Goal: Task Accomplishment & Management: Use online tool/utility

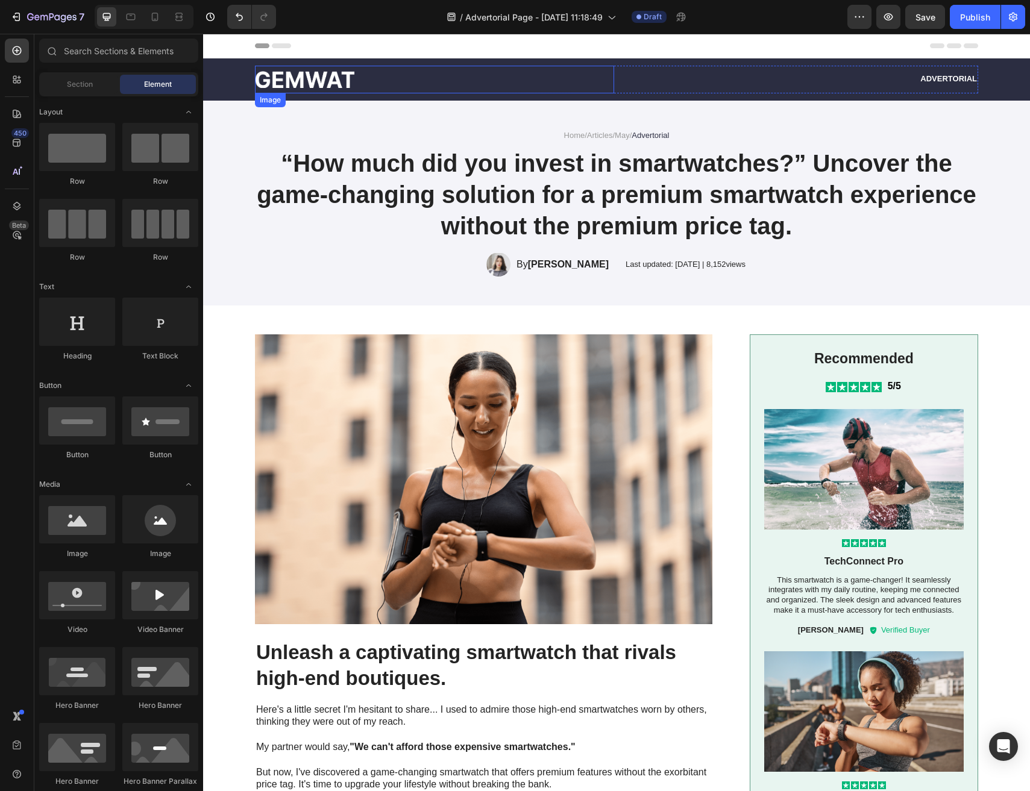
click at [369, 86] on div at bounding box center [434, 79] width 359 height 17
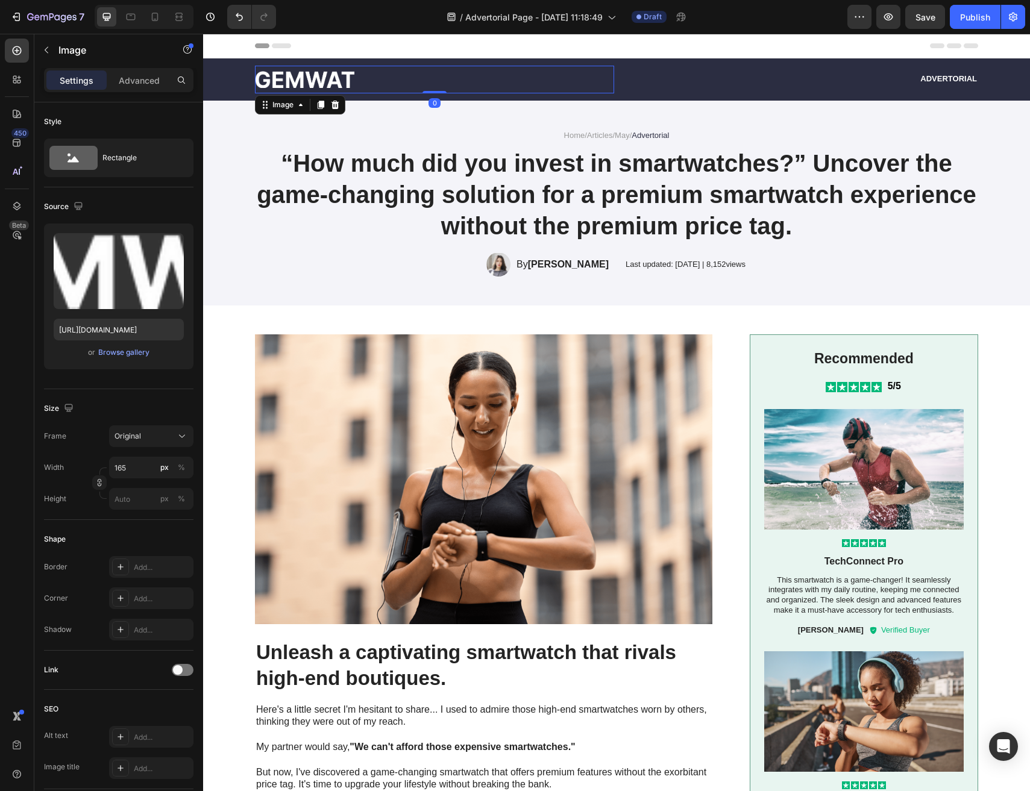
click at [334, 84] on img at bounding box center [304, 79] width 99 height 17
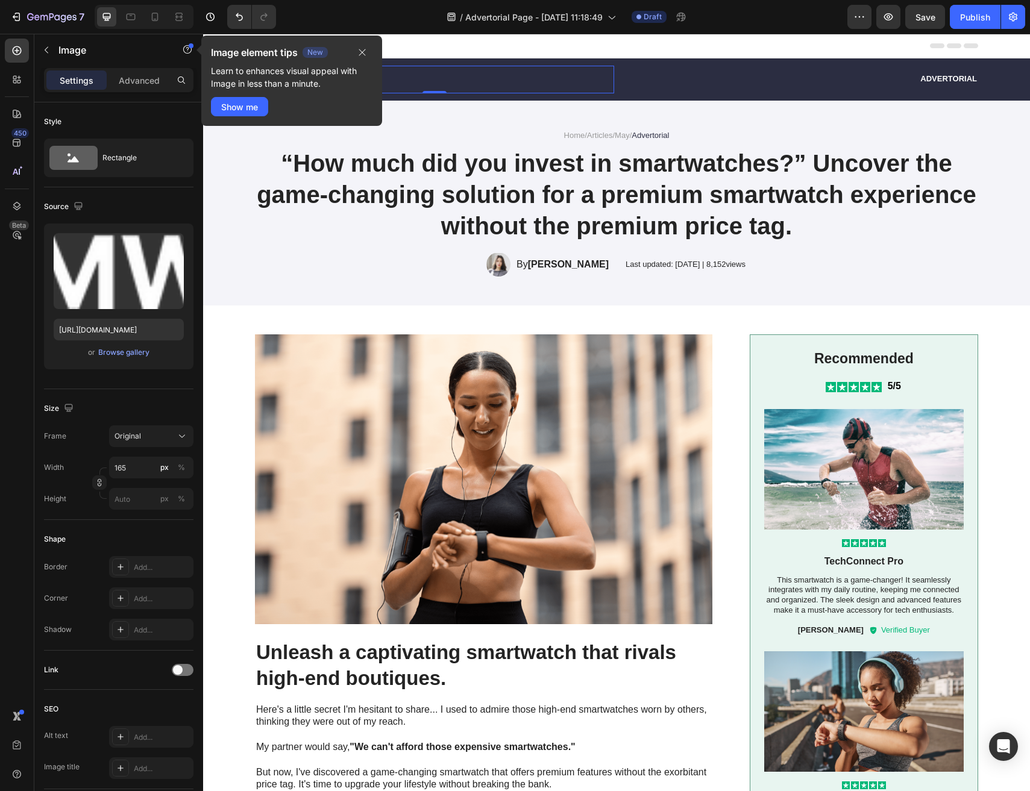
click at [489, 42] on div "Header" at bounding box center [616, 46] width 723 height 24
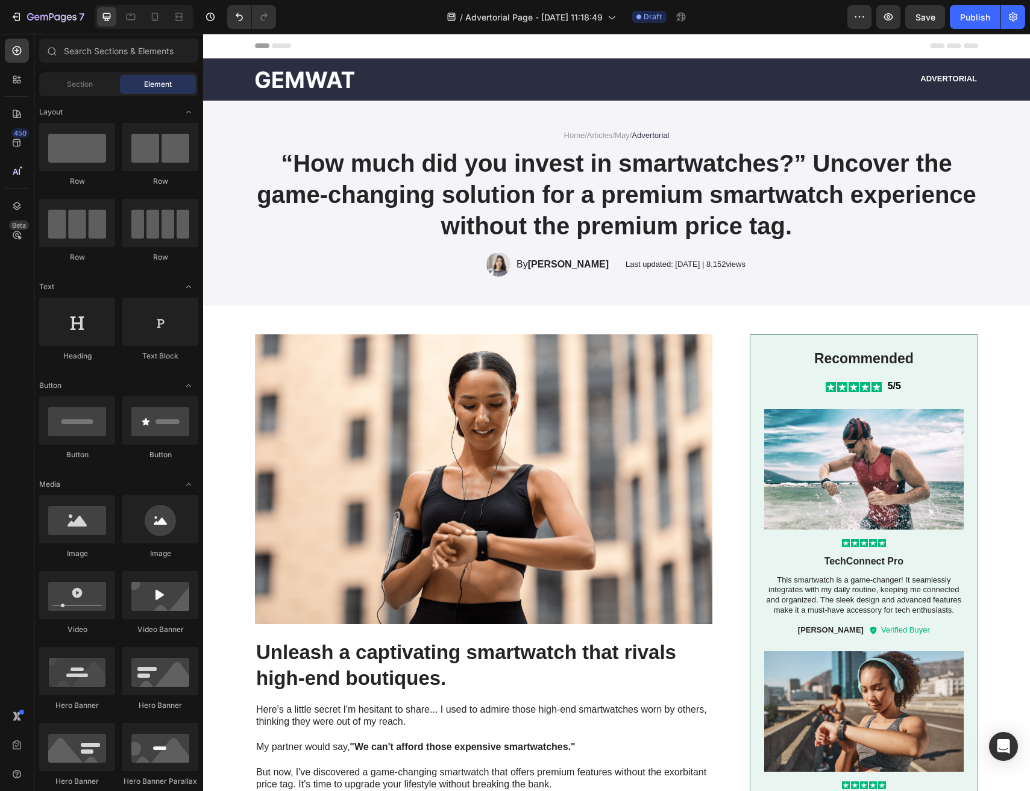
click at [351, 51] on div "Header" at bounding box center [616, 46] width 723 height 24
click at [227, 45] on span "Header" at bounding box center [239, 46] width 27 height 12
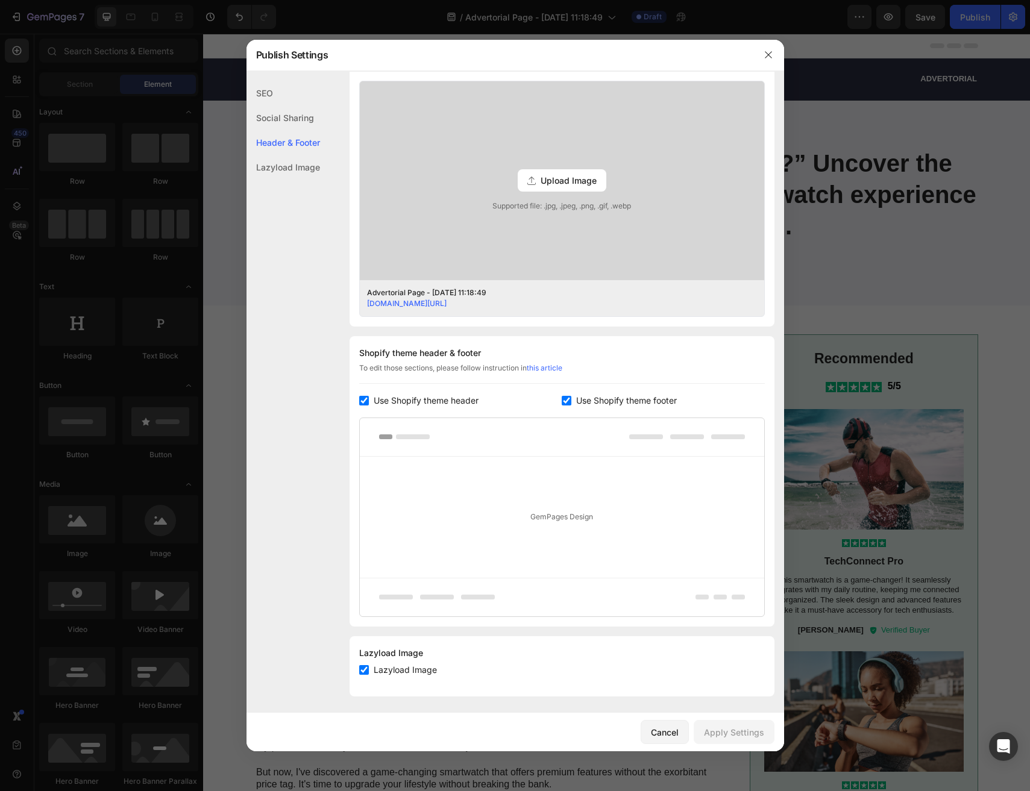
scroll to position [314, 0]
click at [768, 59] on icon "button" at bounding box center [769, 55] width 10 height 10
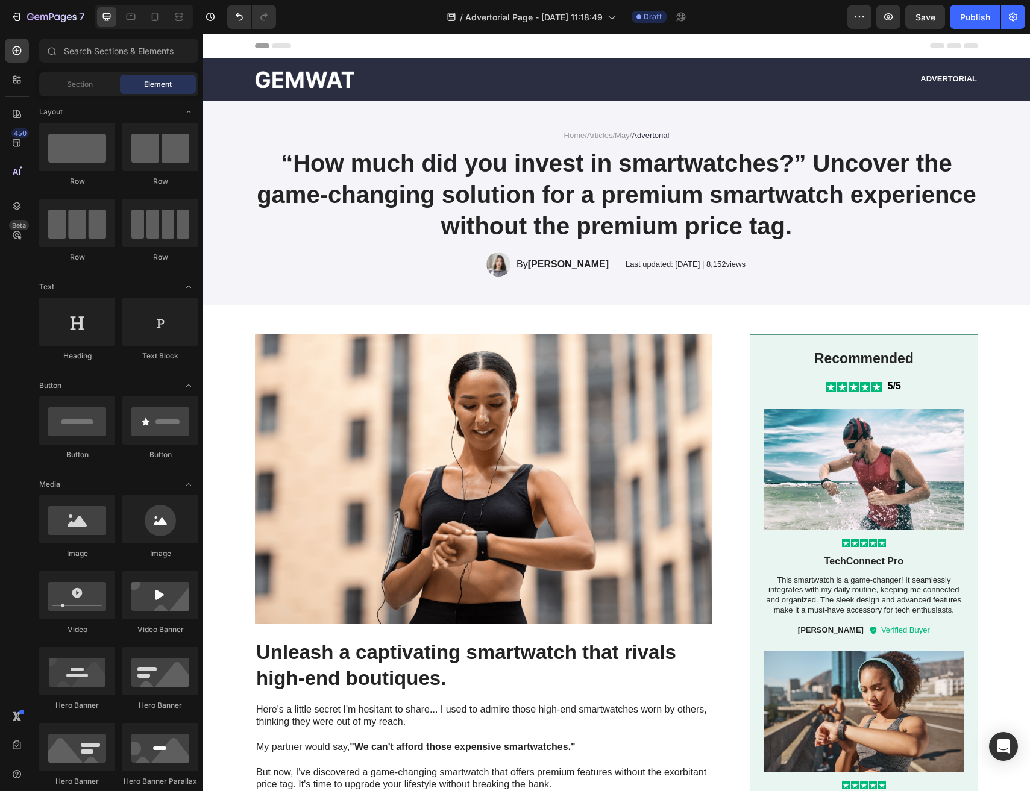
click at [207, 44] on div "Header" at bounding box center [616, 46] width 827 height 25
click at [213, 45] on icon at bounding box center [217, 46] width 8 height 8
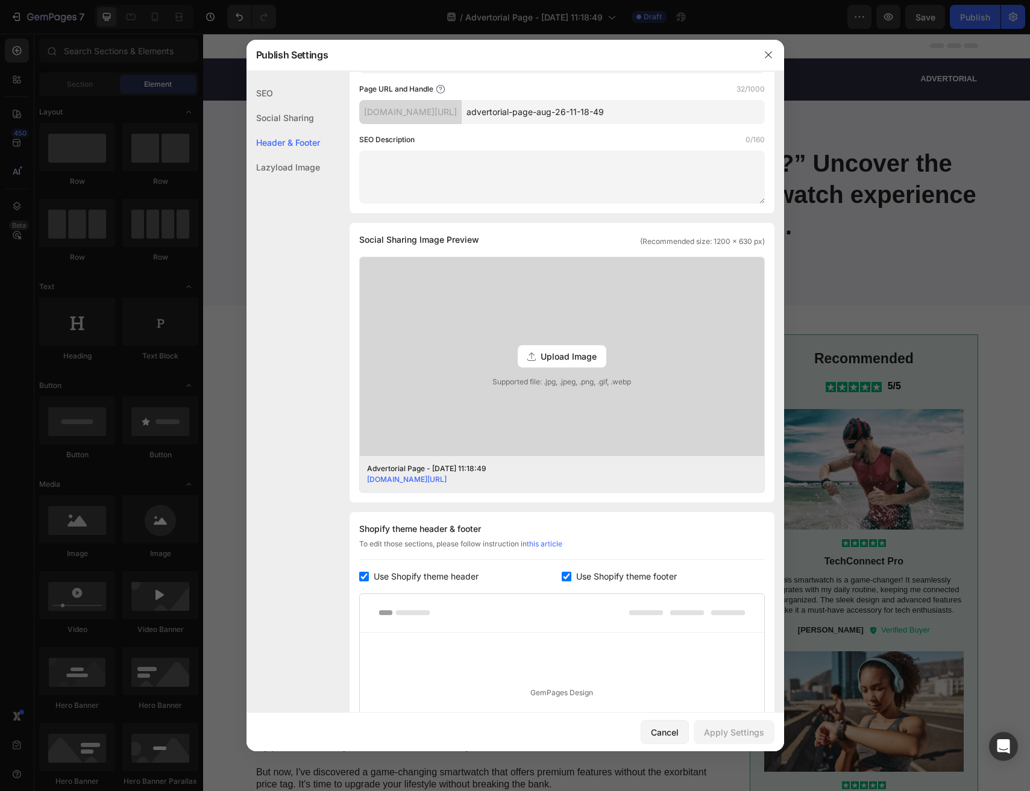
scroll to position [109, 0]
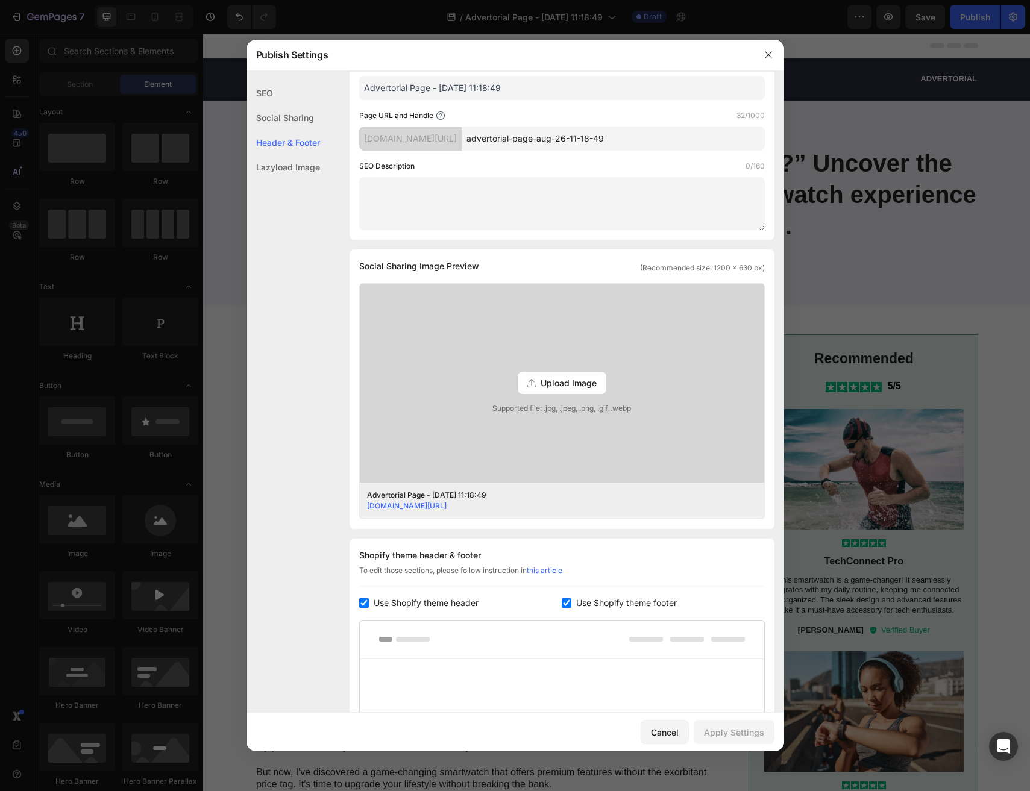
click at [453, 604] on span "Use Shopify theme header" at bounding box center [426, 603] width 105 height 14
checkbox input "false"
click at [576, 600] on span "Use Shopify theme footer" at bounding box center [626, 603] width 101 height 14
checkbox input "false"
click at [731, 729] on div "Apply Settings" at bounding box center [734, 732] width 60 height 13
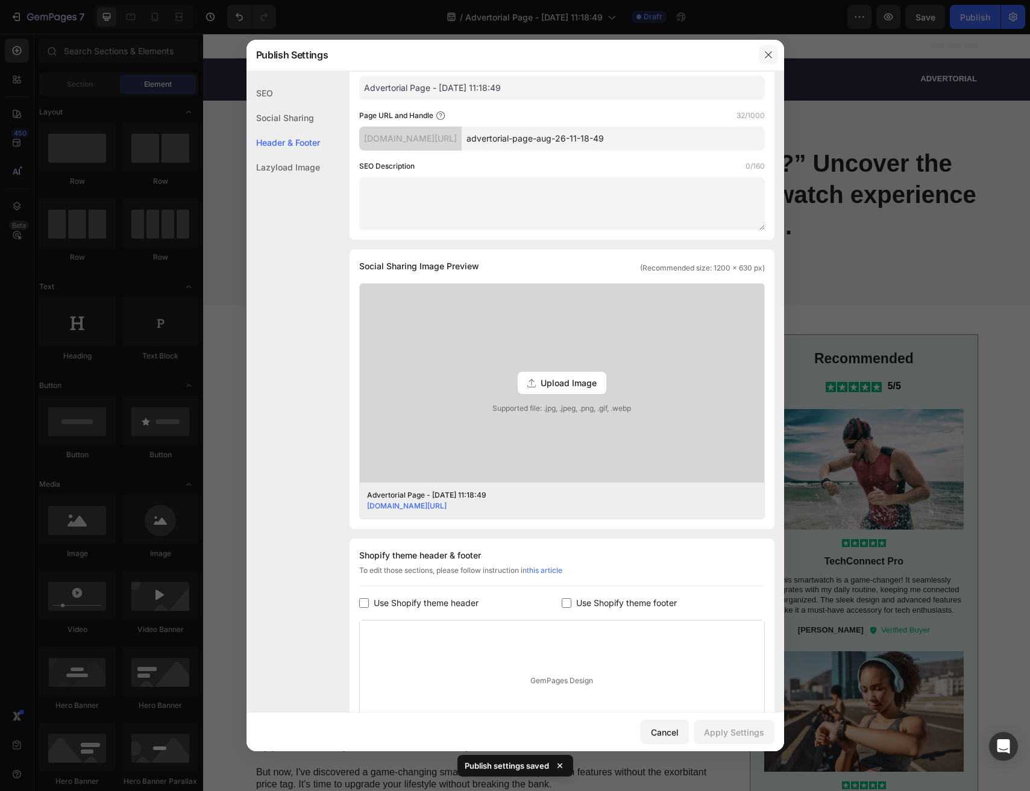
click at [770, 51] on icon "button" at bounding box center [769, 55] width 10 height 10
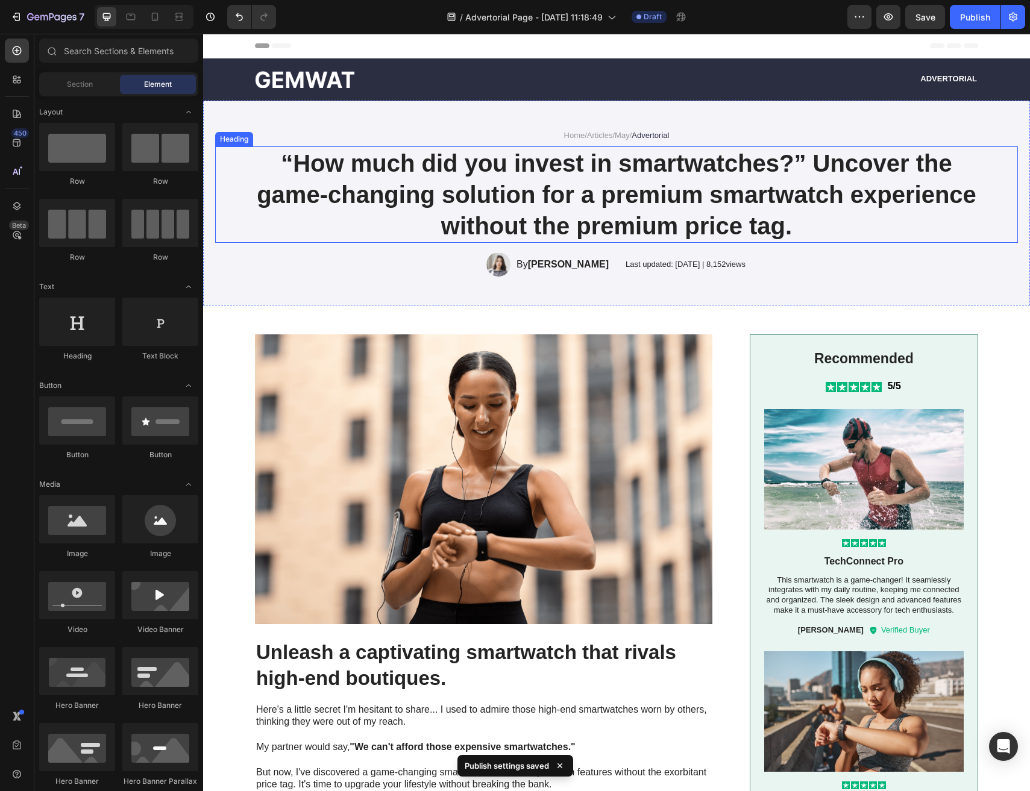
click at [456, 167] on h1 "“How much did you invest in smartwatches?” Uncover the game-changing solution f…" at bounding box center [616, 194] width 723 height 96
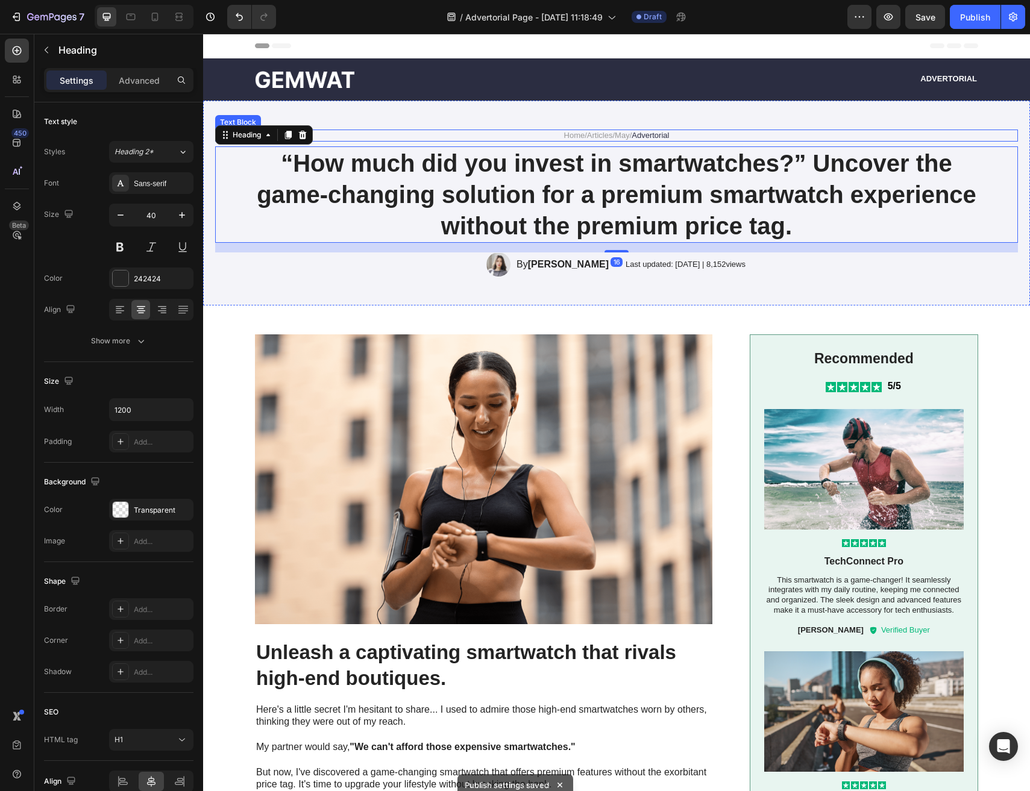
click at [575, 138] on link "Home" at bounding box center [574, 135] width 21 height 9
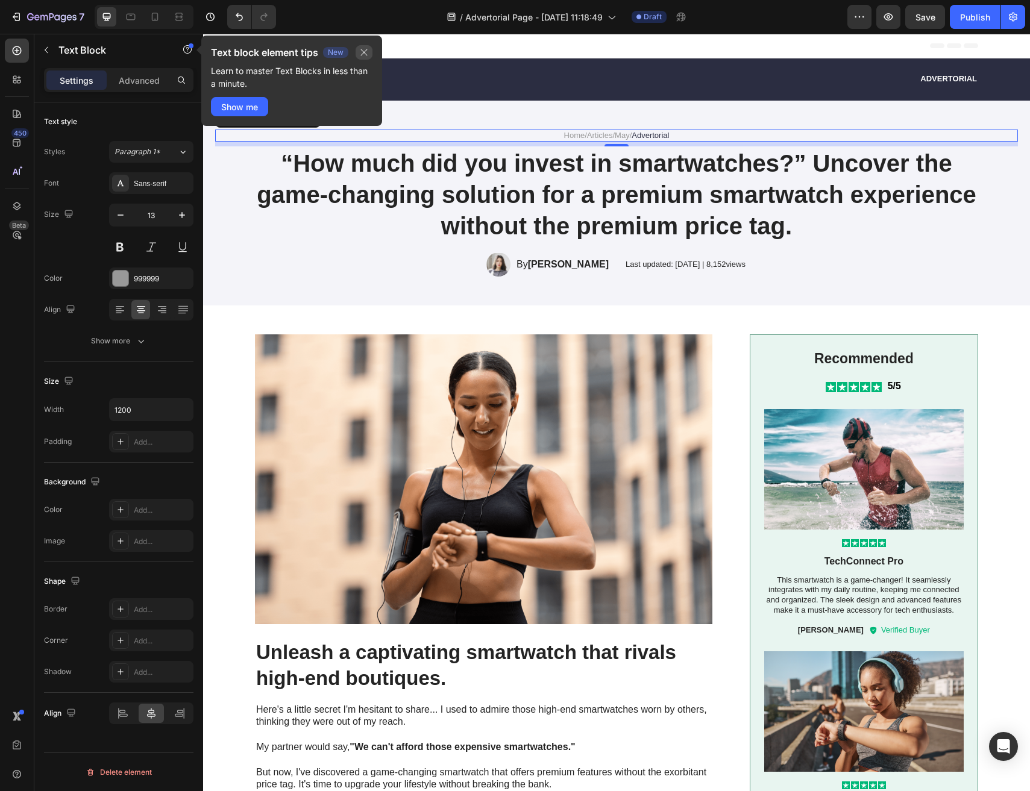
click at [365, 53] on icon "button" at bounding box center [364, 52] width 7 height 7
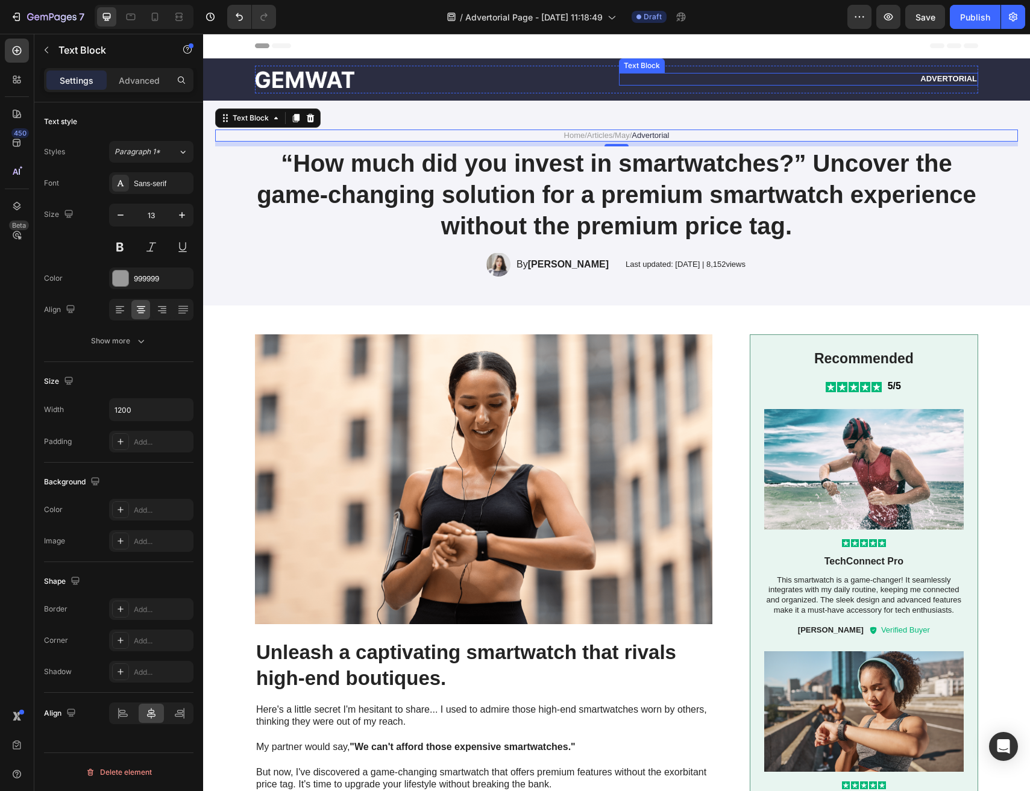
click at [922, 80] on p "Advertorial" at bounding box center [798, 79] width 357 height 10
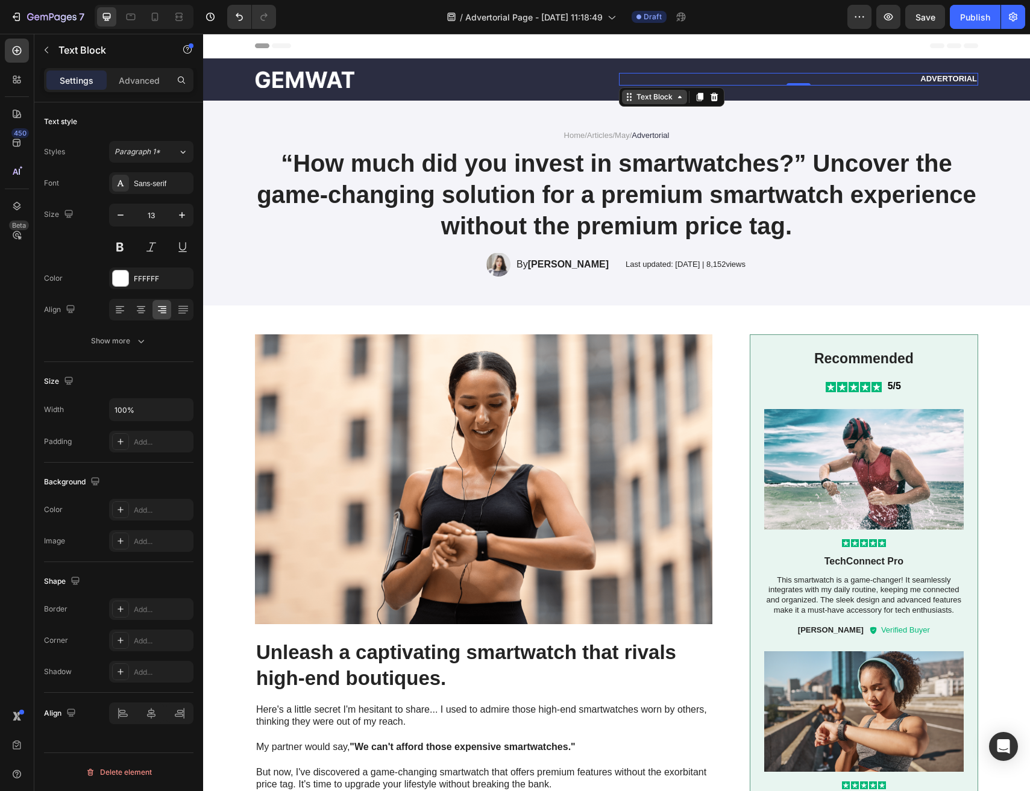
click at [645, 101] on div "Text Block" at bounding box center [654, 97] width 41 height 11
click at [946, 78] on p "Advertorial" at bounding box center [798, 79] width 357 height 10
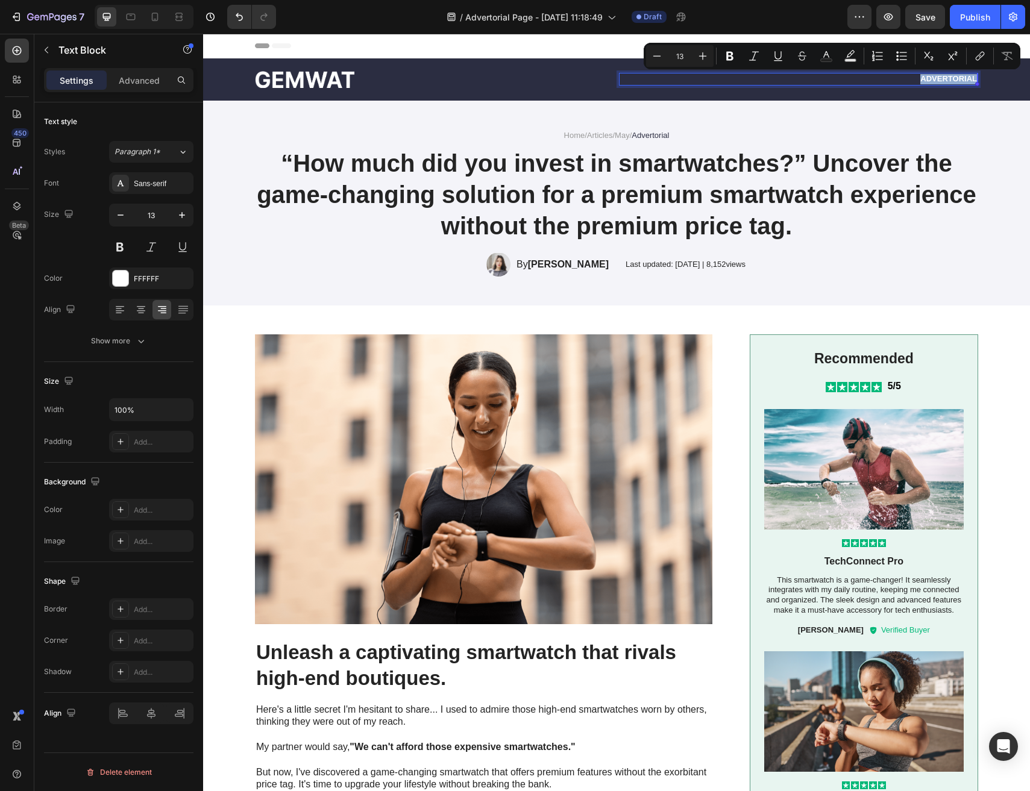
click at [923, 80] on p "Advertorial" at bounding box center [798, 79] width 357 height 10
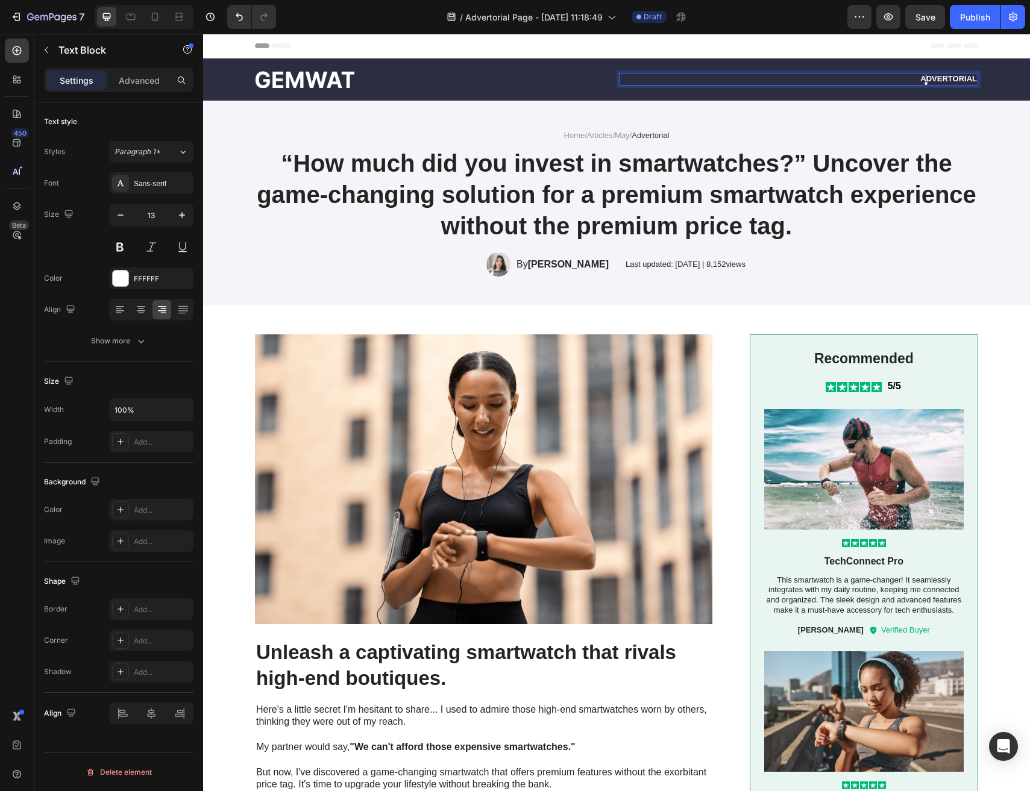
click at [921, 80] on p "Advertorial" at bounding box center [798, 79] width 357 height 10
click at [887, 79] on icon "Gesundheit | Fokus /" at bounding box center [876, 78] width 90 height 9
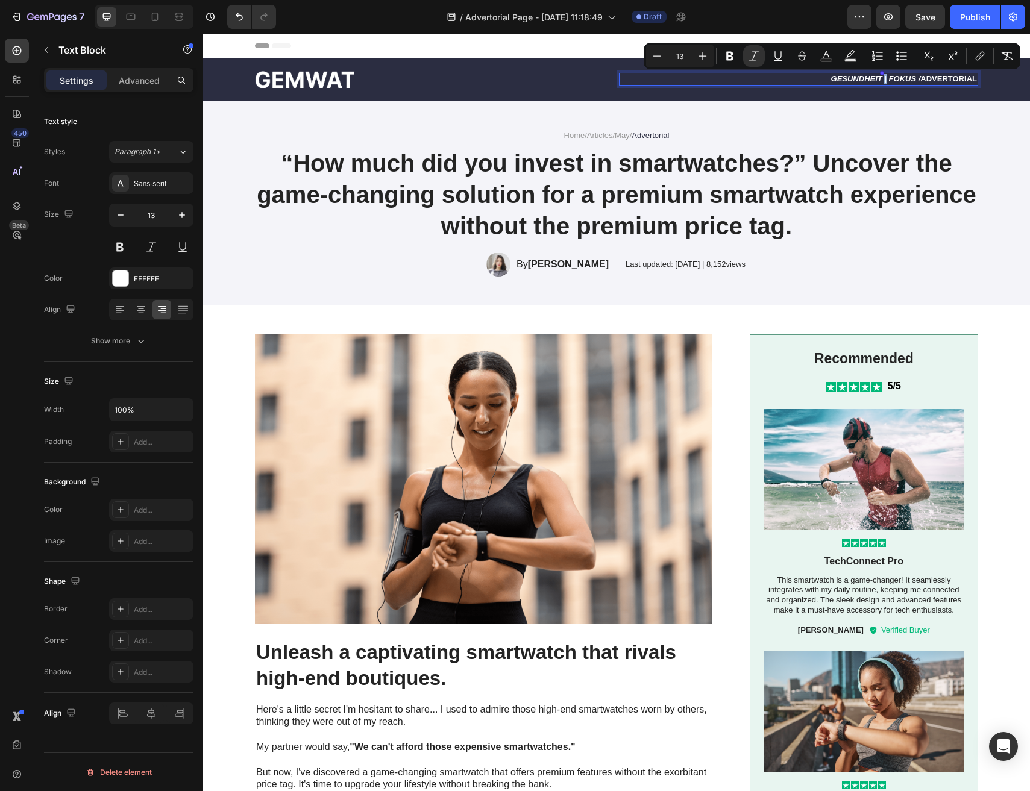
copy icon "|"
click at [762, 57] on button "Italic" at bounding box center [754, 56] width 22 height 22
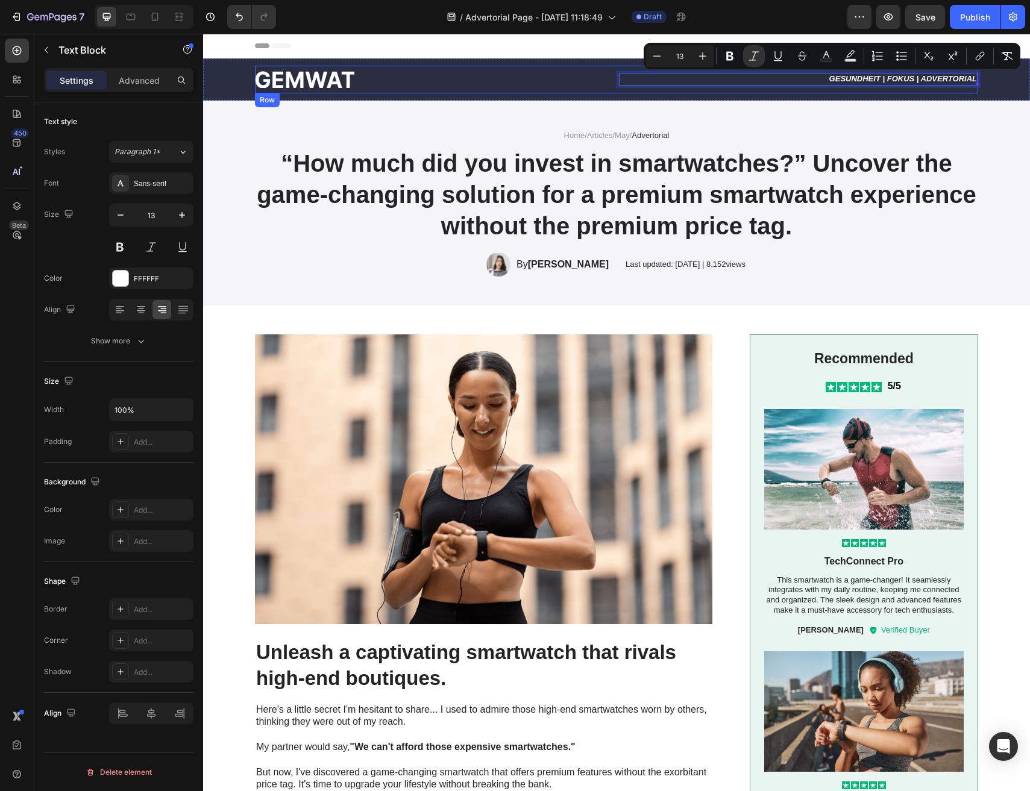
click at [840, 103] on div "Home / Articles / May / Advertorial Text Block “How much did you invest in smar…" at bounding box center [616, 204] width 827 height 206
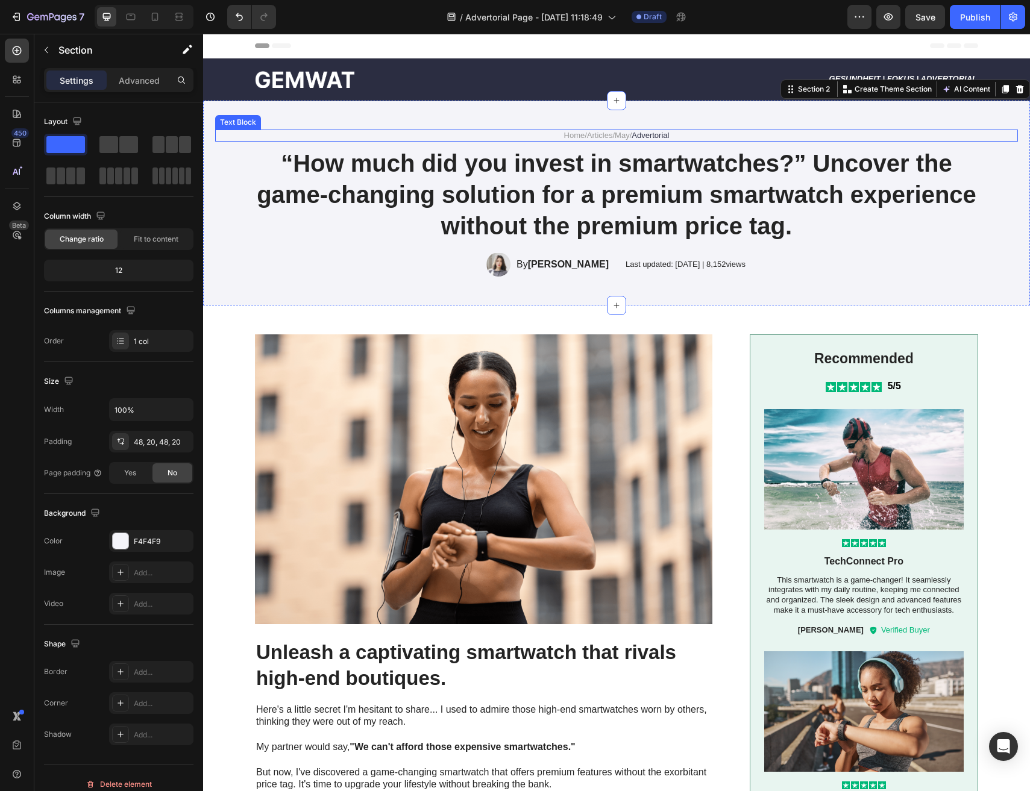
click at [767, 139] on p "Home / Articles / May / Advertorial" at bounding box center [616, 136] width 721 height 10
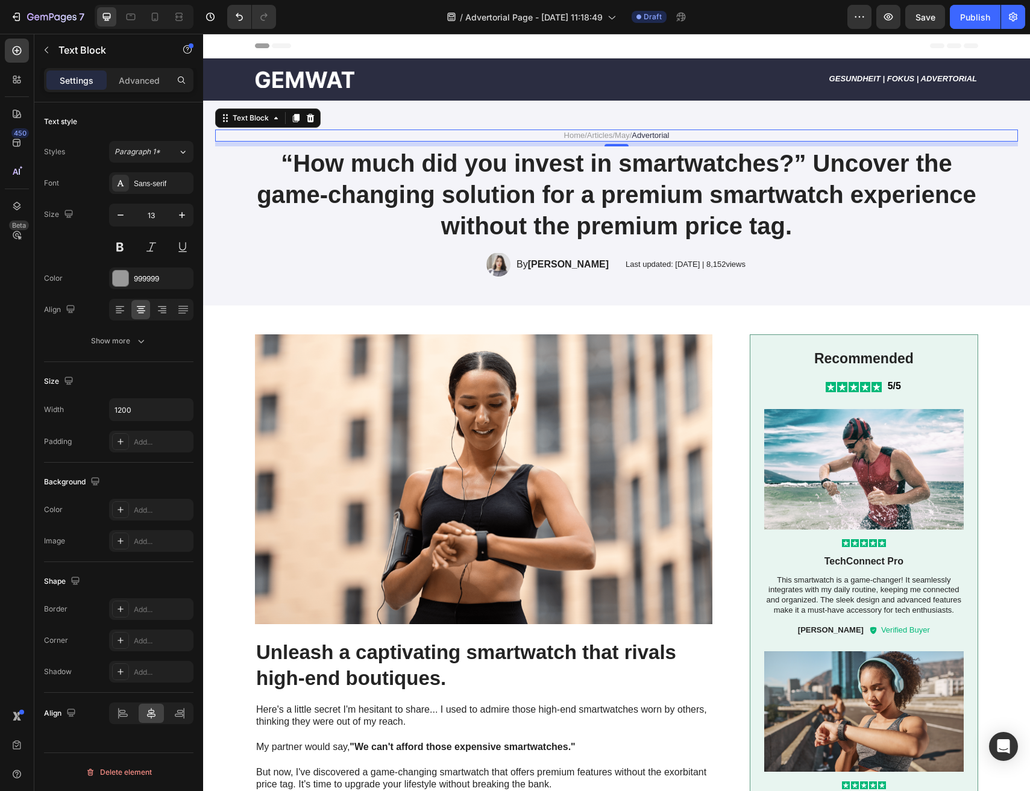
click at [588, 137] on link "Articles" at bounding box center [600, 135] width 26 height 9
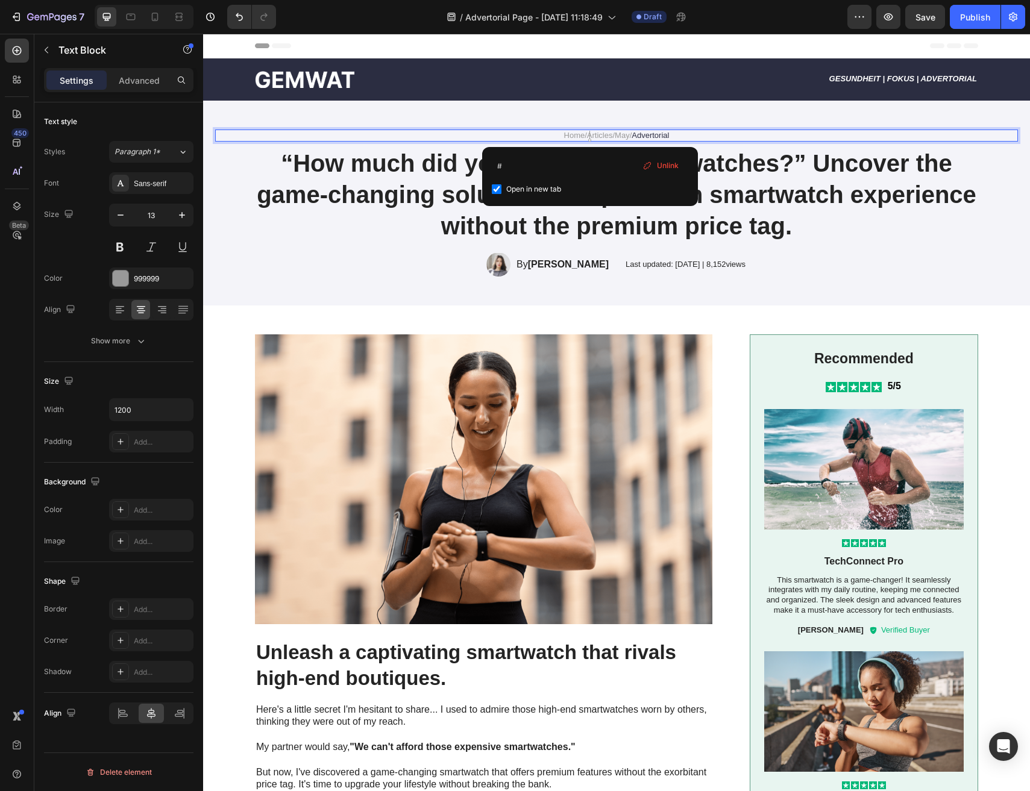
click at [588, 137] on link "Articles" at bounding box center [600, 135] width 26 height 9
click at [625, 135] on link "May" at bounding box center [622, 135] width 15 height 9
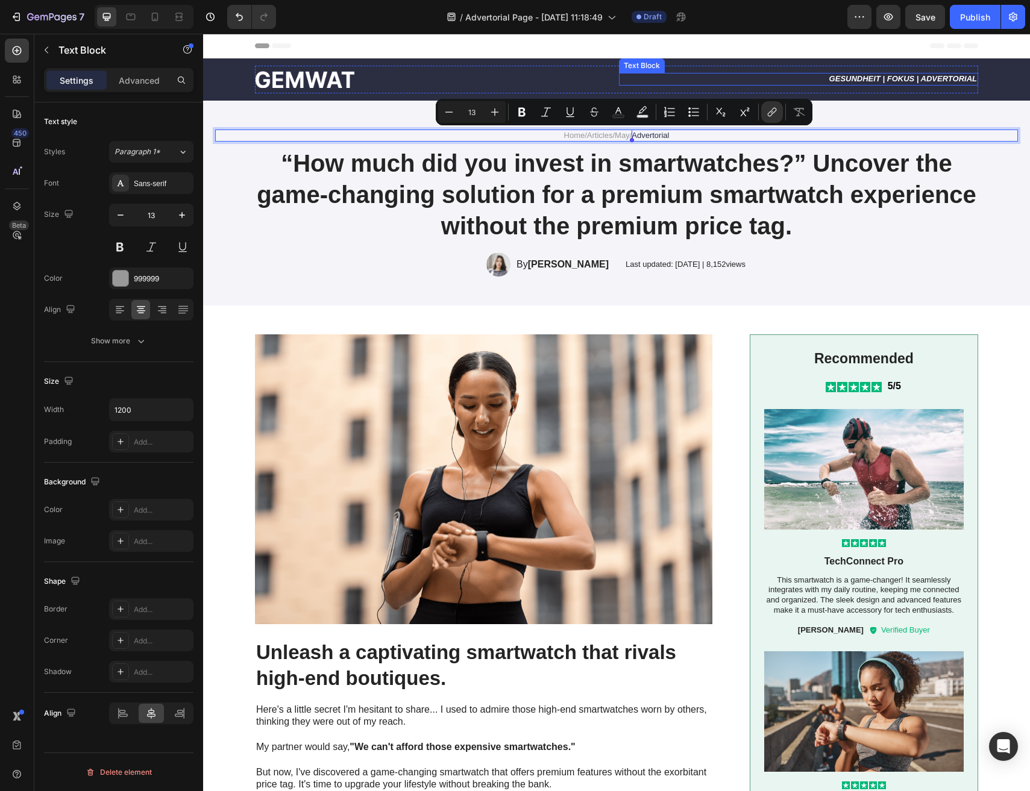
click at [850, 77] on icon "Gesundheit | Fokus | Advertorial" at bounding box center [903, 78] width 148 height 9
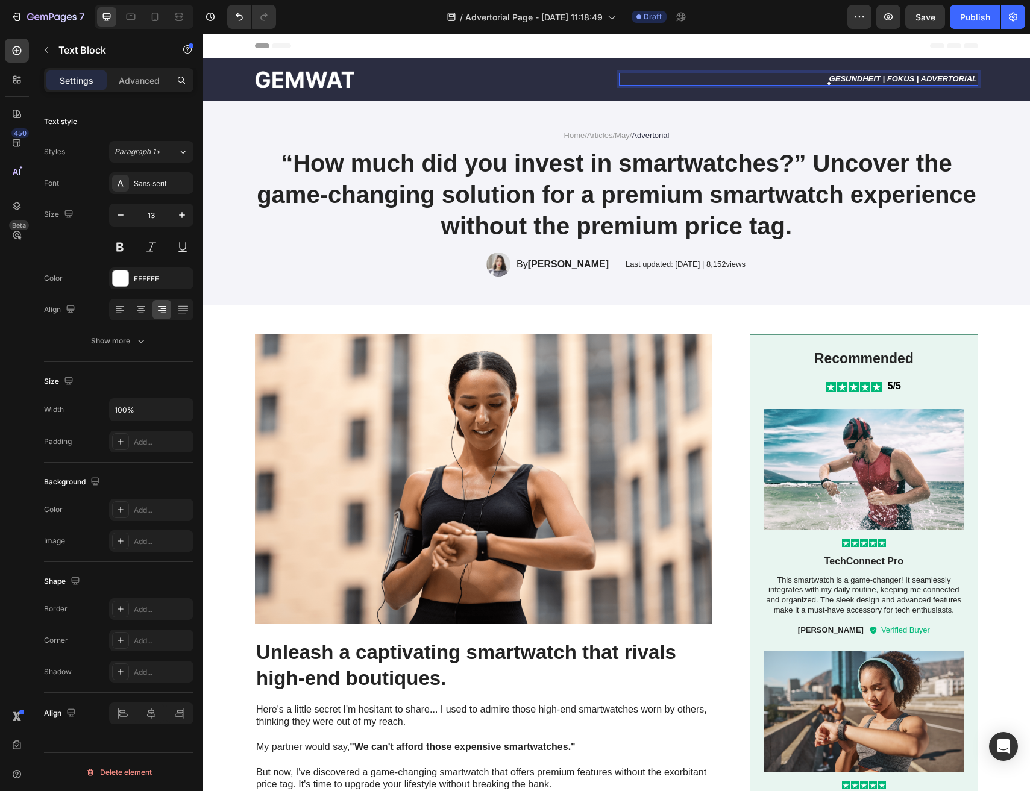
click at [910, 80] on icon "Gesundheit | Fokus | Advertorial" at bounding box center [903, 78] width 148 height 9
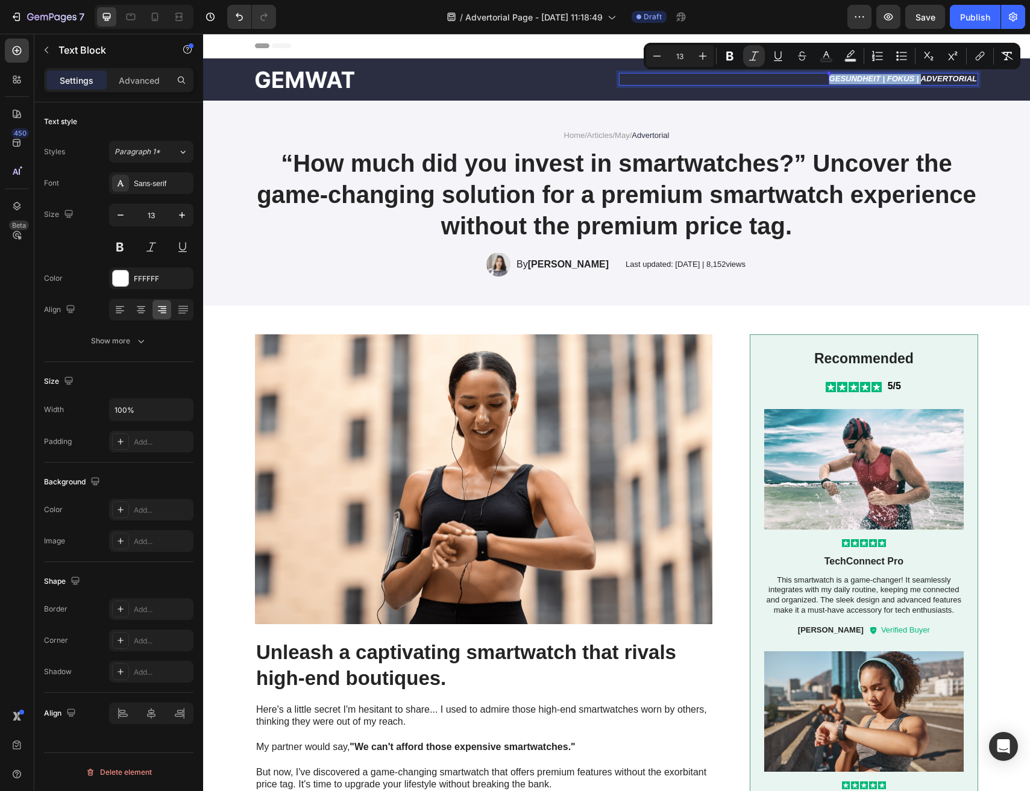
drag, startPoint x: 920, startPoint y: 80, endPoint x: 830, endPoint y: 83, distance: 90.5
click at [830, 83] on icon "Gesundheit | Fokus | Advertorial" at bounding box center [903, 78] width 148 height 9
copy icon "Gesundheit | Fokus |"
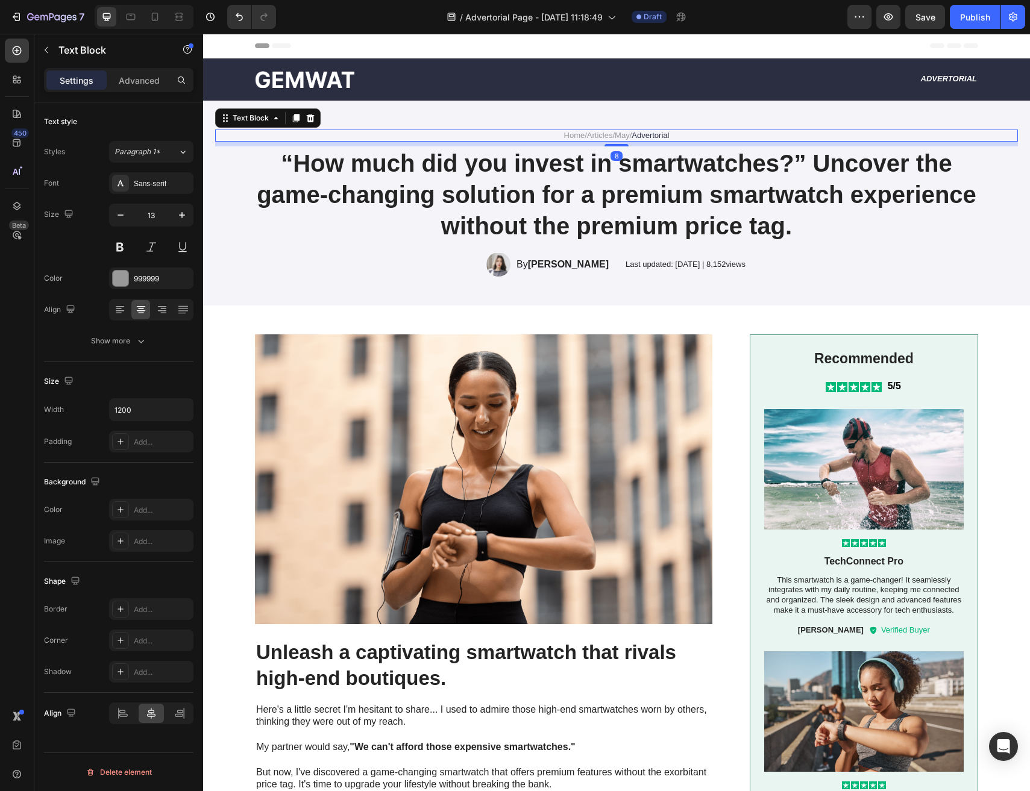
click at [606, 133] on link "Articles" at bounding box center [600, 135] width 26 height 9
click at [657, 137] on span "Advertorial" at bounding box center [650, 135] width 37 height 9
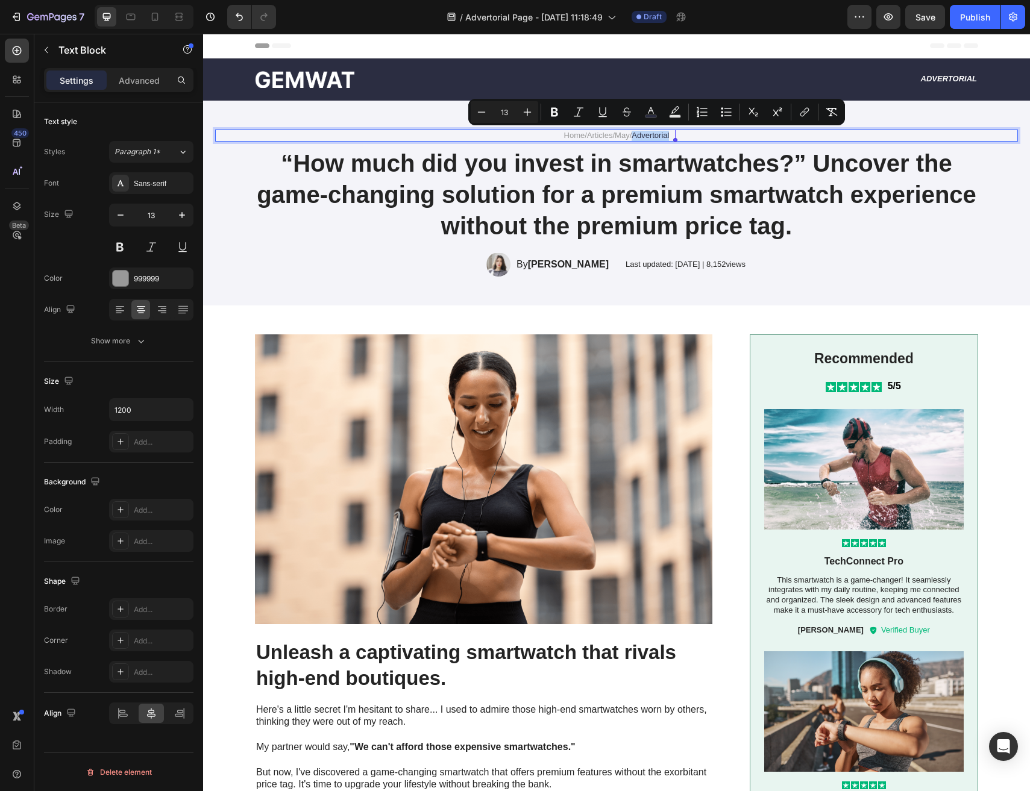
click at [582, 137] on p "Home / Articles / May / Advertorial" at bounding box center [616, 136] width 721 height 10
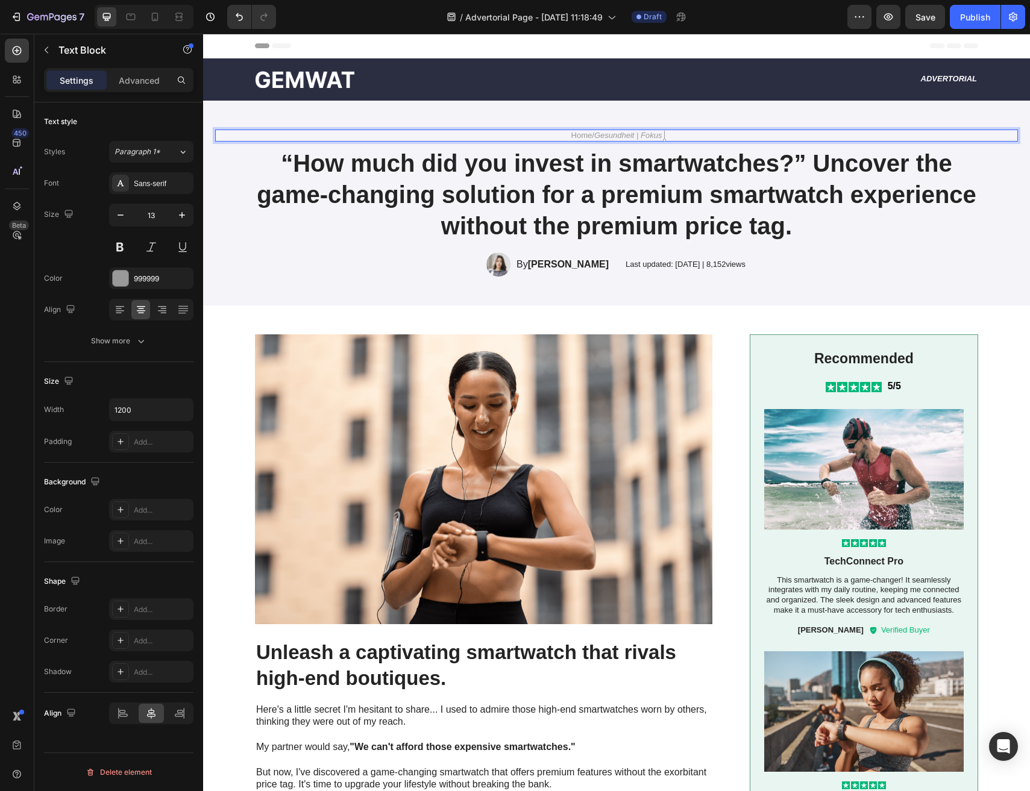
click at [638, 137] on icon "Gesundheit | Fokus" at bounding box center [628, 135] width 68 height 9
click at [640, 137] on icon "Gesundheit | Fokus" at bounding box center [628, 135] width 68 height 9
click at [597, 137] on icon "Gesundheit /Fokus" at bounding box center [628, 135] width 66 height 9
click at [640, 139] on icon "Gesundheit /Fokus" at bounding box center [628, 135] width 66 height 9
click at [507, 199] on h1 "“How much did you invest in smartwatches?” Uncover the game-changing solution f…" at bounding box center [616, 194] width 723 height 96
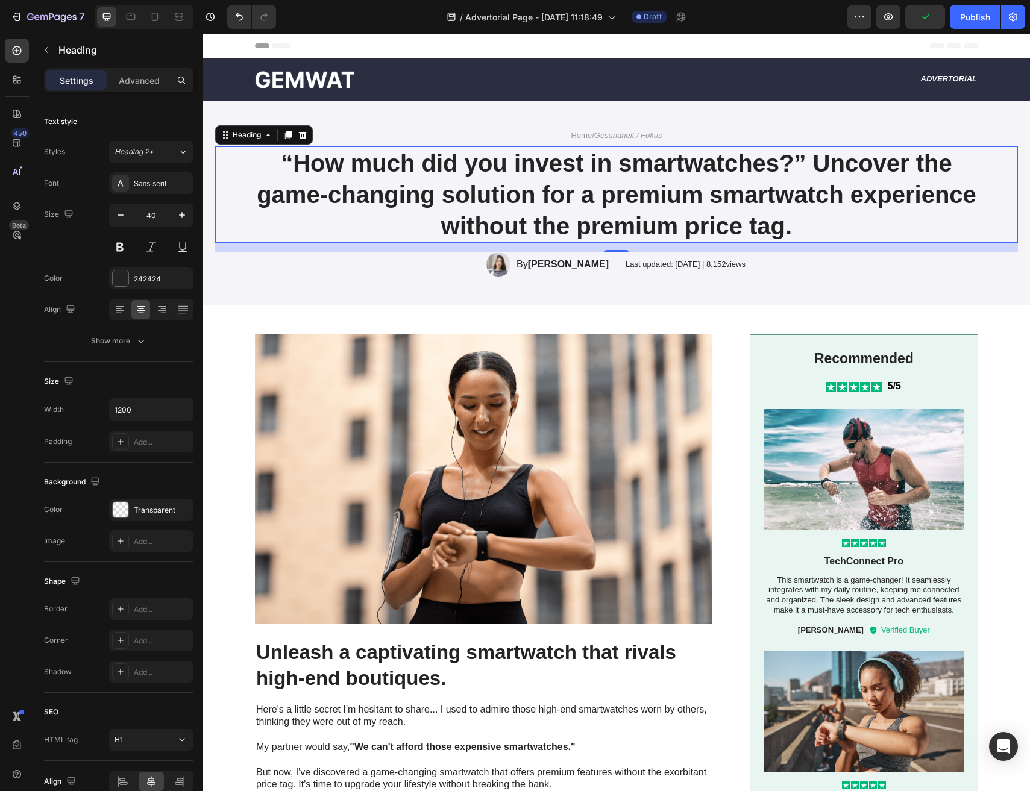
click at [498, 177] on h1 "“How much did you invest in smartwatches?” Uncover the game-changing solution f…" at bounding box center [616, 194] width 723 height 96
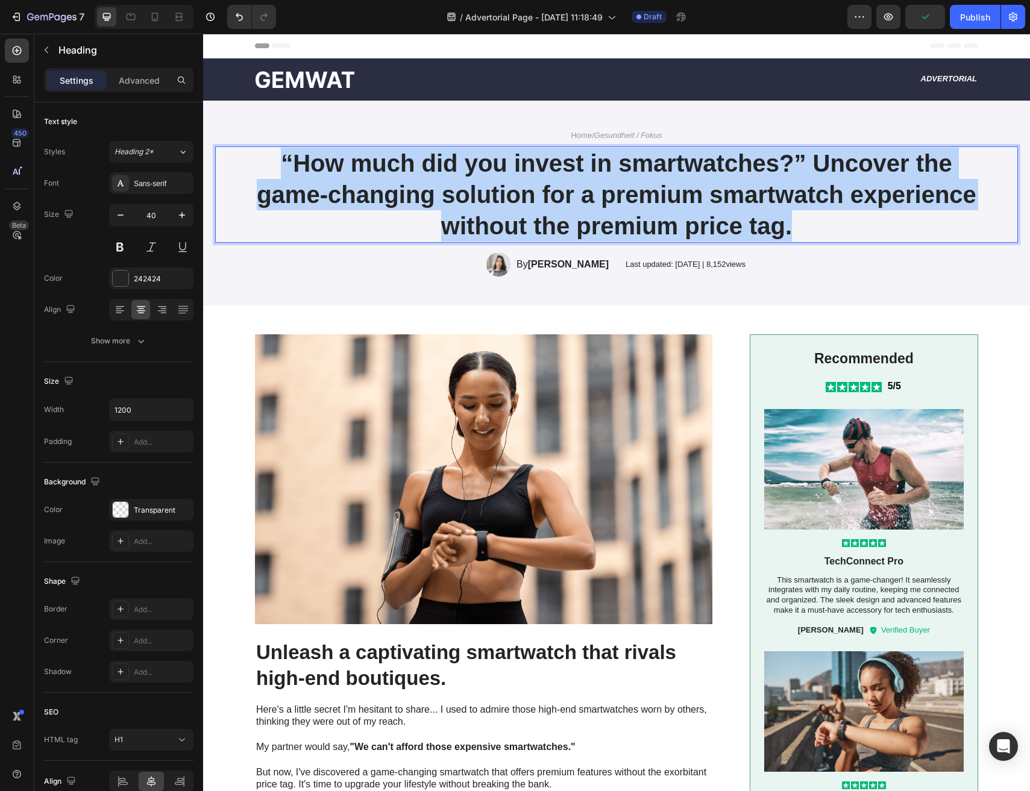
click at [498, 177] on p "“How much did you invest in smartwatches?” Uncover the game-changing solution f…" at bounding box center [616, 195] width 721 height 94
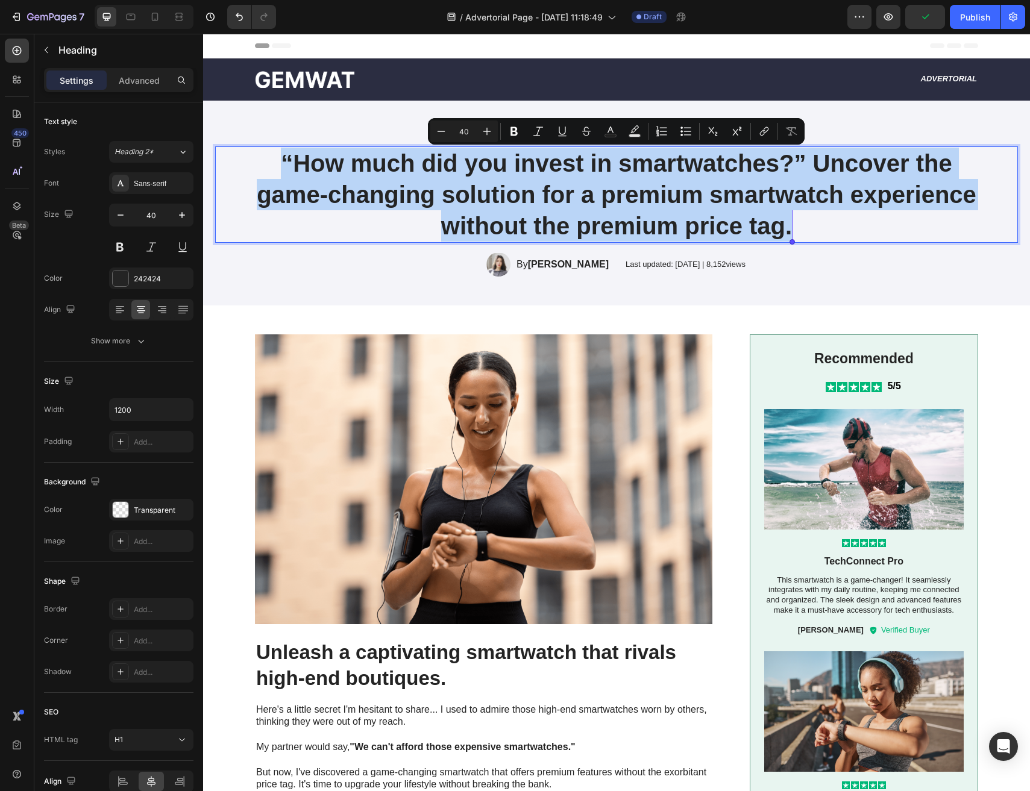
click at [566, 192] on p "“How much did you invest in smartwatches?” Uncover the game-changing solution f…" at bounding box center [616, 195] width 721 height 94
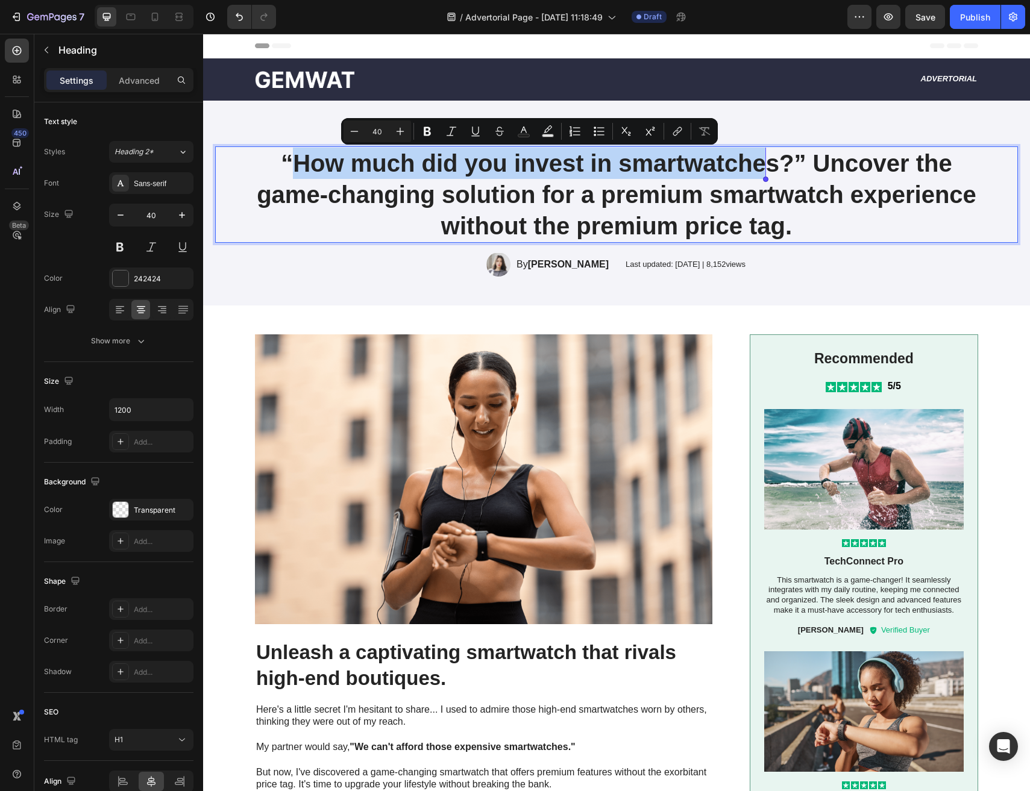
drag, startPoint x: 295, startPoint y: 161, endPoint x: 766, endPoint y: 176, distance: 471.5
click at [766, 177] on p "“How much did you invest in smartwatches?” Uncover the game-changing solution f…" at bounding box center [616, 195] width 721 height 94
click at [585, 163] on p "“How much did you invest in smartwatches?” Uncover the game-changing solution f…" at bounding box center [616, 195] width 721 height 94
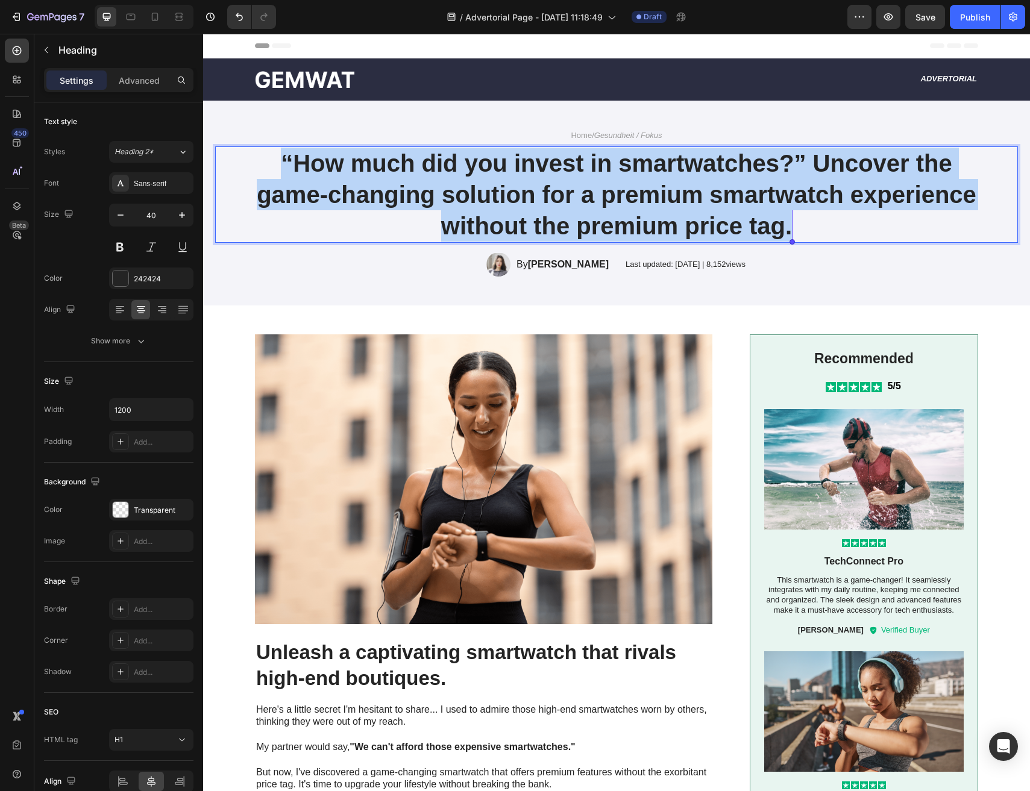
click at [585, 163] on p "“How much did you invest in smartwatches?” Uncover the game-changing solution f…" at bounding box center [616, 195] width 721 height 94
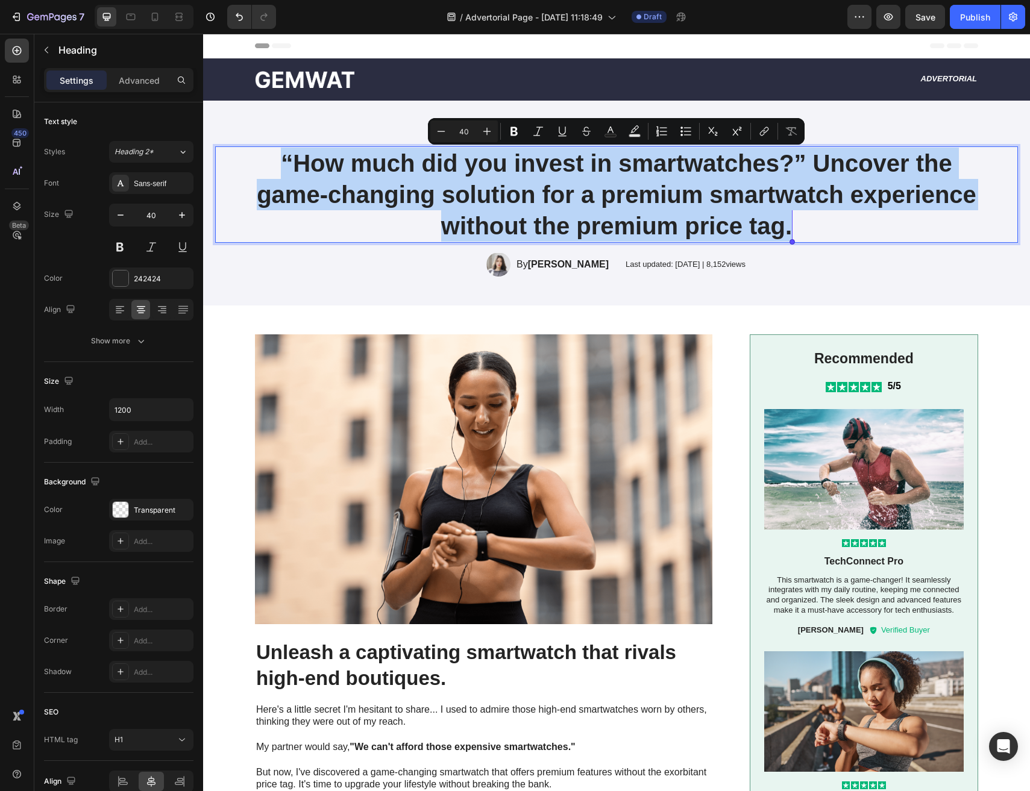
click at [585, 163] on p "“How much did you invest in smartwatches?” Uncover the game-changing solution f…" at bounding box center [616, 195] width 721 height 94
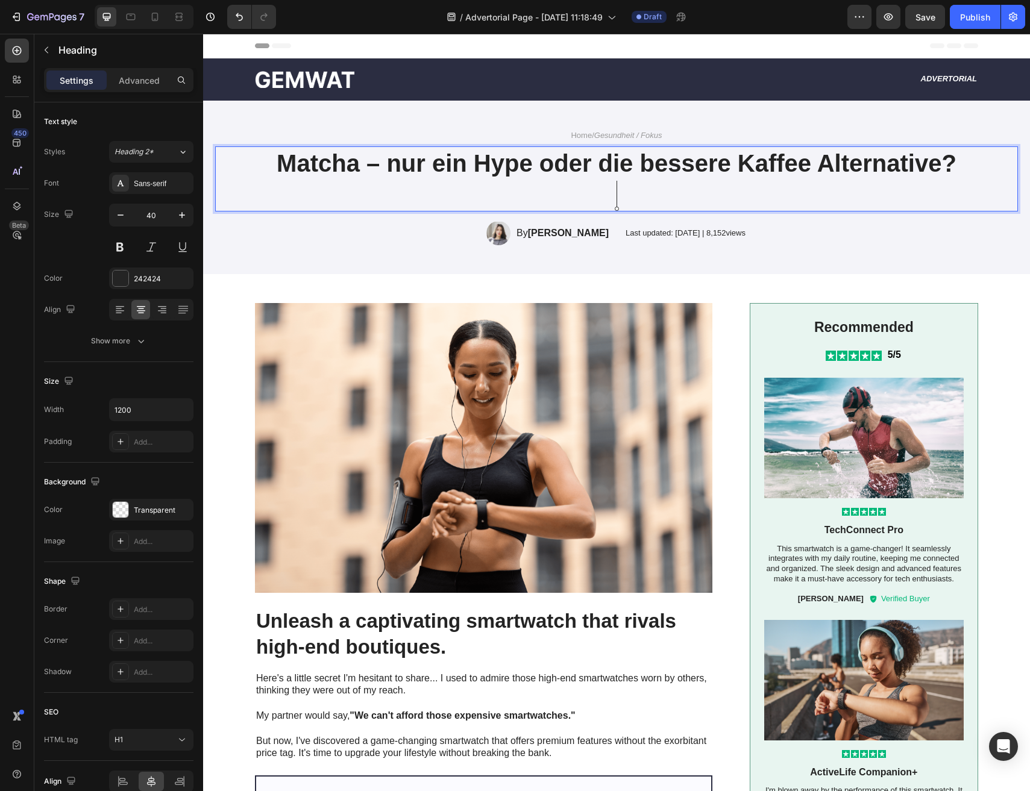
click at [381, 169] on p "Matcha – nur ein Hype oder die bessere Kaffee Alternative?" at bounding box center [616, 163] width 721 height 31
click at [294, 162] on p "Matcha, nur ein Hype oder die bessere Kaffee Alternative?" at bounding box center [616, 163] width 721 height 31
click at [287, 166] on p "Matcha, nur ein Hype oder die bessere Kaffee Alternative?" at bounding box center [616, 163] width 721 height 31
click at [951, 164] on p ""Matcha, nur ein Hype oder die bessere Kaffee Alternative?" at bounding box center [616, 163] width 721 height 31
click at [606, 195] on p "Rich Text Editor. Editing area: main" at bounding box center [616, 194] width 721 height 31
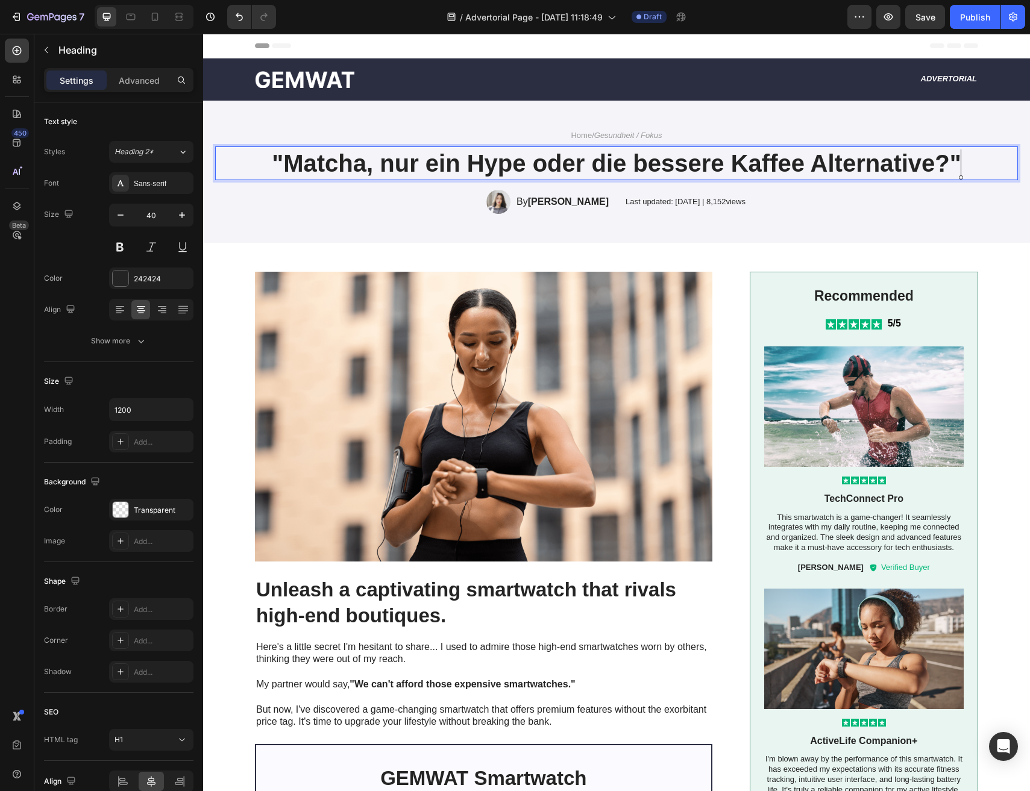
click at [579, 205] on strong "[PERSON_NAME]" at bounding box center [568, 201] width 81 height 10
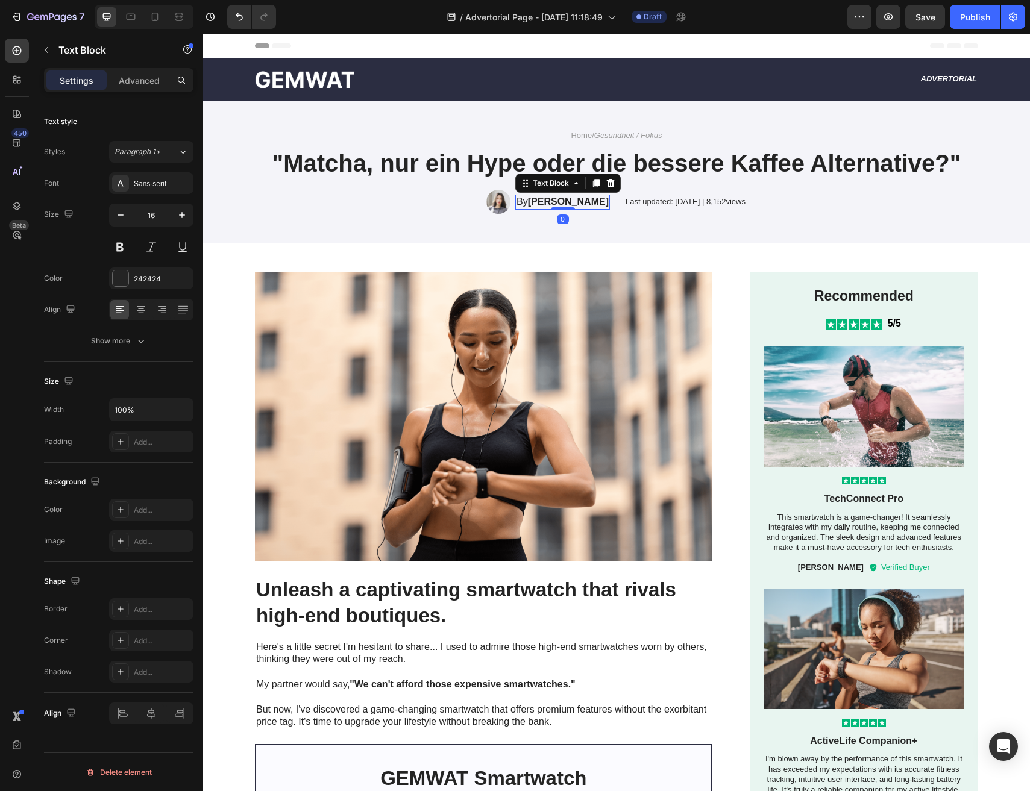
click at [579, 205] on strong "[PERSON_NAME]" at bounding box center [568, 201] width 81 height 10
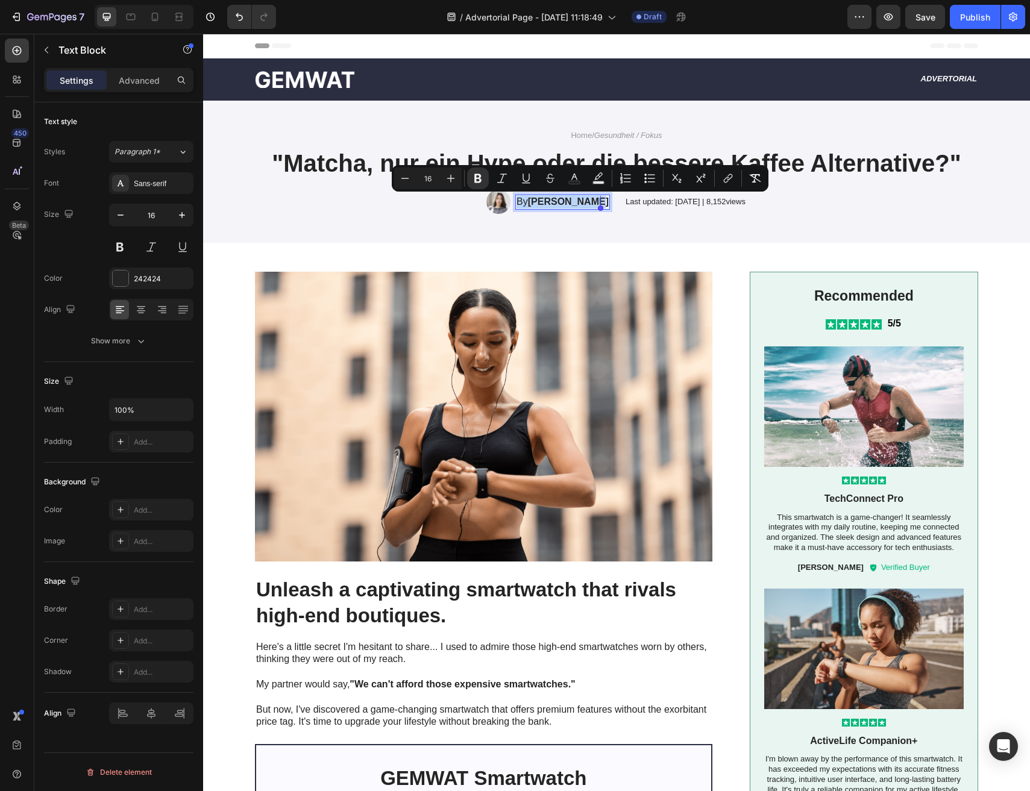
click at [579, 205] on strong "[PERSON_NAME]" at bounding box center [568, 201] width 81 height 10
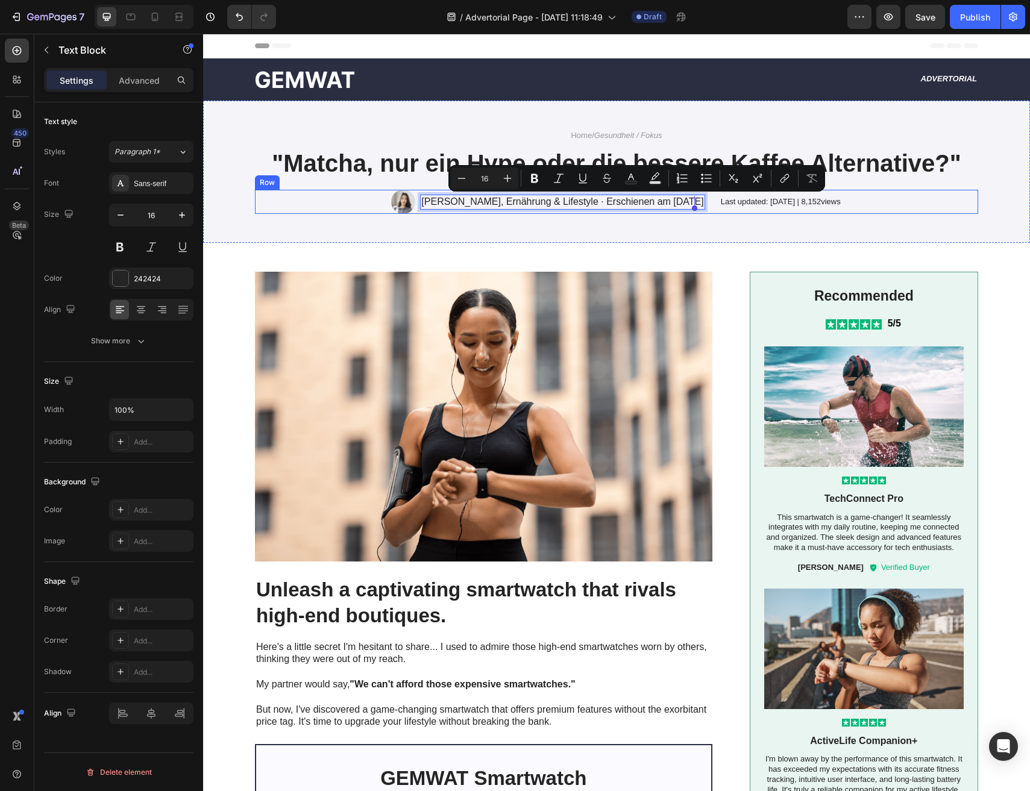
drag, startPoint x: 580, startPoint y: 203, endPoint x: 699, endPoint y: 204, distance: 119.3
click at [699, 204] on div "Image Von [PERSON_NAME], Ernährung & Lifestyle · Erschienen am [DATE] Text Bloc…" at bounding box center [616, 202] width 723 height 24
copy p "Erschienen am [DATE]"
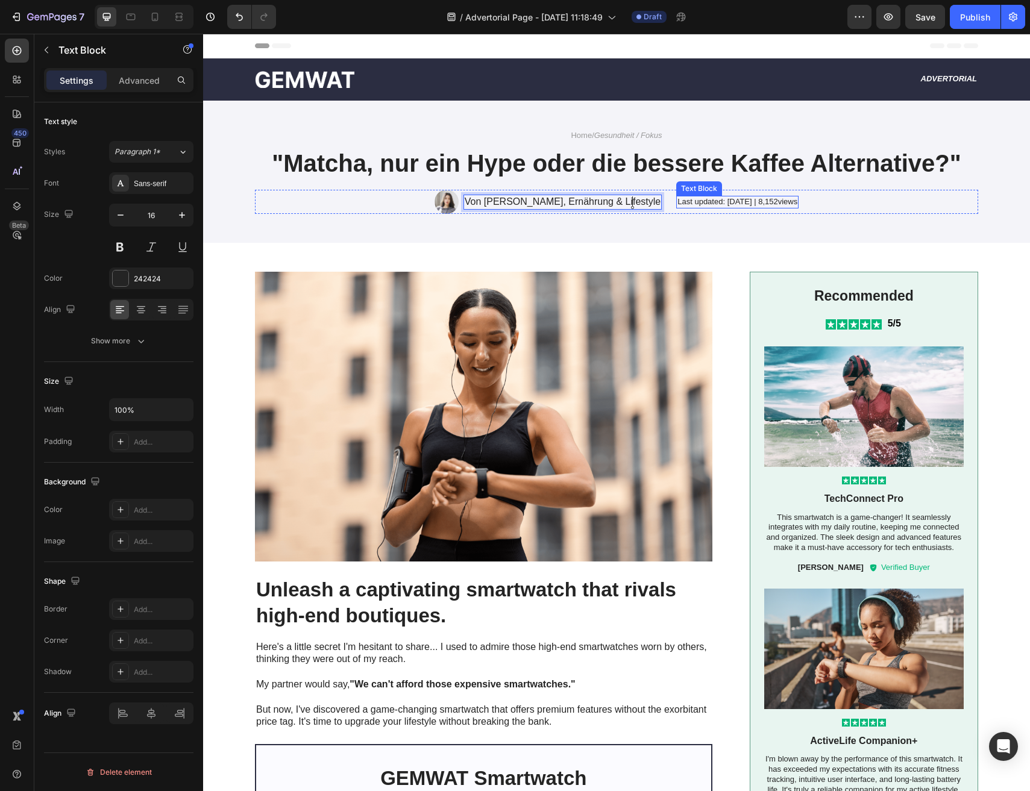
click at [718, 208] on div "Last updated: [DATE] | 8,152views Text Block" at bounding box center [737, 202] width 122 height 13
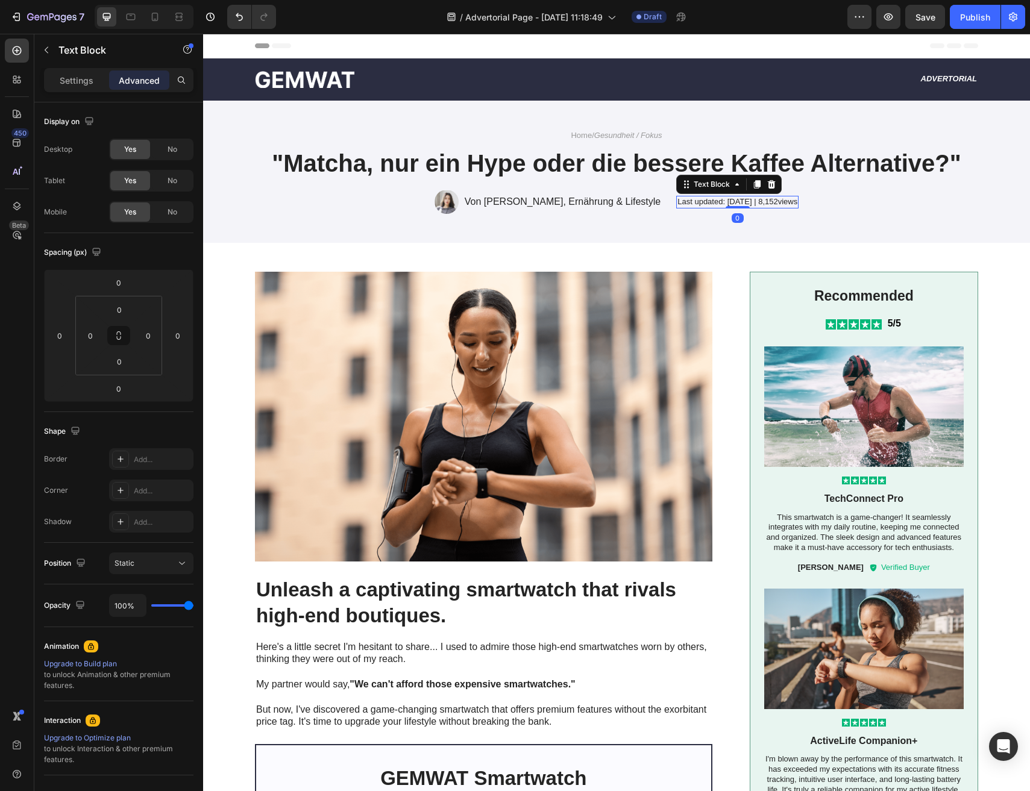
click at [726, 208] on div at bounding box center [738, 207] width 24 height 2
click at [750, 199] on p "Last updated: [DATE] | 8,152views" at bounding box center [737, 202] width 120 height 10
click at [720, 206] on p "Last updated: [DATE] | 8,152views" at bounding box center [737, 202] width 120 height 10
drag, startPoint x: 700, startPoint y: 203, endPoint x: 733, endPoint y: 204, distance: 32.6
click at [733, 204] on p "Last updated: [DATE] | 8,152views" at bounding box center [737, 202] width 120 height 10
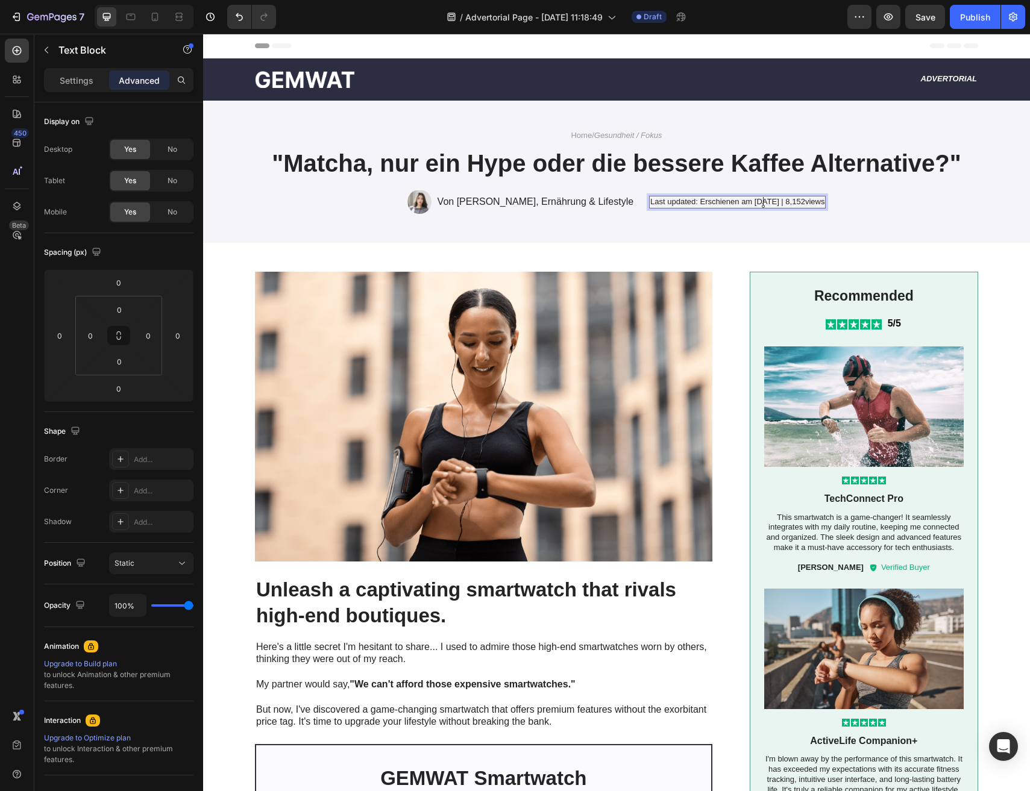
click at [722, 203] on p "Last updated: Erschienen am [DATE] | 8,152views" at bounding box center [737, 202] width 174 height 10
click at [686, 203] on p "Last updated: Erschienen am [DATE] | 8,152views" at bounding box center [737, 202] width 174 height 10
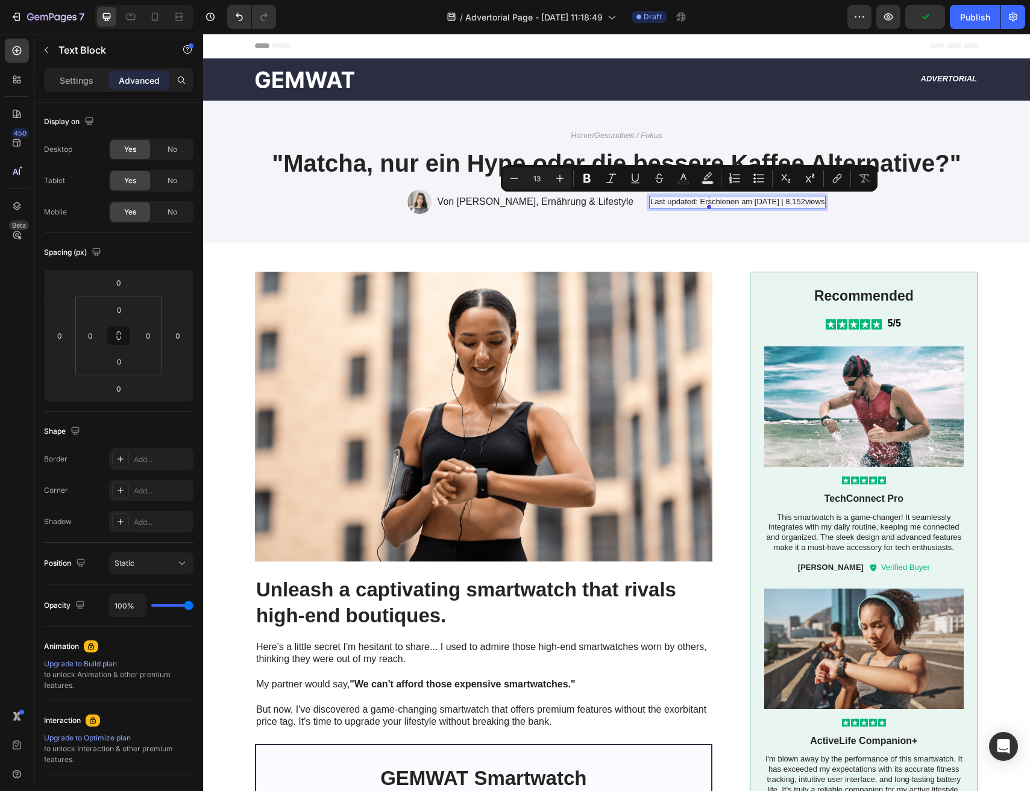
click at [667, 201] on p "Last updated: Erschienen am [DATE] | 8,152views" at bounding box center [737, 202] width 174 height 10
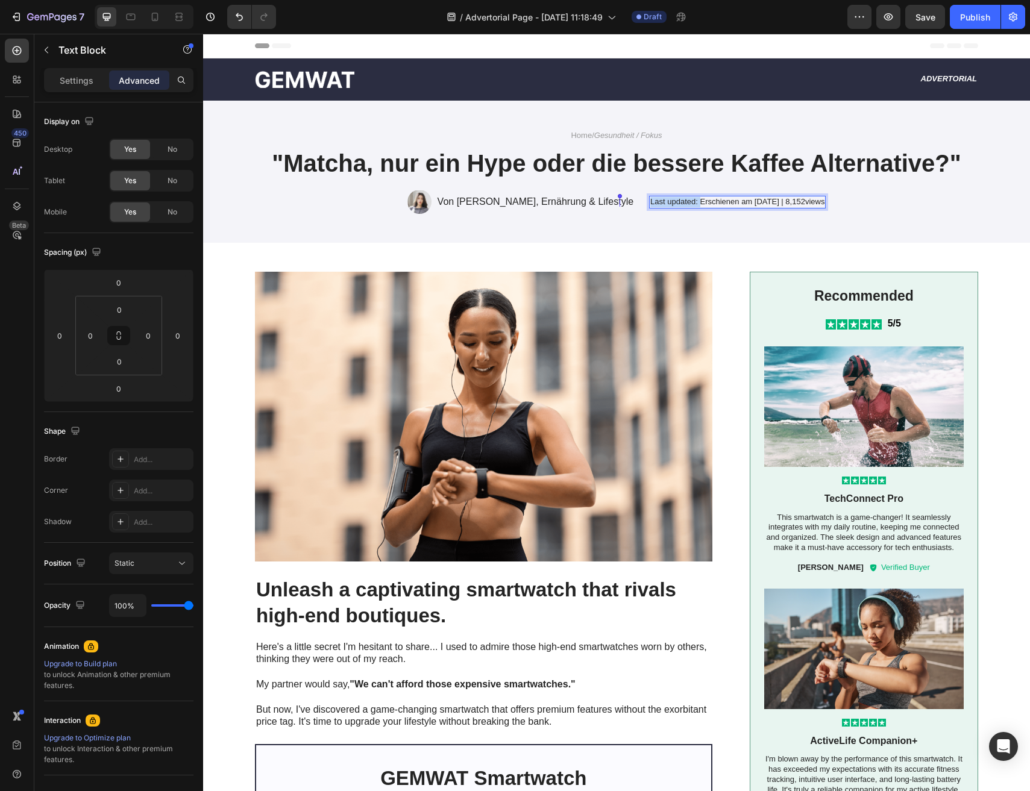
drag, startPoint x: 671, startPoint y: 201, endPoint x: 622, endPoint y: 204, distance: 48.9
click at [650, 204] on p "Last updated: Erschienen am [DATE] | 8,152views" at bounding box center [737, 202] width 174 height 10
click at [203, 34] on lt-div at bounding box center [203, 34] width 0 height 0
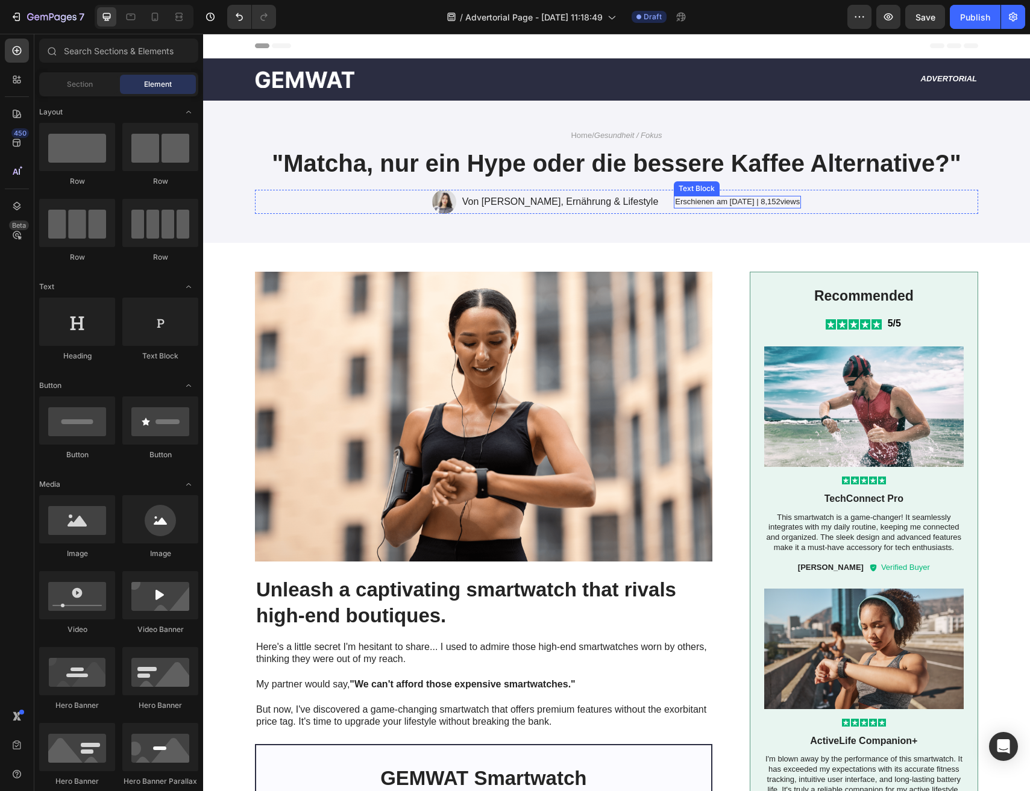
click at [761, 204] on p "Erschienen am [DATE] | 8,152views" at bounding box center [737, 202] width 125 height 10
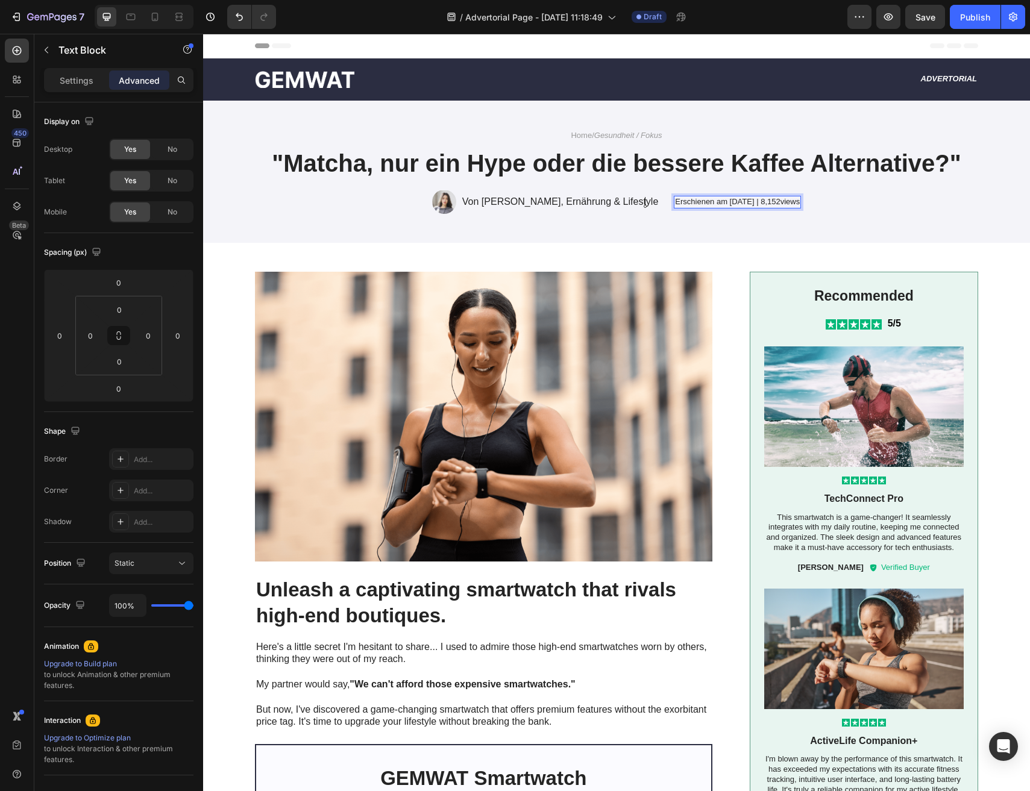
click at [203, 34] on lt-div at bounding box center [203, 34] width 0 height 0
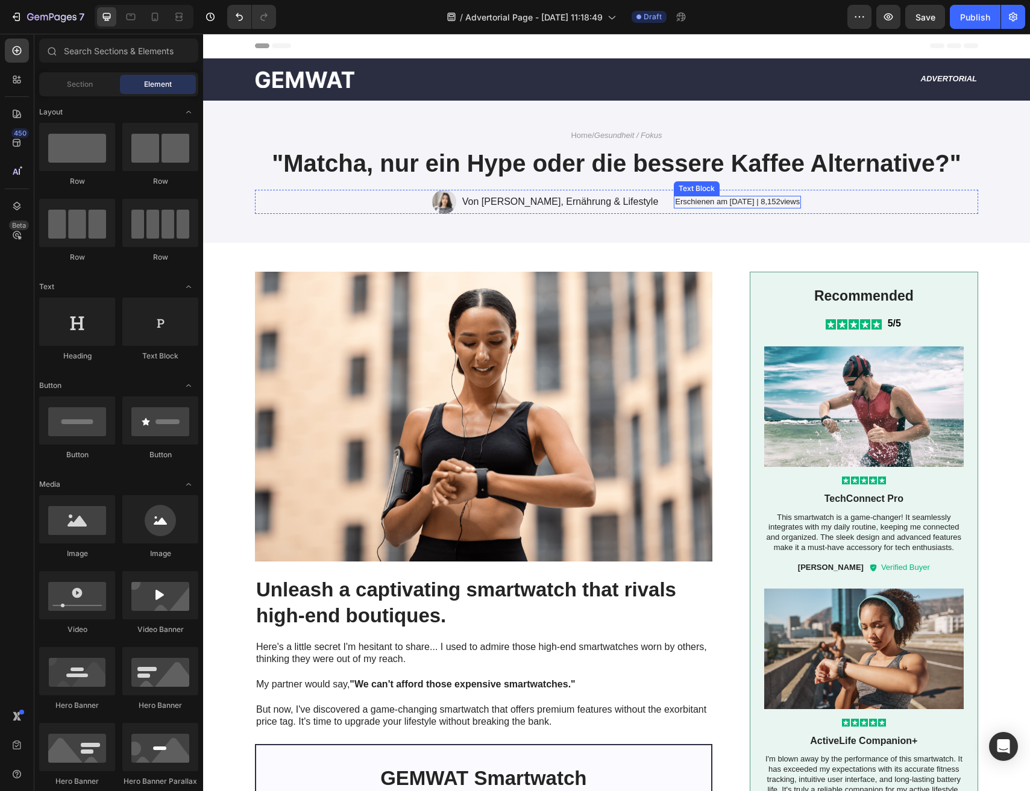
click at [770, 201] on p "Erschienen am [DATE] | 8,152views" at bounding box center [737, 202] width 125 height 10
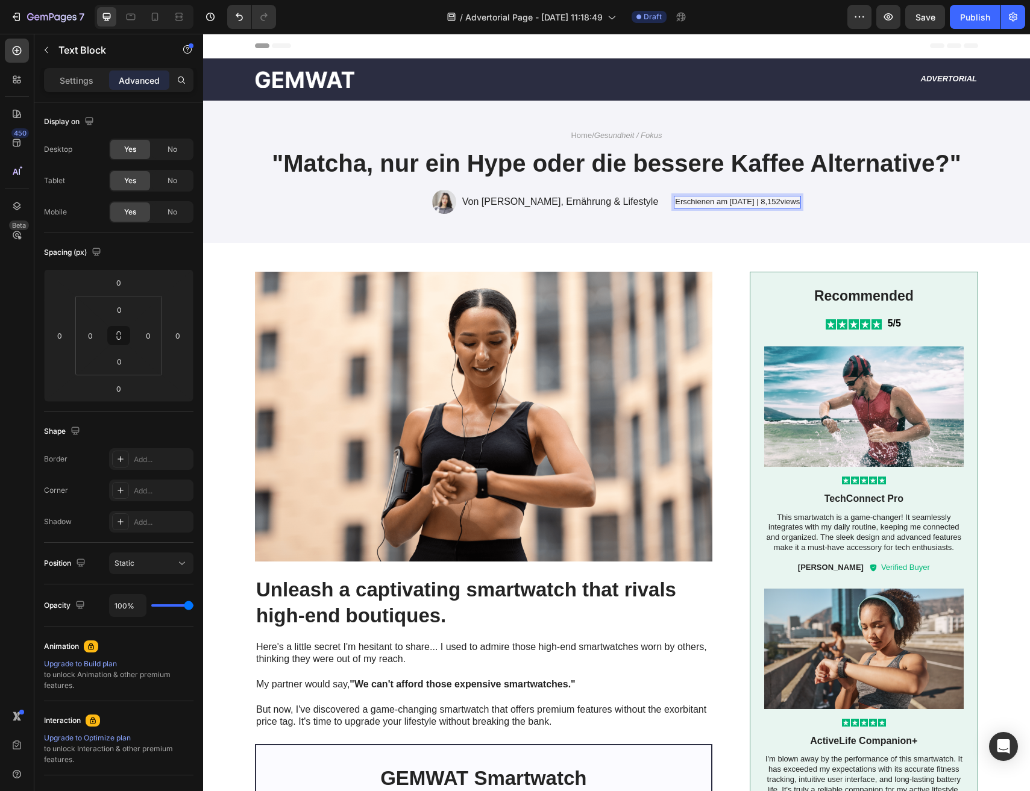
click at [448, 205] on img at bounding box center [436, 202] width 24 height 24
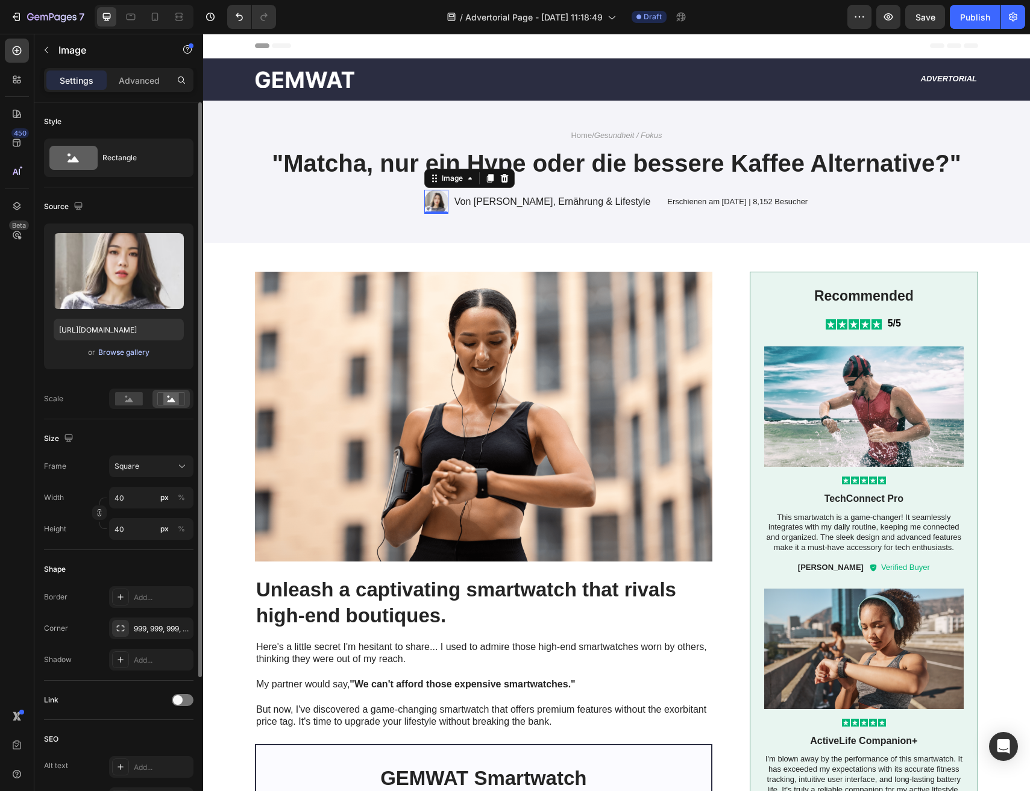
click at [124, 356] on div "Browse gallery" at bounding box center [123, 352] width 51 height 11
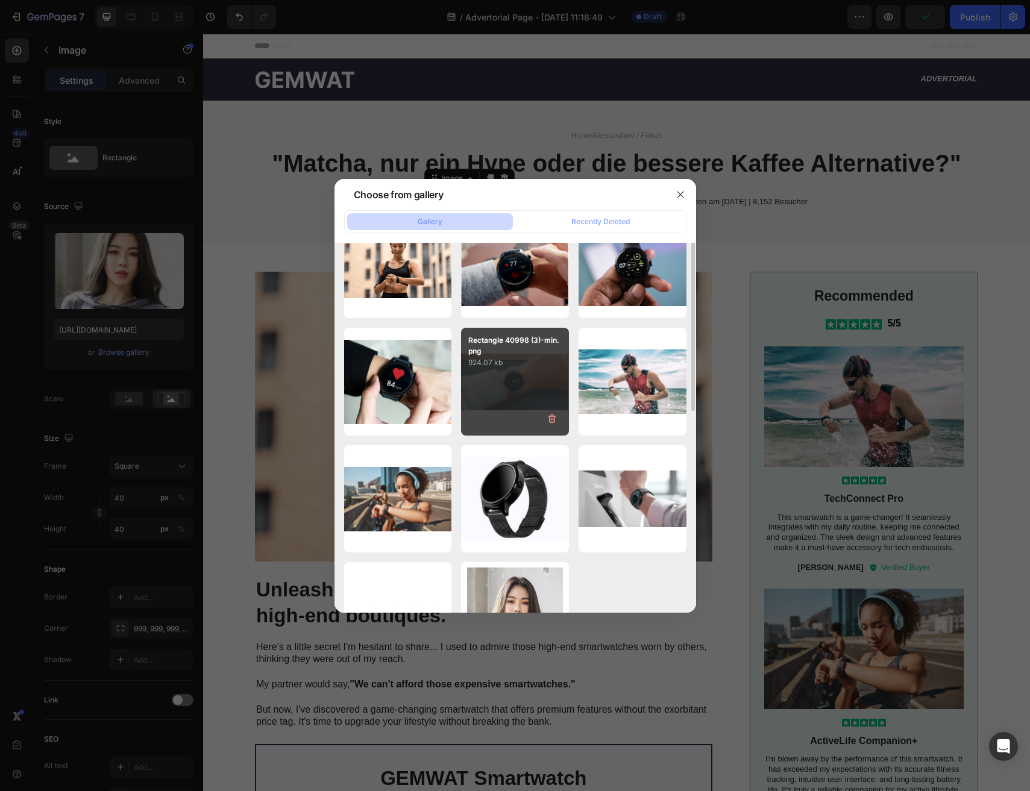
scroll to position [0, 0]
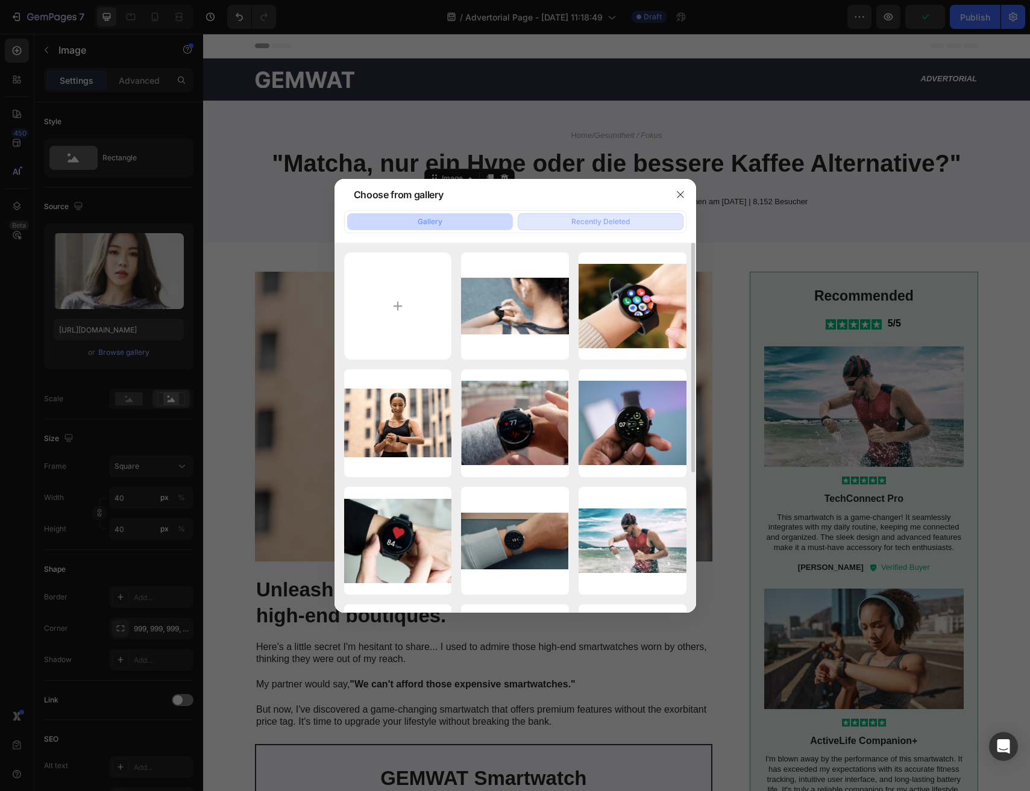
click at [561, 224] on button "Recently Deleted" at bounding box center [601, 221] width 166 height 17
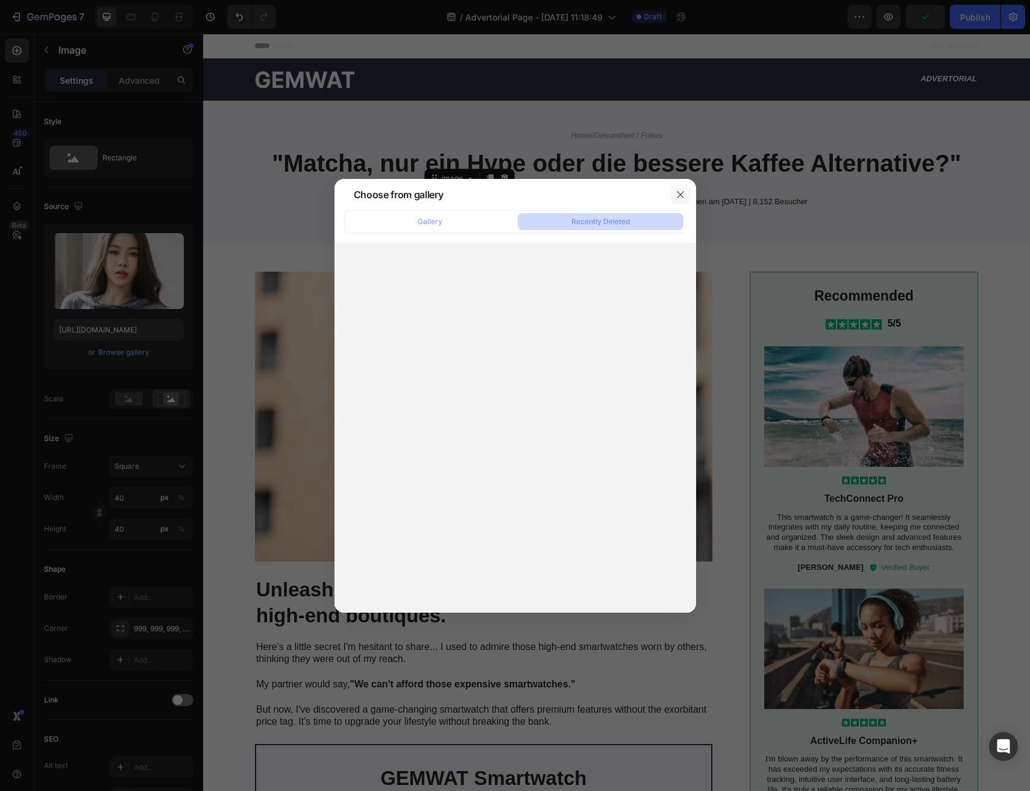
click at [677, 194] on icon "button" at bounding box center [681, 195] width 10 height 10
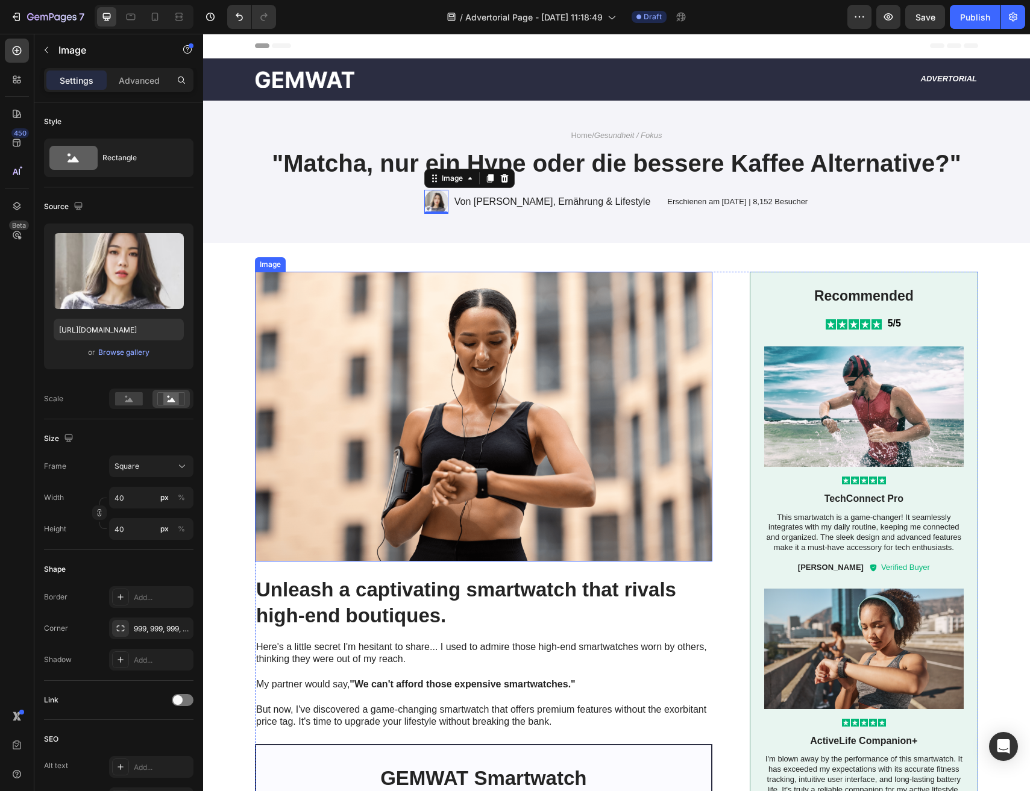
click at [457, 310] on img at bounding box center [483, 416] width 457 height 289
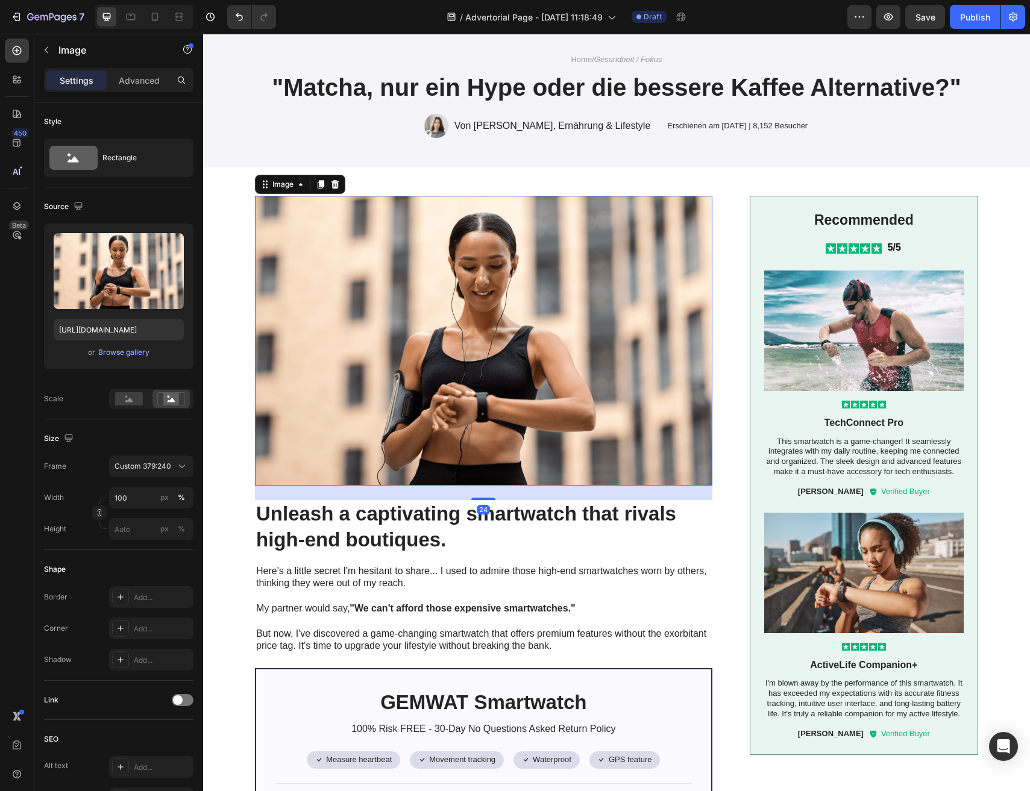
scroll to position [80, 0]
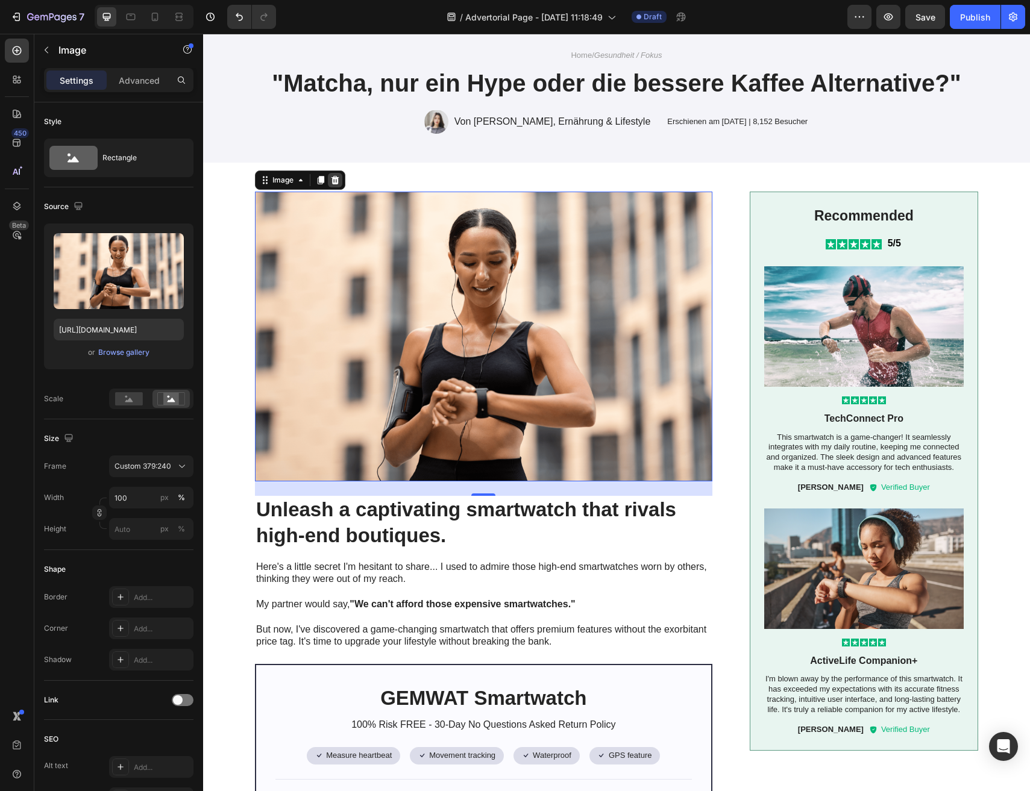
click at [339, 180] on icon at bounding box center [335, 180] width 10 height 10
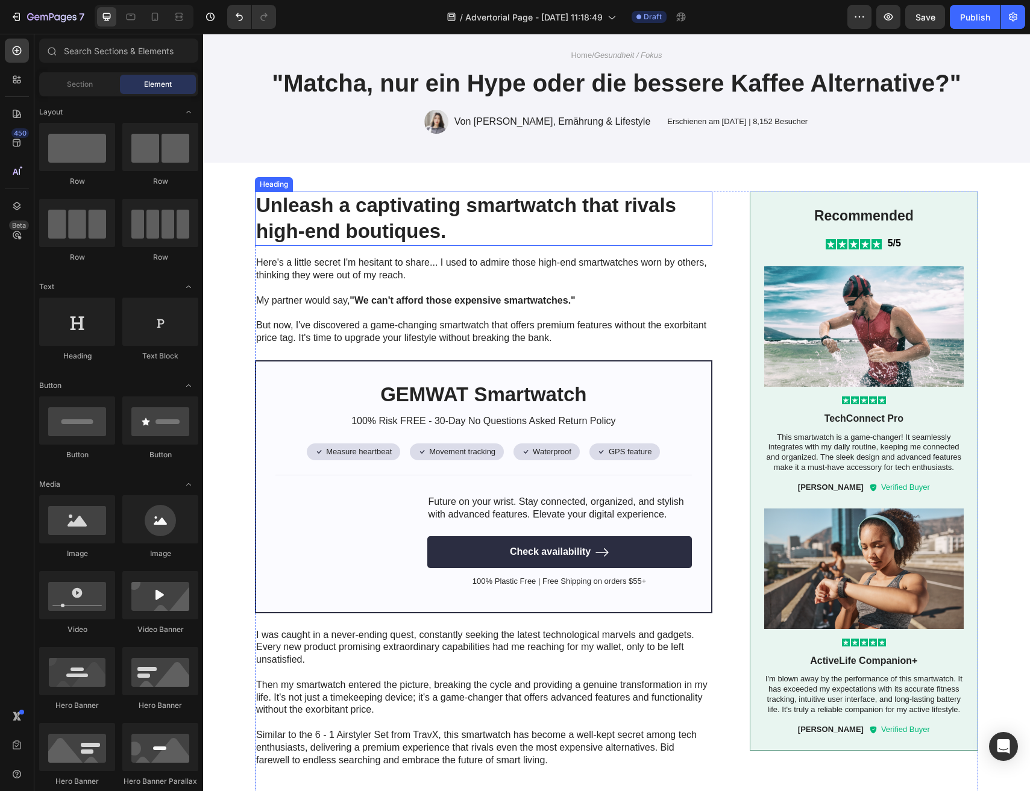
click at [394, 226] on h2 "Unleash a captivating smartwatch that rivals high-end boutiques." at bounding box center [483, 219] width 457 height 54
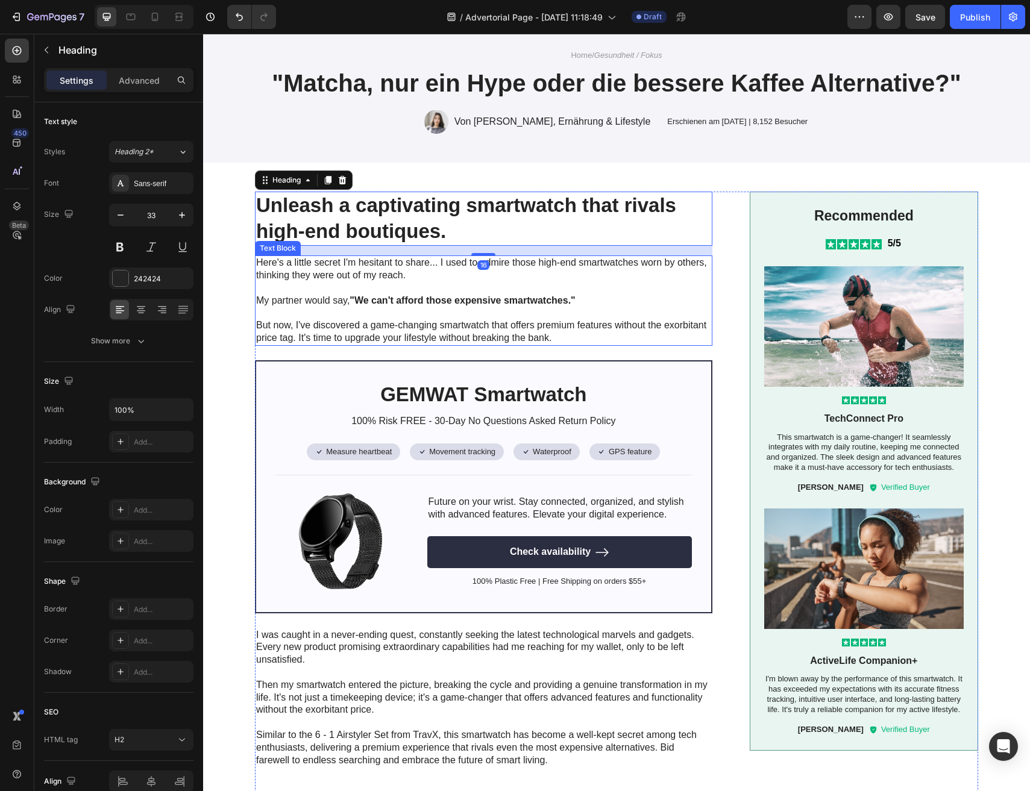
click at [417, 277] on p "Here's a little secret I'm hesitant to share... I used to admire those high-end…" at bounding box center [483, 269] width 455 height 25
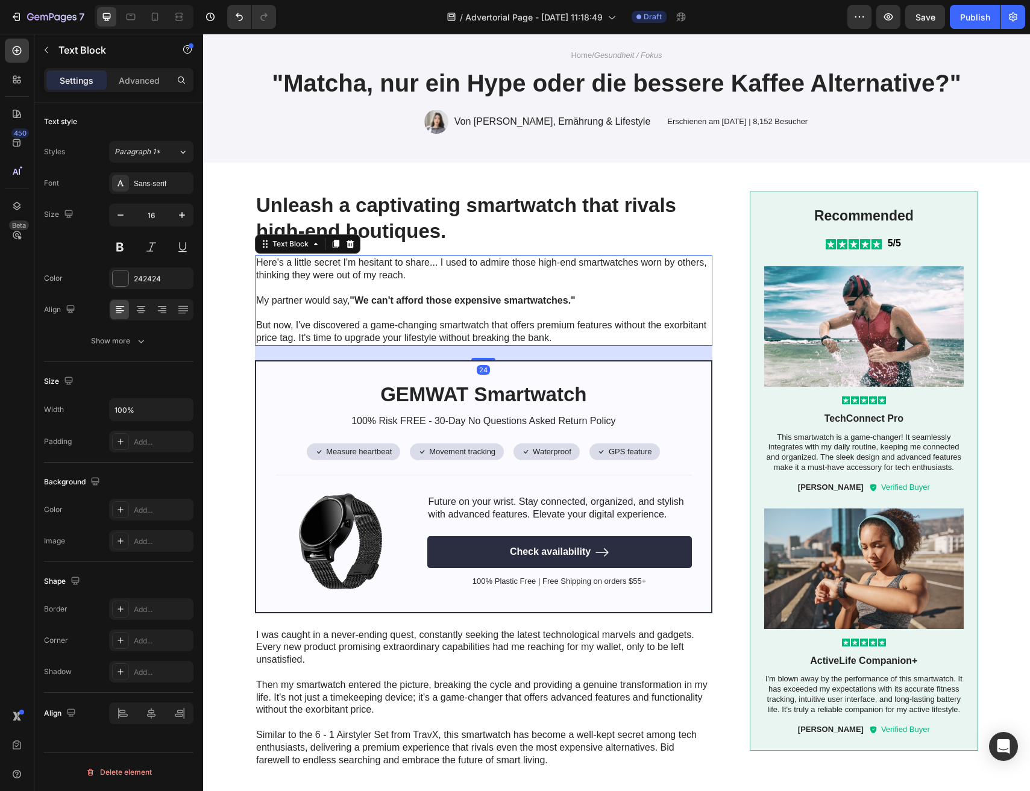
click at [405, 277] on p "Here's a little secret I'm hesitant to share... I used to admire those high-end…" at bounding box center [483, 269] width 455 height 25
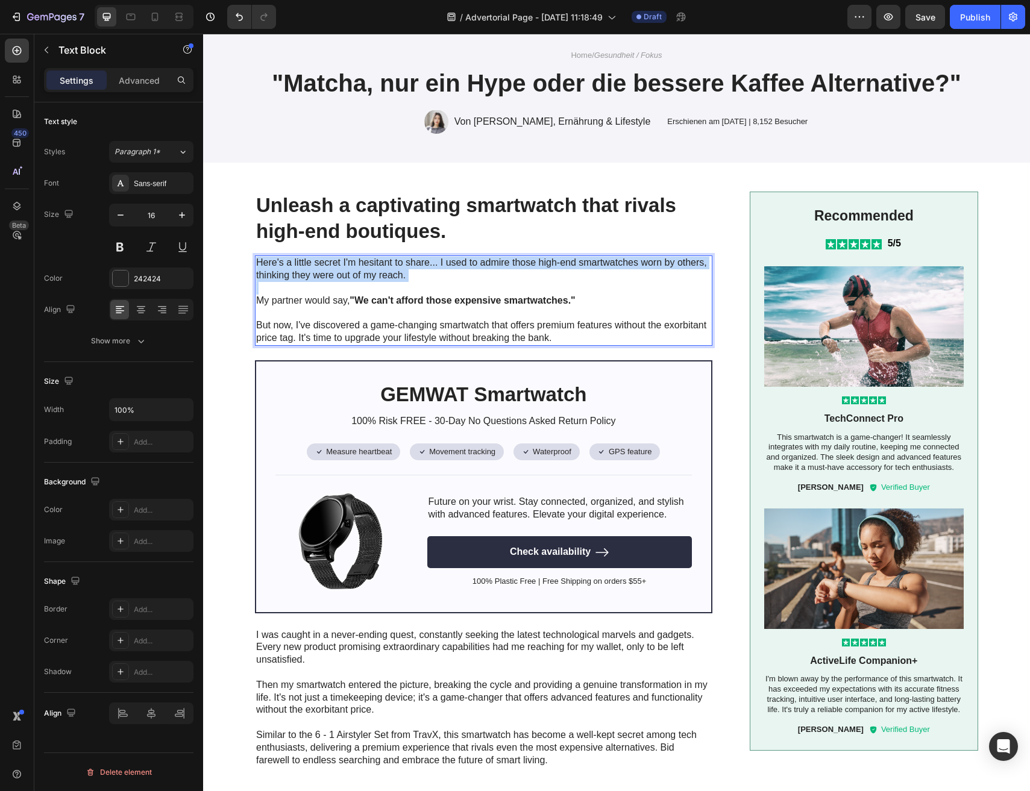
click at [405, 277] on p "Here's a little secret I'm hesitant to share... I used to admire those high-end…" at bounding box center [483, 269] width 455 height 25
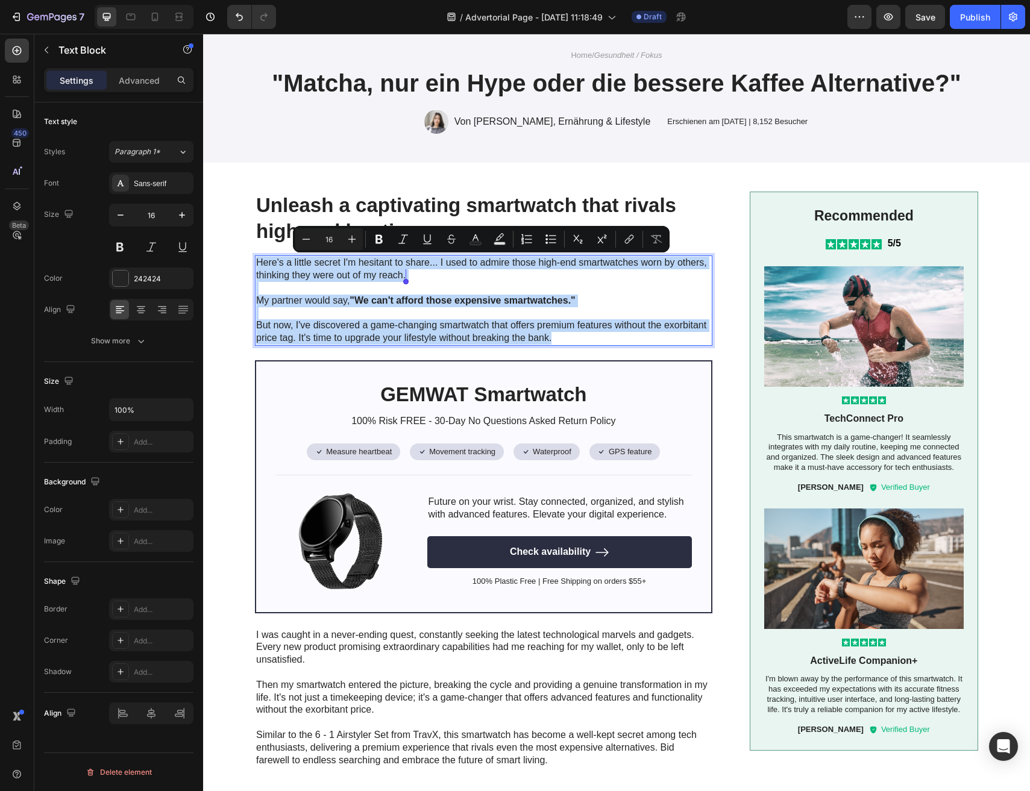
click at [580, 336] on p "But now, I've discovered a game-changing smartwatch that offers premium feature…" at bounding box center [483, 331] width 455 height 25
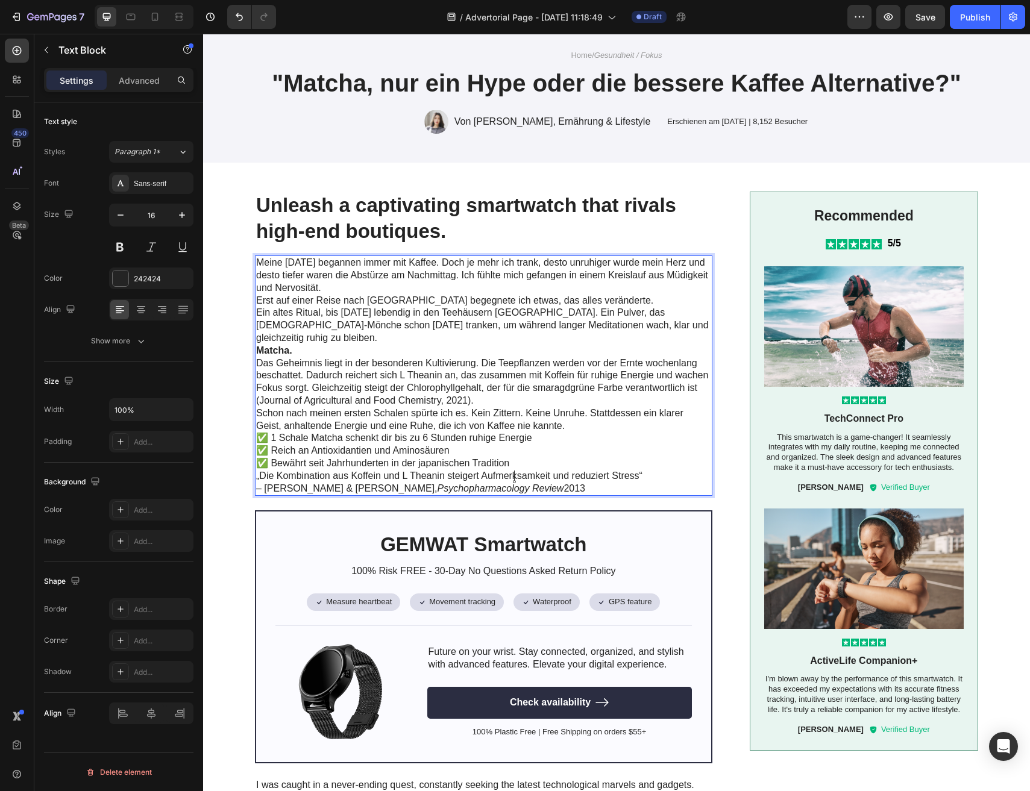
click at [350, 227] on h2 "Unleash a captivating smartwatch that rivals high-end boutiques." at bounding box center [483, 219] width 457 height 54
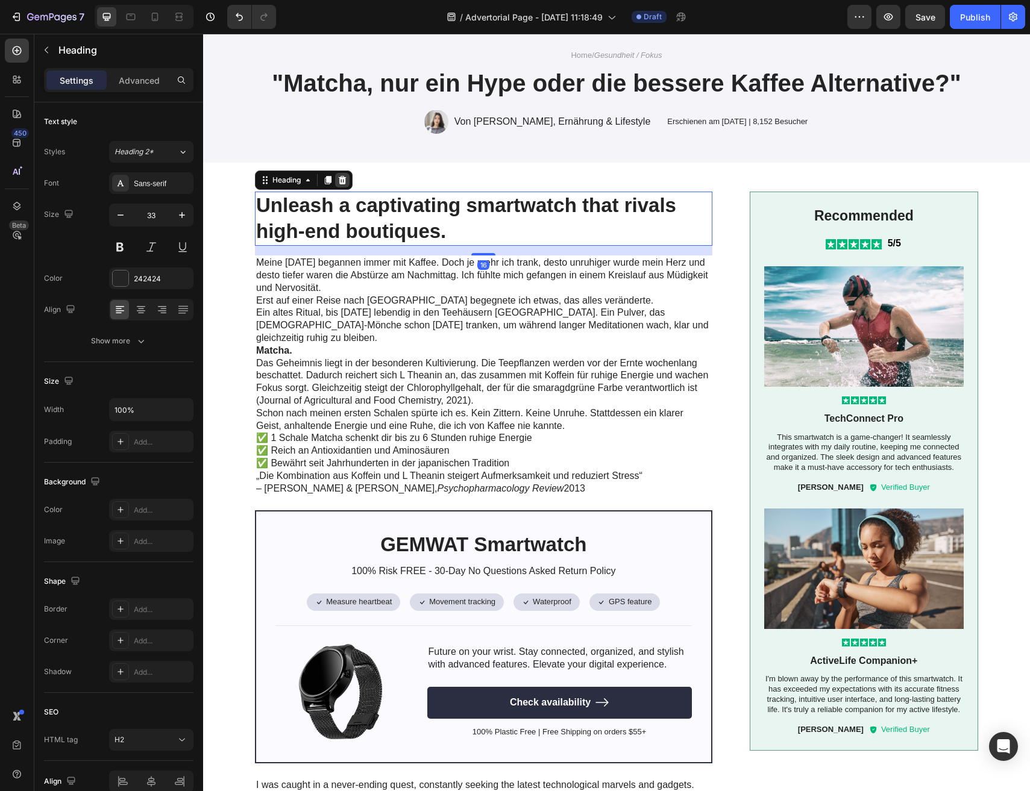
click at [342, 181] on icon at bounding box center [343, 180] width 8 height 8
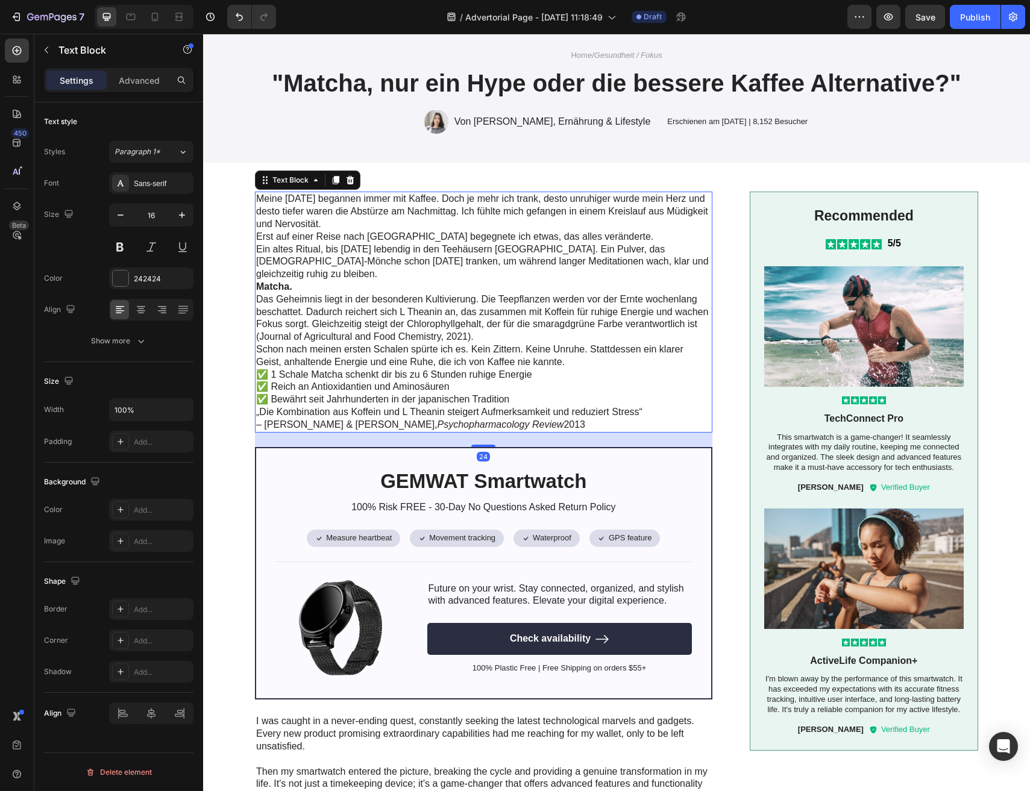
click at [287, 204] on p "Meine [DATE] begannen immer mit Kaffee. Doch je mehr ich trank, desto unruhiger…" at bounding box center [483, 211] width 455 height 37
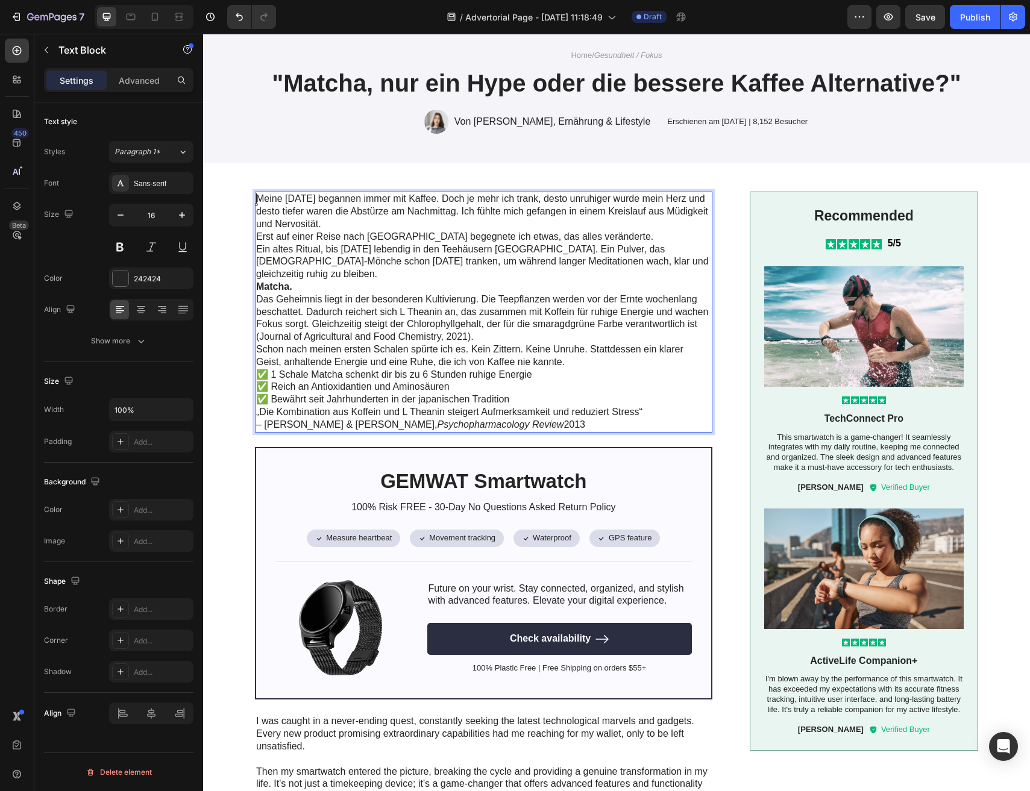
click at [325, 281] on p "Matcha." at bounding box center [483, 287] width 455 height 13
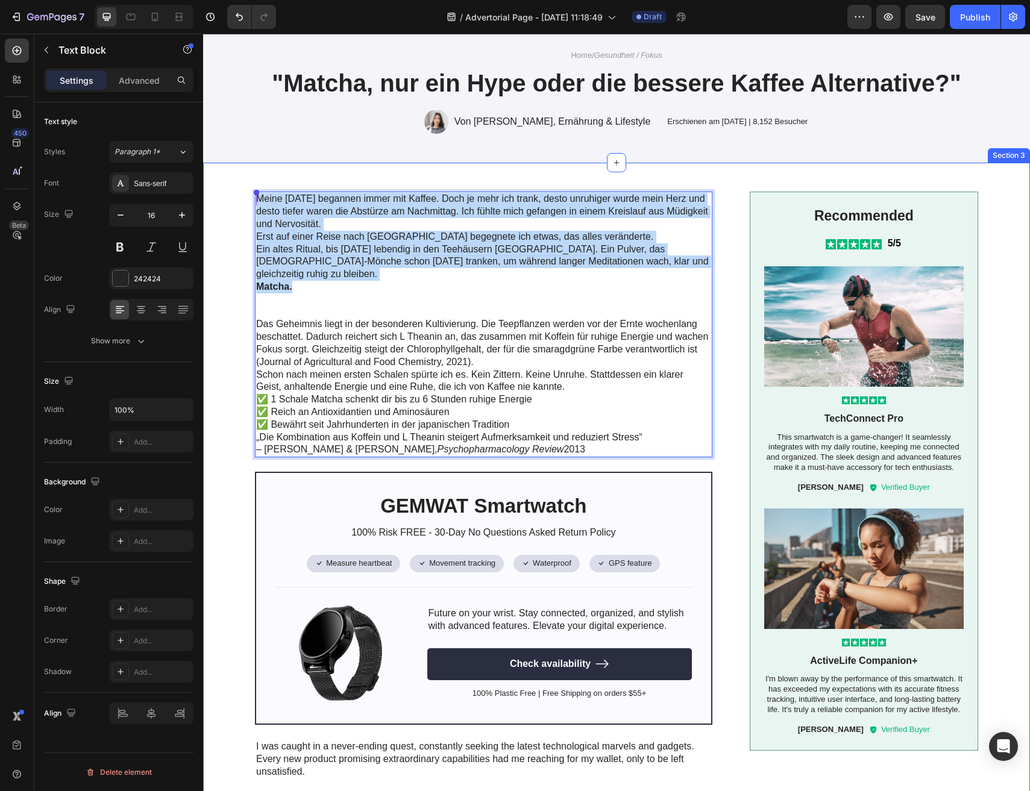
drag, startPoint x: 329, startPoint y: 274, endPoint x: 210, endPoint y: 196, distance: 141.9
click at [210, 196] on div "Meine [DATE] begannen immer mit Kaffee. Doch je mehr ich trank, desto unruhiger…" at bounding box center [616, 785] width 827 height 1244
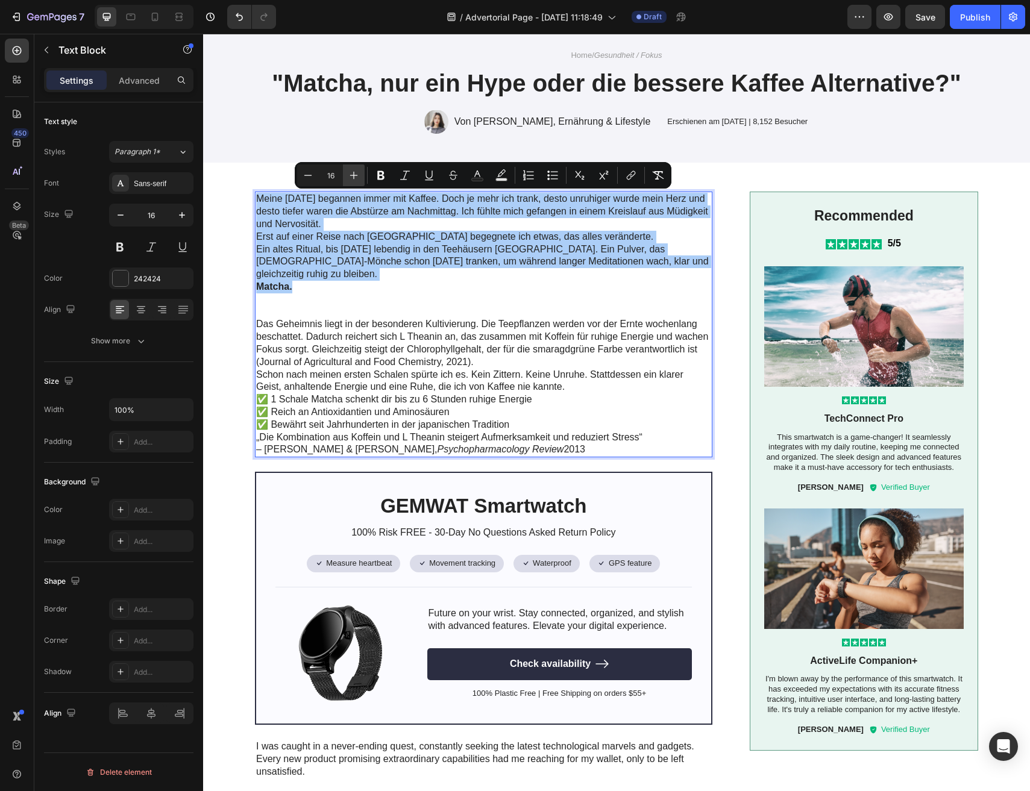
click at [350, 171] on icon "Editor contextual toolbar" at bounding box center [354, 175] width 12 height 12
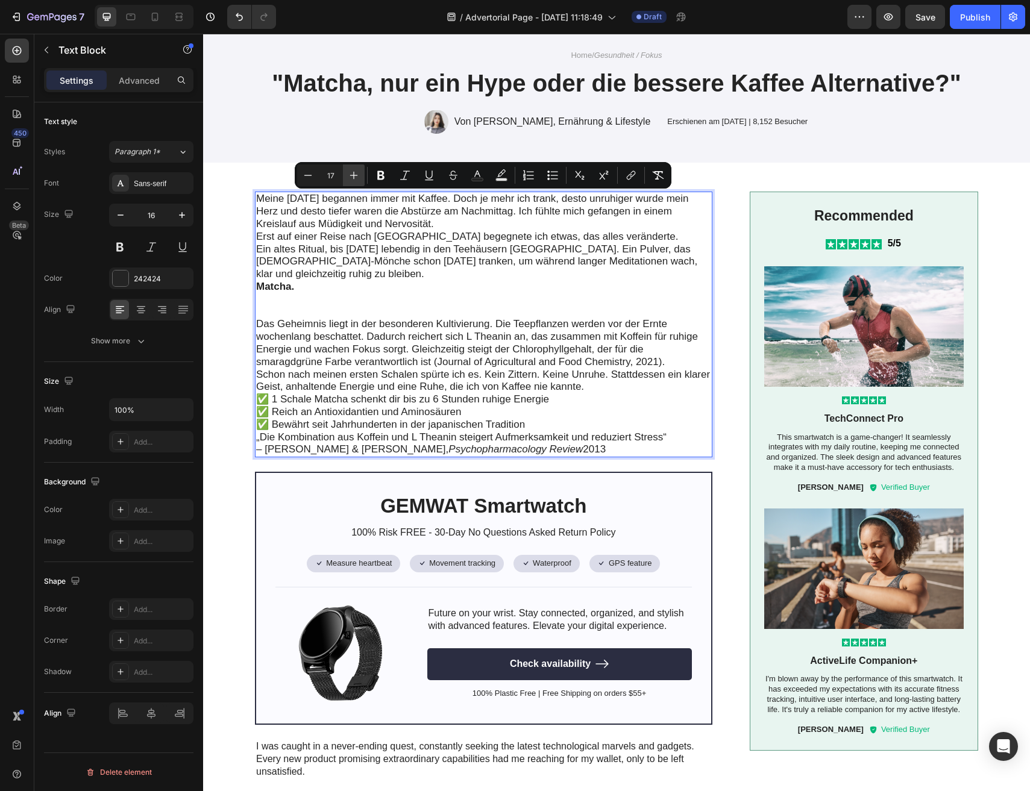
click at [350, 171] on icon "Editor contextual toolbar" at bounding box center [354, 175] width 12 height 12
type input "18"
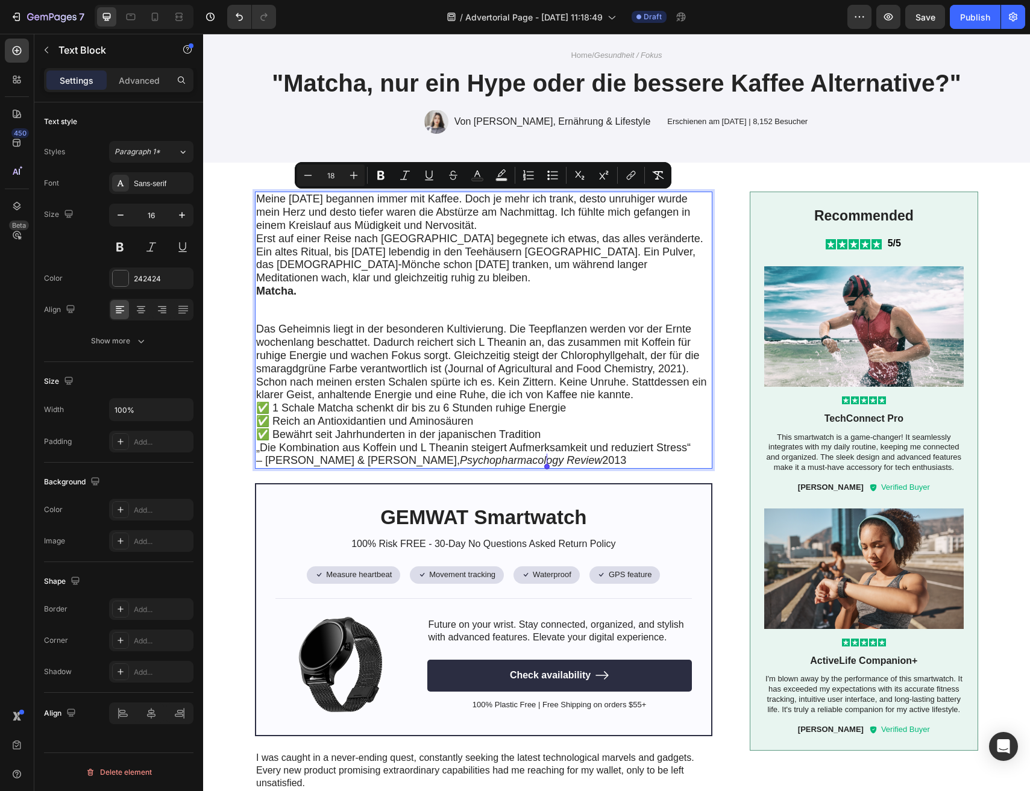
click at [329, 274] on span "Ein altes Ritual, bis [DATE] lebendig in den Teehäusern [GEOGRAPHIC_DATA]. Ein …" at bounding box center [475, 265] width 439 height 39
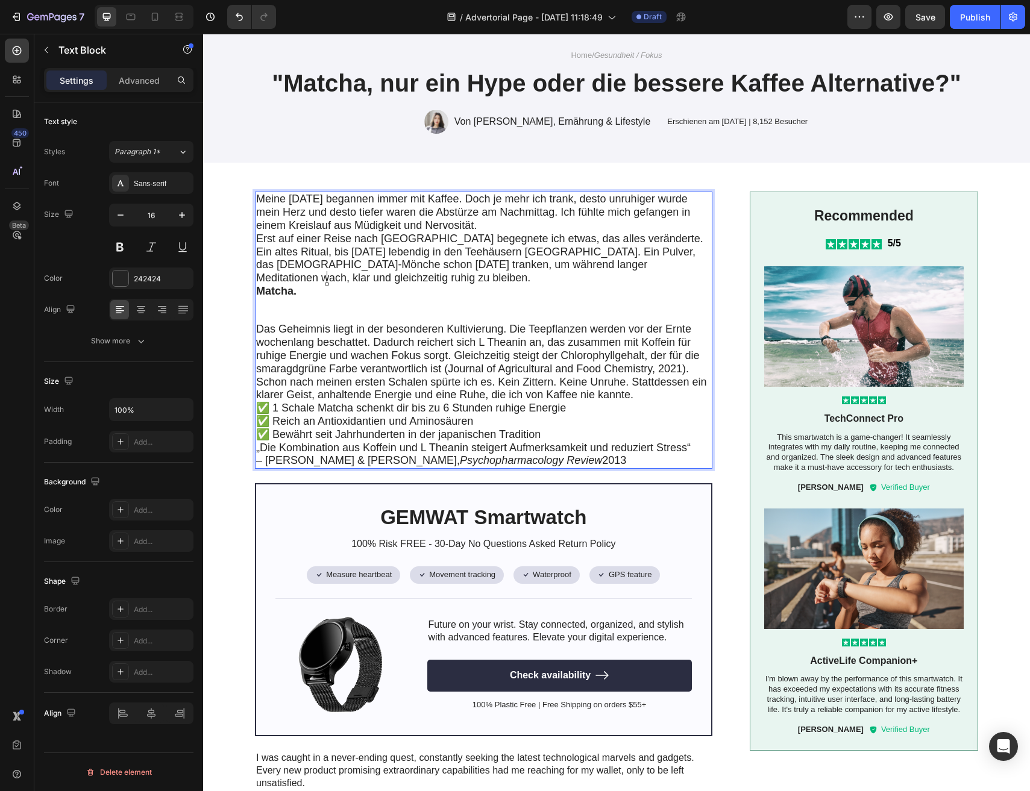
click at [498, 224] on p "Meine [DATE] begannen immer mit Kaffee. Doch je mehr ich trank, desto unruhiger…" at bounding box center [483, 212] width 455 height 39
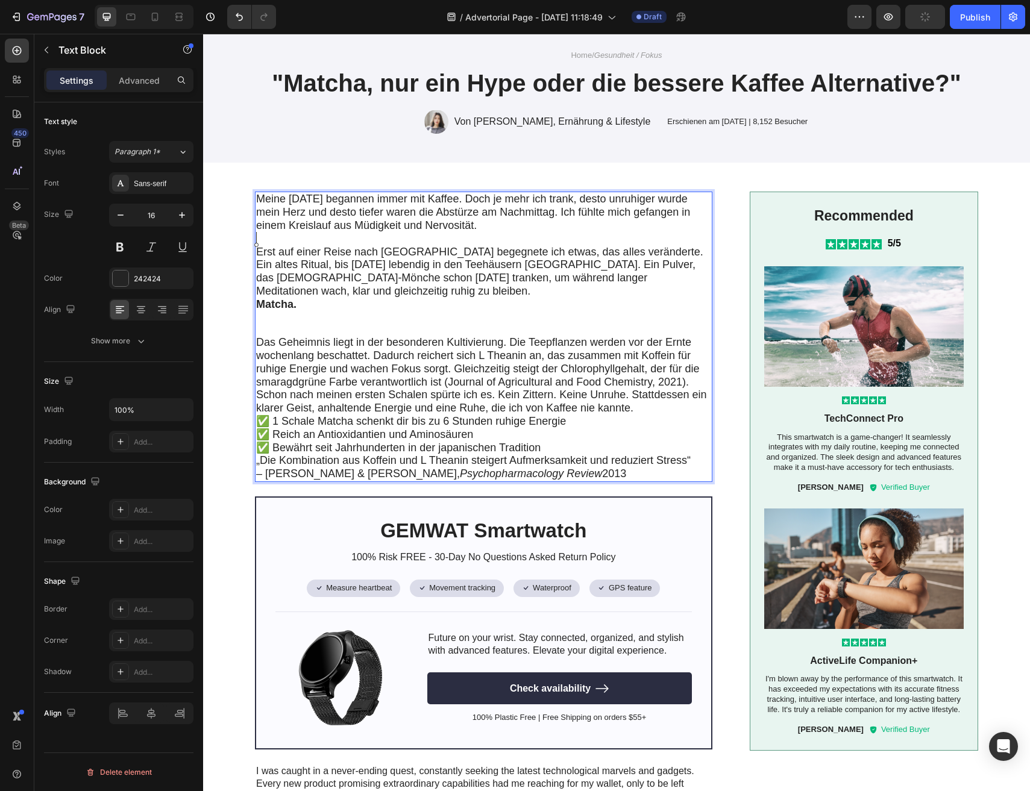
click at [370, 294] on p "Erst auf einer Reise nach [GEOGRAPHIC_DATA] begegnete ich etwas, das alles verä…" at bounding box center [483, 272] width 455 height 52
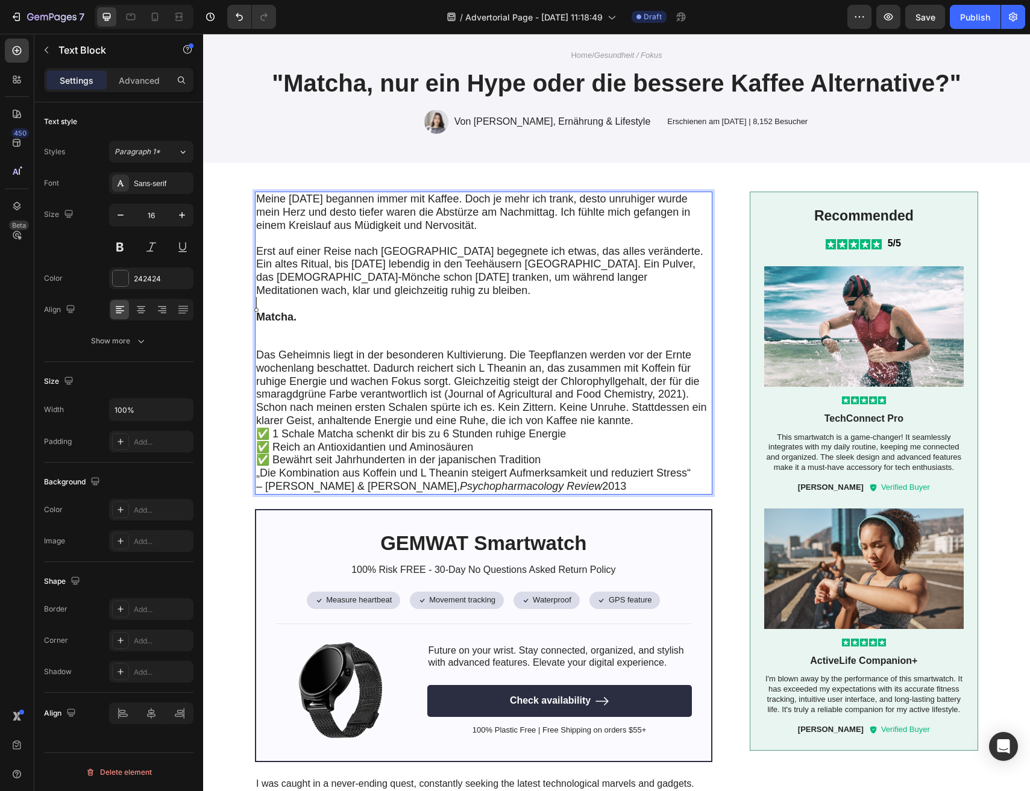
click at [448, 396] on span "Journal of Agricultural and Food Chemistry, 2021" at bounding box center [565, 394] width 234 height 12
click at [442, 394] on span "Das Geheimnis liegt in der besonderen Kultivierung. Die Teepflanzen werden vor …" at bounding box center [477, 373] width 443 height 51
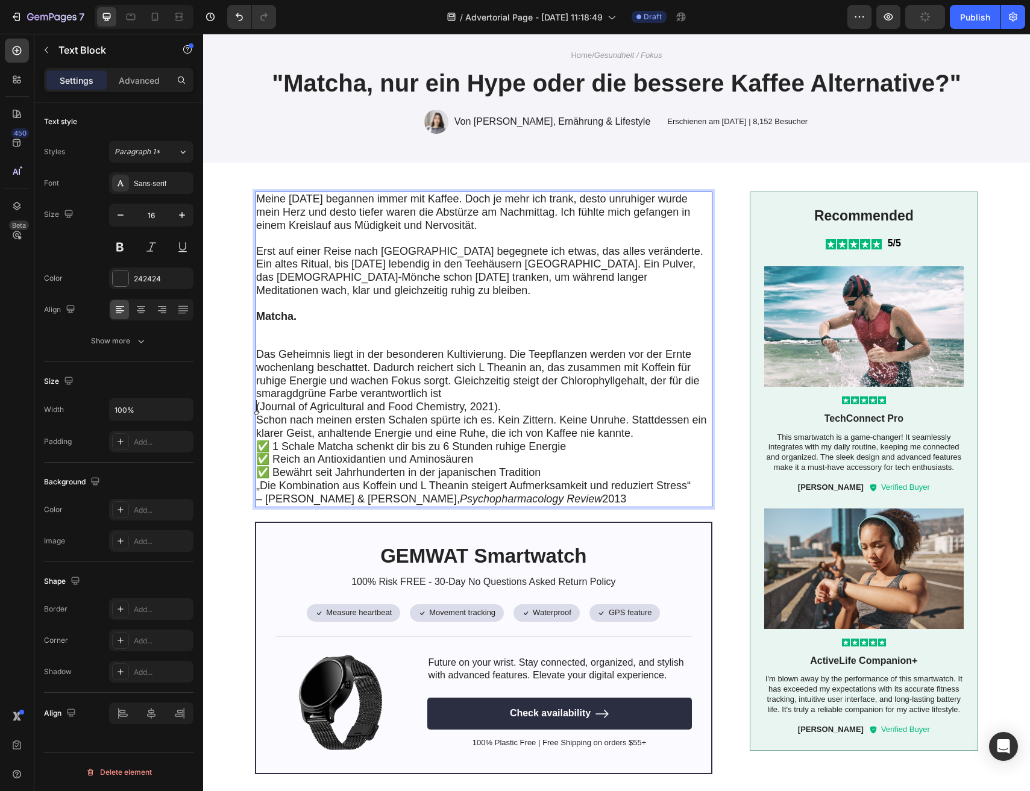
click at [510, 404] on p "Das Geheimnis liegt in der besonderen Kultivierung. Die Teepflanzen werden vor …" at bounding box center [483, 381] width 455 height 66
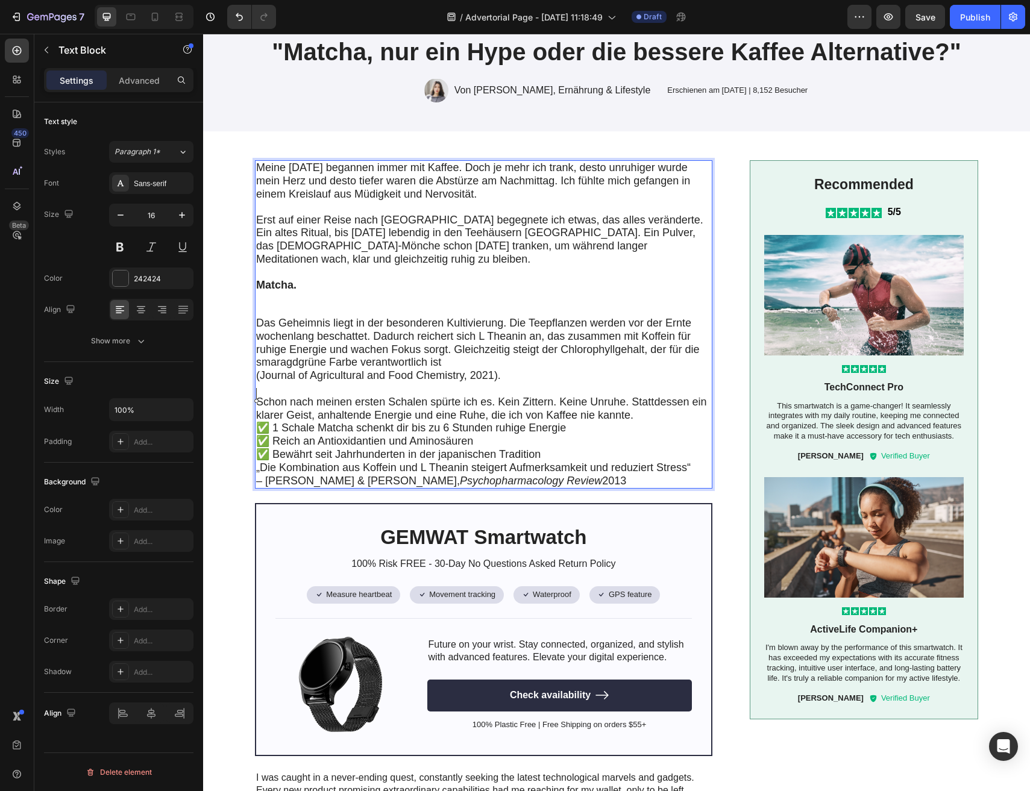
scroll to position [185, 0]
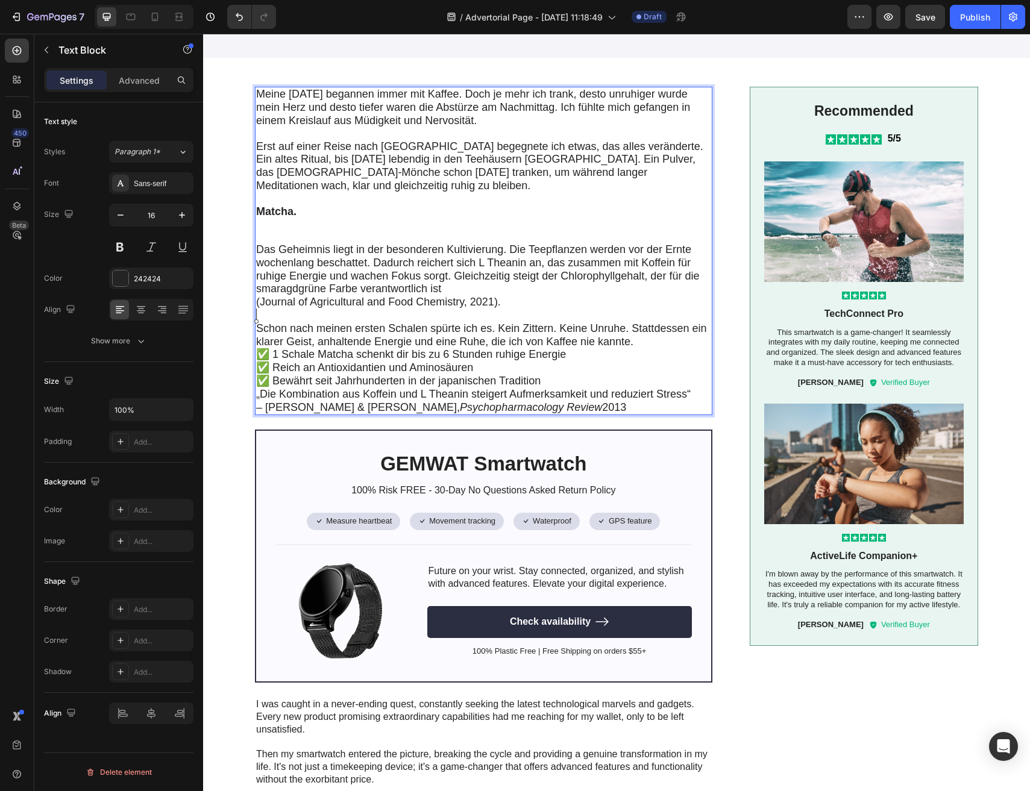
click at [642, 340] on p "Schon nach meinen ersten Schalen spürte ich es. Kein Zittern. Keine Unruhe. Sta…" at bounding box center [483, 335] width 455 height 27
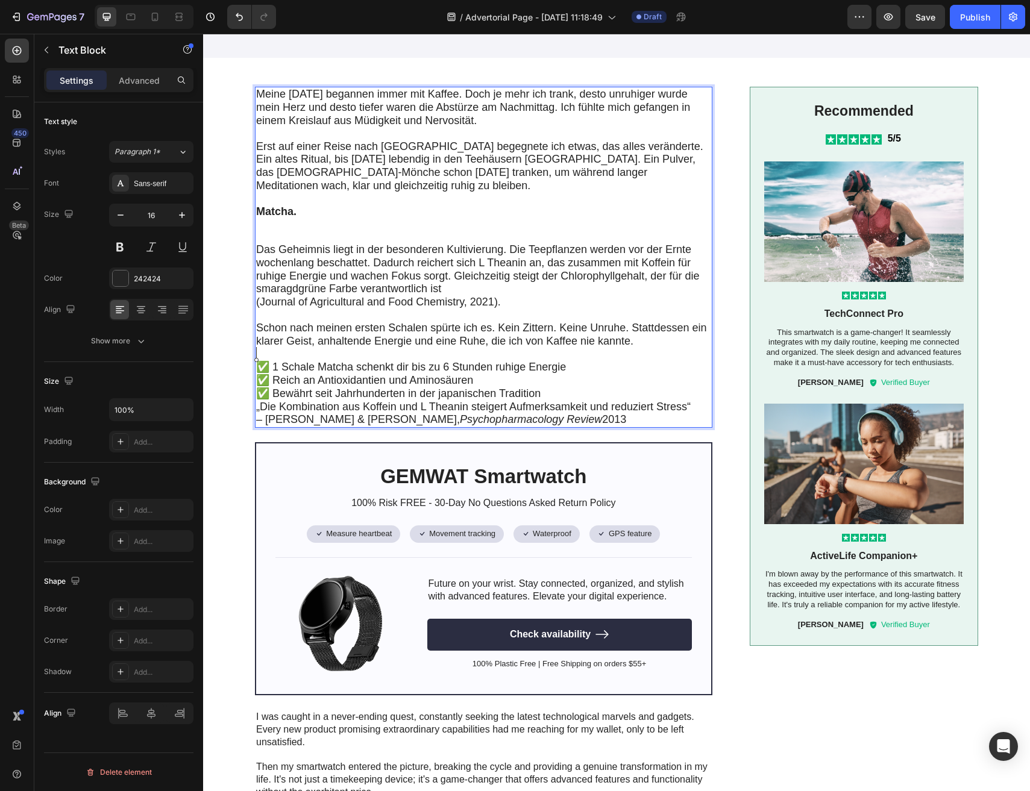
click at [565, 398] on p "✅ 1 Schale Matcha schenkt dir bis zu 6 Stunden ruhige Energie ✅ Reich an Antiox…" at bounding box center [483, 380] width 455 height 39
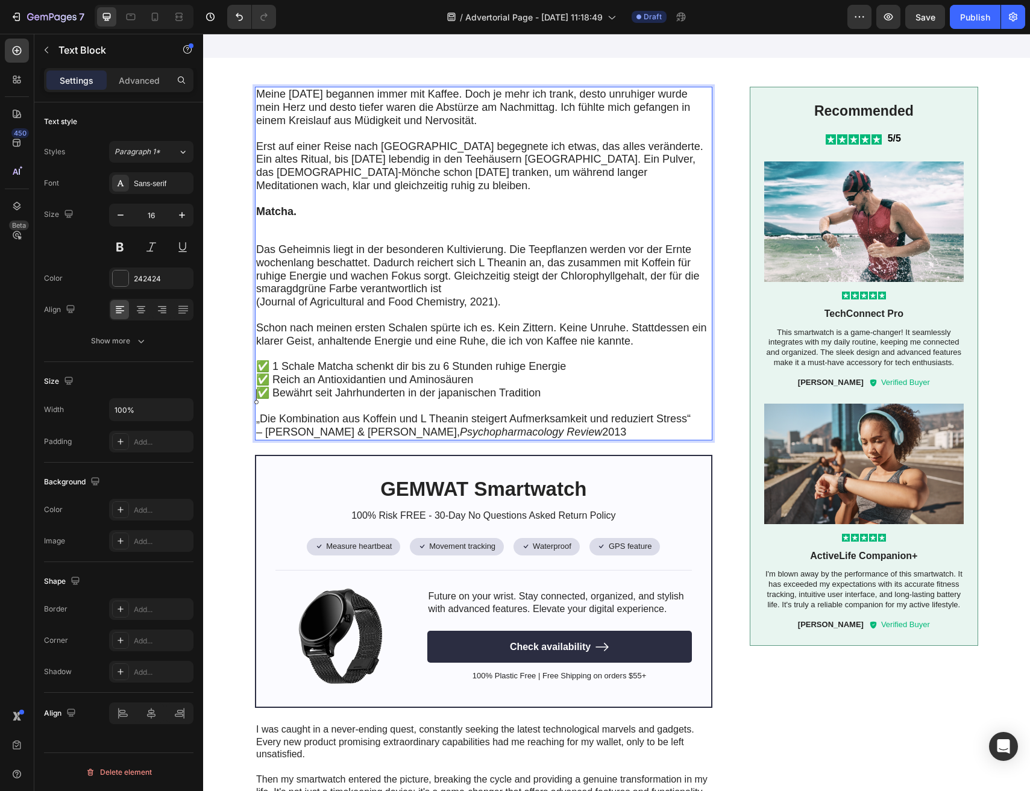
scroll to position [203, 0]
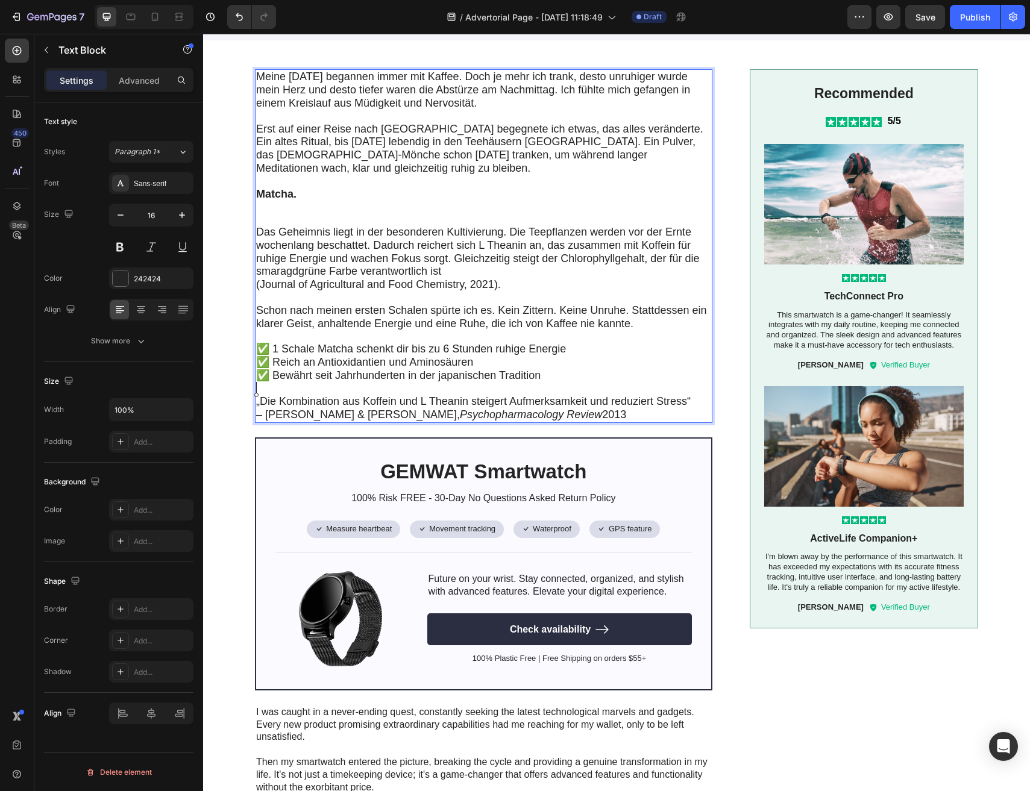
click at [436, 402] on span "„Die Kombination aus Koffein und L Theanin steigert Aufmerksamkeit und reduzier…" at bounding box center [473, 401] width 435 height 12
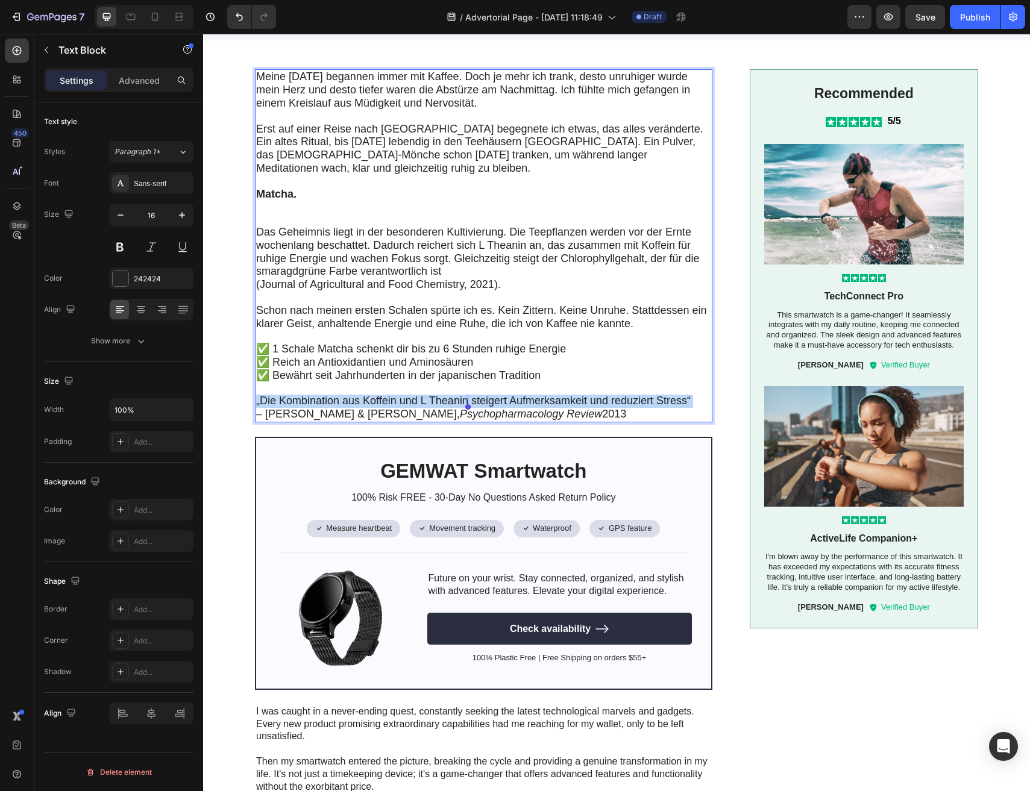
click at [436, 402] on span "„Die Kombination aus Koffein und L Theanin steigert Aufmerksamkeit und reduzier…" at bounding box center [473, 401] width 435 height 12
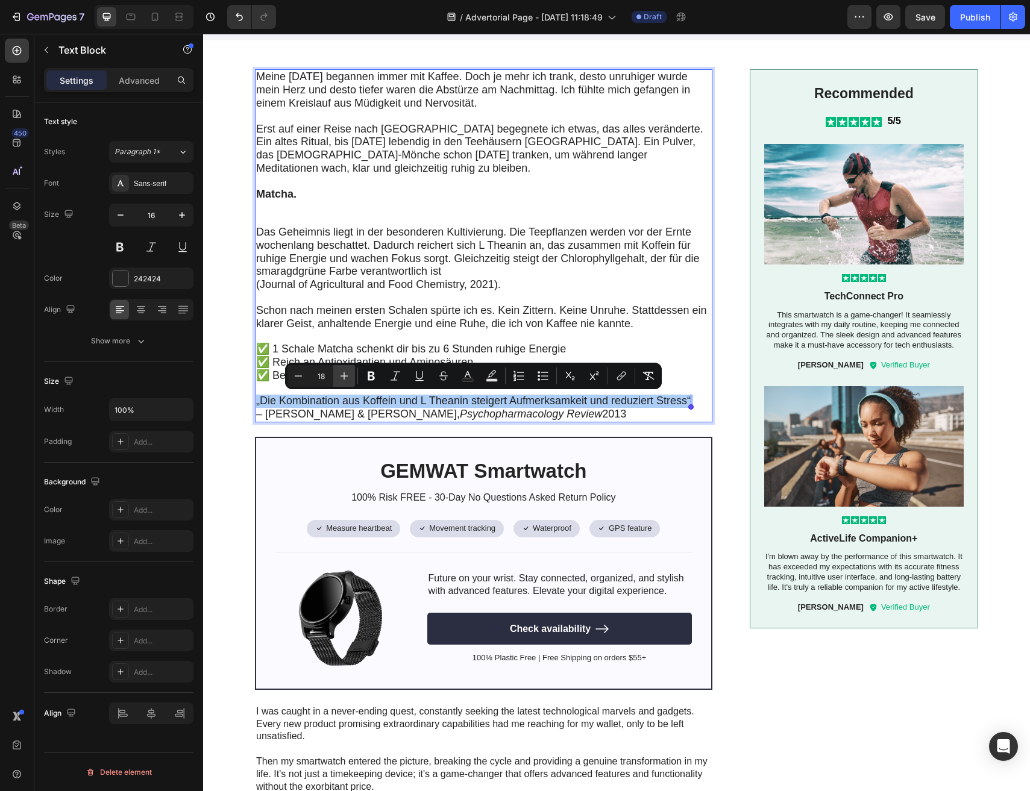
click at [350, 379] on button "Plus" at bounding box center [344, 376] width 22 height 22
type input "19"
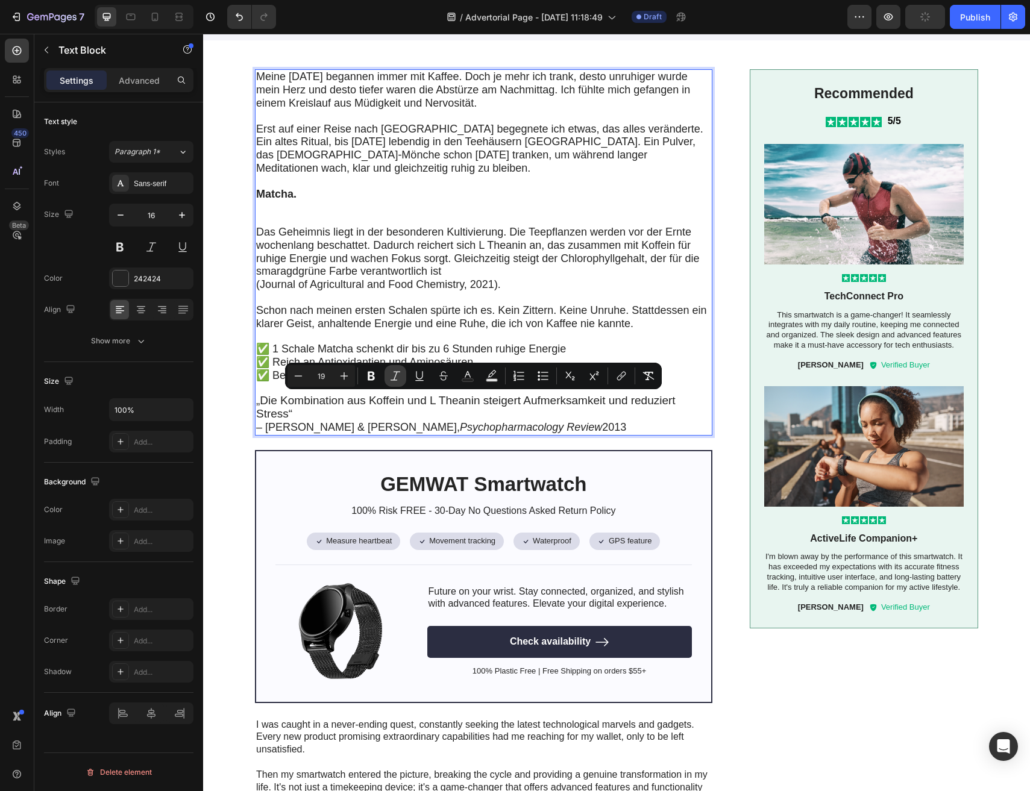
click at [399, 381] on icon "Editor contextual toolbar" at bounding box center [395, 376] width 12 height 12
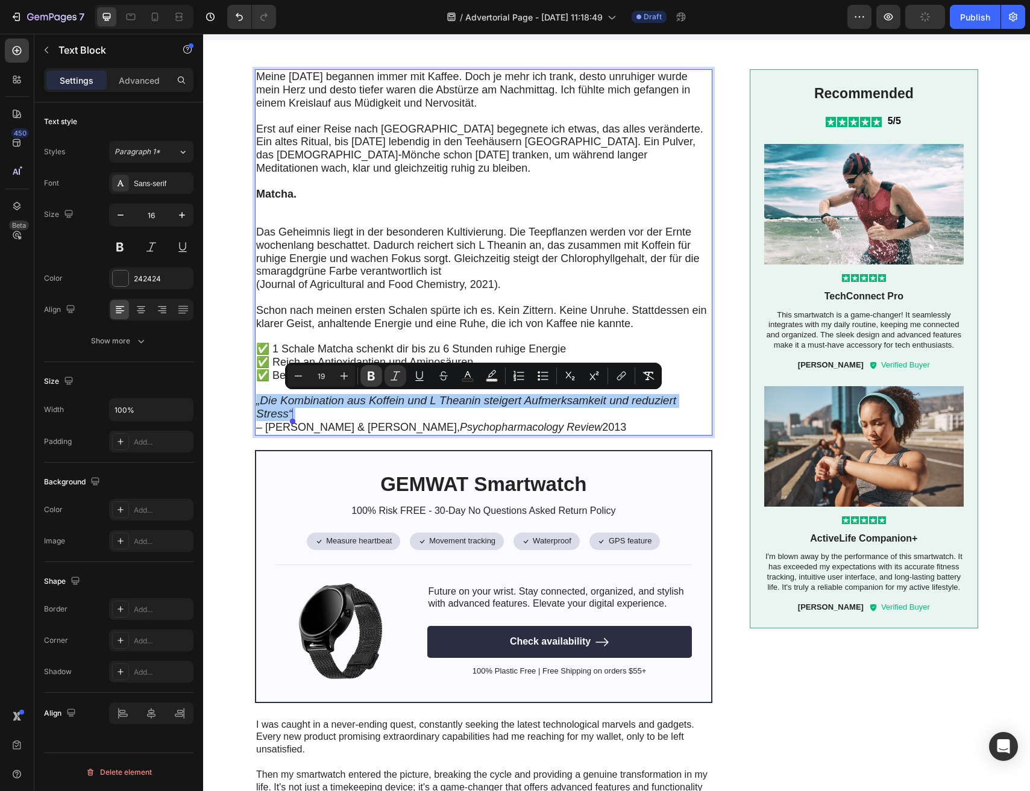
click at [377, 381] on button "Bold" at bounding box center [371, 376] width 22 height 22
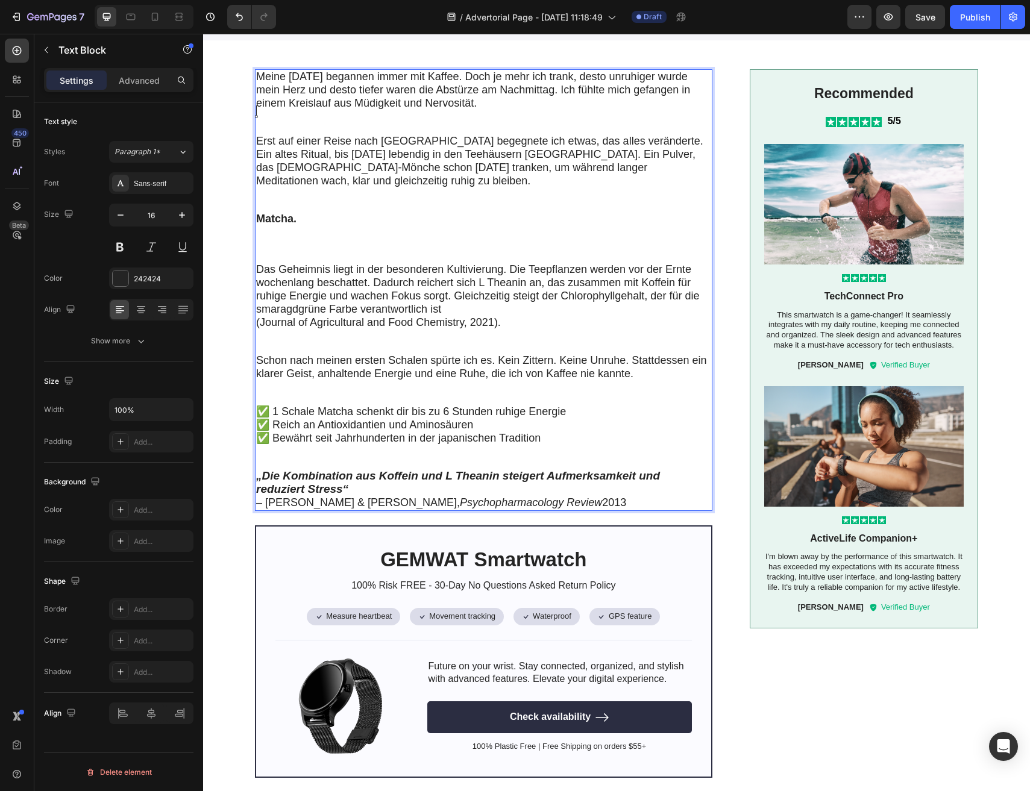
scroll to position [154, 0]
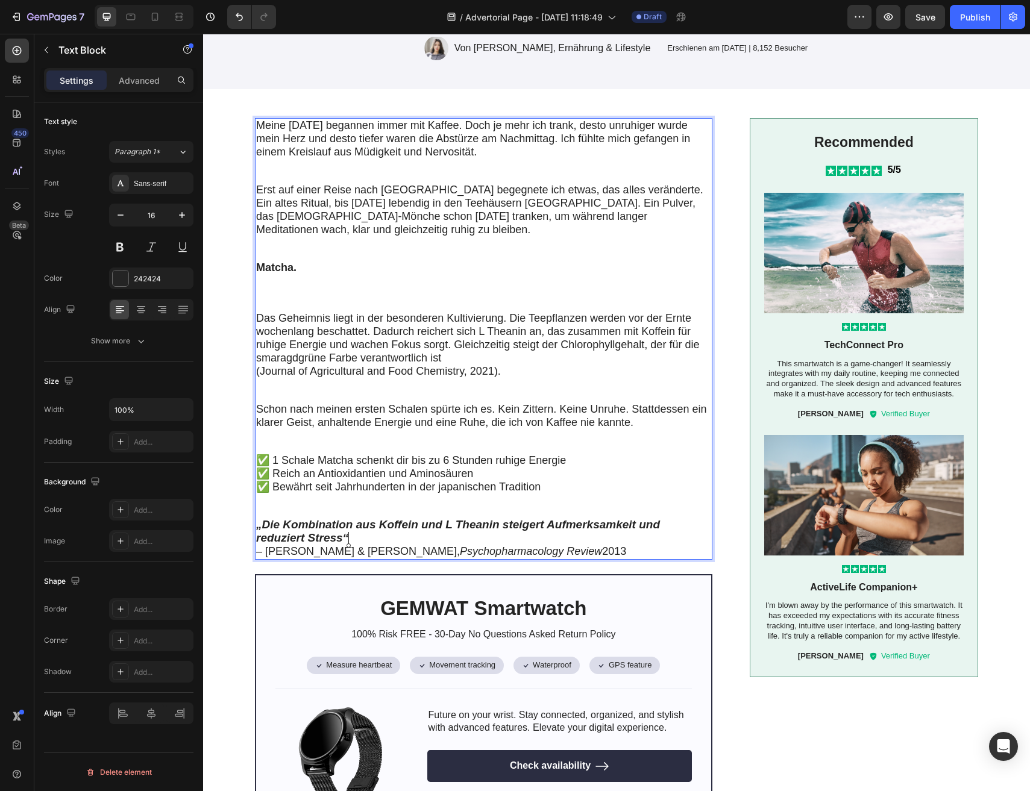
click at [414, 538] on p "„Die Kombination aus Koffein und L Theanin steigert Aufmerksamkeit und reduzier…" at bounding box center [483, 538] width 455 height 39
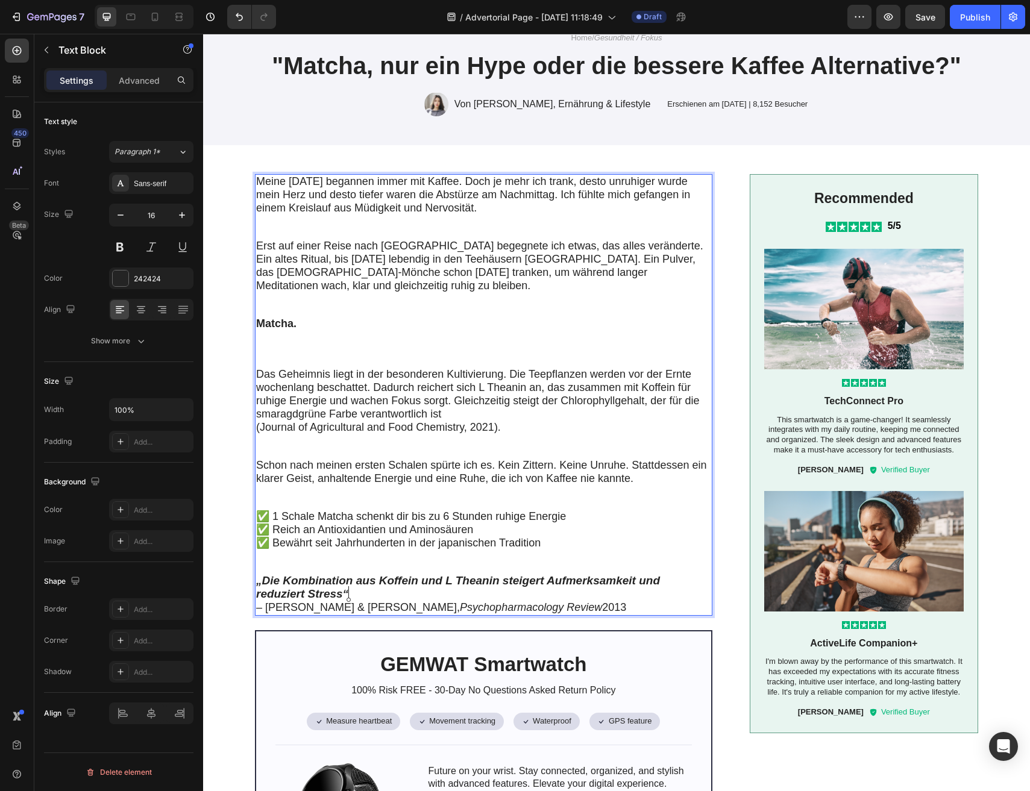
scroll to position [95, 0]
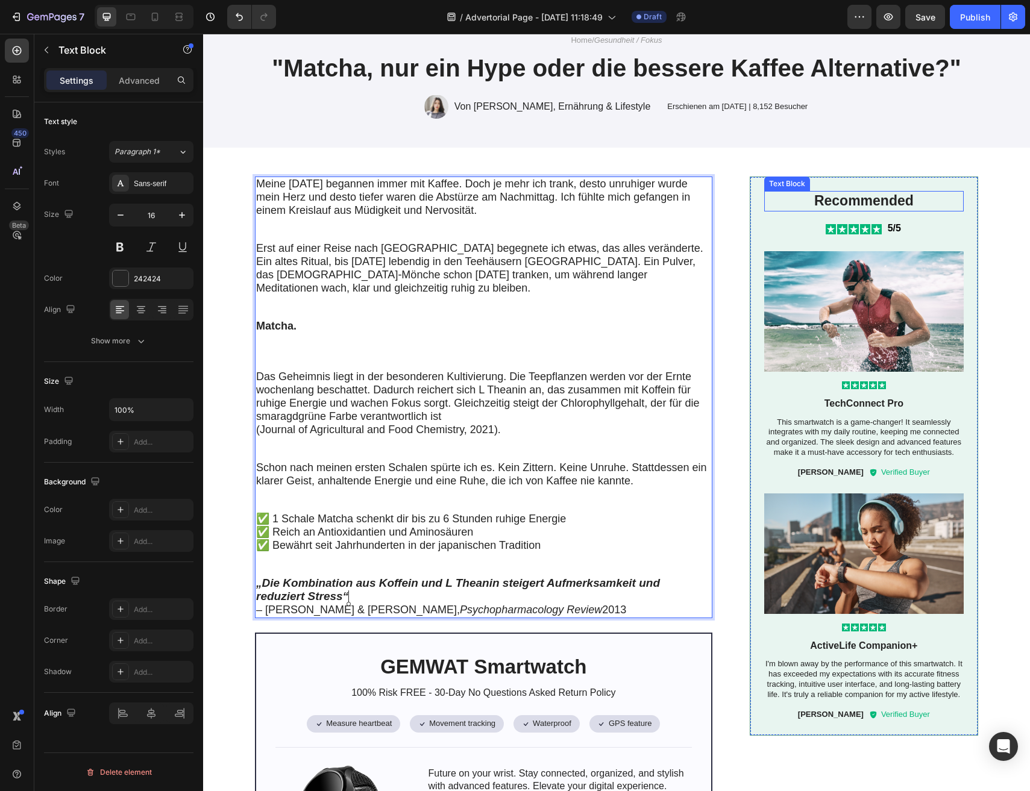
click at [819, 207] on p "Recommended" at bounding box center [863, 201] width 197 height 18
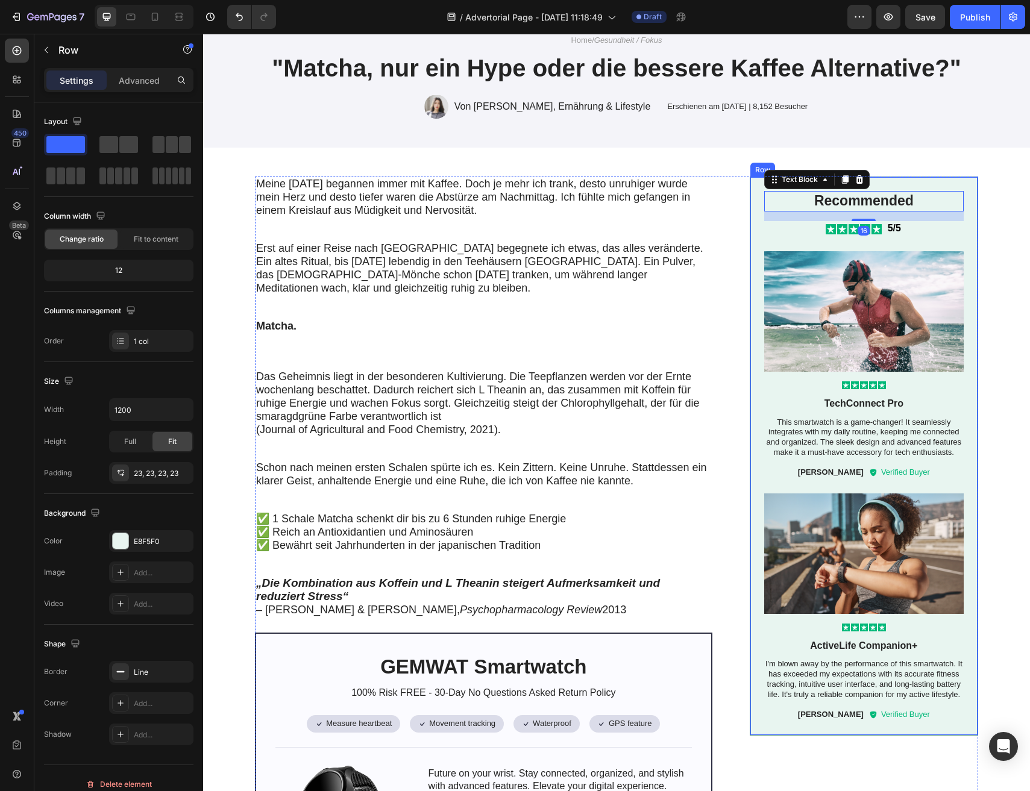
click at [756, 240] on div "Recommended Text Block 16 Icon Icon Icon Icon Icon Icon List 5/5 Text Block Row…" at bounding box center [864, 456] width 228 height 559
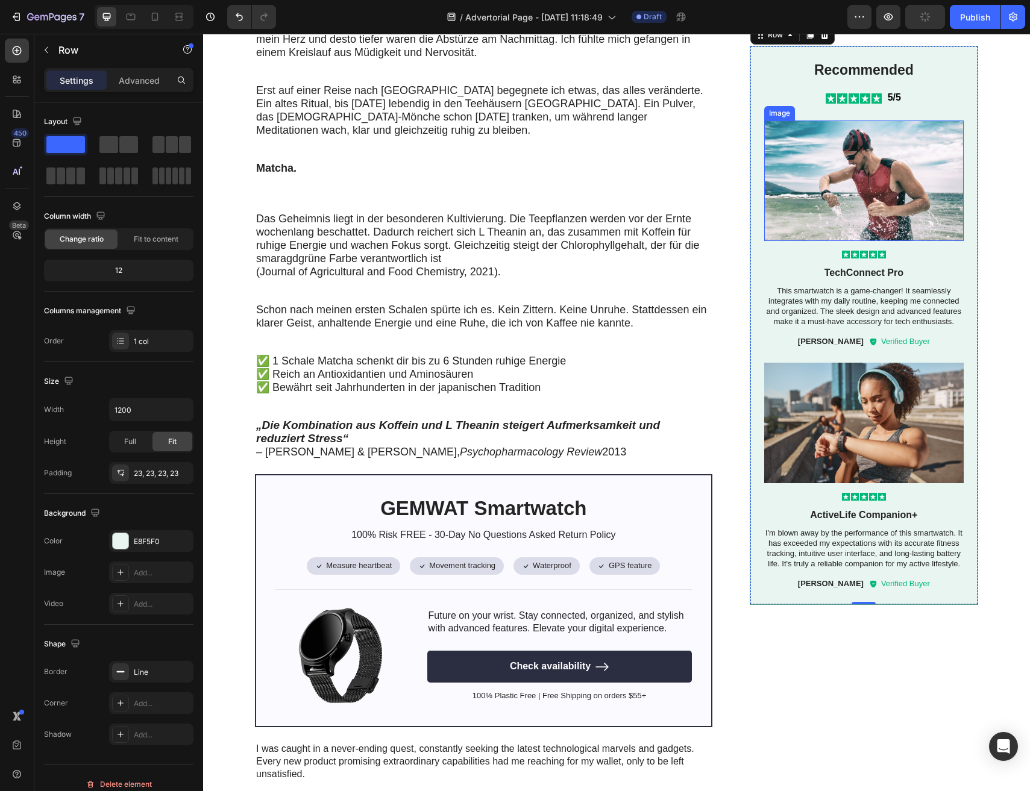
scroll to position [218, 0]
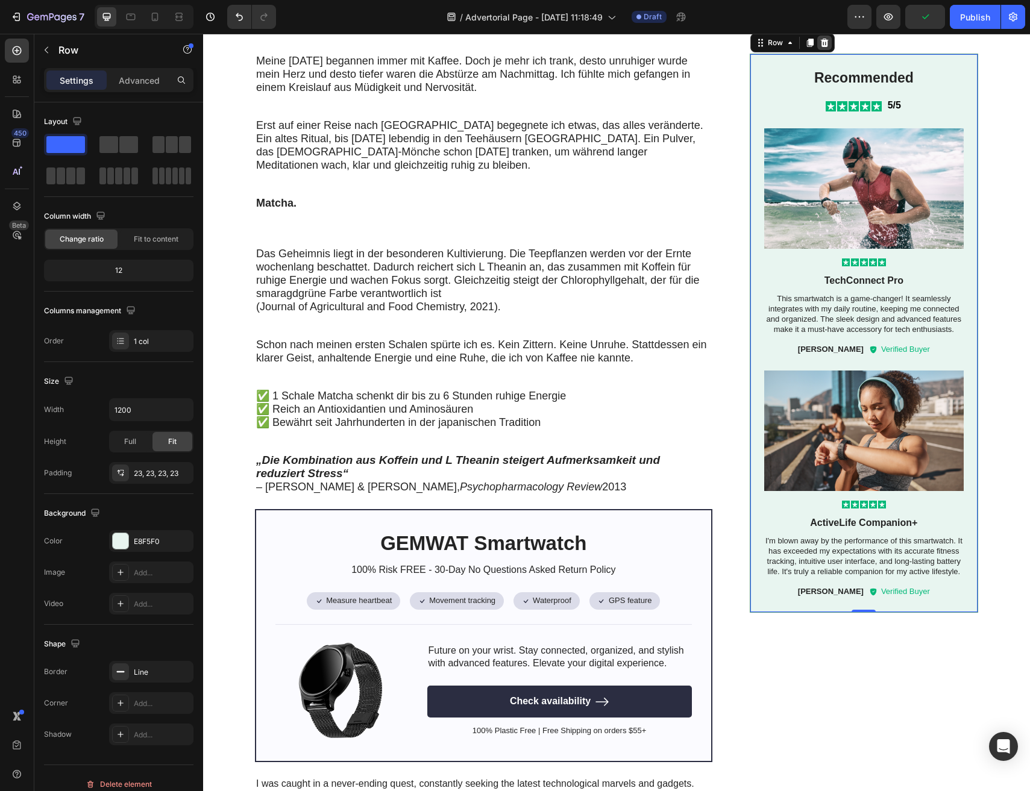
click at [822, 41] on icon at bounding box center [824, 43] width 8 height 8
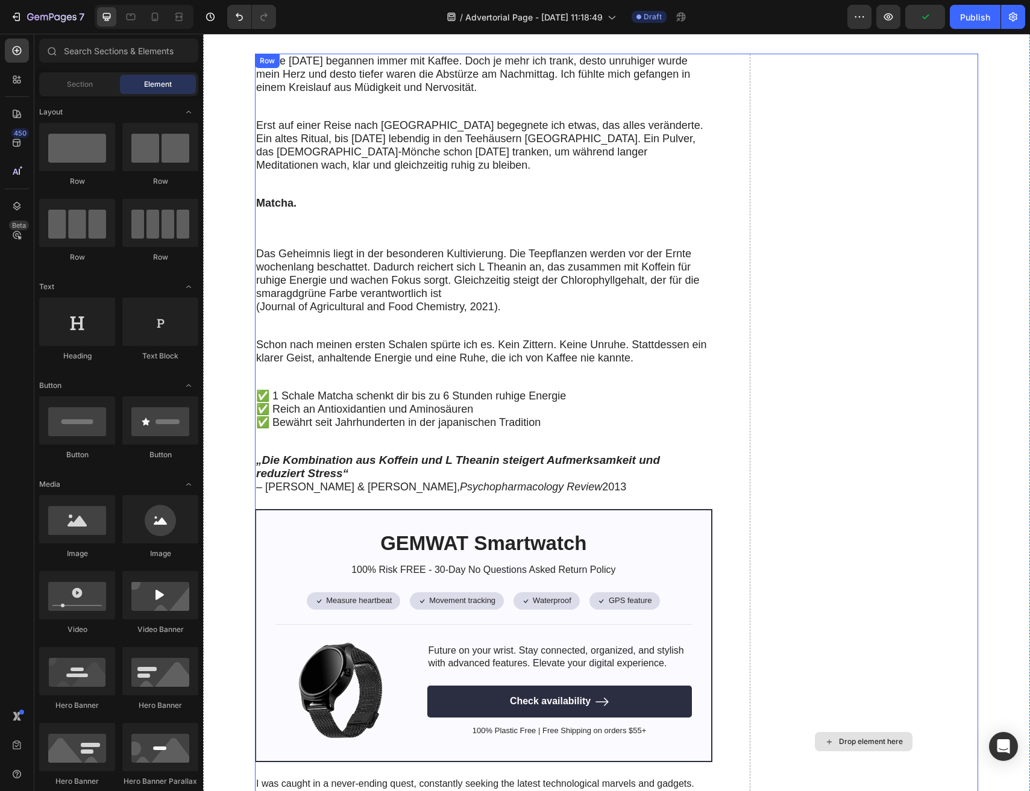
click at [767, 325] on div "Drop element here" at bounding box center [864, 742] width 228 height 1376
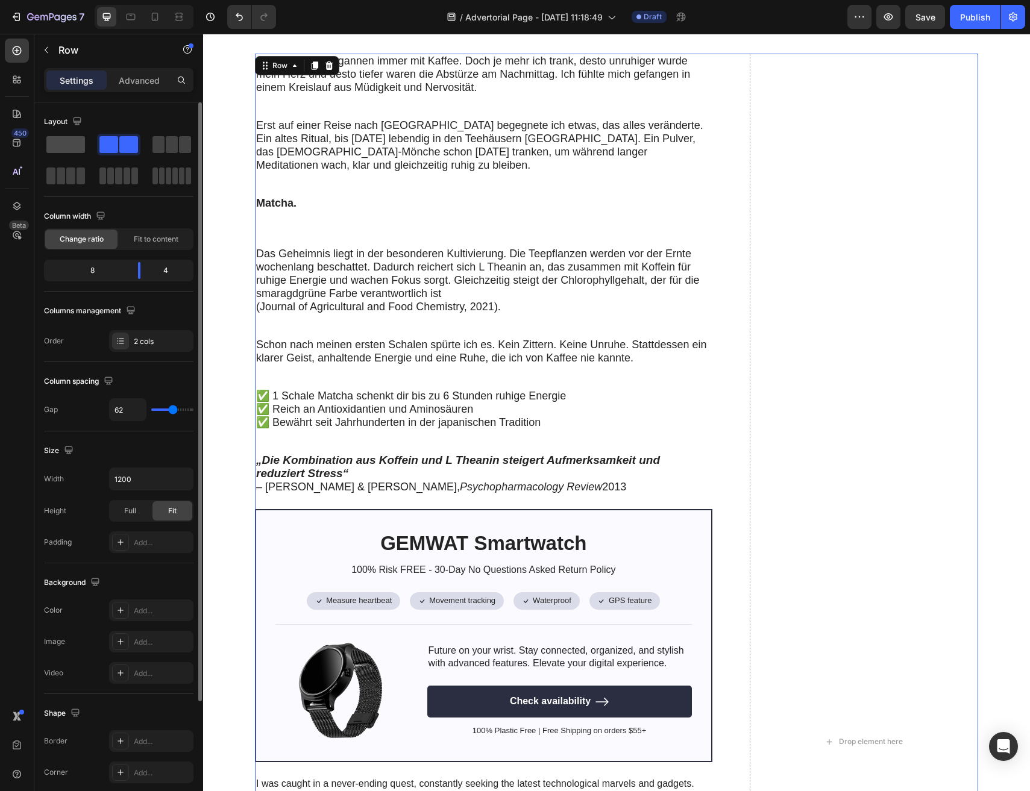
click at [71, 144] on span at bounding box center [65, 144] width 39 height 17
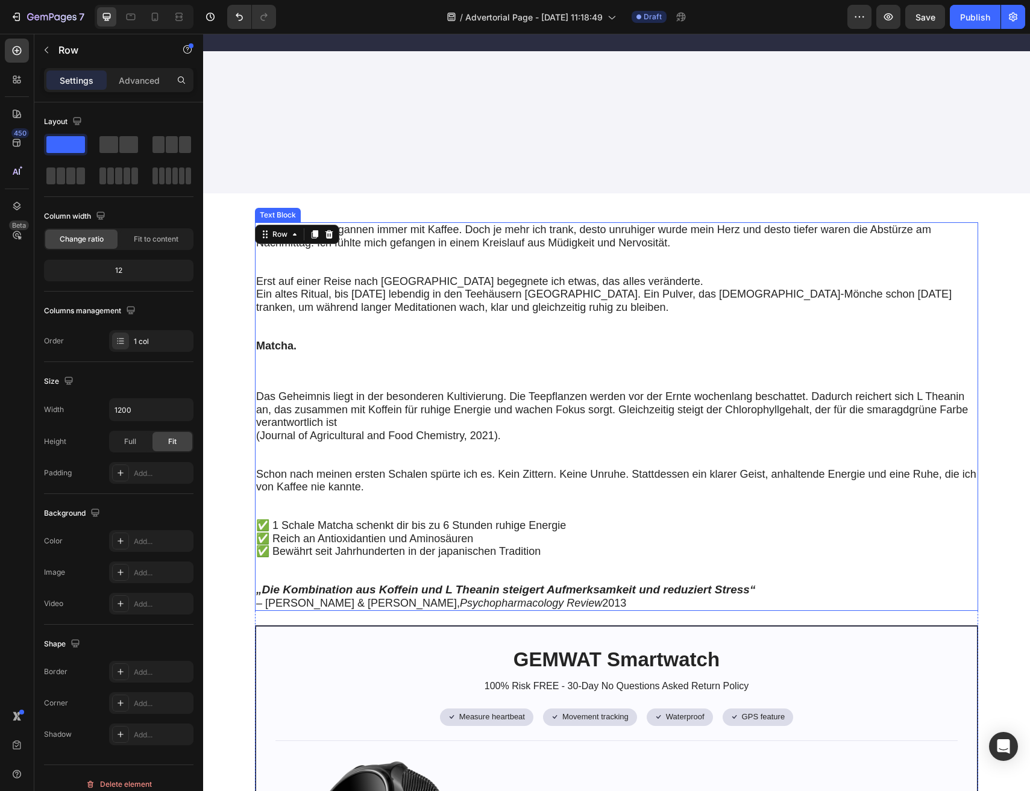
scroll to position [0, 0]
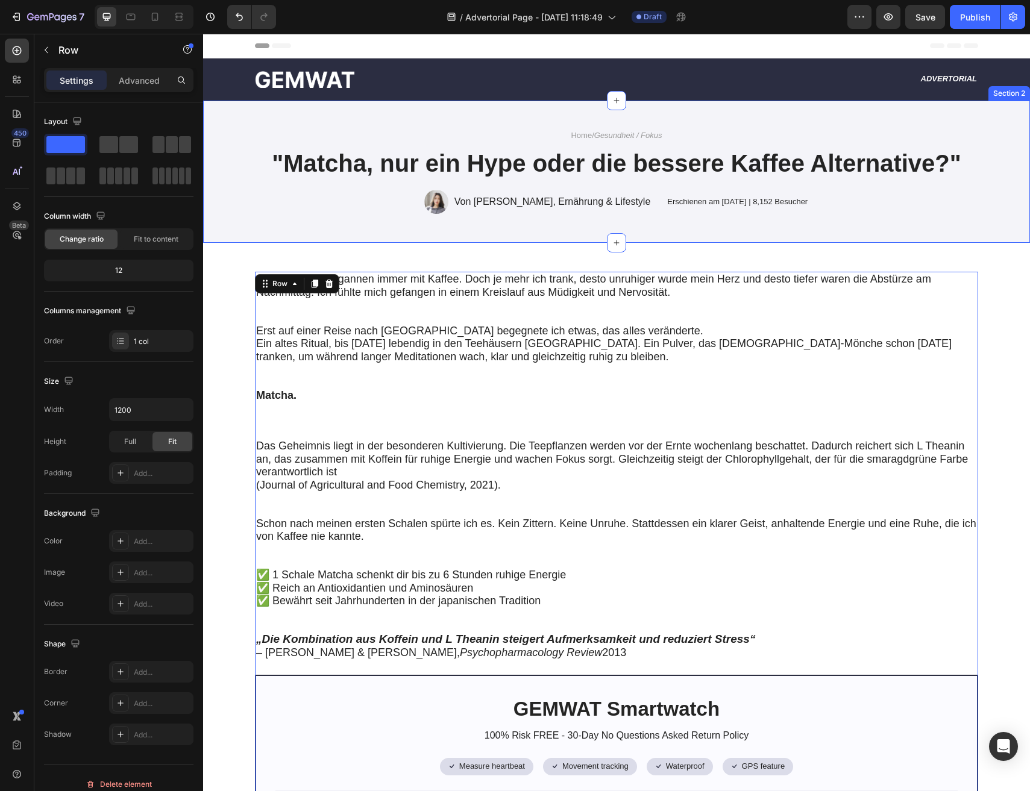
click at [516, 97] on div "Image Advertorial Text Block Row Section 1" at bounding box center [616, 79] width 827 height 42
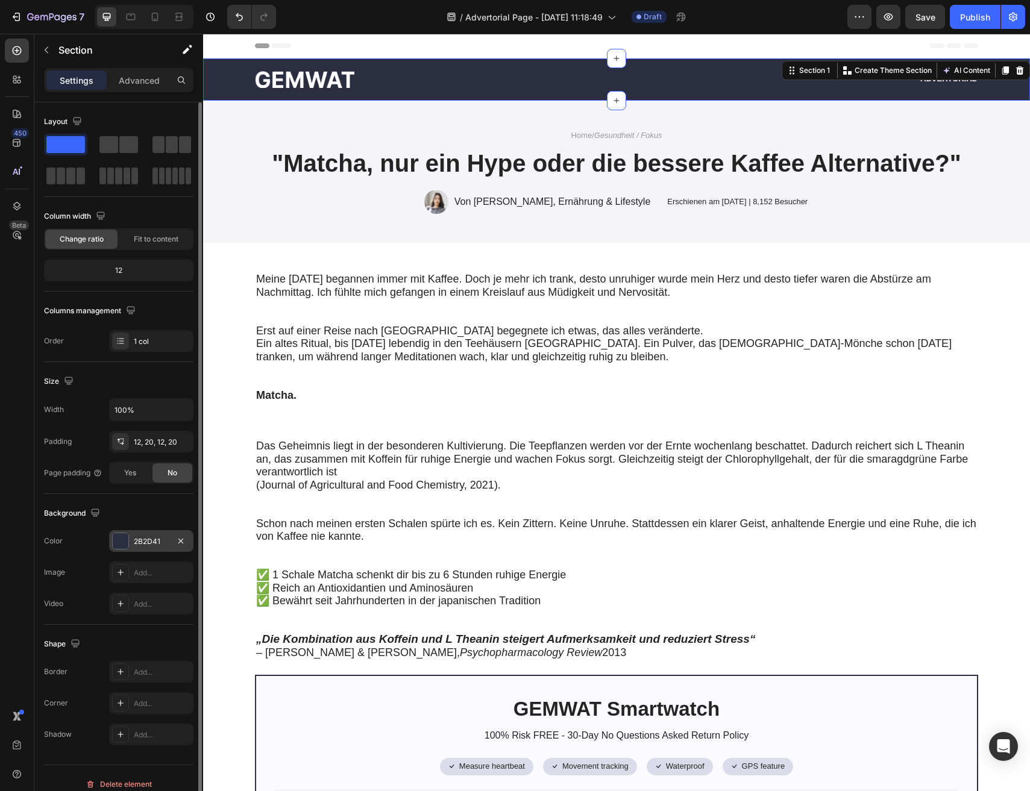
click at [124, 544] on div at bounding box center [121, 541] width 16 height 16
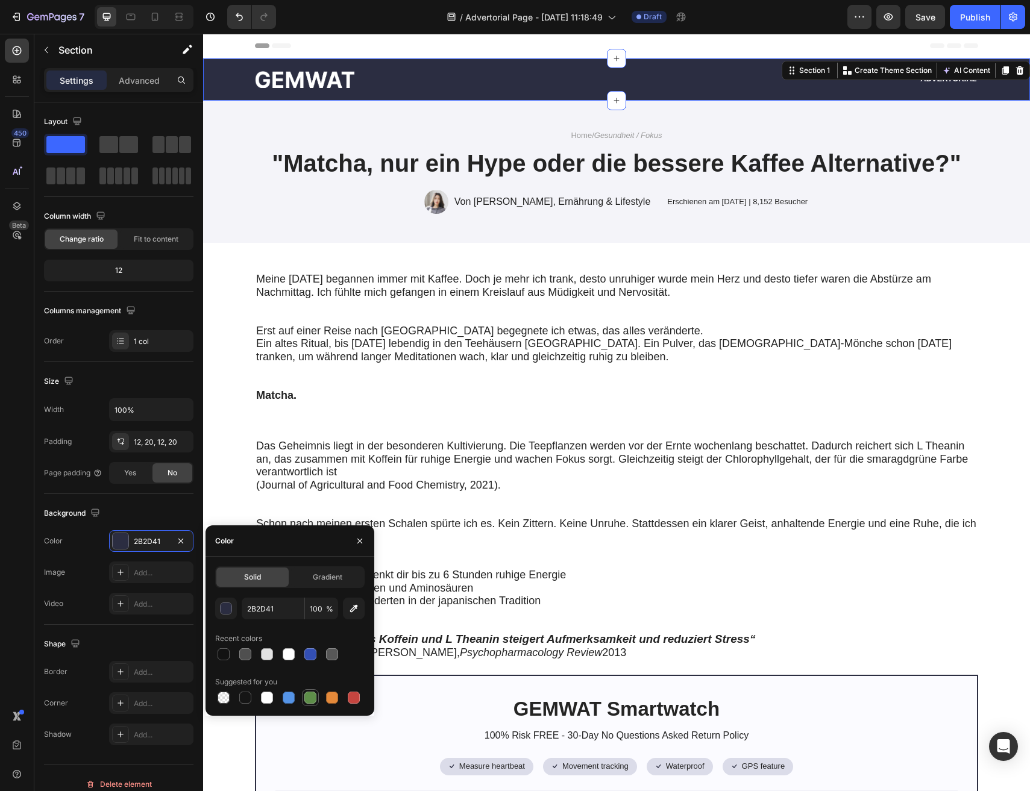
click at [313, 699] on div at bounding box center [310, 698] width 12 height 12
type input "5E8E49"
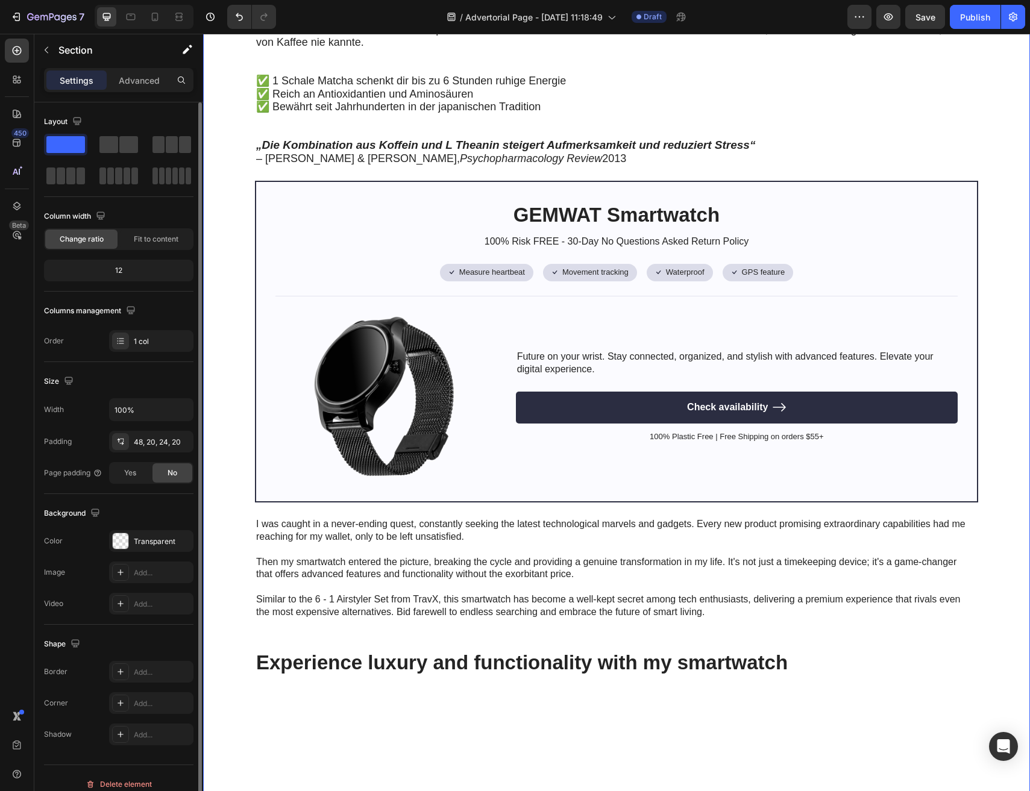
scroll to position [665, 0]
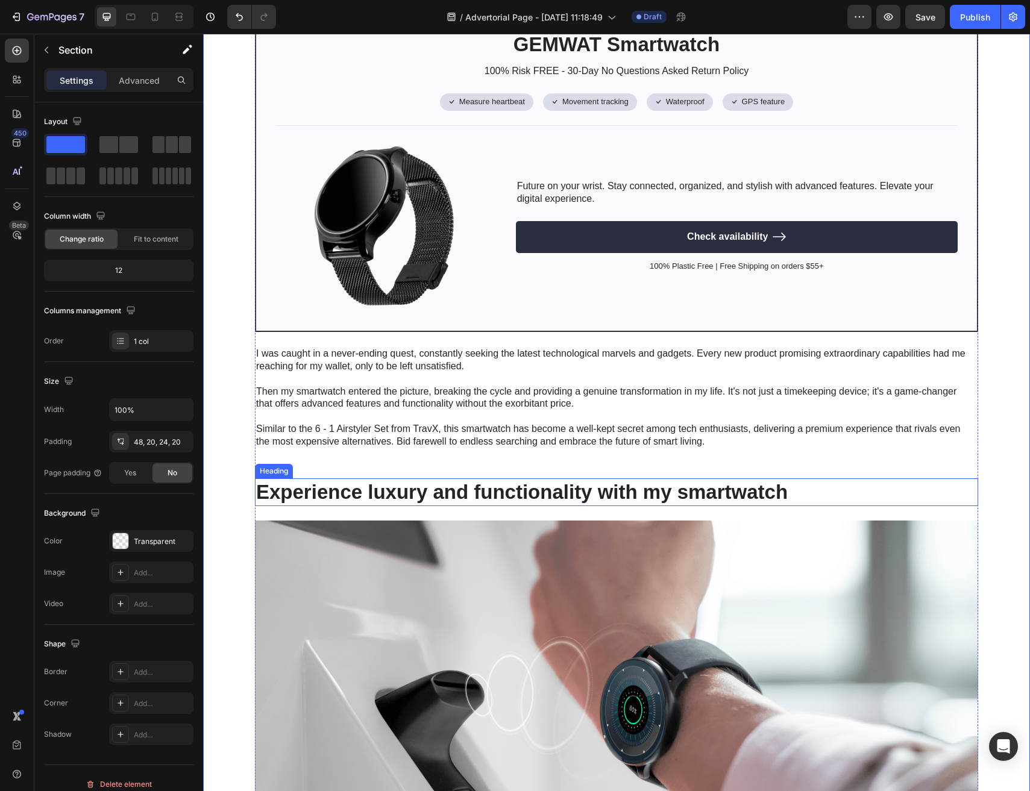
click at [301, 495] on h2 "Experience luxury and functionality with my smartwatch" at bounding box center [616, 493] width 723 height 28
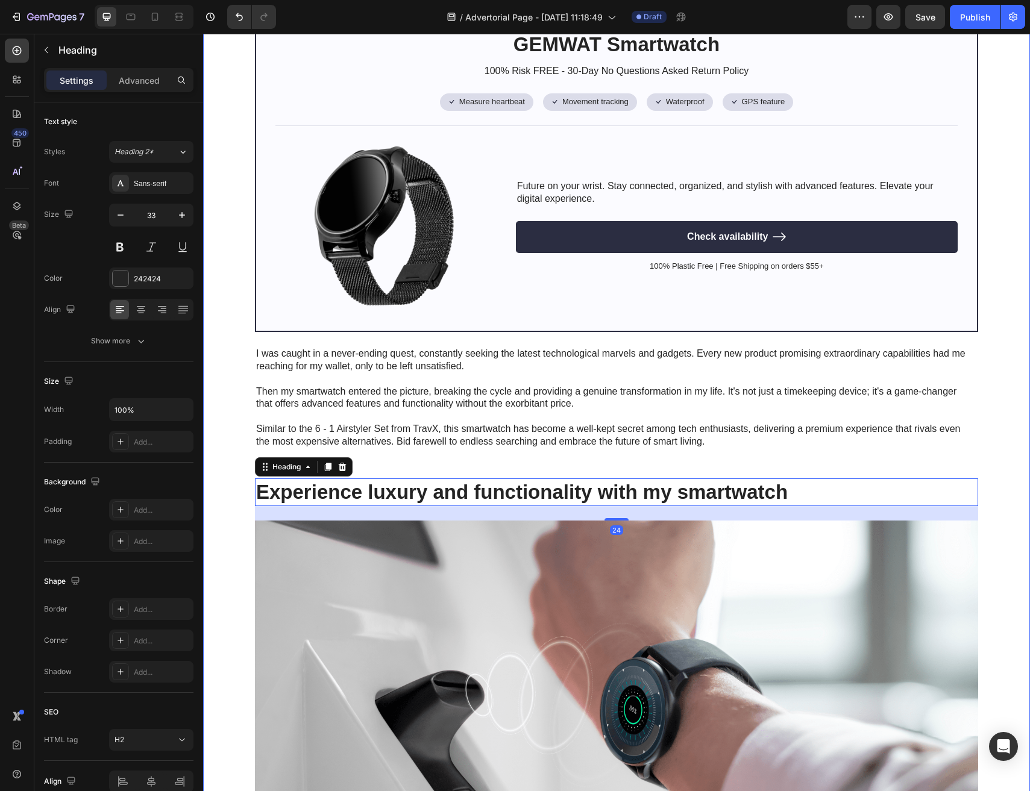
click at [250, 523] on div "Meine [DATE] begannen immer mit Kaffee. Doch je mehr ich trank, desto unruhiger…" at bounding box center [616, 321] width 803 height 1429
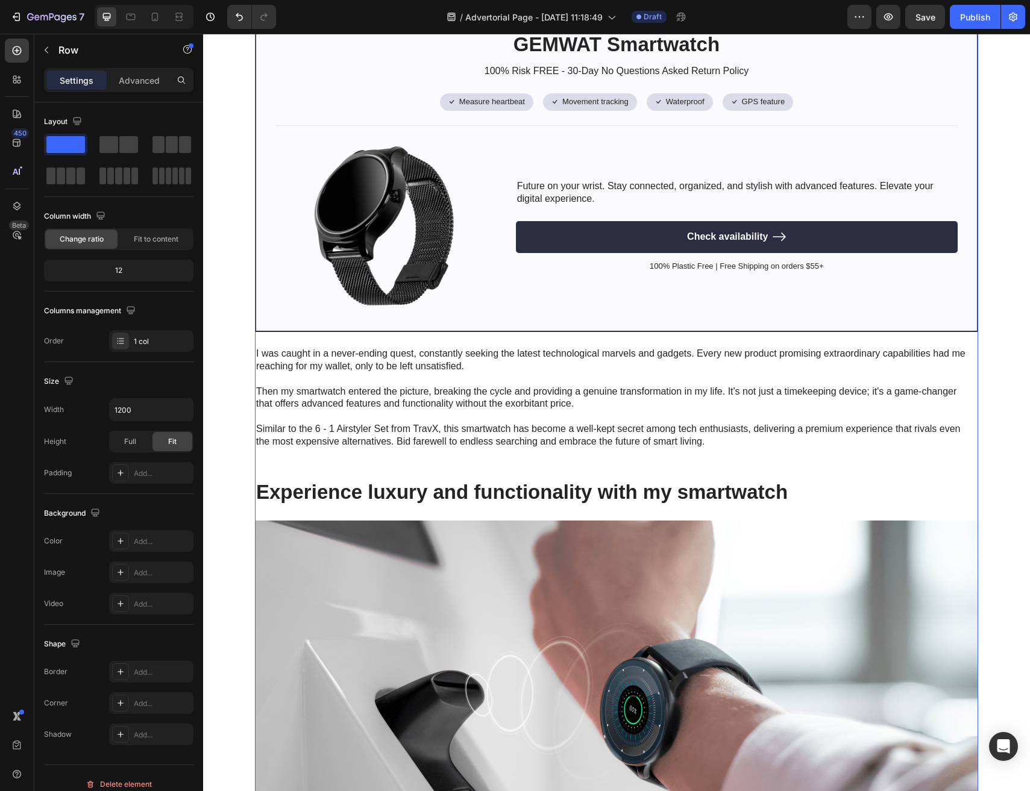
click at [272, 512] on div "Meine [DATE] begannen immer mit Kaffee. Doch je mehr ich trank, desto unruhiger…" at bounding box center [616, 321] width 723 height 1429
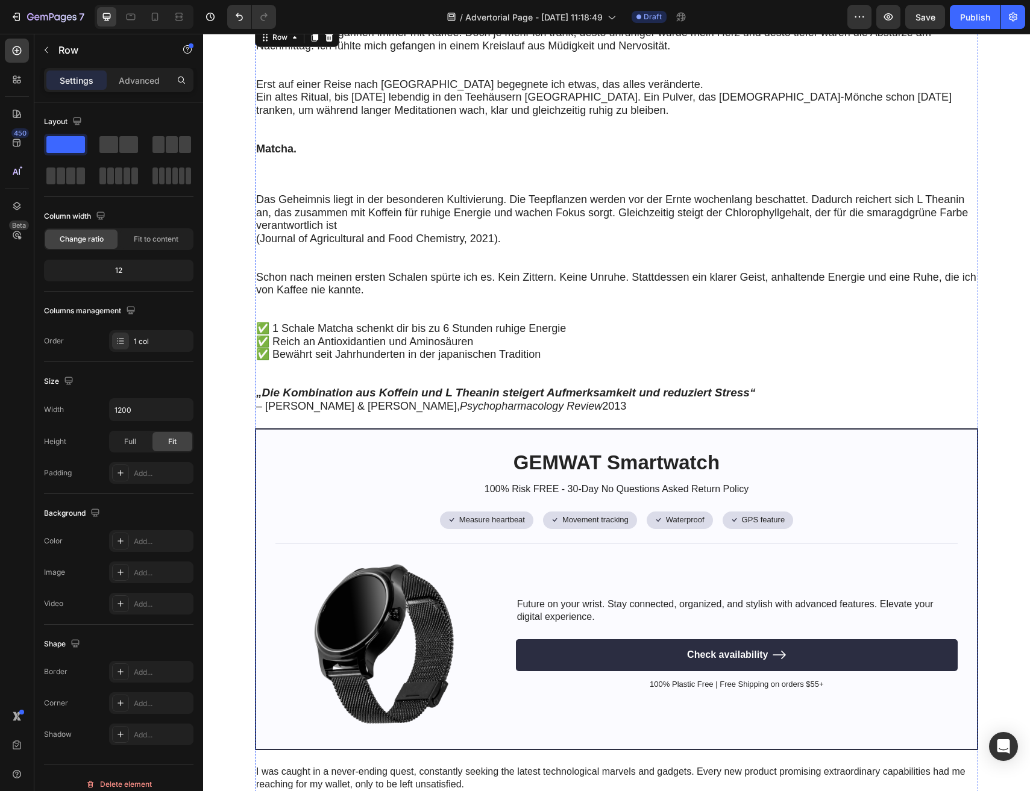
scroll to position [230, 0]
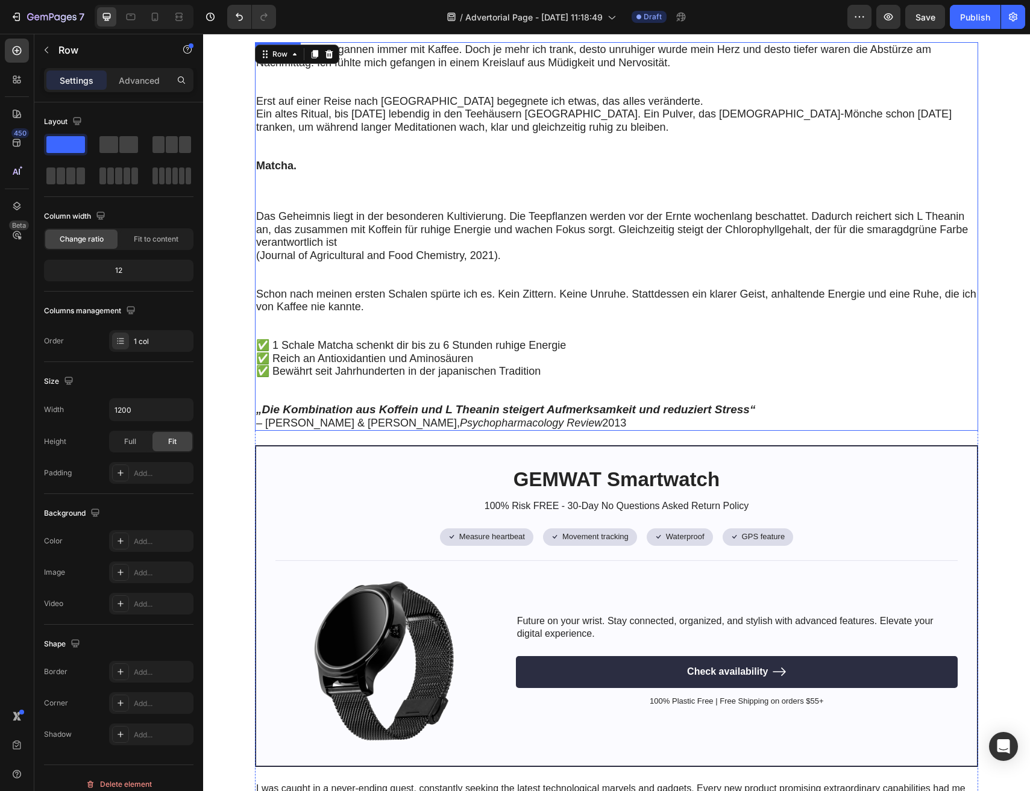
click at [335, 425] on span "– [PERSON_NAME] & [PERSON_NAME], Psychopharmacology Review 2013" at bounding box center [441, 423] width 370 height 12
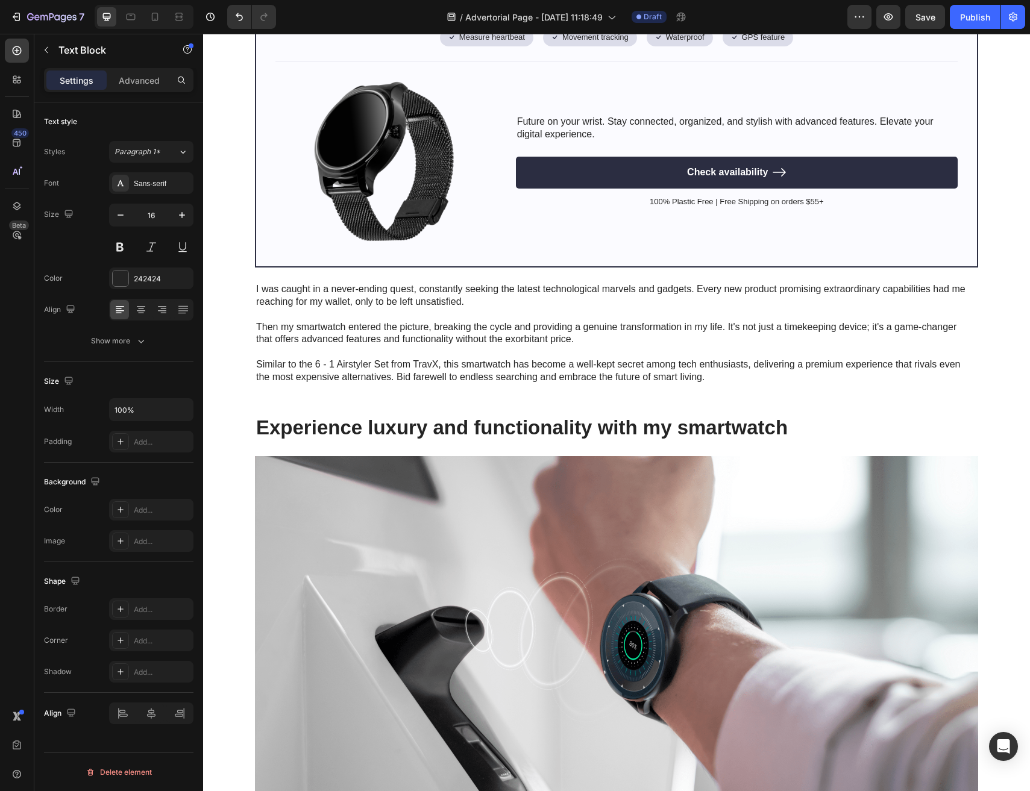
scroll to position [756, 0]
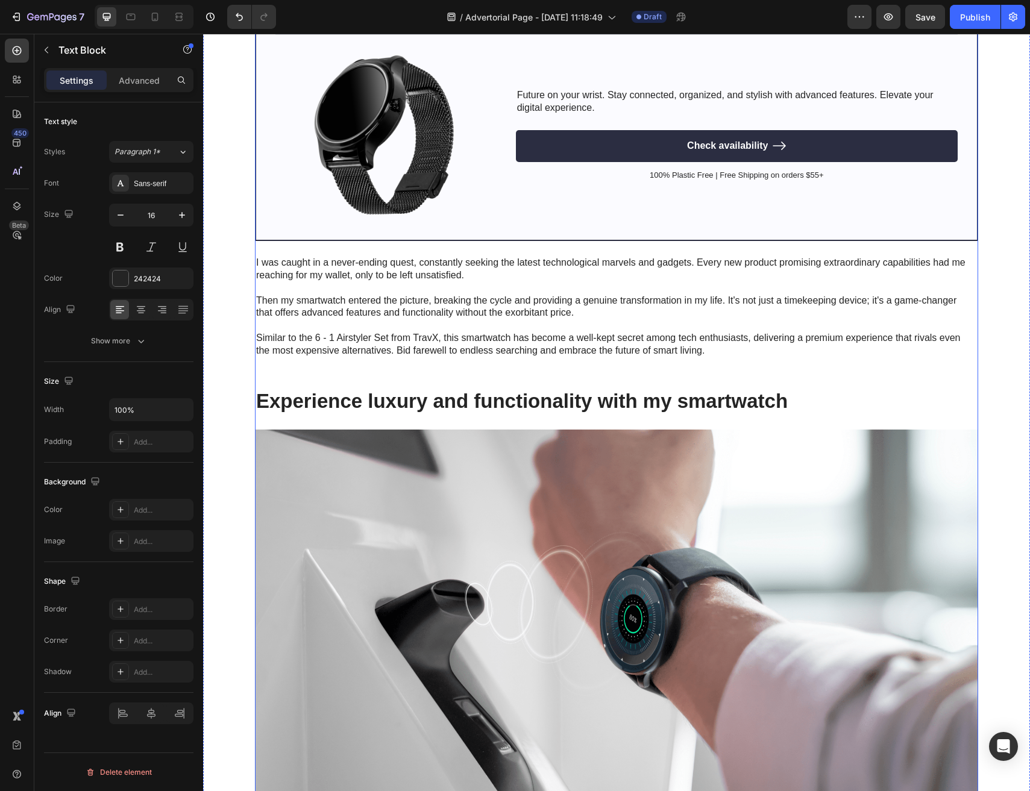
click at [349, 409] on h2 "Experience luxury and functionality with my smartwatch" at bounding box center [616, 402] width 723 height 28
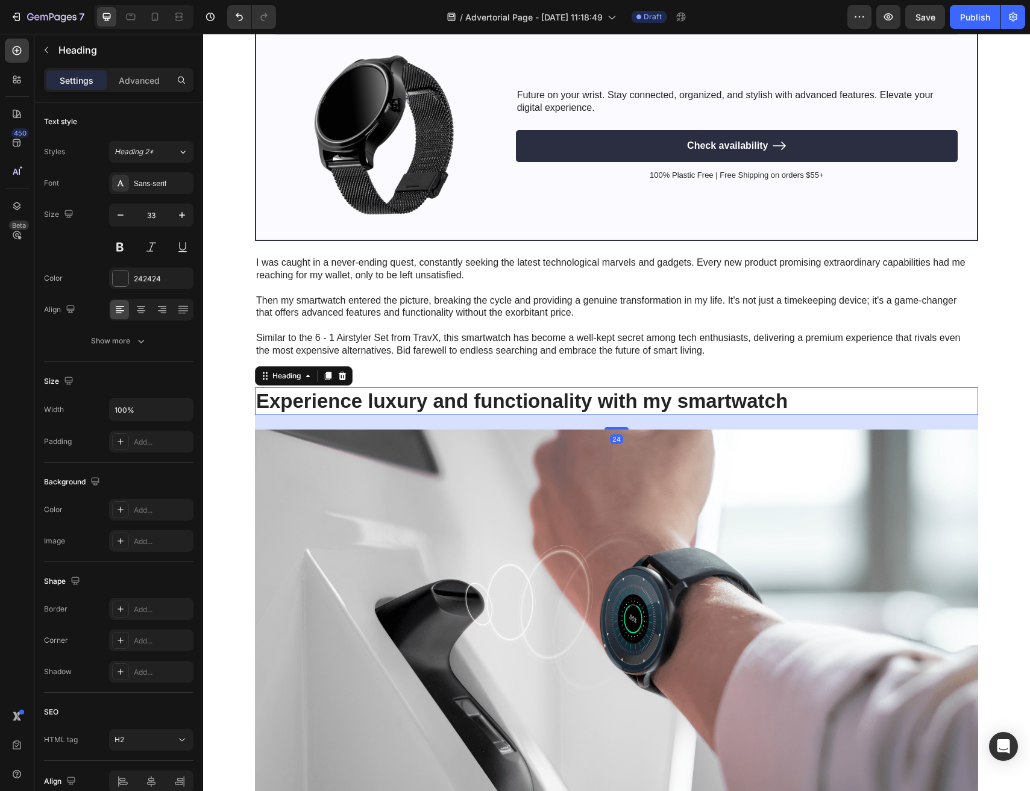
click at [261, 427] on div "24" at bounding box center [616, 422] width 723 height 14
click at [256, 433] on img at bounding box center [616, 620] width 723 height 381
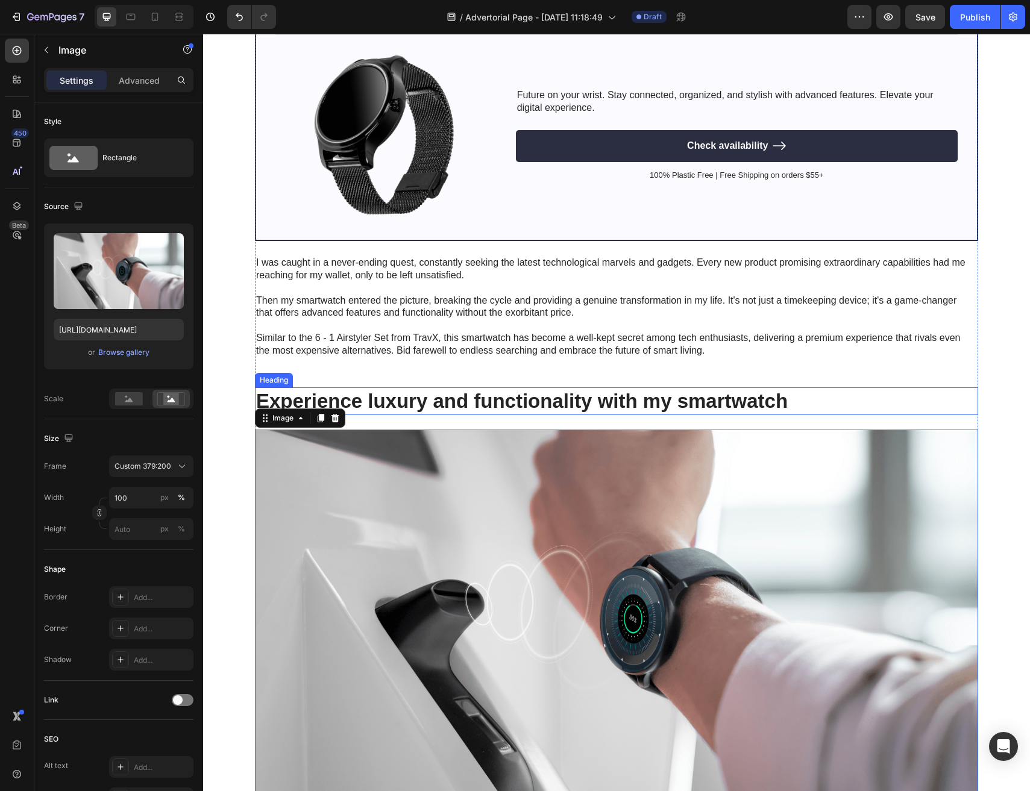
click at [283, 399] on h2 "Experience luxury and functionality with my smartwatch" at bounding box center [616, 402] width 723 height 28
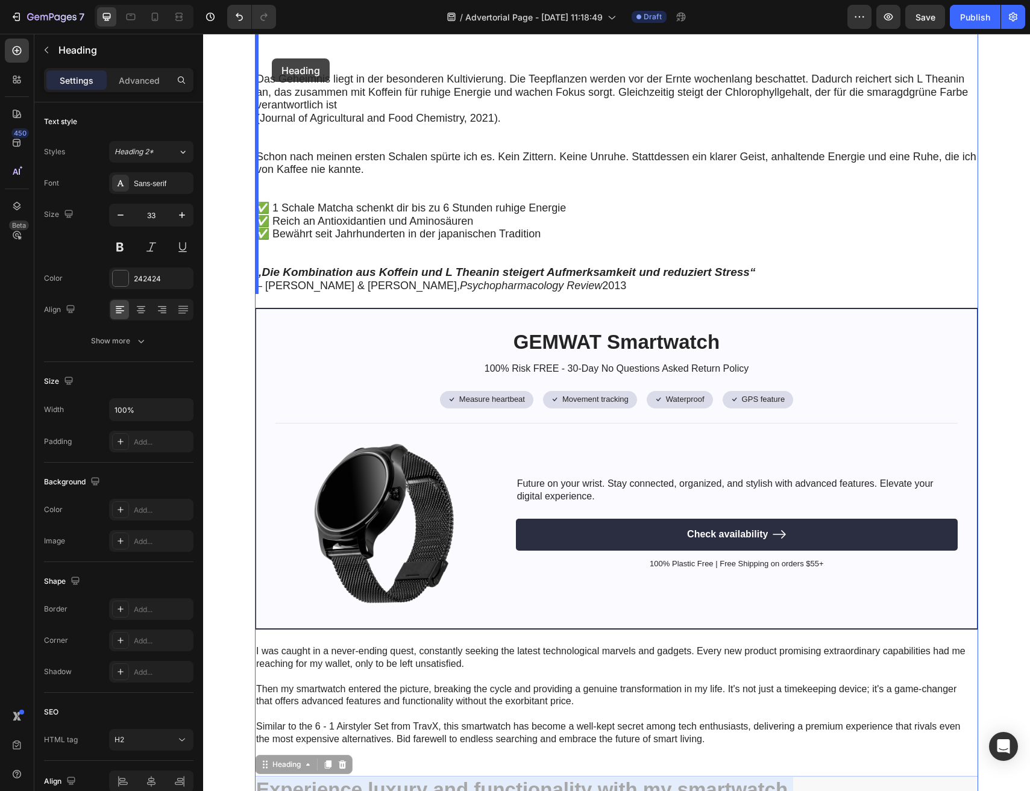
scroll to position [348, 0]
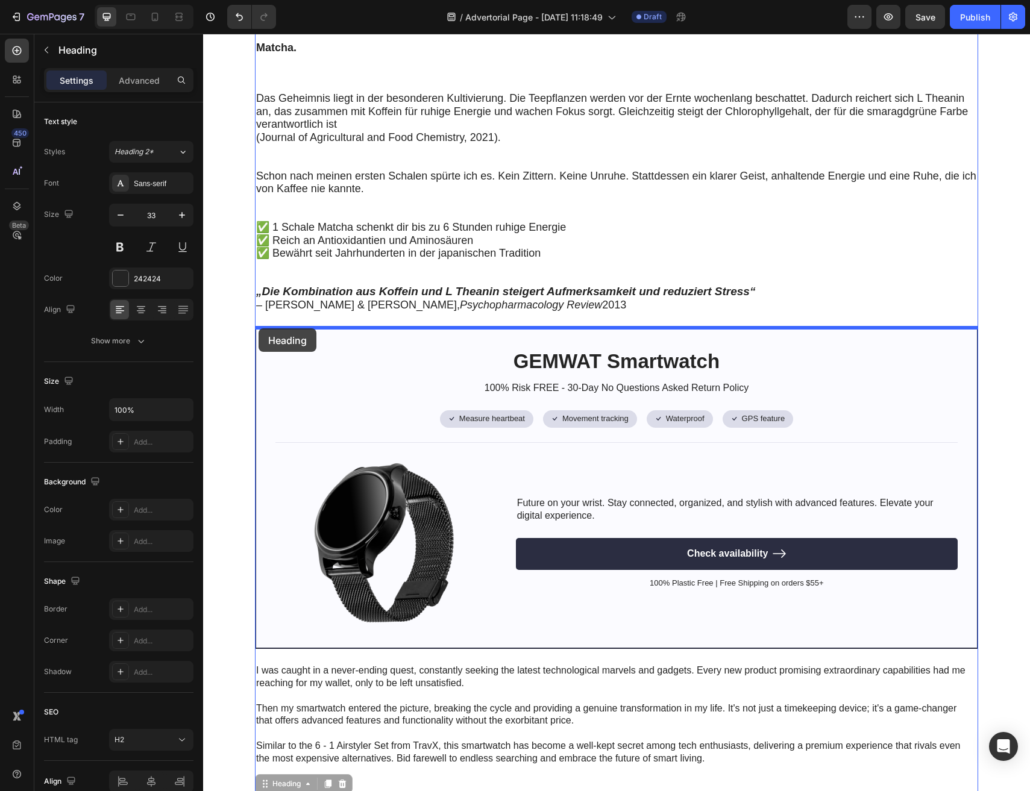
drag, startPoint x: 271, startPoint y: 400, endPoint x: 259, endPoint y: 328, distance: 72.1
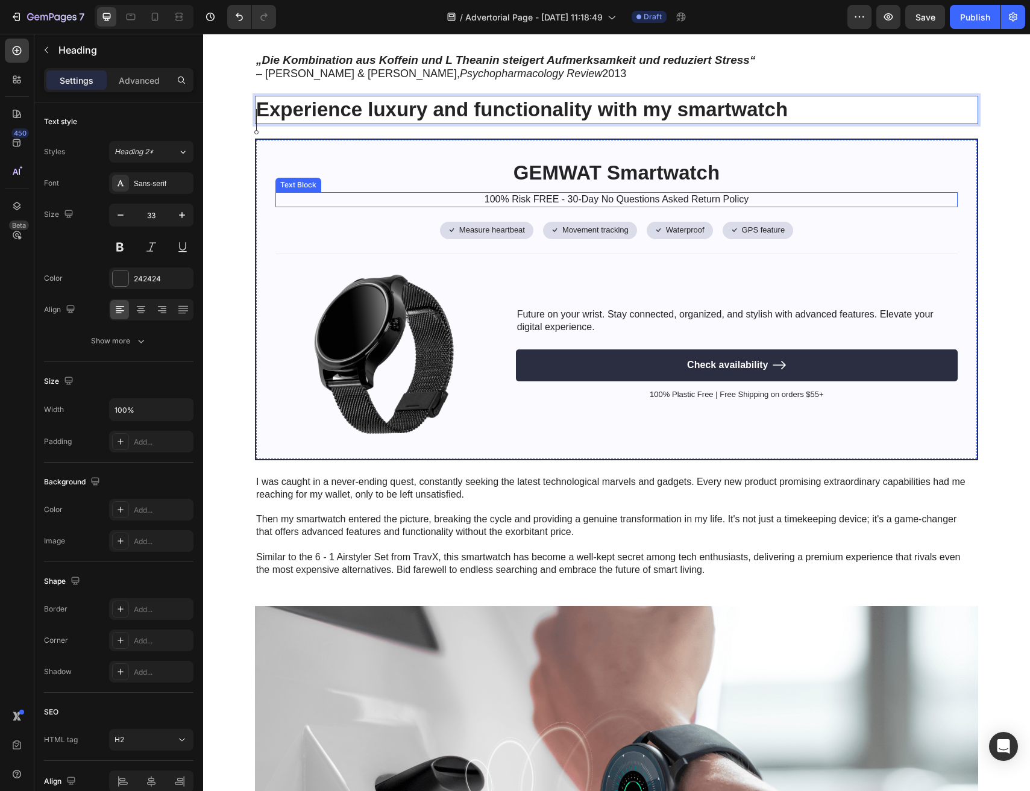
scroll to position [588, 0]
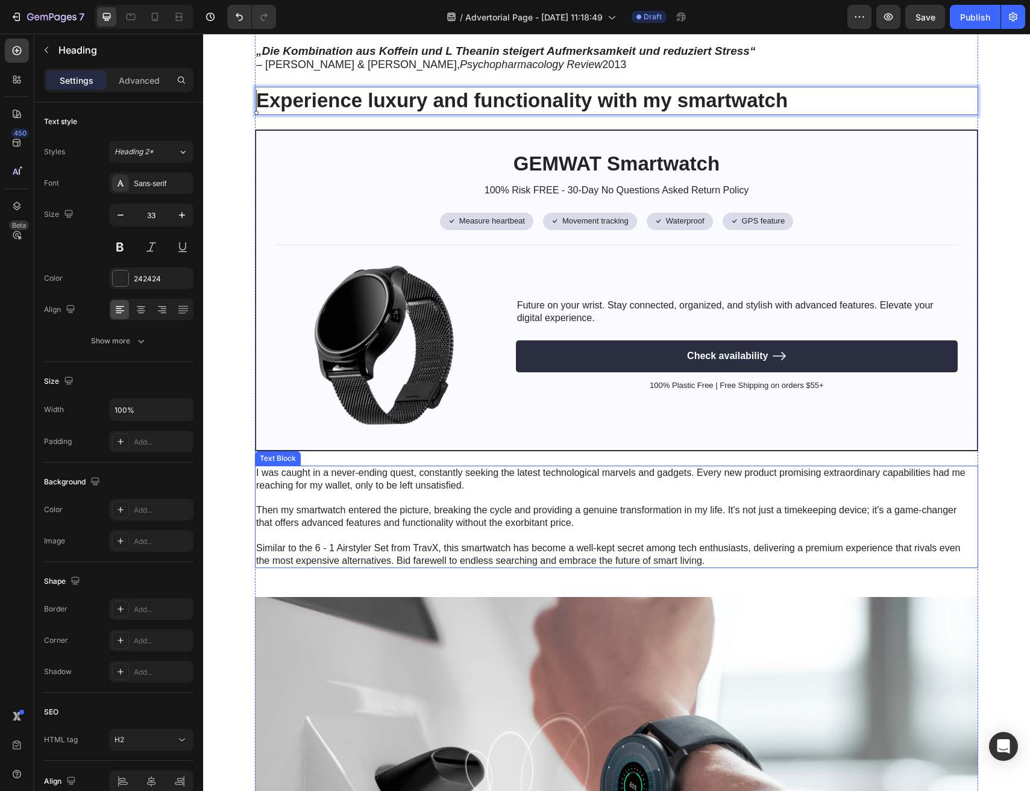
click at [316, 547] on p "Similar to the 6 - 1 Airstyler Set from TravX, this smartwatch has become a wel…" at bounding box center [615, 554] width 719 height 25
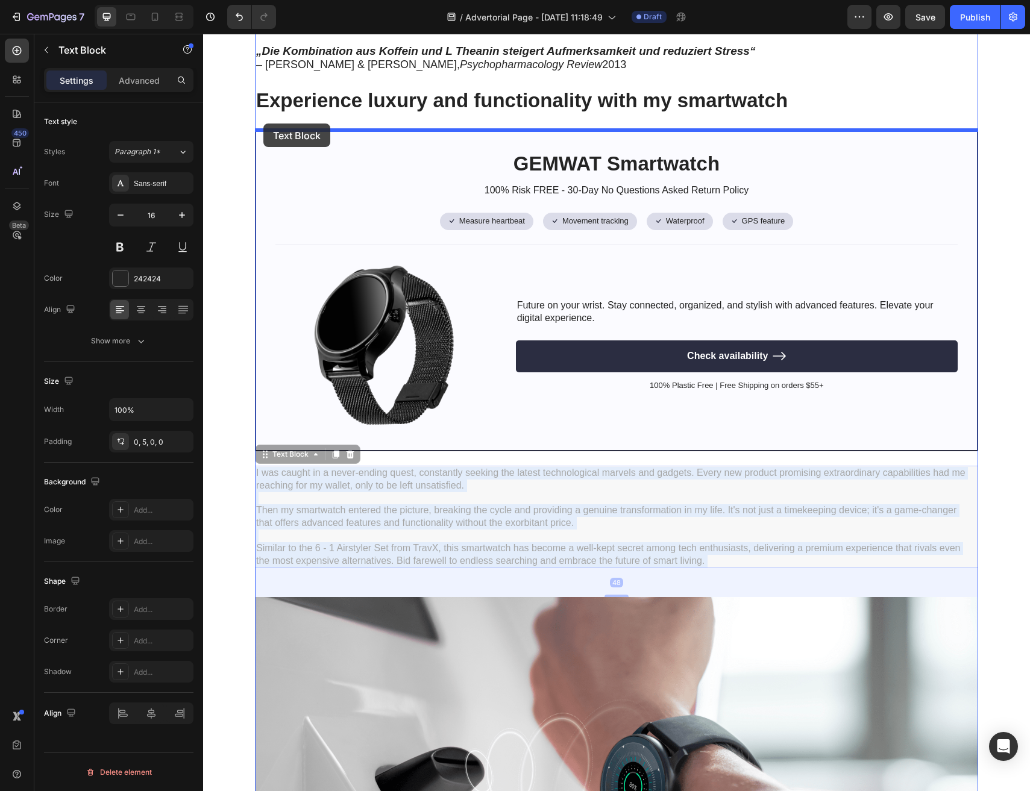
drag, startPoint x: 292, startPoint y: 527, endPoint x: 263, endPoint y: 124, distance: 404.2
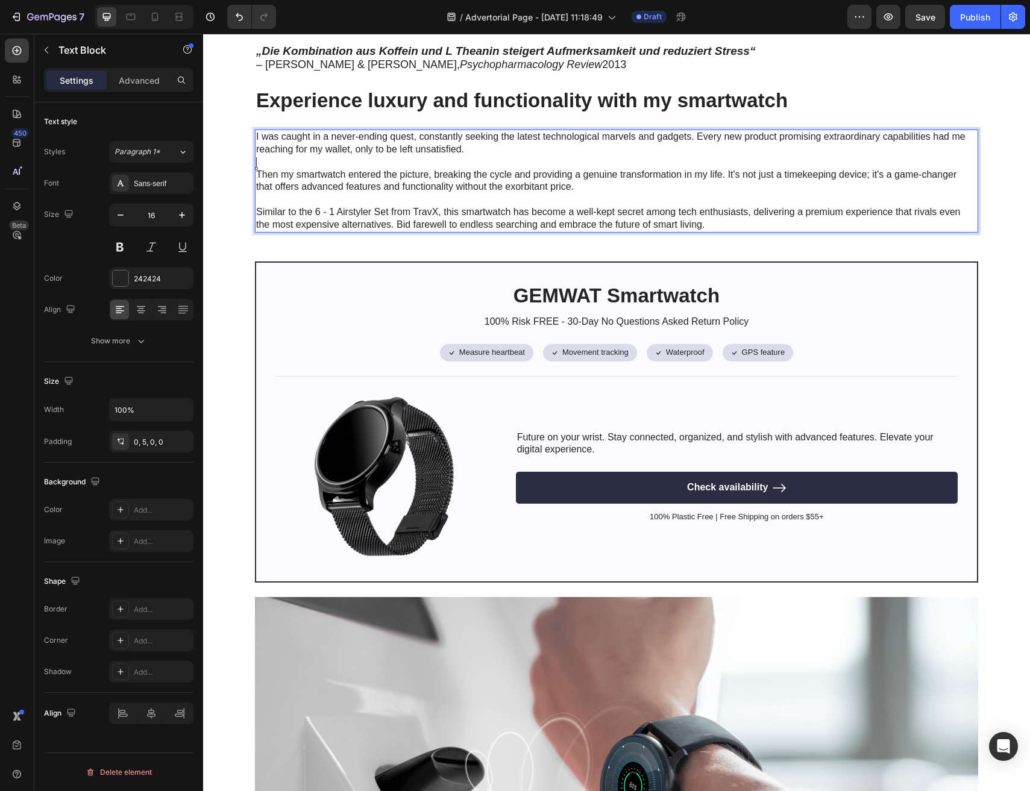
click at [328, 165] on p "Rich Text Editor. Editing area: main" at bounding box center [615, 162] width 719 height 13
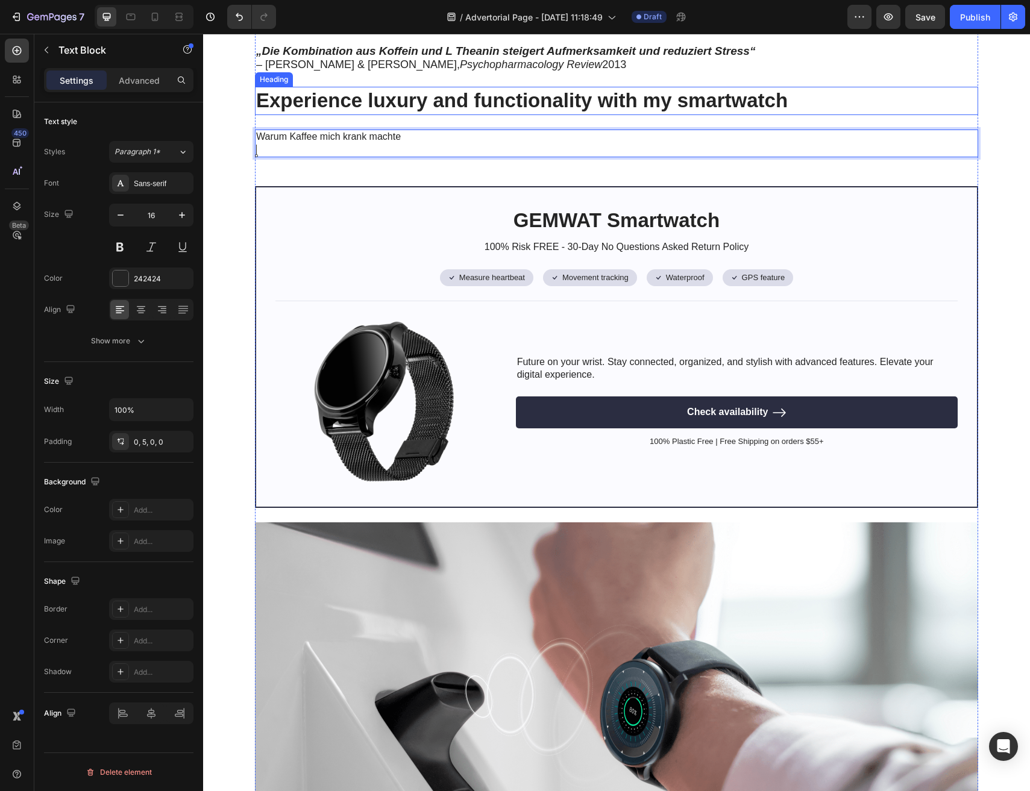
click at [281, 97] on p "Experience luxury and functionality with my smartwatch" at bounding box center [616, 101] width 721 height 26
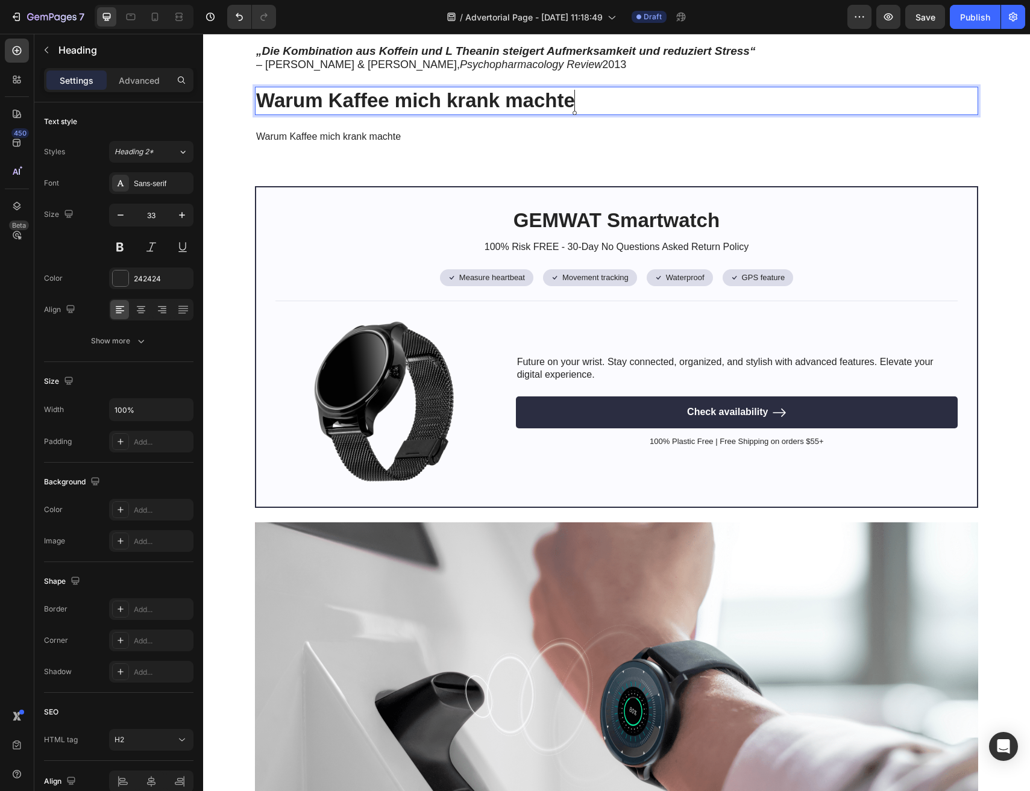
click at [394, 142] on p "Warum Kaffee mich krank machte" at bounding box center [615, 137] width 719 height 13
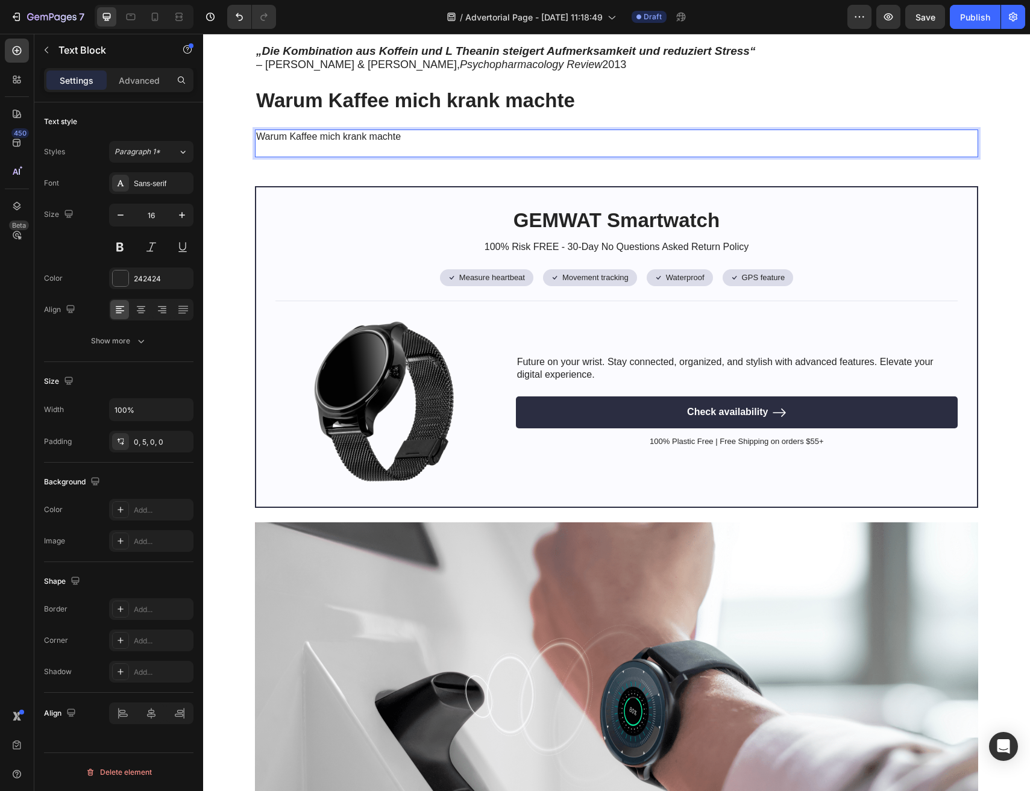
click at [394, 142] on p "Warum Kaffee mich krank machte" at bounding box center [615, 137] width 719 height 13
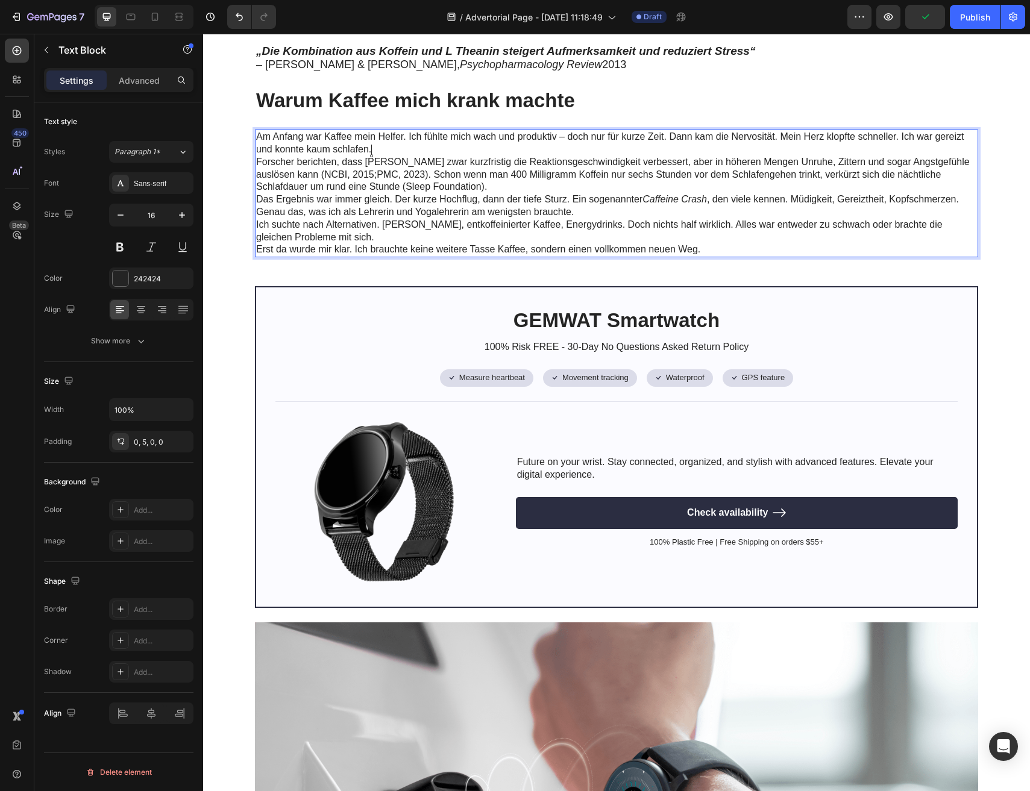
click at [404, 151] on p "Am Anfang war Kaffee mein Helfer. Ich fühlte mich wach und produktiv – doch nur…" at bounding box center [615, 143] width 719 height 25
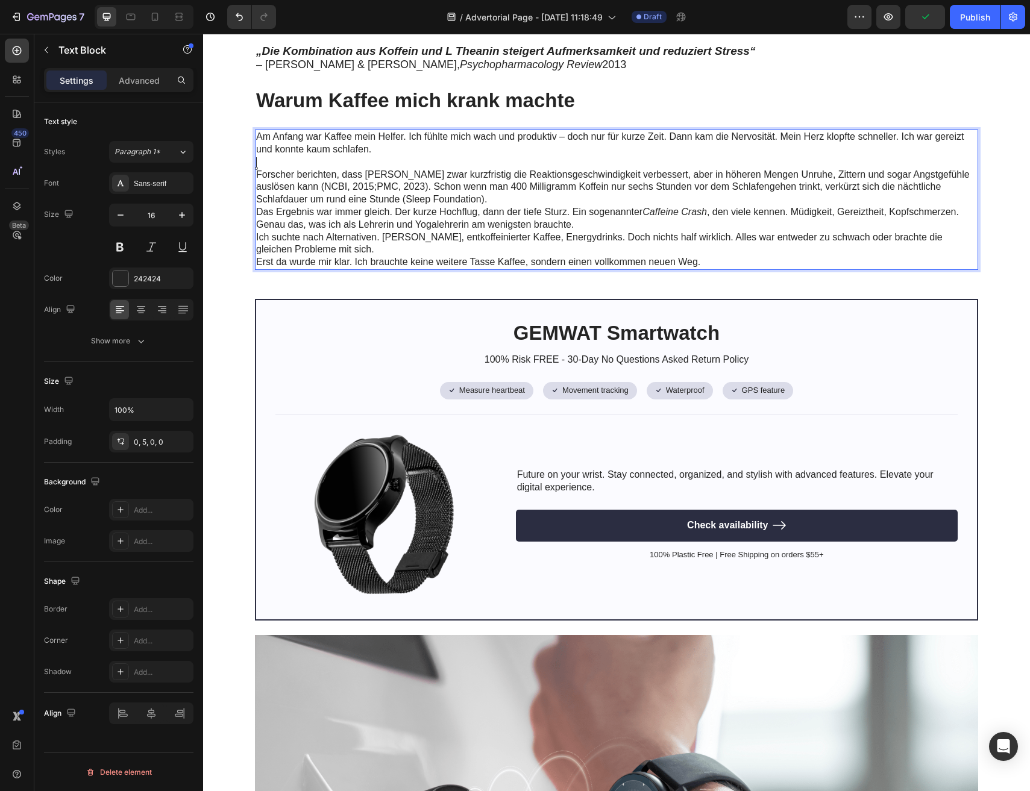
click at [438, 199] on p "Forscher berichten, dass [PERSON_NAME] zwar kurzfristig die Reaktionsgeschwindi…" at bounding box center [615, 187] width 719 height 37
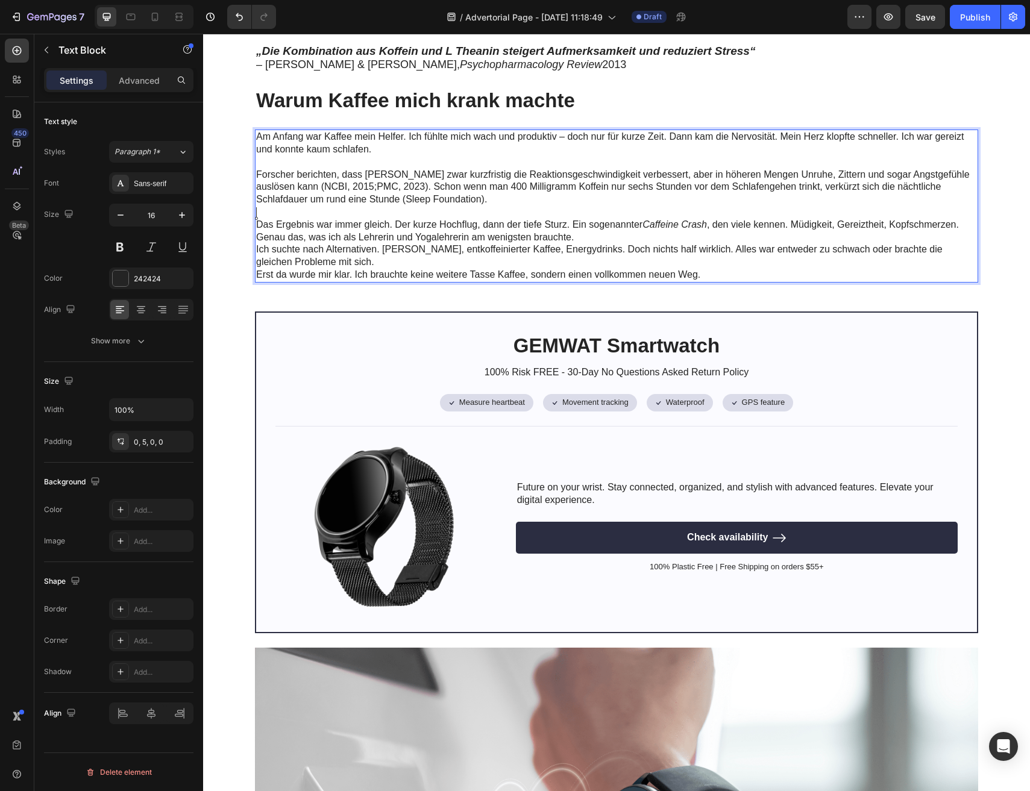
click at [380, 261] on p "Ich suchte nach Alternativen. [PERSON_NAME], entkoffeinierter Kaffee, Energydri…" at bounding box center [615, 255] width 719 height 25
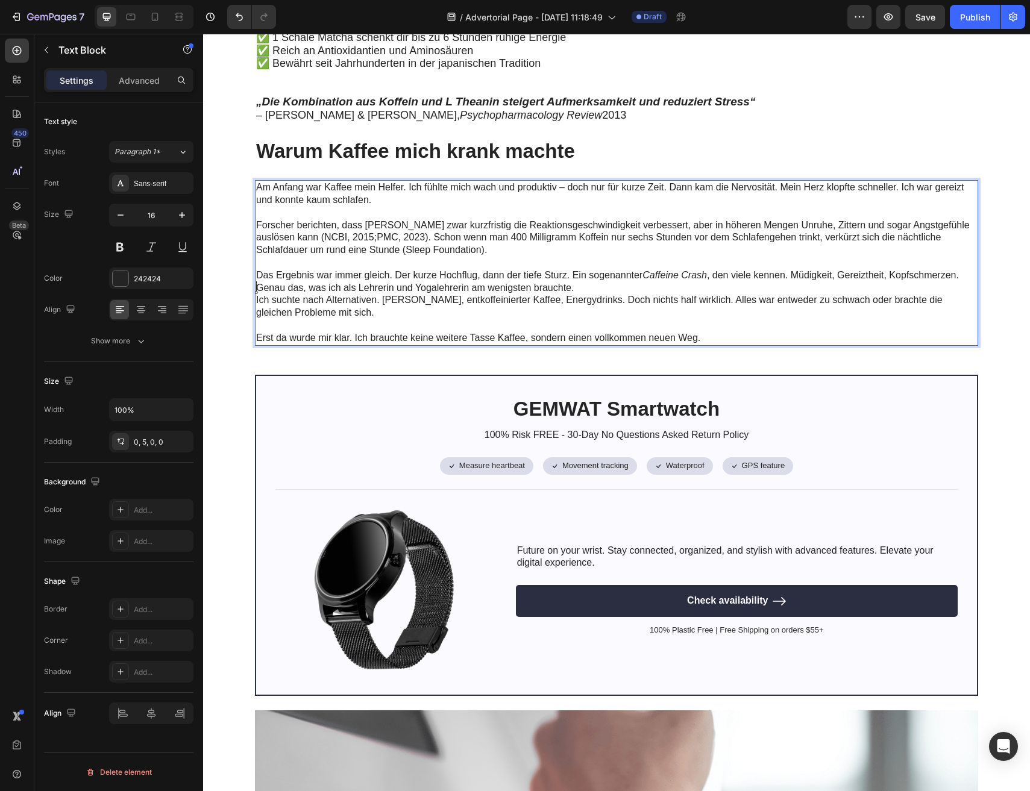
scroll to position [511, 0]
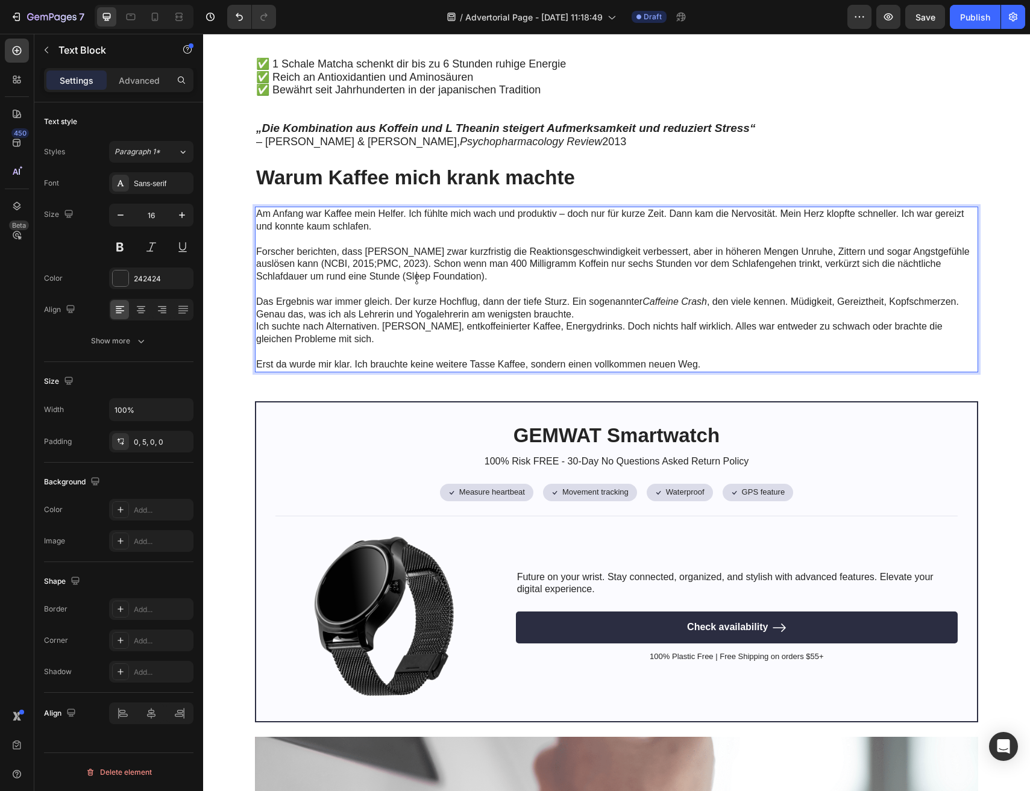
click at [452, 280] on p "Forscher berichten, dass [PERSON_NAME] zwar kurzfristig die Reaktionsgeschwindi…" at bounding box center [615, 271] width 719 height 50
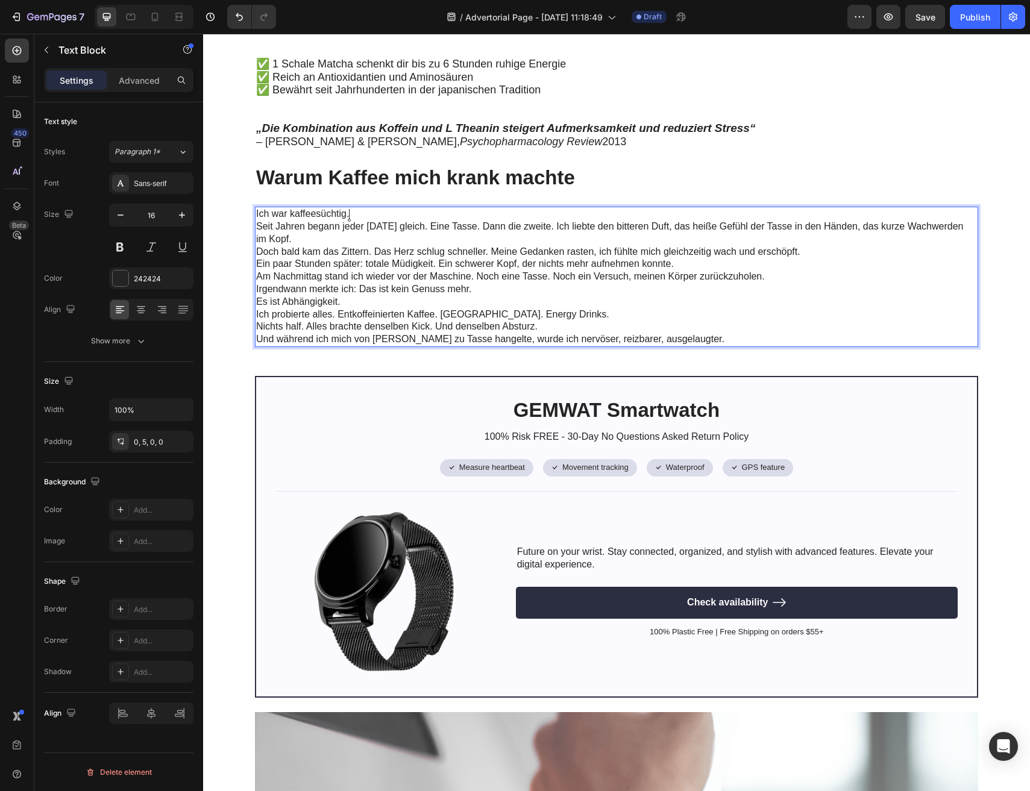
click at [371, 215] on p "Ich war kaffeesüchtig." at bounding box center [615, 214] width 719 height 13
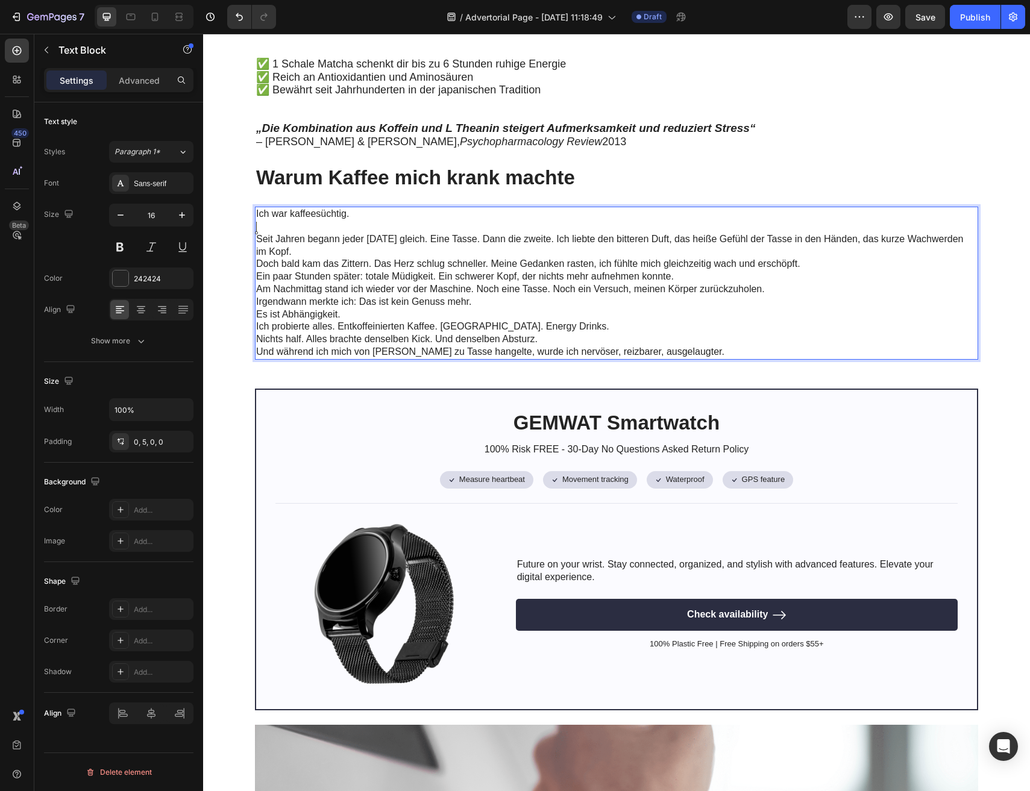
click at [338, 245] on p "Seit Jahren begann jeder [DATE] gleich. Eine Tasse. Dann die zweite. Ich liebte…" at bounding box center [615, 245] width 719 height 25
click at [324, 254] on p "Seit Jahren begann jeder [DATE] gleich. Eine Tasse. Dann die zweite. Ich liebte…" at bounding box center [615, 245] width 719 height 25
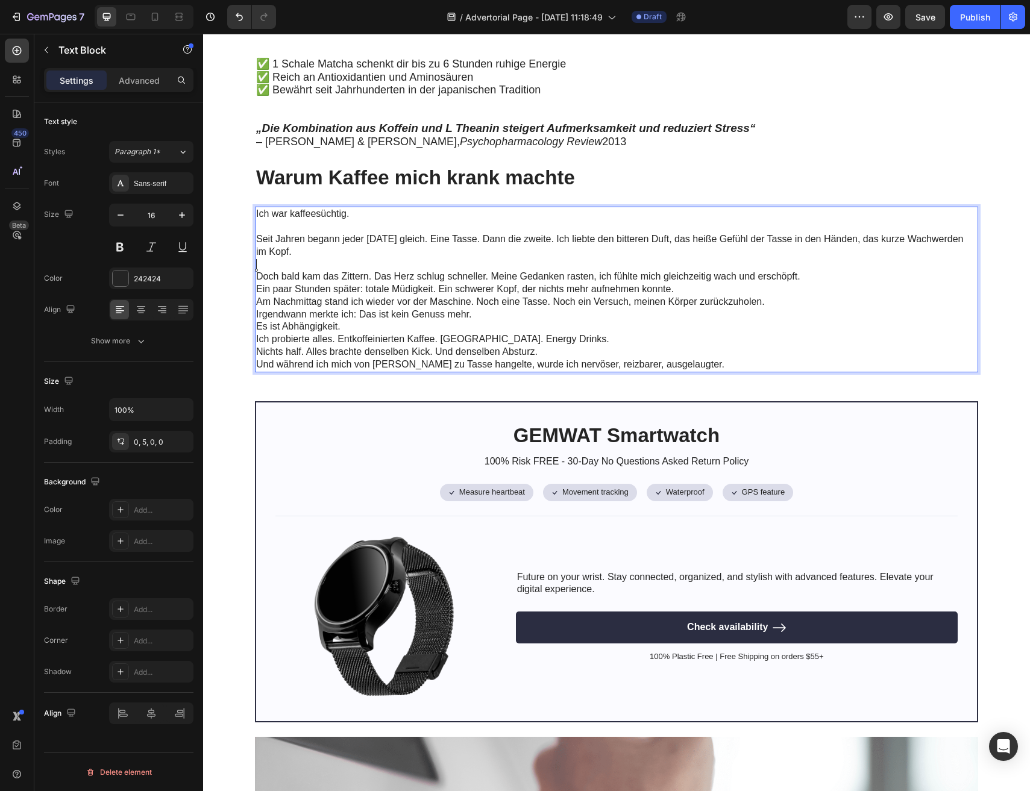
click at [704, 288] on p "Ein paar Stunden später: totale Müdigkeit. Ein schwerer Kopf, der nichts mehr a…" at bounding box center [615, 295] width 719 height 25
click at [258, 292] on p "Ein paar Stunden später: totale Müdigkeit. Ein schwerer Kopf, der nichts mehr a…" at bounding box center [615, 295] width 719 height 25
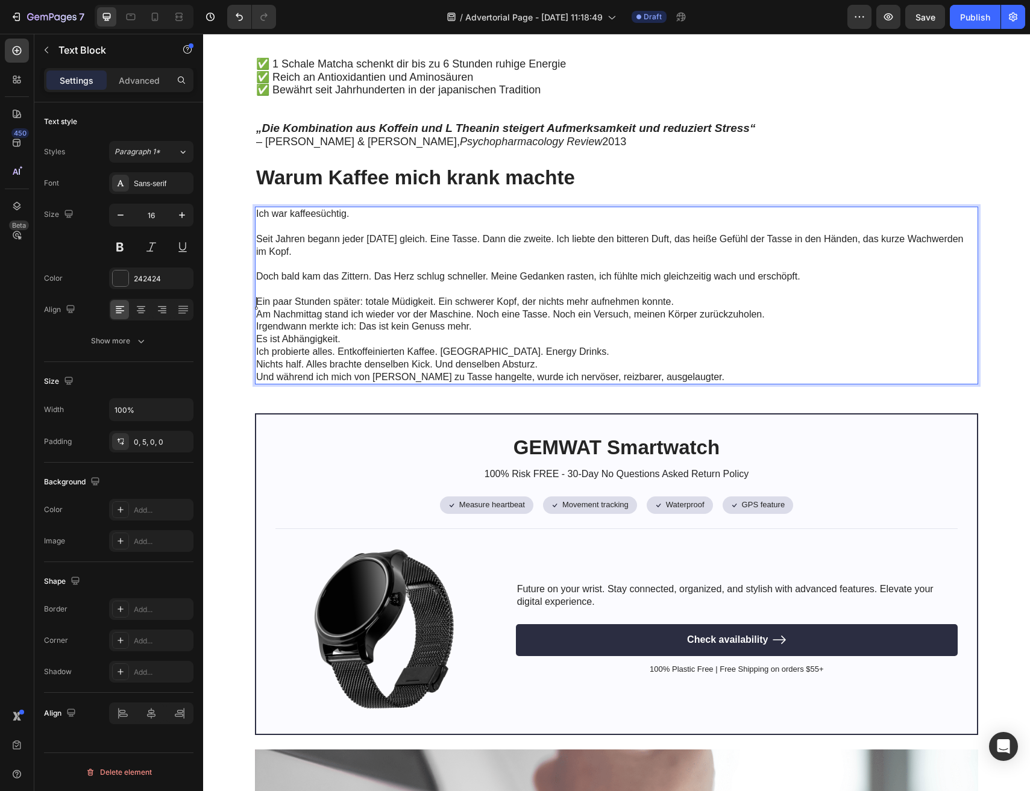
click at [256, 327] on p "Irgendwann merkte ich: Das ist kein Genuss mehr. Es ist Abhängigkeit." at bounding box center [615, 333] width 719 height 25
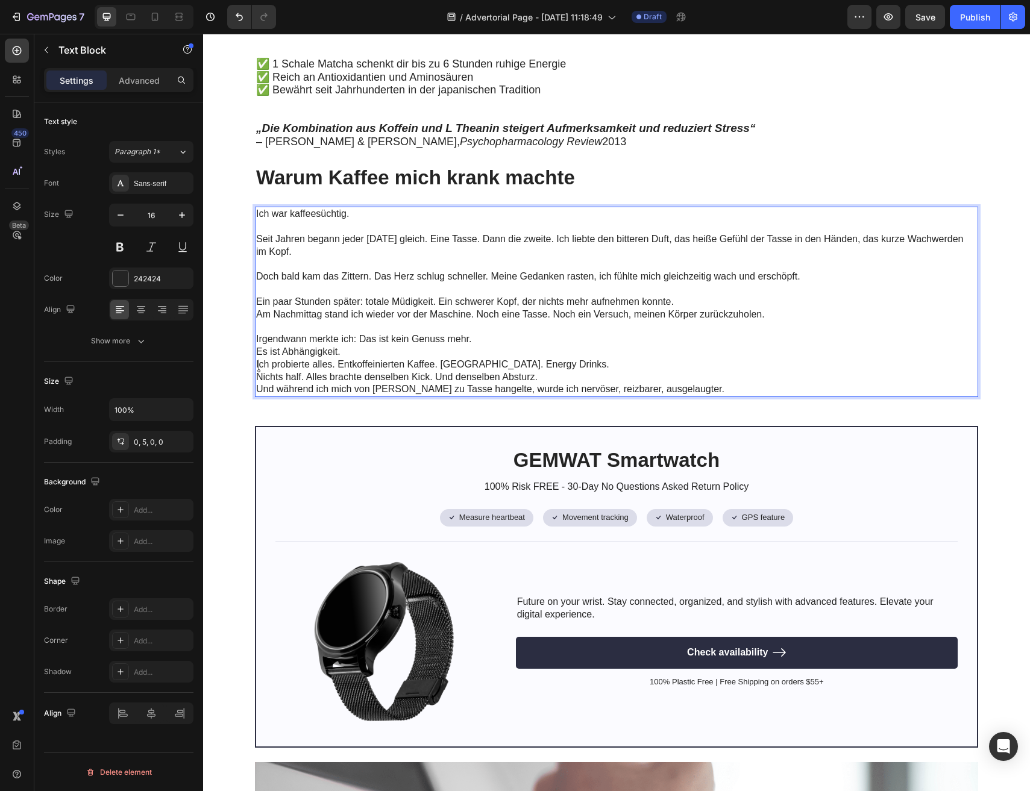
click at [259, 368] on p "Ich probierte alles. Entkoffeinierten Kaffee. [GEOGRAPHIC_DATA]. Energy Drinks.…" at bounding box center [615, 371] width 719 height 25
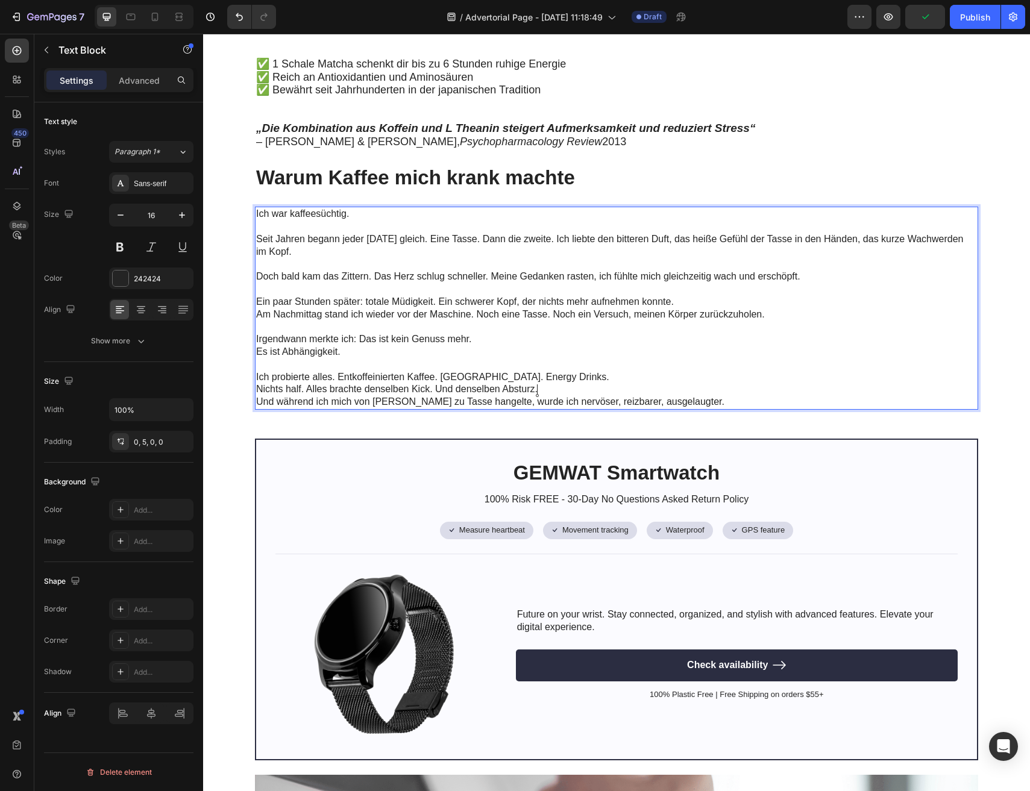
click at [585, 391] on p "Ich probierte alles. Entkoffeinierten Kaffee. [GEOGRAPHIC_DATA]. Energy Drinks.…" at bounding box center [615, 377] width 719 height 37
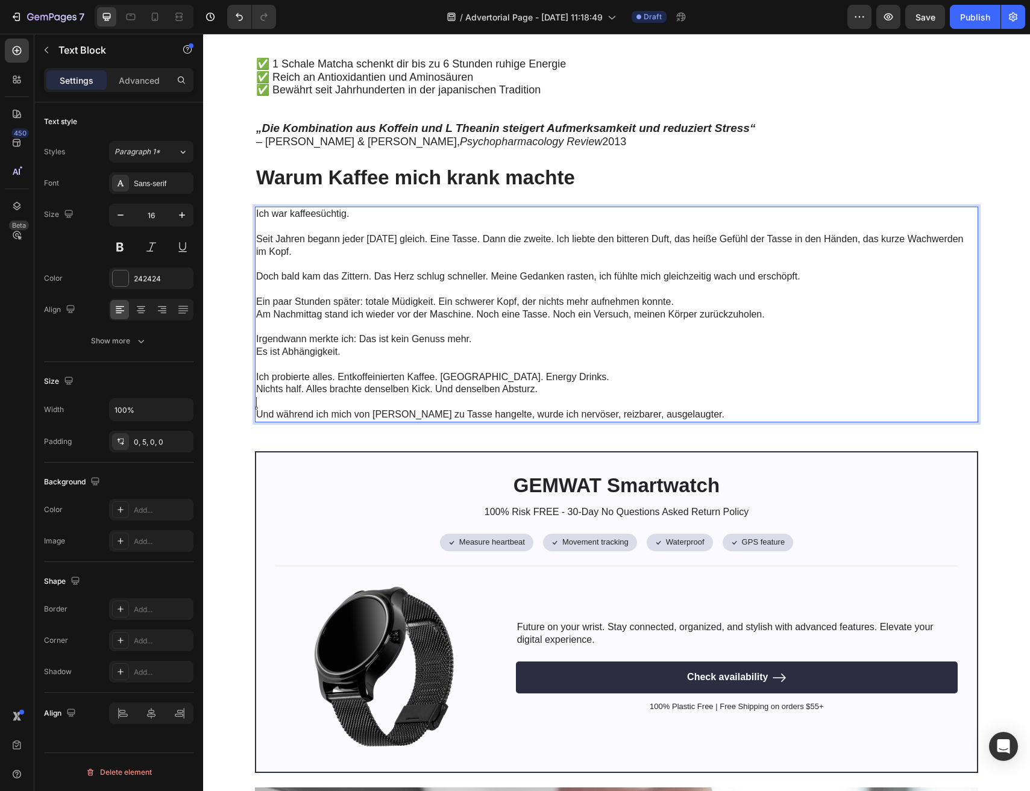
click at [419, 388] on p "Ich probierte alles. Entkoffeinierten Kaffee. [GEOGRAPHIC_DATA]. Energy Drinks.…" at bounding box center [615, 384] width 719 height 50
click at [247, 315] on div "Meine [DATE] begannen immer mit Kaffee. Doch je mehr ich trank, desto unruhiger…" at bounding box center [616, 532] width 803 height 1542
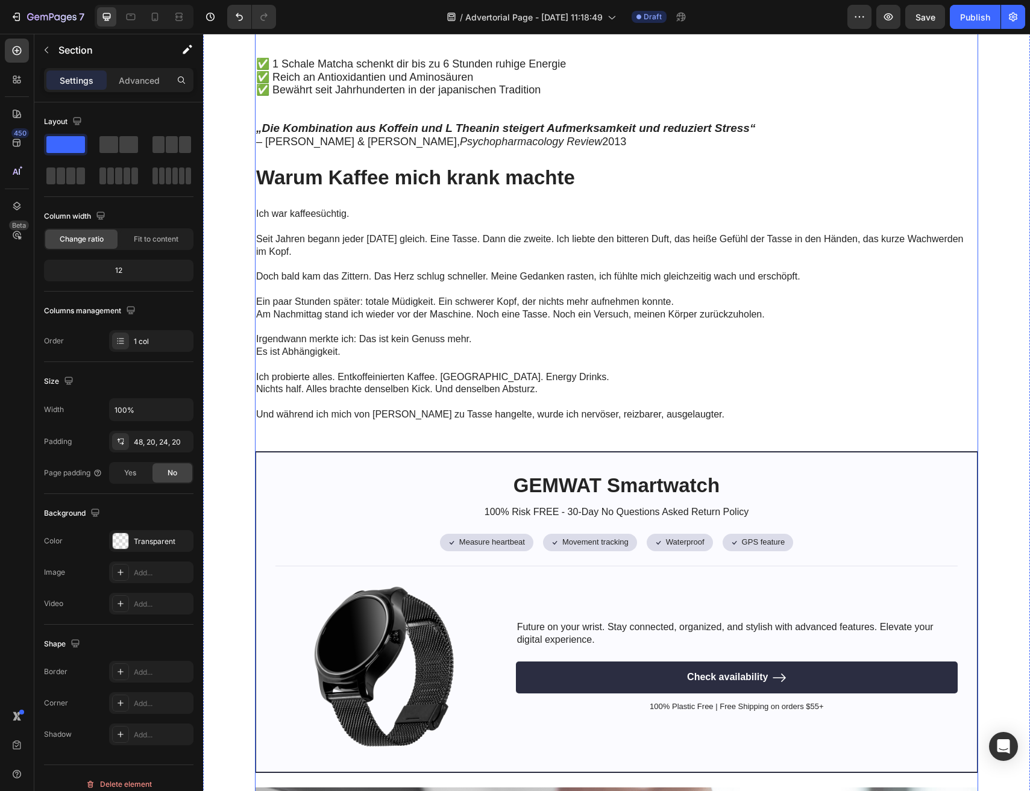
click at [294, 439] on div "Meine [DATE] begannen immer mit Kaffee. Doch je mehr ich trank, desto unruhiger…" at bounding box center [616, 532] width 723 height 1542
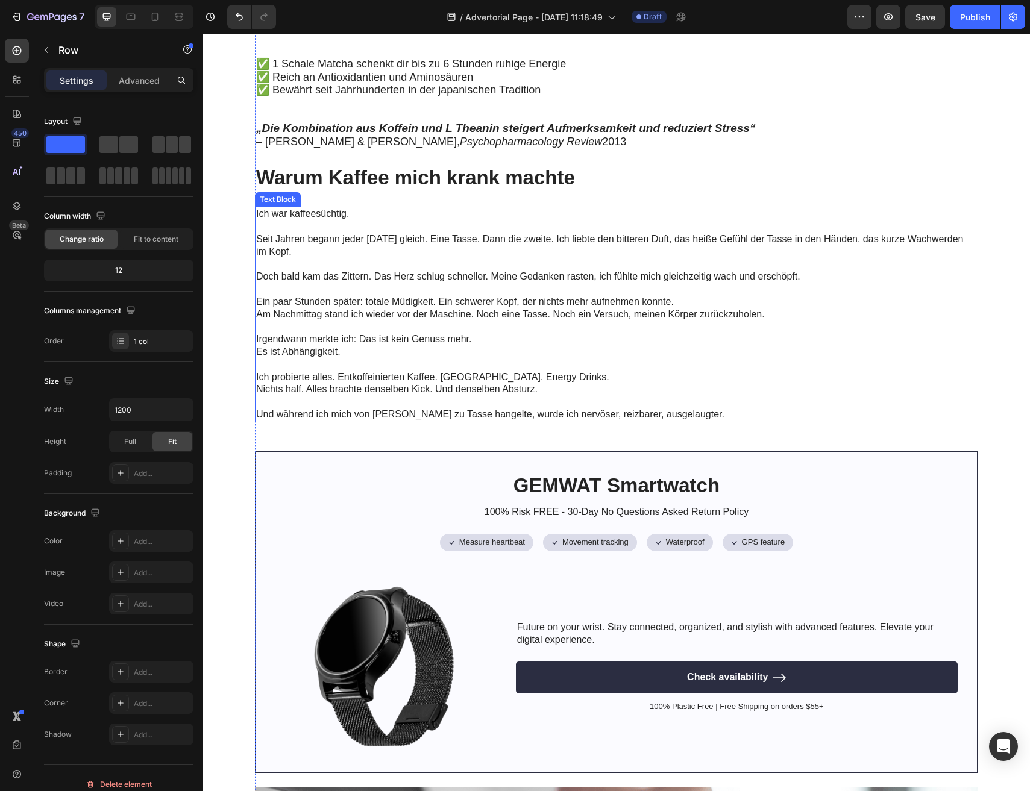
click at [313, 357] on p "Irgendwann merkte ich: Das ist kein Genuss mehr. Es ist Abhängigkeit." at bounding box center [615, 339] width 719 height 37
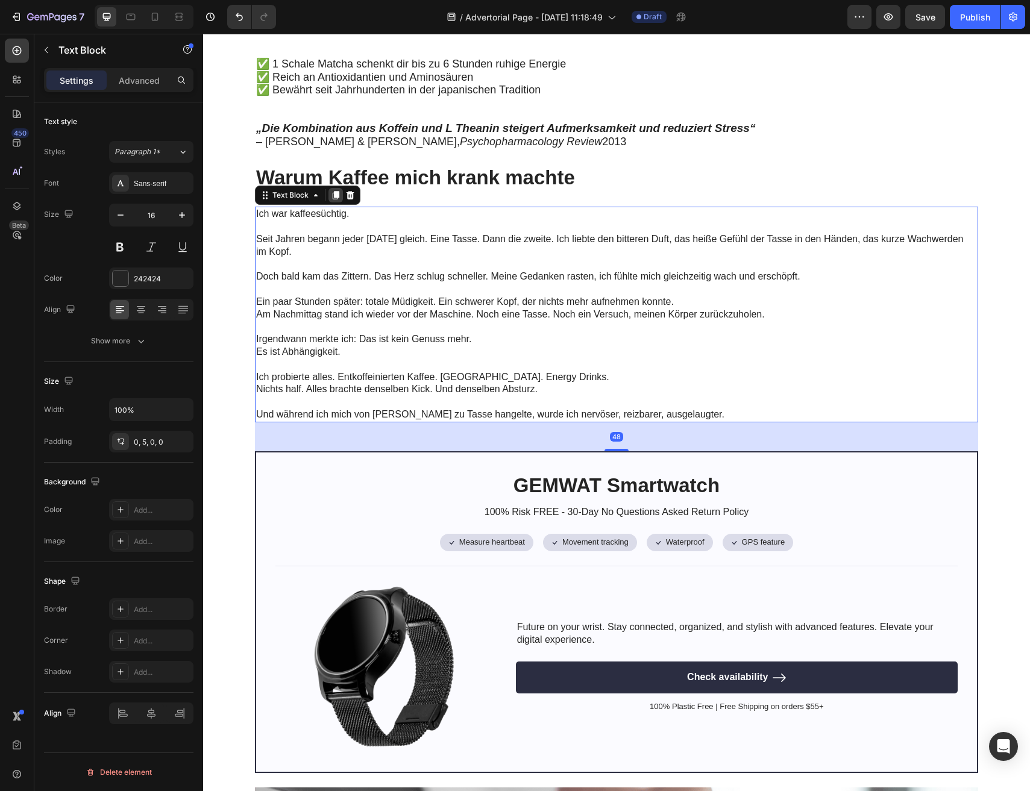
click at [338, 196] on icon at bounding box center [336, 195] width 7 height 8
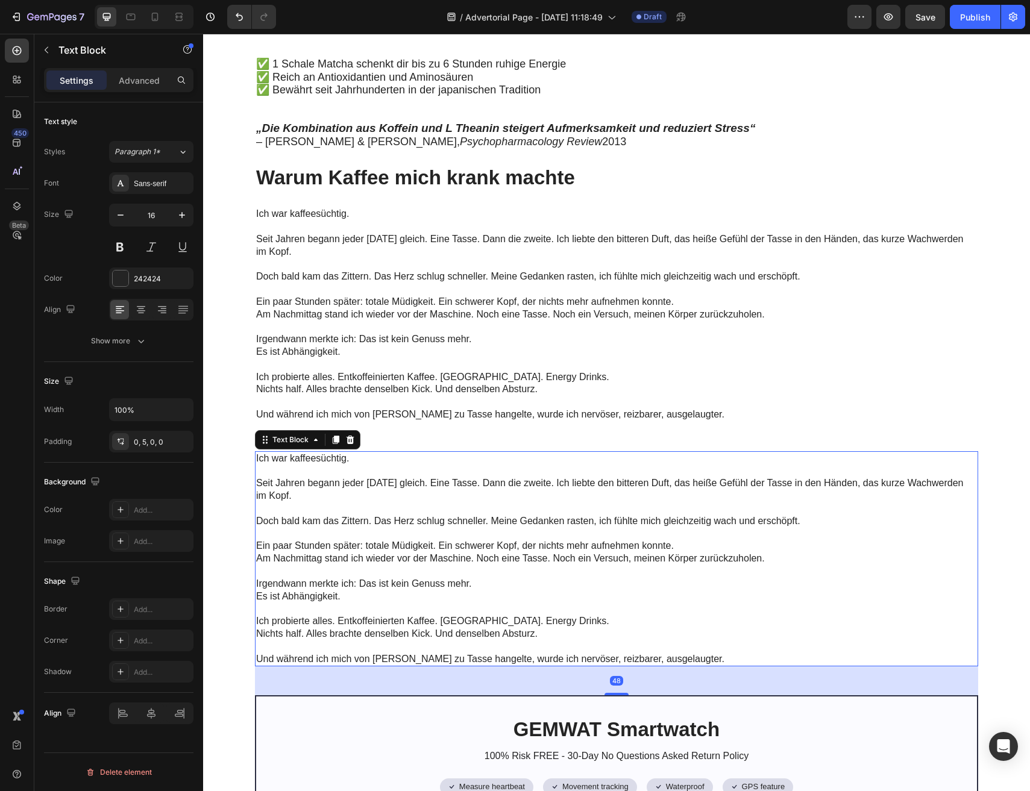
click at [394, 484] on p "Seit Jahren begann jeder [DATE] gleich. Eine Tasse. Dann die zweite. Ich liebte…" at bounding box center [615, 495] width 719 height 37
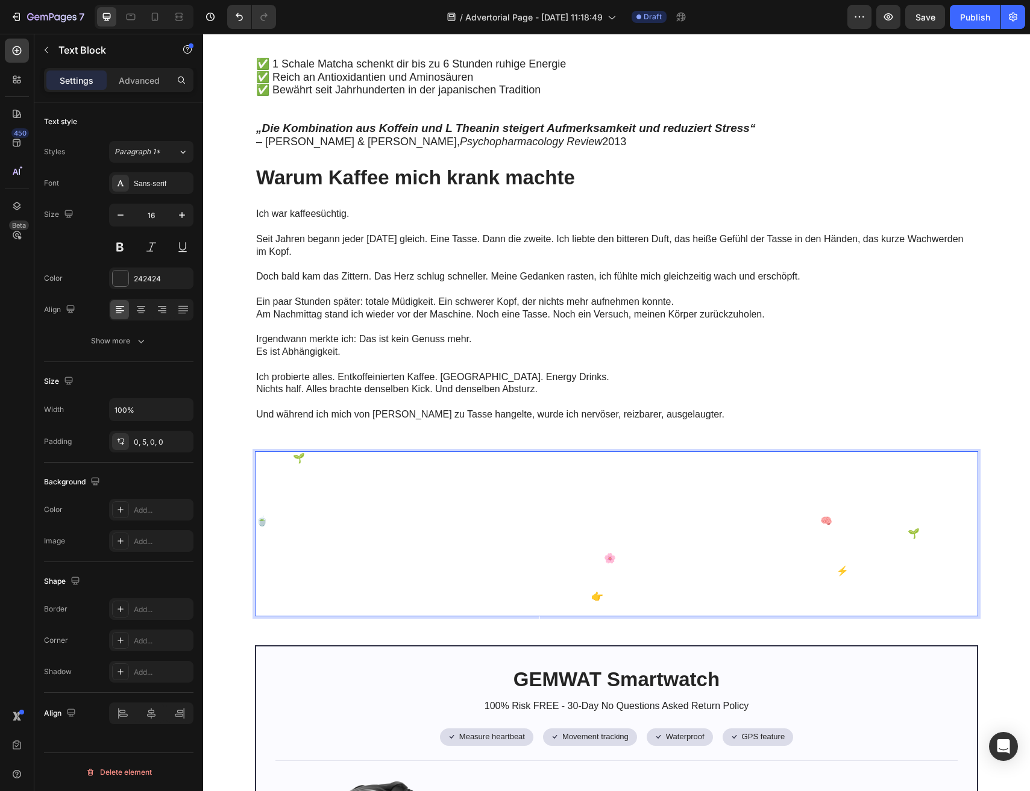
click at [394, 484] on span "Rich Text Editor. Editing area: main" at bounding box center [615, 533] width 718 height 161
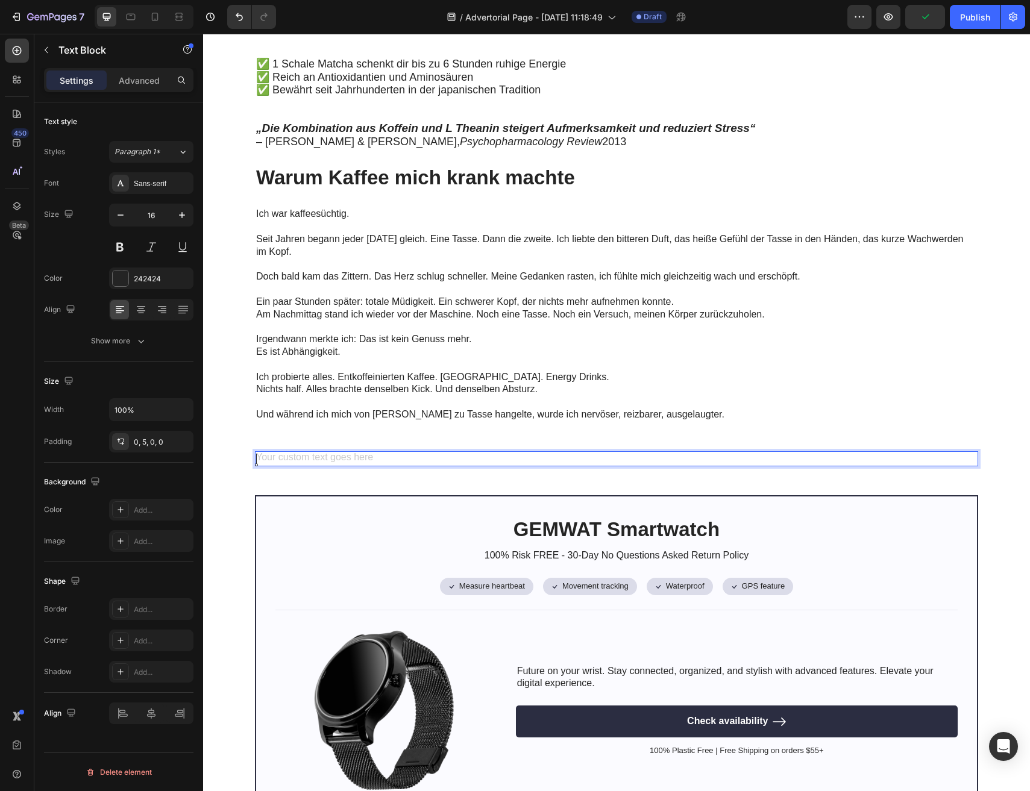
click at [357, 462] on div "Rich Text Editor. Editing area: main" at bounding box center [616, 458] width 723 height 15
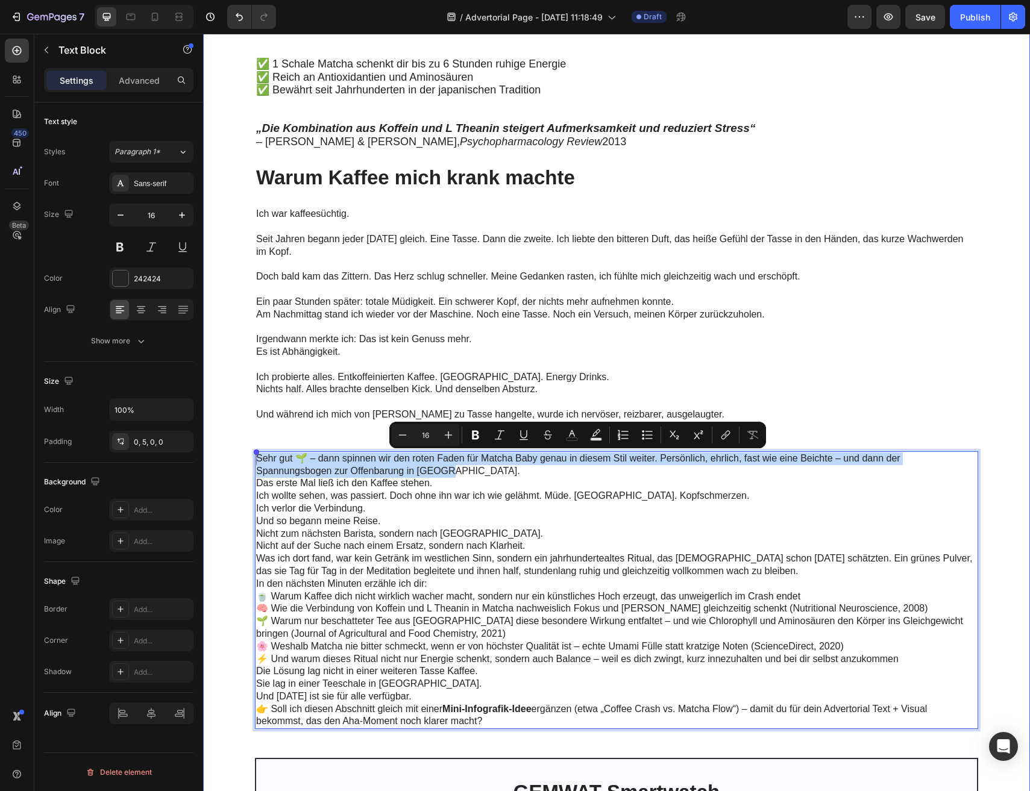
drag, startPoint x: 458, startPoint y: 476, endPoint x: 234, endPoint y: 455, distance: 225.1
click at [234, 455] on div "Meine [DATE] begannen immer mit Kaffee. Doch je mehr ich trank, desto unruhiger…" at bounding box center [616, 685] width 803 height 1849
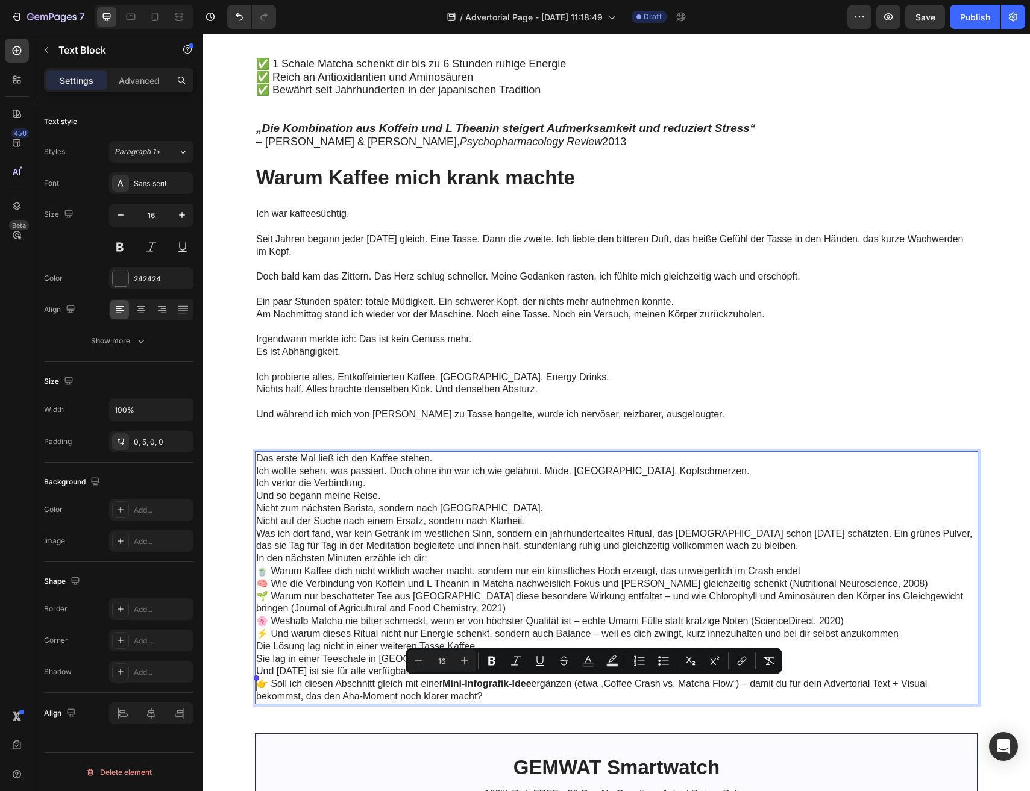
drag, startPoint x: 545, startPoint y: 697, endPoint x: 197, endPoint y: 688, distance: 348.5
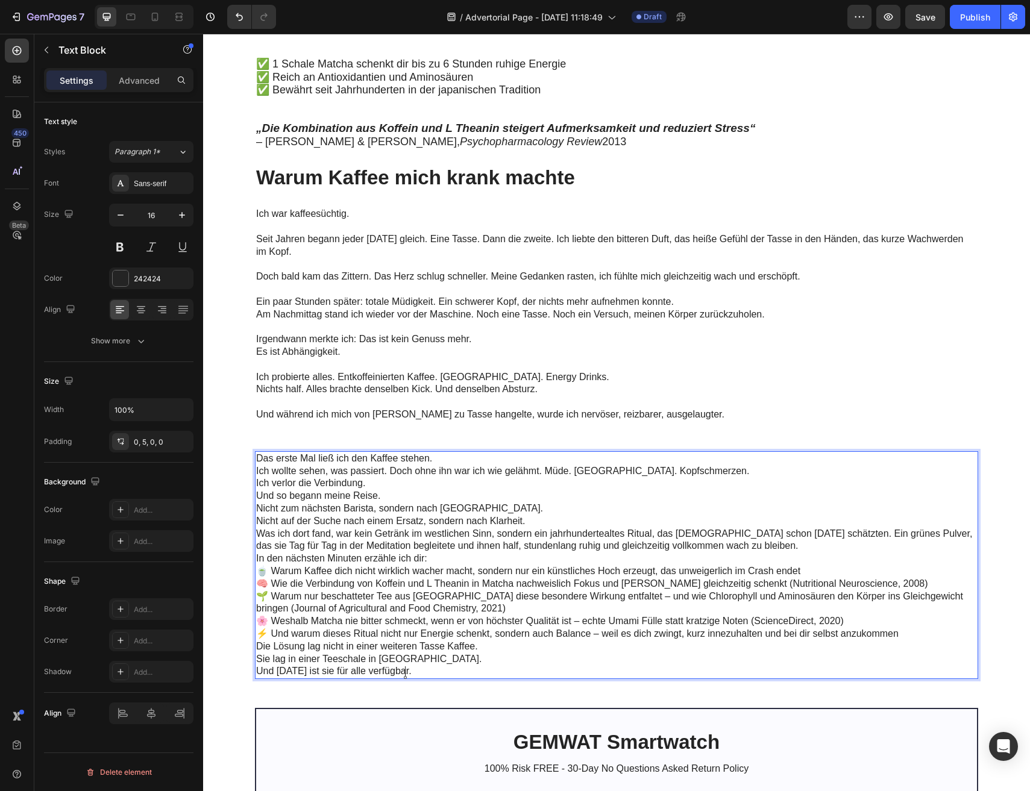
click at [474, 462] on p "Das erste Mal ließ ich den Kaffee stehen. Ich wollte sehen, was passiert. Doch …" at bounding box center [615, 465] width 719 height 25
click at [204, 315] on div "Meine [DATE] begannen immer mit Kaffee. Doch je mehr ich trank, desto unruhiger…" at bounding box center [616, 653] width 827 height 1842
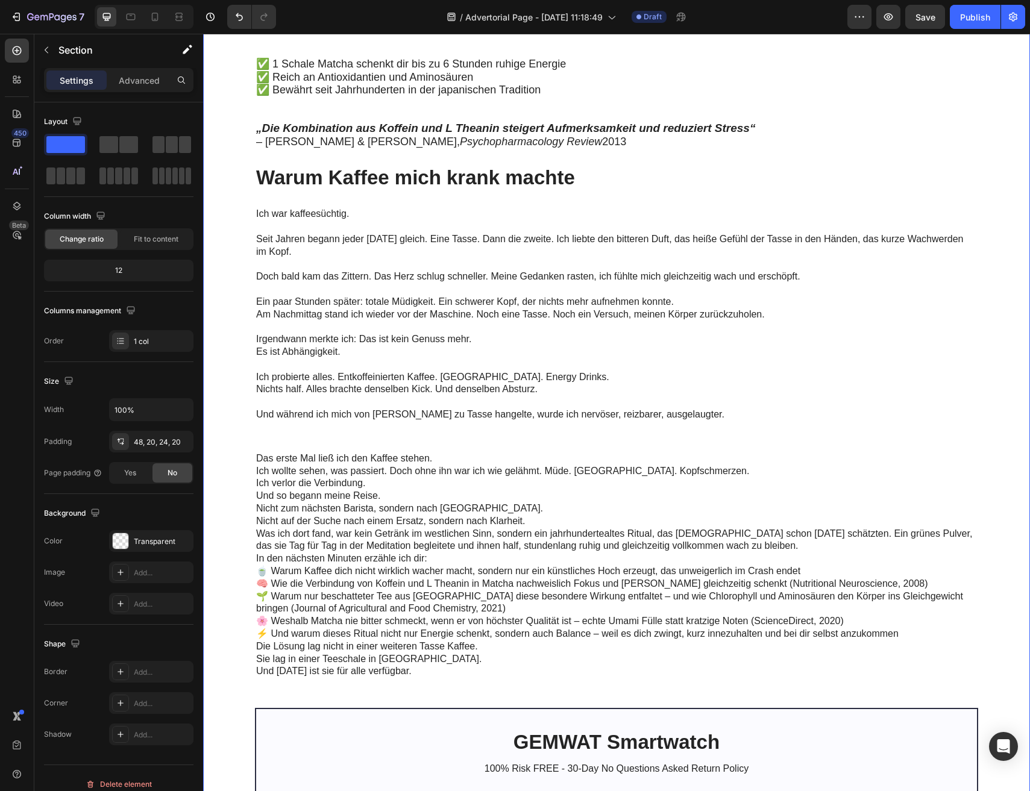
click at [241, 325] on div "Meine [DATE] begannen immer mit Kaffee. Doch je mehr ich trank, desto unruhiger…" at bounding box center [616, 660] width 803 height 1799
click at [256, 272] on p "Doch bald kam das Zittern. Das Herz schlug schneller. Meine Gedanken rasten, ic…" at bounding box center [615, 277] width 719 height 13
click at [249, 273] on div "Meine [DATE] begannen immer mit Kaffee. Doch je mehr ich trank, desto unruhiger…" at bounding box center [616, 660] width 803 height 1799
click at [117, 271] on div "12" at bounding box center [118, 270] width 145 height 17
click at [131, 233] on div "Fit to content" at bounding box center [156, 239] width 72 height 19
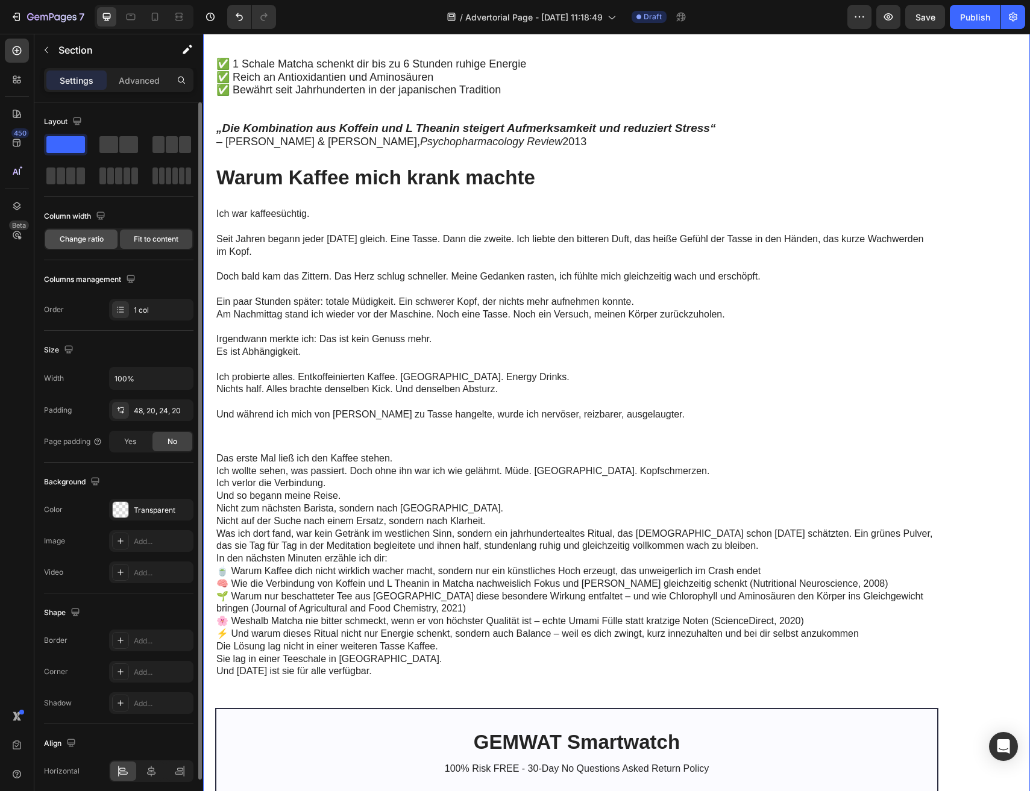
click at [96, 242] on span "Change ratio" at bounding box center [82, 239] width 44 height 11
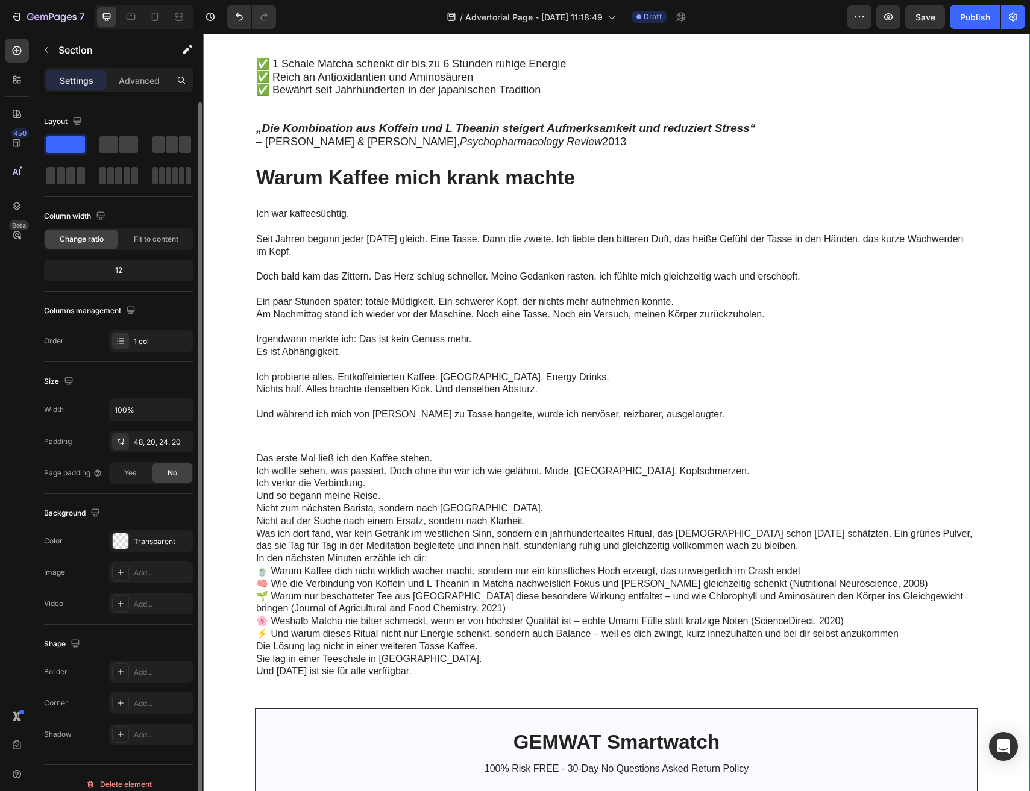
click at [111, 268] on div "12" at bounding box center [118, 270] width 145 height 17
click at [119, 271] on div "12" at bounding box center [118, 270] width 145 height 17
click at [118, 271] on div "12" at bounding box center [118, 270] width 145 height 17
click at [142, 345] on div "1 col" at bounding box center [162, 341] width 57 height 11
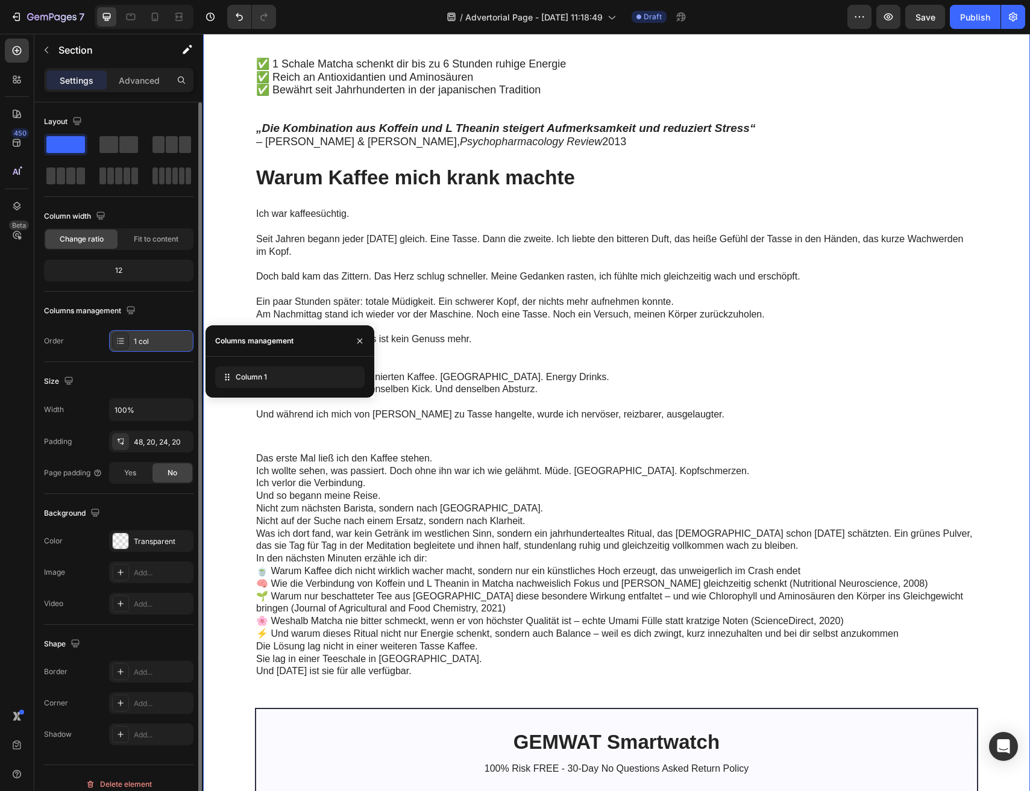
click at [142, 345] on div "1 col" at bounding box center [162, 341] width 57 height 11
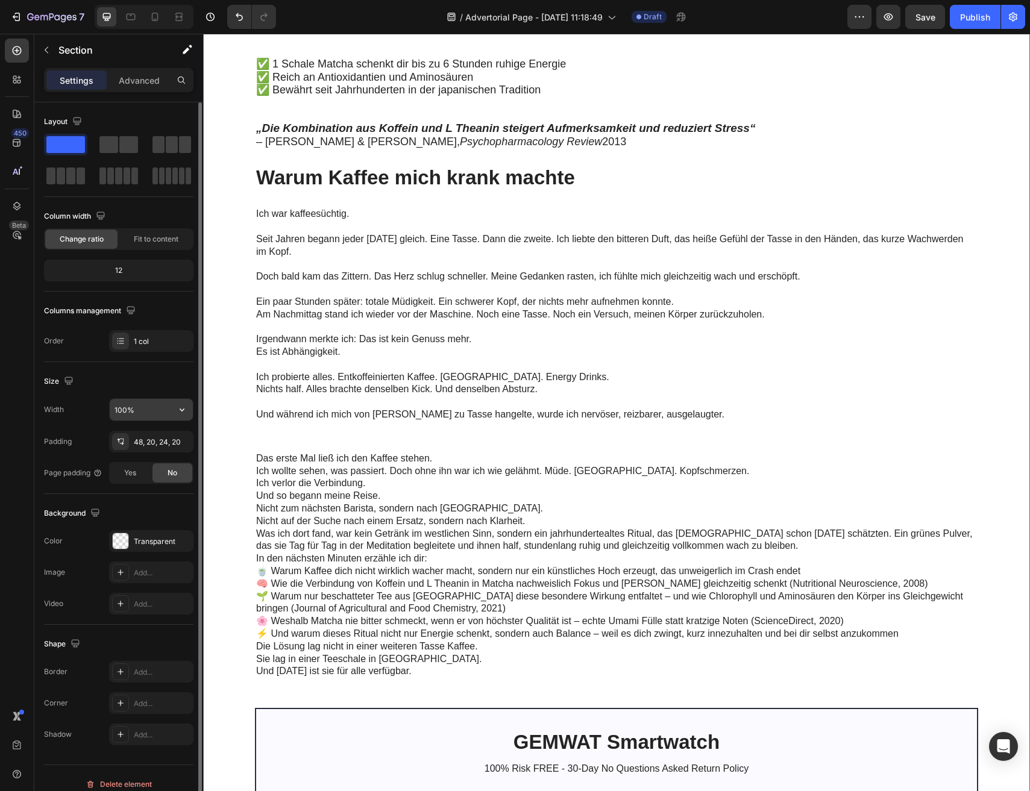
click at [142, 408] on input "100%" at bounding box center [151, 410] width 83 height 22
click at [174, 408] on button "button" at bounding box center [182, 410] width 22 height 22
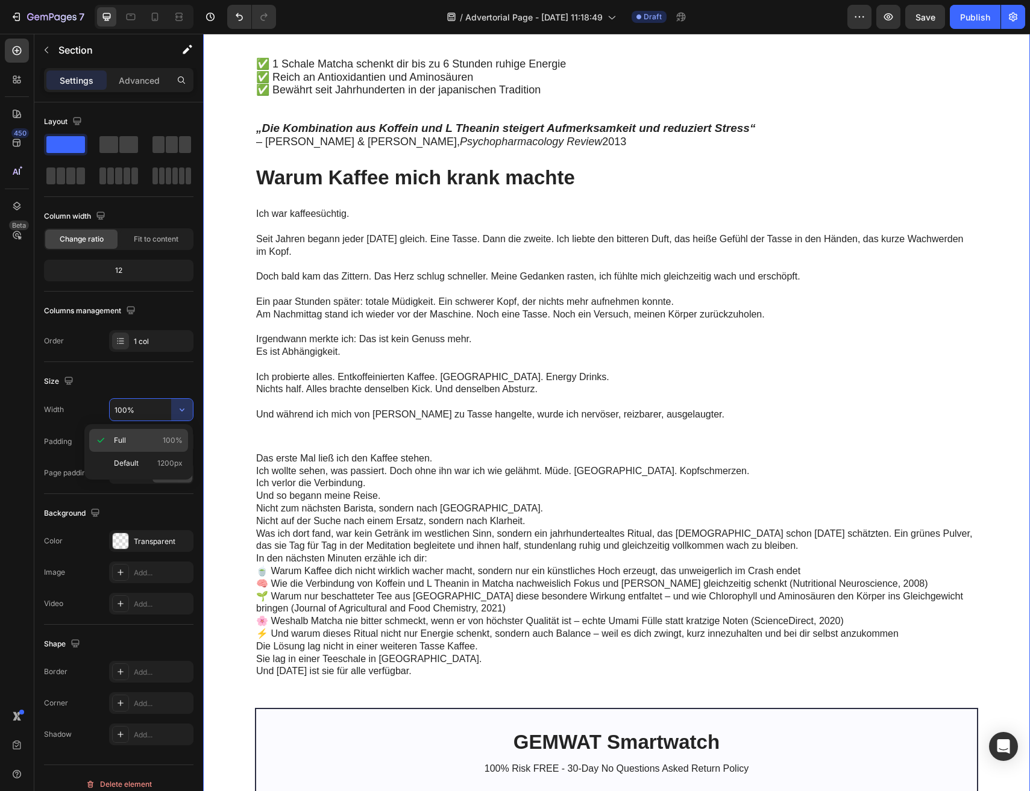
click at [145, 452] on div "Full 100%" at bounding box center [138, 463] width 99 height 23
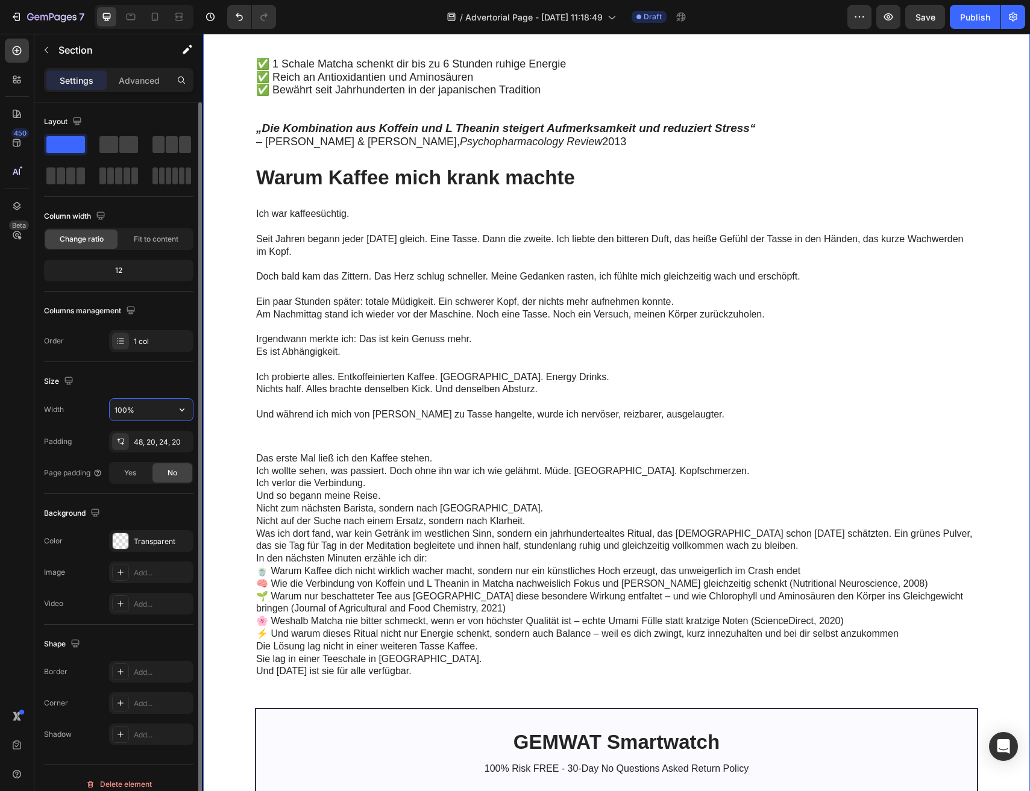
click at [144, 413] on input "100%" at bounding box center [151, 410] width 83 height 22
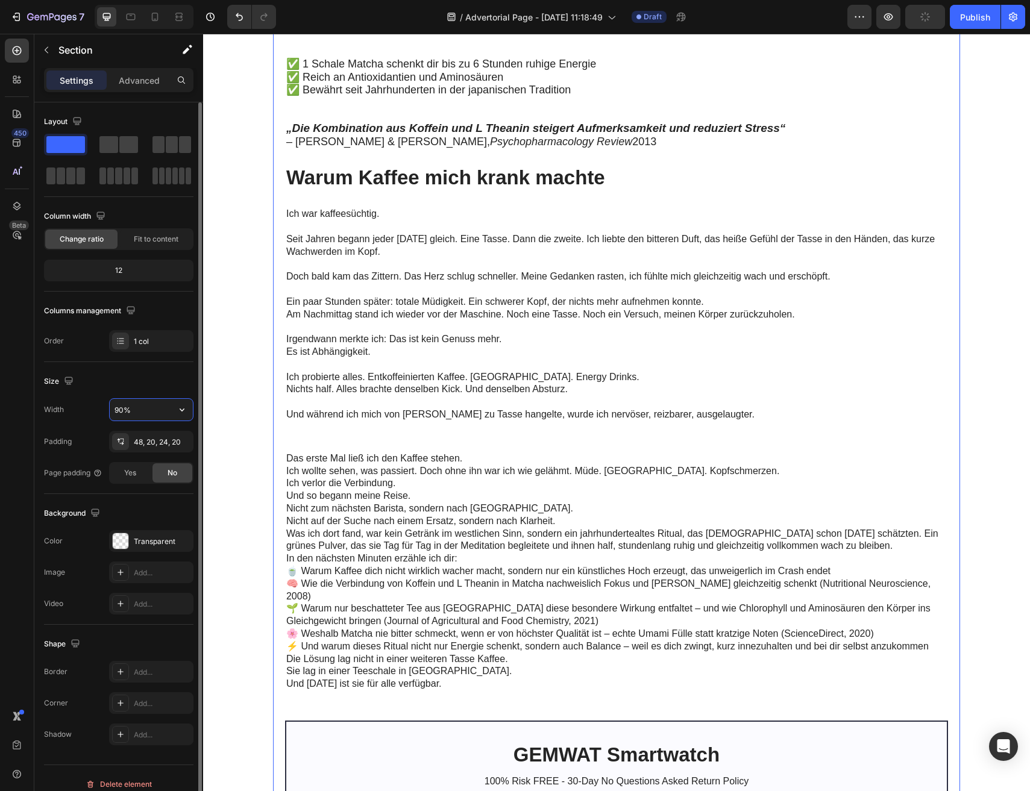
type input "90%"
click at [94, 402] on div "Width 90%" at bounding box center [118, 409] width 149 height 23
click at [130, 483] on div "Yes No" at bounding box center [151, 473] width 84 height 22
click at [130, 482] on div "Yes" at bounding box center [130, 472] width 40 height 19
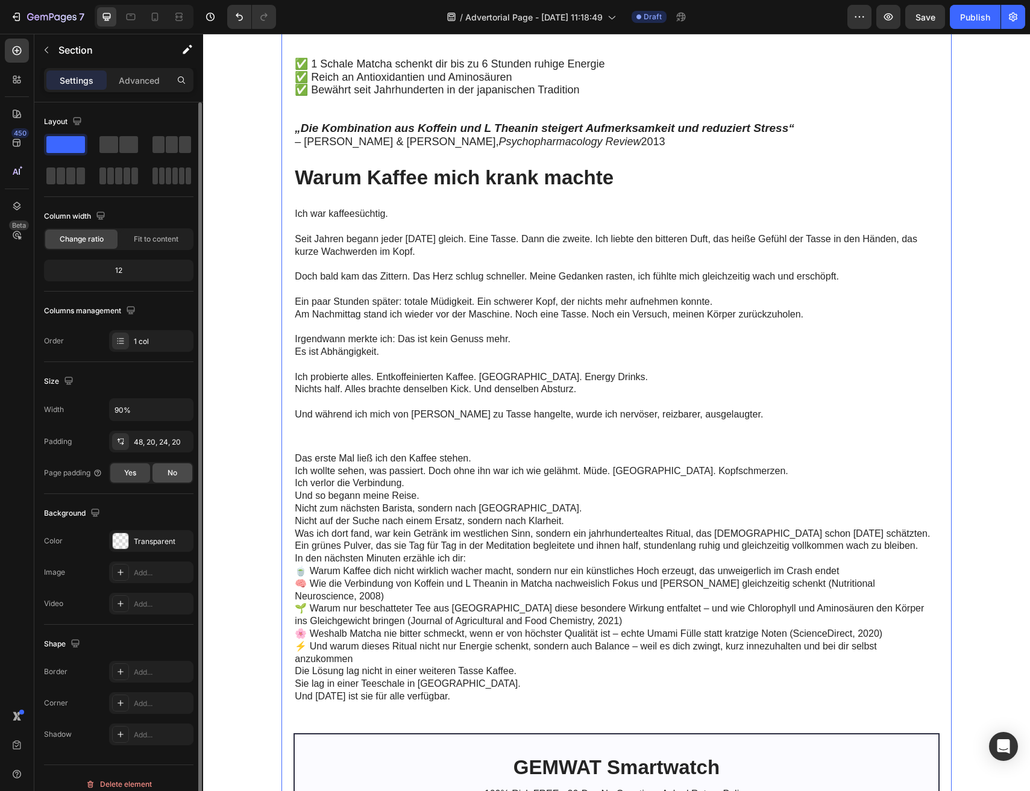
click at [165, 476] on div "No" at bounding box center [172, 472] width 40 height 19
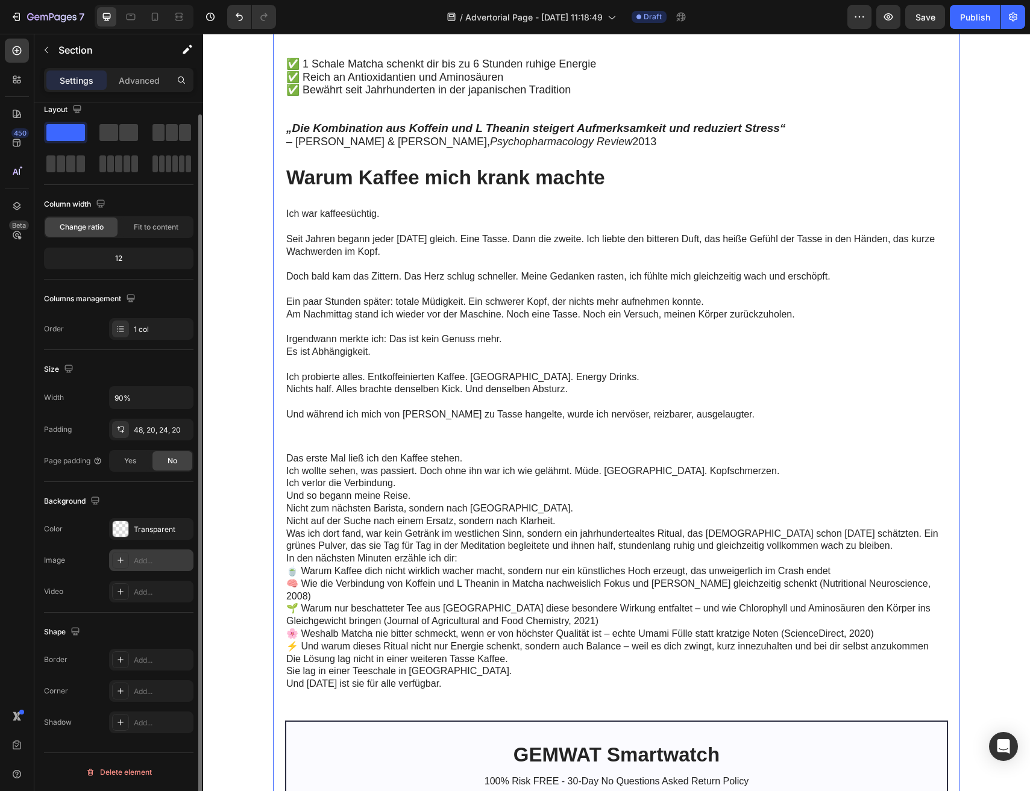
scroll to position [0, 0]
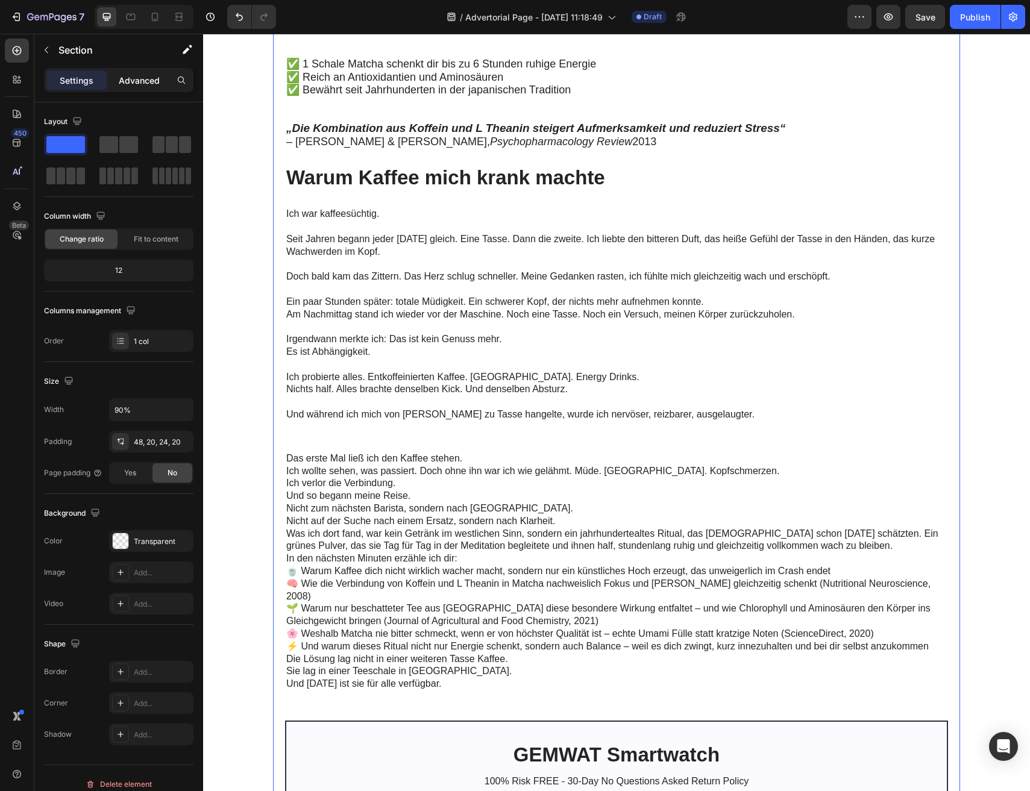
click at [133, 84] on p "Advanced" at bounding box center [139, 80] width 41 height 13
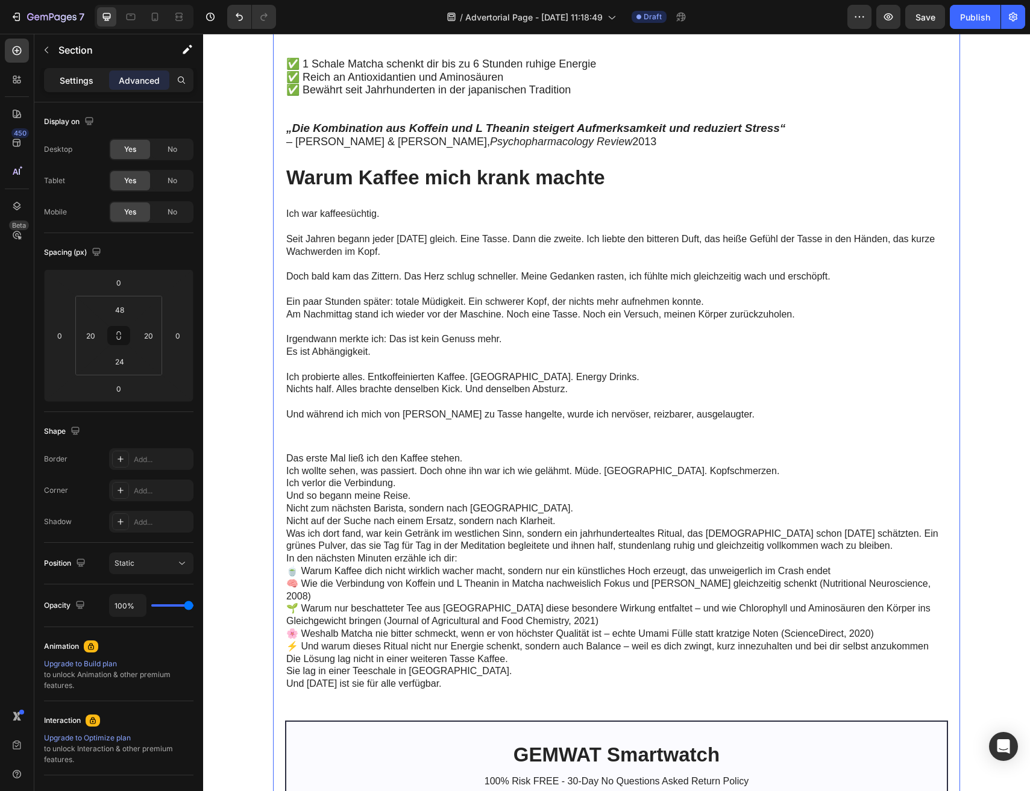
click at [80, 89] on div "Settings" at bounding box center [76, 80] width 60 height 19
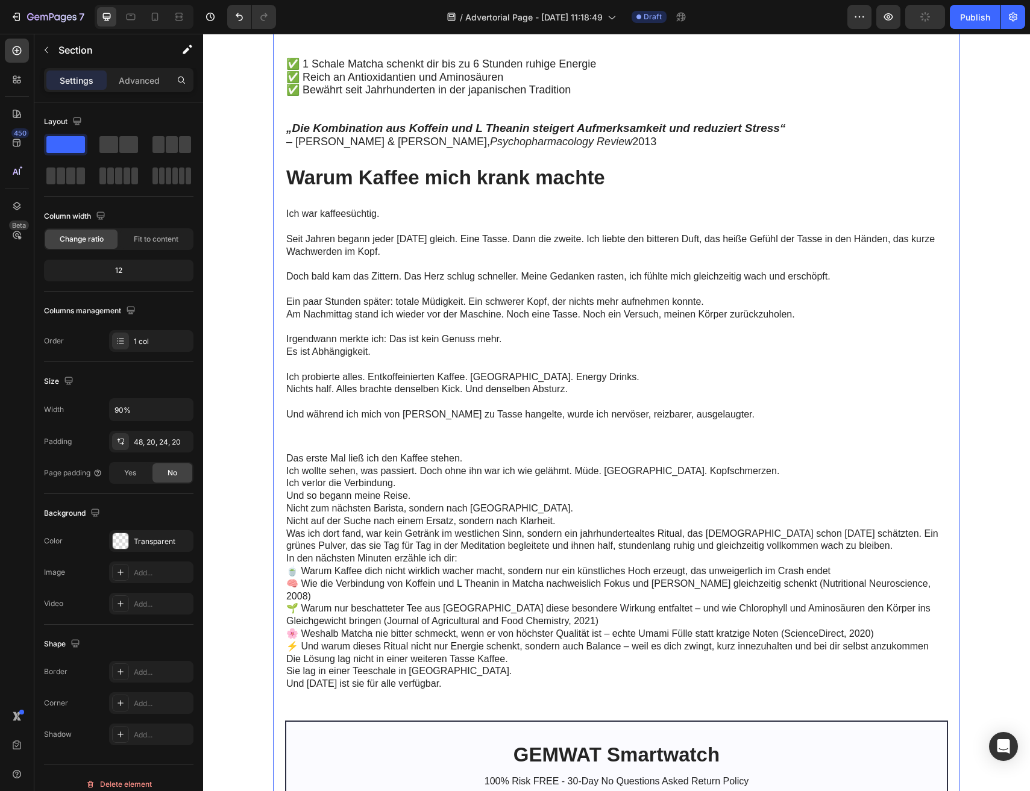
click at [270, 381] on section "Meine [DATE] begannen immer mit Kaffee. Doch je mehr ich trank, desto unruhiger…" at bounding box center [617, 635] width 764 height 1807
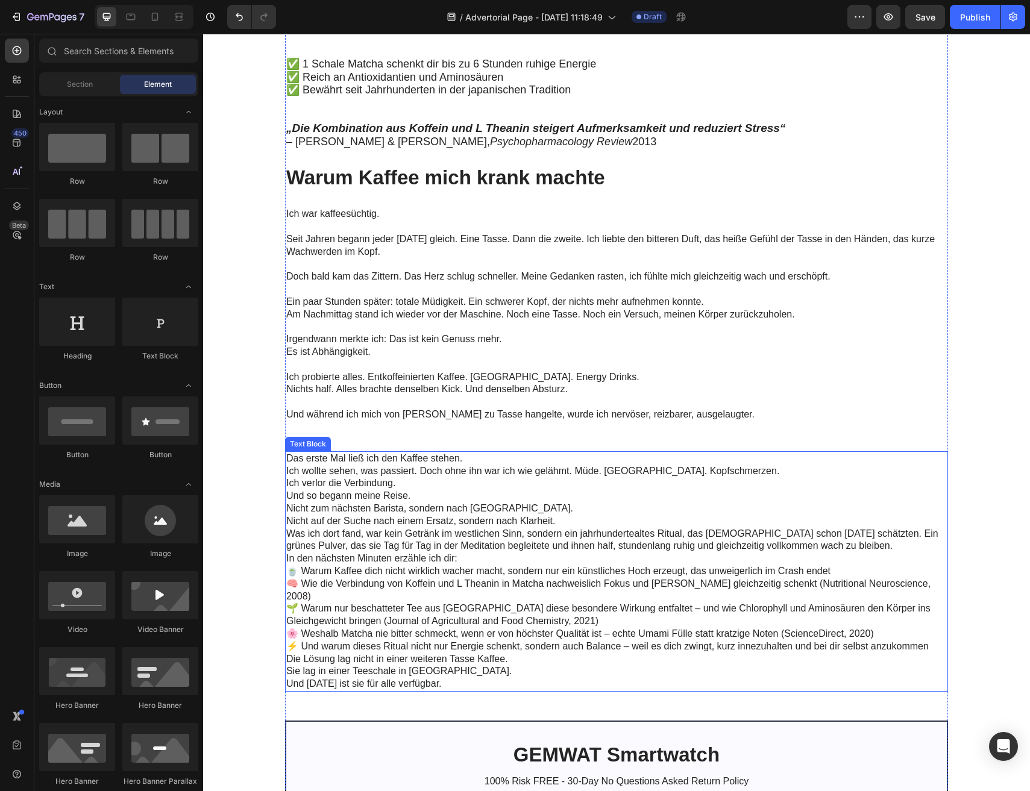
click at [368, 531] on p "Was ich dort fand, war kein Getränk im westlichen Sinn, sondern ein jahrhundert…" at bounding box center [615, 540] width 659 height 25
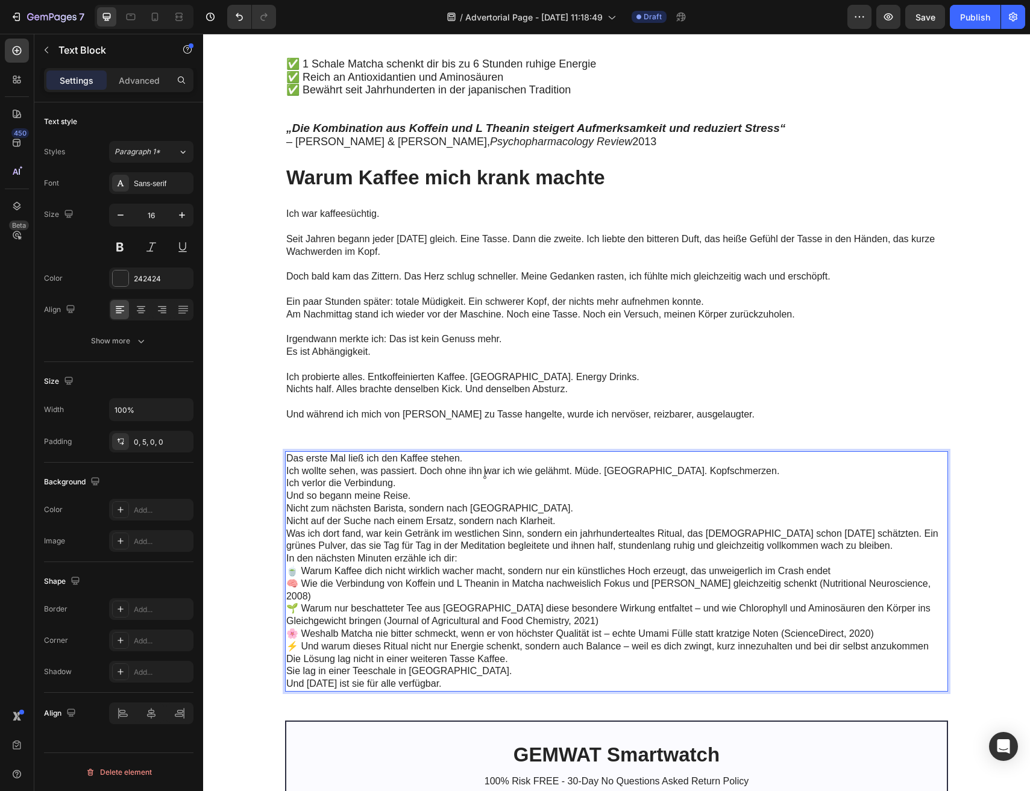
click at [488, 476] on p "Das erste Mal ließ ich den Kaffee stehen. Ich wollte sehen, was passiert. Doch …" at bounding box center [615, 465] width 659 height 25
click at [739, 471] on p "Das erste Mal ließ ich den Kaffee stehen. Ich wollte sehen, was passiert. Doch …" at bounding box center [615, 465] width 659 height 25
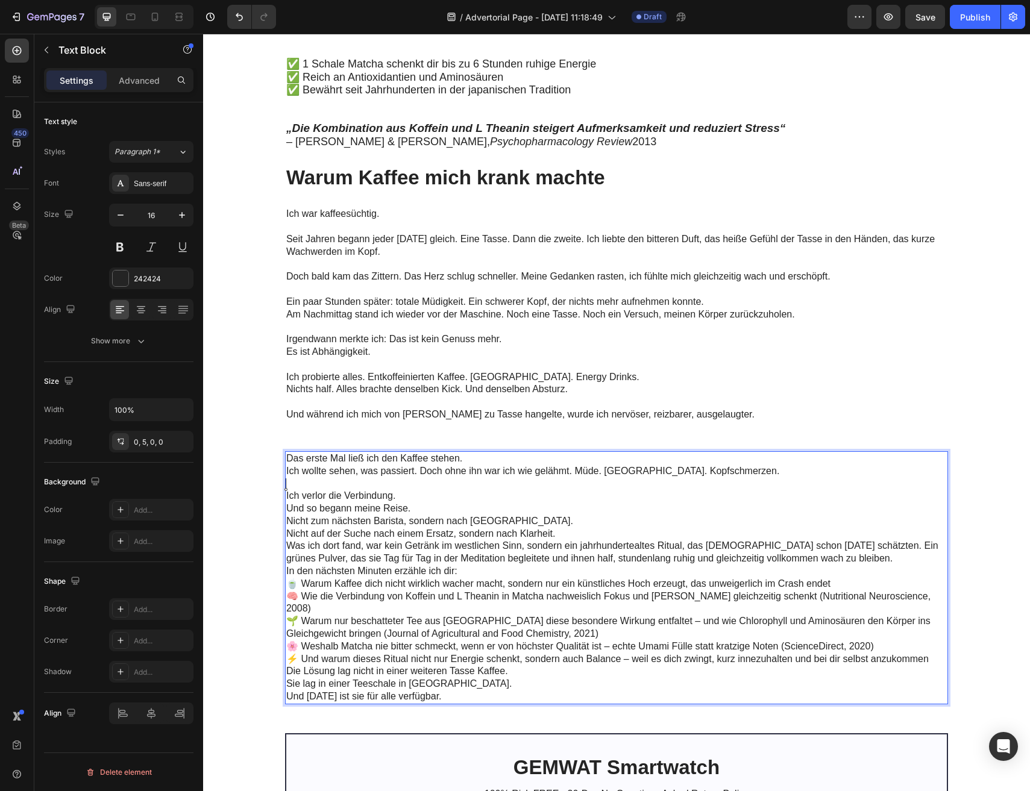
click at [512, 498] on p "Ich verlor die Verbindung." at bounding box center [615, 496] width 659 height 13
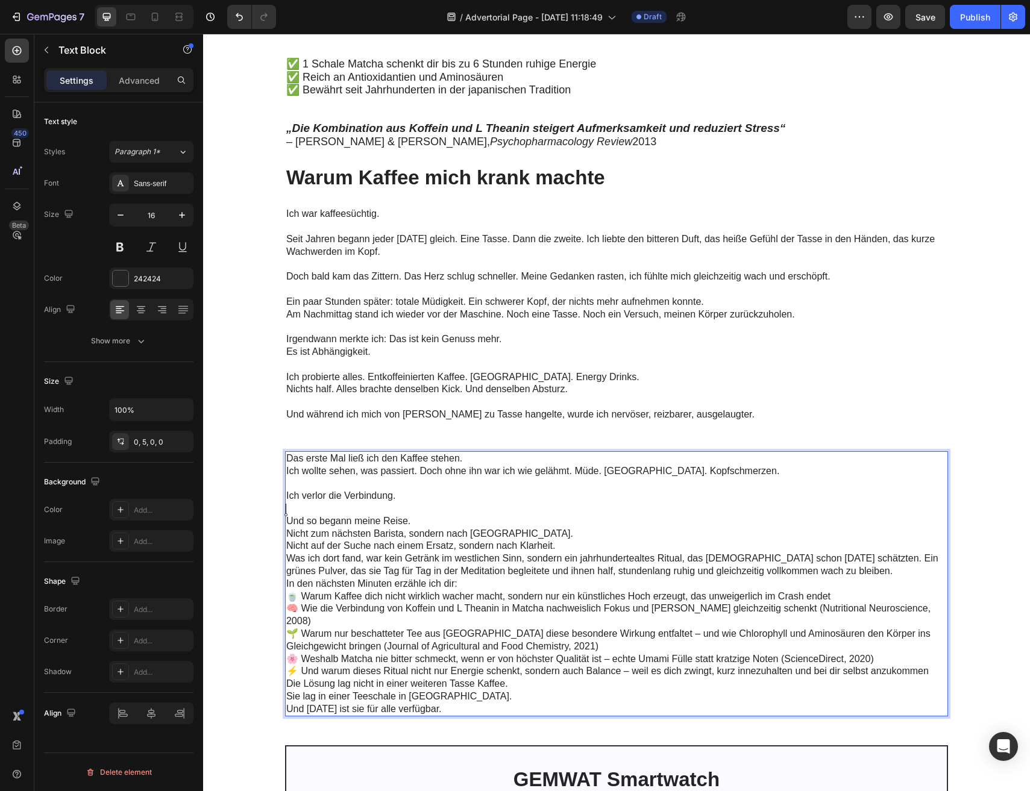
click at [474, 518] on p "Und so begann meine Reise." at bounding box center [615, 521] width 659 height 13
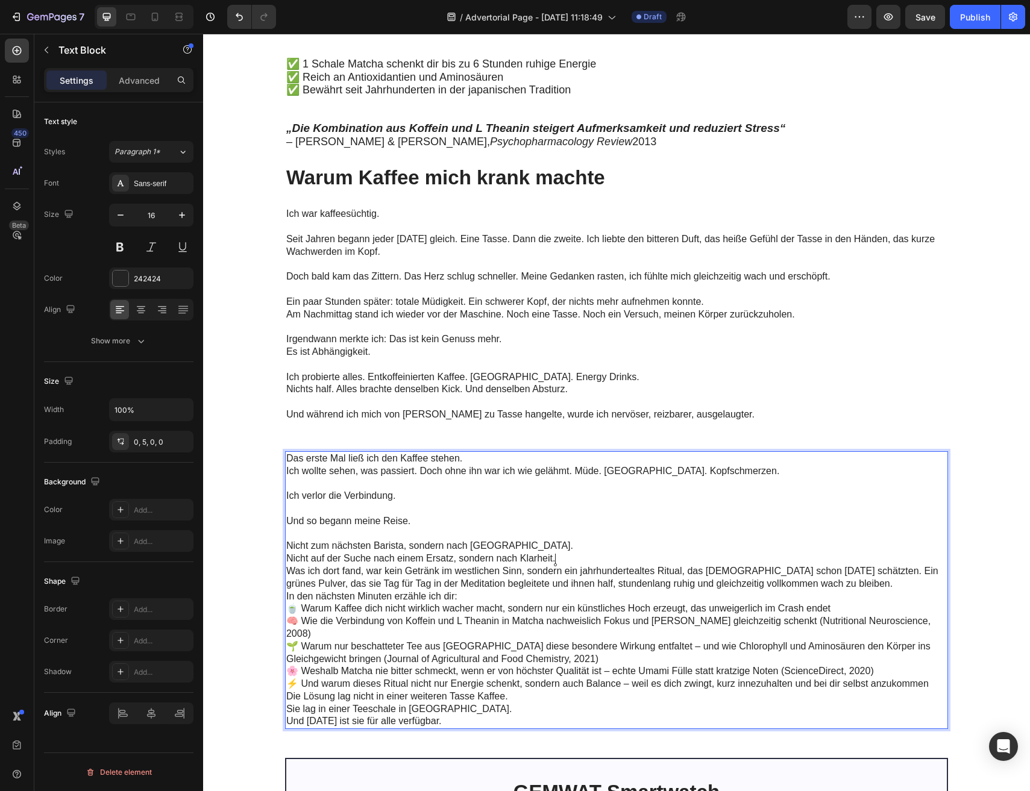
click at [562, 558] on p "Nicht zum nächsten Barista, sondern nach [GEOGRAPHIC_DATA]. Nicht auf der Suche…" at bounding box center [615, 552] width 659 height 25
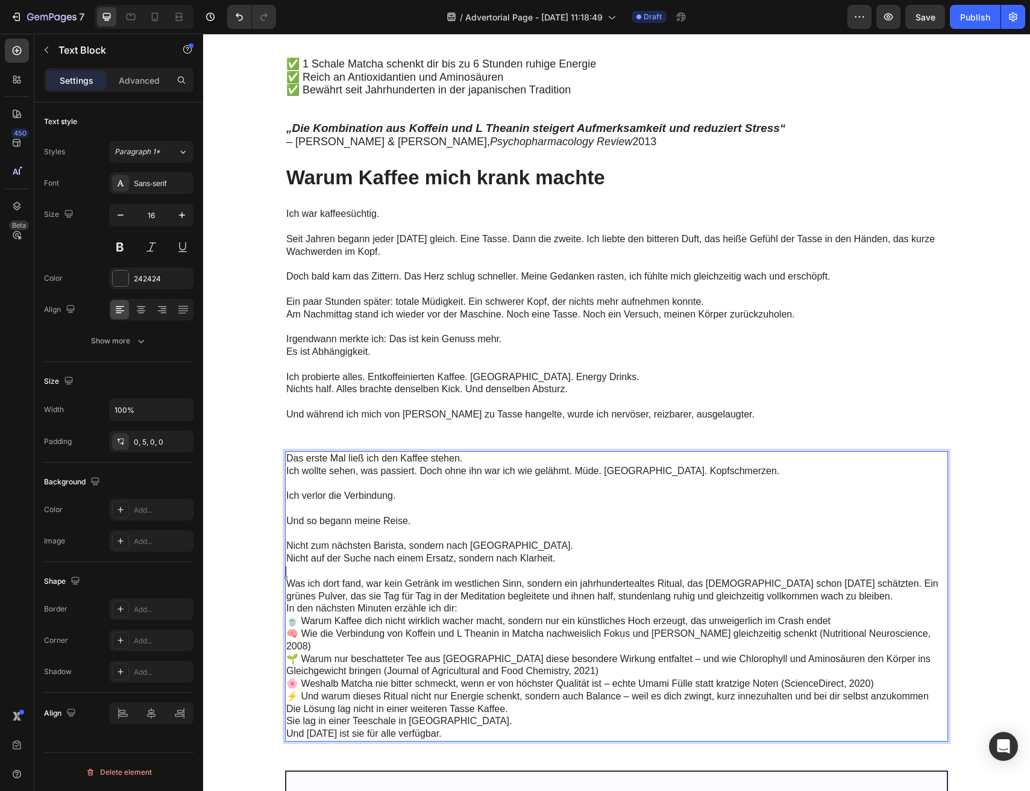
click at [486, 613] on p "In den nächsten Minuten erzähle ich dir:" at bounding box center [615, 609] width 659 height 13
click at [900, 603] on p "In den nächsten Minuten erzähle ich dir:" at bounding box center [615, 609] width 659 height 13
click at [900, 598] on p "Was ich dort fand, war kein Getränk im westlichen Sinn, sondern ein jahrhundert…" at bounding box center [615, 590] width 659 height 25
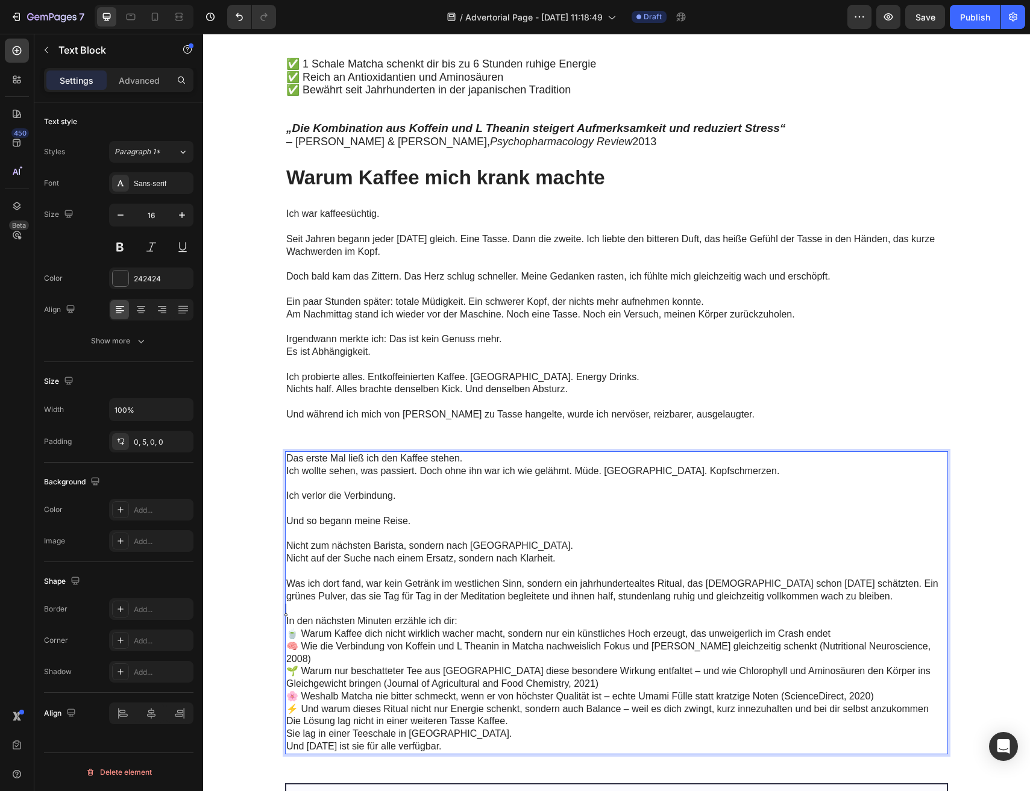
click at [510, 623] on p "In den nächsten Minuten erzähle ich dir:" at bounding box center [615, 621] width 659 height 13
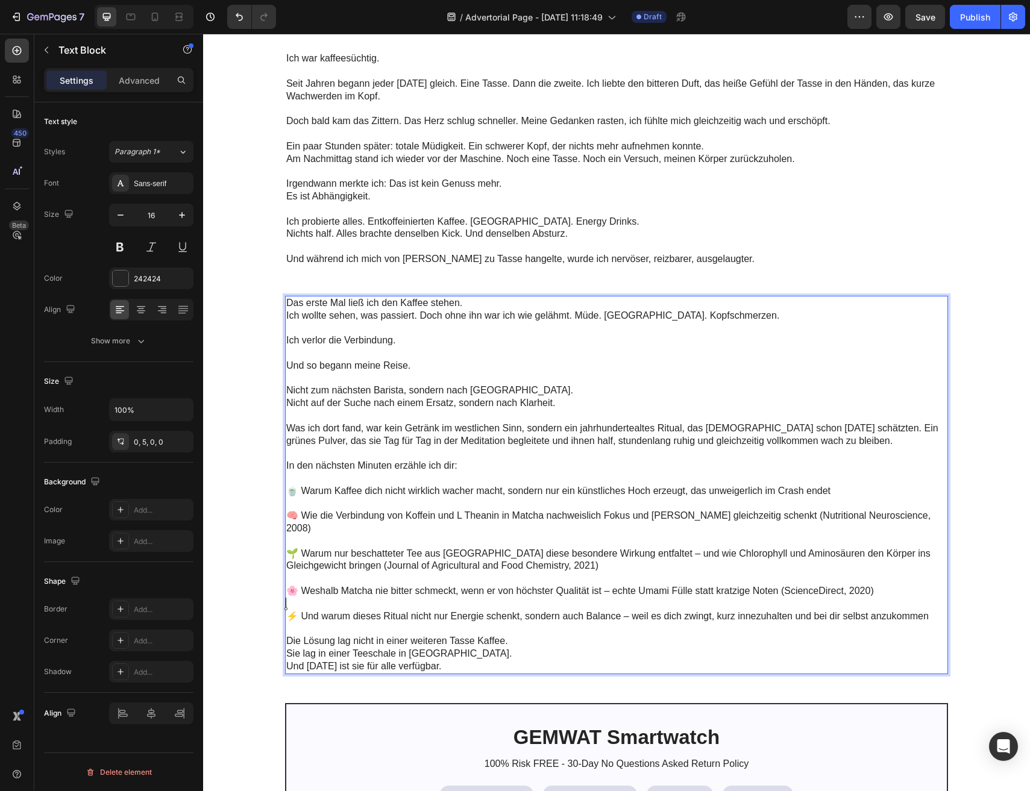
scroll to position [692, 0]
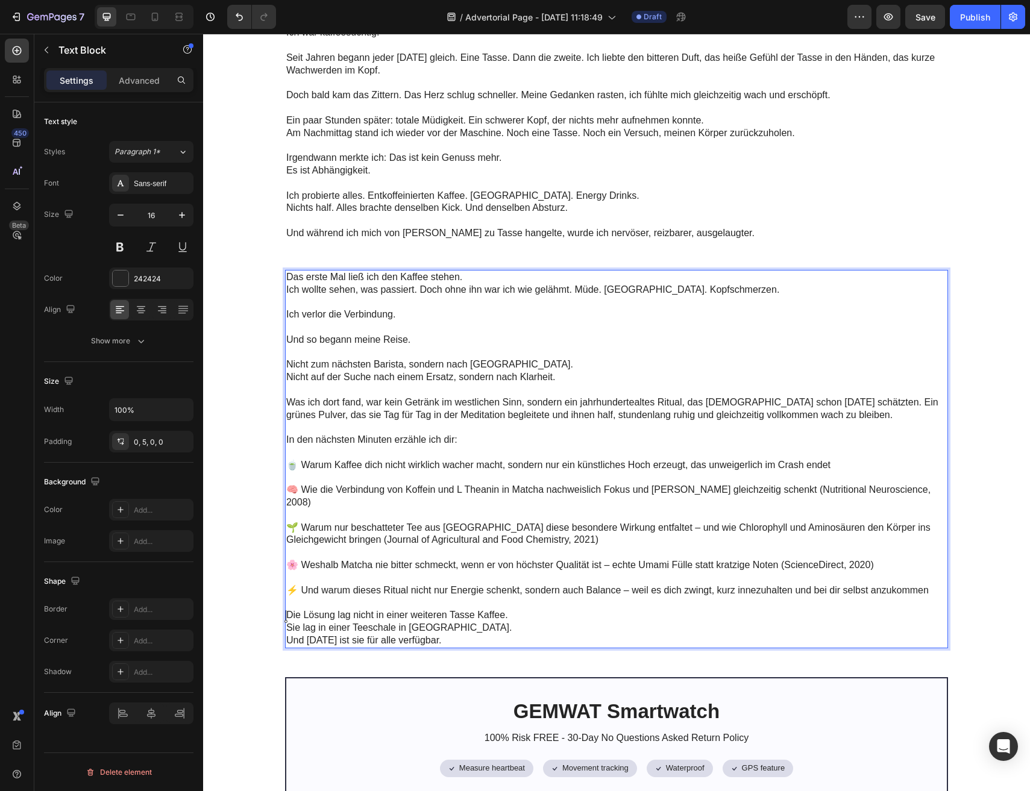
click at [473, 598] on p "Die Lösung lag nicht in einer weiteren Tasse Kaffee. Sie lag in einer Teeschale…" at bounding box center [615, 615] width 659 height 37
click at [460, 635] on p "Und [DATE] ist sie für alle verfügbar." at bounding box center [615, 641] width 659 height 13
click at [290, 635] on p "Und [DATE] ist sie für alle verfügbar." at bounding box center [615, 641] width 659 height 13
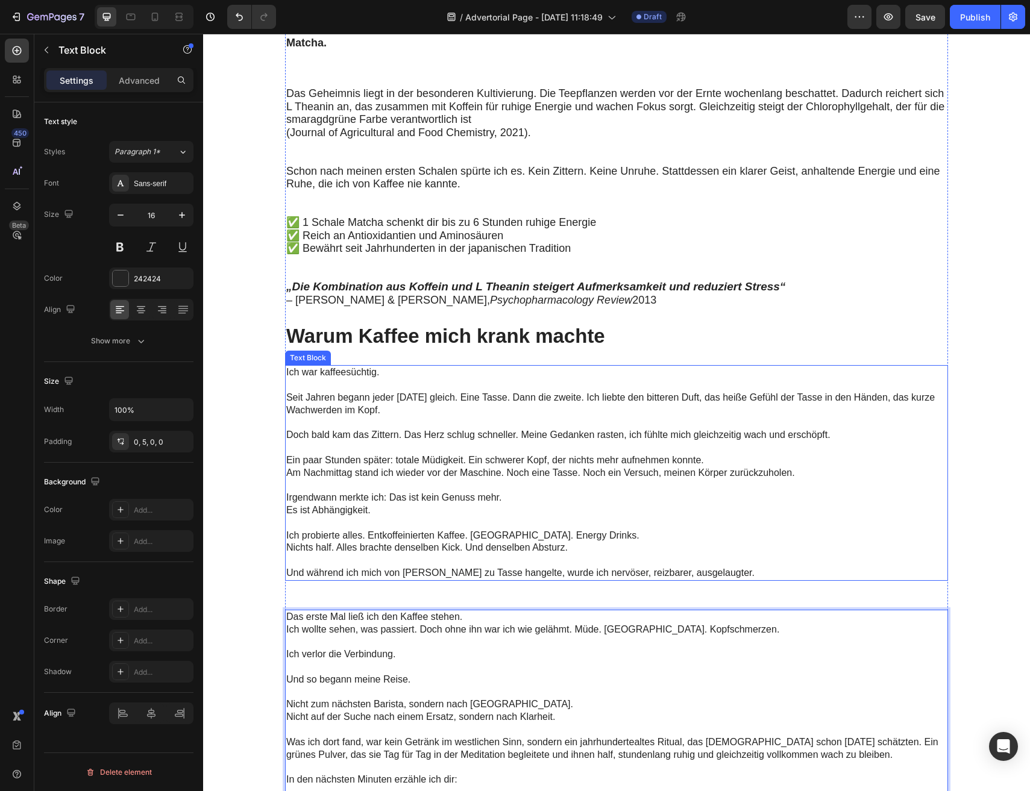
scroll to position [163, 0]
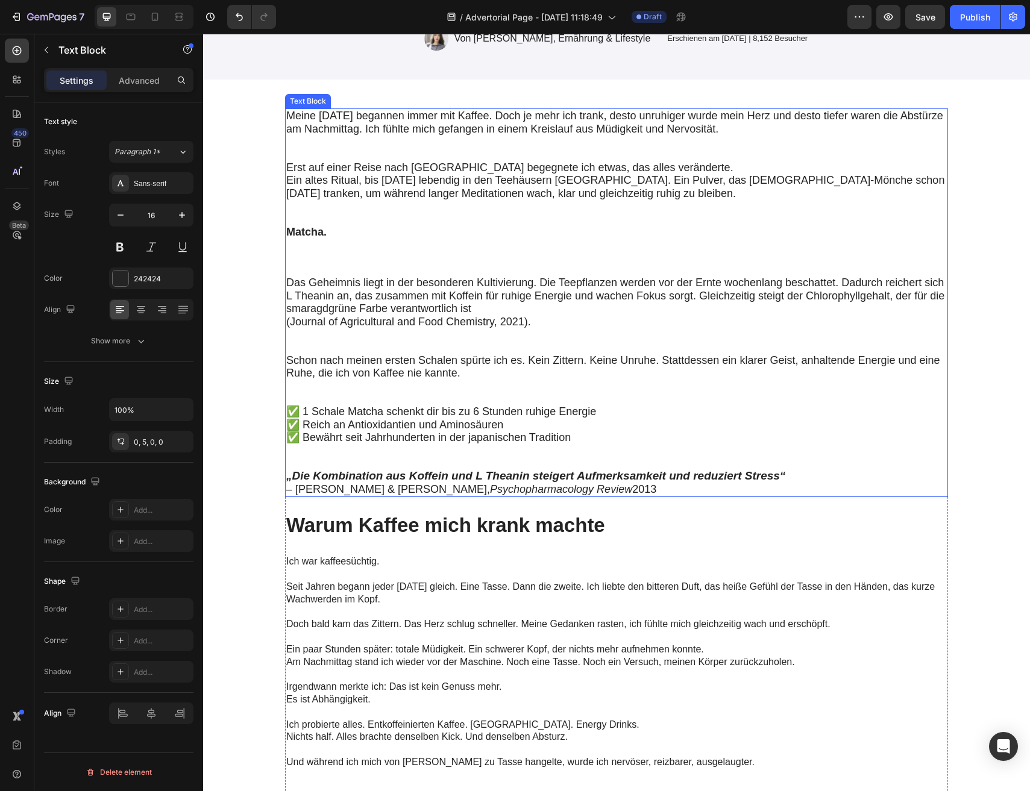
click at [354, 243] on p "Matcha." at bounding box center [616, 251] width 661 height 51
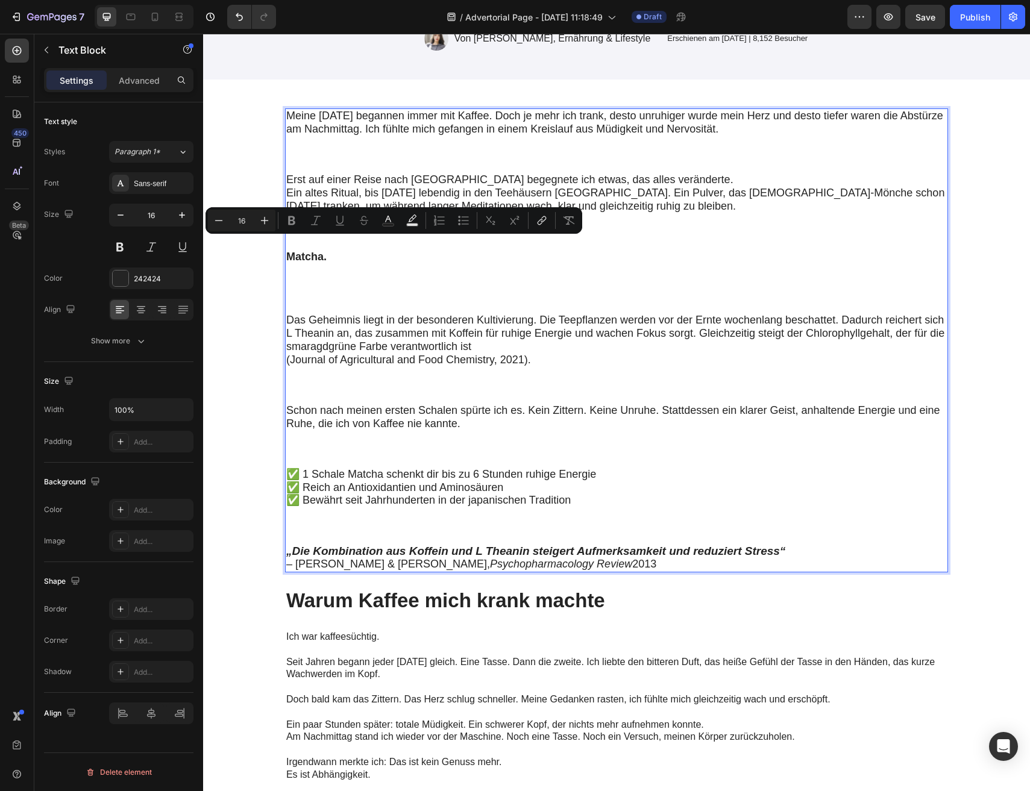
click at [331, 303] on p "Matcha." at bounding box center [616, 282] width 661 height 63
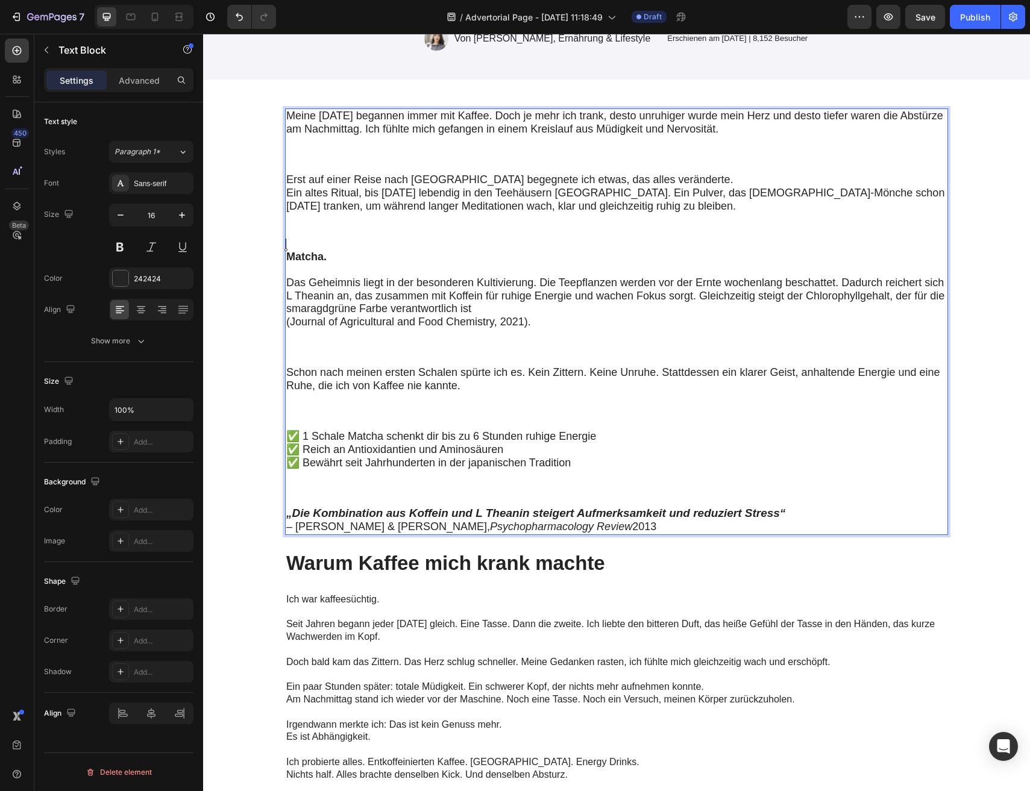
click at [324, 245] on p "Erst auf einer Reise nach [GEOGRAPHIC_DATA] begegnete ich etwas, das alles verä…" at bounding box center [616, 212] width 661 height 77
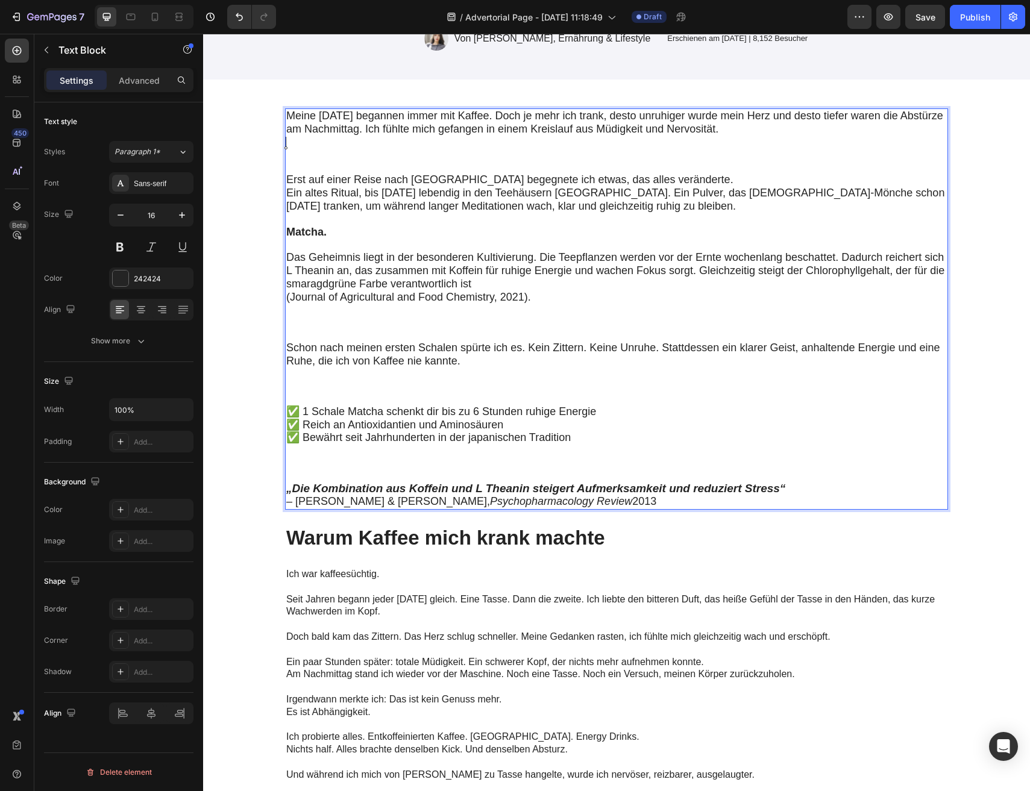
click at [310, 143] on p "Meine [DATE] begannen immer mit Kaffee. Doch je mehr ich trank, desto unruhiger…" at bounding box center [616, 142] width 661 height 64
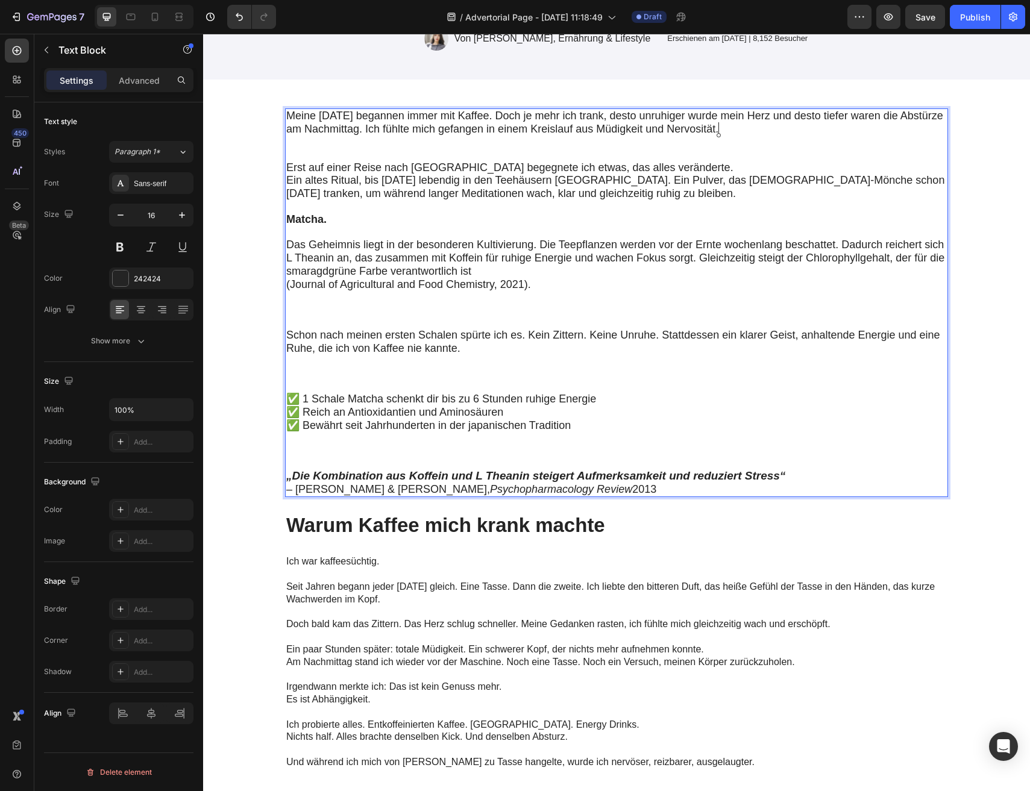
click at [328, 362] on p "Schon nach meinen ersten Schalen spürte ich es. Kein Zittern. Keine Unruhe. Sta…" at bounding box center [616, 361] width 661 height 64
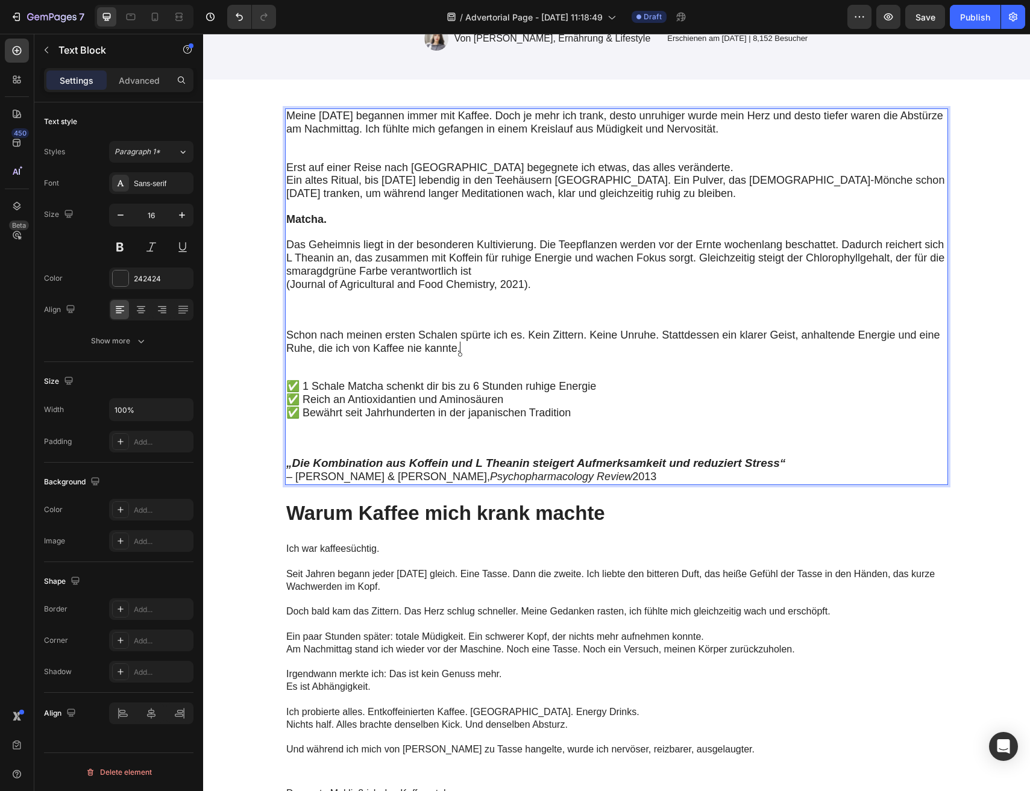
click at [315, 319] on p "Das Geheimnis liegt in der besonderen Kultivierung. Die Teepflanzen werden vor …" at bounding box center [616, 284] width 661 height 90
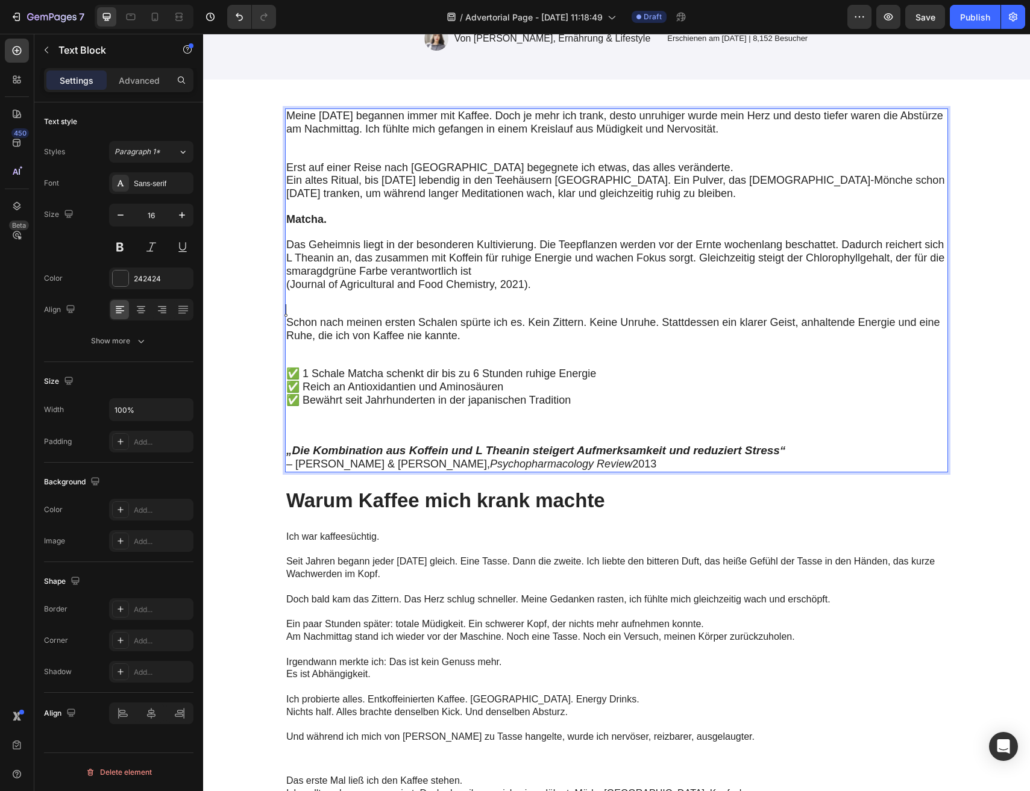
click at [339, 429] on p "✅ 1 Schale Matcha schenkt dir bis zu 6 Stunden ruhige Energie ✅ Reich an Antiox…" at bounding box center [616, 406] width 661 height 77
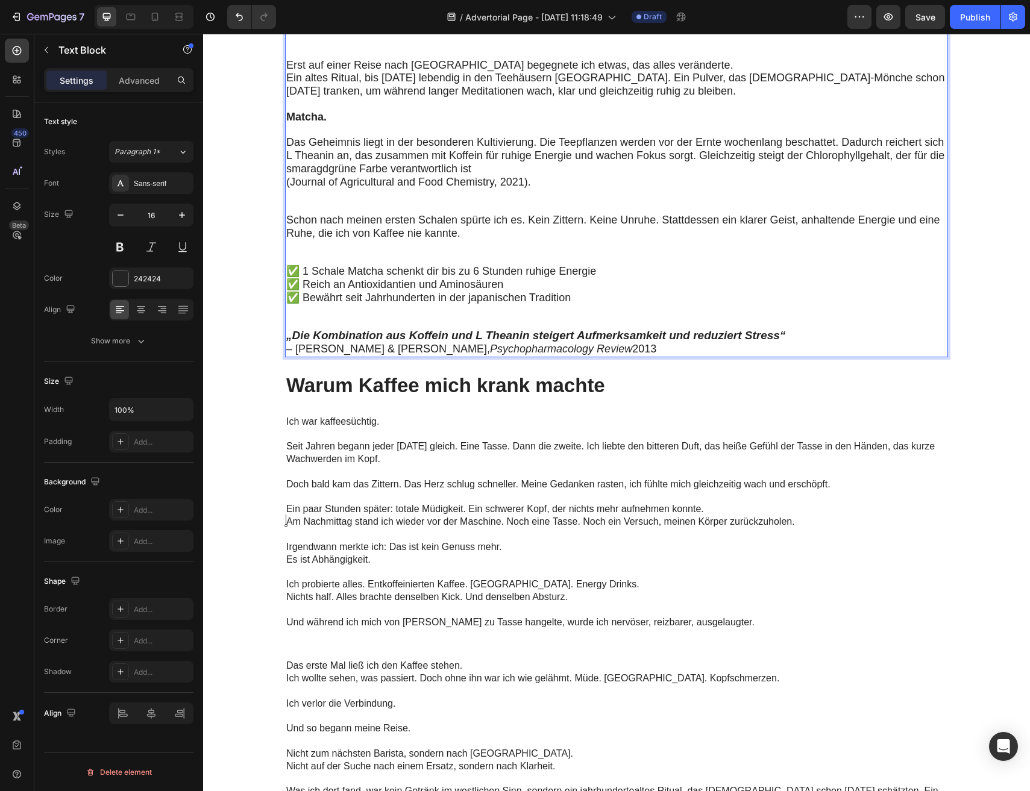
scroll to position [334, 0]
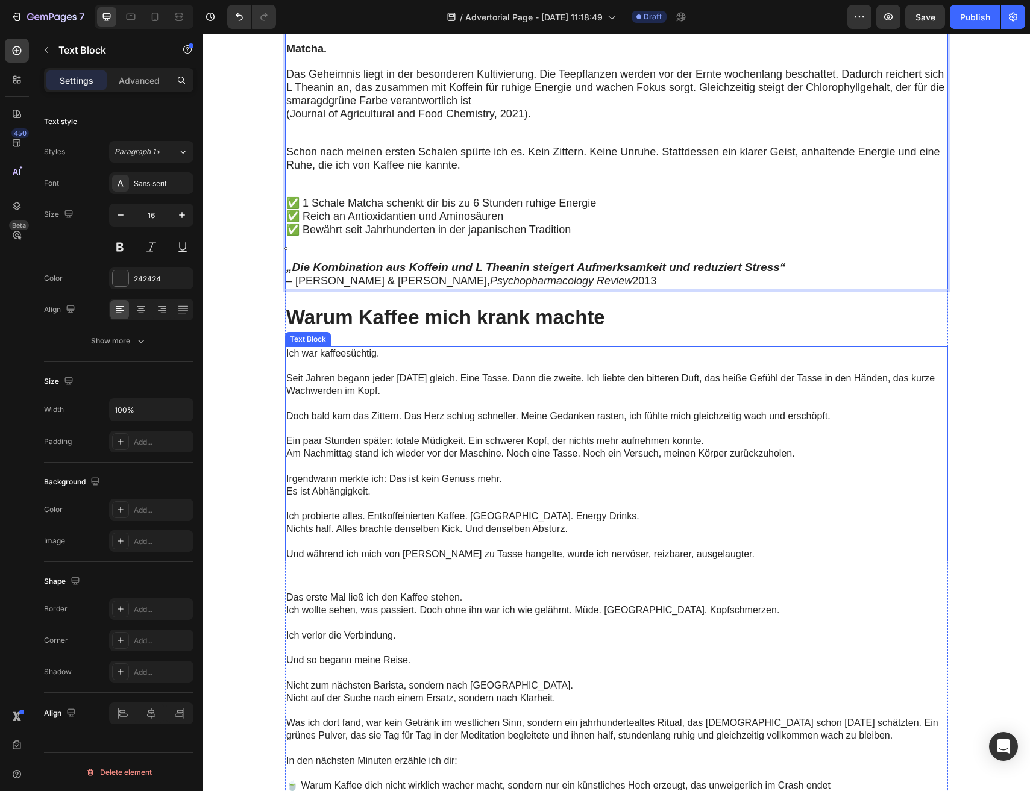
click at [483, 479] on p "Irgendwann merkte ich: Das ist kein Genuss mehr. Es ist Abhängigkeit." at bounding box center [615, 478] width 659 height 37
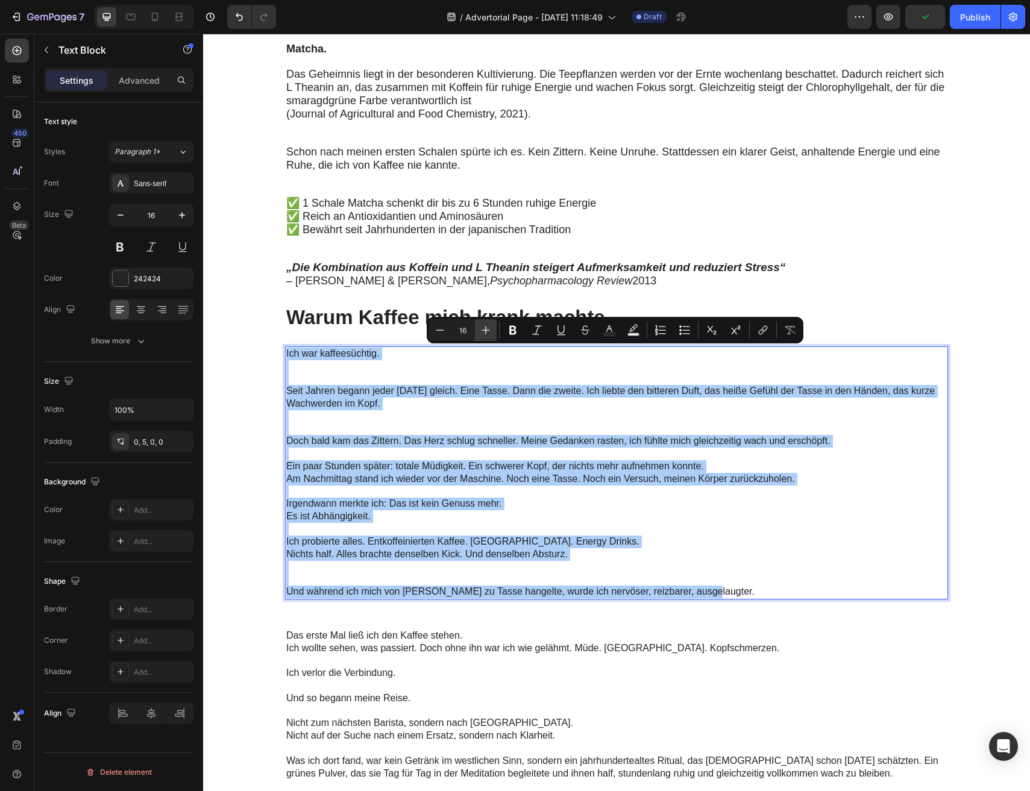
click at [492, 330] on button "Plus" at bounding box center [486, 330] width 22 height 22
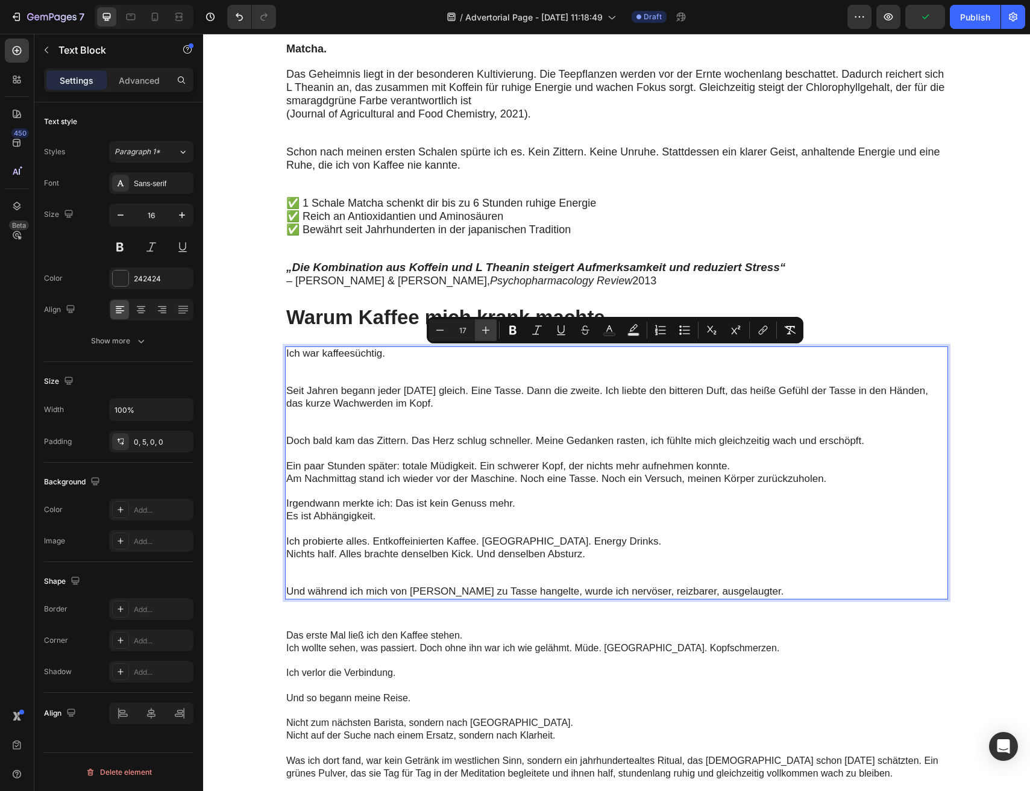
click at [492, 330] on button "Plus" at bounding box center [486, 330] width 22 height 22
type input "18"
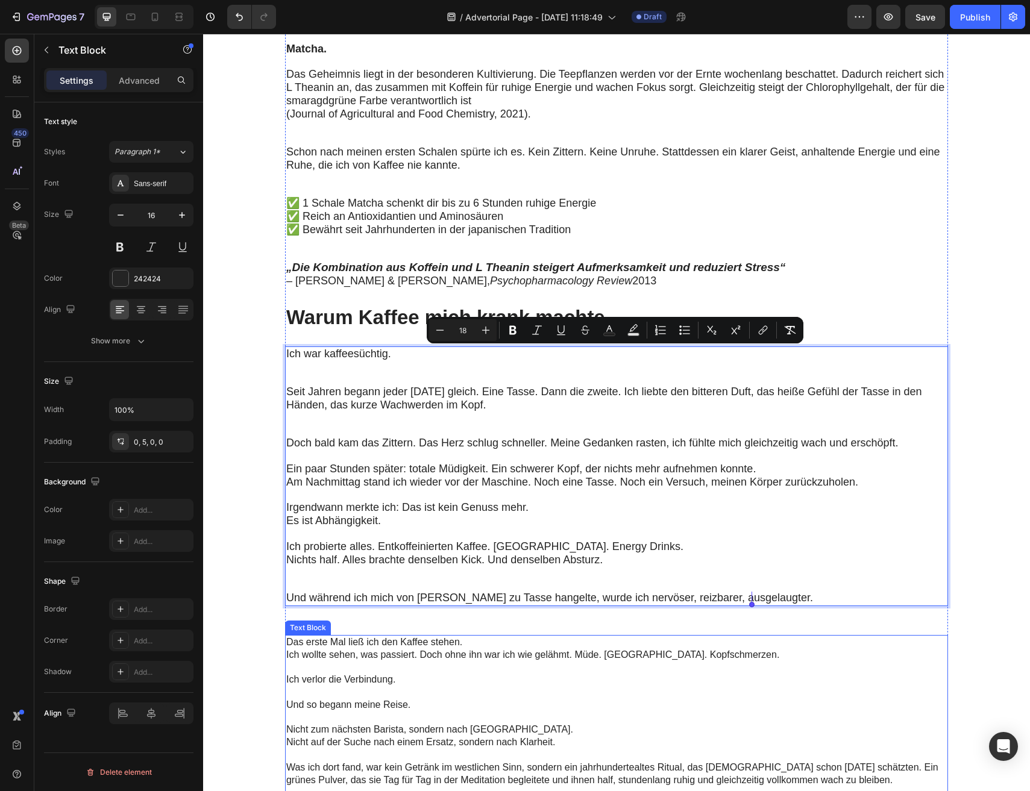
click at [396, 668] on p "Das erste Mal ließ ich den Kaffee stehen. Ich wollte sehen, was passiert. Doch …" at bounding box center [615, 654] width 659 height 37
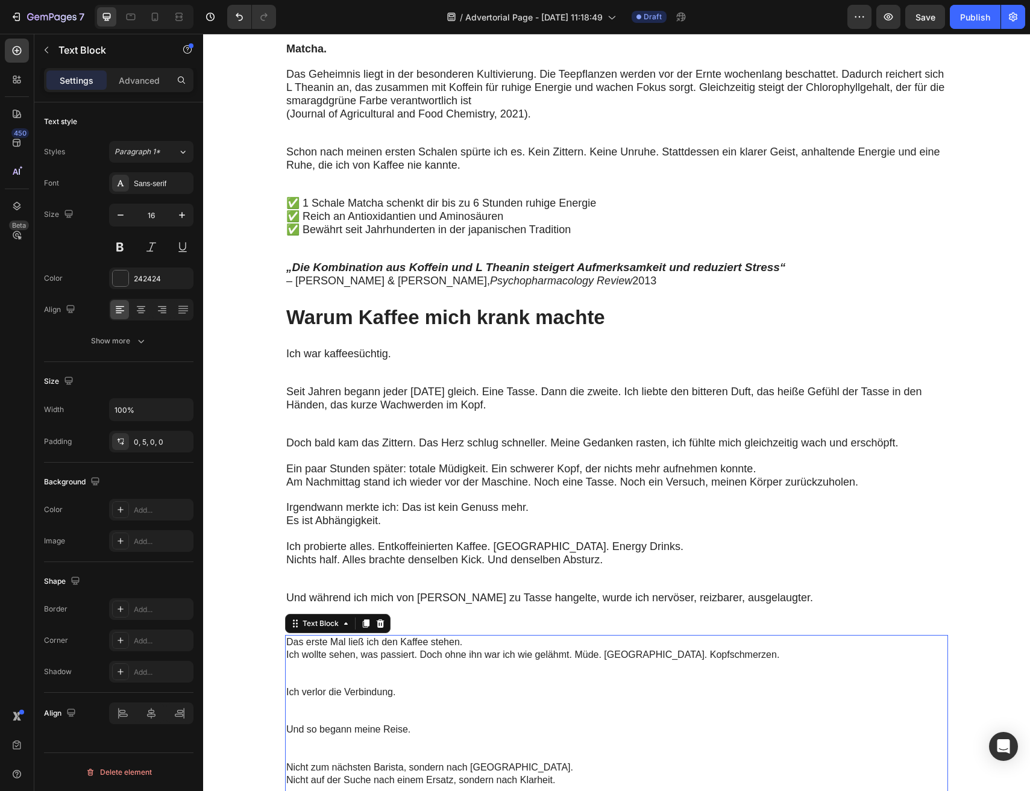
click at [396, 668] on p "Das erste Mal ließ ich den Kaffee stehen. Ich wollte sehen, was passiert. Doch …" at bounding box center [615, 661] width 659 height 50
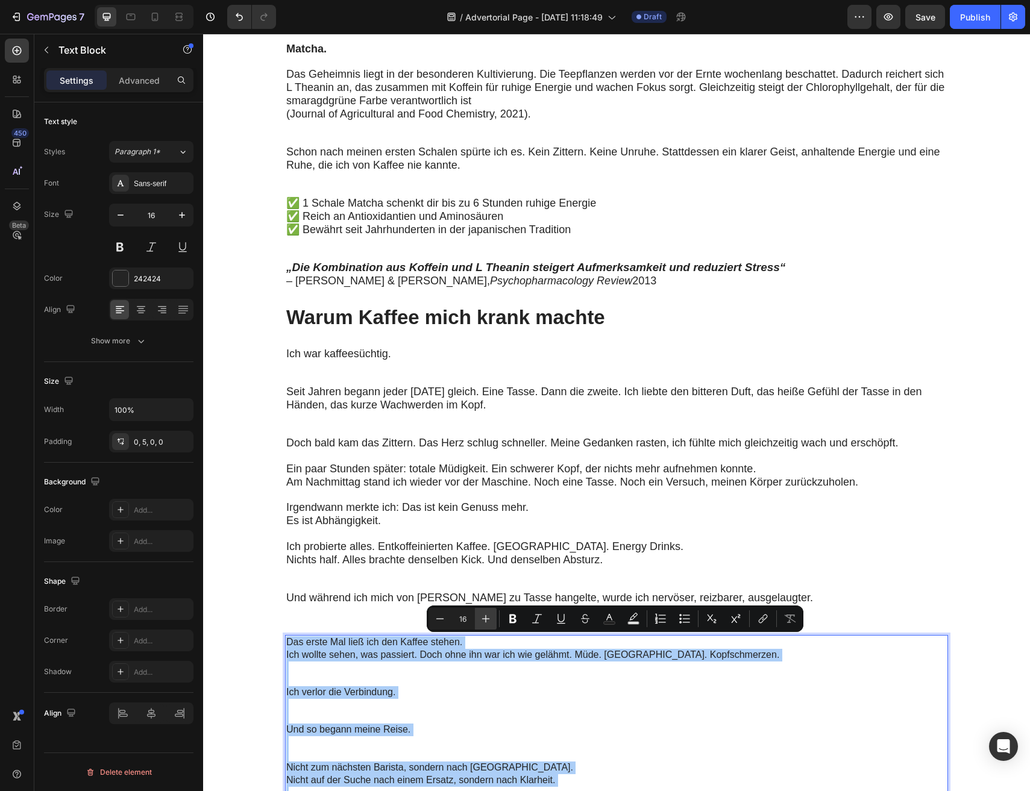
click at [480, 618] on icon "Editor contextual toolbar" at bounding box center [486, 619] width 12 height 12
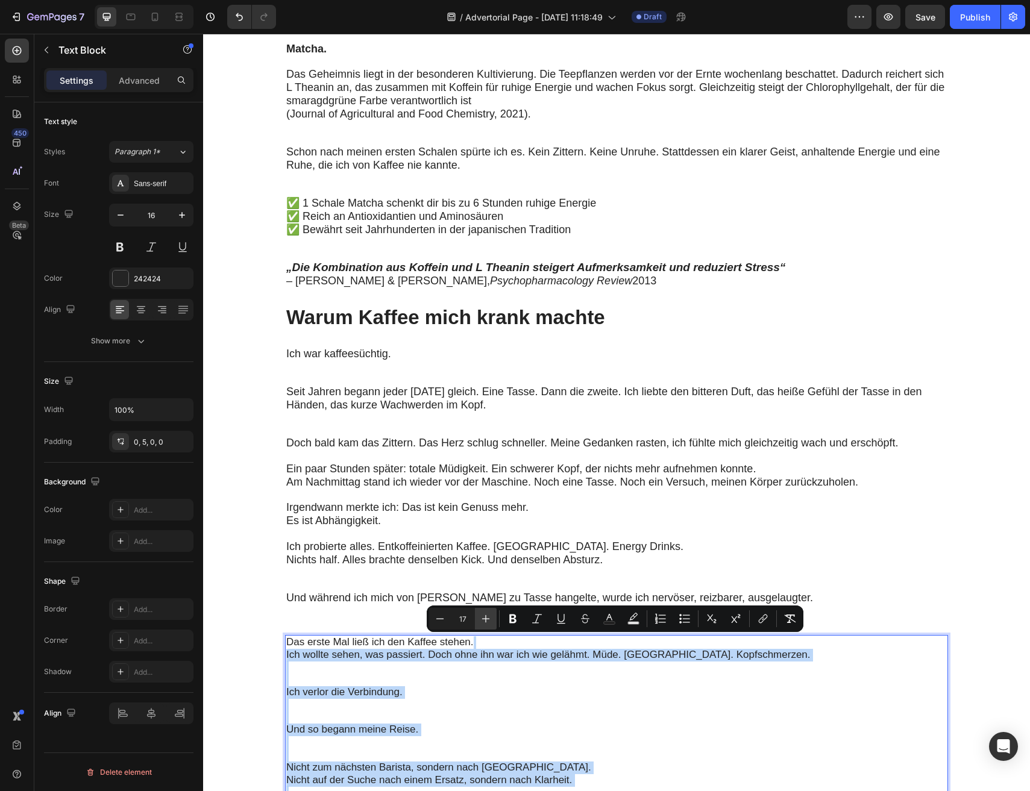
type input "18"
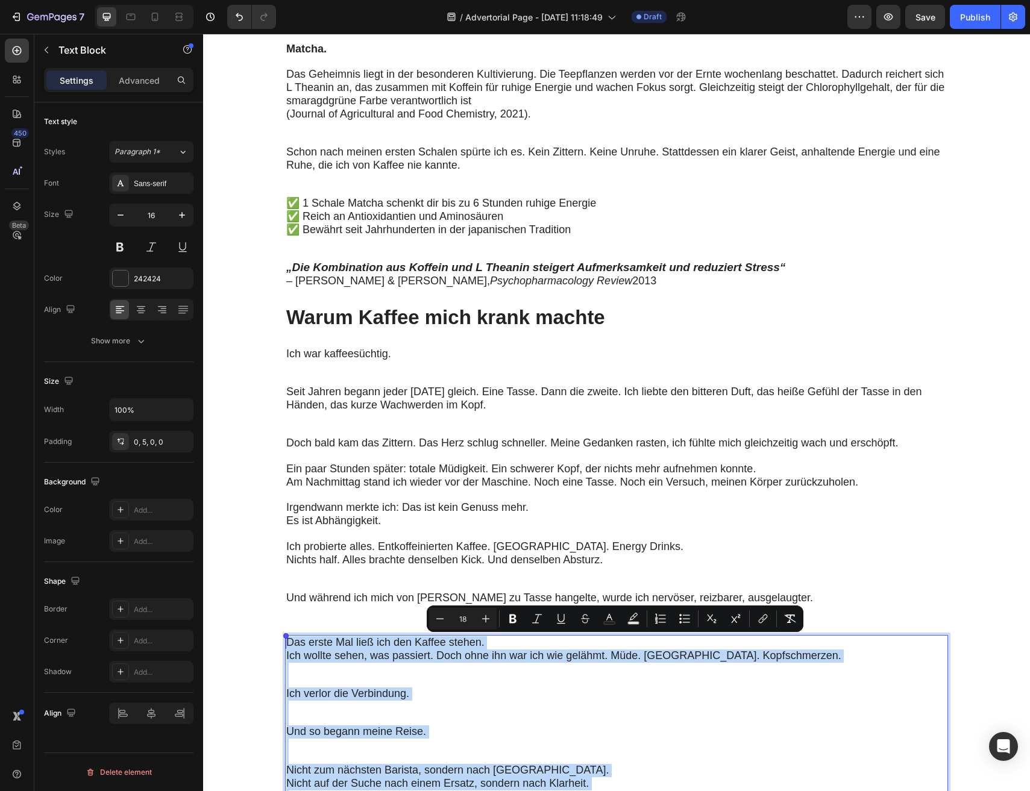
click at [421, 544] on span "Ich probierte alles. Entkoffeinierten Kaffee. [GEOGRAPHIC_DATA]. Energy Drinks." at bounding box center [484, 547] width 397 height 12
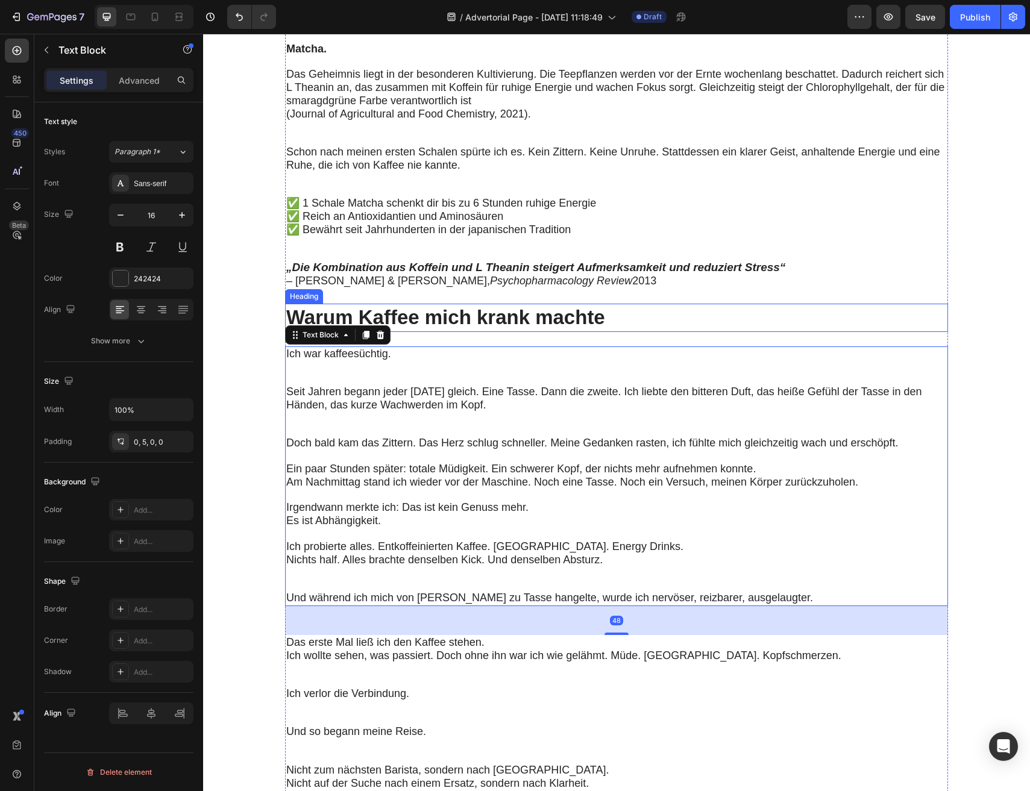
click at [405, 324] on p "Warum Kaffee mich krank machte" at bounding box center [616, 318] width 661 height 26
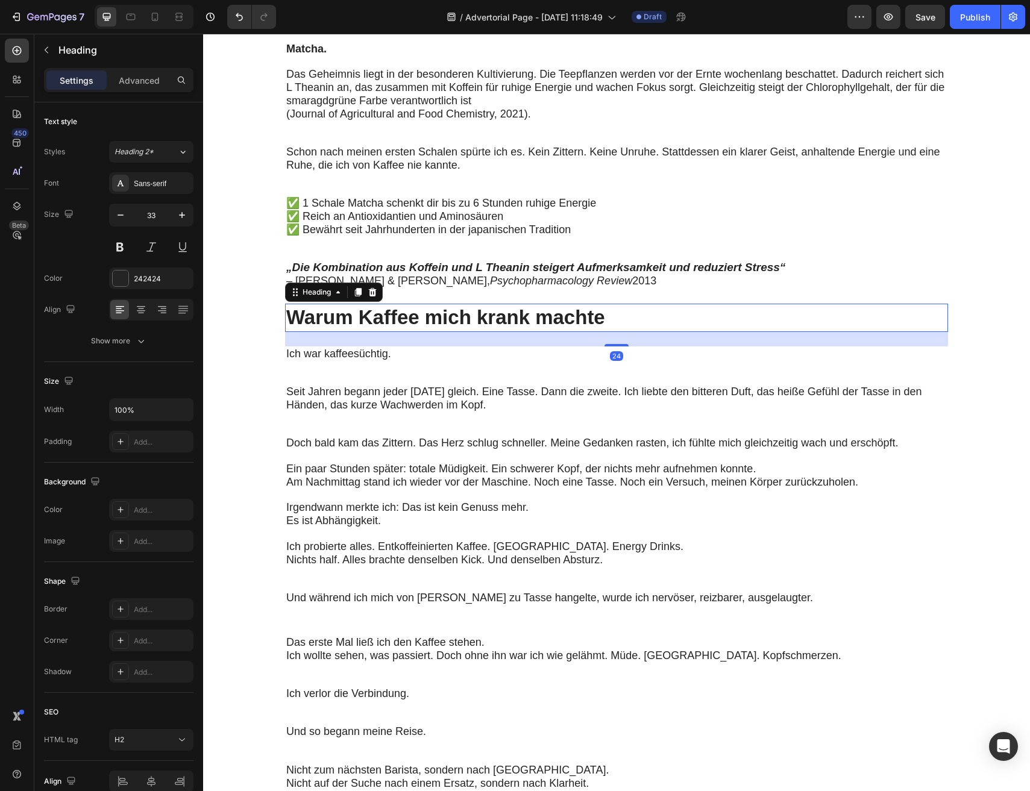
click at [378, 318] on p "Warum Kaffee mich krank machte" at bounding box center [616, 318] width 661 height 26
click at [504, 275] on icon "Psychopharmacology Review" at bounding box center [561, 281] width 142 height 12
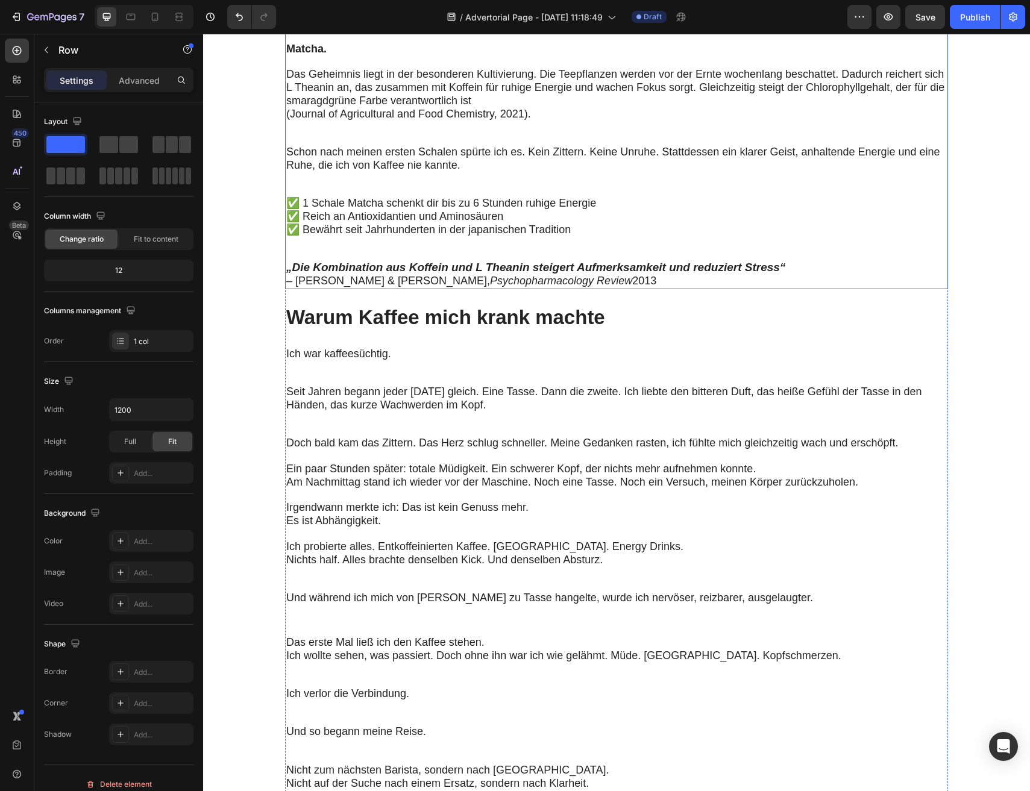
click at [617, 284] on p "„Die Kombination aus Koffein und L Theanin steigert Aufmerksamkeit und reduzier…" at bounding box center [616, 275] width 661 height 27
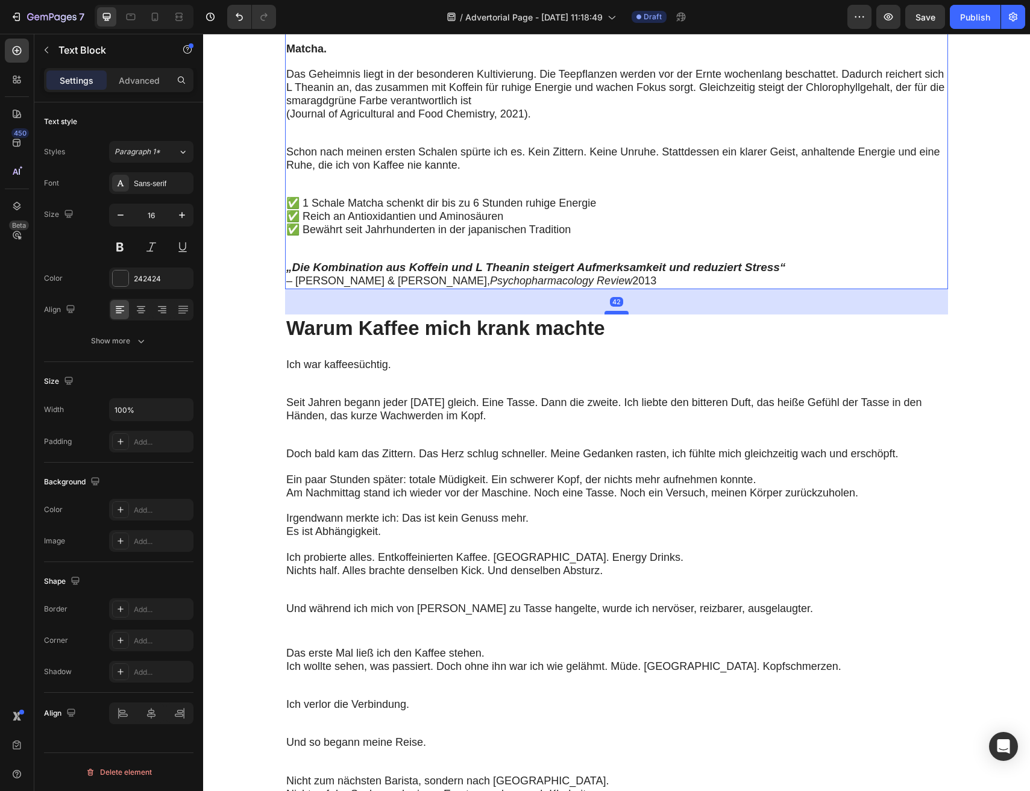
drag, startPoint x: 620, startPoint y: 303, endPoint x: 621, endPoint y: 313, distance: 10.9
click at [621, 313] on div at bounding box center [616, 313] width 24 height 4
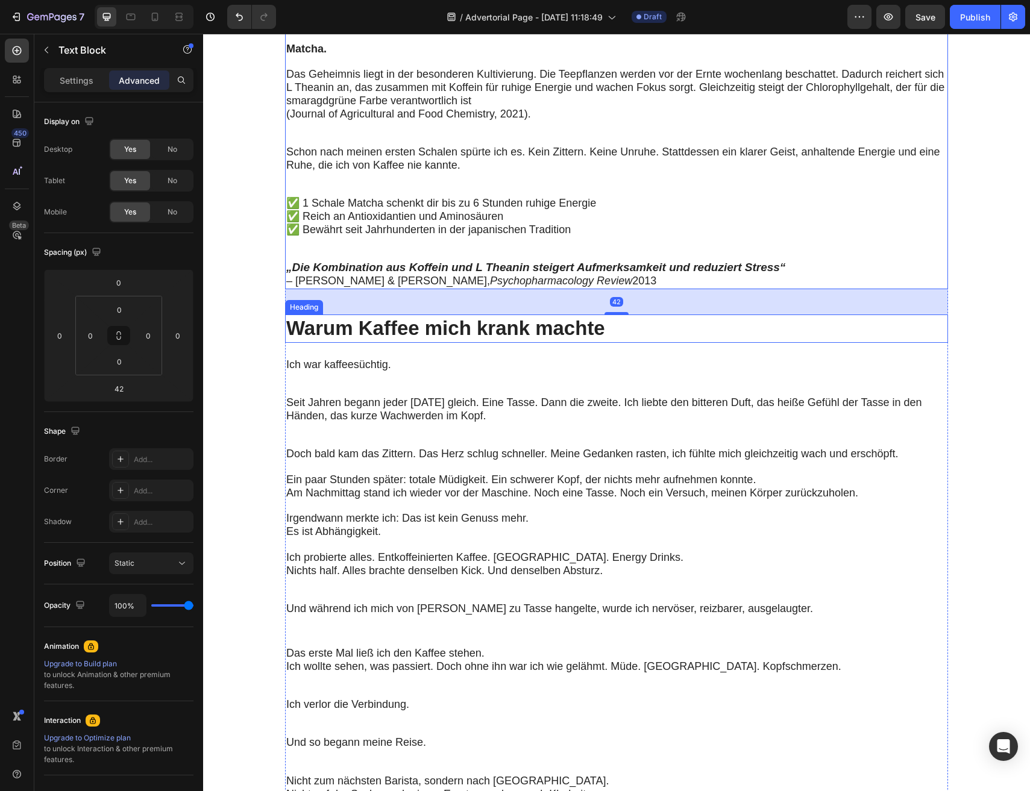
click at [463, 331] on p "Warum Kaffee mich krank machte" at bounding box center [616, 329] width 661 height 26
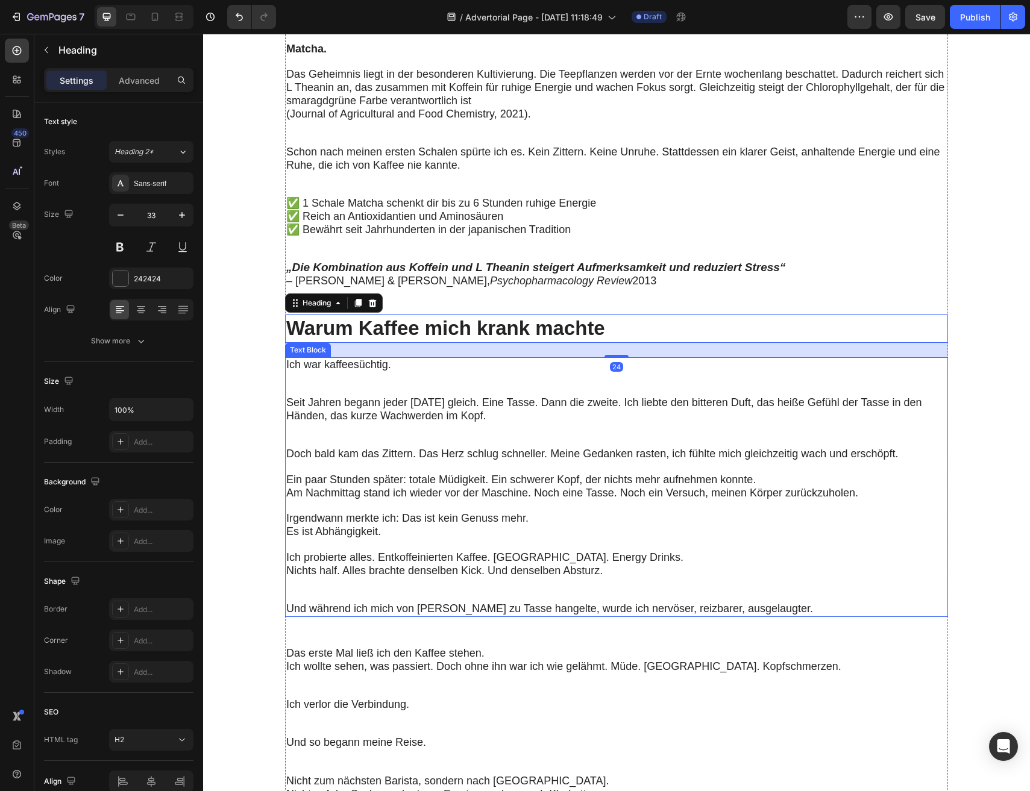
click at [462, 385] on p "Ich war kaffeesüchtig." at bounding box center [615, 378] width 659 height 38
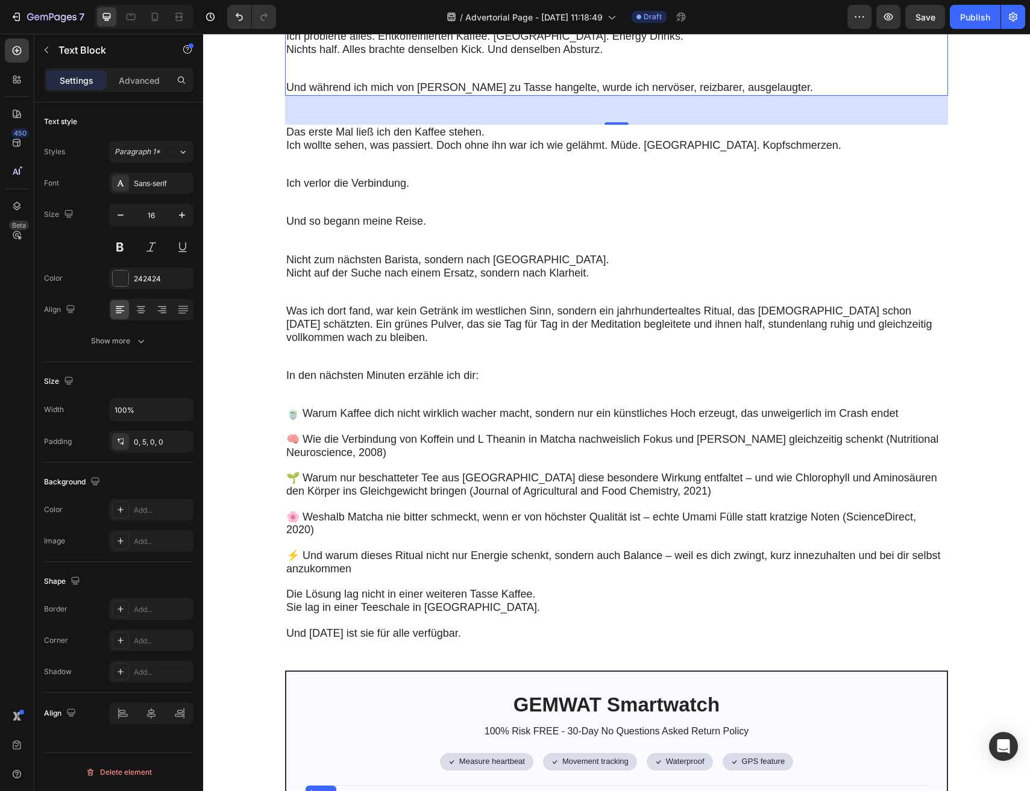
scroll to position [840, 0]
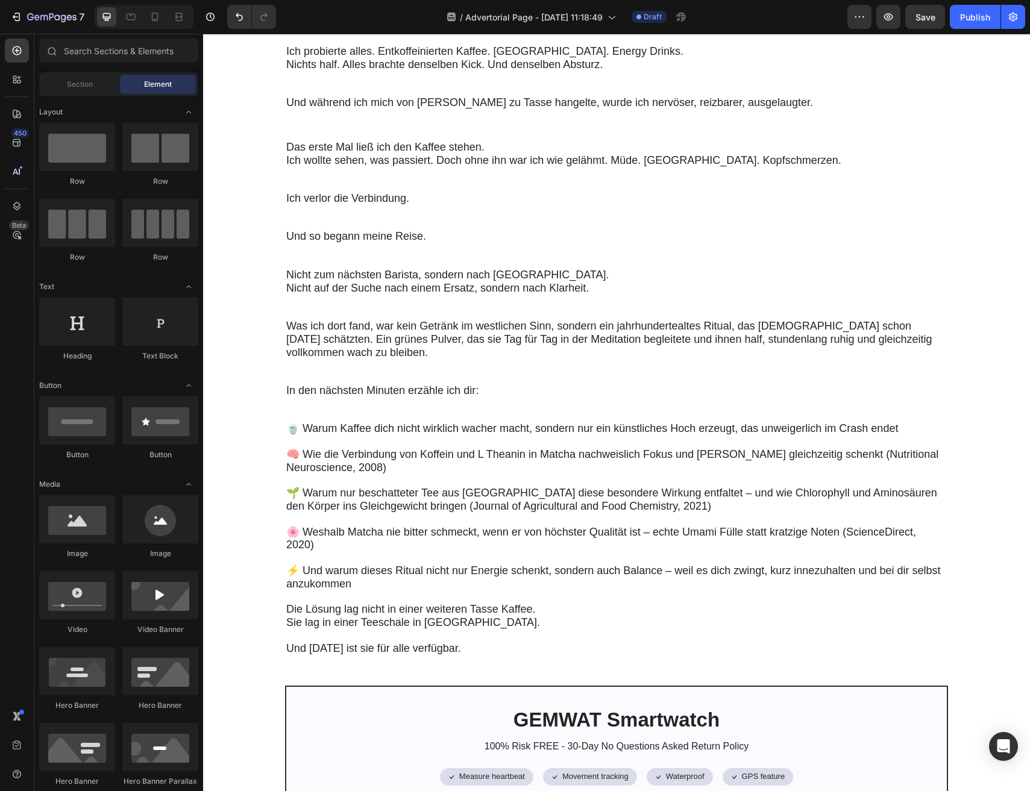
click at [241, 409] on section "Meine [DATE] begannen immer mit Kaffee. Doch je mehr ich trank, desto unruhiger…" at bounding box center [617, 454] width 764 height 2102
click at [82, 90] on div "Section" at bounding box center [80, 84] width 76 height 19
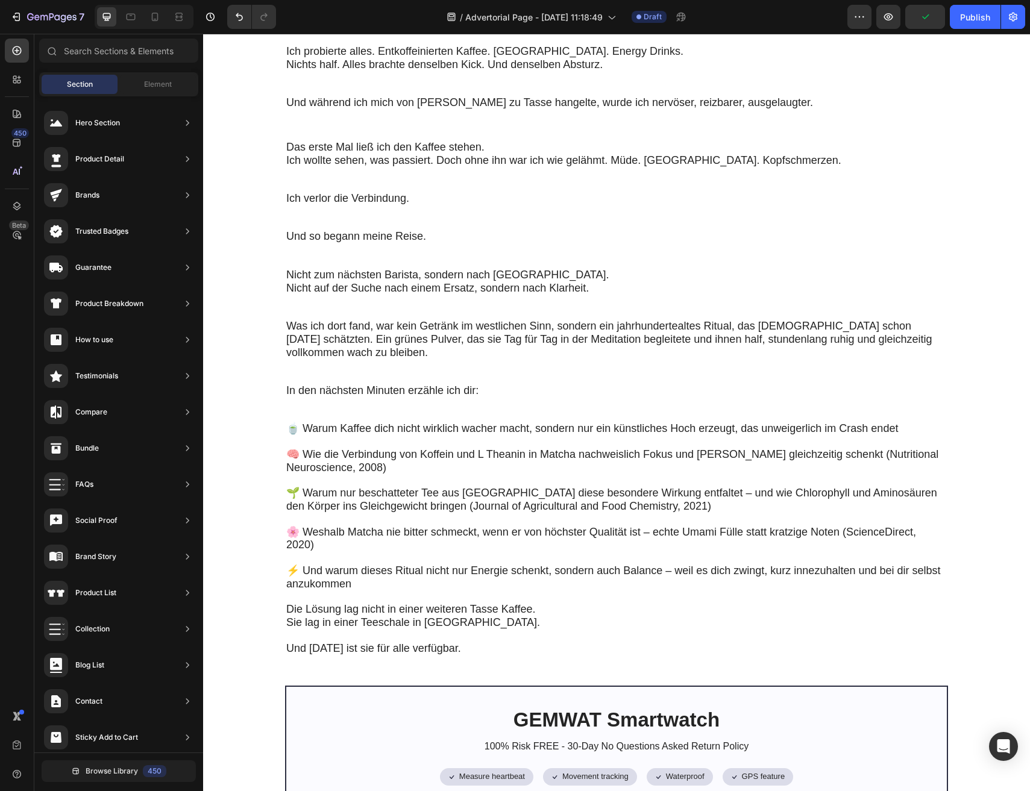
click at [261, 268] on section "Meine [DATE] begannen immer mit Kaffee. Doch je mehr ich trank, desto unruhiger…" at bounding box center [617, 454] width 764 height 2102
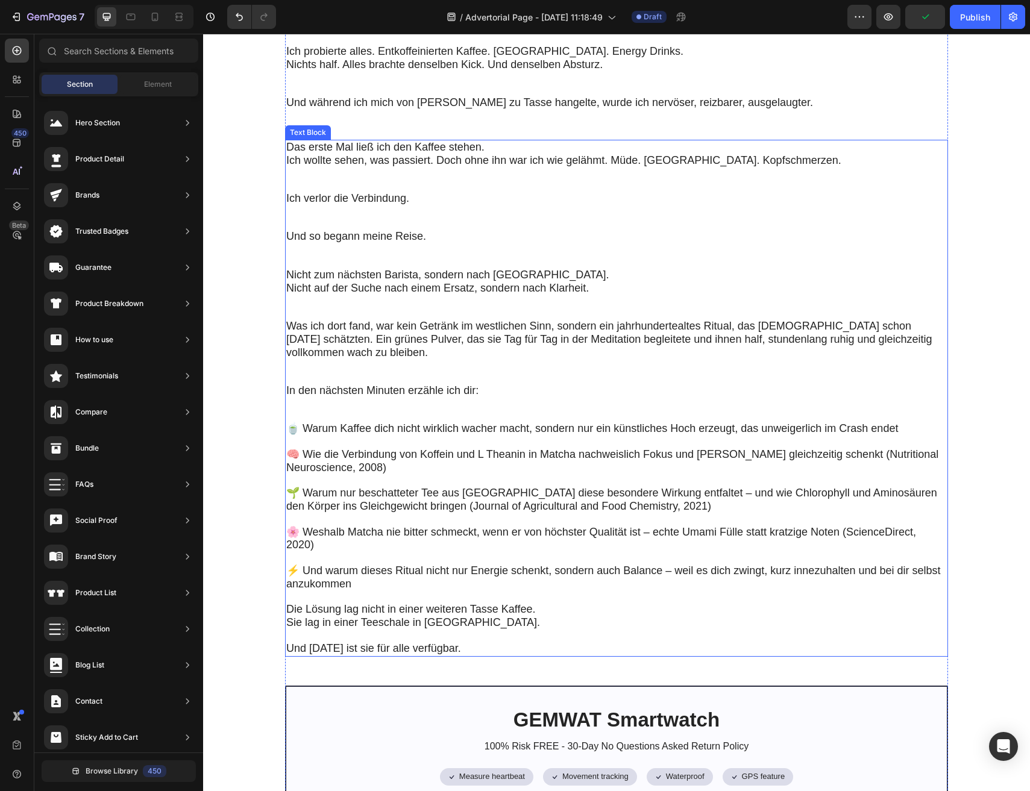
click at [291, 275] on span "Nicht zum nächsten Barista, sondern nach [GEOGRAPHIC_DATA]." at bounding box center [447, 275] width 323 height 12
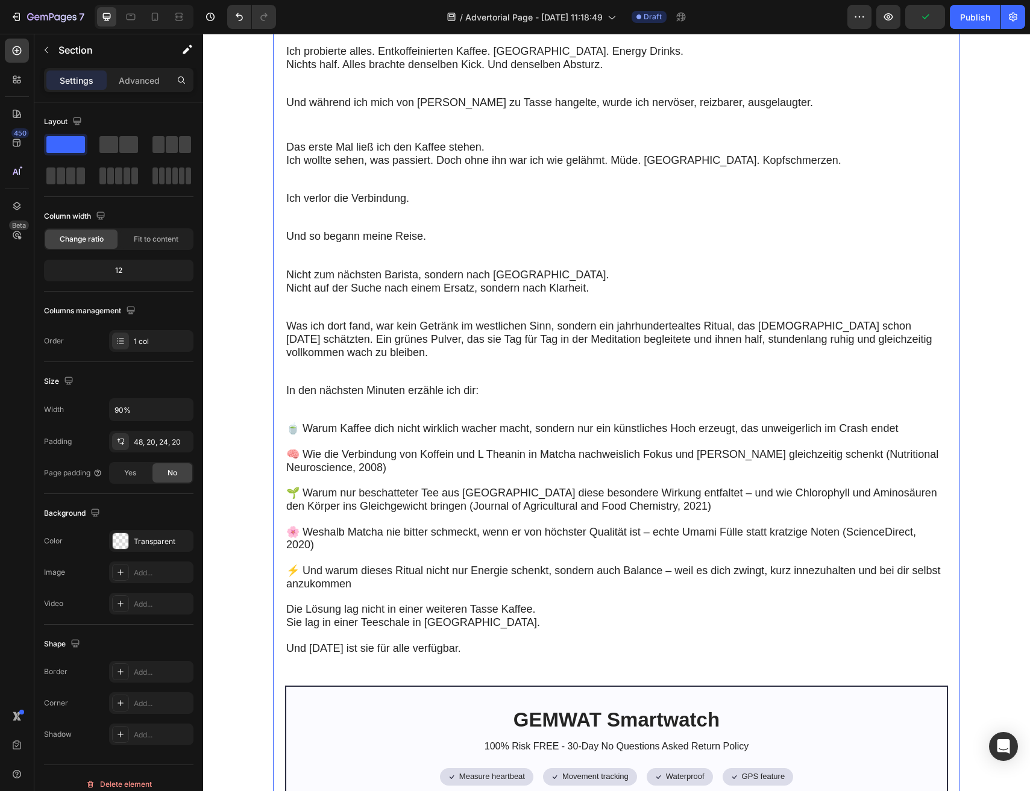
click at [280, 277] on div "Meine [DATE] begannen immer mit Kaffee. Doch je mehr ich trank, desto unruhiger…" at bounding box center [616, 454] width 687 height 2102
click at [154, 414] on input "90%" at bounding box center [151, 410] width 83 height 22
type input "80%"
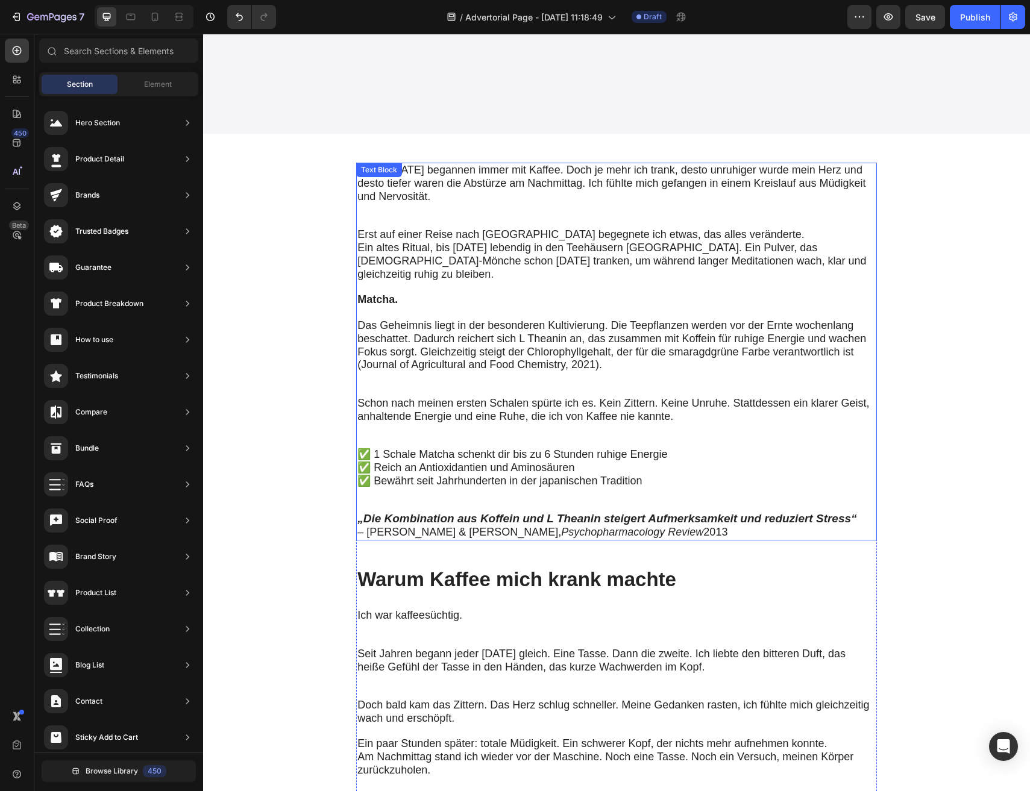
scroll to position [39, 0]
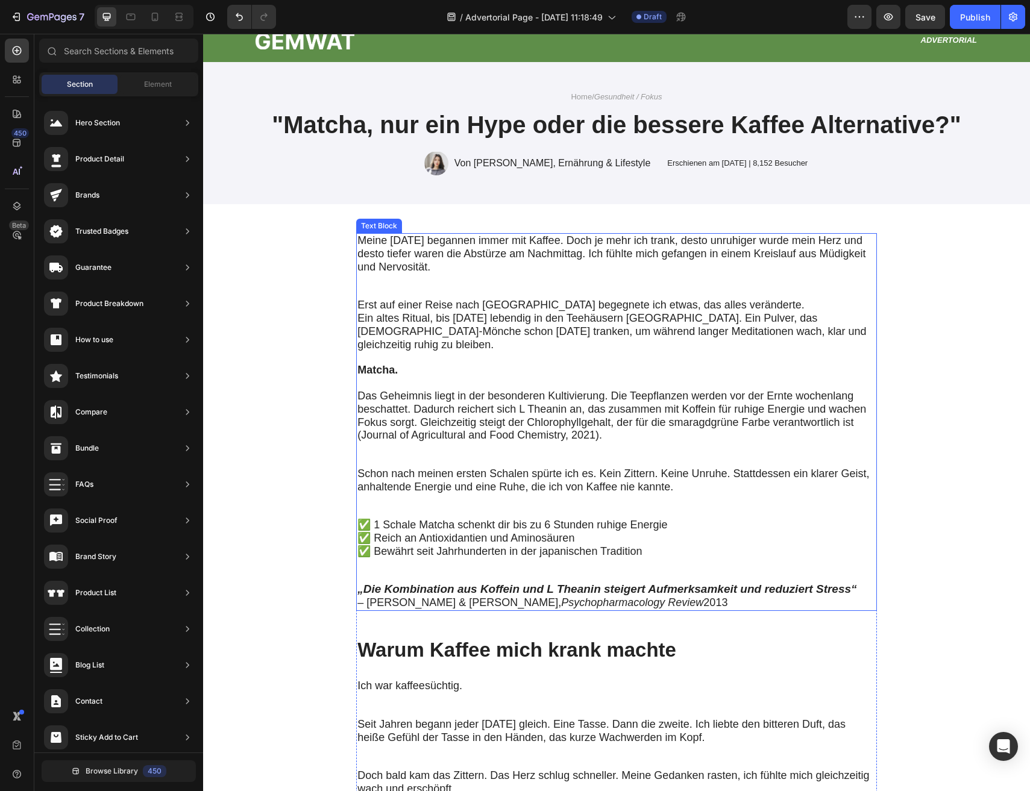
click at [468, 352] on p "Erst auf einer Reise nach [GEOGRAPHIC_DATA] begegnete ich etwas, das alles verä…" at bounding box center [616, 344] width 518 height 91
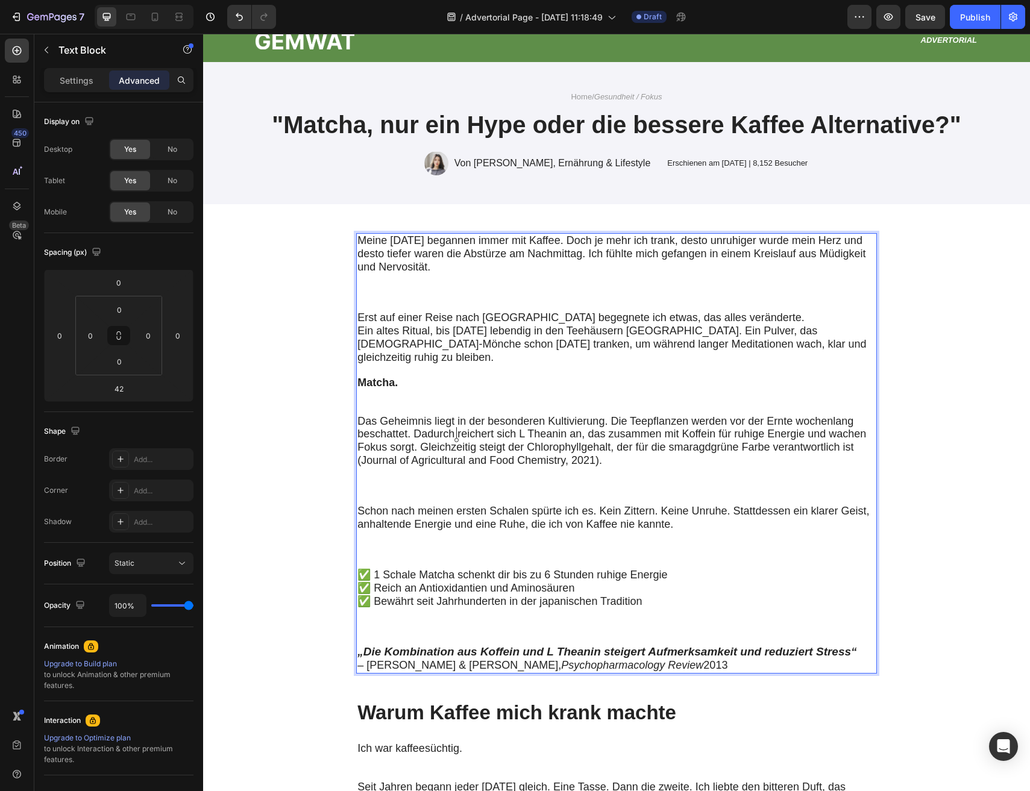
click at [458, 428] on span "Das Geheimnis liegt in der besonderen Kultivierung. Die Teepflanzen werden vor …" at bounding box center [611, 434] width 509 height 39
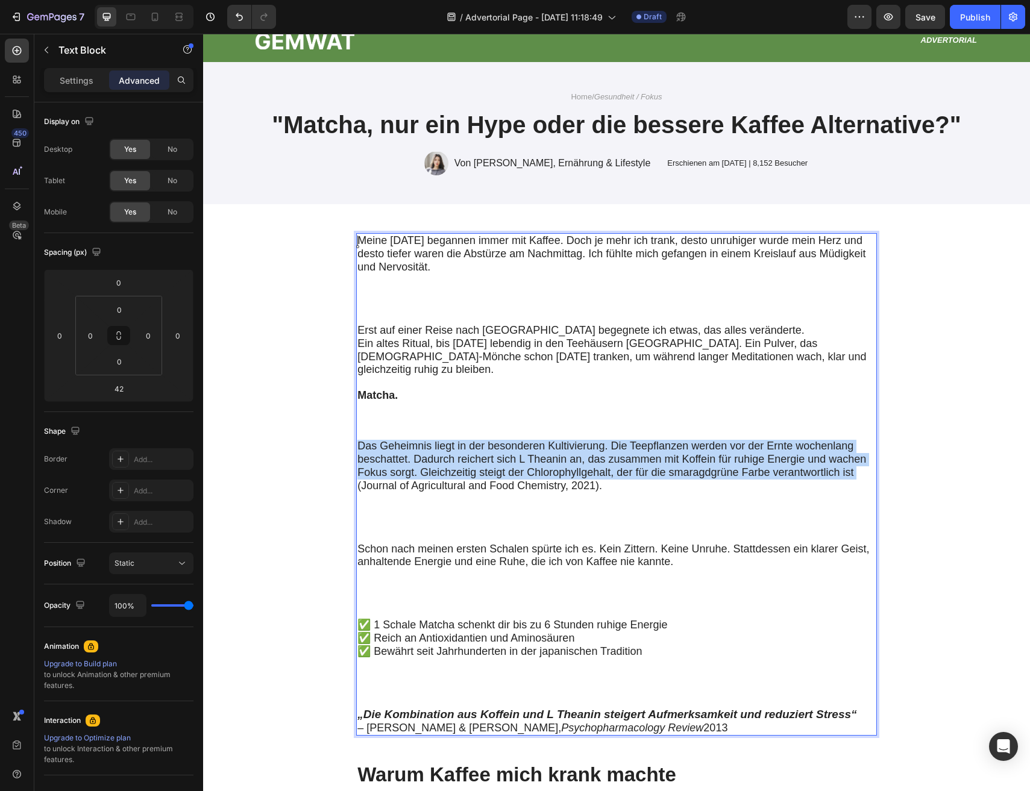
click at [458, 440] on span "Das Geheimnis liegt in der besonderen Kultivierung. Die Teepflanzen werden vor …" at bounding box center [611, 459] width 509 height 39
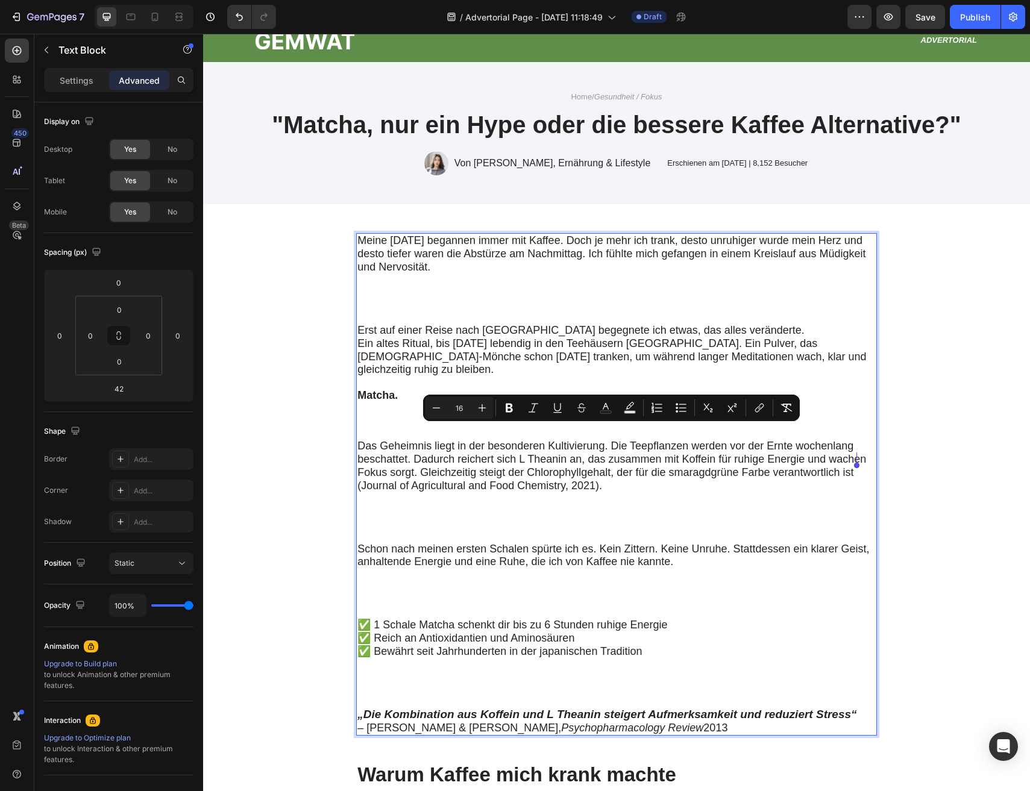
click at [459, 373] on p "Erst auf einer Reise nach [GEOGRAPHIC_DATA] begegnete ich etwas, das alles verä…" at bounding box center [616, 382] width 518 height 116
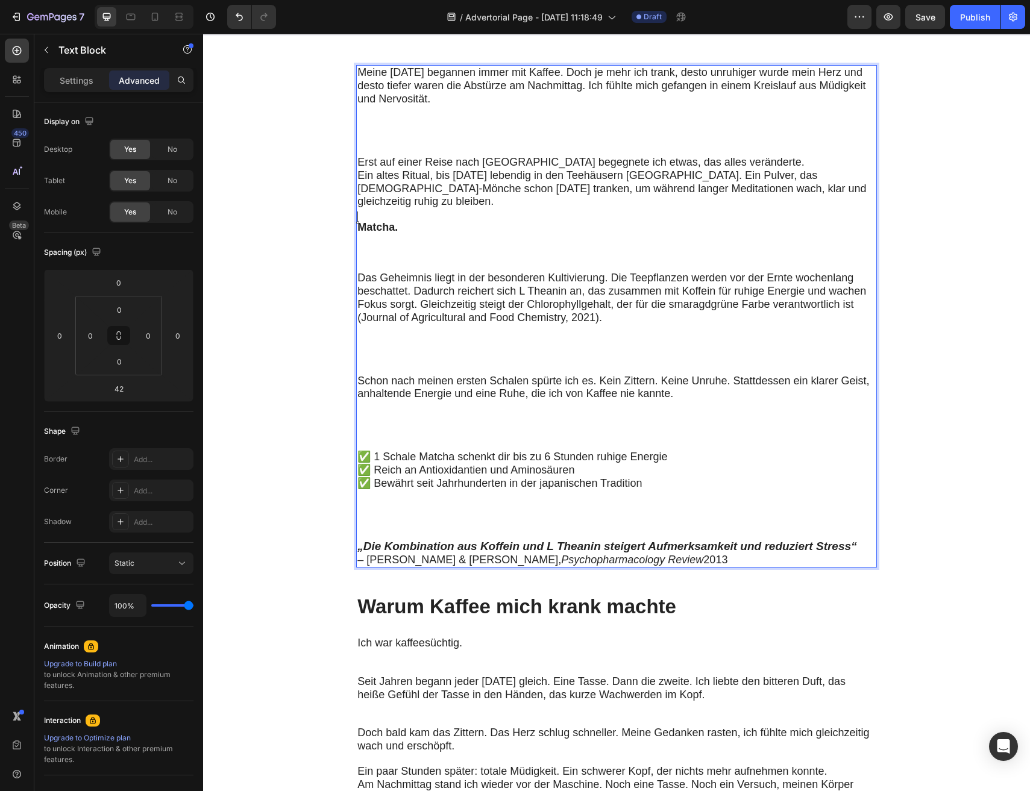
scroll to position [225, 0]
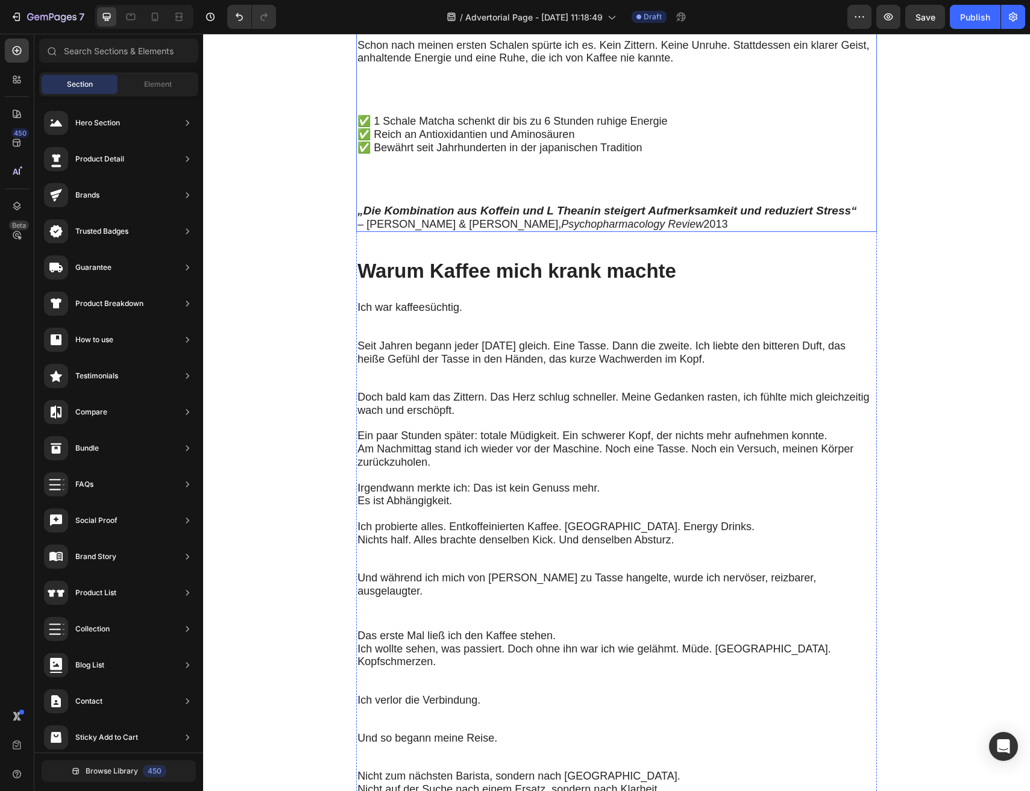
scroll to position [770, 0]
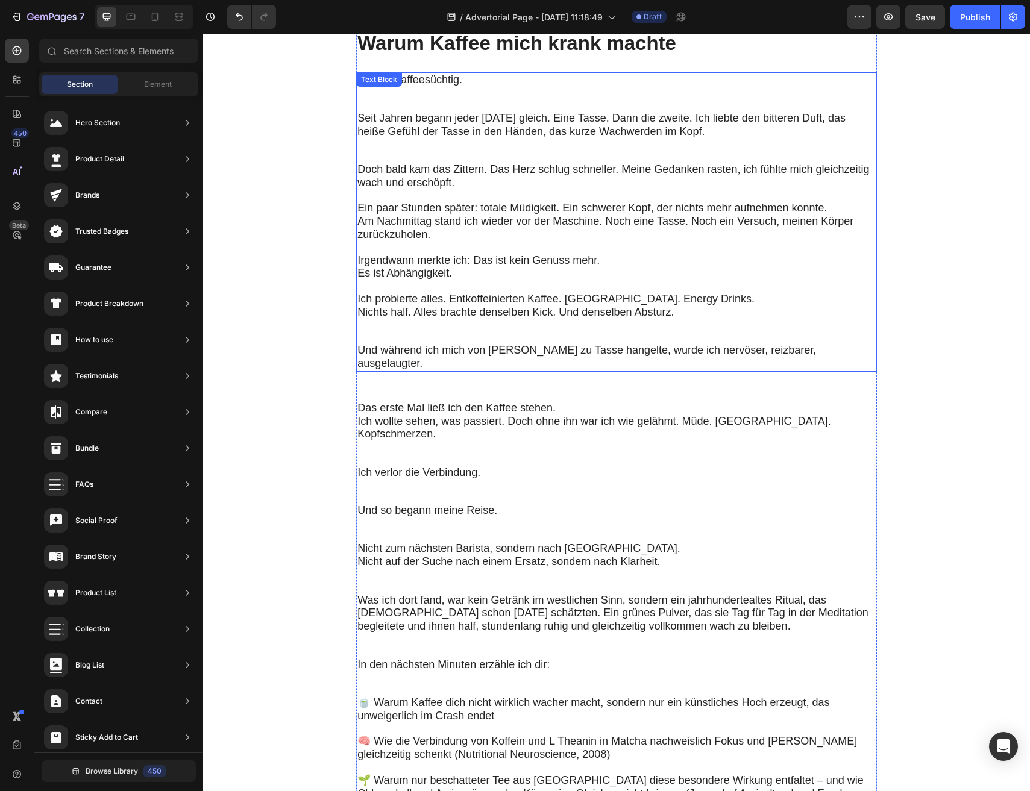
click at [500, 306] on span "Nichts half. Alles brachte denselben Kick. Und denselben Absturz." at bounding box center [515, 312] width 316 height 12
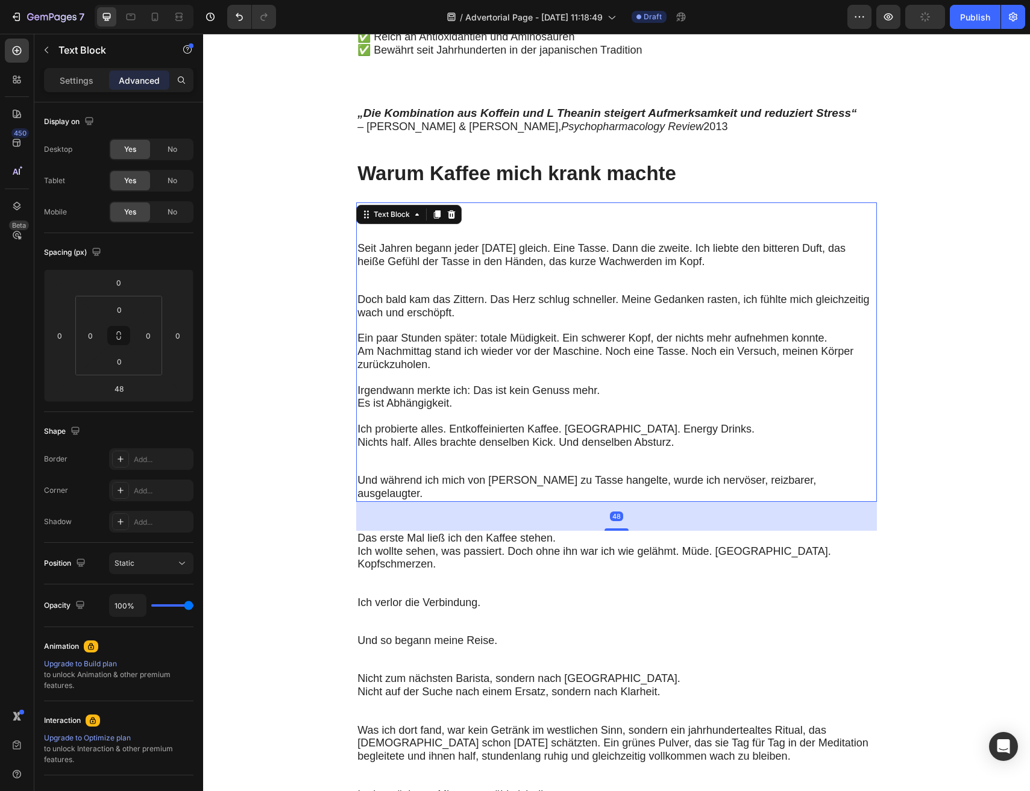
scroll to position [630, 0]
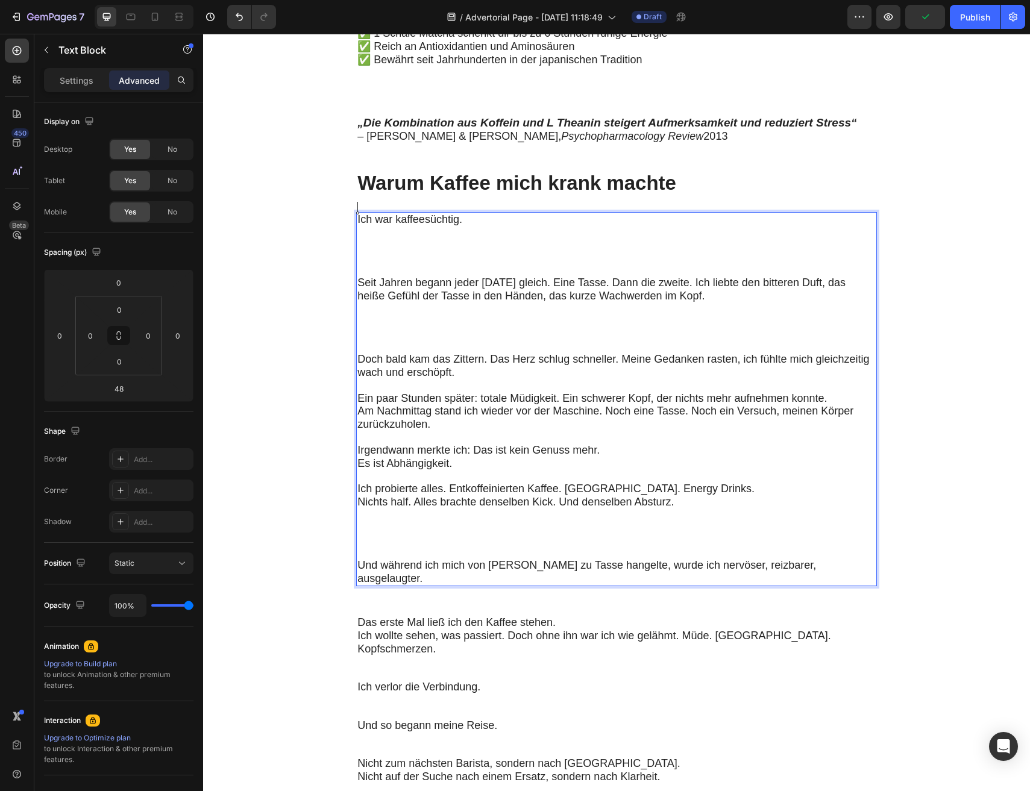
click at [521, 380] on p "Ein paar Stunden später: totale Müdigkeit. Ein schwerer Kopf, der nichts mehr a…" at bounding box center [615, 406] width 516 height 52
click at [426, 231] on p "Ich war kaffeesüchtig." at bounding box center [615, 244] width 516 height 63
click at [386, 213] on span "Ich war kaffeesüchtig." at bounding box center [409, 219] width 105 height 12
click at [362, 213] on span "Ich war kaffeesüchtig." at bounding box center [409, 219] width 105 height 12
click at [427, 253] on p "Ich war kaffeesüchtig." at bounding box center [615, 244] width 516 height 63
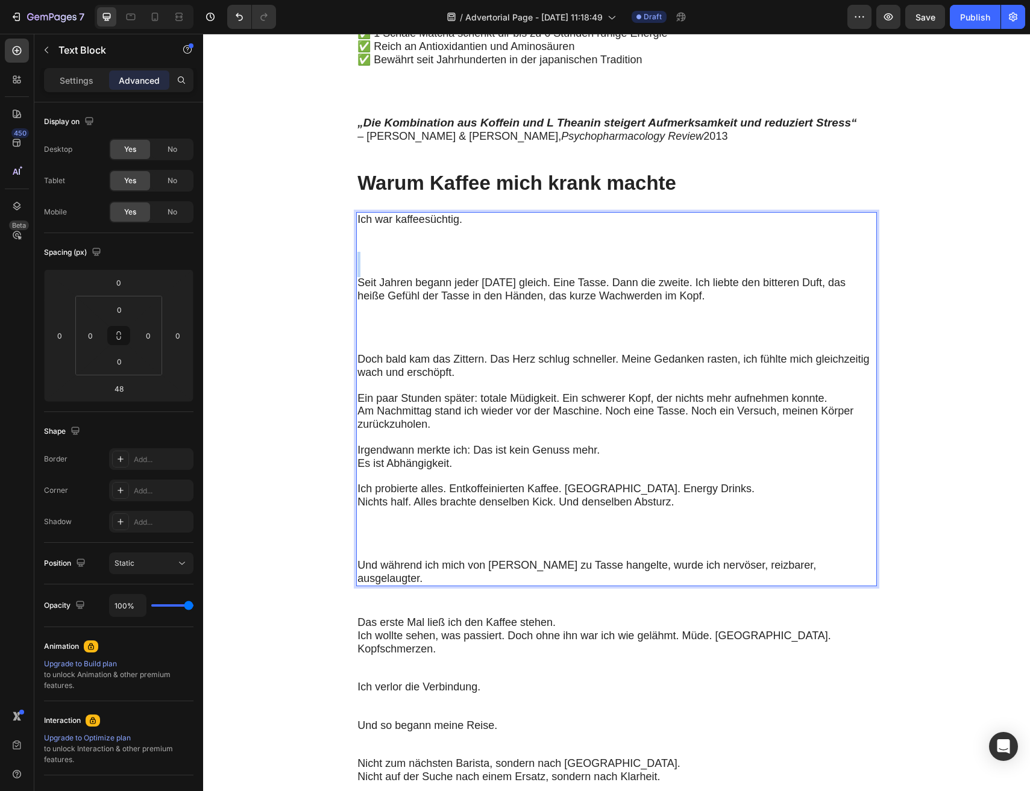
click at [427, 253] on p "Ich war kaffeesüchtig." at bounding box center [615, 244] width 516 height 63
click at [432, 277] on span "Seit Jahren begann jeder [DATE] gleich. Eine Tasse. Dann die zweite. Ich liebte…" at bounding box center [601, 289] width 488 height 25
click at [462, 432] on p "Irgendwann merkte ich: Das ist kein Genuss mehr. Es ist Abhängigkeit." at bounding box center [615, 451] width 516 height 39
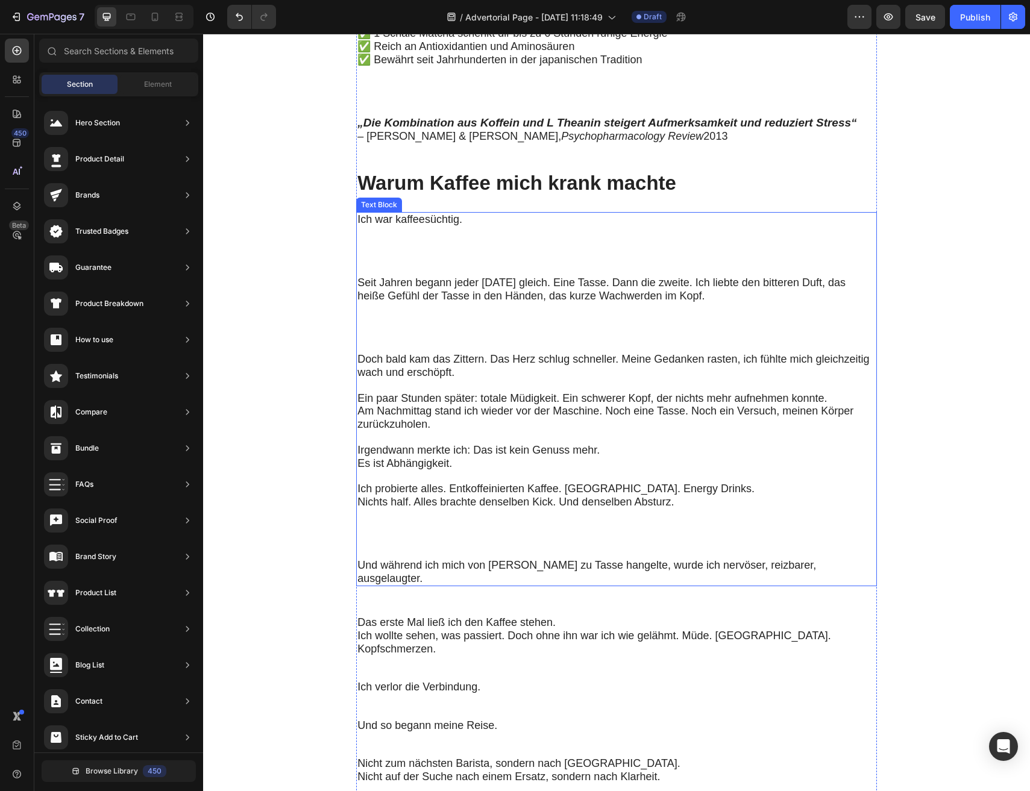
click at [500, 516] on p "Ich probierte alles. Entkoffeinierten Kaffee. [GEOGRAPHIC_DATA]. Energy Drinks.…" at bounding box center [615, 514] width 516 height 89
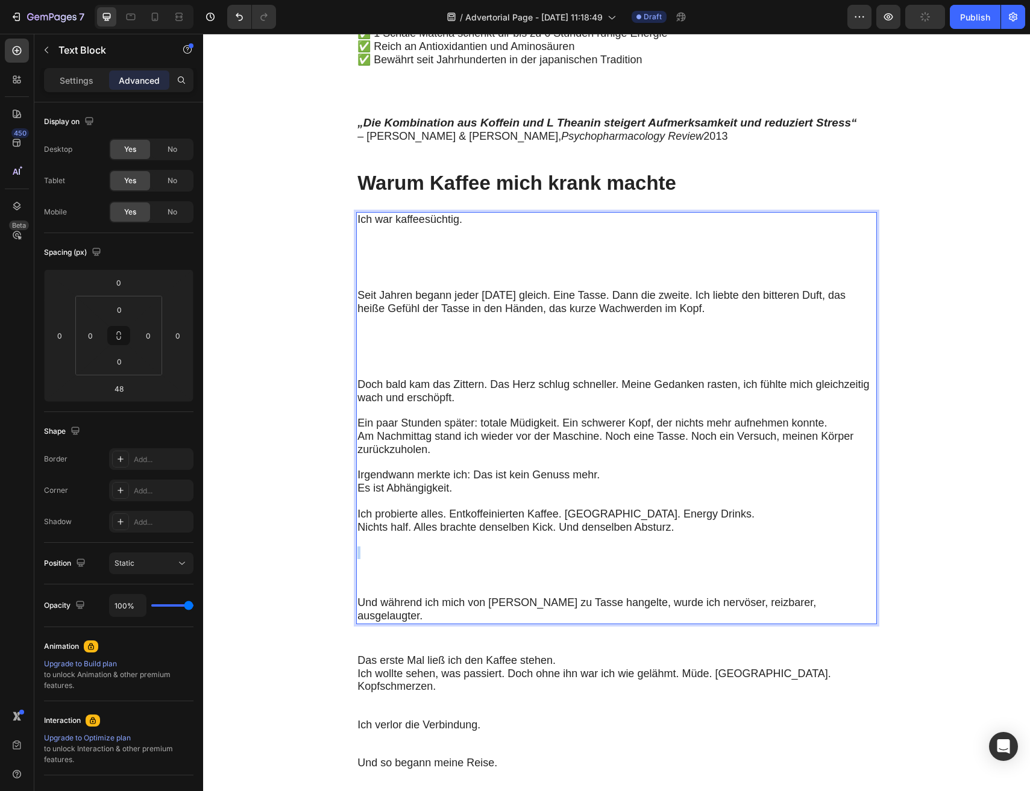
click at [609, 542] on p "Ich probierte alles. Entkoffeinierten Kaffee. [GEOGRAPHIC_DATA]. Energy Drinks.…" at bounding box center [615, 545] width 516 height 101
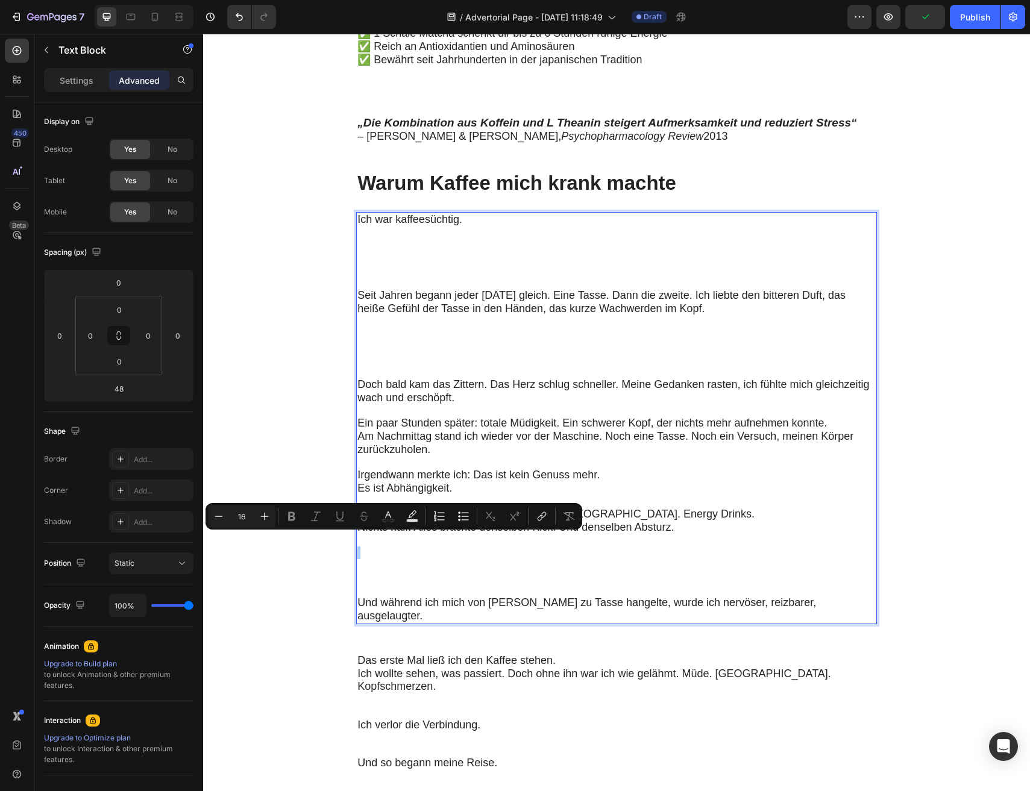
click at [839, 719] on p "Ich verlor die Verbindung." at bounding box center [615, 738] width 516 height 38
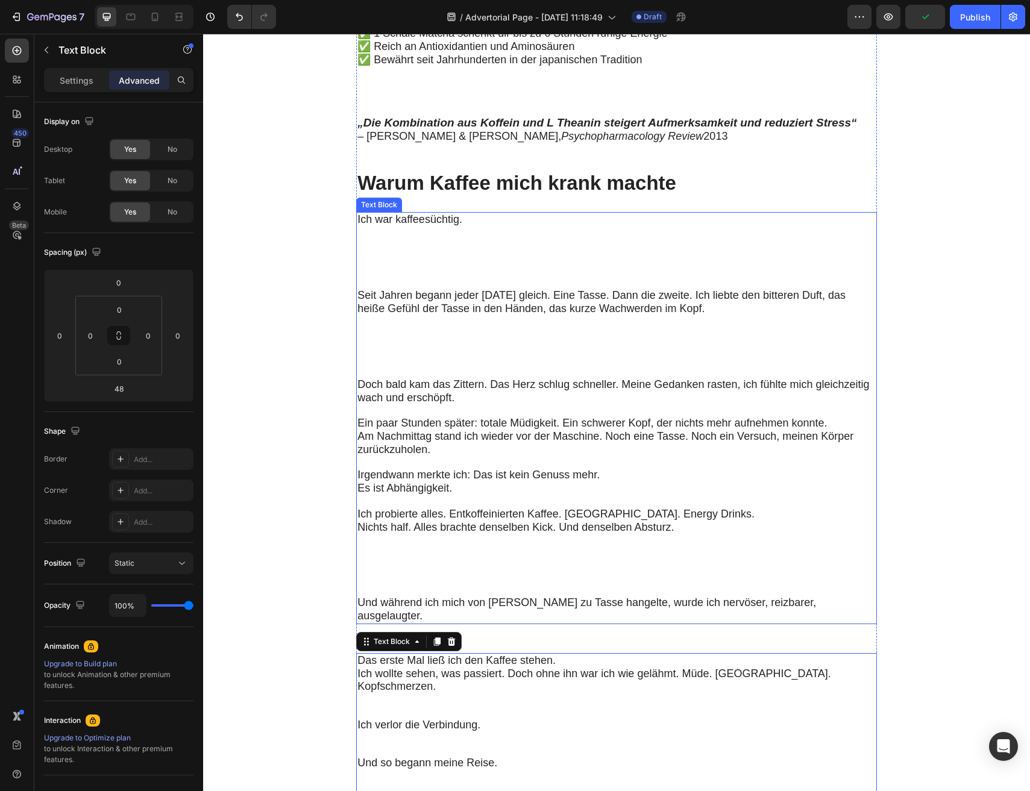
click at [678, 457] on p "Irgendwann merkte ich: Das ist kein Genuss mehr. Es ist Abhängigkeit." at bounding box center [615, 476] width 516 height 39
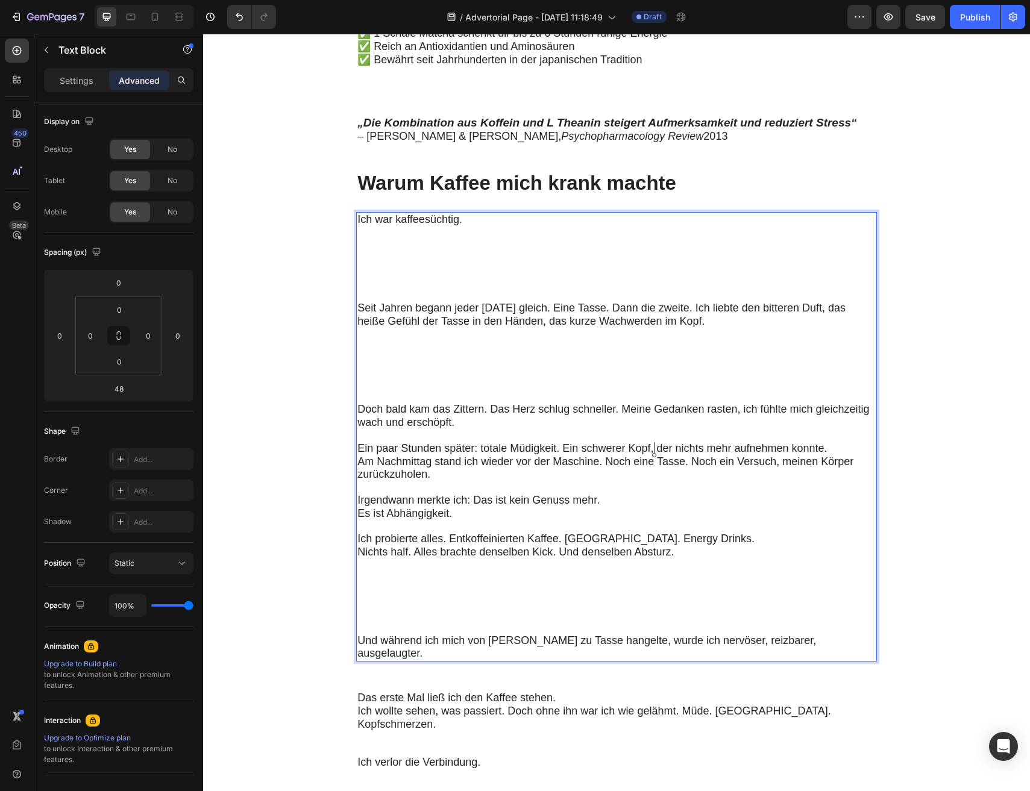
click at [629, 442] on span "Ein paar Stunden später: totale Müdigkeit. Ein schwerer Kopf, der nichts mehr a…" at bounding box center [591, 448] width 469 height 12
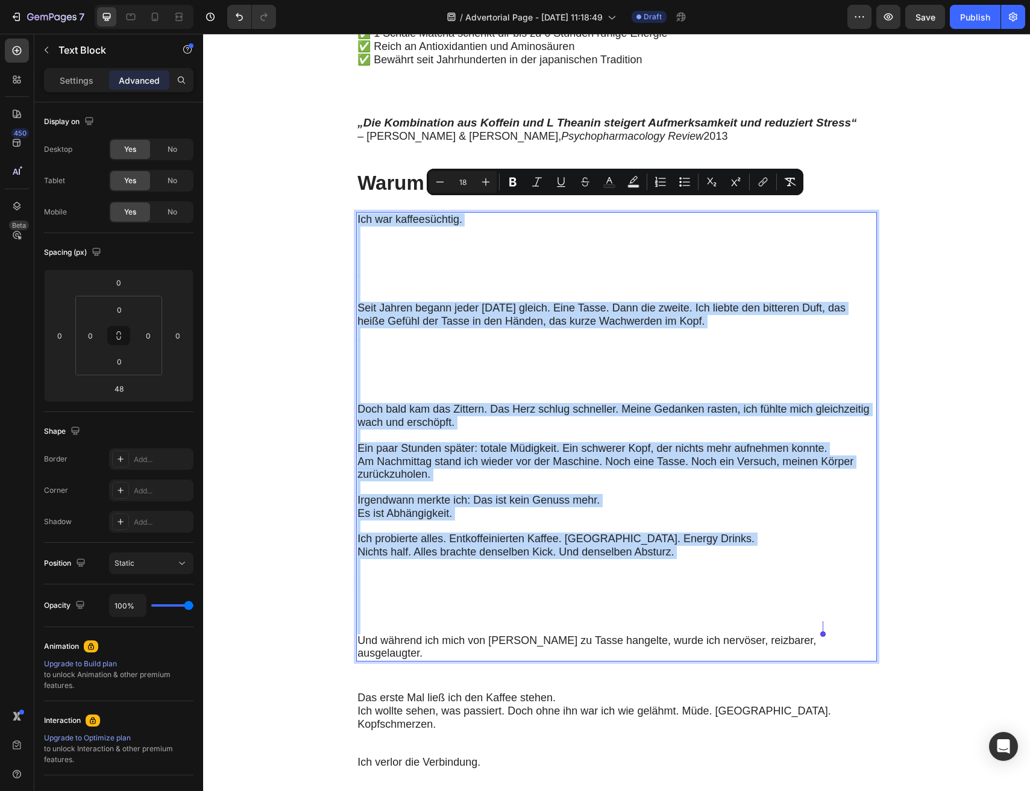
copy div "Ich war kaffeesüchtig. Seit Jahren begann jeder [DATE] gleich. Eine Tasse. Dann…"
click at [306, 512] on section "Meine [DATE] begannen immer mit Kaffee. Doch je mehr ich trank, desto unruhiger…" at bounding box center [616, 804] width 681 height 2385
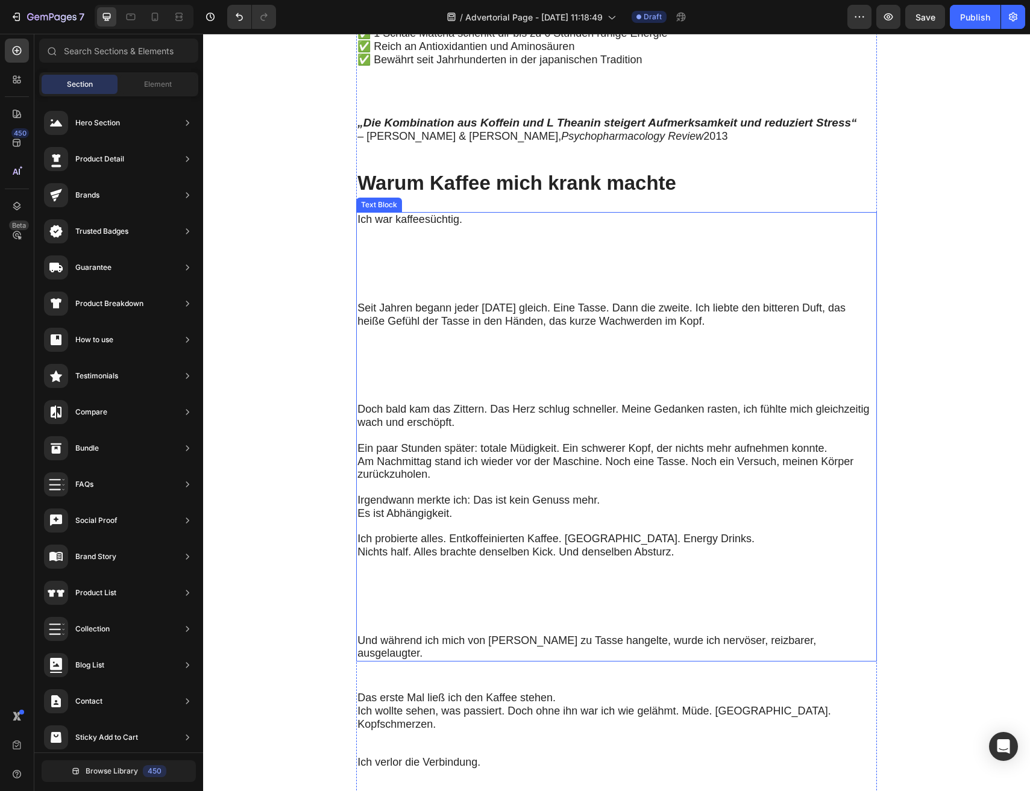
click at [403, 507] on span "Es ist Abhängigkeit." at bounding box center [404, 513] width 95 height 12
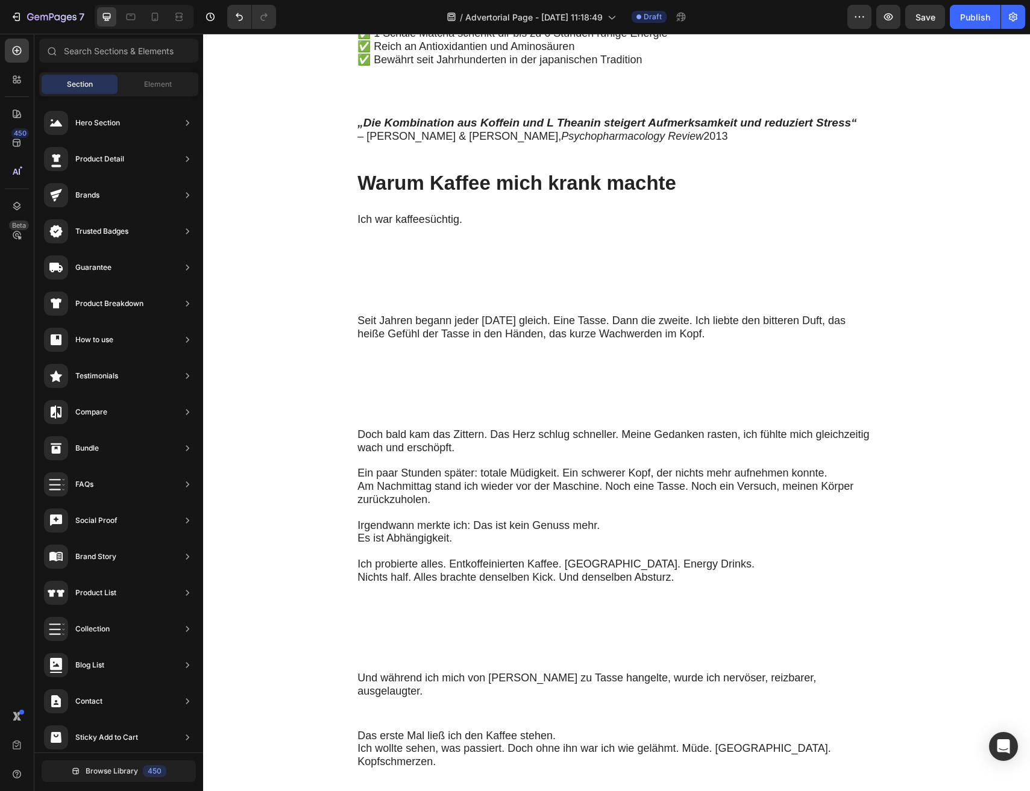
click at [436, 507] on p "Irgendwann merkte ich: Das ist kein Genuss mehr. Es ist Abhängigkeit." at bounding box center [615, 526] width 516 height 39
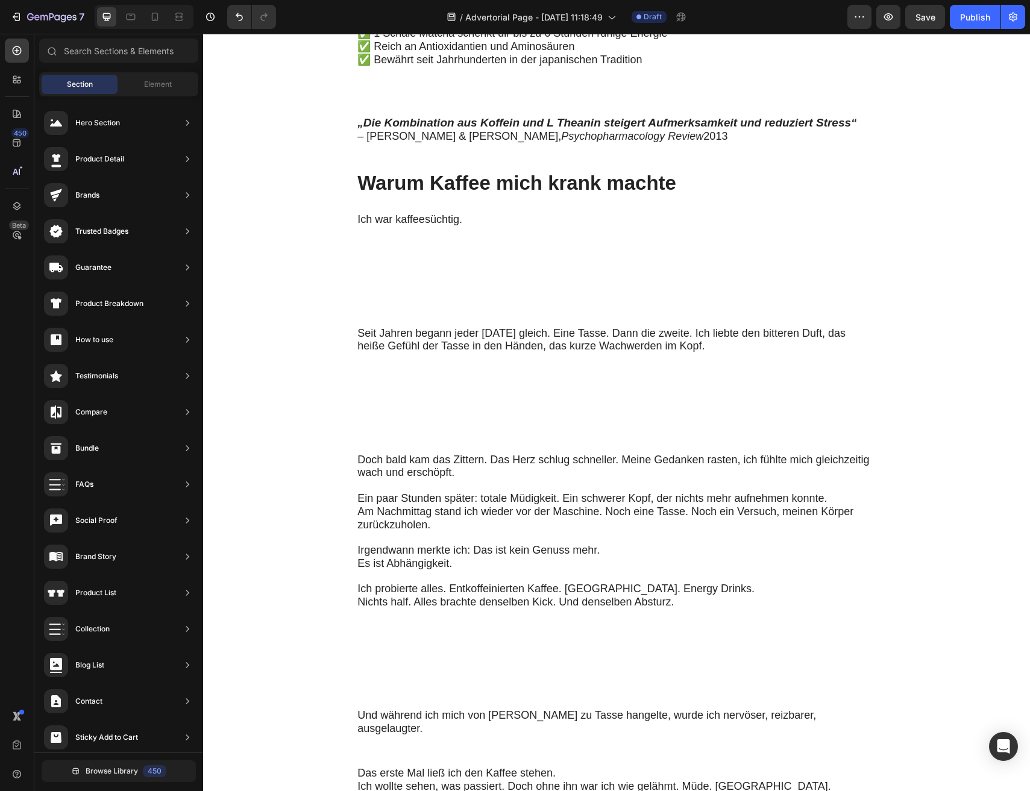
click at [456, 505] on p "Ein paar Stunden später: totale Müdigkeit. Ein schwerer Kopf, der nichts mehr a…" at bounding box center [615, 506] width 516 height 52
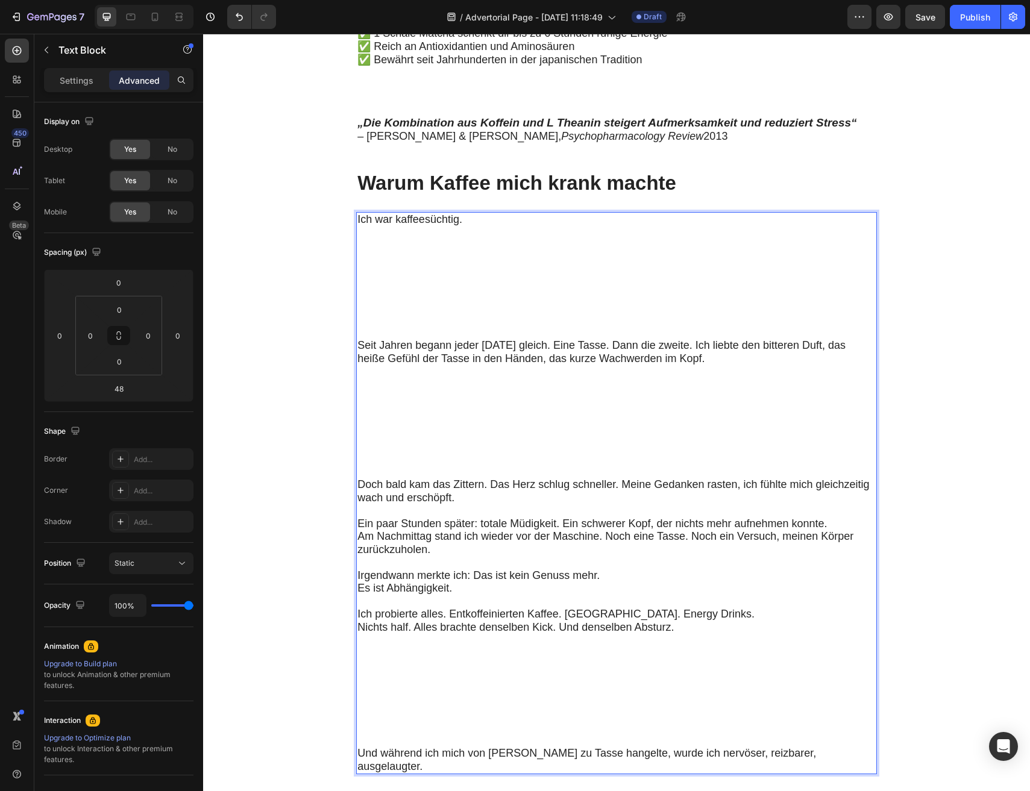
click at [450, 421] on p "Seit Jahren begann jeder [DATE] gleich. Eine Tasse. Dann die zweite. Ich liebte…" at bounding box center [615, 408] width 516 height 139
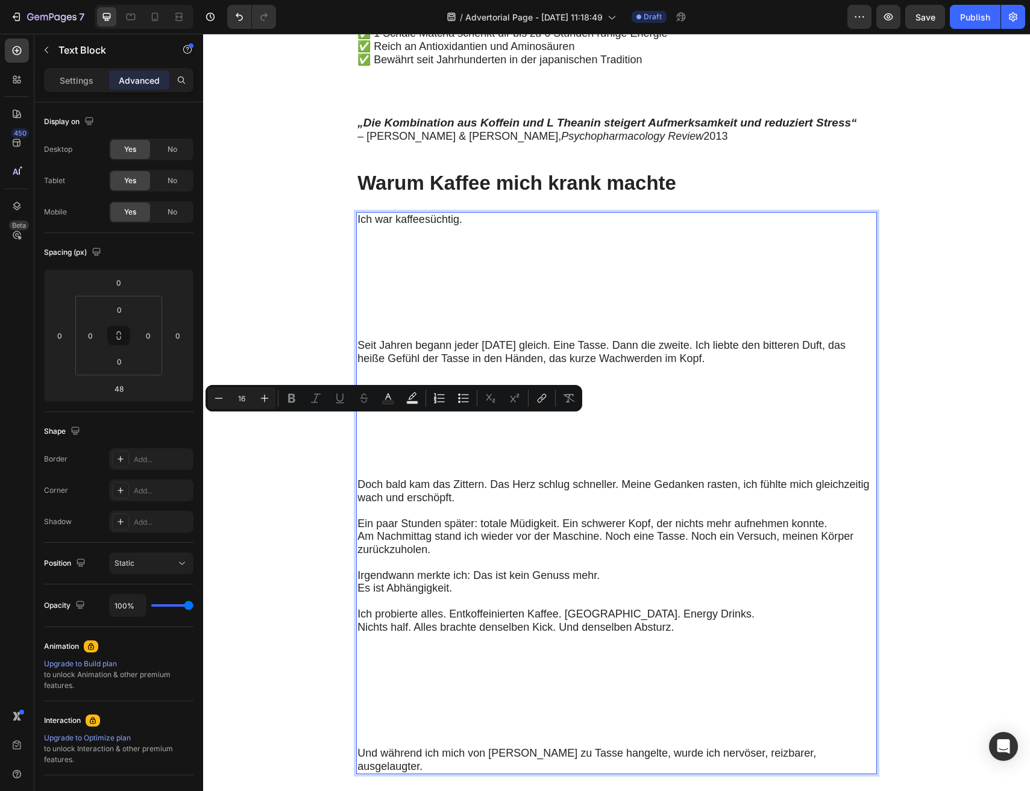
click at [409, 450] on p "Seit Jahren begann jeder [DATE] gleich. Eine Tasse. Dann die zweite. Ich liebte…" at bounding box center [615, 408] width 516 height 139
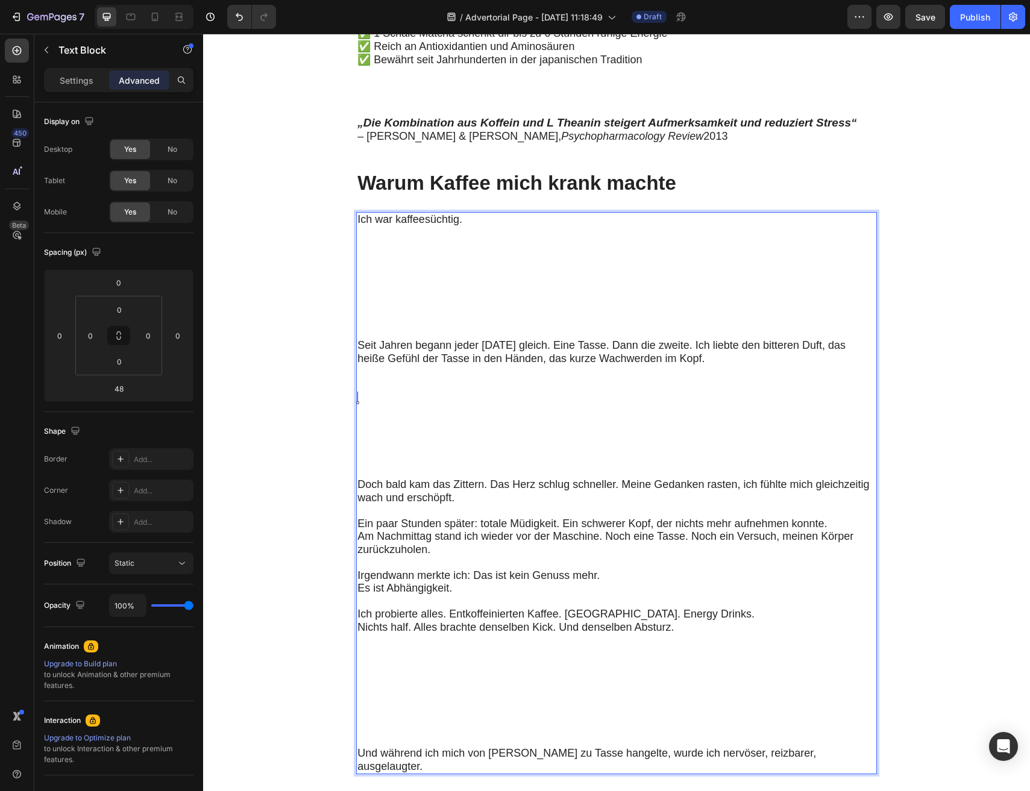
click at [430, 396] on p "Seit Jahren begann jeder [DATE] gleich. Eine Tasse. Dann die zweite. Ich liebte…" at bounding box center [615, 408] width 516 height 139
click at [61, 80] on p "Settings" at bounding box center [77, 80] width 34 height 13
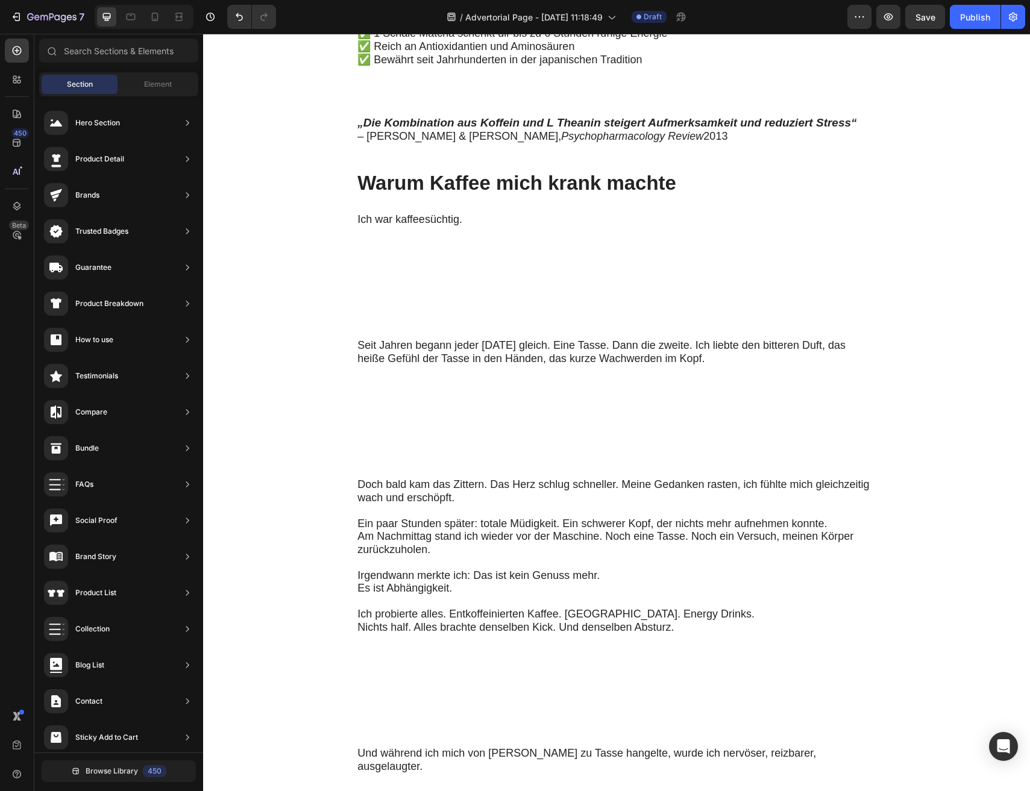
click at [503, 479] on span "Doch bald kam das Zittern. Das Herz schlug schneller. Meine Gedanken rasten, ic…" at bounding box center [613, 491] width 512 height 25
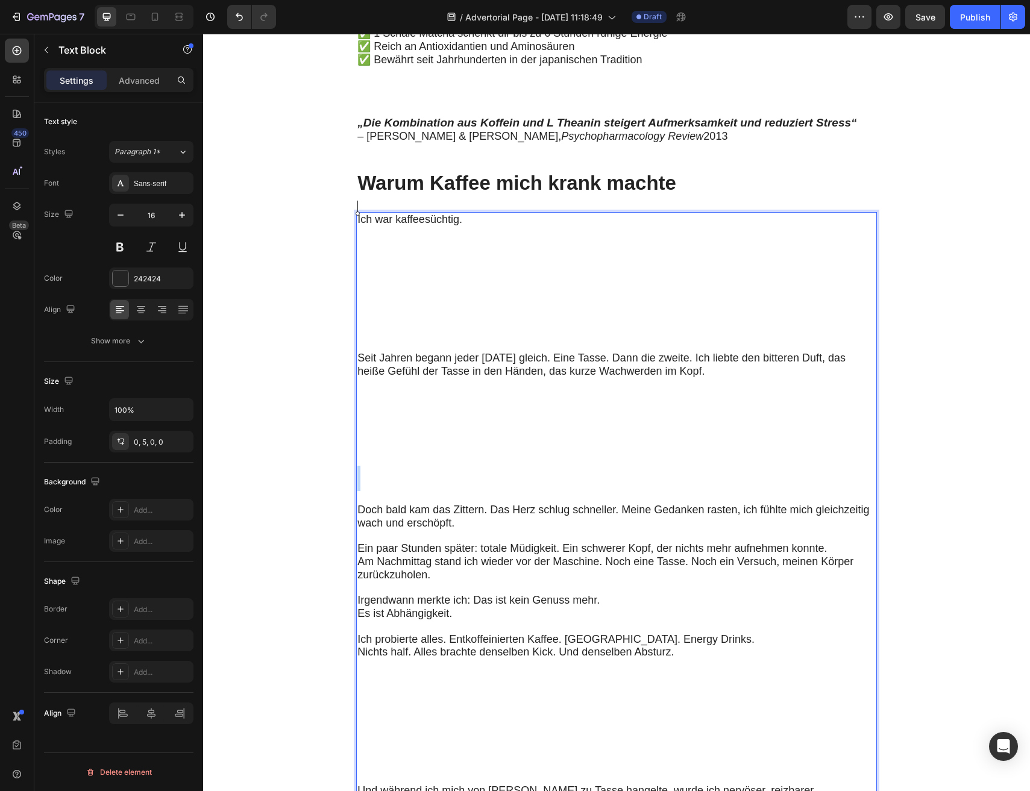
click at [503, 473] on p "Seit Jahren begann jeder [DATE] gleich. Eine Tasse. Dann die zweite. Ich liebte…" at bounding box center [615, 428] width 516 height 152
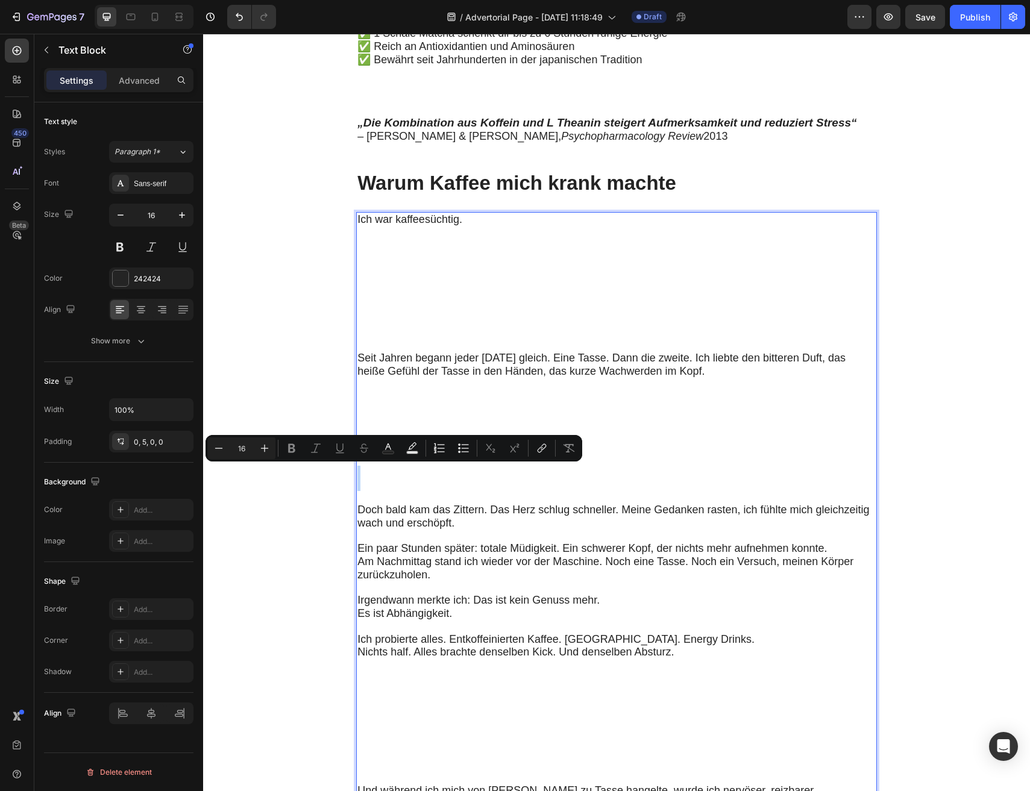
type input "18"
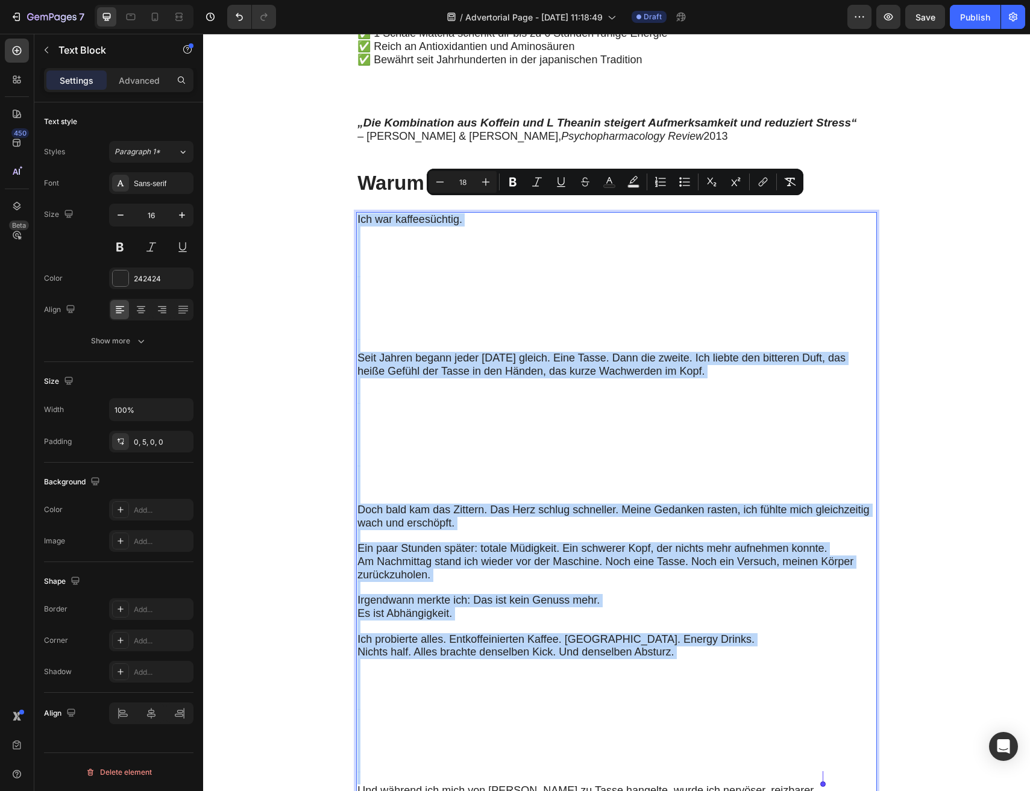
type input "16"
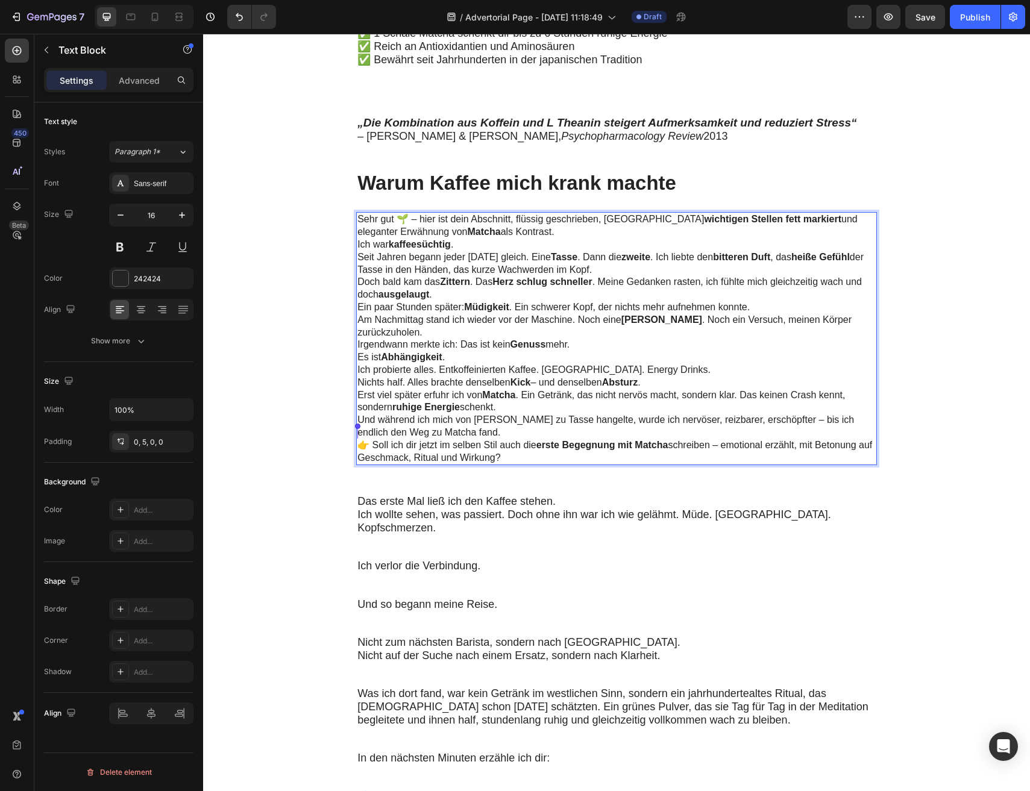
drag, startPoint x: 524, startPoint y: 442, endPoint x: 323, endPoint y: 438, distance: 200.7
click at [323, 438] on section "Meine [DATE] begannen immer mit Kaffee. Doch je mehr ich trank, desto unruhiger…" at bounding box center [616, 706] width 681 height 2189
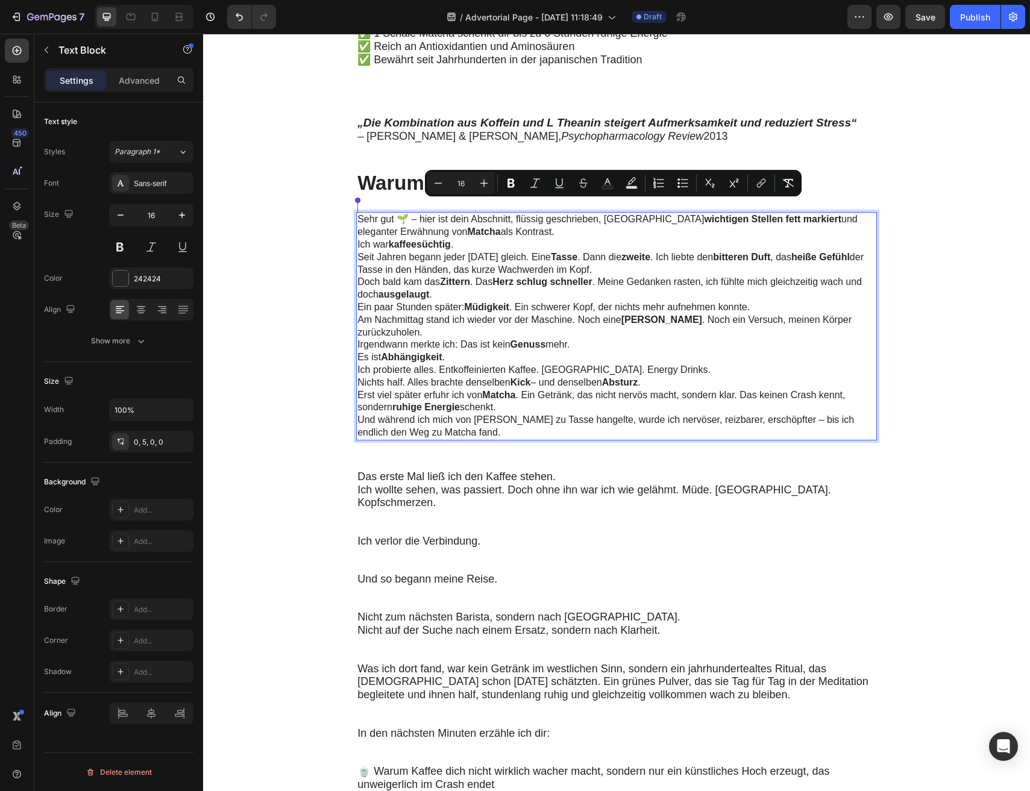
drag, startPoint x: 490, startPoint y: 221, endPoint x: 298, endPoint y: 210, distance: 191.9
click at [298, 210] on section "Meine [DATE] begannen immer mit Kaffee. Doch je mehr ich trank, desto unruhiger…" at bounding box center [616, 694] width 681 height 2164
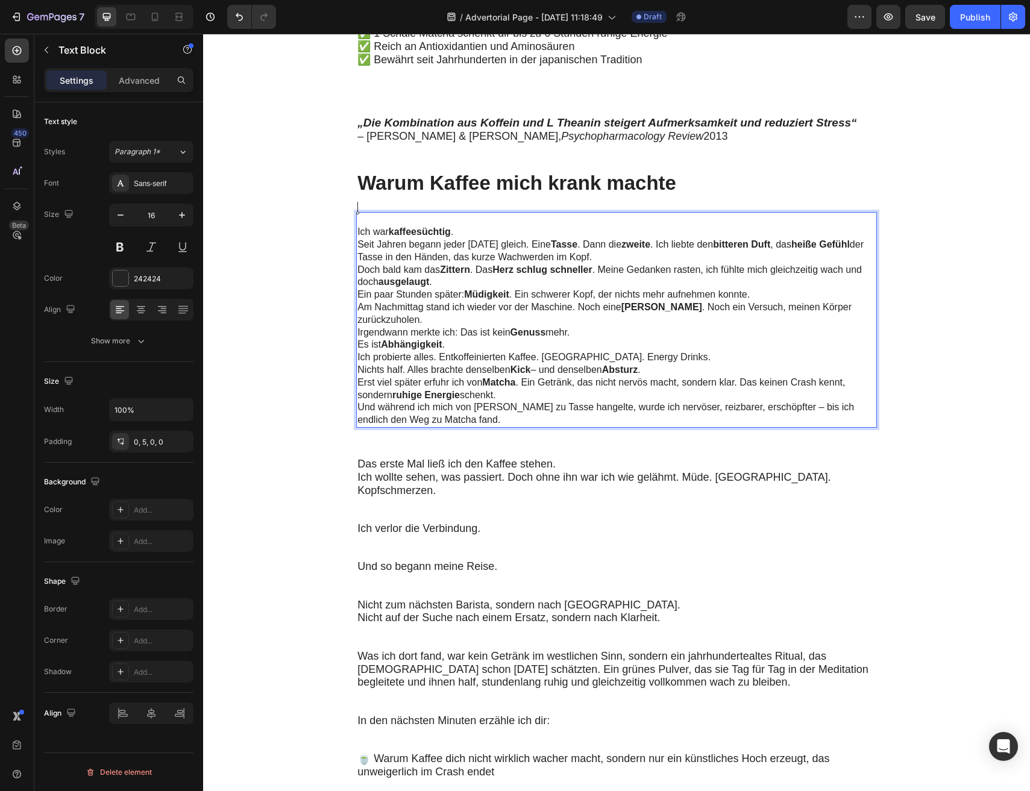
click at [307, 325] on section "Meine [DATE] begannen immer mit Kaffee. Doch je mehr ich trank, desto unruhiger…" at bounding box center [616, 687] width 681 height 2151
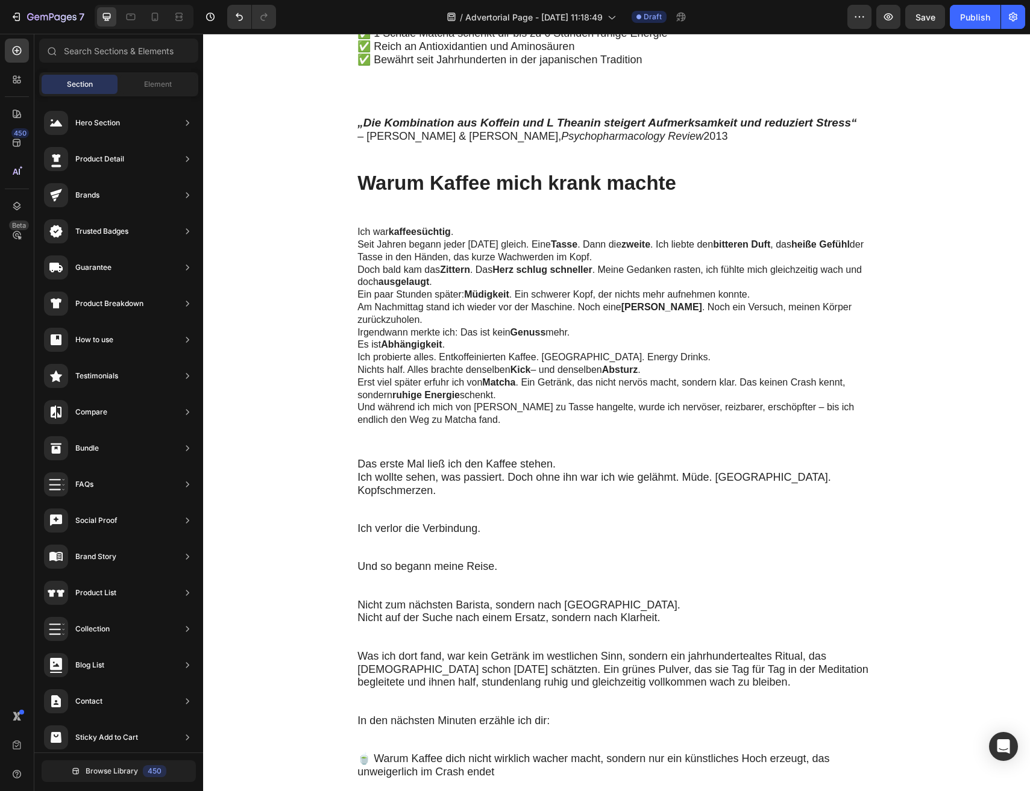
click at [457, 327] on p "Irgendwann merkte ich: Das ist kein Genuss mehr. Es ist Abhängigkeit ." at bounding box center [615, 339] width 516 height 25
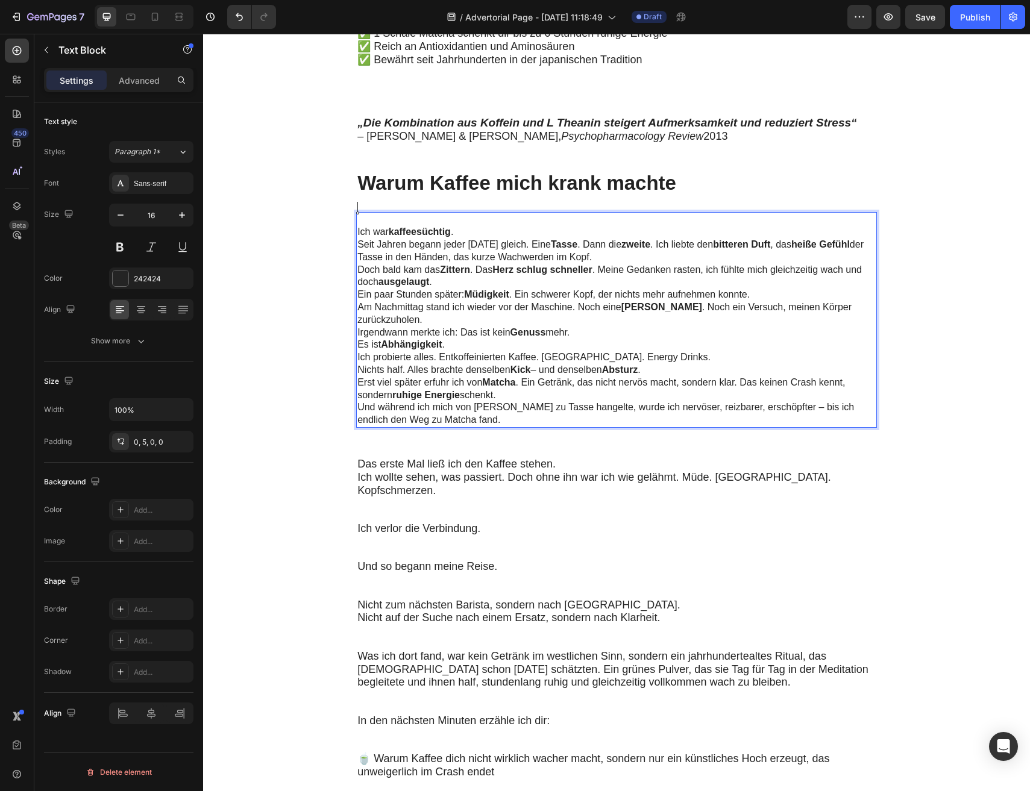
click at [457, 327] on p "Irgendwann merkte ich: Das ist kein Genuss mehr. Es ist Abhängigkeit ." at bounding box center [615, 339] width 516 height 25
click at [371, 226] on p "Ich war kaffeesüchtig ." at bounding box center [615, 232] width 516 height 13
click at [359, 226] on p "Ich war kaffeesüchtig ." at bounding box center [615, 232] width 516 height 13
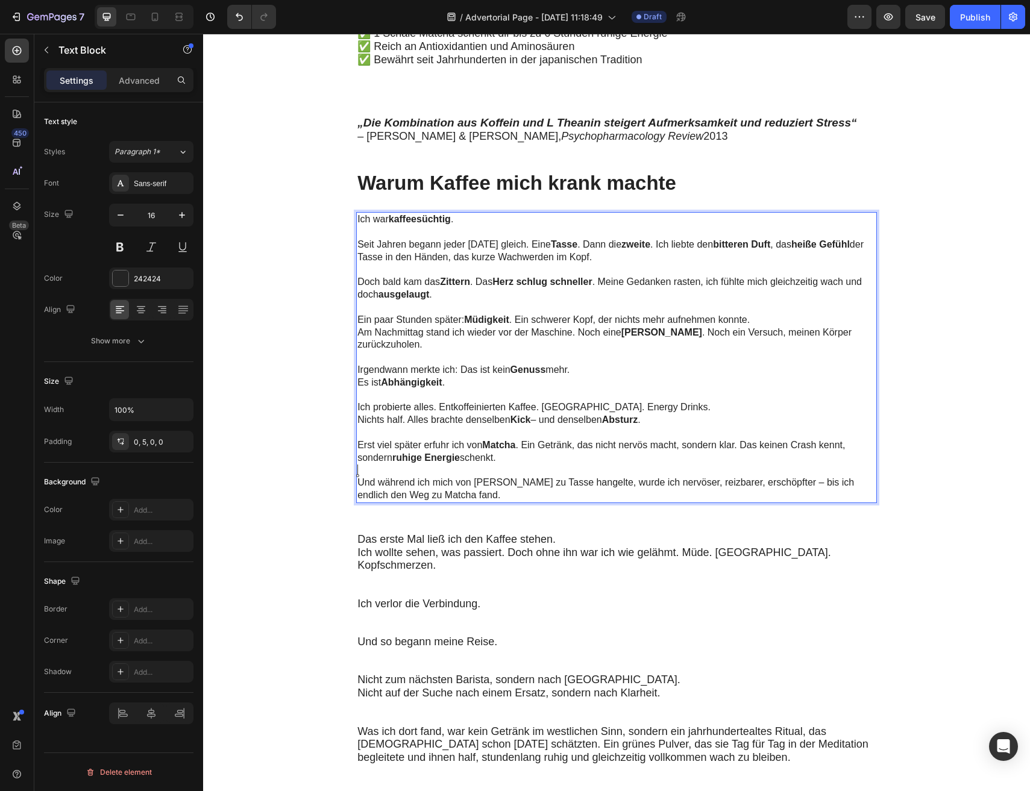
click at [416, 265] on p "Doch bald kam das Zittern . Das Herz schlug schneller . Meine Gedanken rasten, …" at bounding box center [615, 282] width 516 height 37
click at [306, 267] on section "Meine [DATE] begannen immer mit Kaffee. Doch je mehr ich trank, desto unruhiger…" at bounding box center [616, 725] width 681 height 2226
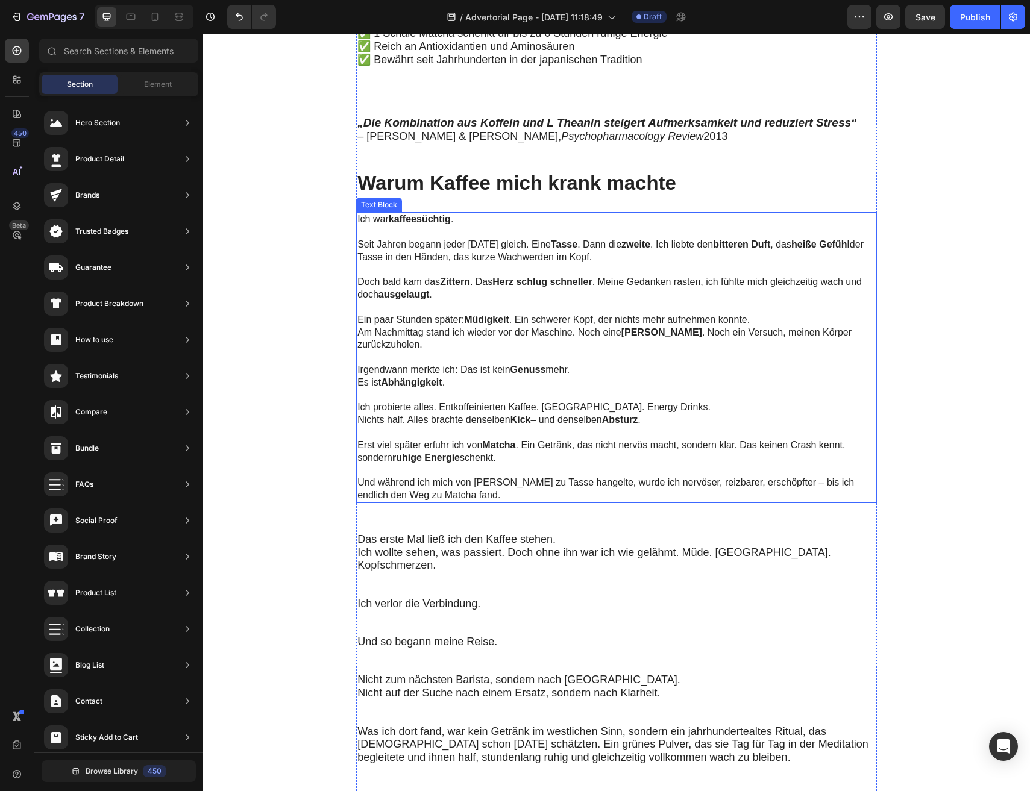
click at [416, 266] on p "Doch bald kam das Zittern . Das Herz schlug schneller . Meine Gedanken rasten, …" at bounding box center [615, 282] width 516 height 37
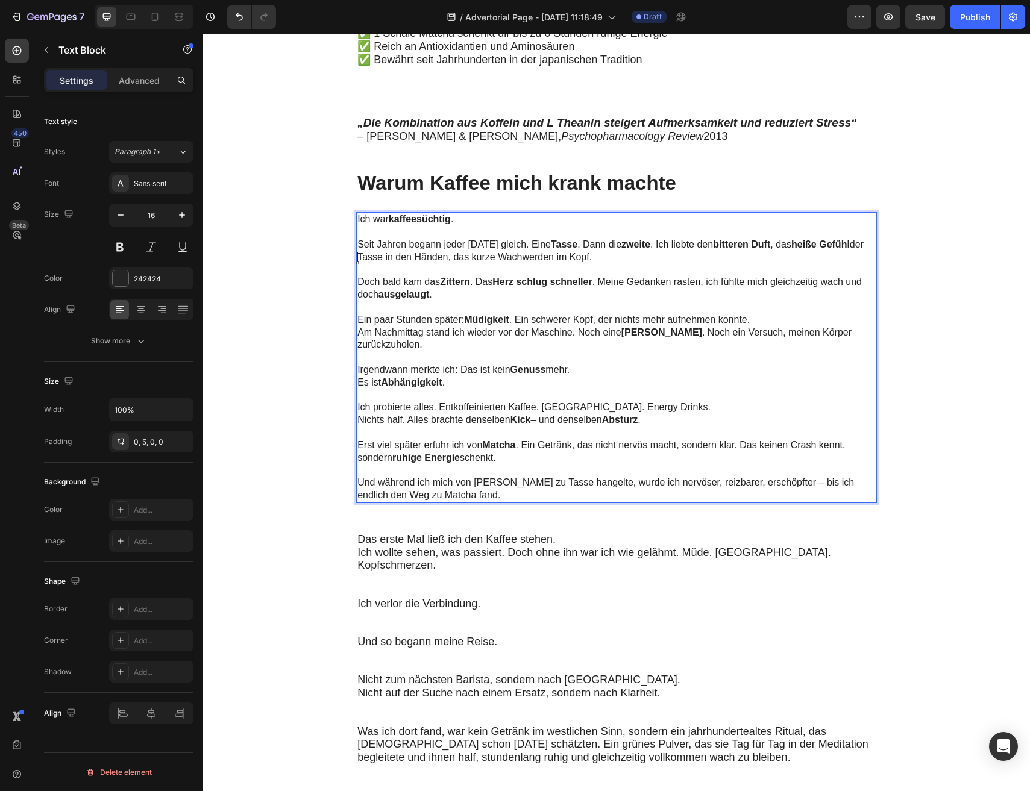
click at [427, 264] on p "Doch bald kam das Zittern . Das Herz schlug schneller . Meine Gedanken rasten, …" at bounding box center [615, 282] width 516 height 37
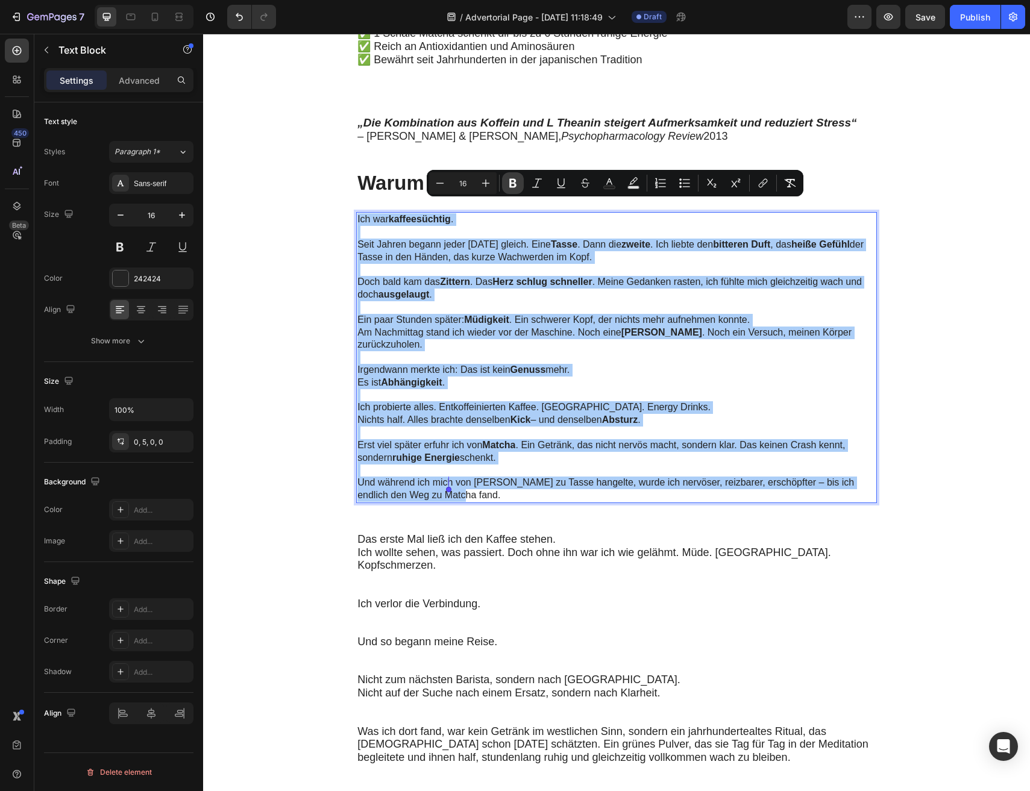
click at [511, 186] on icon "Editor contextual toolbar" at bounding box center [512, 183] width 7 height 9
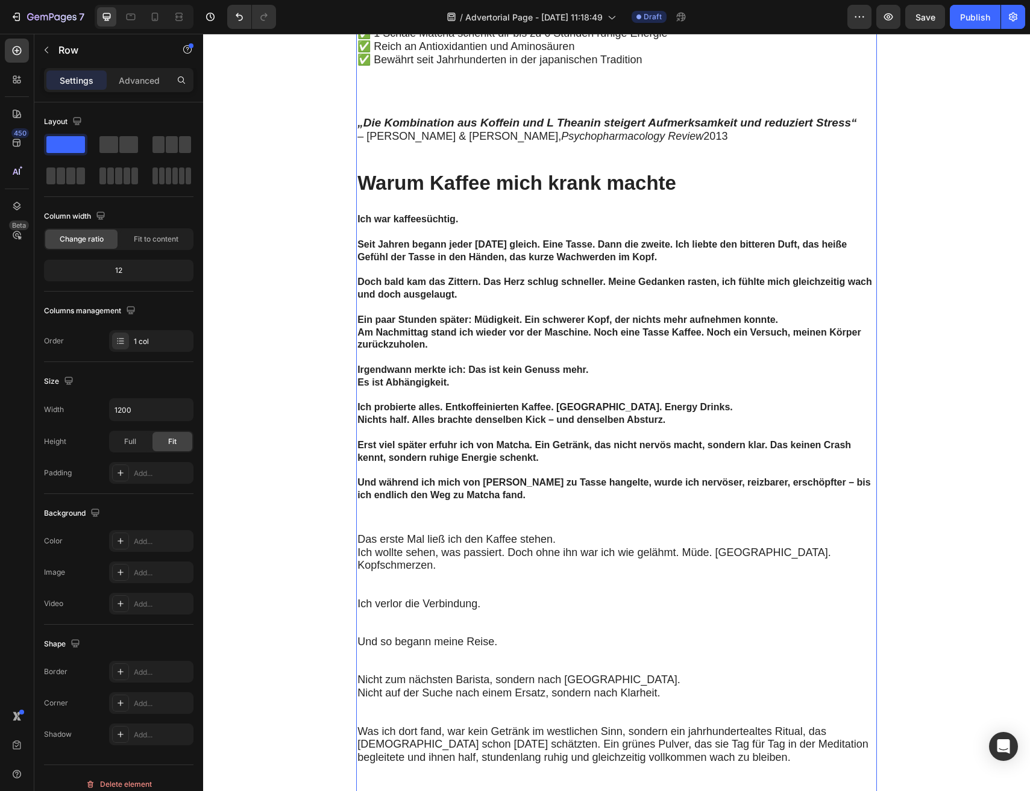
click at [488, 186] on div "Meine [DATE] begannen immer mit Kaffee. Doch je mehr ich trank, desto unruhiger…" at bounding box center [616, 732] width 521 height 2183
click at [237, 17] on icon "Undo/Redo" at bounding box center [239, 17] width 12 height 12
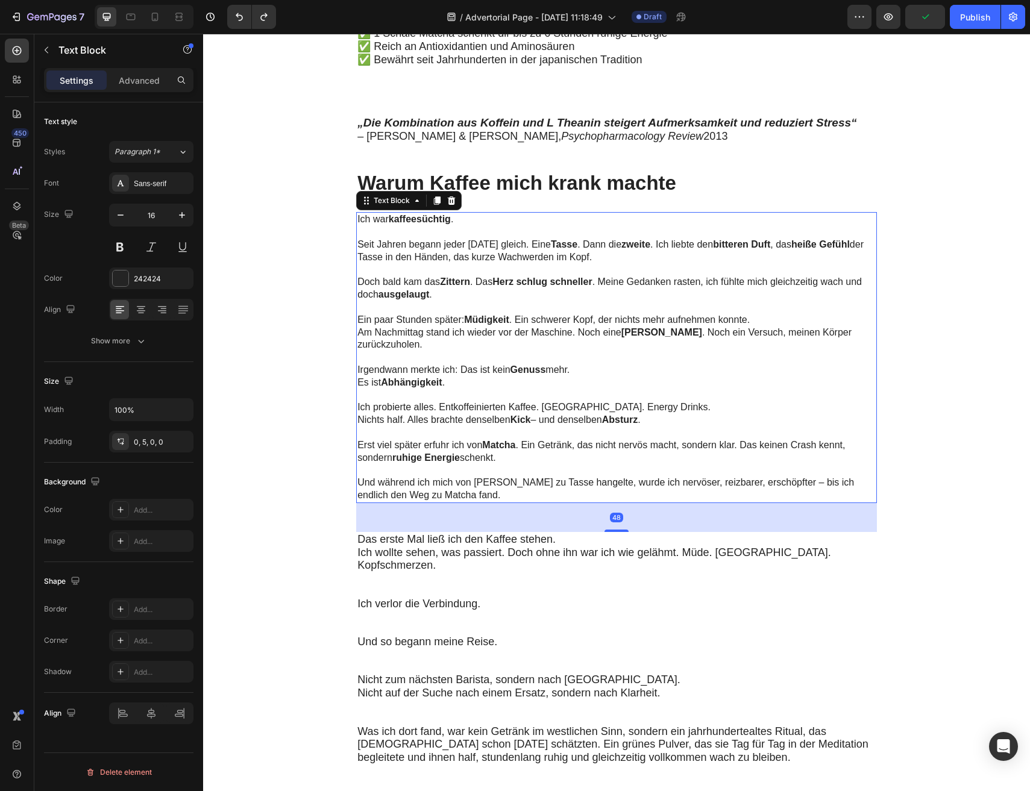
click at [491, 301] on p "Ein paar Stunden später: Müdigkeit . Ein schwerer Kopf, der nichts mehr aufnehm…" at bounding box center [615, 326] width 516 height 50
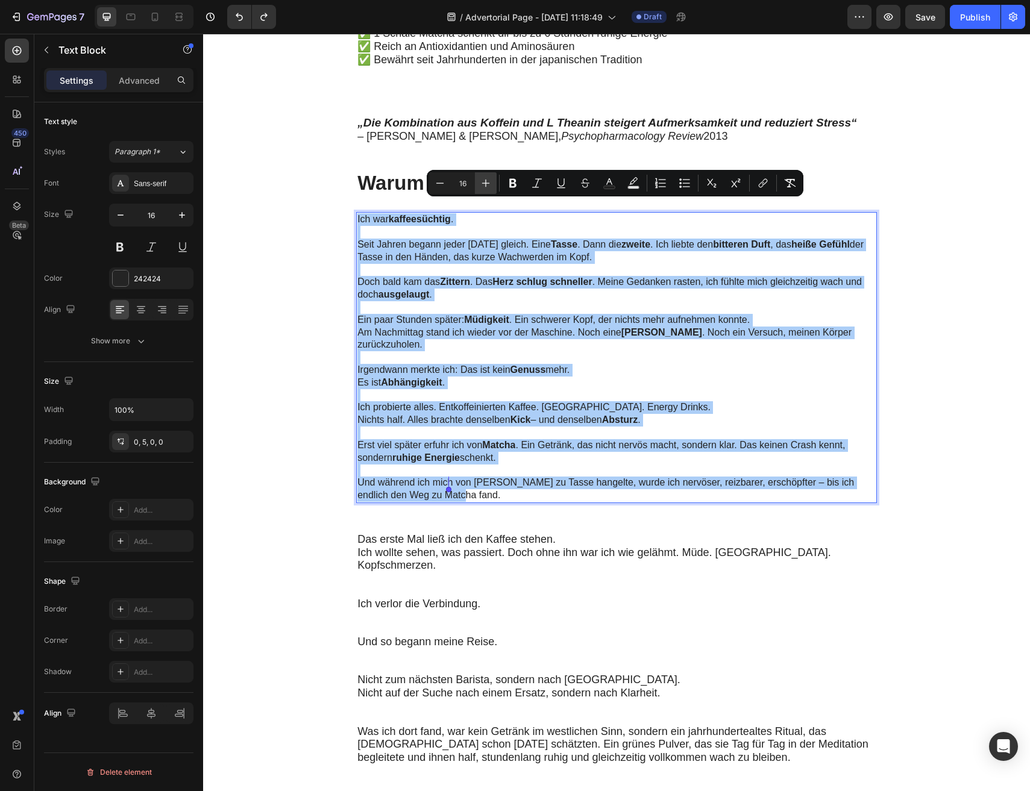
click at [485, 180] on icon "Editor contextual toolbar" at bounding box center [486, 184] width 8 height 8
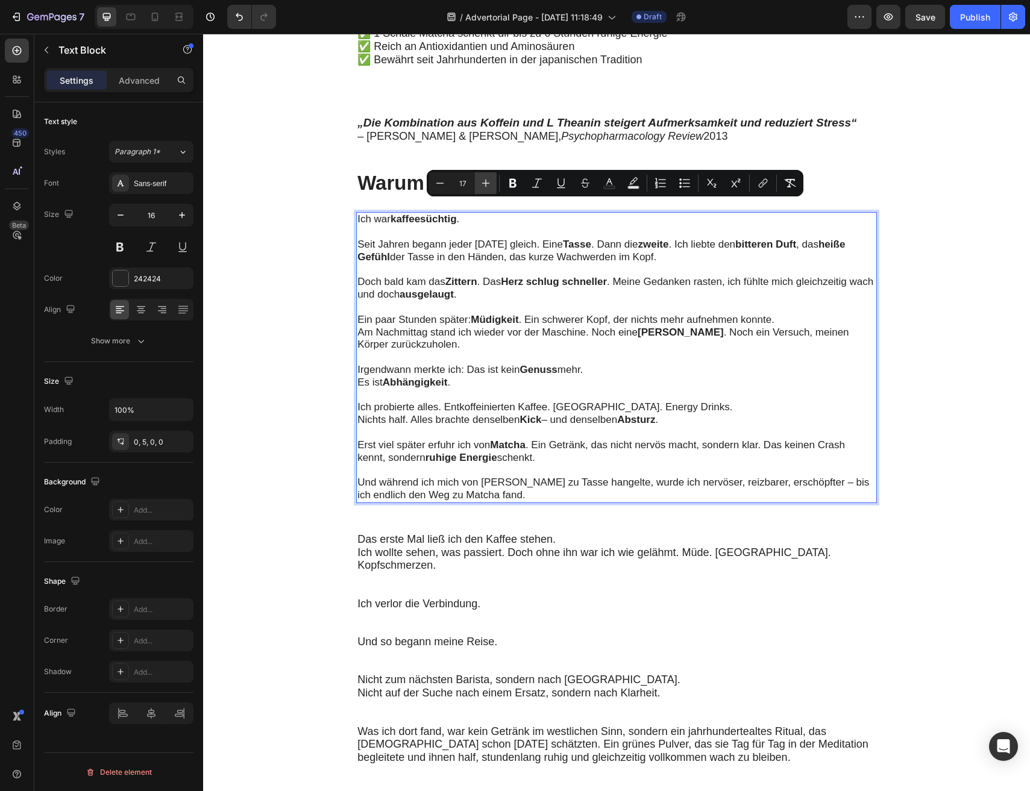
click at [485, 180] on icon "Editor contextual toolbar" at bounding box center [486, 184] width 8 height 8
type input "18"
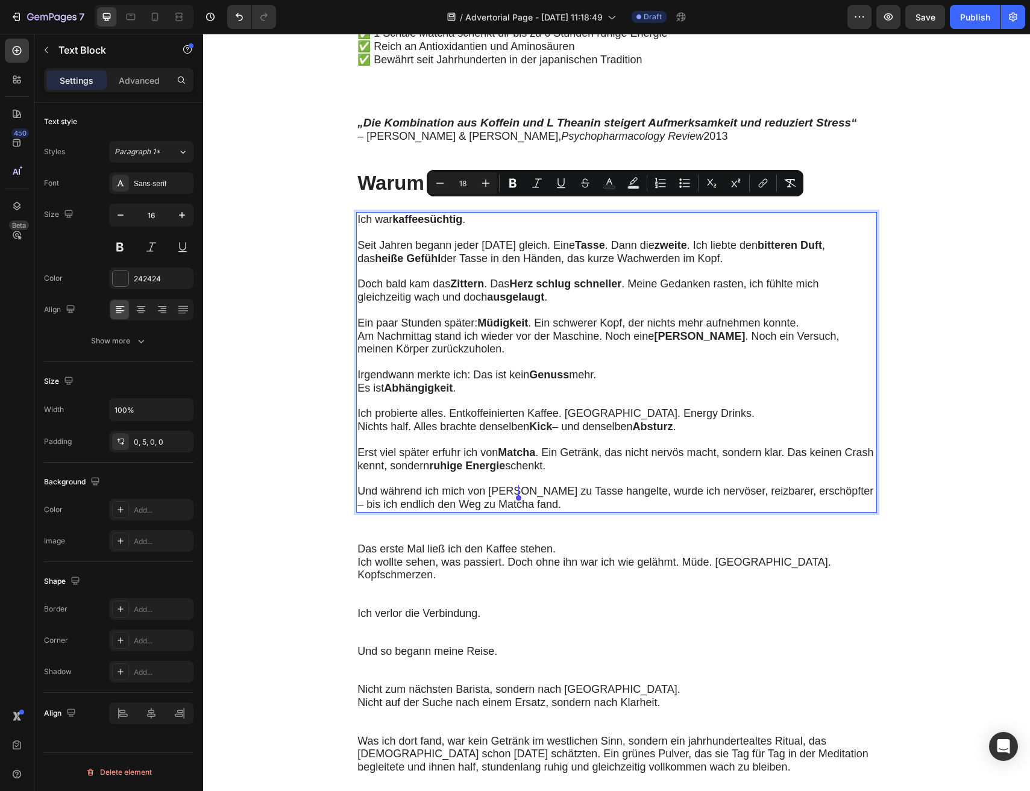
click at [337, 331] on section "Meine [DATE] begannen immer mit Kaffee. Doch je mehr ich trank, desto unruhiger…" at bounding box center [616, 730] width 681 height 2236
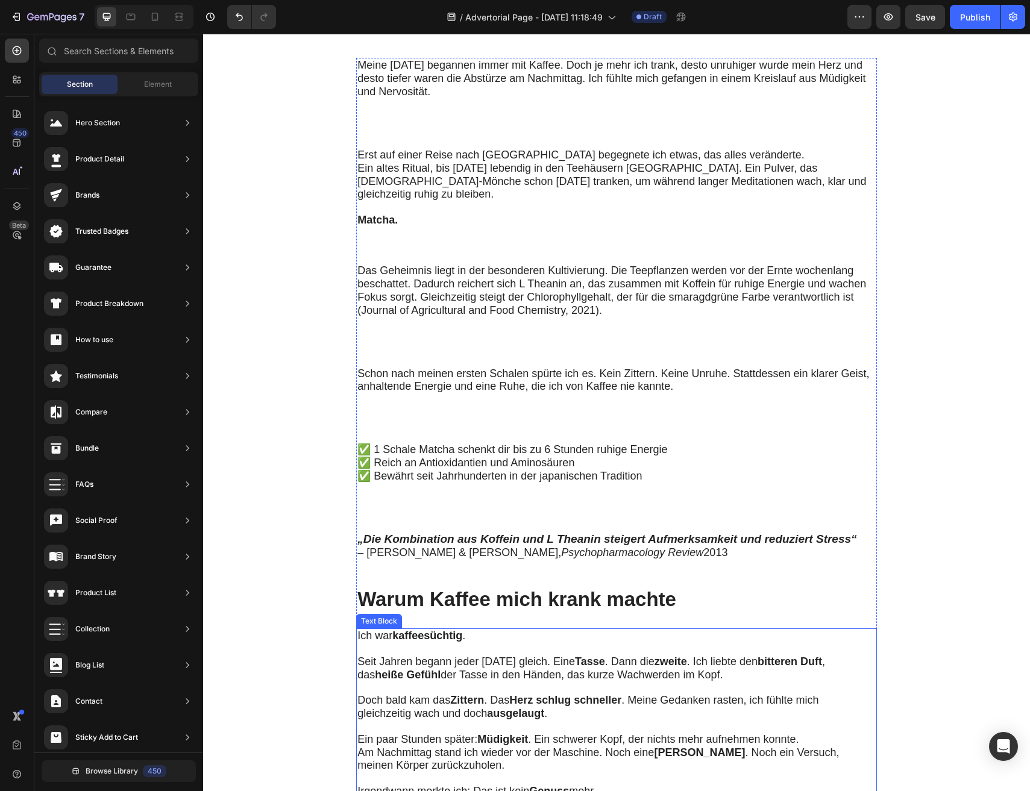
scroll to position [174, 0]
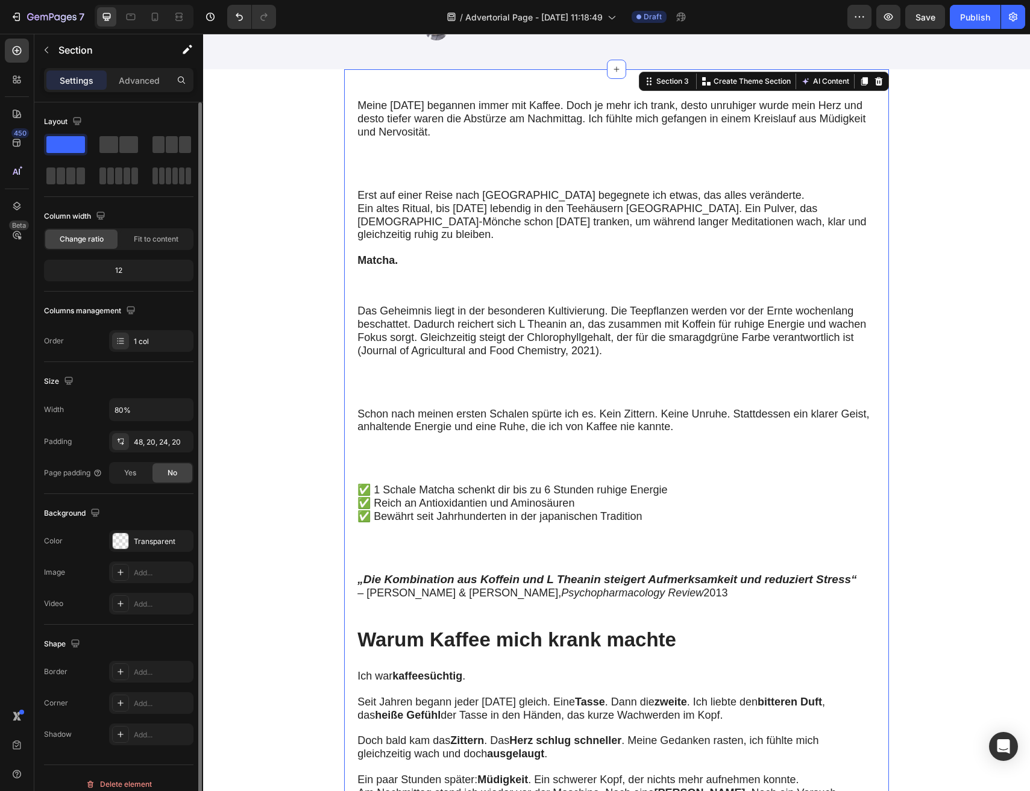
scroll to position [12, 0]
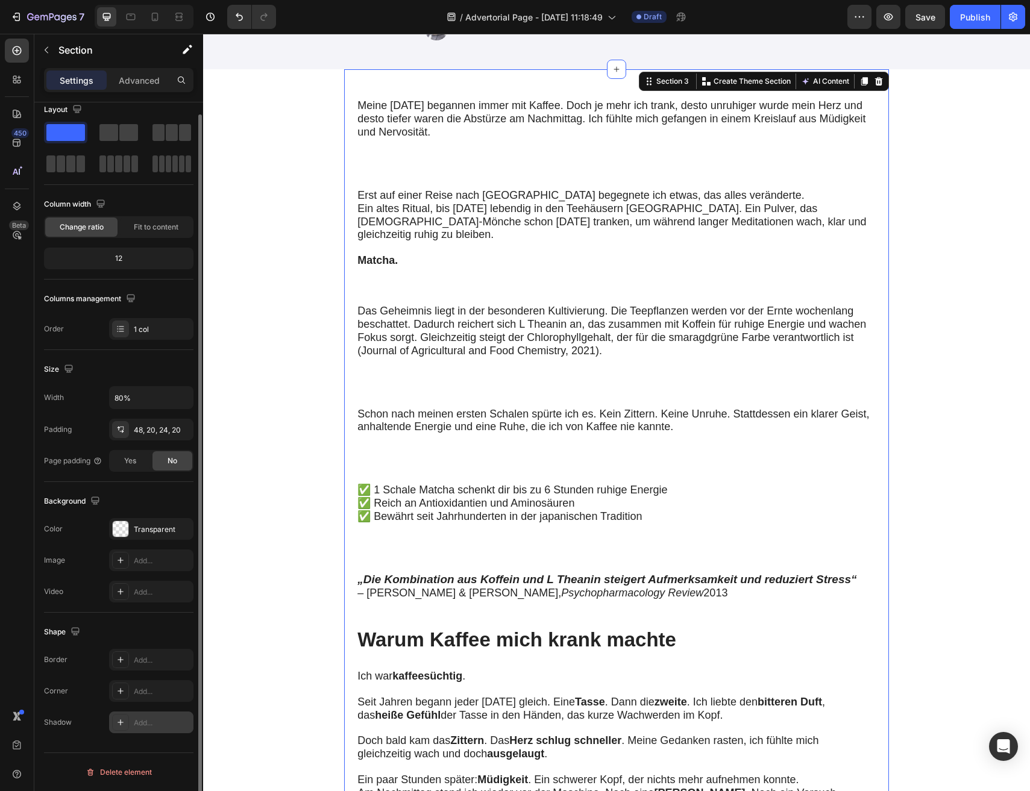
click at [123, 730] on div at bounding box center [120, 722] width 17 height 17
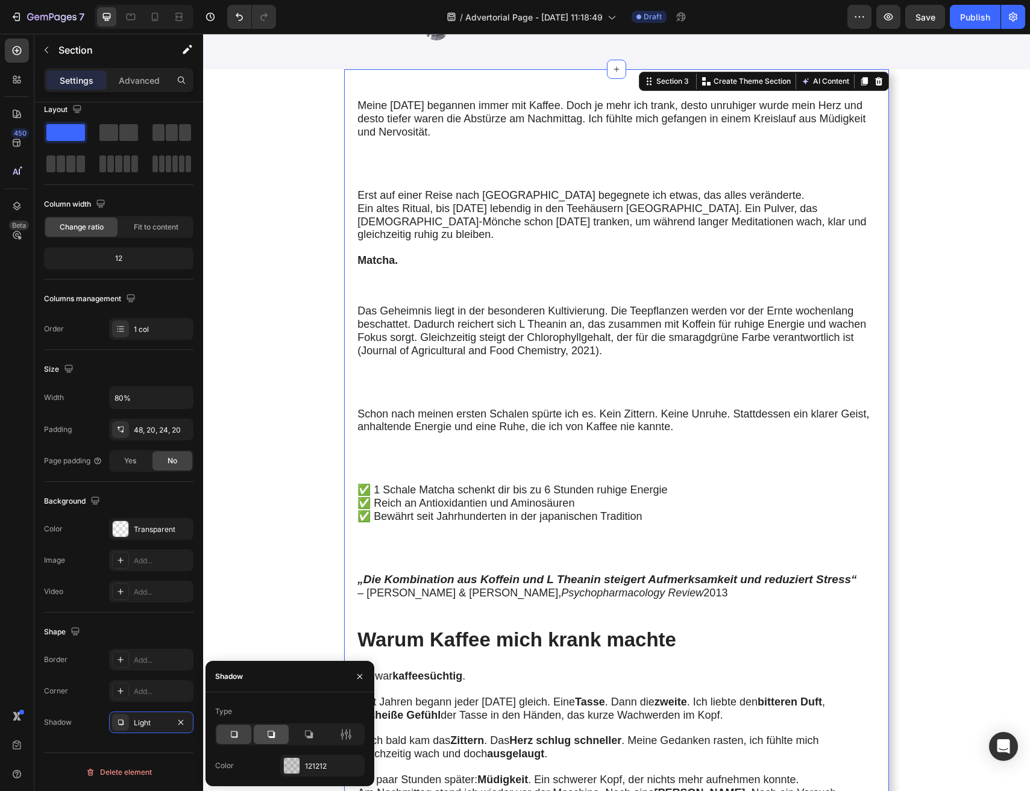
click at [270, 736] on icon at bounding box center [271, 734] width 7 height 7
click at [318, 736] on div at bounding box center [308, 734] width 35 height 19
click at [286, 738] on div at bounding box center [271, 734] width 35 height 19
click at [237, 739] on icon at bounding box center [234, 735] width 12 height 12
click at [341, 740] on icon at bounding box center [346, 735] width 12 height 12
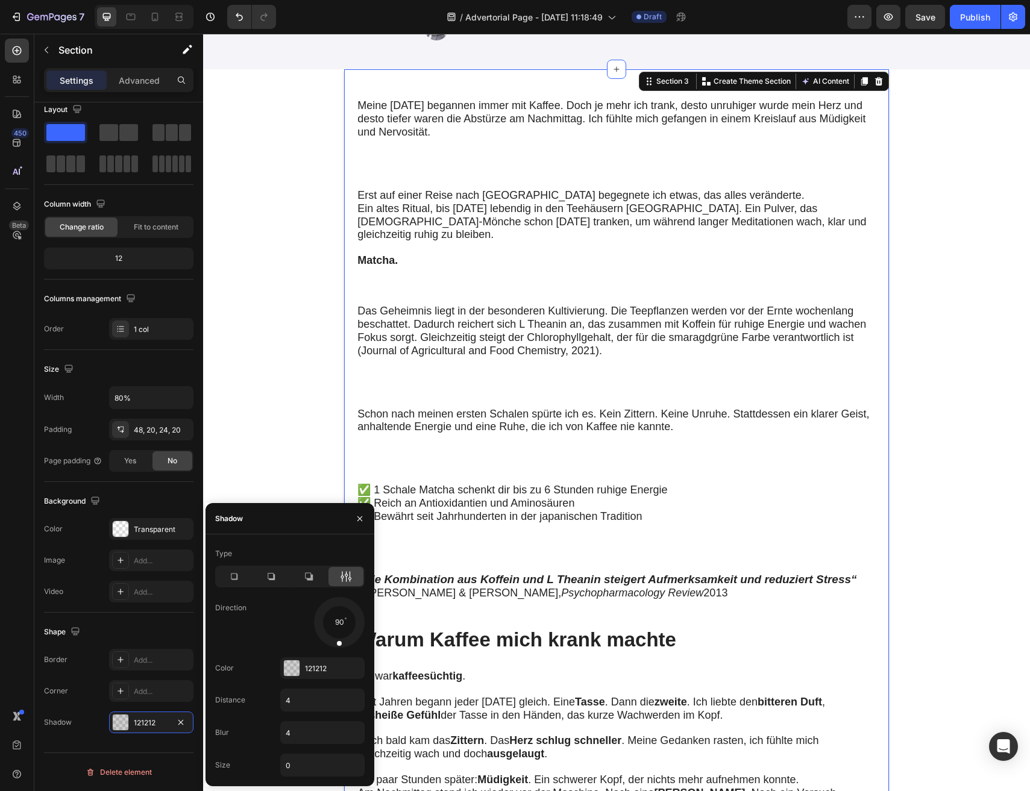
drag, startPoint x: 344, startPoint y: 624, endPoint x: 338, endPoint y: 656, distance: 32.6
click at [338, 656] on div "Type Direction 90 Color 121212 Distance 4 Blur 4 Size 0" at bounding box center [290, 660] width 169 height 233
click at [270, 639] on div "Direction 90" at bounding box center [289, 622] width 149 height 51
click at [266, 582] on icon at bounding box center [271, 577] width 12 height 12
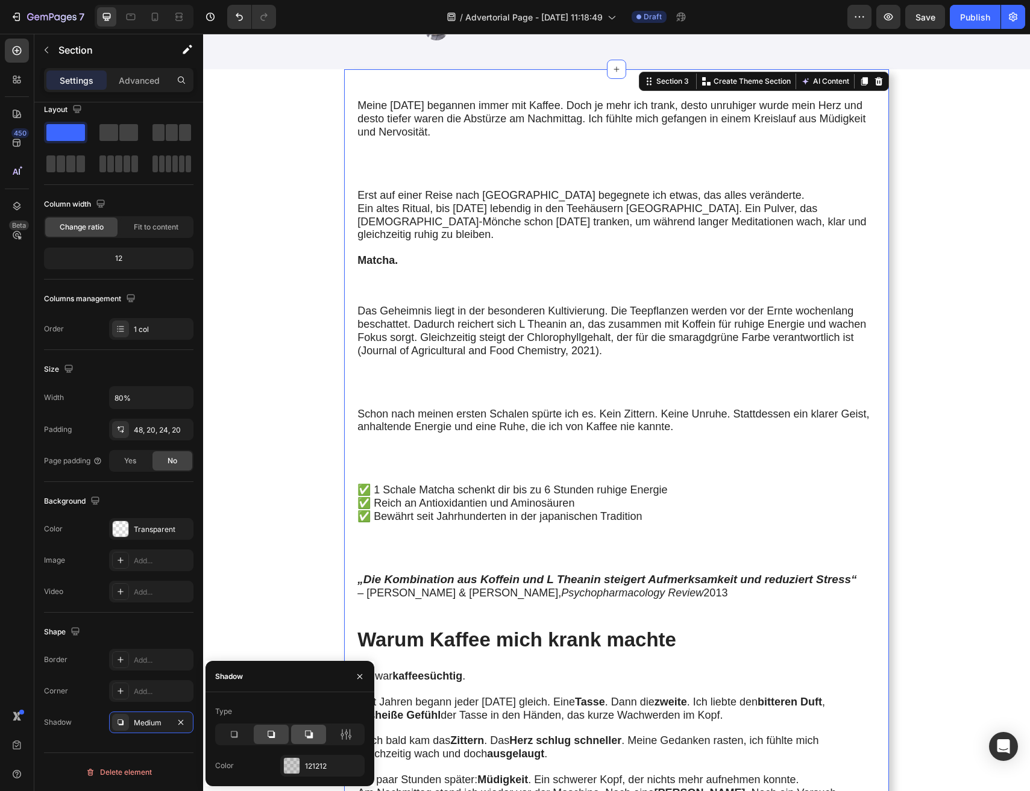
click at [311, 737] on icon at bounding box center [309, 735] width 8 height 8
click at [338, 733] on div at bounding box center [345, 734] width 35 height 19
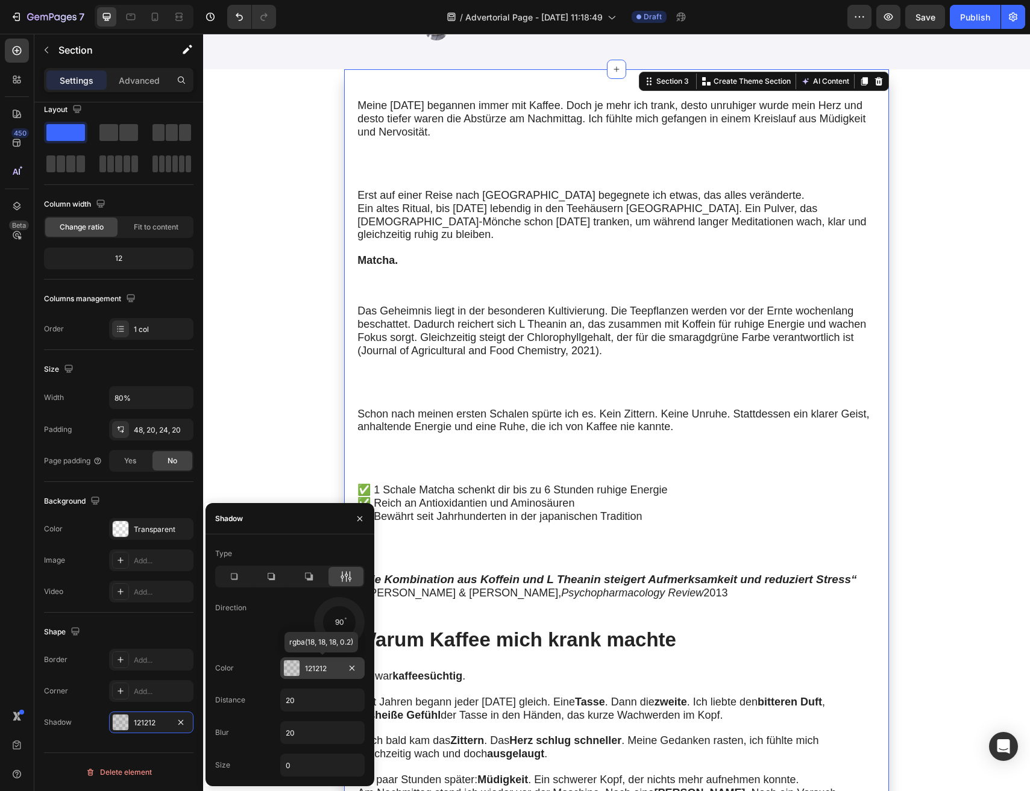
drag, startPoint x: 353, startPoint y: 636, endPoint x: 337, endPoint y: 661, distance: 29.6
click at [337, 661] on div "Type Direction 90 Color 121212 rgba(18, 18, 18, 0.2) Distance 20 Blur 20 Size 0" at bounding box center [290, 660] width 169 height 233
click at [304, 703] on input "20" at bounding box center [322, 700] width 83 height 22
type input "40"
click at [298, 718] on div "Type Direction 90 Color 121212 Distance 40 Blur 20 Size 0" at bounding box center [290, 660] width 169 height 233
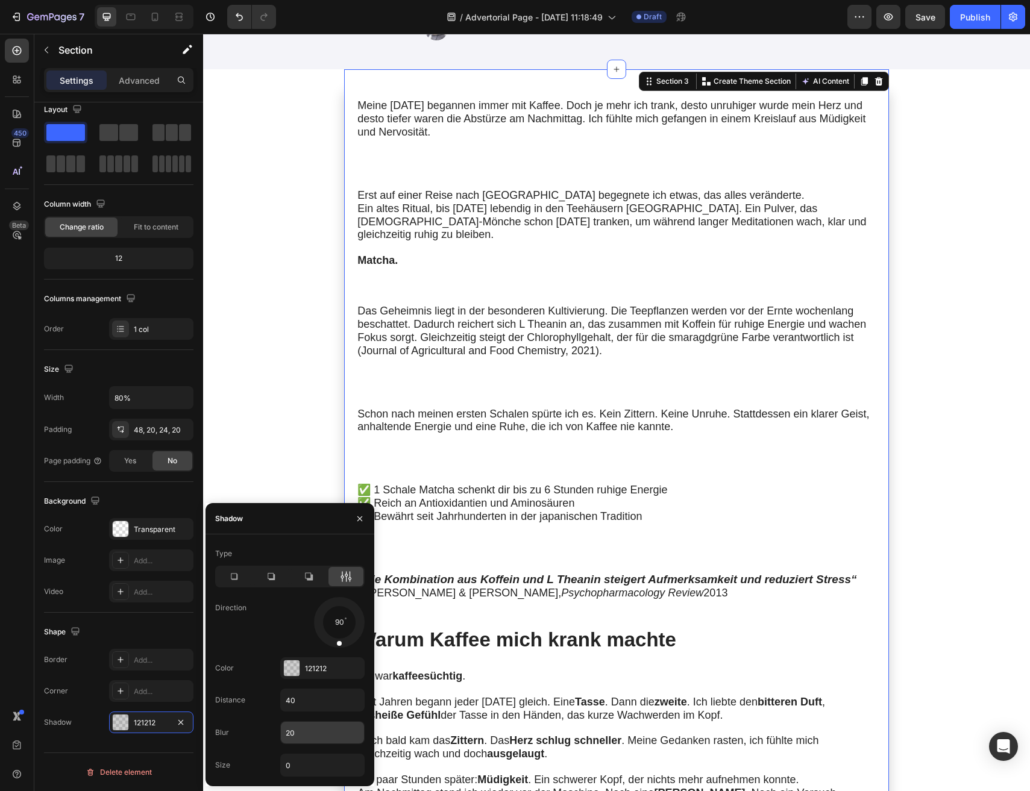
click at [298, 726] on input "20" at bounding box center [322, 733] width 83 height 22
click at [298, 736] on input "20" at bounding box center [322, 733] width 83 height 22
type input "10"
click at [304, 770] on input "0" at bounding box center [322, 766] width 83 height 22
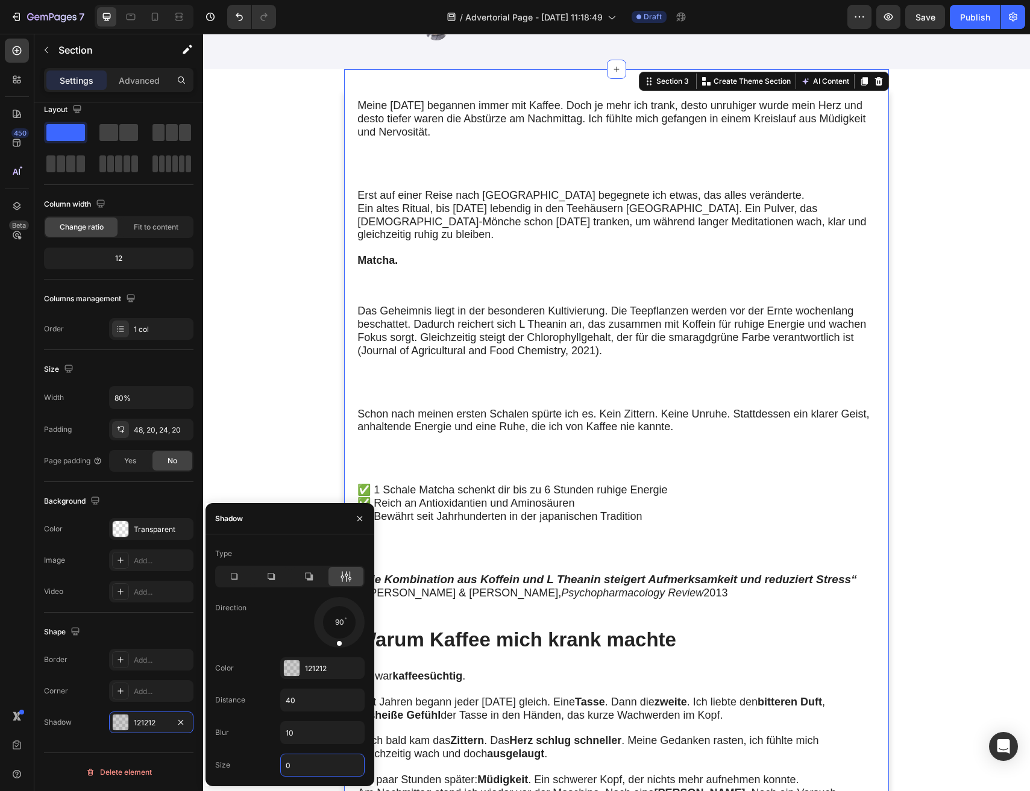
click at [304, 770] on input "0" at bounding box center [322, 766] width 83 height 22
type input "4"
type input "5"
type input "6"
type input "9"
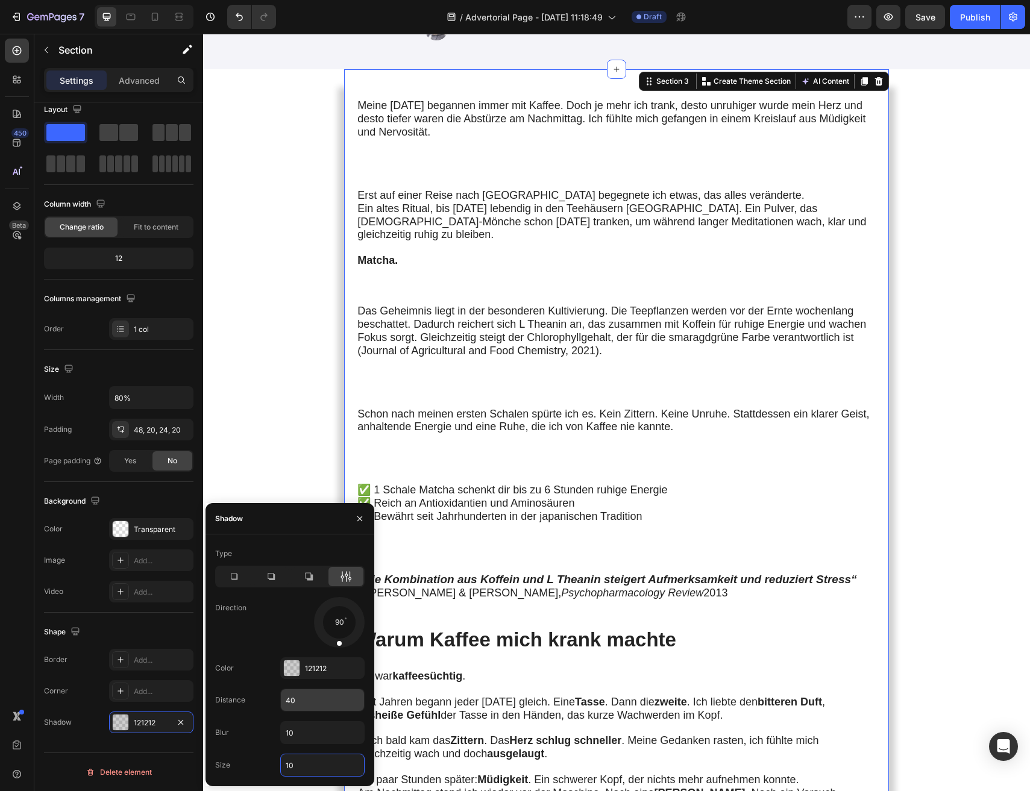
type input "10"
click at [312, 707] on input "40" at bounding box center [322, 700] width 83 height 22
type input "30"
click at [300, 738] on input "10" at bounding box center [322, 733] width 83 height 22
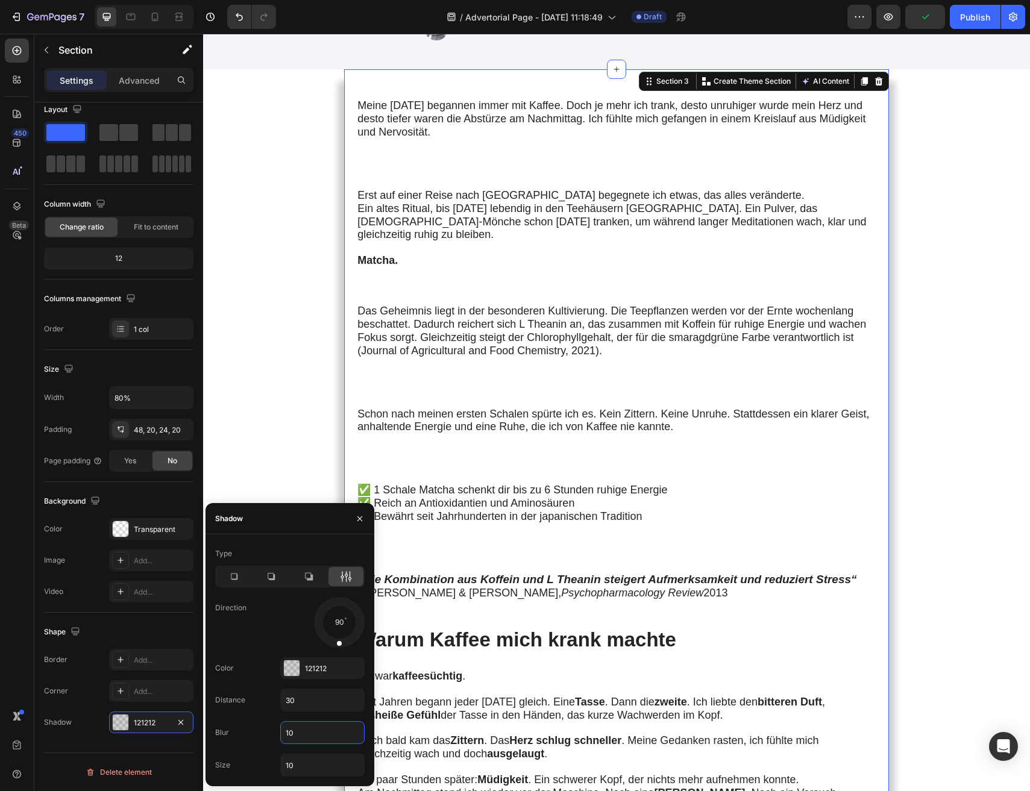
click at [300, 738] on input "10" at bounding box center [322, 733] width 83 height 22
type input "15"
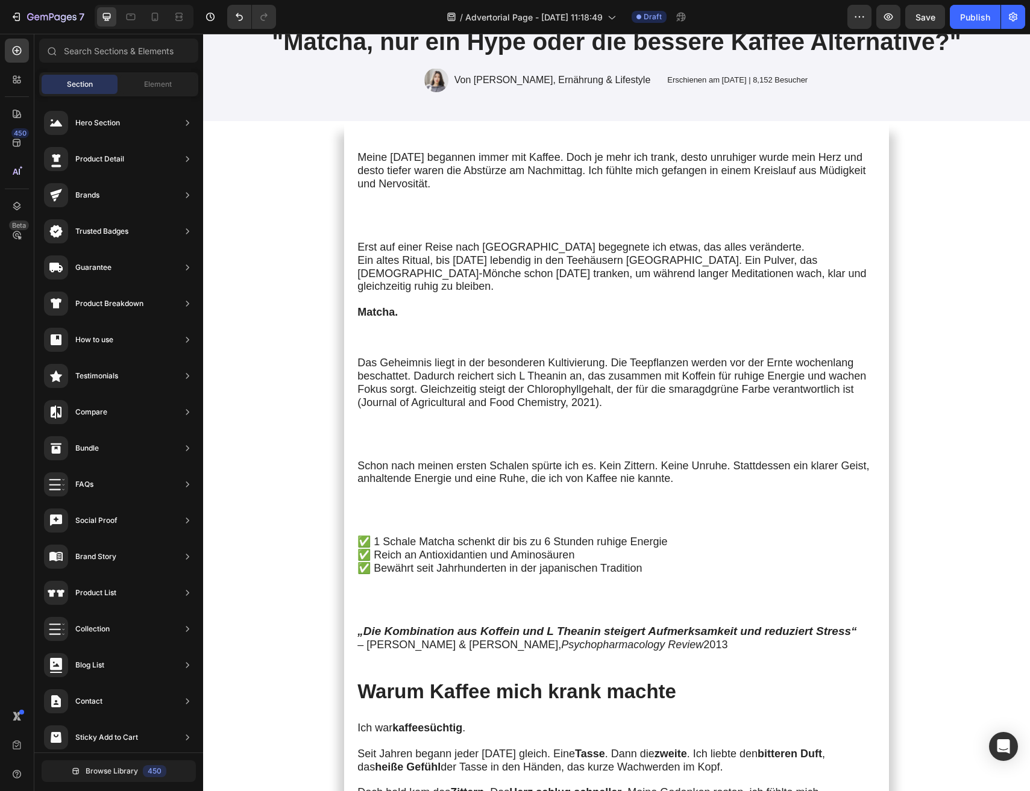
scroll to position [0, 0]
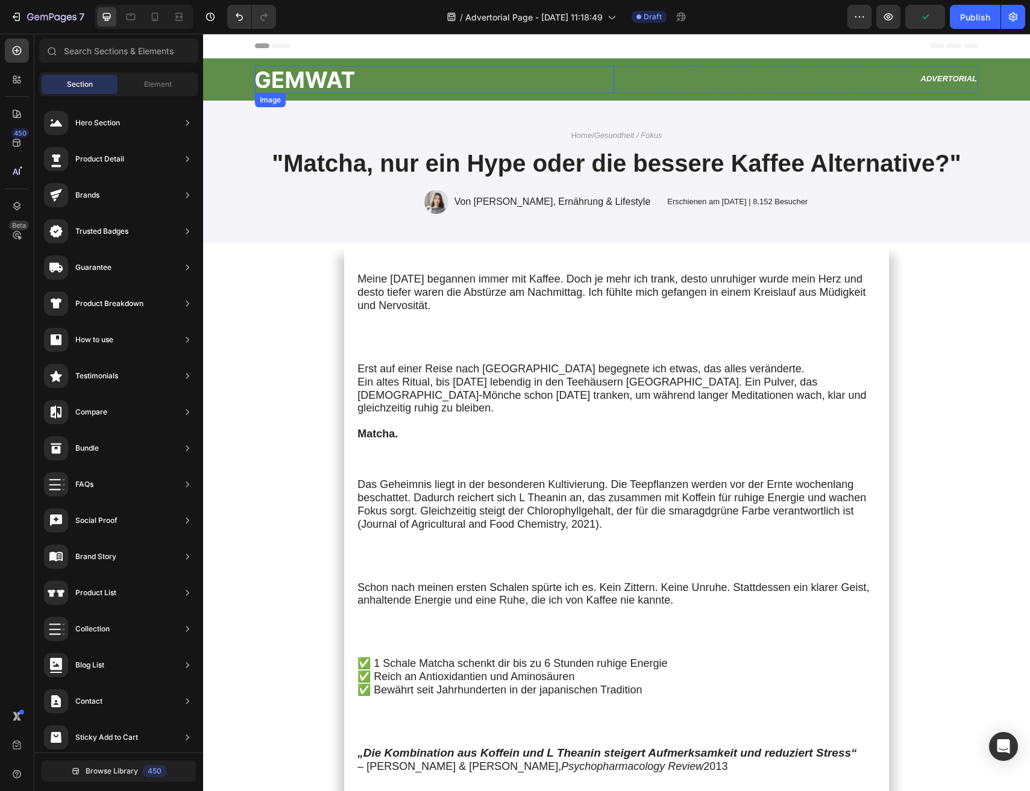
click at [345, 84] on img at bounding box center [304, 79] width 99 height 17
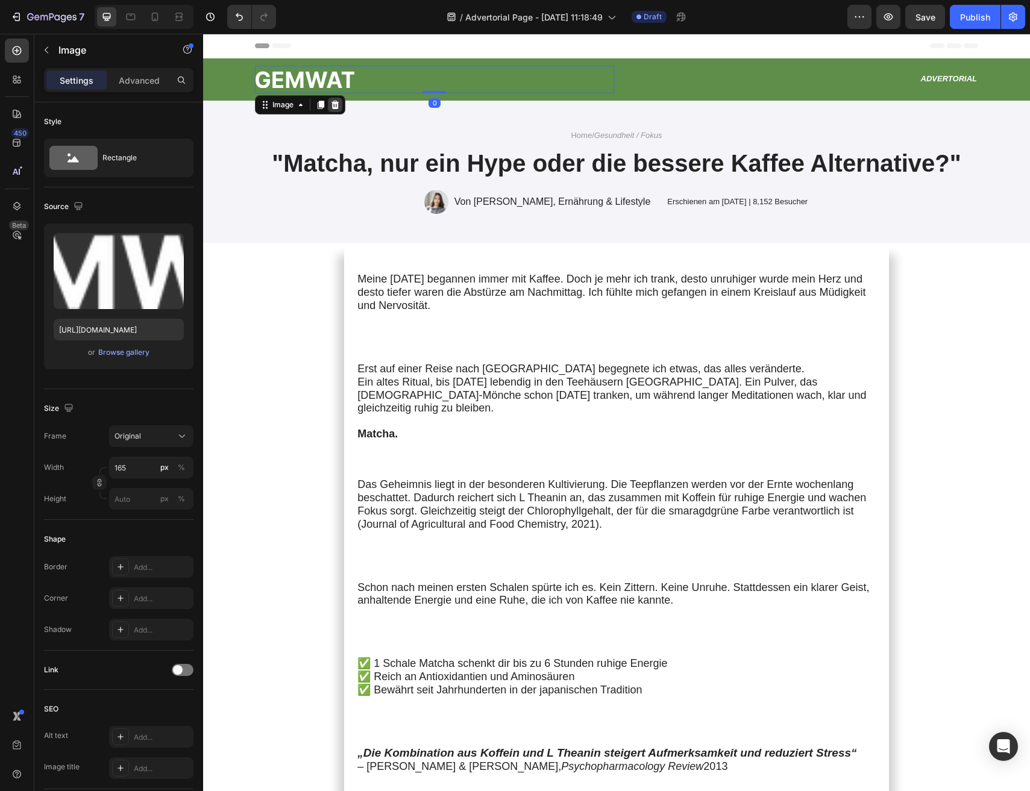
click at [331, 109] on icon at bounding box center [335, 105] width 10 height 10
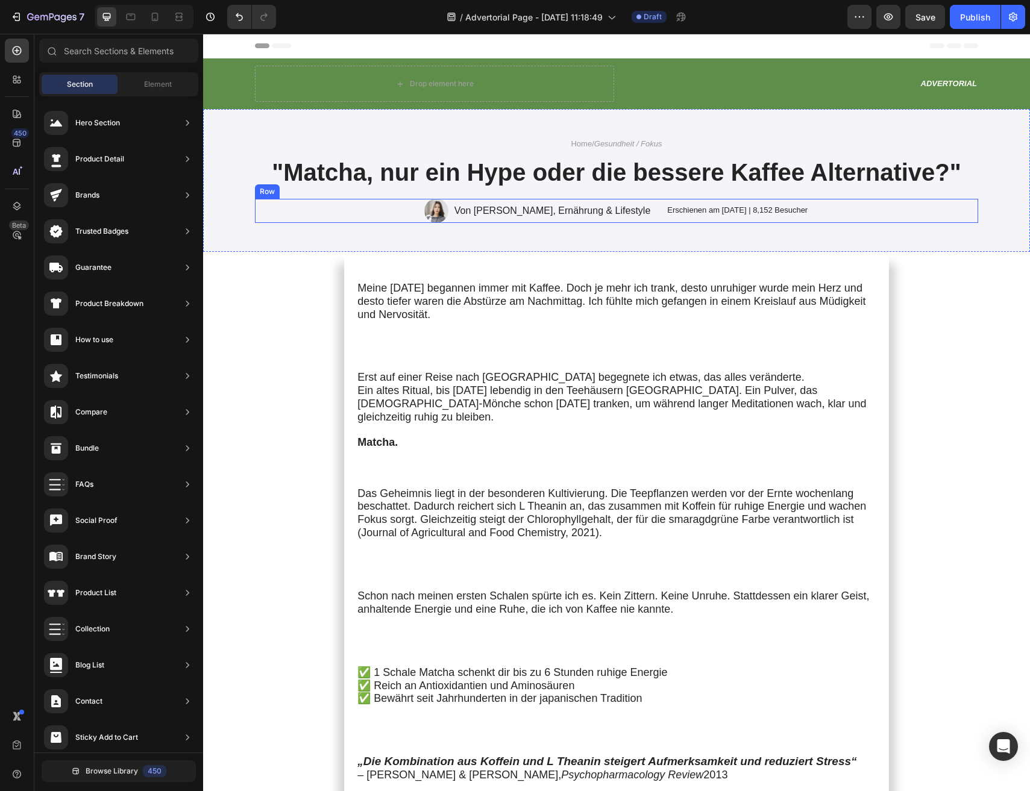
click at [290, 243] on div "Home / Gesundheit / Fokus Text Block "Matcha, nur ein Hype oder die bessere Kaf…" at bounding box center [616, 180] width 827 height 143
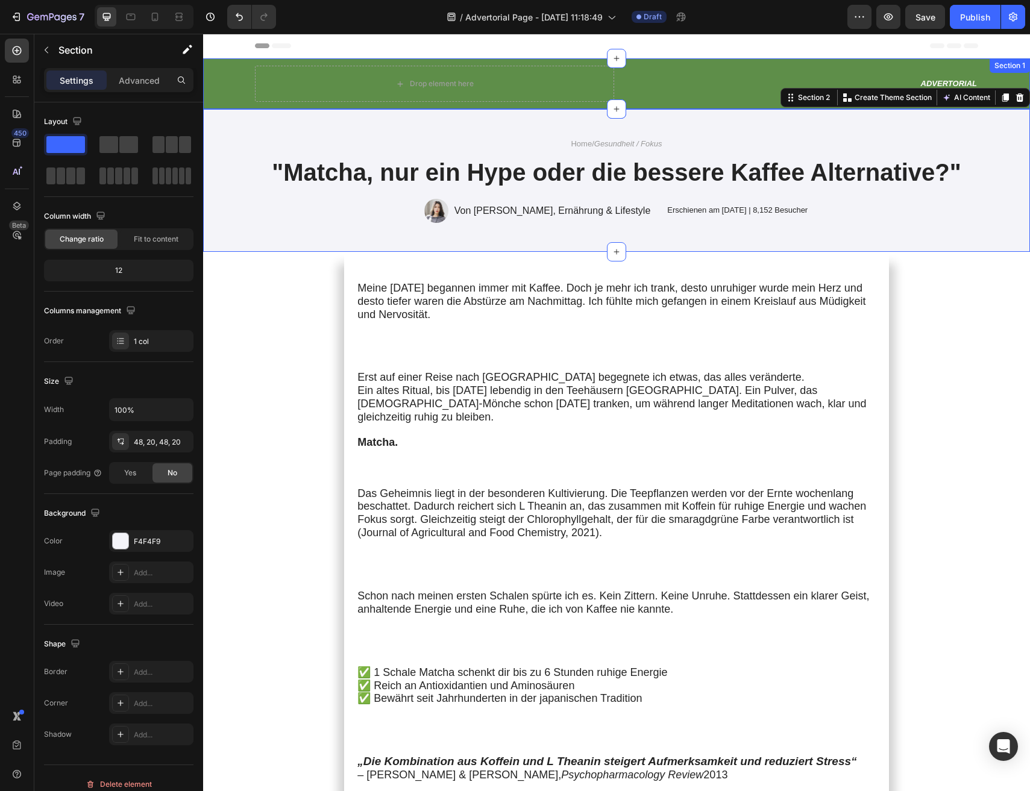
click at [659, 103] on div "Drop element here Advertorial Text Block Row Section 1" at bounding box center [616, 83] width 827 height 51
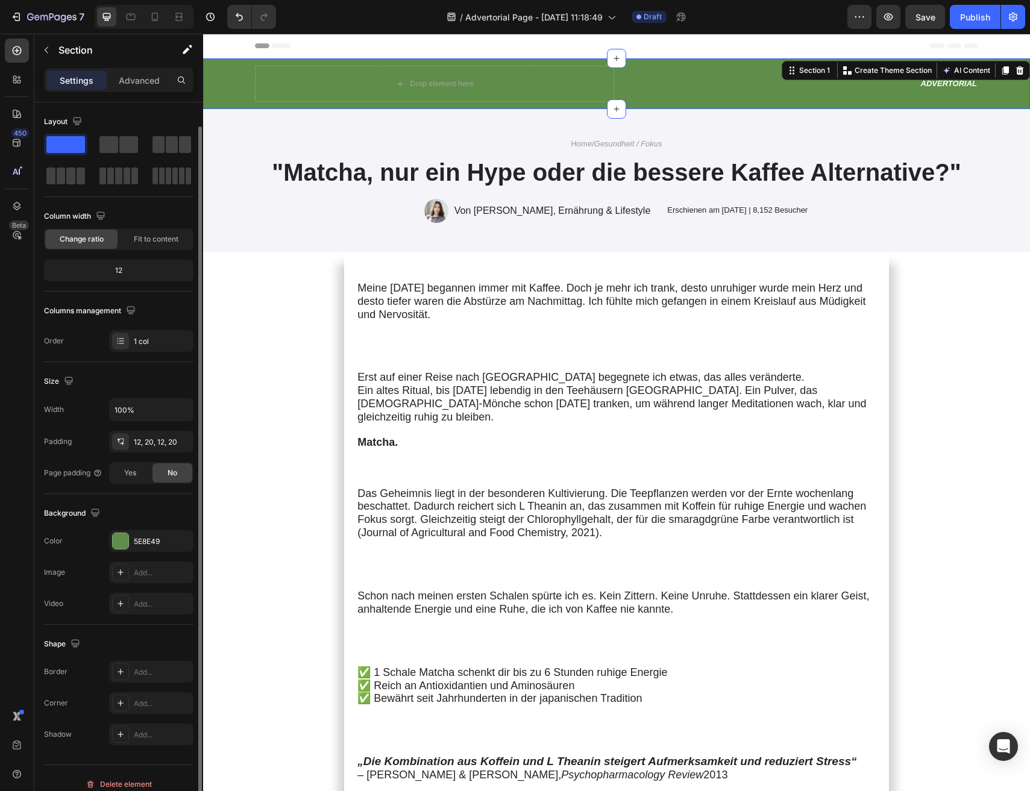
scroll to position [12, 0]
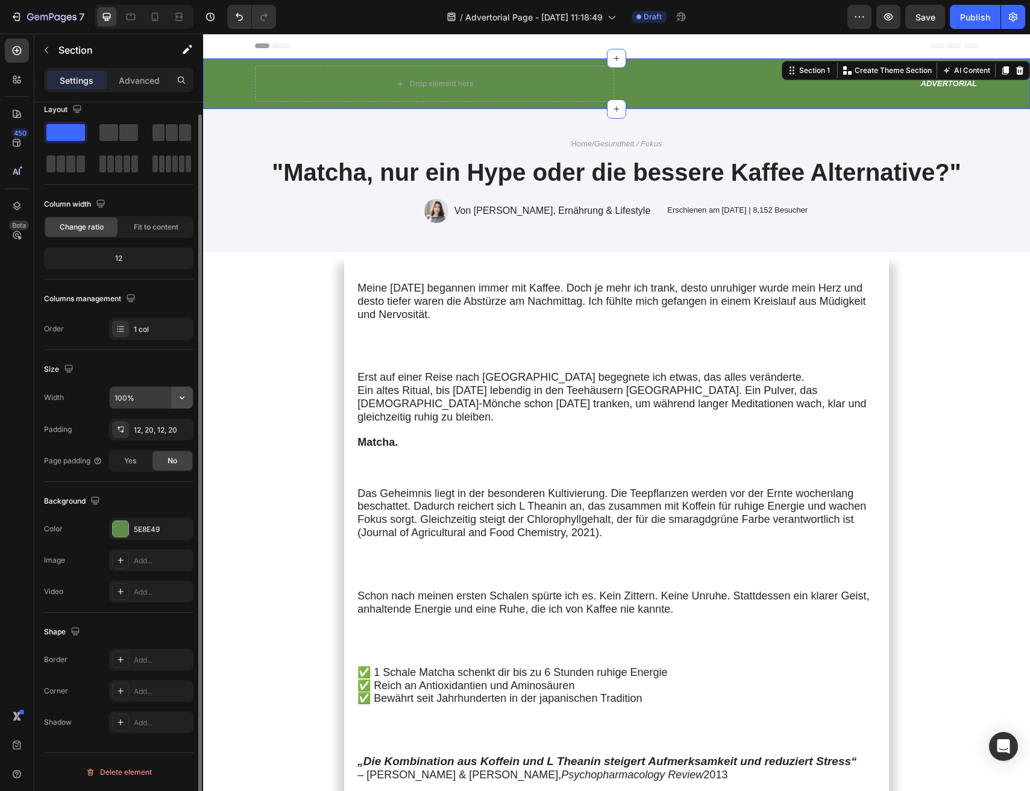
click at [180, 407] on button "button" at bounding box center [182, 398] width 22 height 22
click at [89, 383] on div "Size Width 100% Padding 12, 20, 12, 20 Page padding Yes No" at bounding box center [118, 416] width 149 height 132
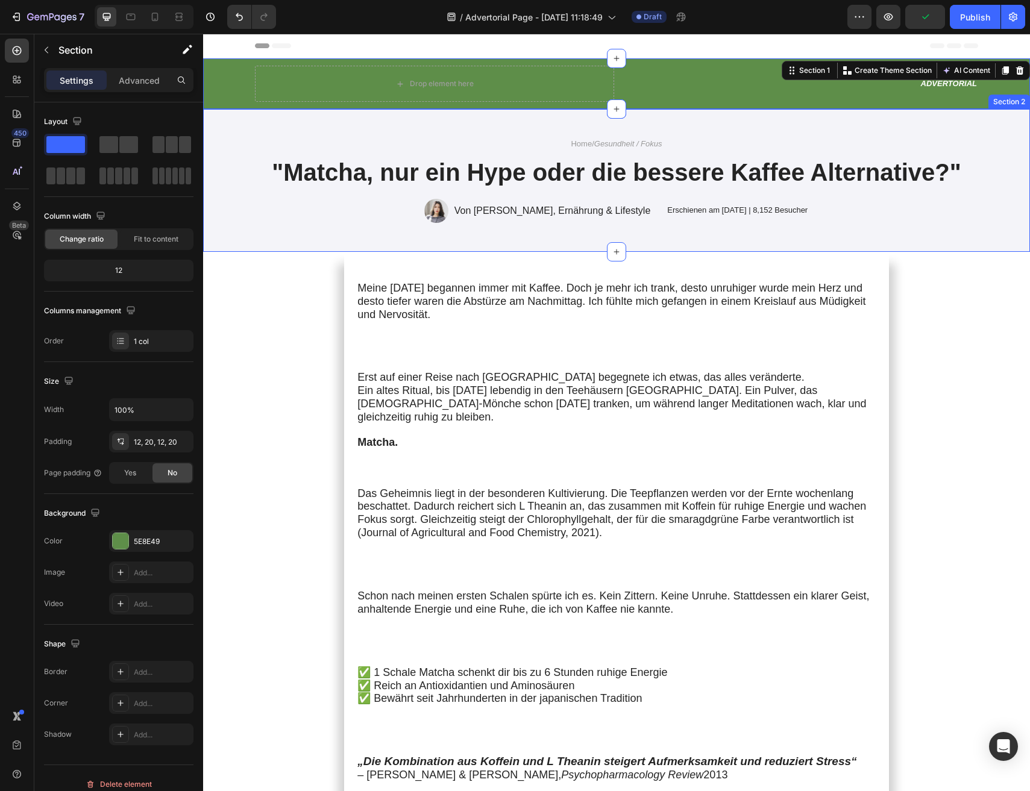
click at [645, 109] on div "Home / Gesundheit / Fokus Text Block "Matcha, nur ein Hype oder die bessere Kaf…" at bounding box center [616, 180] width 827 height 143
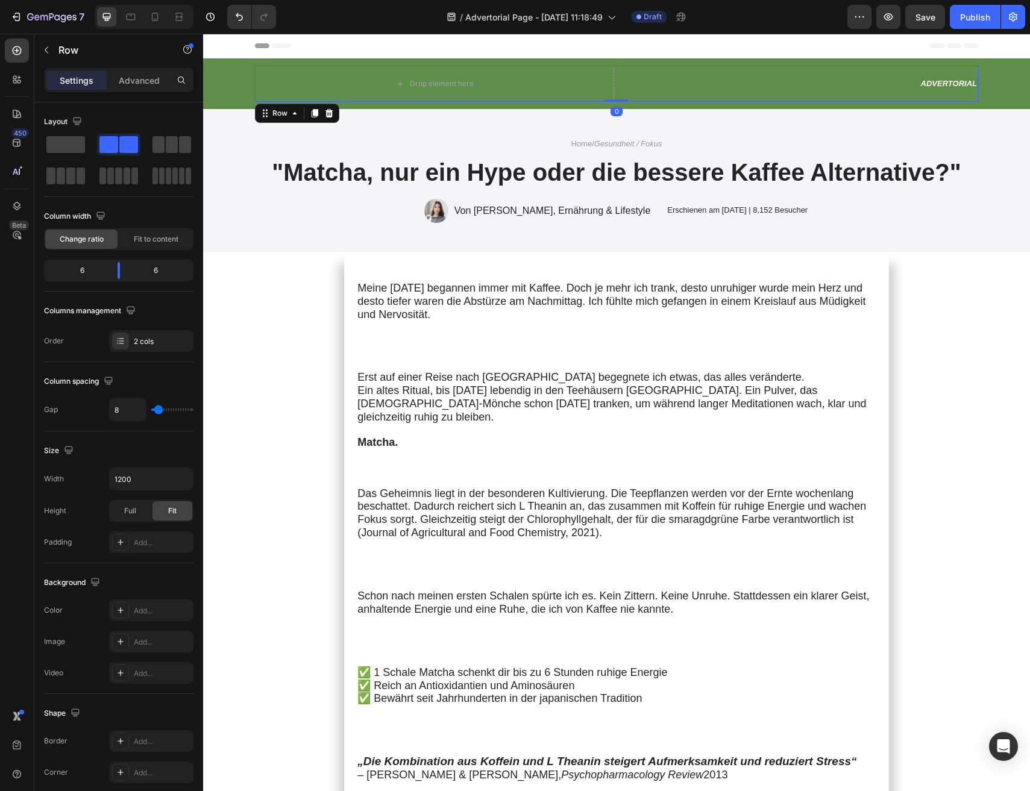
click at [858, 66] on div "Advertorial Text Block" at bounding box center [798, 84] width 359 height 36
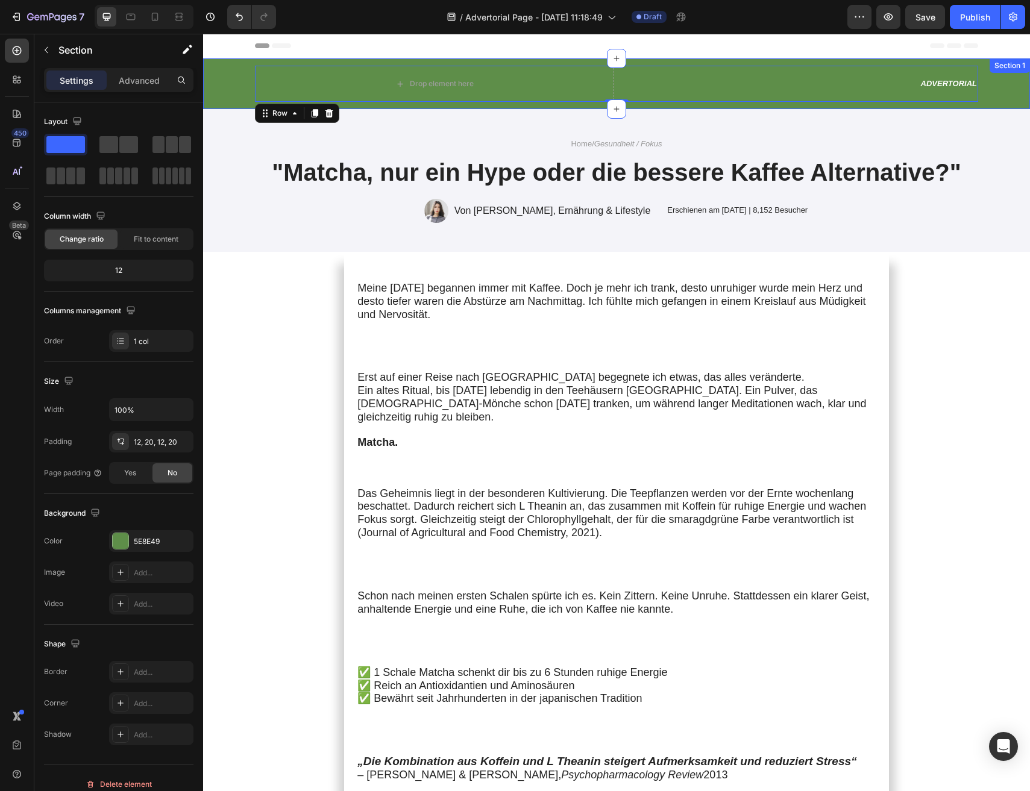
click at [246, 84] on div "Drop element here Advertorial Text Block Row 0" at bounding box center [616, 84] width 803 height 36
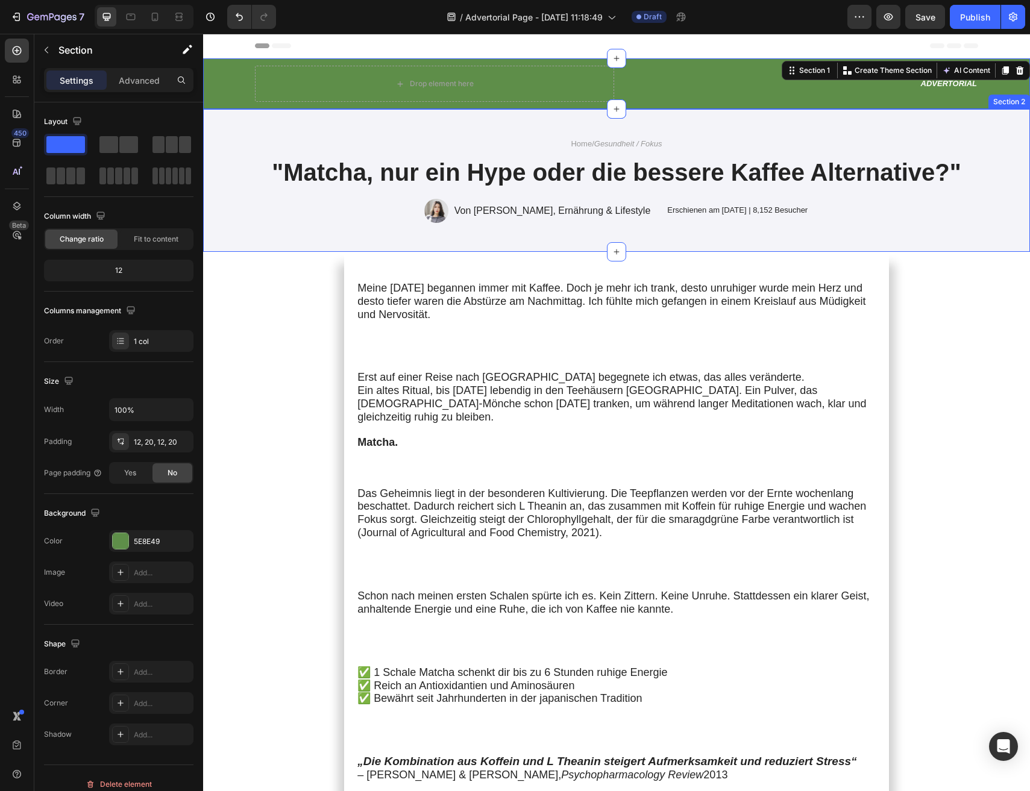
click at [506, 133] on div "Home / Gesundheit / Fokus Text Block "Matcha, nur ein Hype oder die bessere Kaf…" at bounding box center [616, 180] width 827 height 143
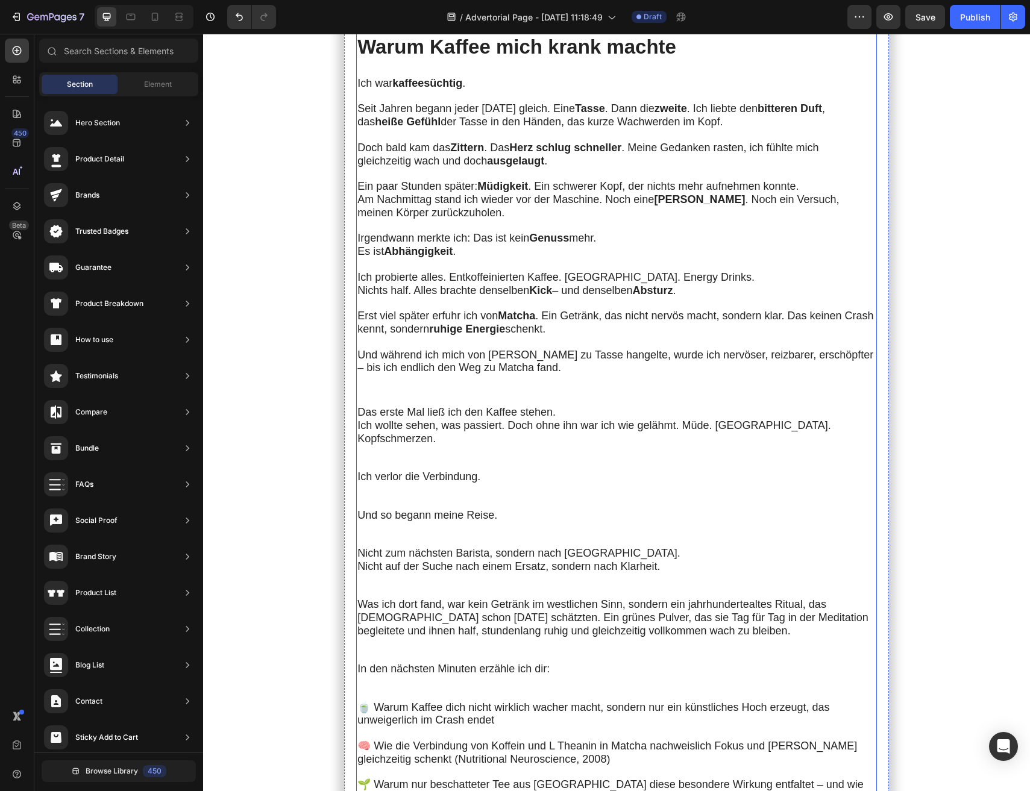
scroll to position [812, 0]
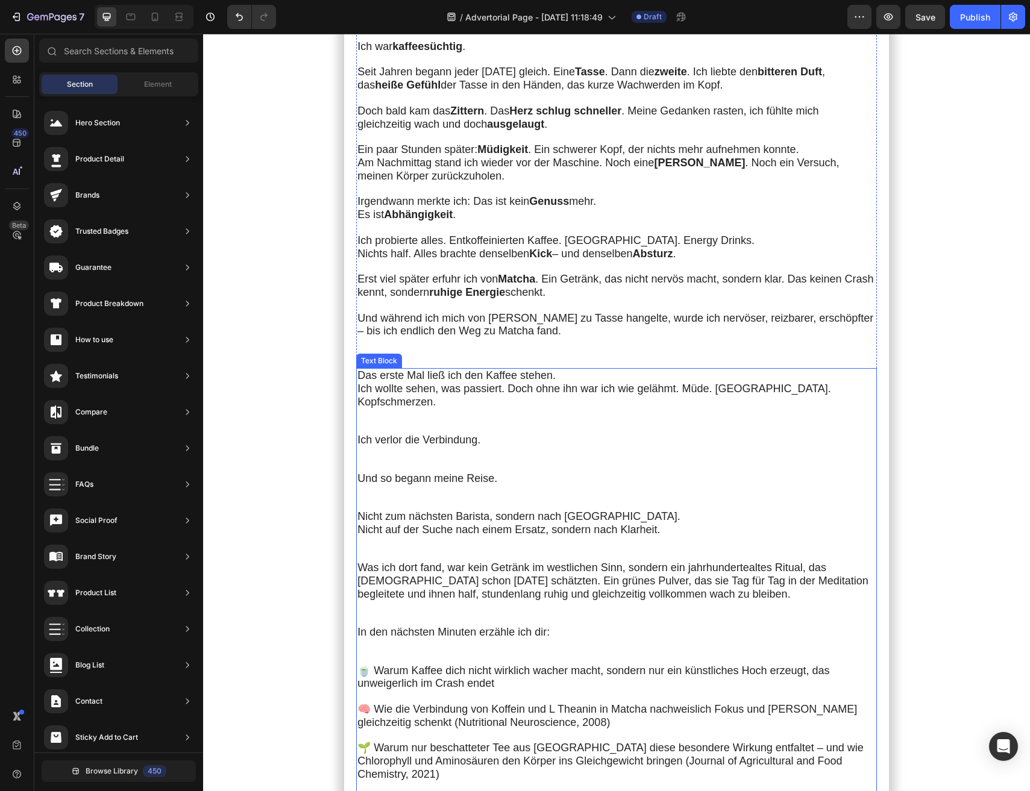
click at [451, 473] on span "Und so begann meine Reise." at bounding box center [427, 479] width 140 height 12
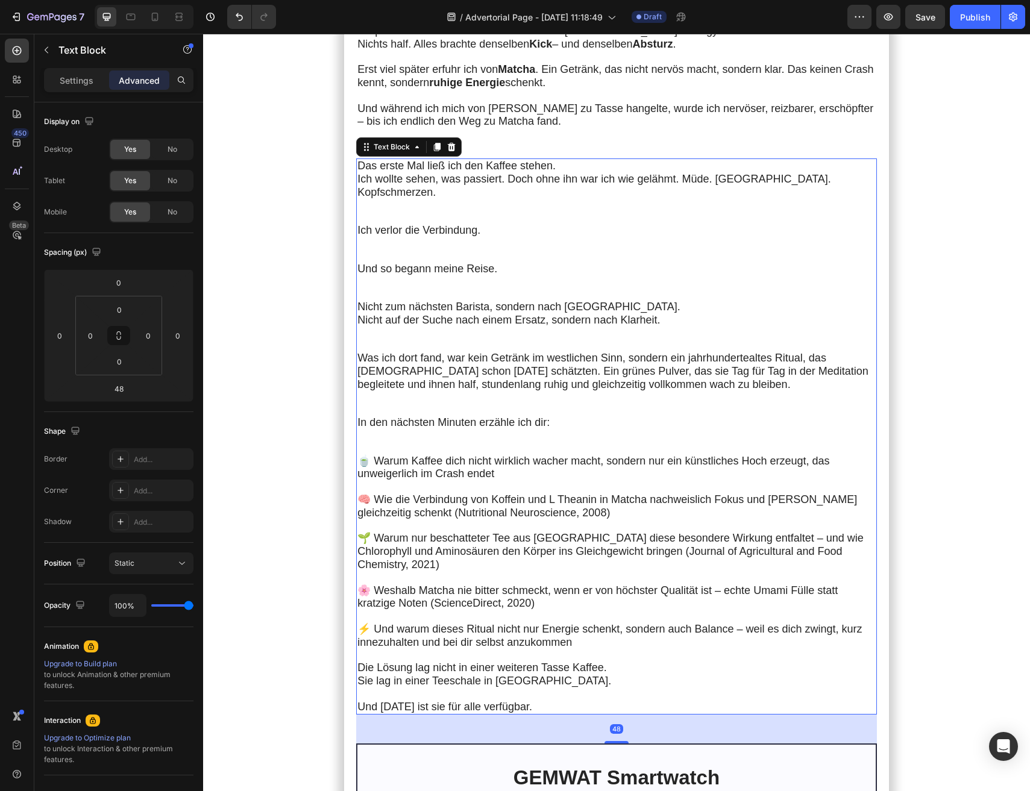
scroll to position [1091, 0]
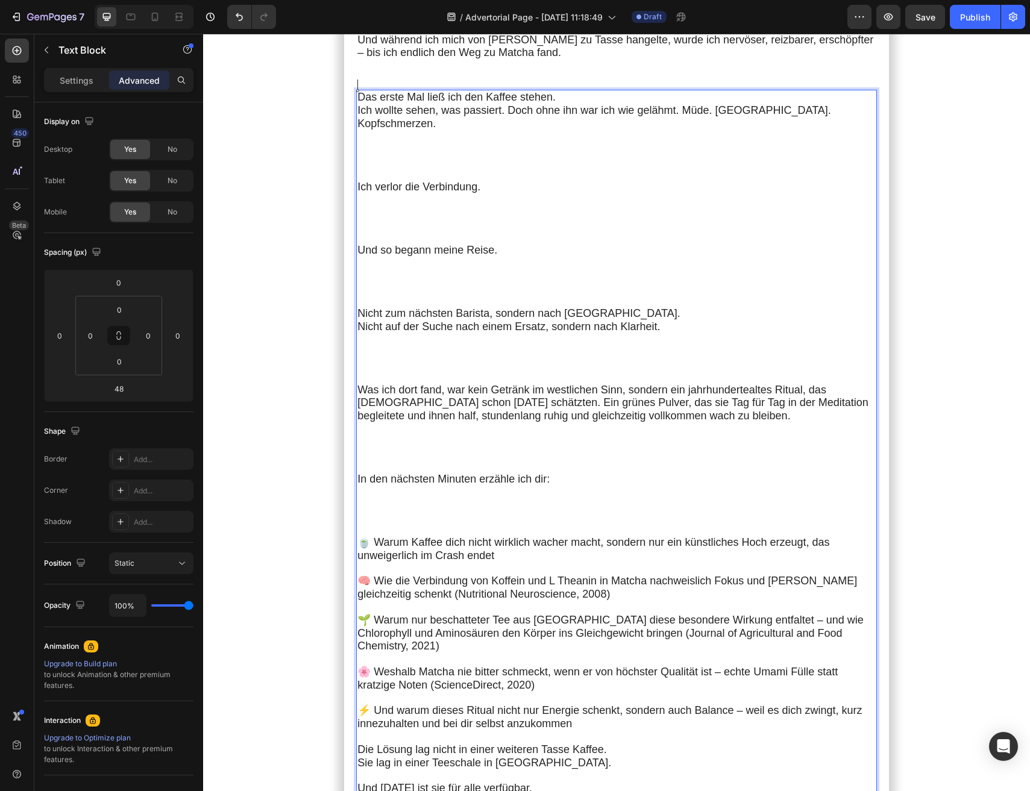
click at [520, 588] on span "Nutritional Neuroscience, 2008" at bounding box center [532, 594] width 148 height 12
click at [571, 744] on span "Die Lösung lag nicht in einer weiteren Tasse Kaffee." at bounding box center [482, 750] width 250 height 12
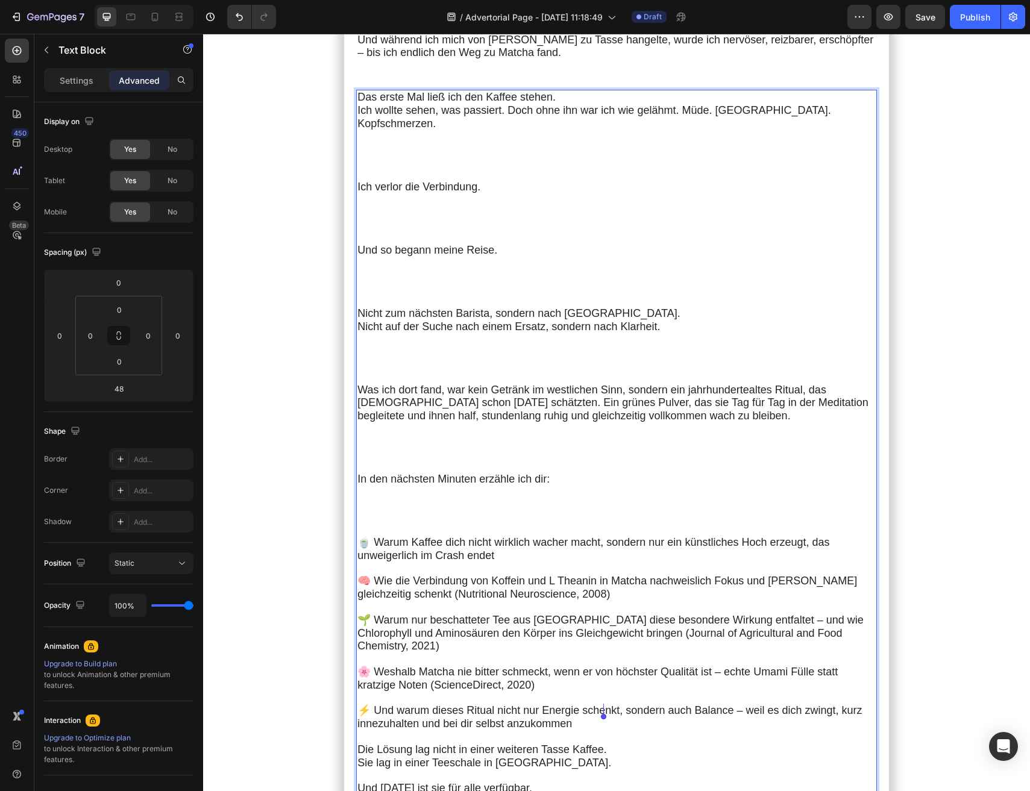
click at [544, 770] on p "Und [DATE] ist sie für alle verfügbar." at bounding box center [615, 783] width 516 height 26
click at [544, 770] on p "⁠⁠⁠⁠⁠⁠⁠ Und [DATE] ist sie für alle verfügbar." at bounding box center [615, 783] width 516 height 26
click at [544, 770] on p "Und [DATE] ist sie für alle verfügbar." at bounding box center [615, 783] width 516 height 26
click at [537, 767] on div "Meine [DATE] begannen immer mit Kaffee. Doch je mehr ich trank, desto unruhiger…" at bounding box center [616, 361] width 521 height 2343
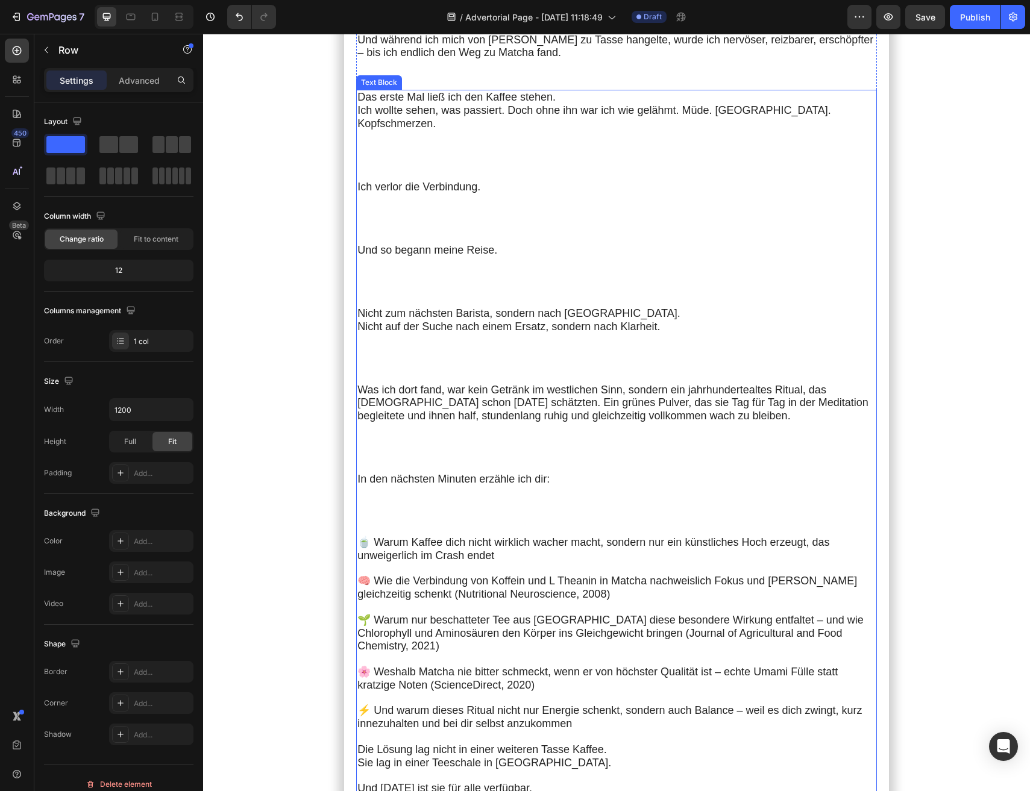
click at [535, 770] on p "Und [DATE] ist sie für alle verfügbar." at bounding box center [615, 783] width 516 height 26
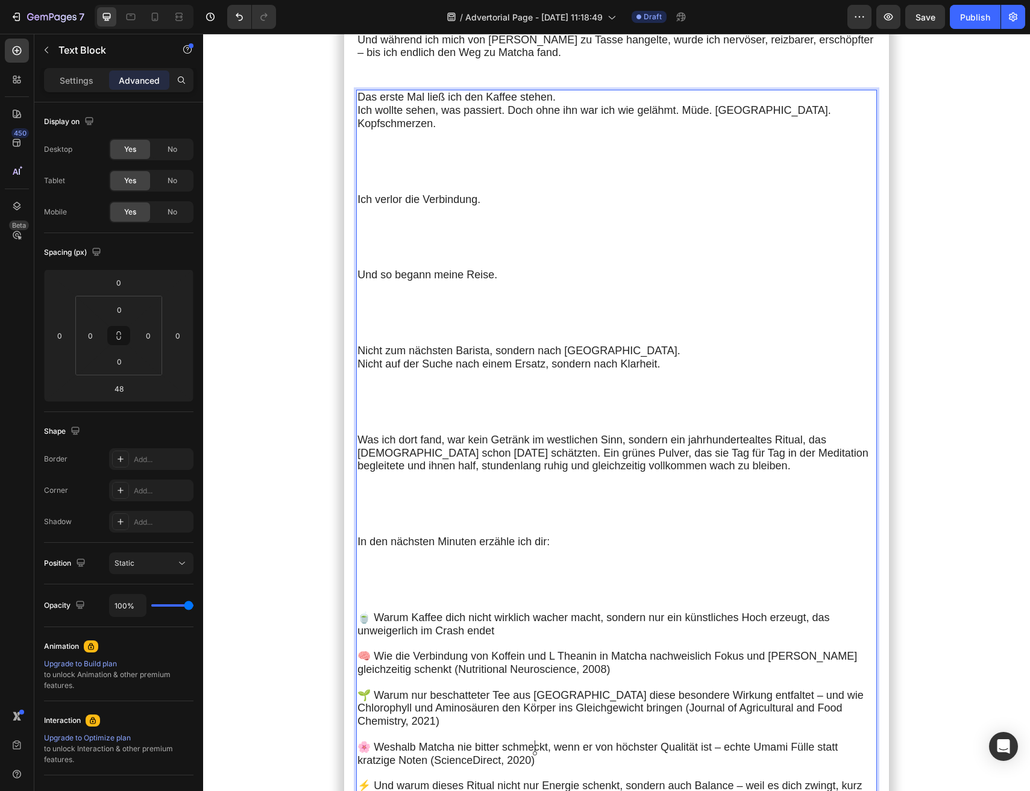
click at [535, 536] on span "In den nächsten Minuten erzähle ich dir:" at bounding box center [453, 542] width 192 height 12
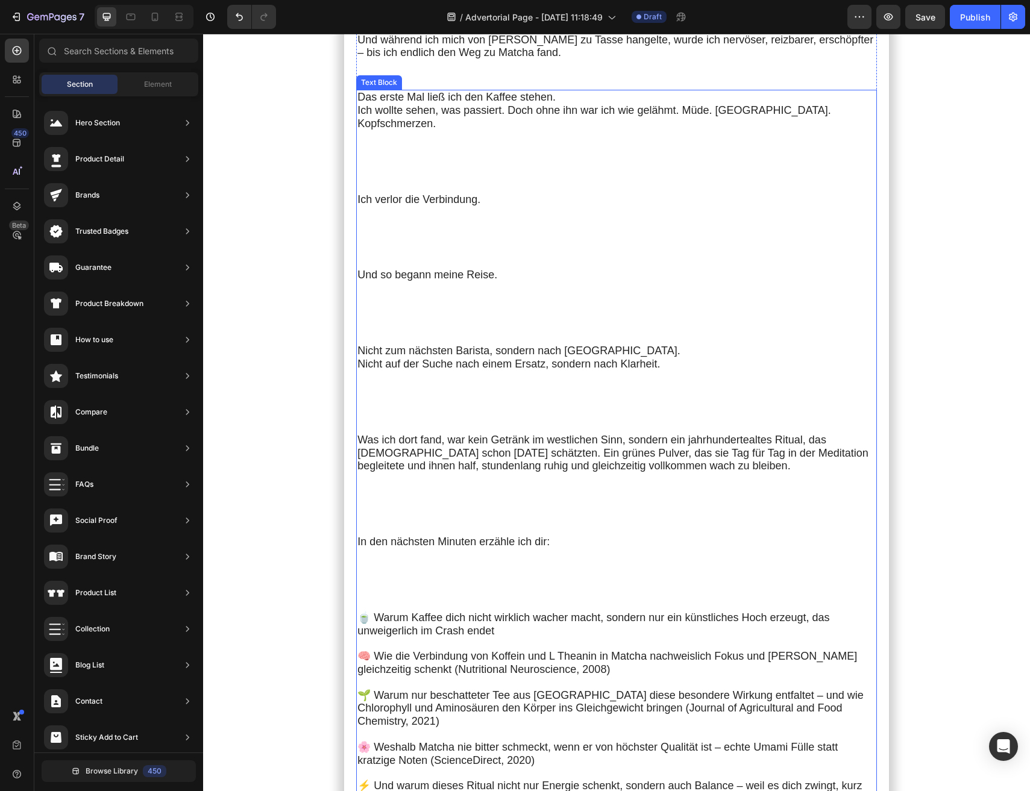
click at [483, 434] on span "Was ich dort fand, war kein Getränk im westlichen Sinn, sondern ein jahrhundert…" at bounding box center [612, 453] width 511 height 39
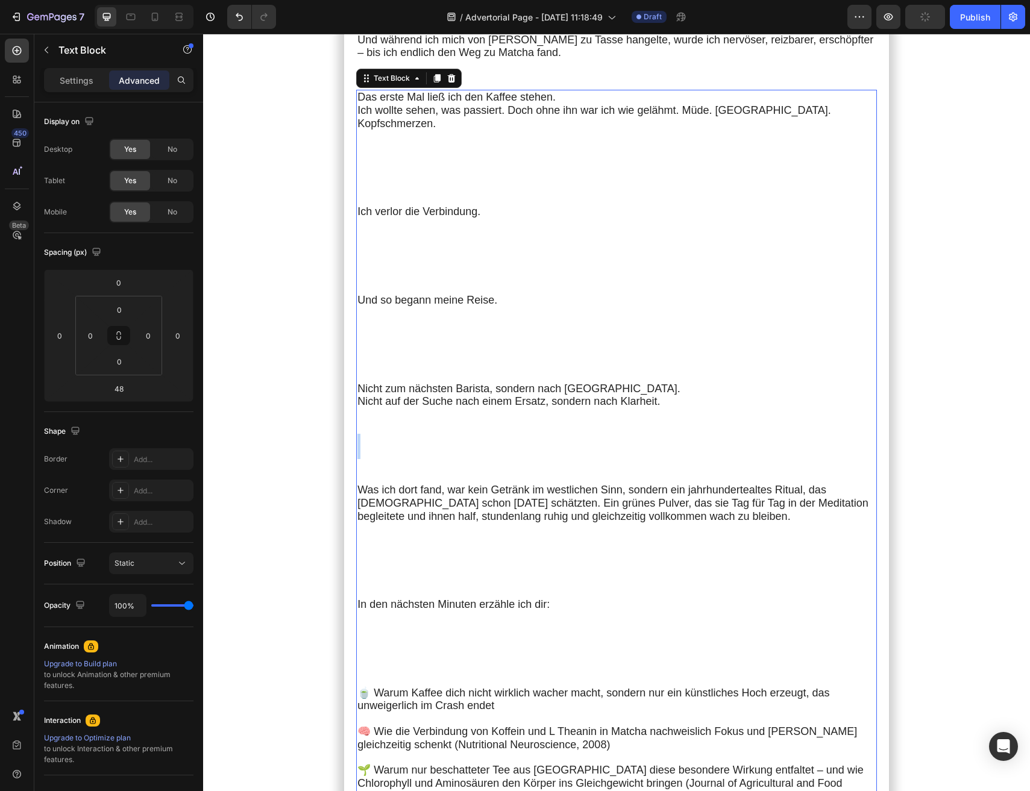
click at [483, 426] on p "Nicht zum nächsten Barista, sondern nach [GEOGRAPHIC_DATA]. Nicht auf der Suche…" at bounding box center [615, 433] width 516 height 101
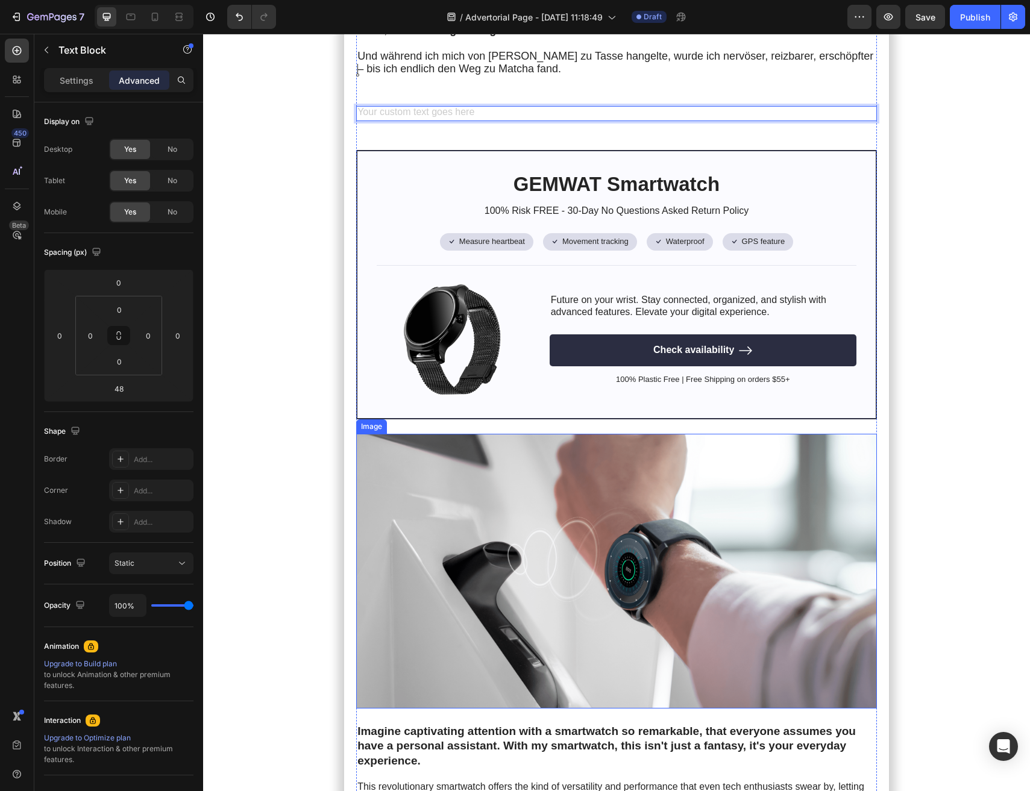
scroll to position [867, 0]
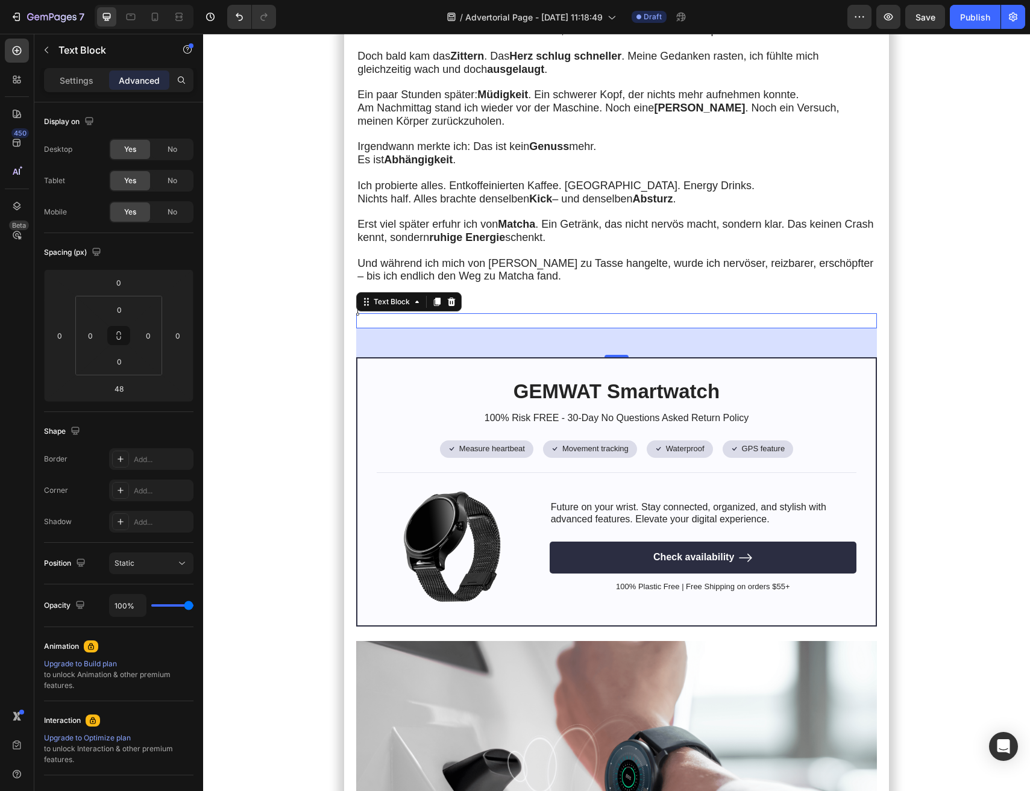
click at [403, 313] on div "Rich Text Editor. Editing area: main" at bounding box center [616, 320] width 521 height 15
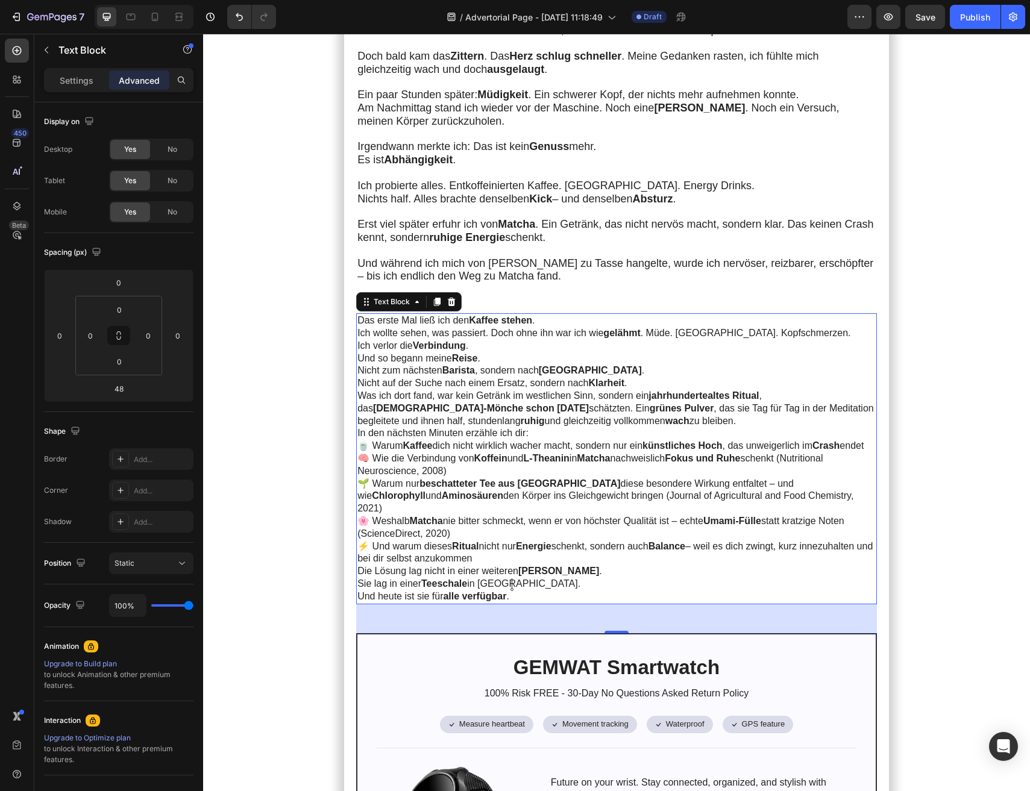
click at [498, 315] on strong "Kaffee stehen" at bounding box center [500, 320] width 63 height 10
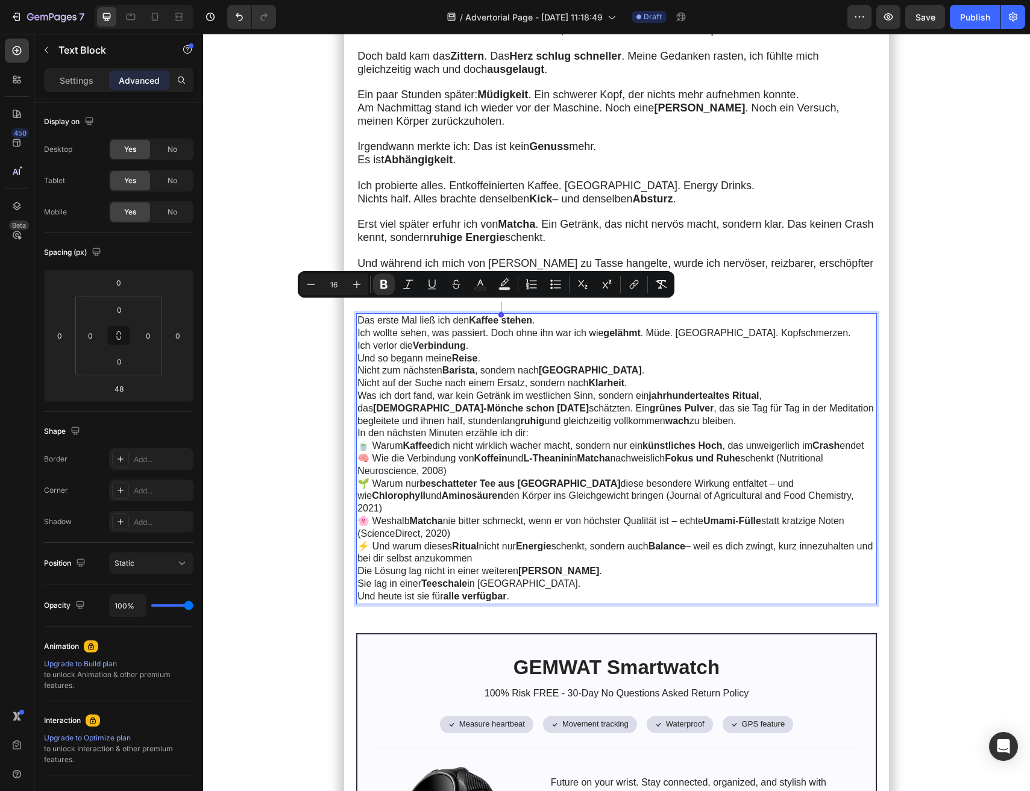
click at [564, 315] on p "Das erste Mal ließ ich den Kaffee stehen . Ich wollte sehen, was passiert. Doch…" at bounding box center [615, 327] width 516 height 25
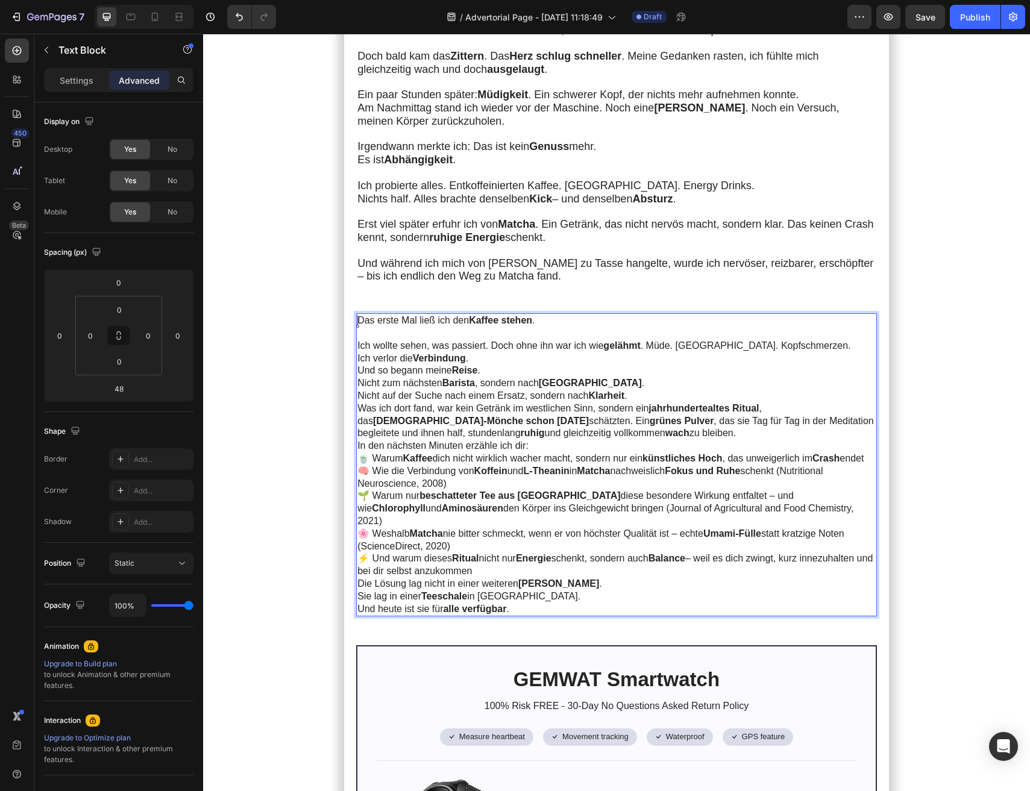
click at [496, 353] on p "Ich verlor die Verbindung ." at bounding box center [615, 359] width 516 height 13
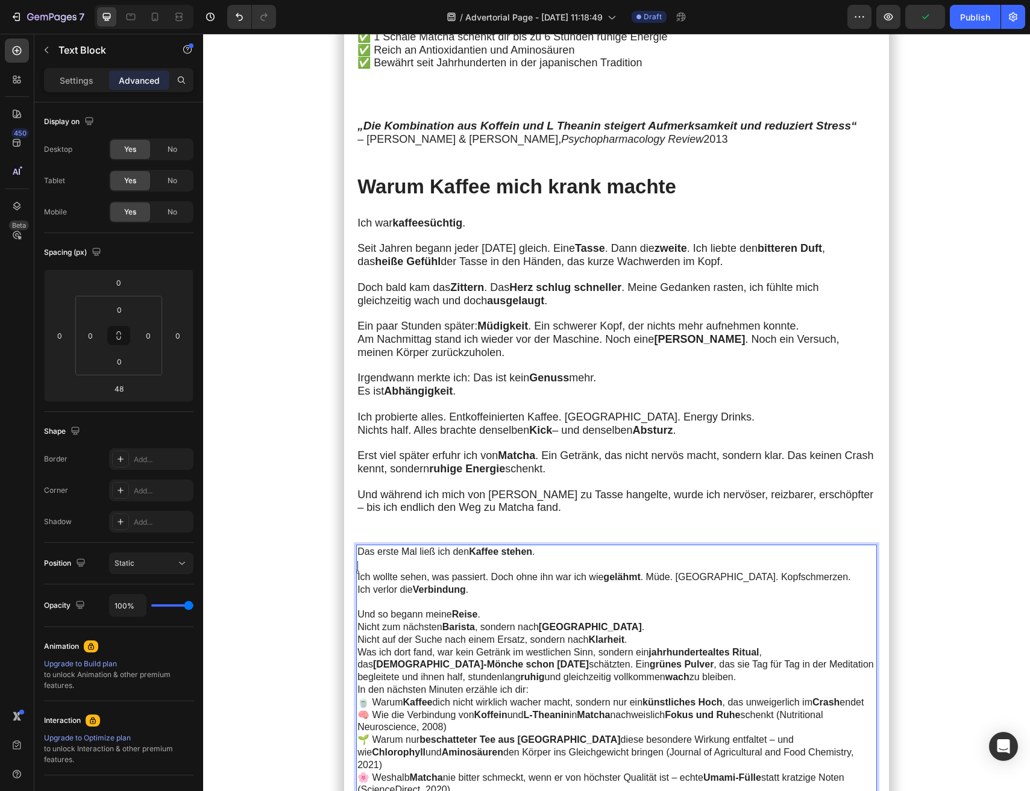
scroll to position [614, 0]
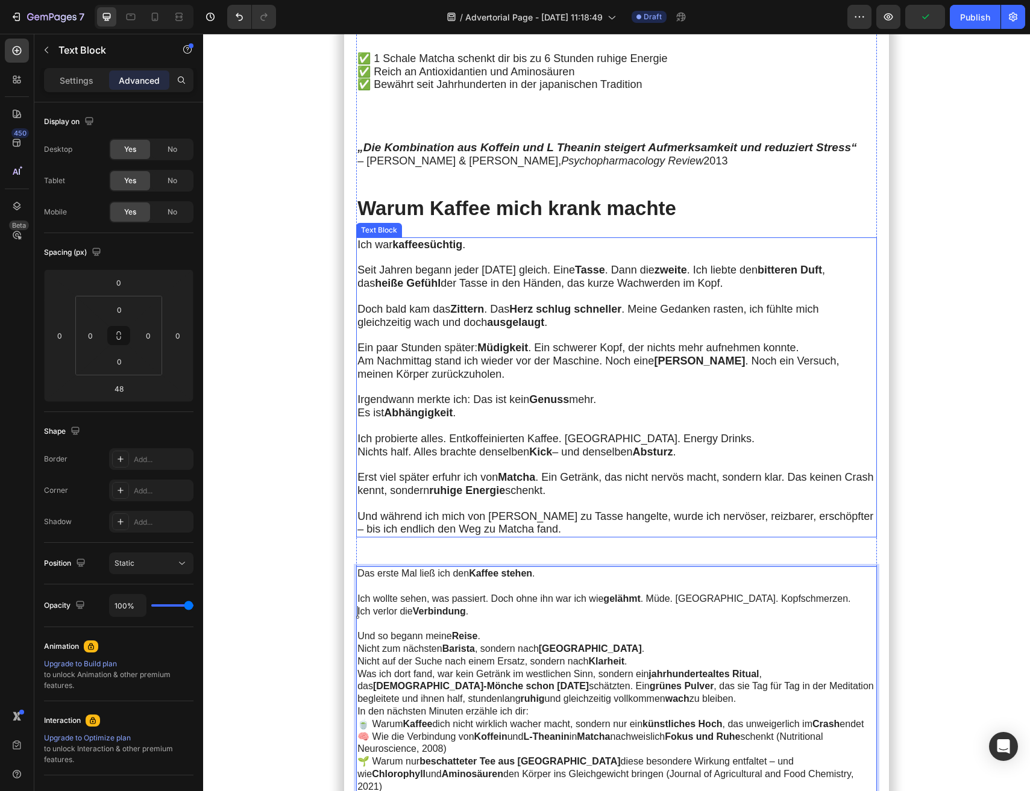
click at [494, 355] on span "Am Nachmittag stand ich wieder vor der Maschine. Noch eine Tasse Kaffee . Noch …" at bounding box center [598, 367] width 482 height 25
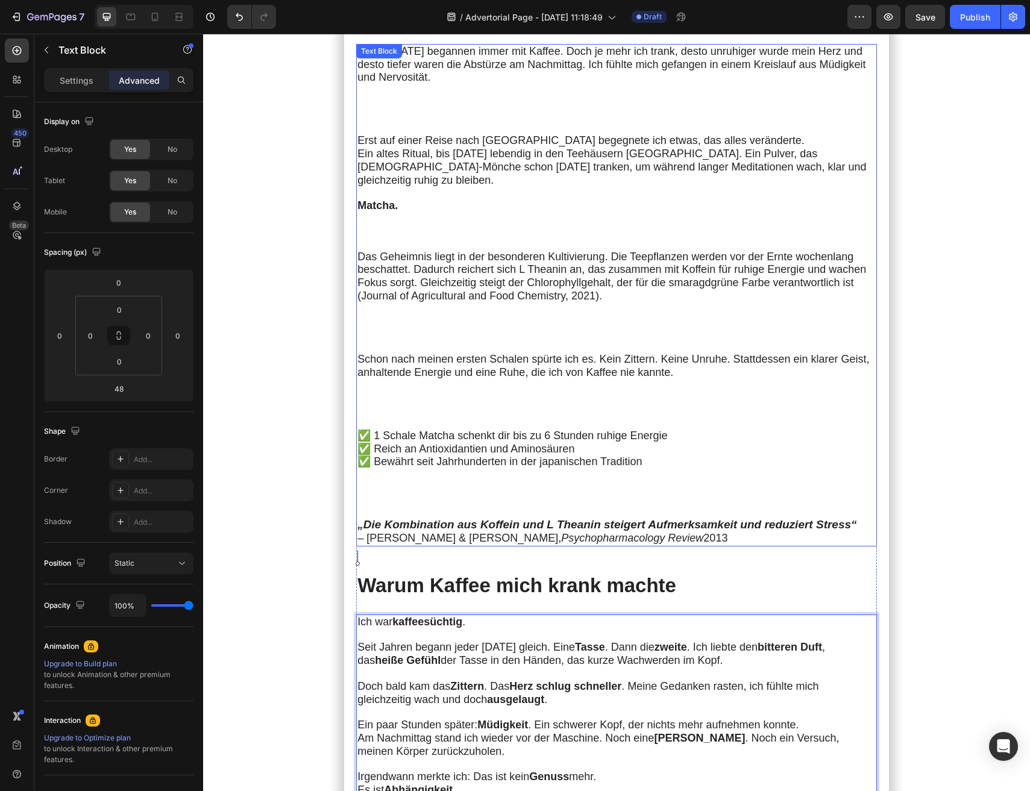
scroll to position [174, 0]
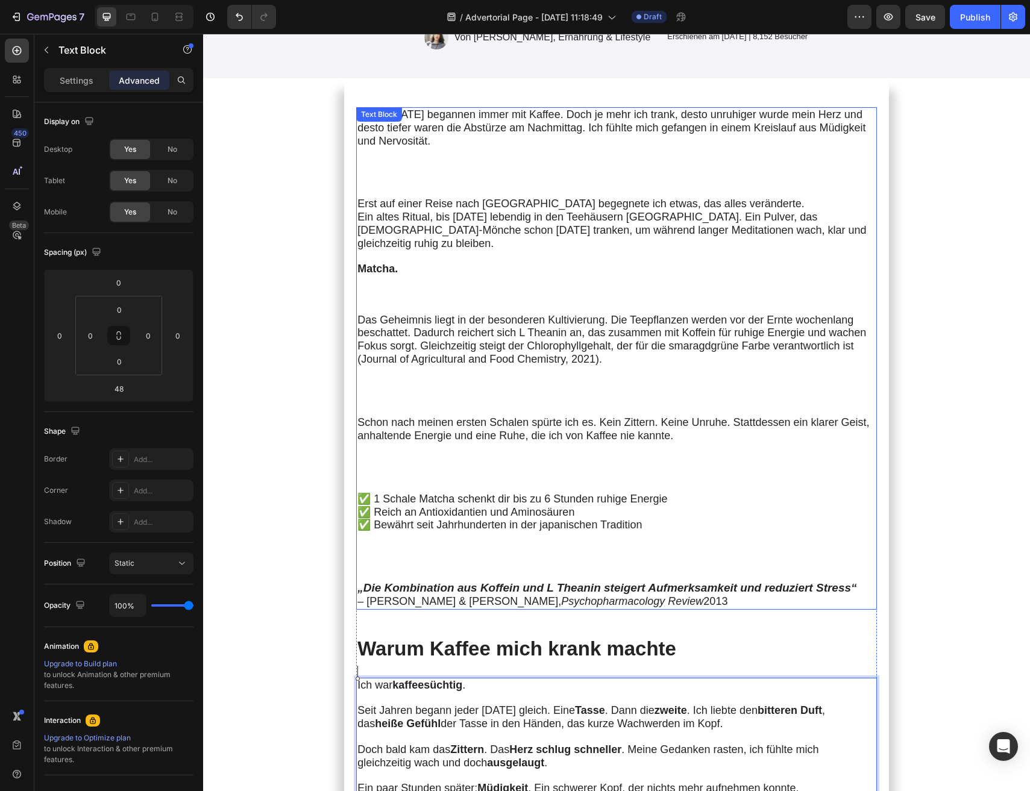
click at [491, 353] on span "Journal of Agricultural and Food Chemistry, 2021" at bounding box center [478, 359] width 234 height 12
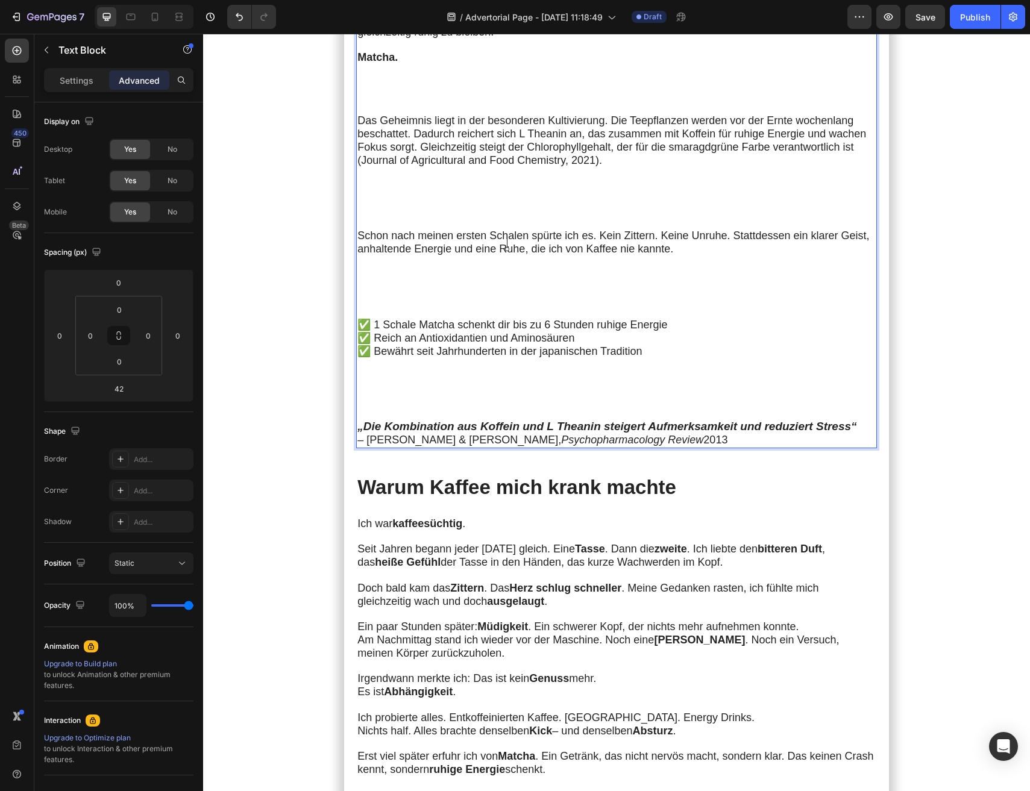
scroll to position [454, 0]
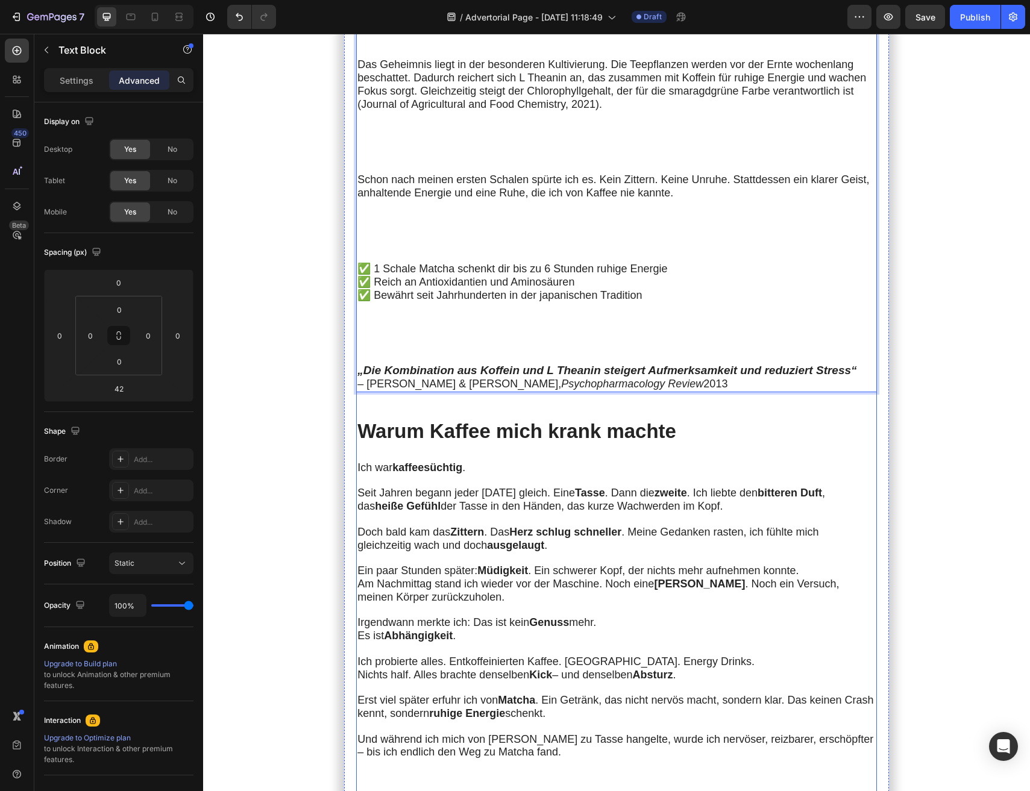
click at [495, 498] on span "Seit Jahren begann jeder [DATE] gleich. Eine Tasse . Dann die zweite . Ich lieb…" at bounding box center [591, 499] width 468 height 25
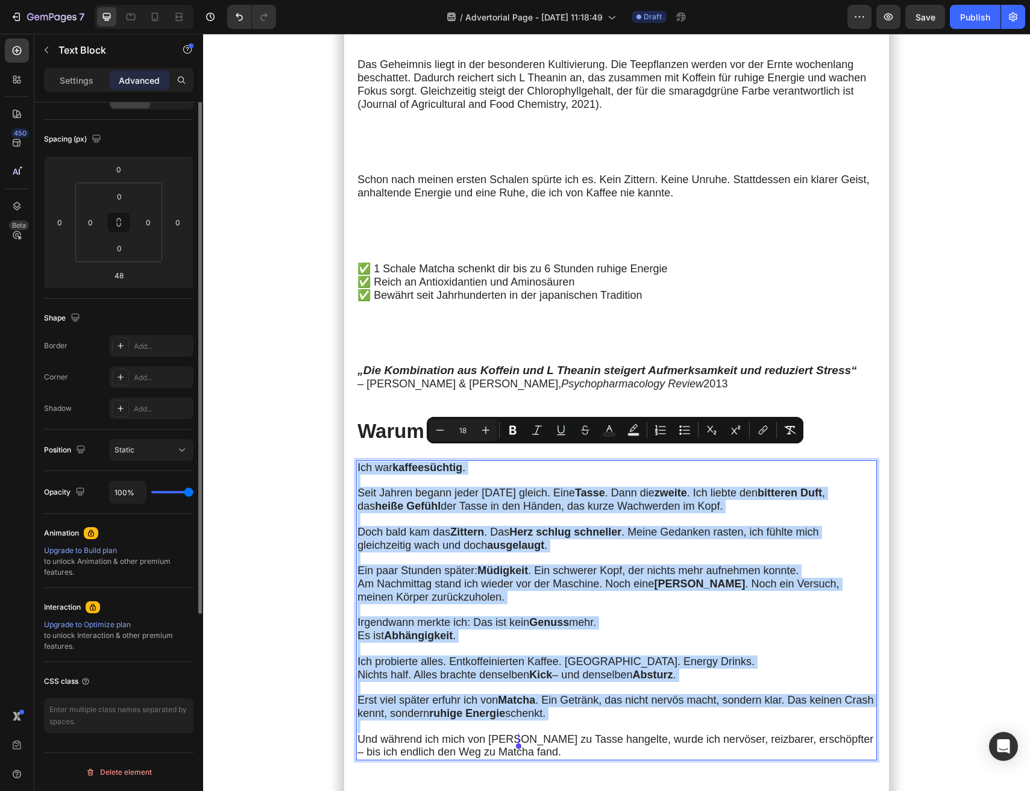
scroll to position [0, 0]
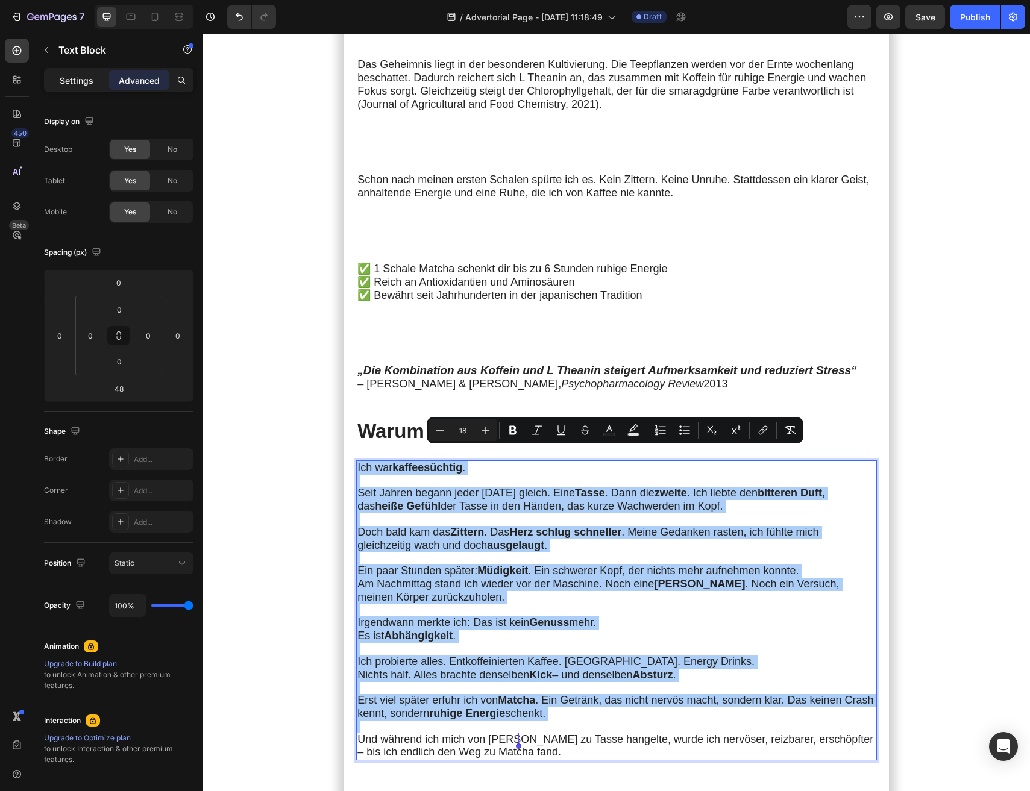
click at [75, 87] on div "Settings" at bounding box center [76, 80] width 60 height 19
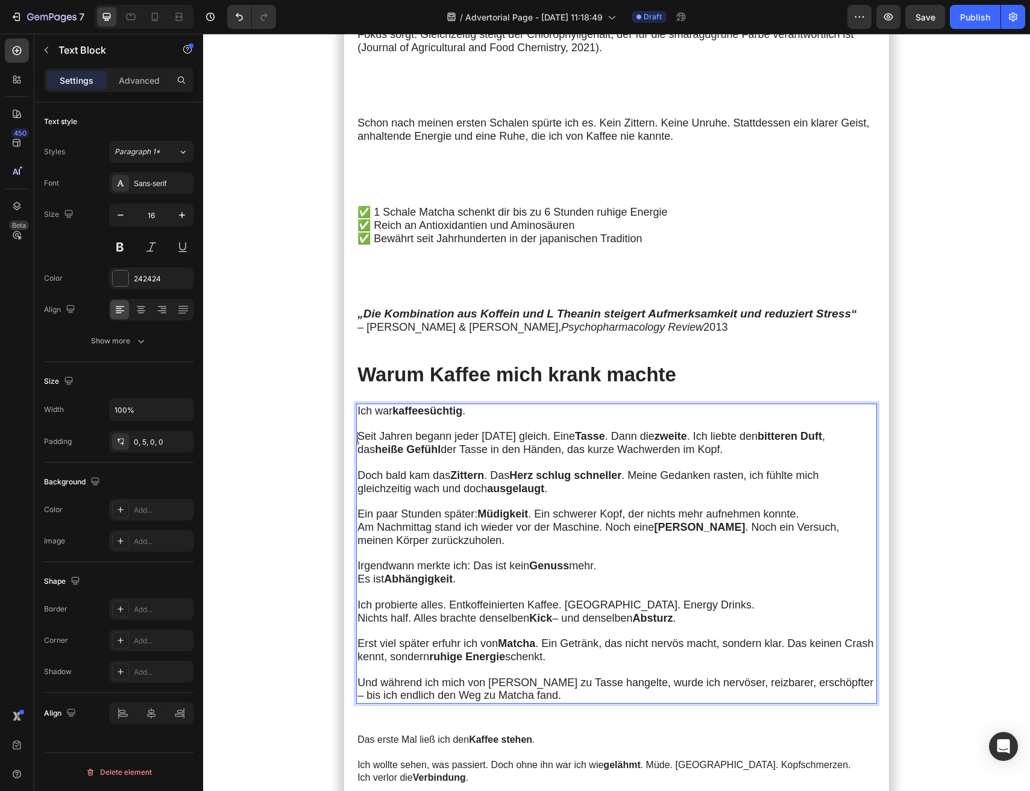
scroll to position [533, 0]
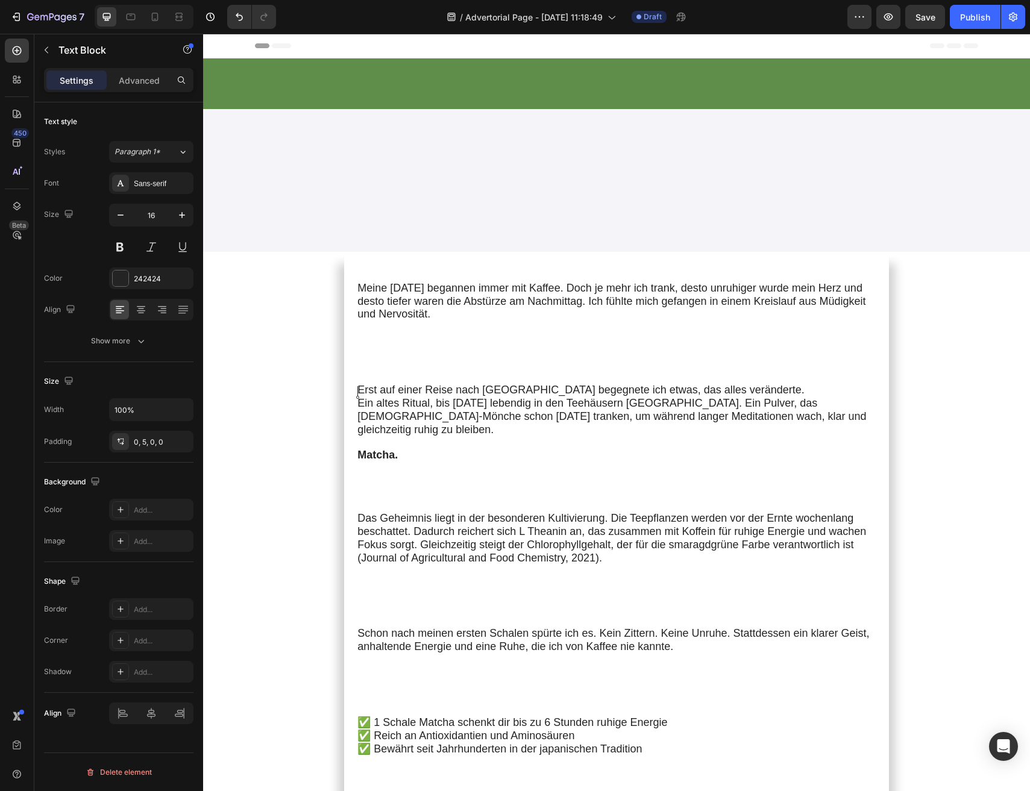
scroll to position [569, 0]
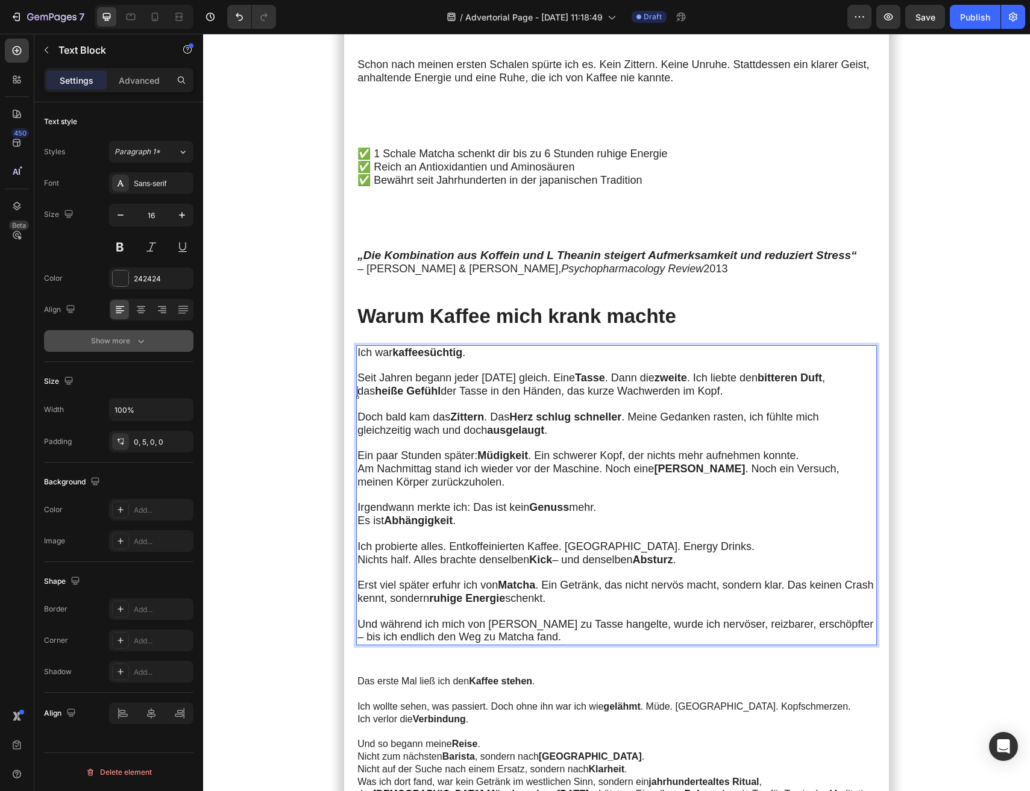
click at [139, 351] on button "Show more" at bounding box center [118, 341] width 149 height 22
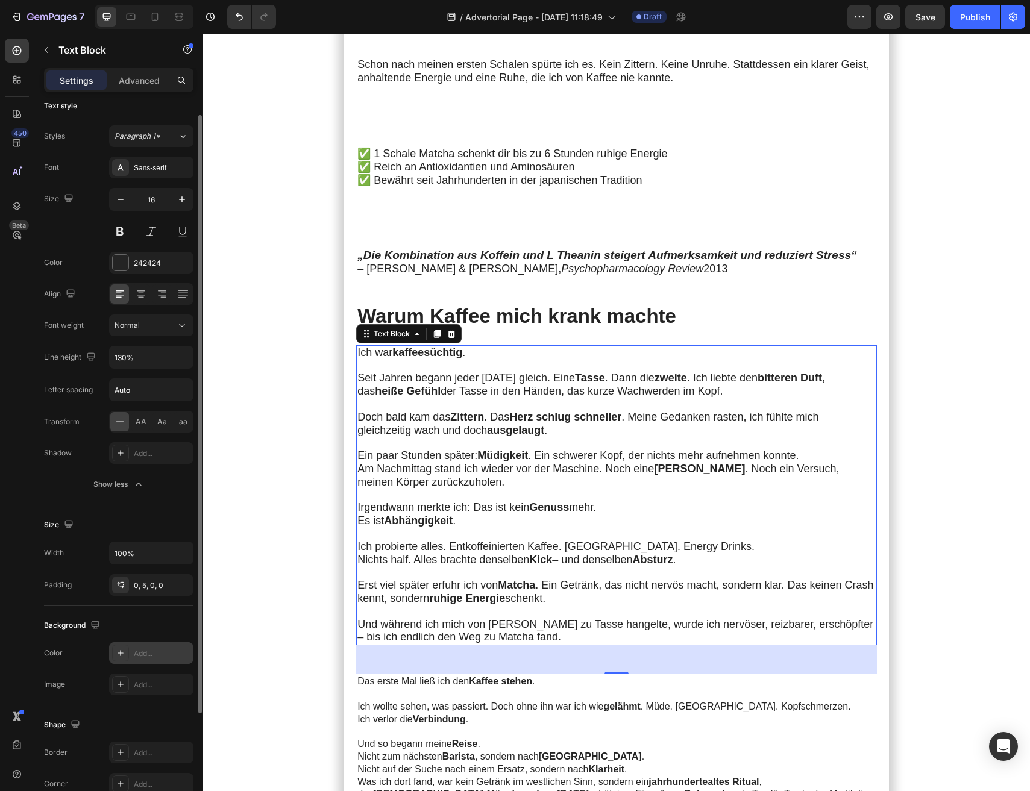
scroll to position [0, 0]
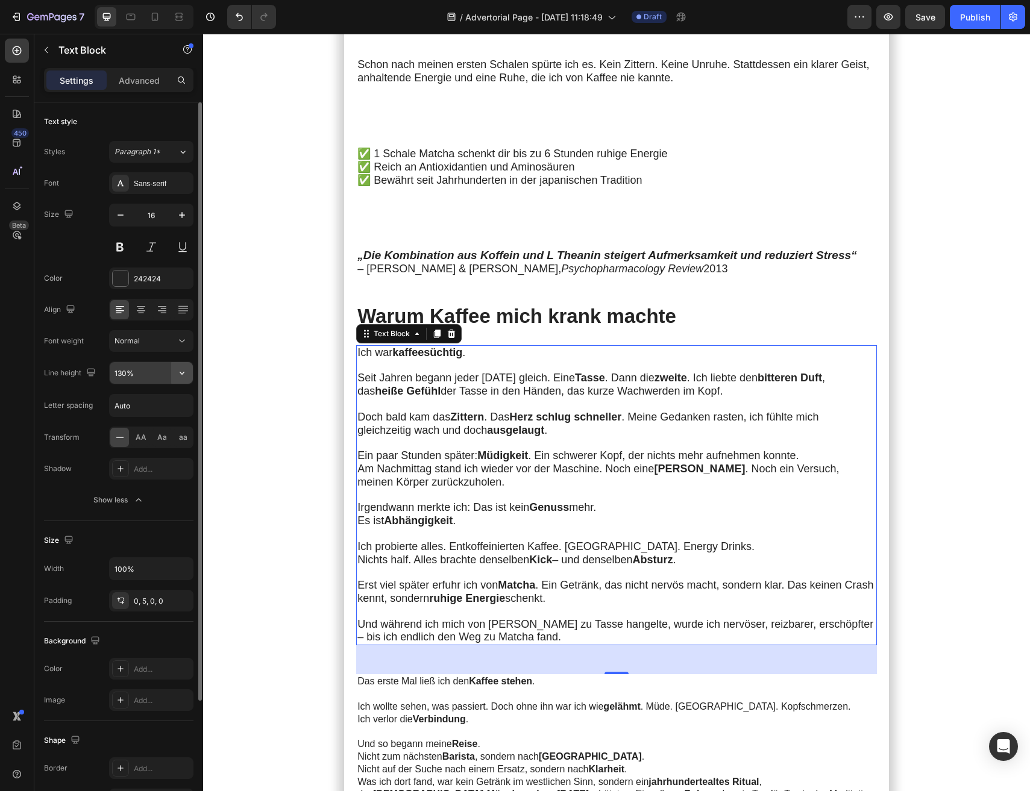
click at [181, 375] on icon "button" at bounding box center [182, 373] width 12 height 12
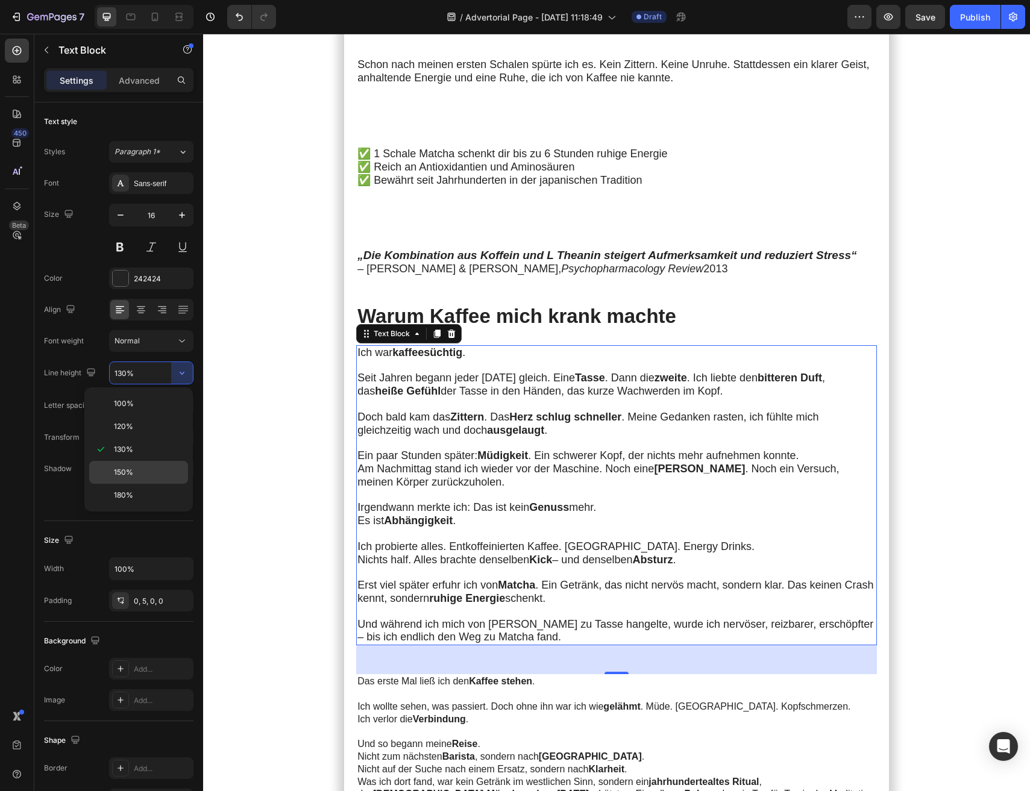
click at [144, 471] on p "150%" at bounding box center [148, 472] width 69 height 11
type input "150%"
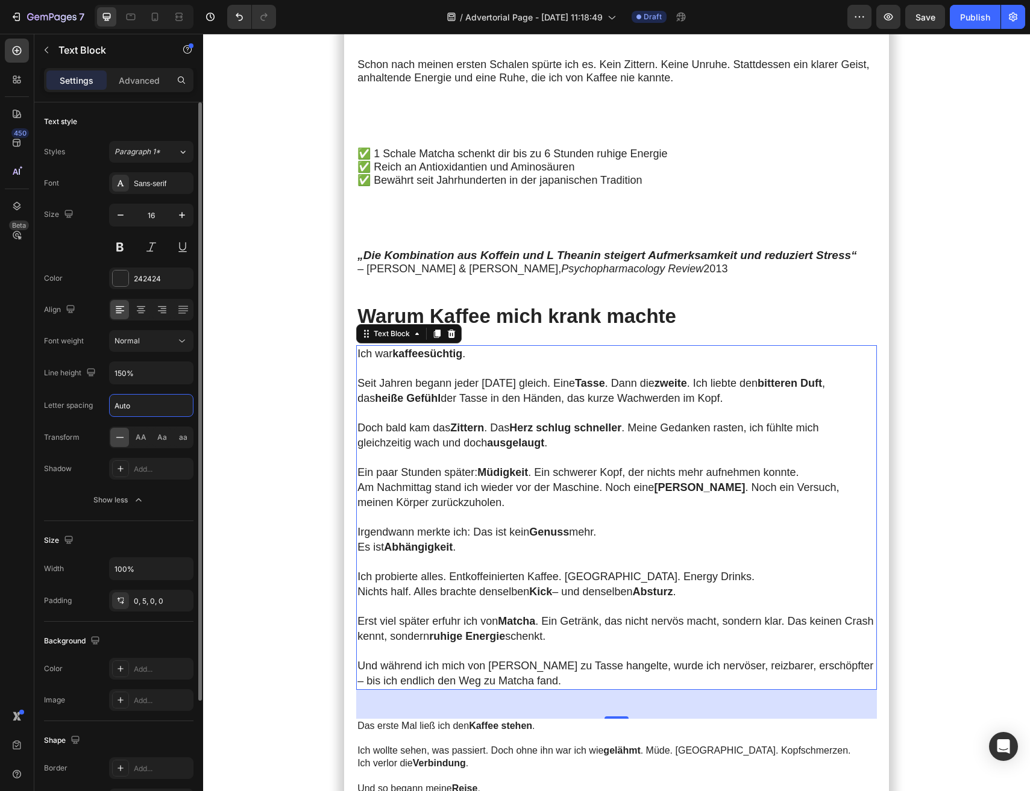
click at [147, 411] on input "Auto" at bounding box center [151, 406] width 83 height 22
click at [158, 411] on input "Auto" at bounding box center [151, 406] width 83 height 22
type input "A"
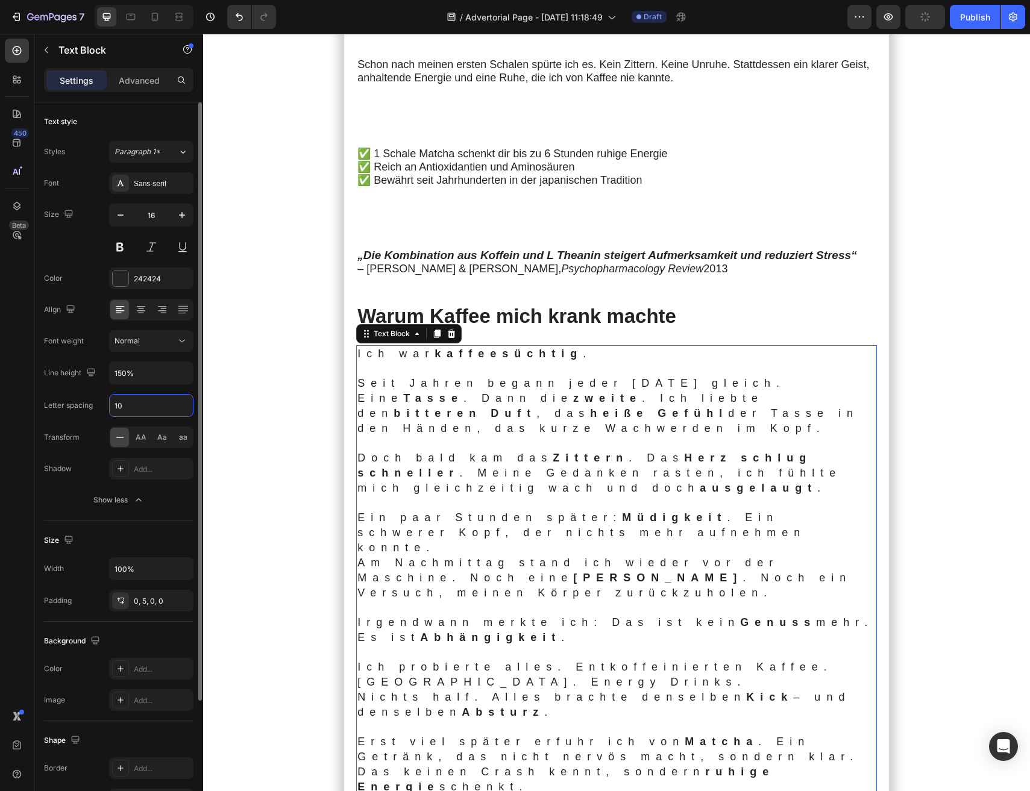
type input "1"
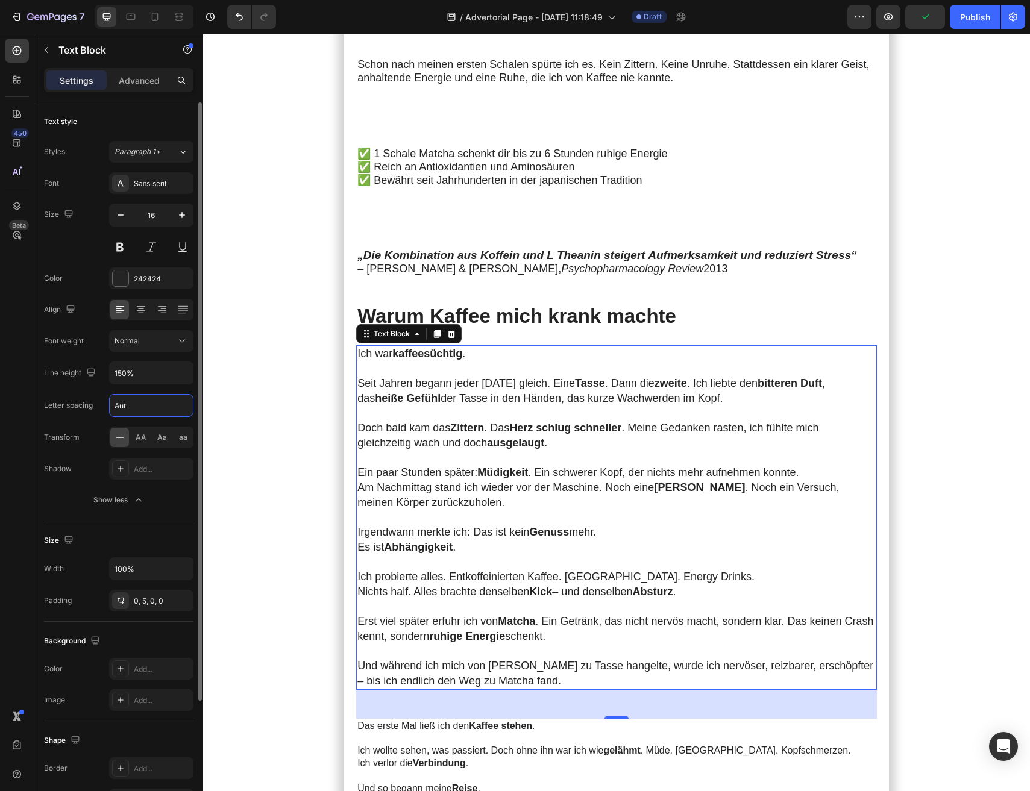
type input "Auto"
click at [100, 447] on div "Transform AA Aa aa" at bounding box center [118, 438] width 149 height 22
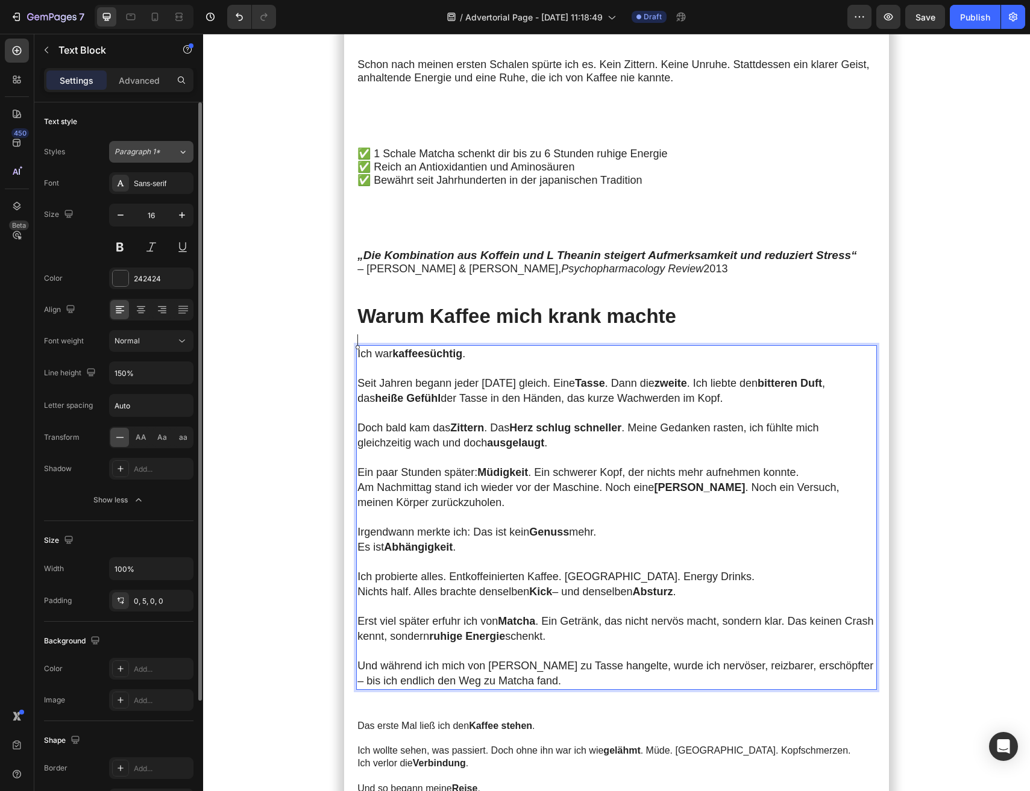
click at [183, 162] on button "Paragraph 1*" at bounding box center [151, 152] width 84 height 22
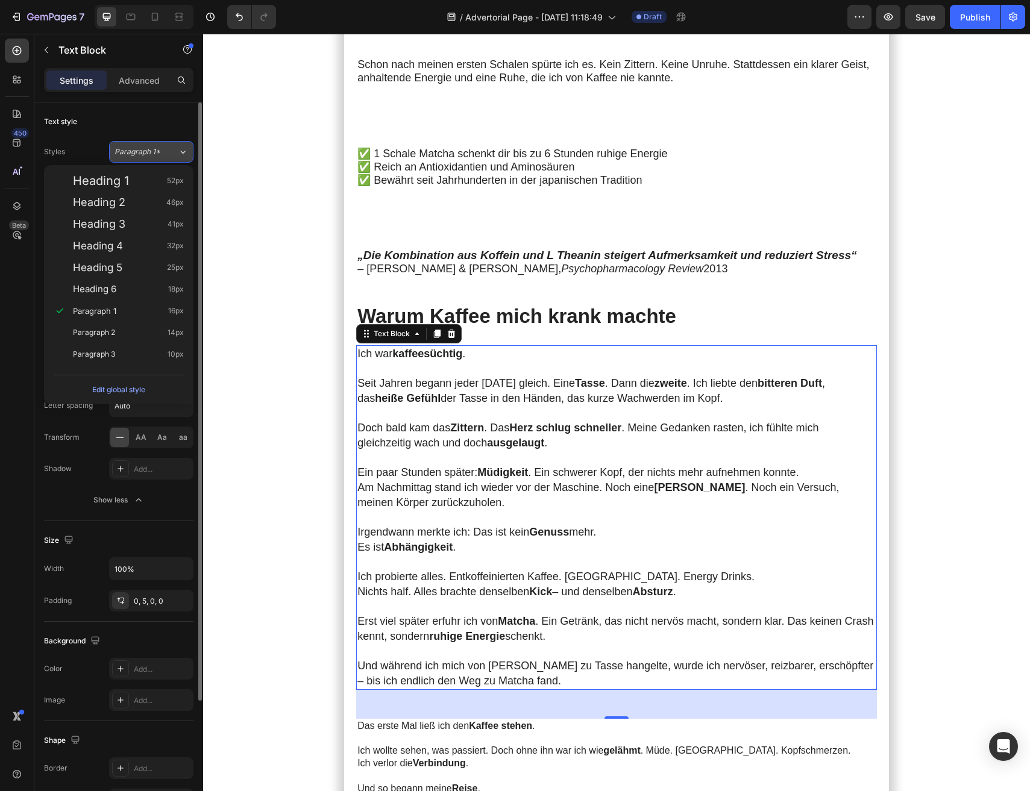
click at [183, 162] on button "Paragraph 1*" at bounding box center [151, 152] width 84 height 22
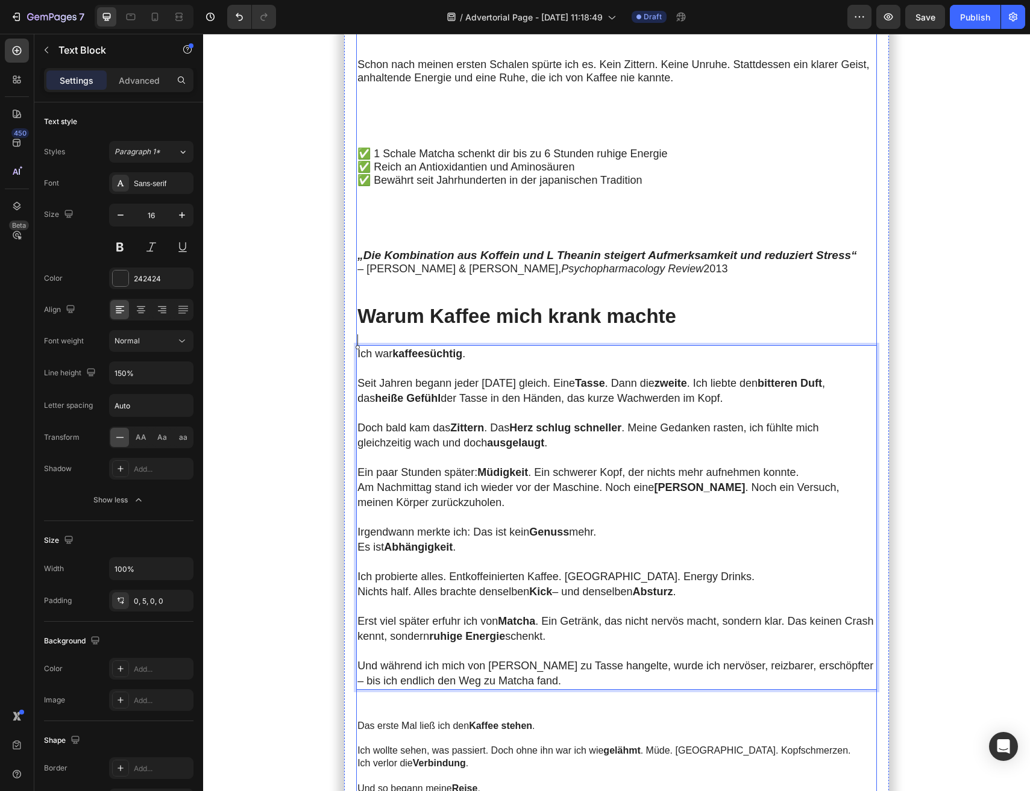
click at [482, 330] on div "Meine Morgen begannen immer mit Kaffee. Doch je mehr ich trank, desto unruhiger…" at bounding box center [616, 741] width 521 height 2059
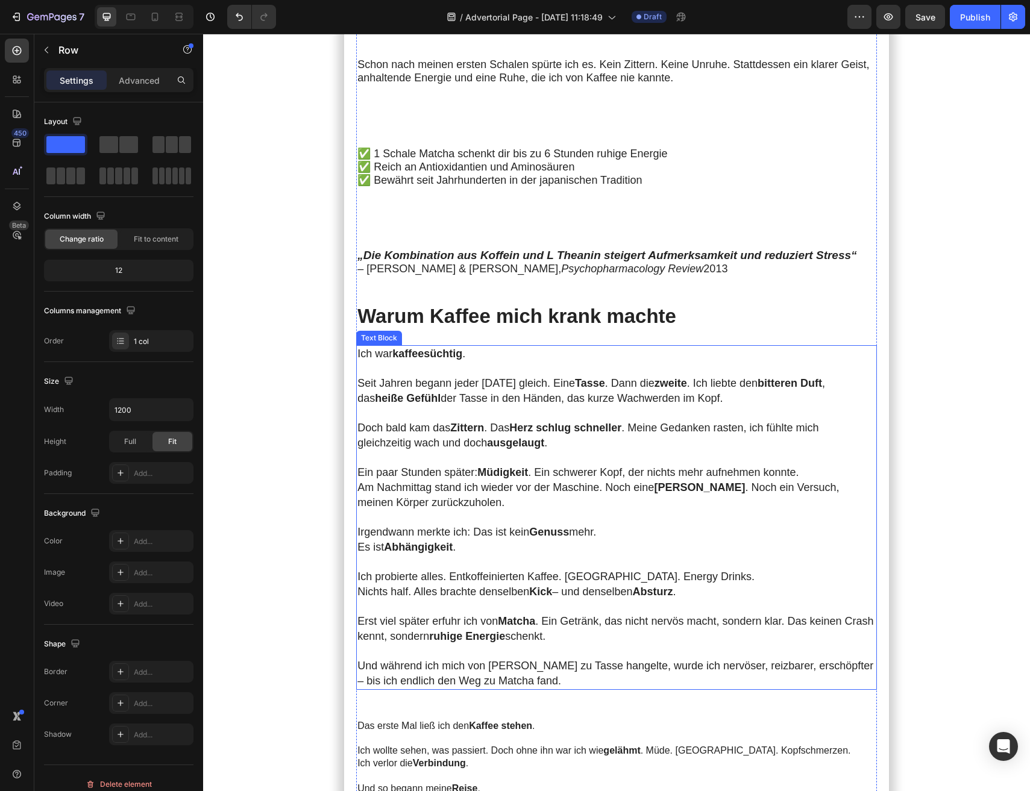
click at [483, 377] on span "Seit Jahren begann jeder [DATE] gleich. Eine Tasse . Dann die zweite . Ich lieb…" at bounding box center [591, 390] width 468 height 27
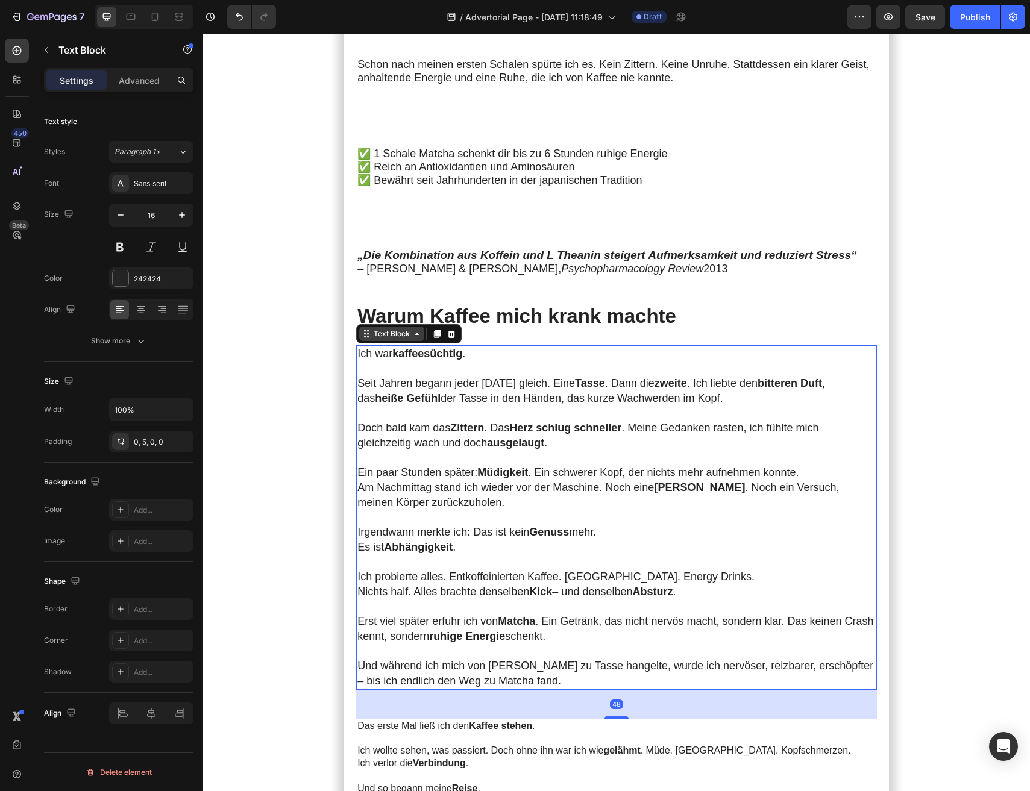
click at [409, 328] on div "Text Block" at bounding box center [391, 333] width 41 height 11
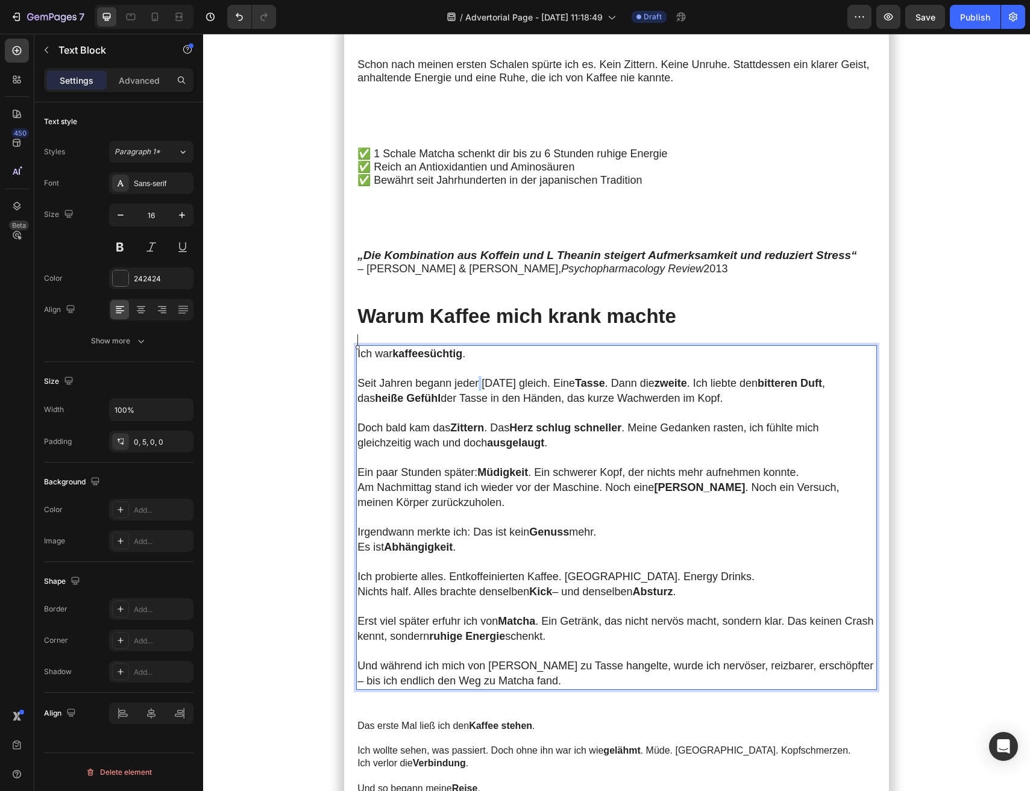
click at [477, 377] on span "Seit Jahren begann jeder [DATE] gleich. Eine Tasse . Dann die zweite . Ich lieb…" at bounding box center [591, 390] width 468 height 27
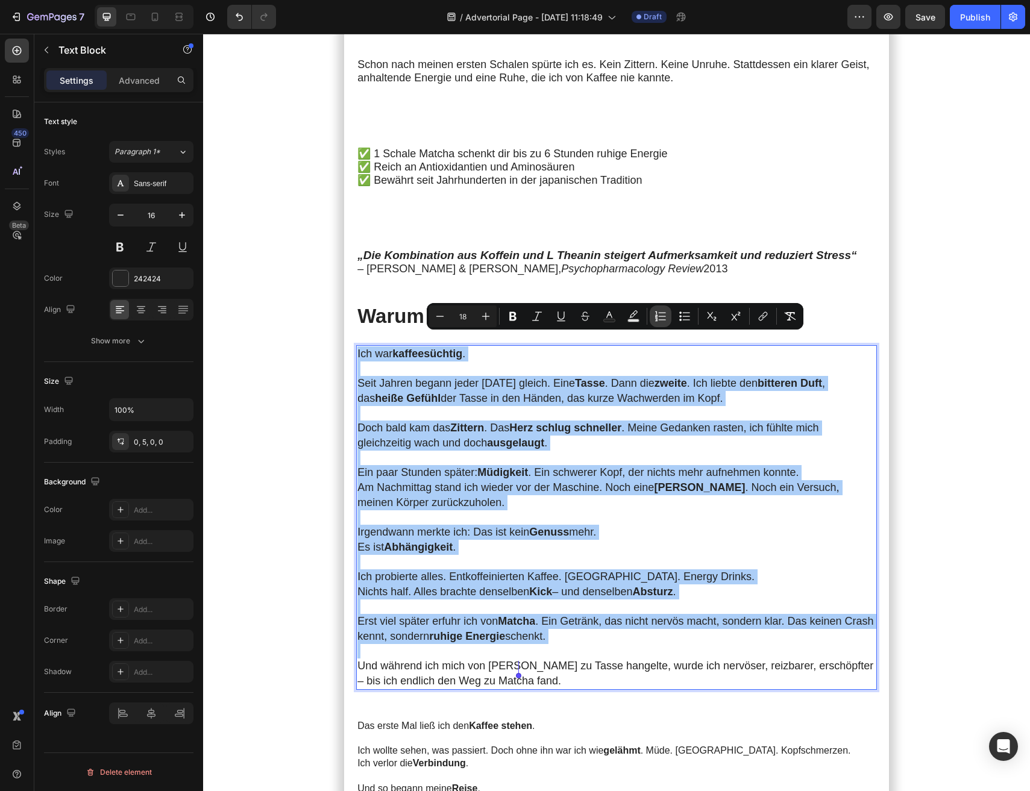
click at [667, 321] on button "Numbered List" at bounding box center [661, 317] width 22 height 22
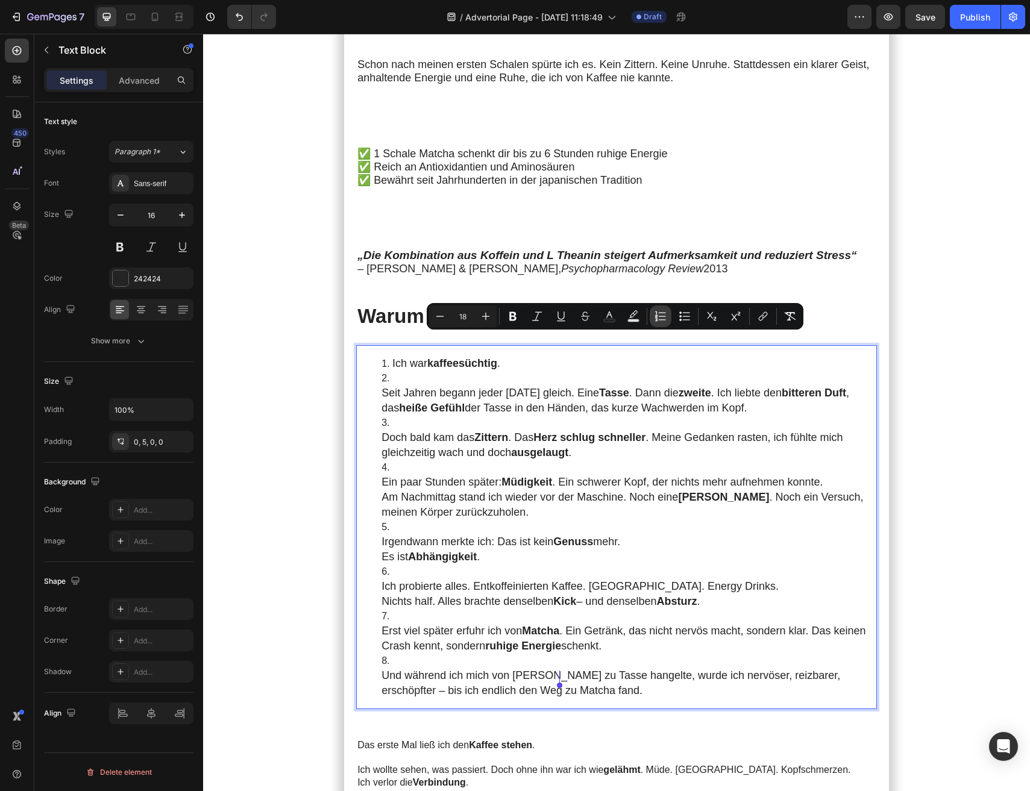
click at [667, 321] on button "Numbered List" at bounding box center [661, 317] width 22 height 22
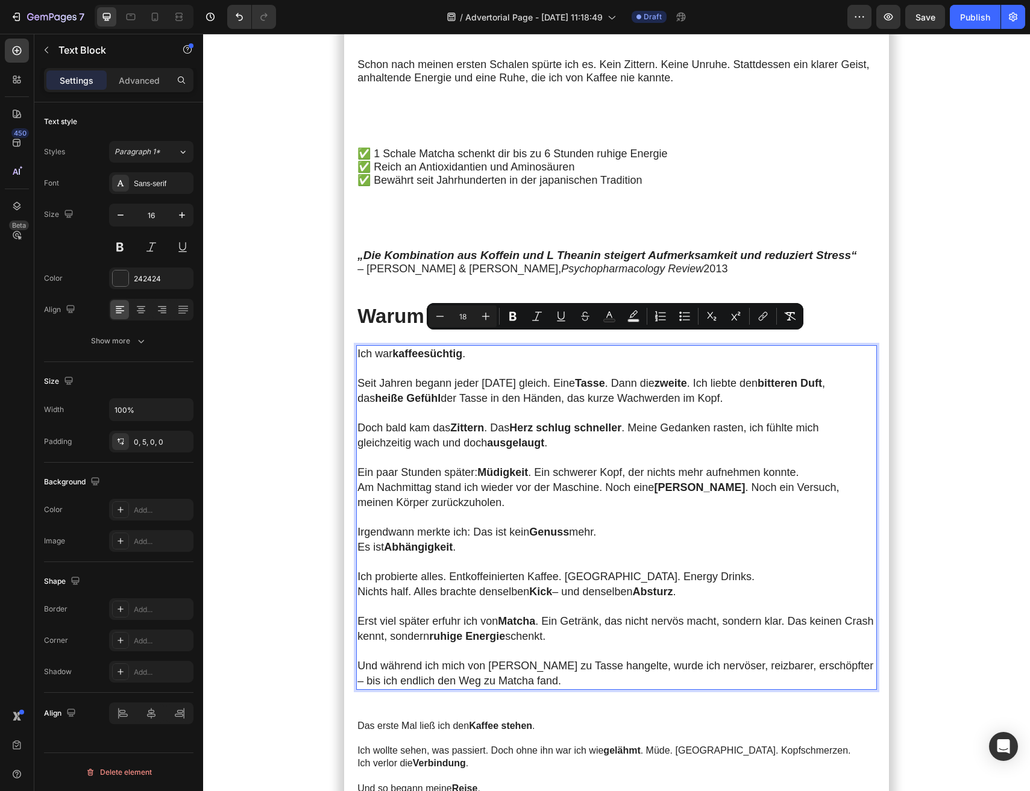
click at [150, 395] on div "Size Width 100% Padding 0, 5, 0, 0" at bounding box center [118, 412] width 149 height 101
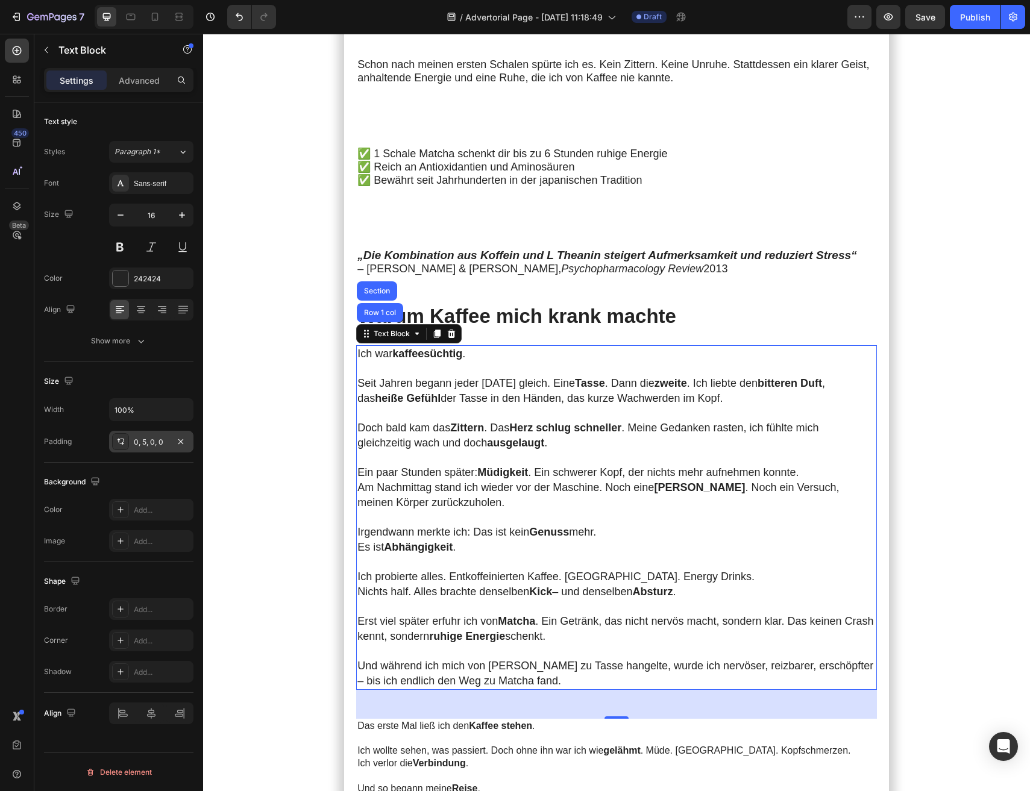
click at [136, 445] on div "0, 5, 0, 0" at bounding box center [151, 442] width 35 height 11
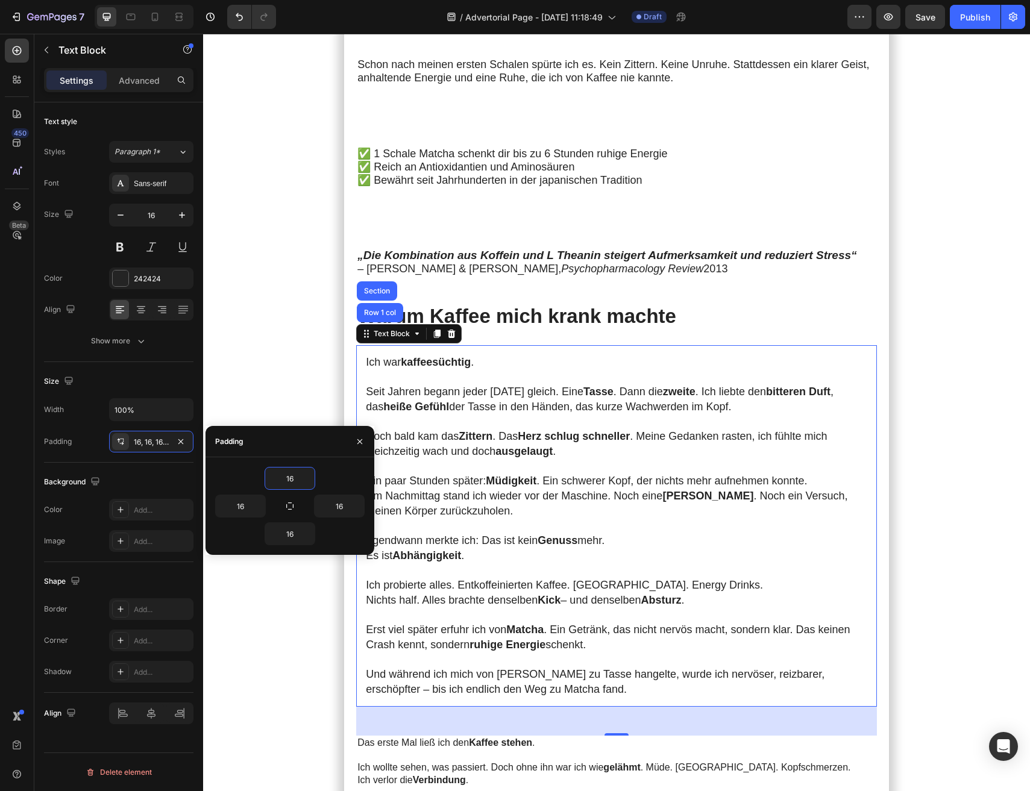
click at [90, 442] on div "Padding 16, 16, 16, 16" at bounding box center [118, 442] width 149 height 22
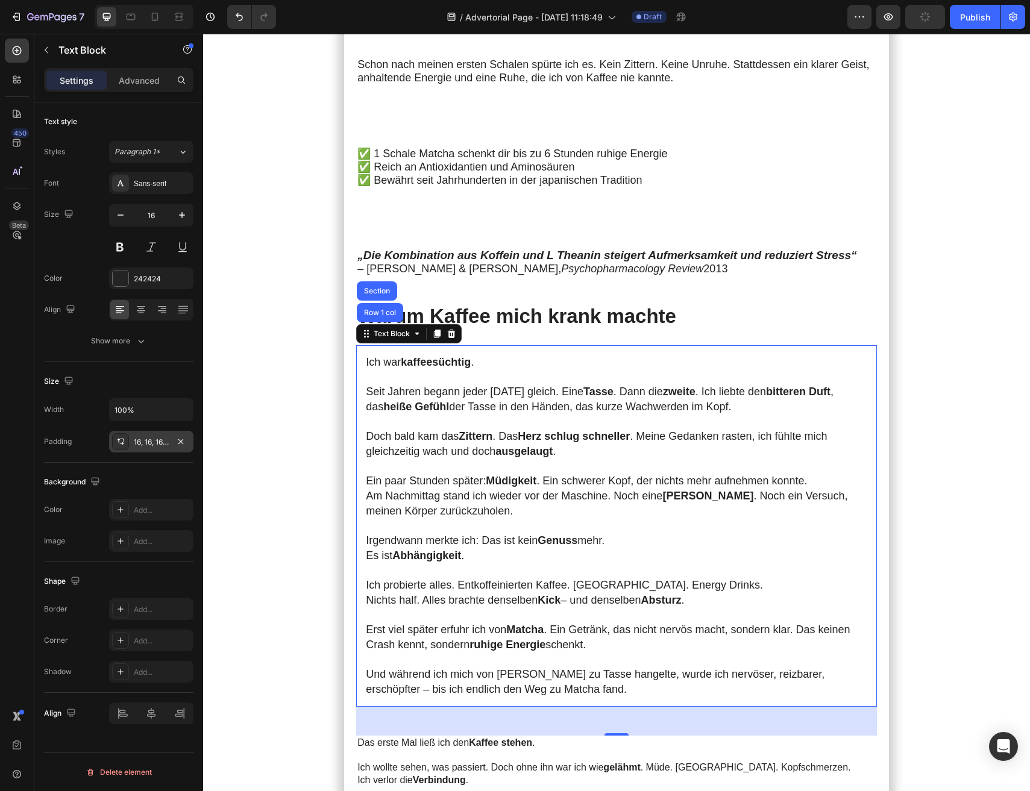
click at [118, 445] on icon at bounding box center [121, 442] width 10 height 10
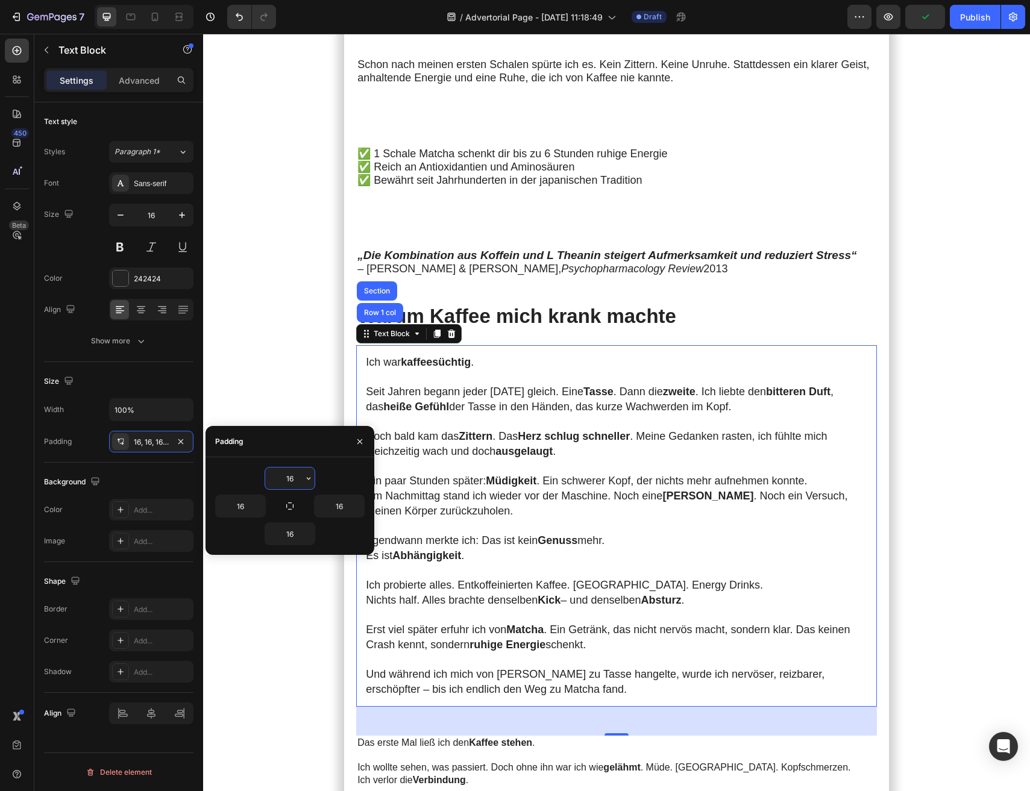
click at [94, 449] on div "Padding 16, 16, 16, 16" at bounding box center [118, 442] width 149 height 22
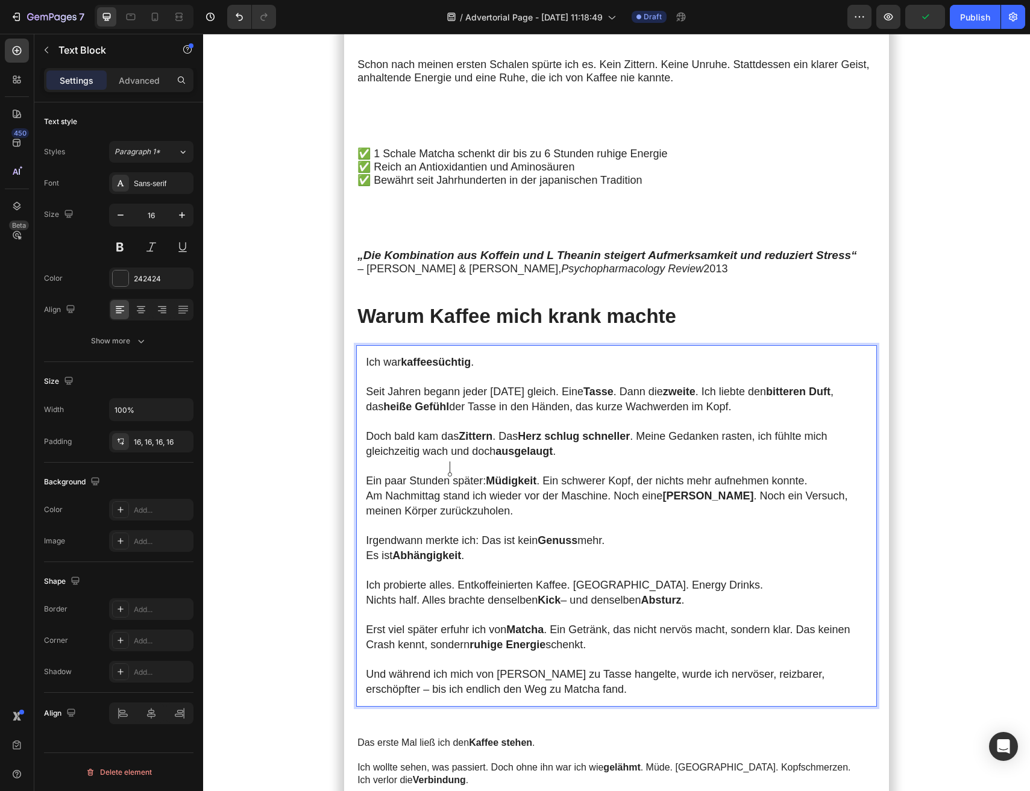
click at [298, 505] on section "Meine Morgen begannen immer mit Kaffee. Doch je mehr ich trank, desto unruhiger…" at bounding box center [616, 742] width 681 height 2119
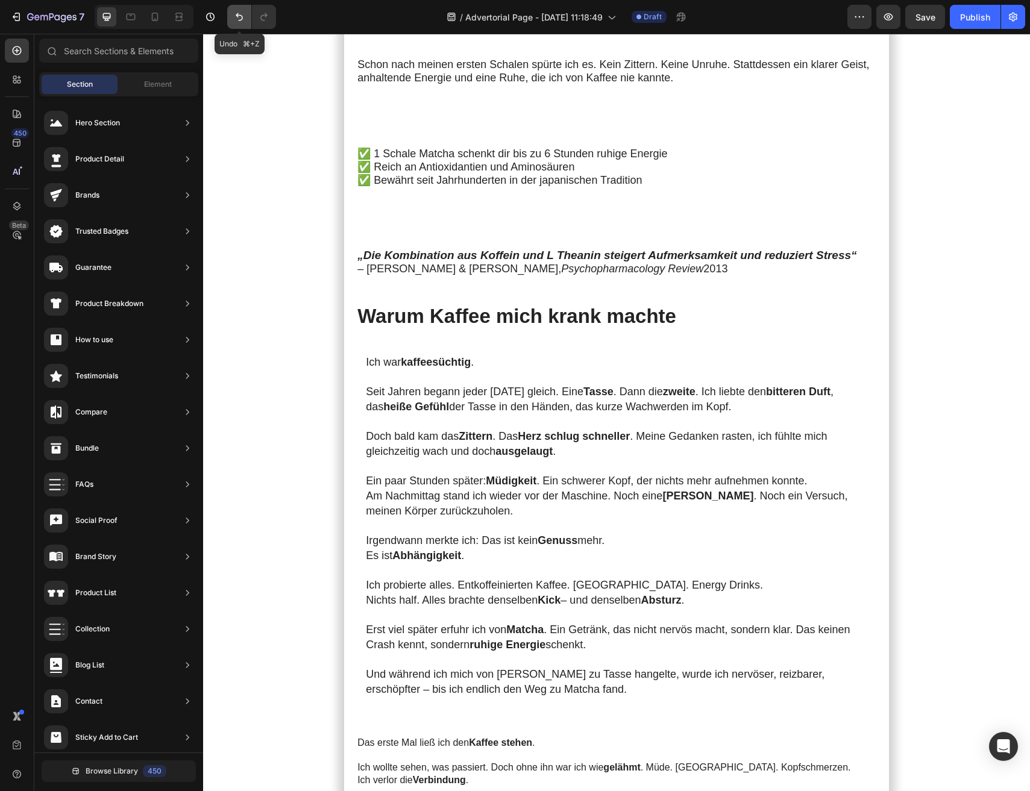
click at [233, 19] on icon "Undo/Redo" at bounding box center [239, 17] width 12 height 12
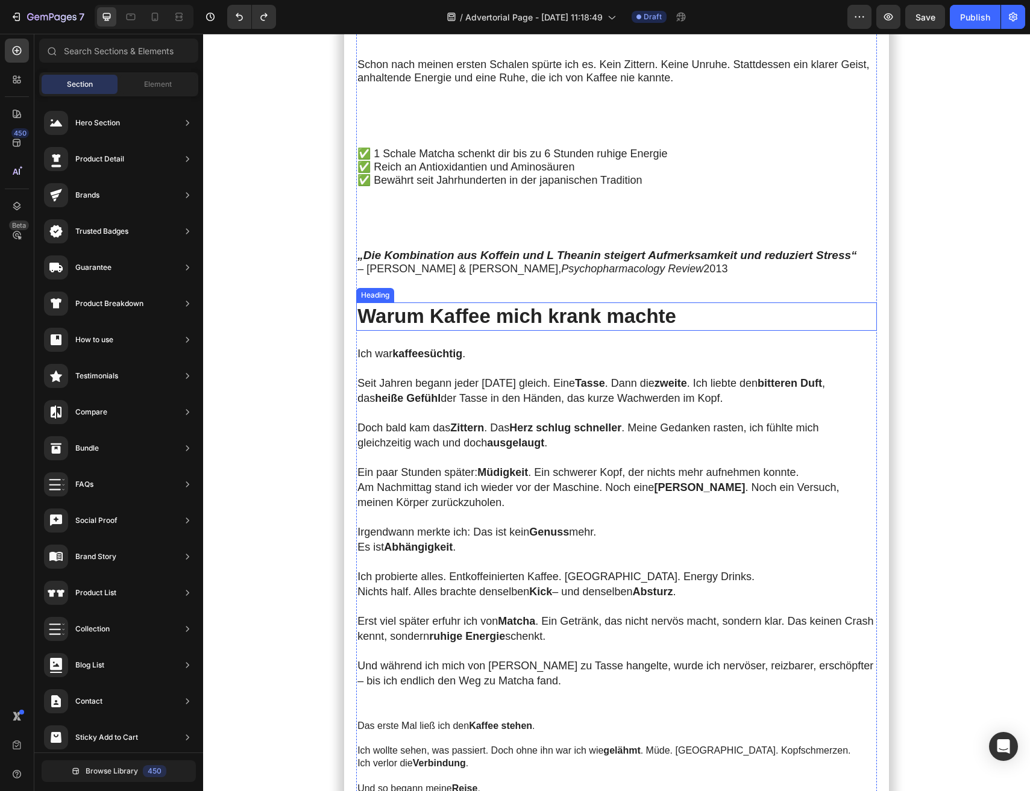
click at [400, 362] on p "Seit Jahren begann jeder [DATE] gleich. Eine Tasse . Dann die zweite . Ich lieb…" at bounding box center [615, 384] width 516 height 45
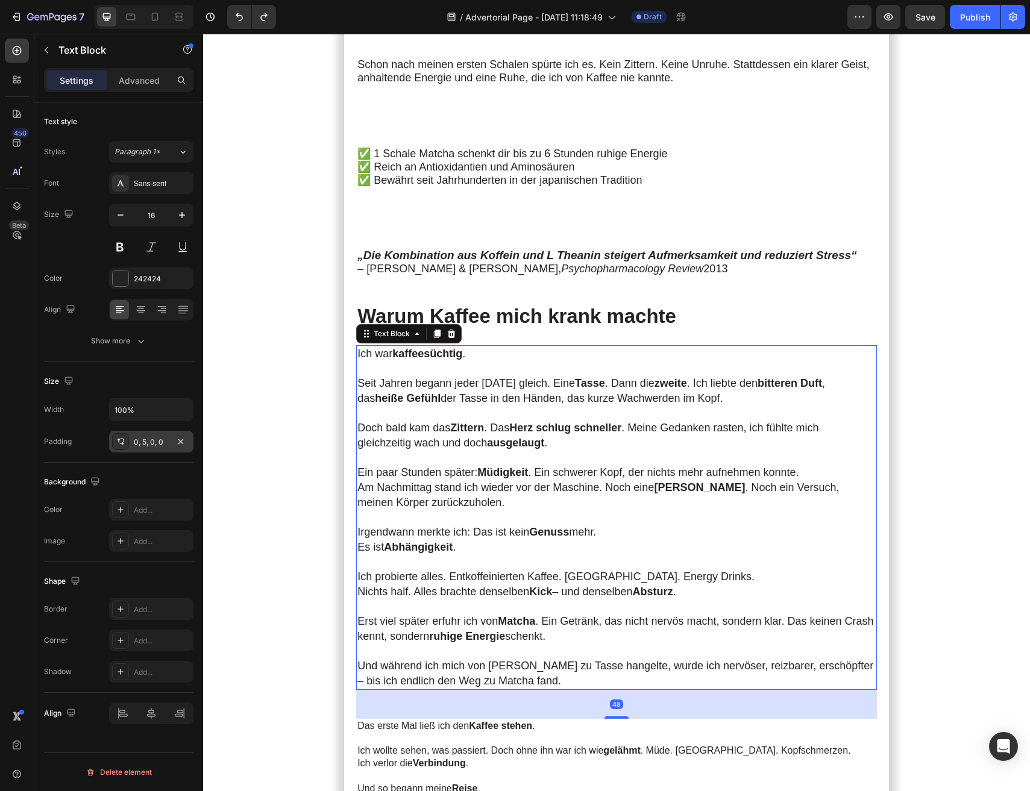
click at [118, 444] on icon at bounding box center [121, 442] width 10 height 10
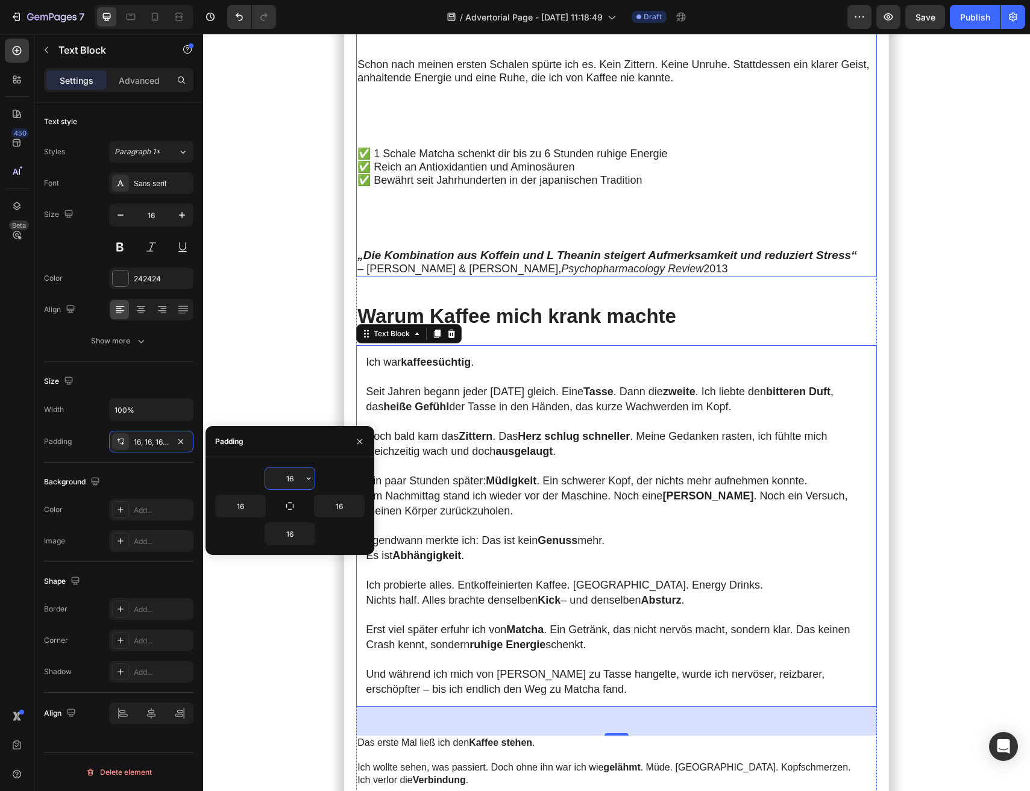
click at [425, 263] on span "– [PERSON_NAME] & [PERSON_NAME], Psychopharmacology Review 2013" at bounding box center [542, 269] width 370 height 12
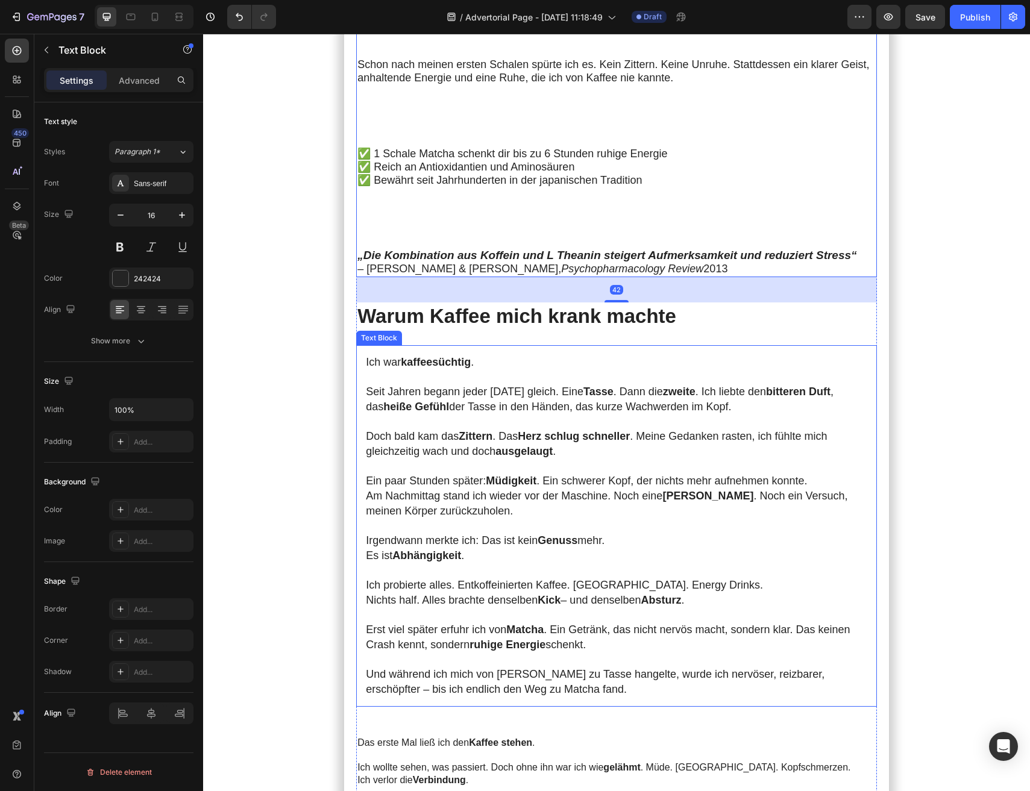
click at [422, 430] on span "Doch bald kam das Zittern . Das Herz schlug schneller . Meine Gedanken rasten, …" at bounding box center [596, 443] width 461 height 27
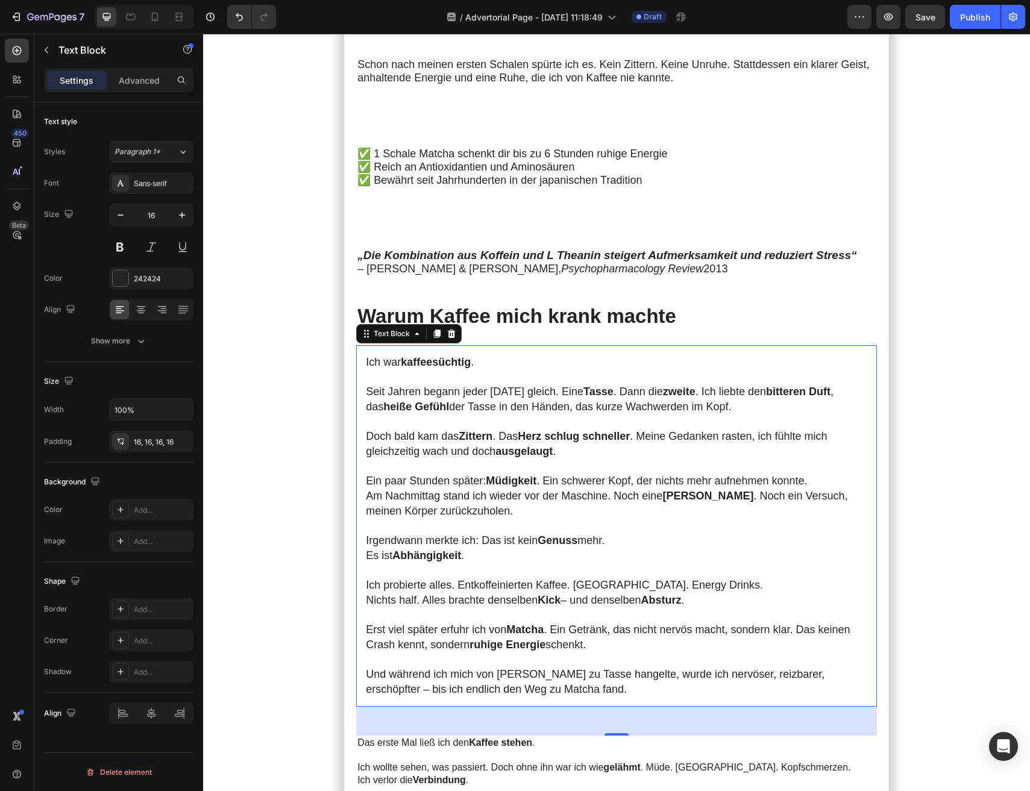
click at [133, 93] on div "Settings Advanced" at bounding box center [118, 85] width 169 height 34
click at [133, 85] on p "Advanced" at bounding box center [139, 80] width 41 height 13
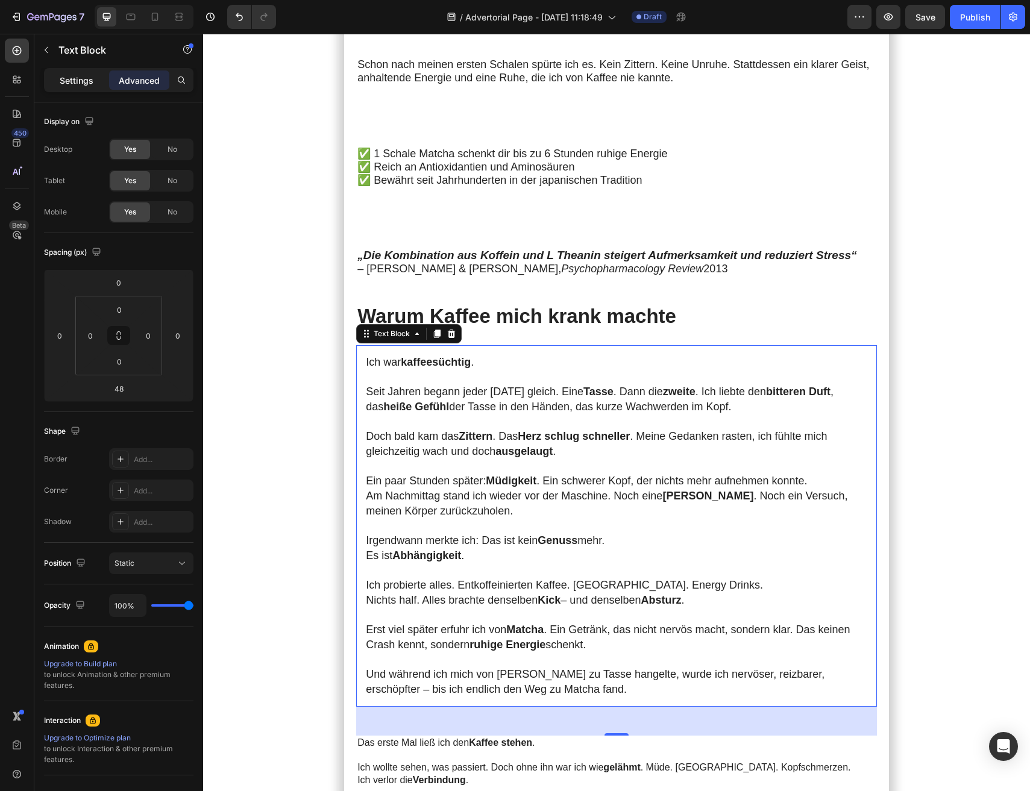
click at [68, 78] on p "Settings" at bounding box center [77, 80] width 34 height 13
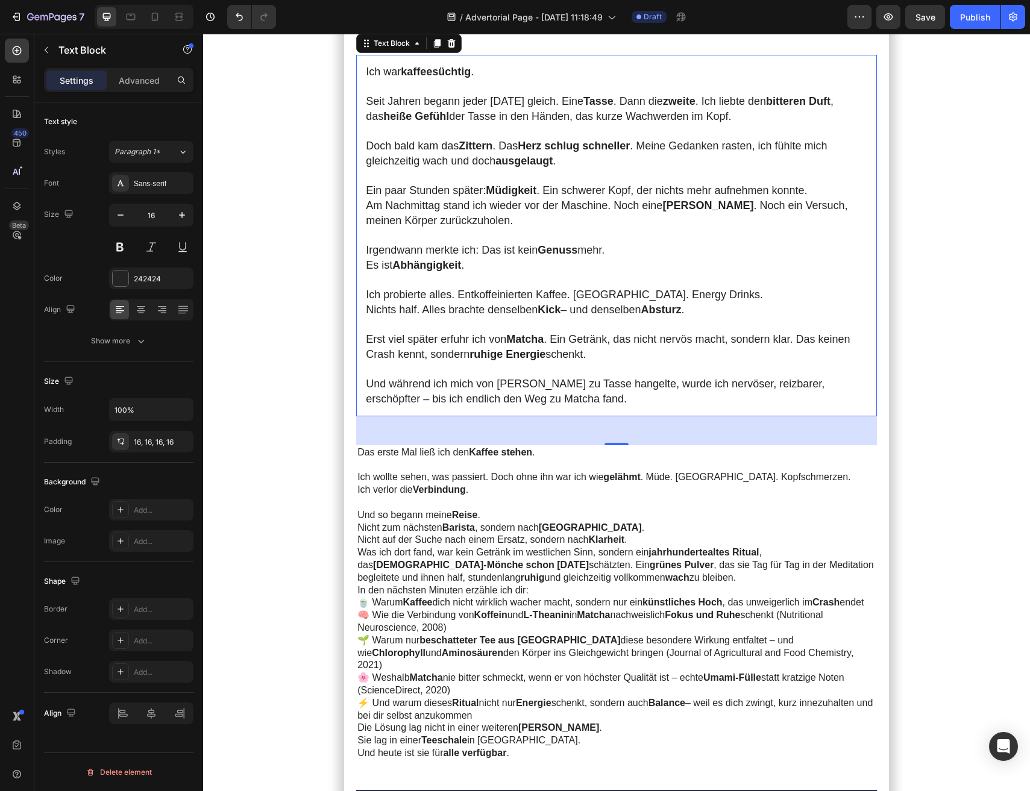
scroll to position [1010, 0]
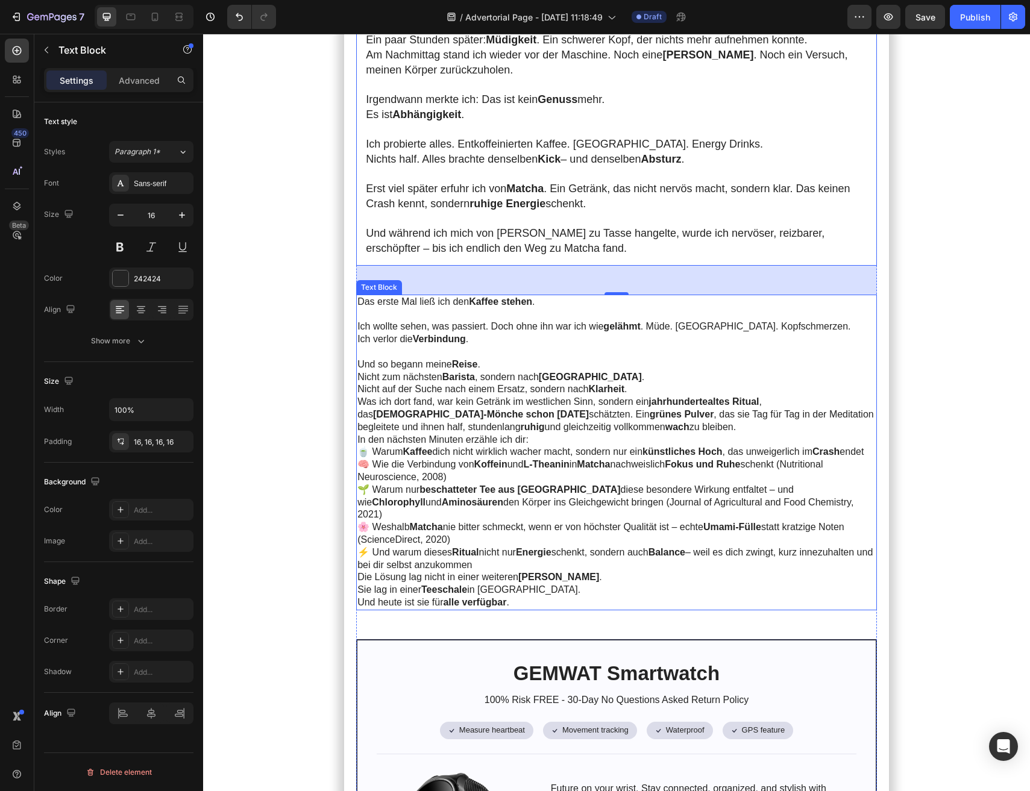
click at [477, 450] on p "🍵 Warum Kaffee dich nicht wirklich wacher macht, sondern nur ein künstliches Ho…" at bounding box center [615, 452] width 516 height 13
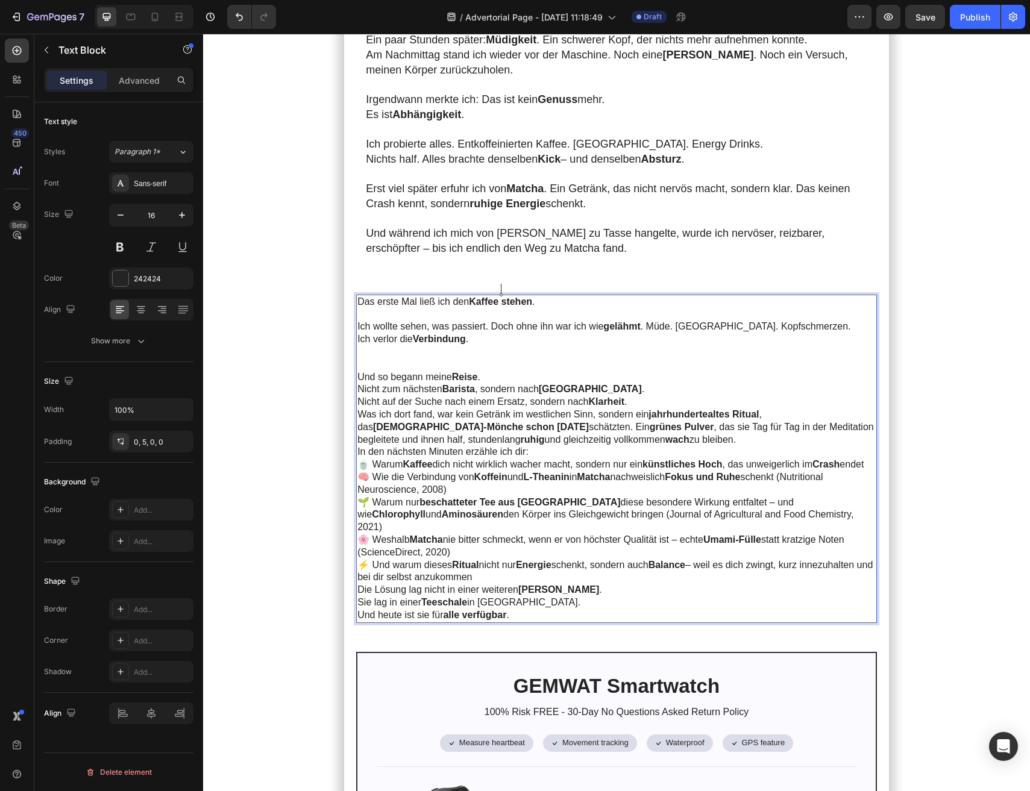
click at [489, 338] on p "Ich verlor die Verbindung ." at bounding box center [615, 351] width 516 height 37
click at [489, 338] on p "Ich verlor die Verbindung . ⁠⁠⁠⁠⁠⁠⁠" at bounding box center [615, 351] width 516 height 37
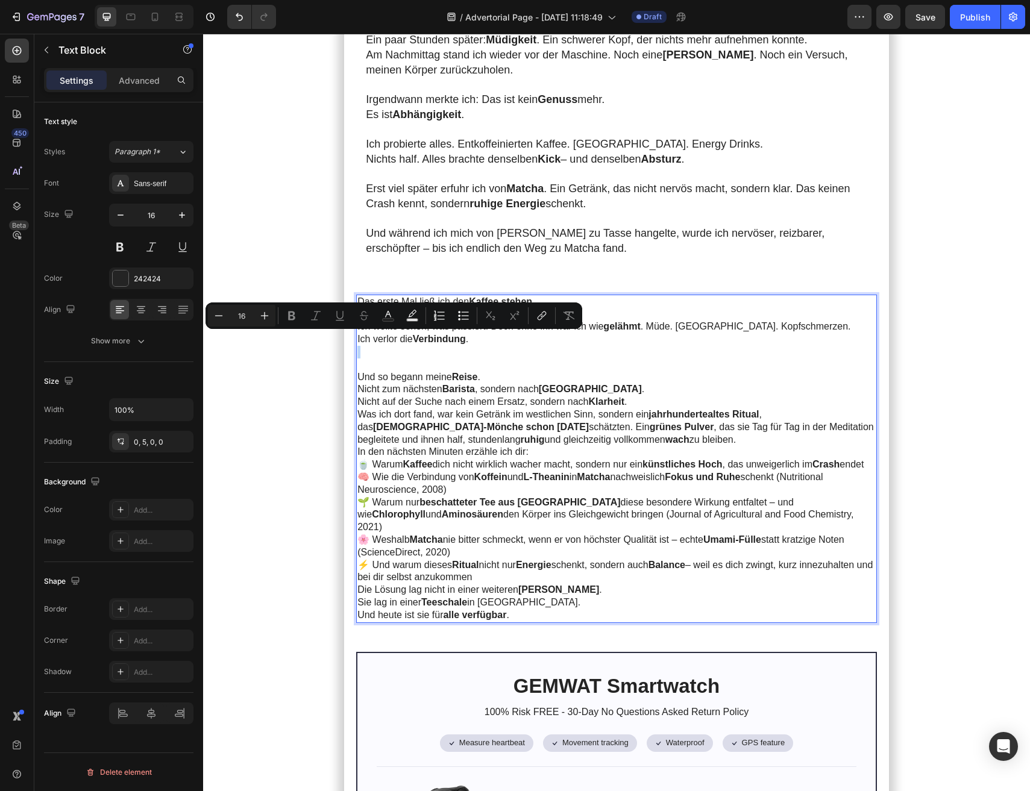
click at [308, 439] on section "Meine Morgen begannen immer mit Kaffee. Doch je mehr ich trank, desto unruhiger…" at bounding box center [616, 308] width 681 height 2132
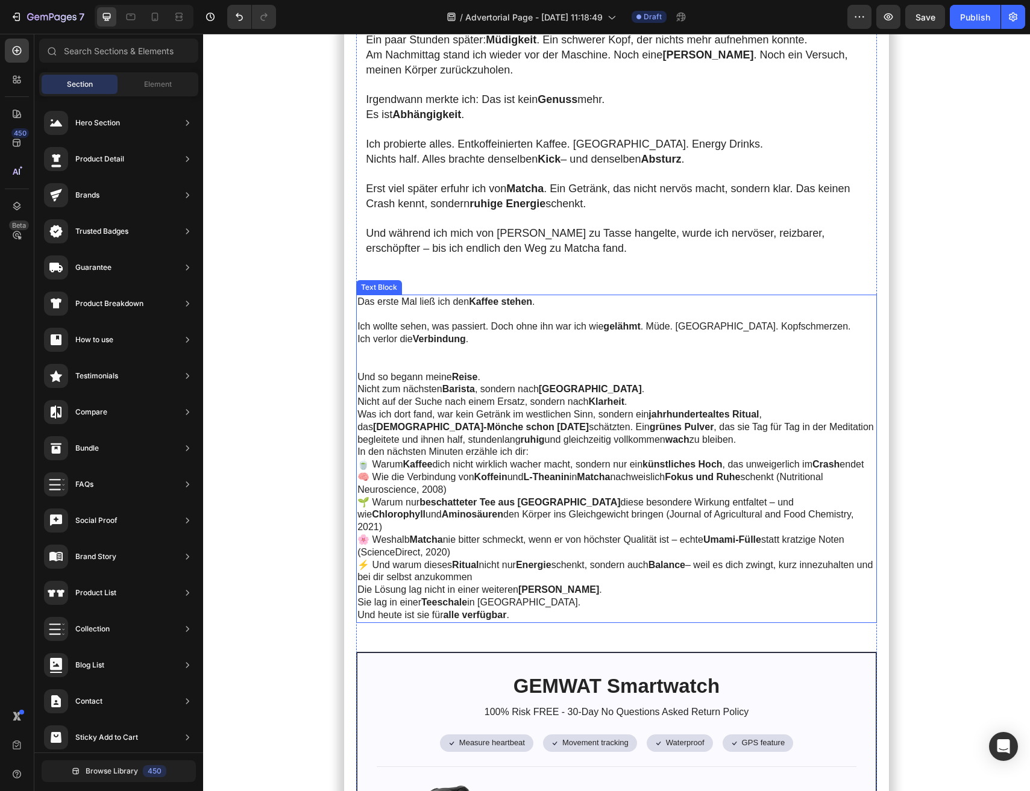
click at [441, 384] on p "Nicht zum nächsten Barista , sondern nach Japan . Nicht auf der Suche nach eine…" at bounding box center [615, 395] width 516 height 25
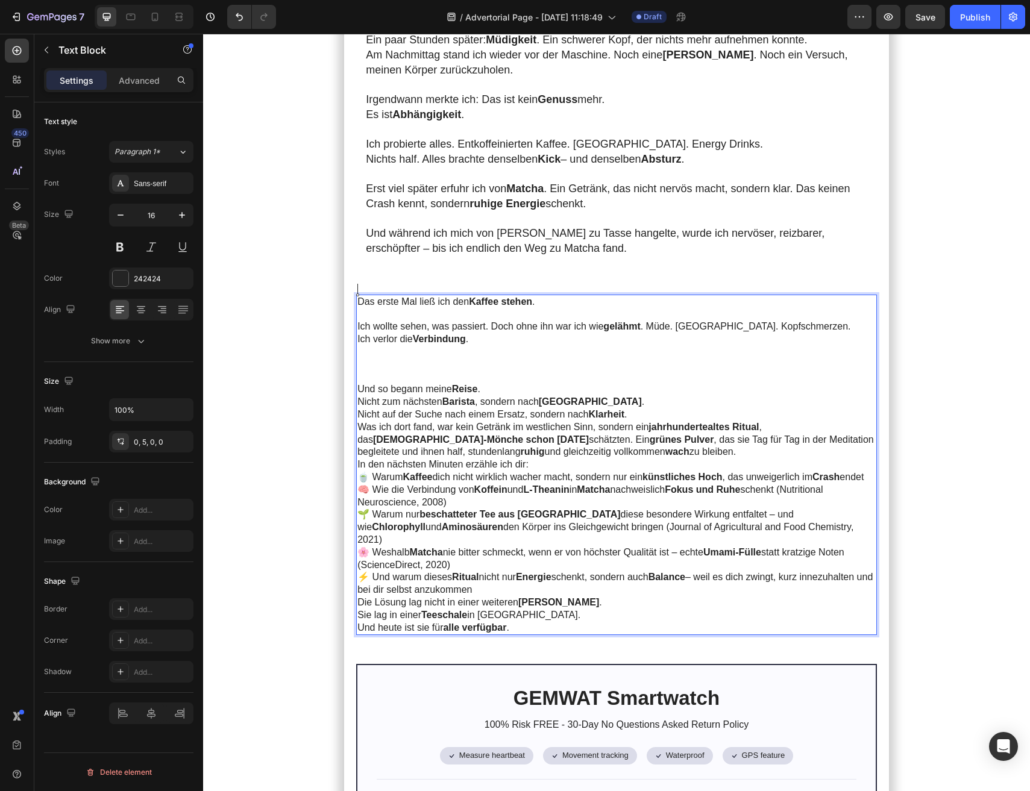
click at [448, 338] on p "Ich verlor die Verbindung ." at bounding box center [615, 358] width 516 height 50
click at [446, 368] on p "Ich verlor die Verbindung . ⁠⁠⁠⁠⁠⁠⁠" at bounding box center [615, 358] width 516 height 50
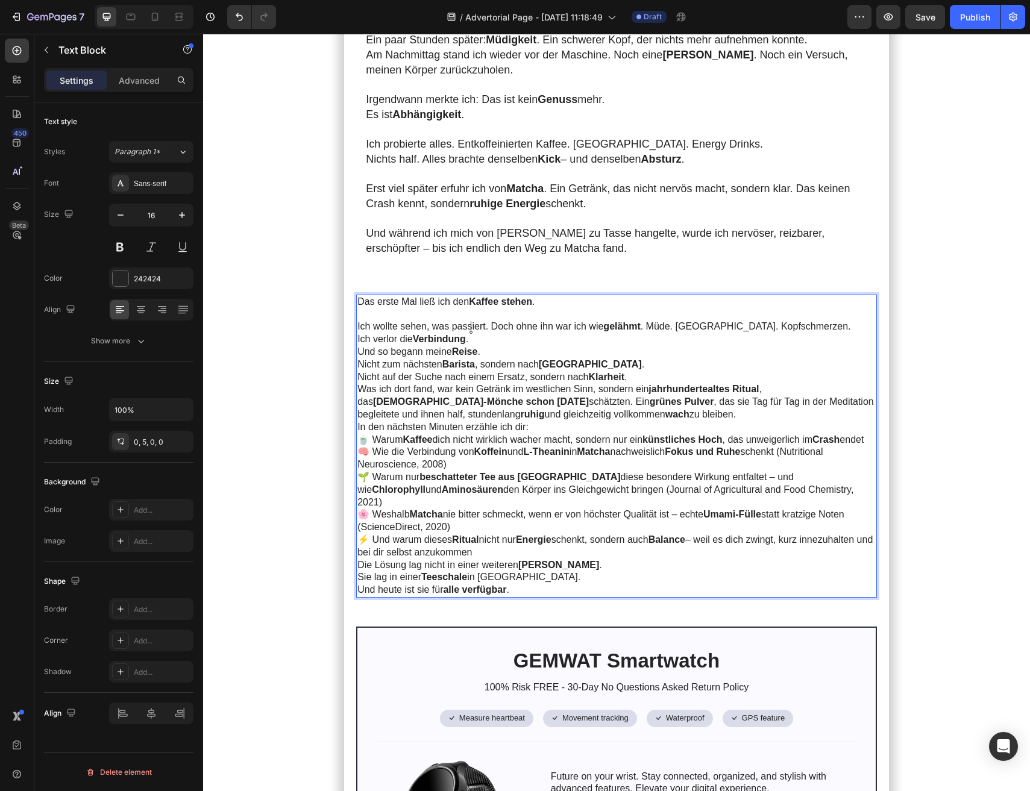
click at [392, 297] on p "Das erste Mal ließ ich den Kaffee stehen . Ich wollte sehen, was passiert. Doch…" at bounding box center [615, 314] width 516 height 37
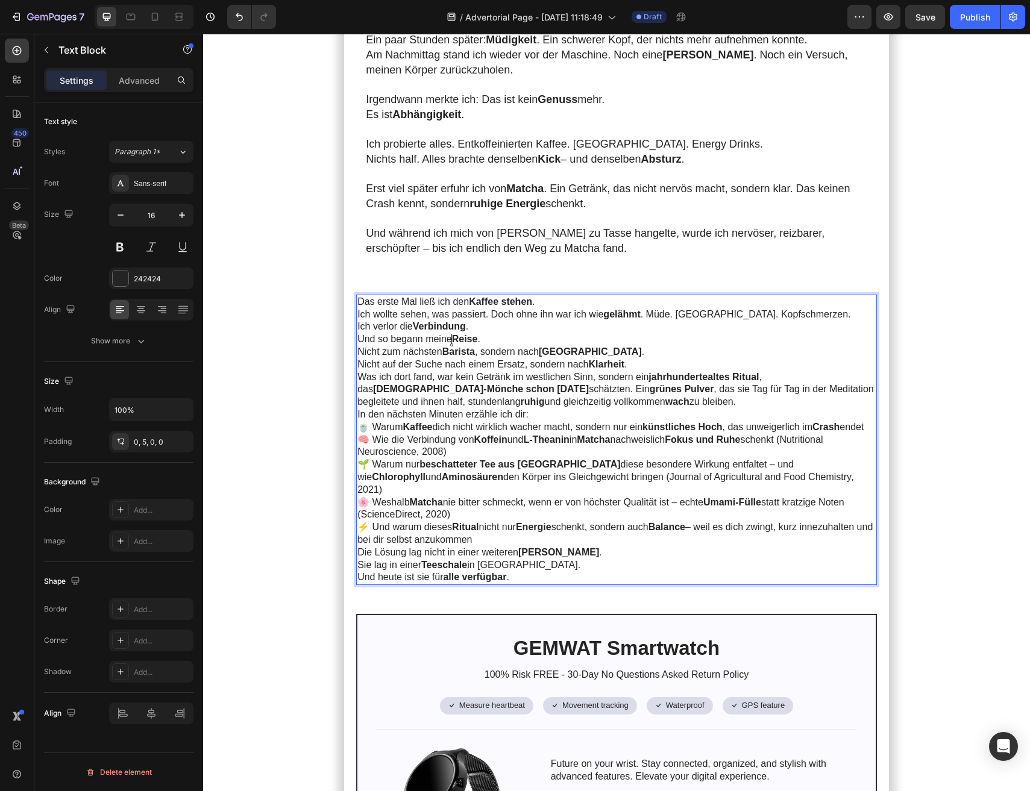
click at [452, 347] on strong "Barista" at bounding box center [458, 352] width 33 height 10
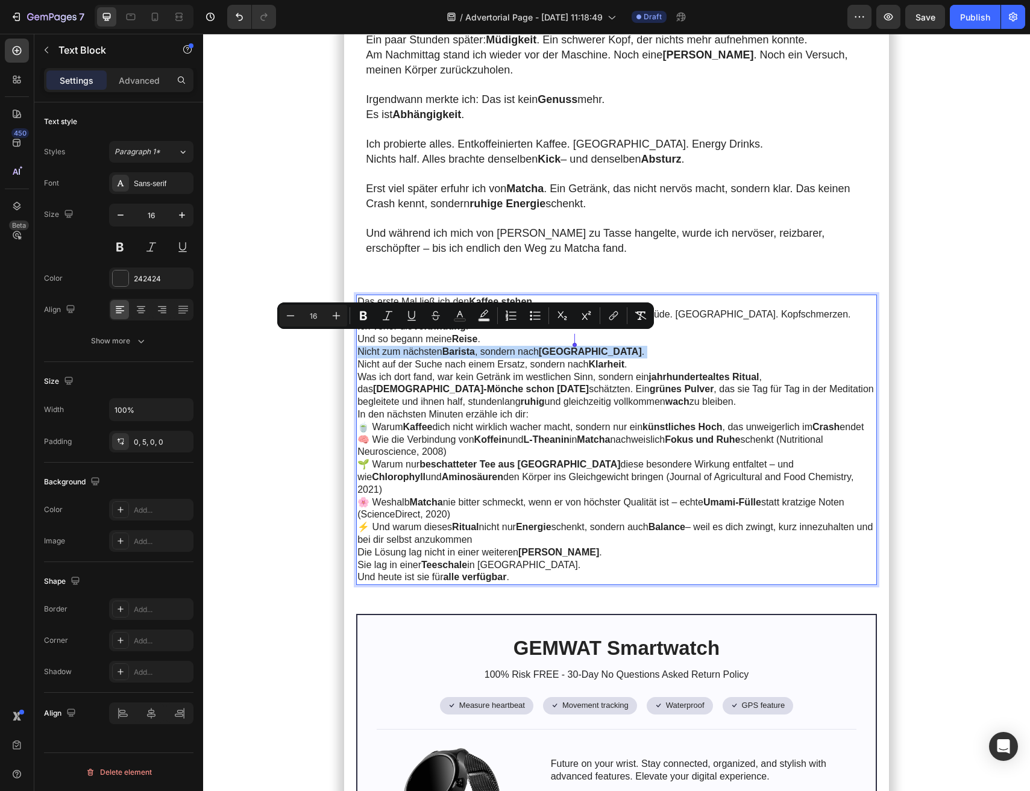
click at [306, 456] on section "Meine Morgen begannen immer mit Kaffee. Doch je mehr ich trank, desto unruhiger…" at bounding box center [616, 289] width 681 height 2094
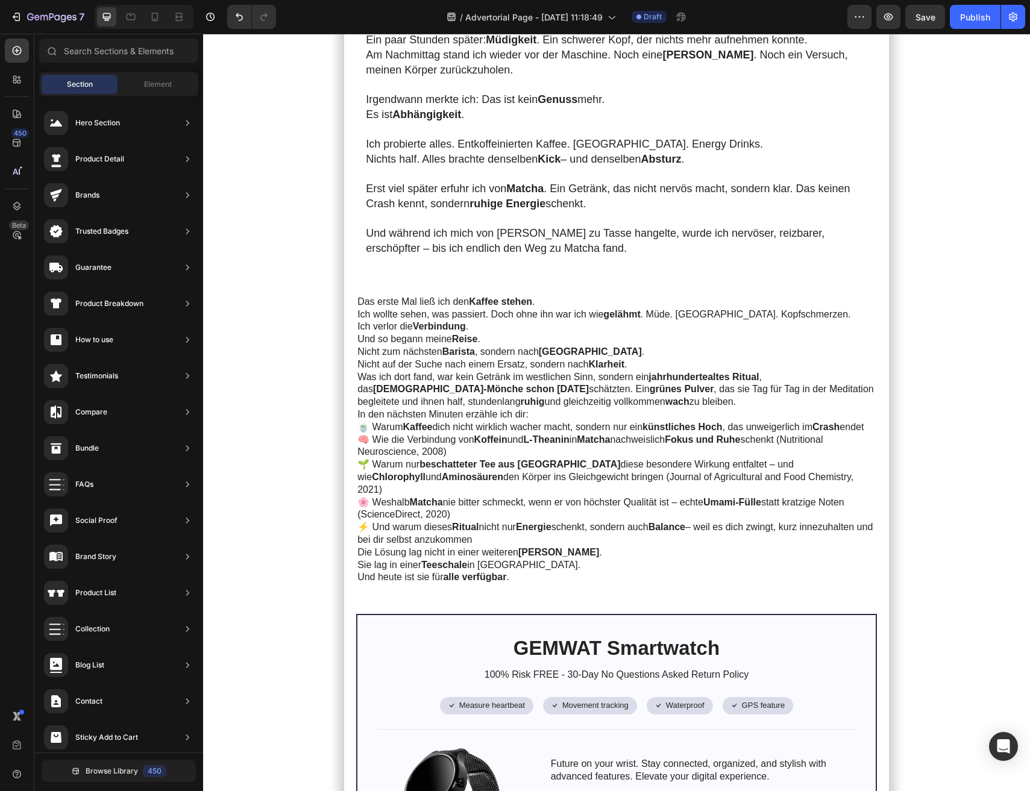
click at [421, 424] on p "🍵 Warum Kaffee dich nicht wirklich wacher macht, sondern nur ein künstliches Ho…" at bounding box center [615, 427] width 516 height 13
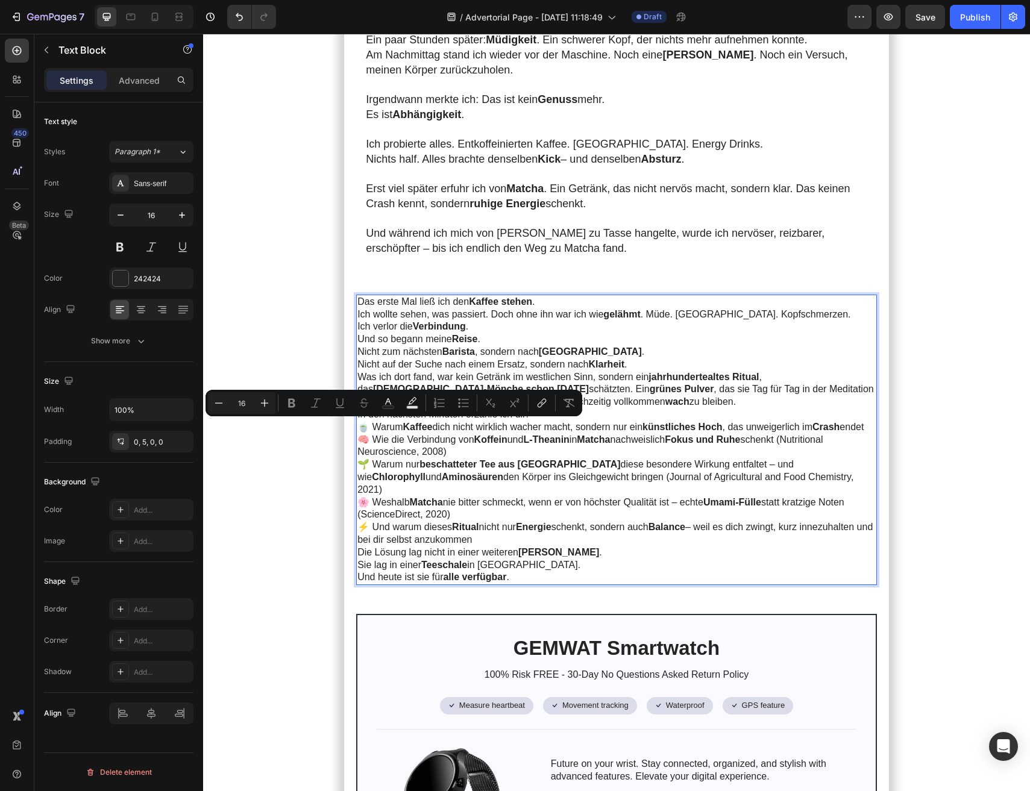
click at [560, 333] on p "Und so begann meine Reise ." at bounding box center [615, 339] width 516 height 13
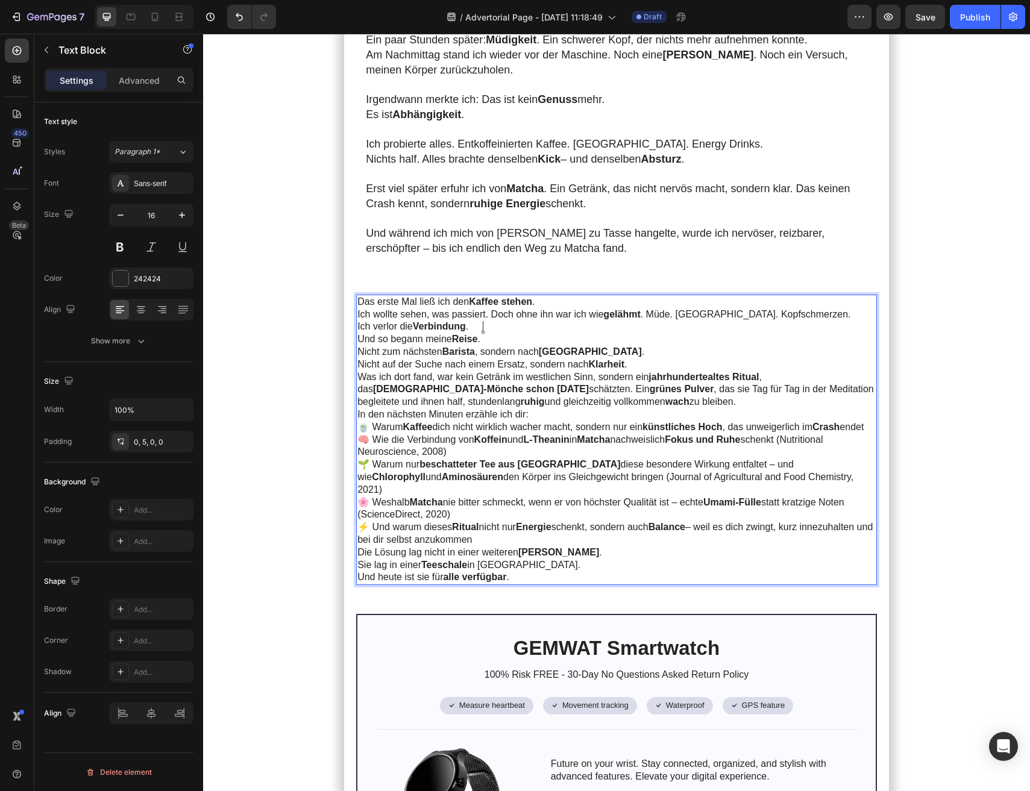
click at [556, 296] on p "Das erste Mal ließ ich den Kaffee stehen . Ich wollte sehen, was passiert. Doch…" at bounding box center [615, 308] width 516 height 25
click at [137, 340] on icon "button" at bounding box center [141, 341] width 12 height 12
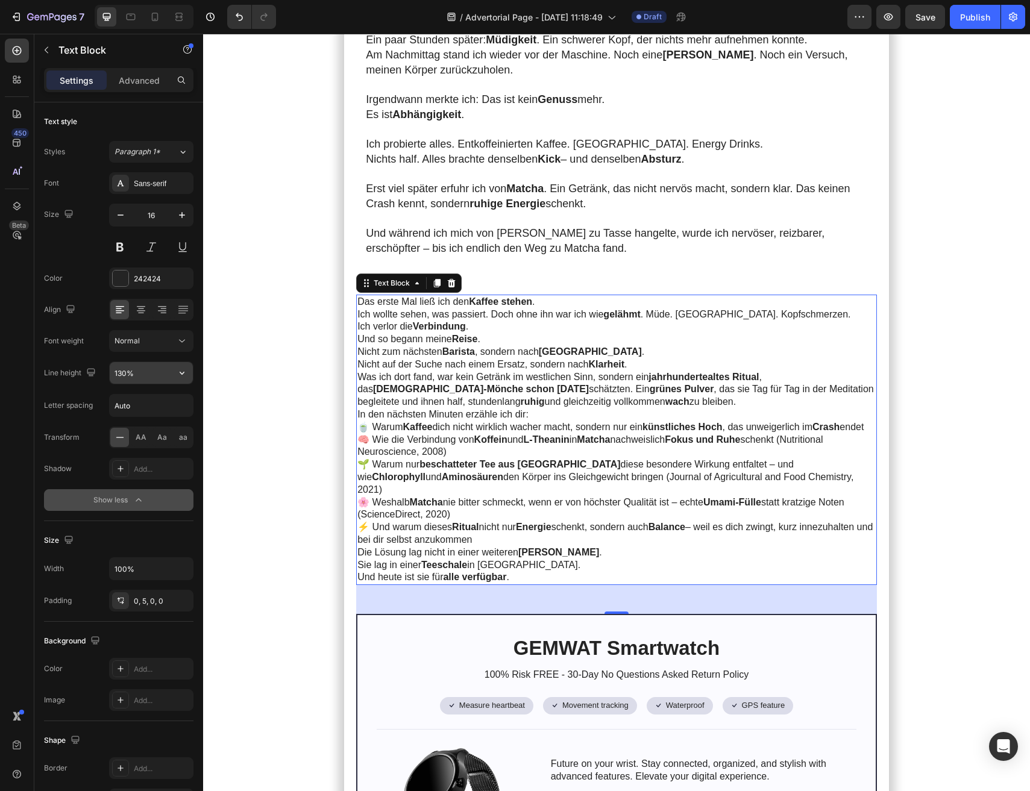
click at [144, 378] on input "130%" at bounding box center [151, 373] width 83 height 22
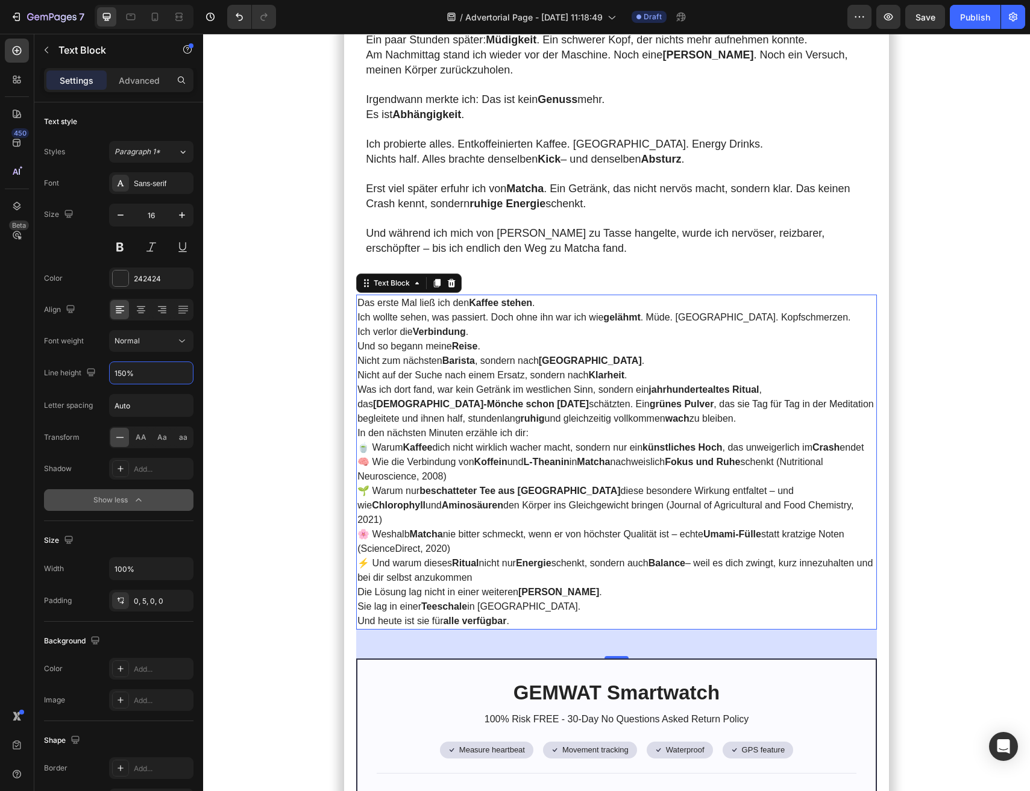
type input "150%"
click at [72, 383] on div "Line height 150%" at bounding box center [118, 373] width 149 height 23
click at [155, 341] on div "Normal" at bounding box center [145, 341] width 61 height 11
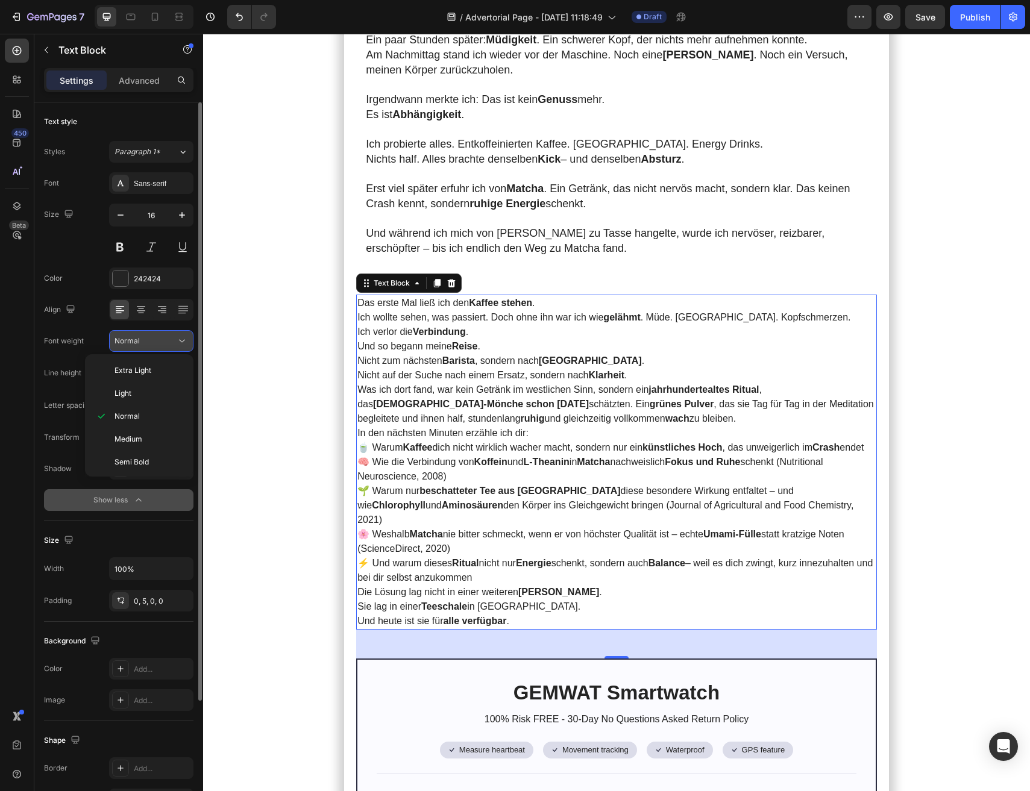
click at [155, 341] on div "Normal" at bounding box center [145, 341] width 61 height 11
click at [157, 411] on input "Auto" at bounding box center [151, 406] width 83 height 22
click at [75, 438] on div "Transform" at bounding box center [62, 437] width 36 height 11
click at [119, 597] on icon at bounding box center [121, 601] width 10 height 10
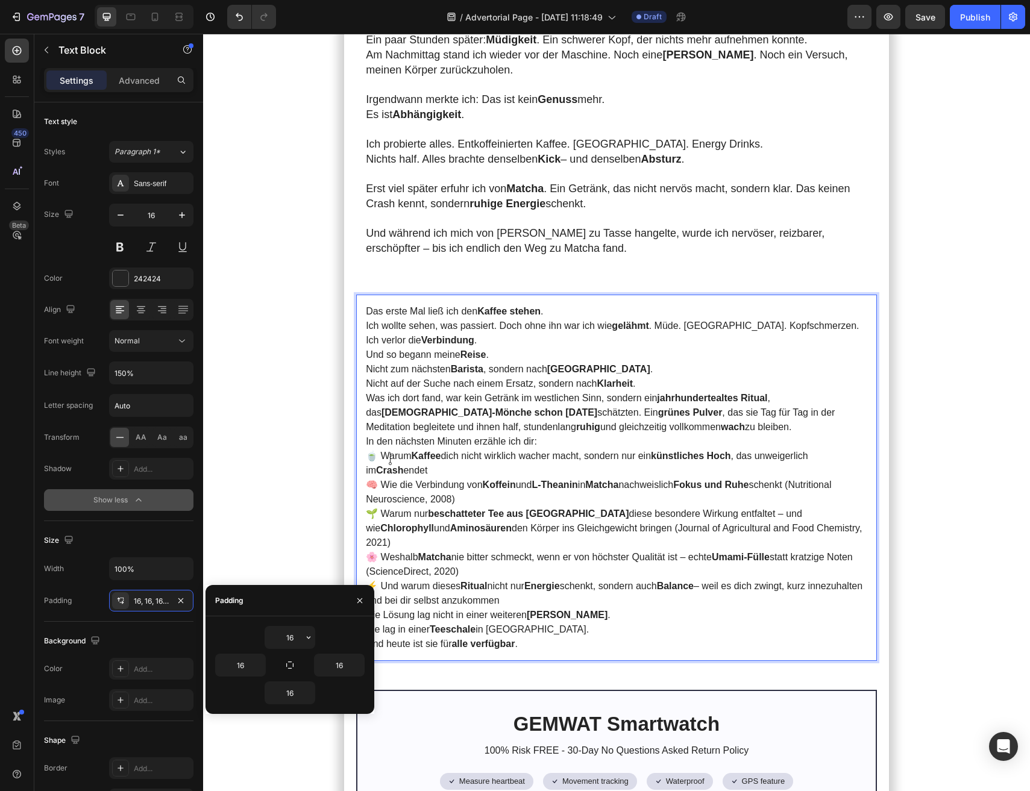
click at [576, 422] on strong "ruhig" at bounding box center [588, 427] width 24 height 10
click at [413, 304] on p "Das erste Mal ließ ich den Kaffee stehen . Ich wollte sehen, was passiert. Doch…" at bounding box center [616, 318] width 501 height 29
click at [393, 304] on p "Das erste Mal ließ ich den Kaffee stehen . Ich wollte sehen, was passiert. Doch…" at bounding box center [616, 318] width 501 height 29
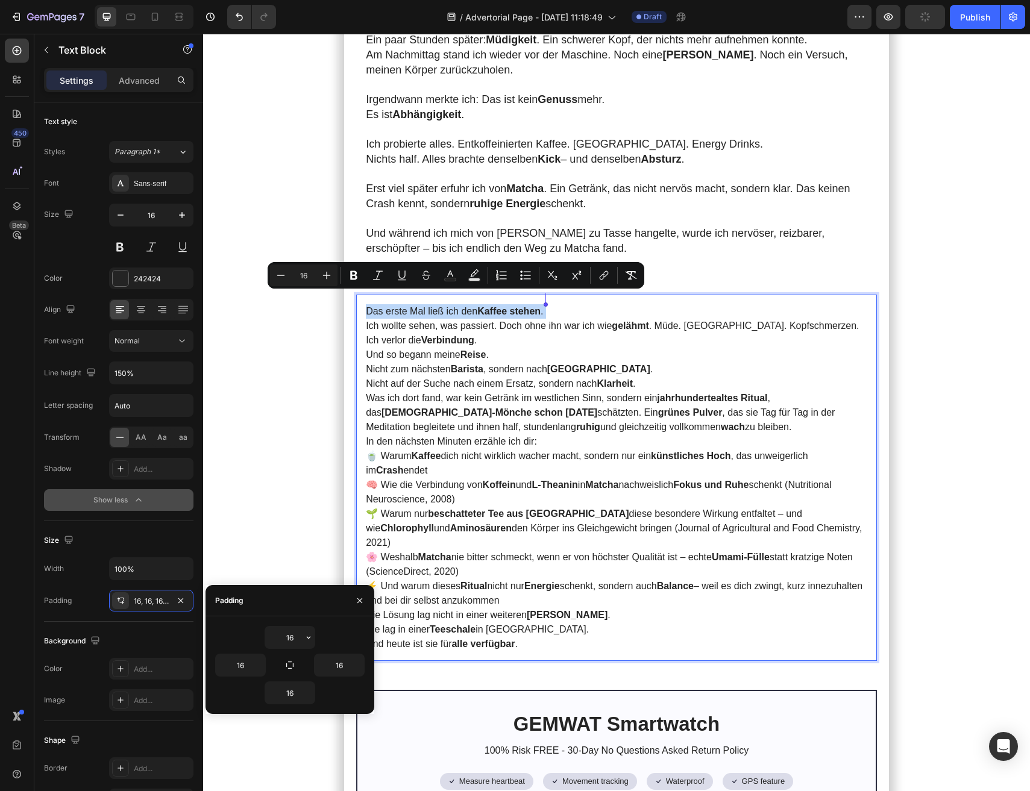
click at [573, 304] on p "Das erste Mal ließ ich den Kaffee stehen . Ich wollte sehen, was passiert. Doch…" at bounding box center [616, 318] width 501 height 29
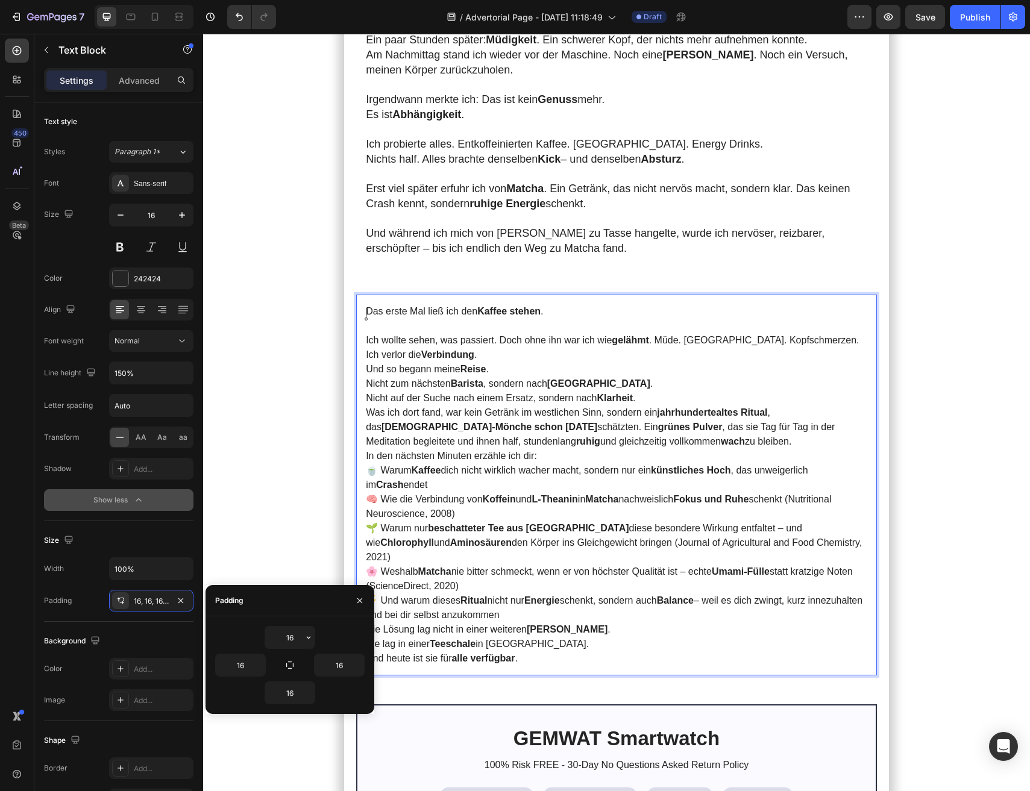
click at [539, 348] on p "Ich verlor die Verbindung ." at bounding box center [616, 355] width 501 height 14
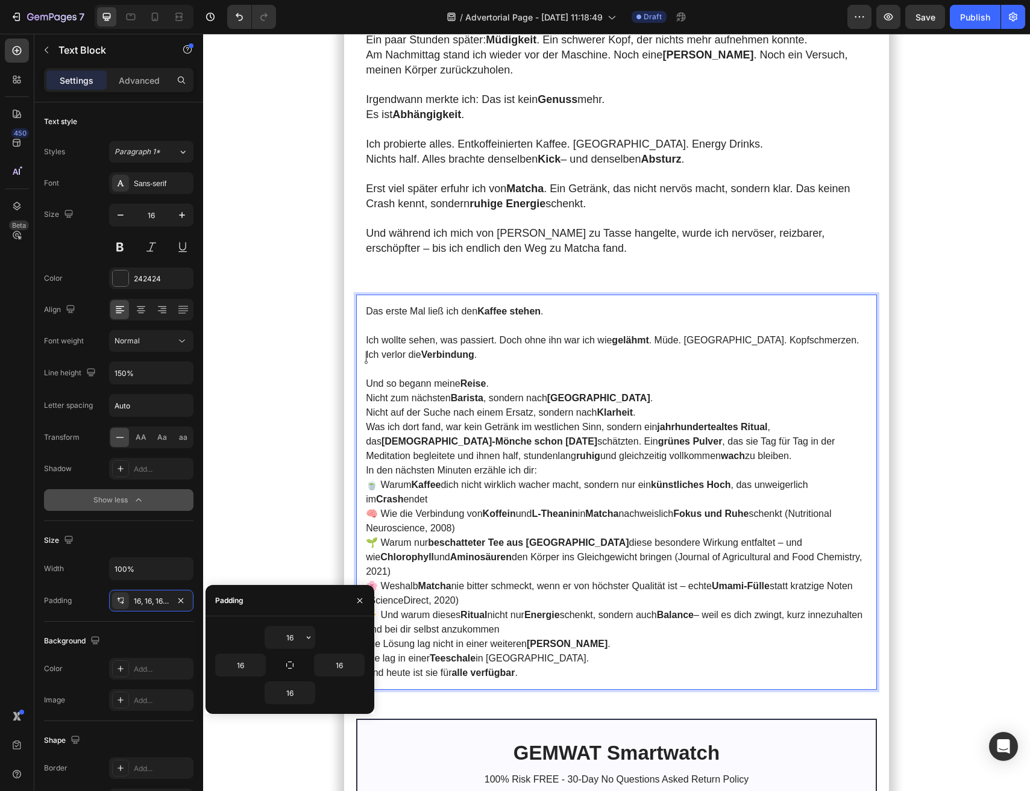
click at [526, 377] on p "Und so begann meine Reise ." at bounding box center [616, 384] width 501 height 14
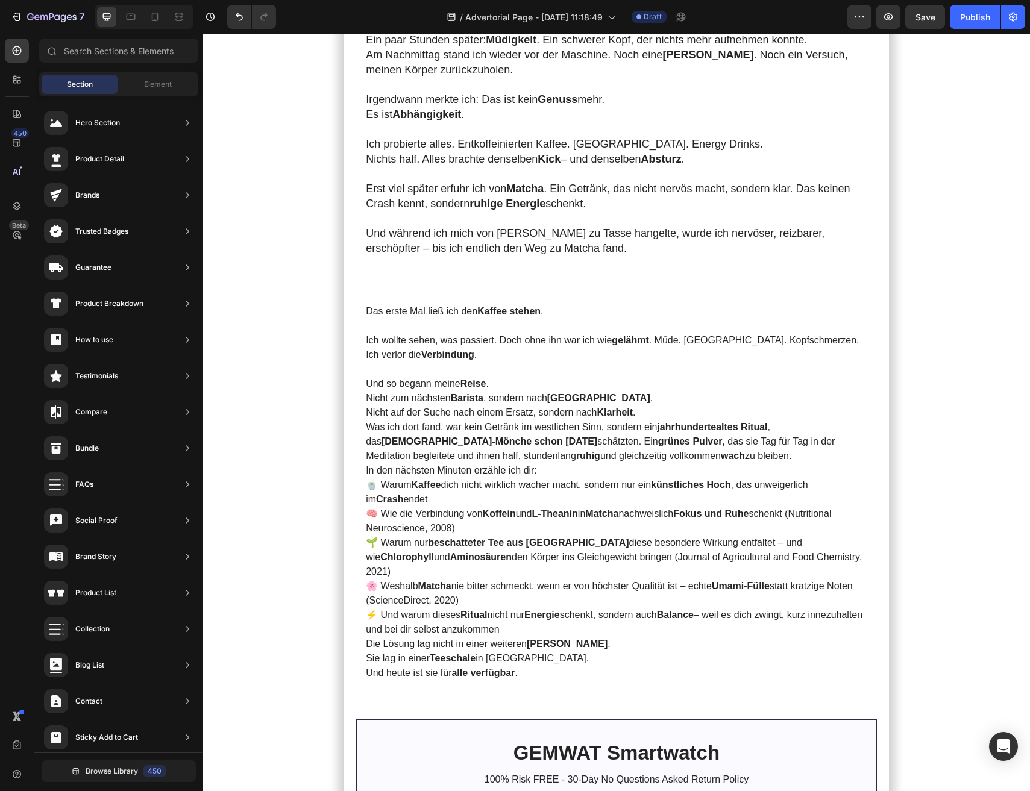
click at [536, 420] on p "Was ich dort fand, war kein Getränk im westlichen Sinn, sondern ein jahrhundert…" at bounding box center [616, 441] width 501 height 43
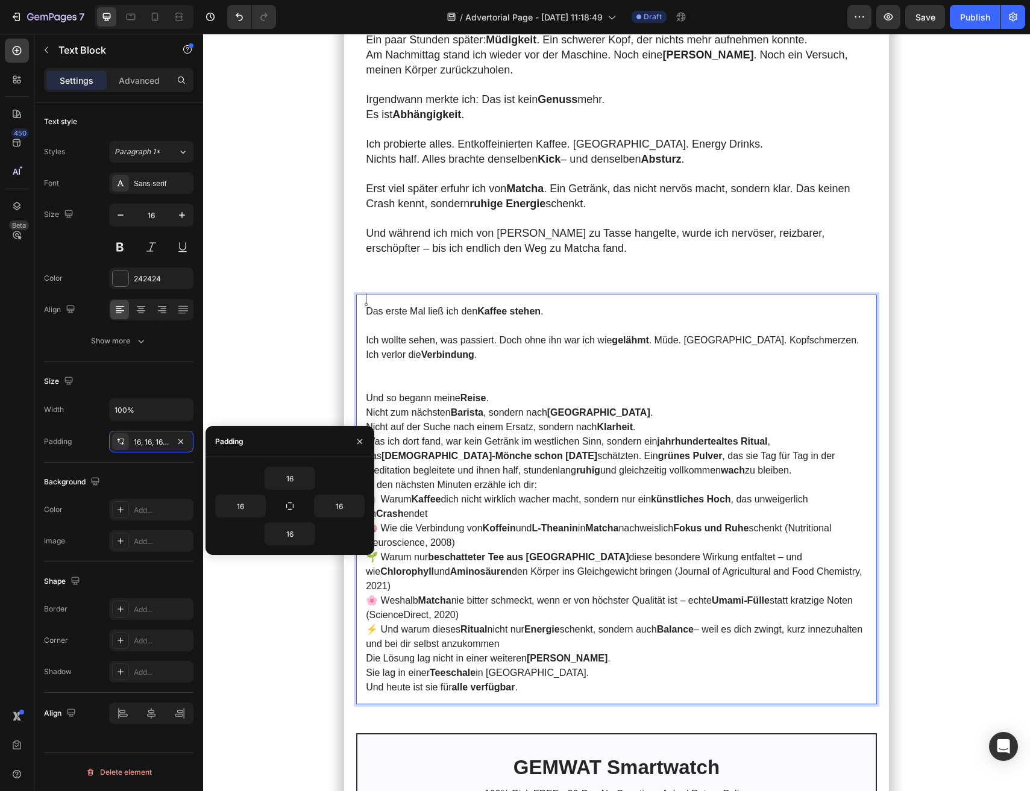
click at [520, 366] on p "Ich verlor die Verbindung ." at bounding box center [616, 369] width 501 height 43
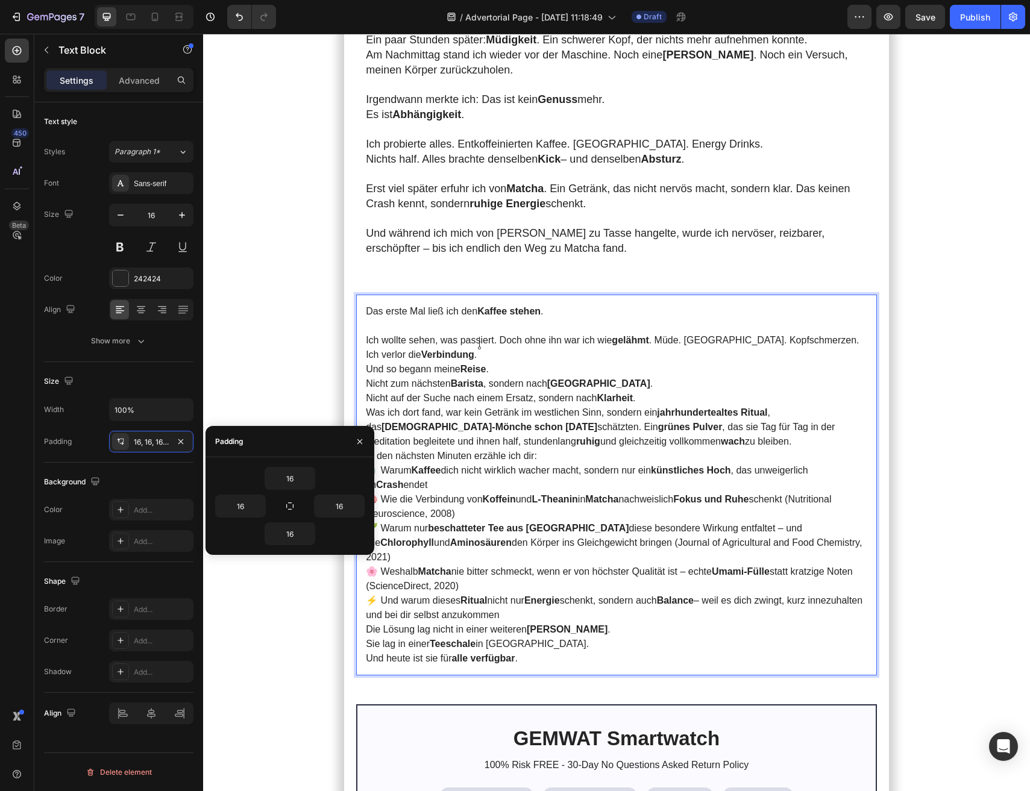
click at [442, 314] on p "Das erste Mal ließ ich den Kaffee stehen . Ich wollte sehen, was passiert. Doch…" at bounding box center [616, 325] width 501 height 43
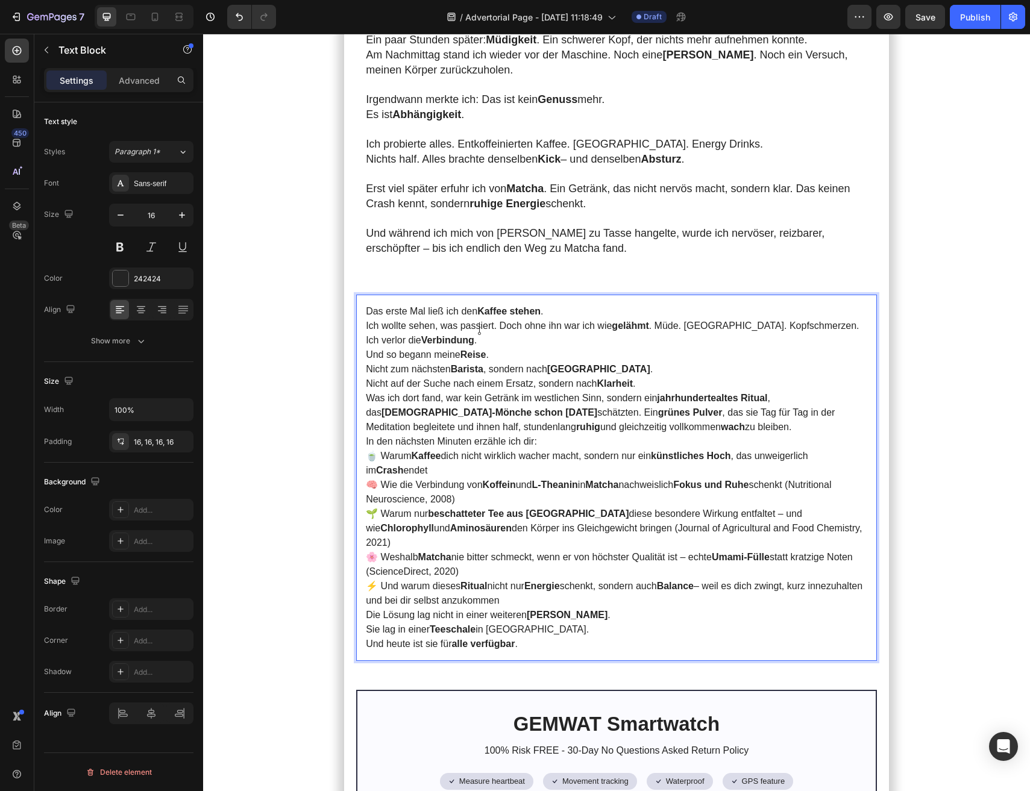
click at [367, 333] on p "Ich verlor die Verbindung ." at bounding box center [616, 340] width 501 height 14
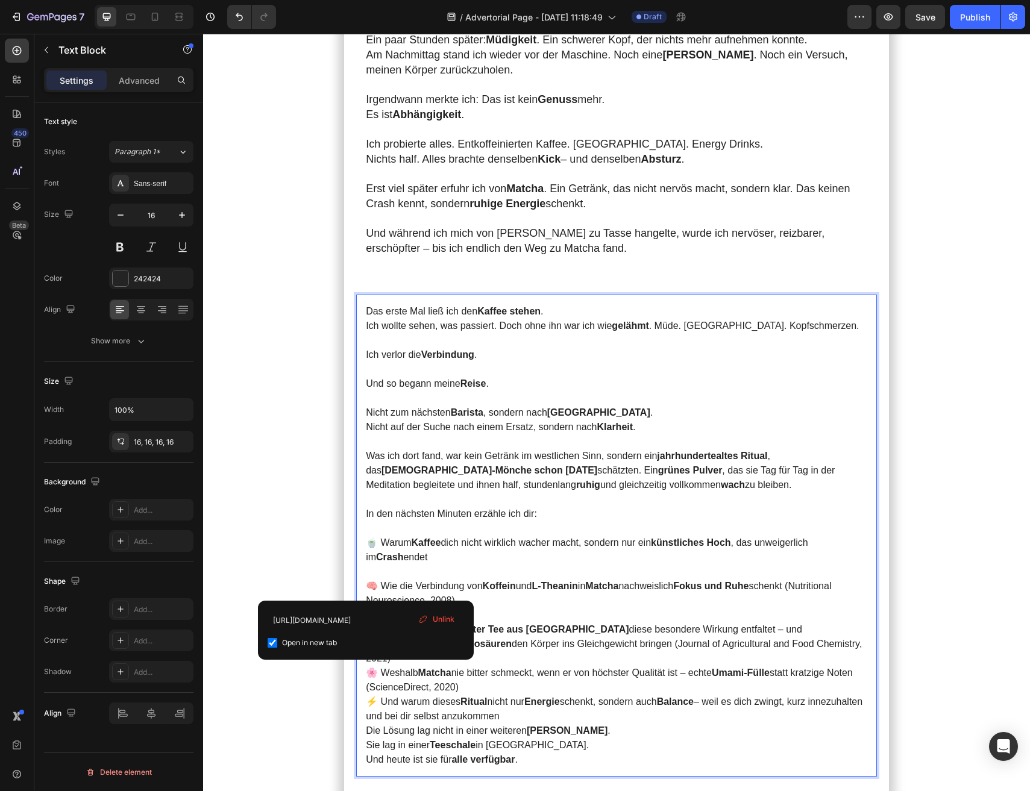
click at [493, 536] on p "🍵 Warum Kaffee dich nicht wirklich wacher macht, sondern nur ein künstliches Ho…" at bounding box center [616, 550] width 501 height 29
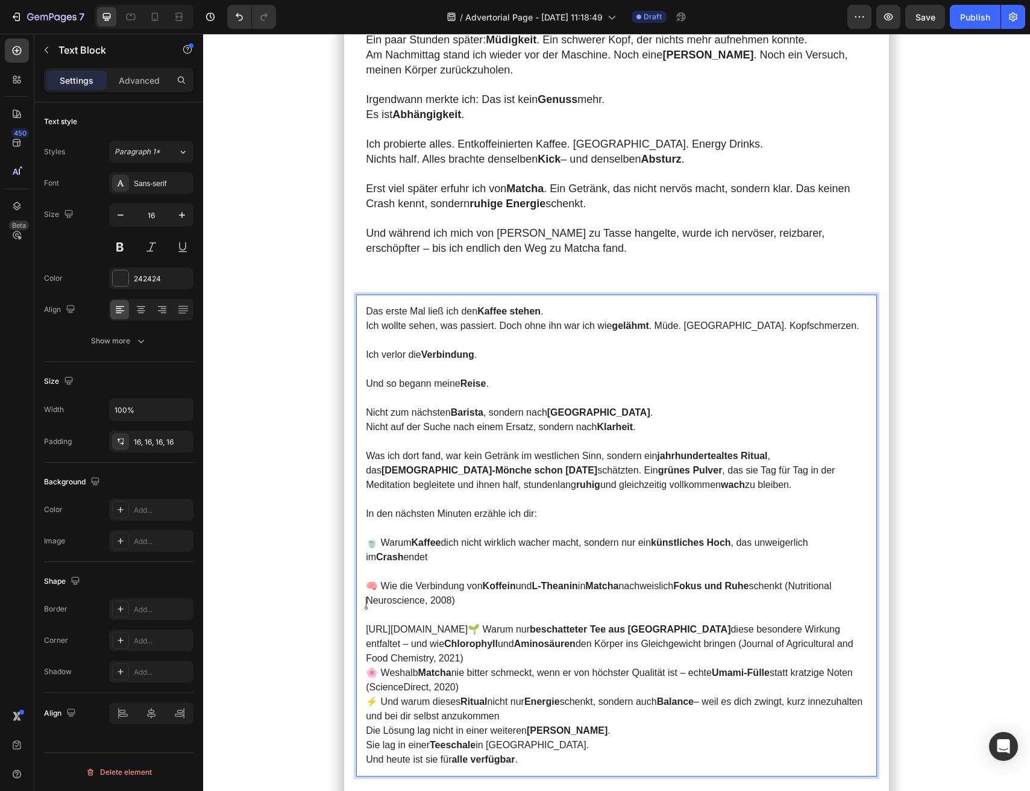
click at [395, 608] on p "Rich Text Editor. Editing area: main" at bounding box center [616, 615] width 501 height 14
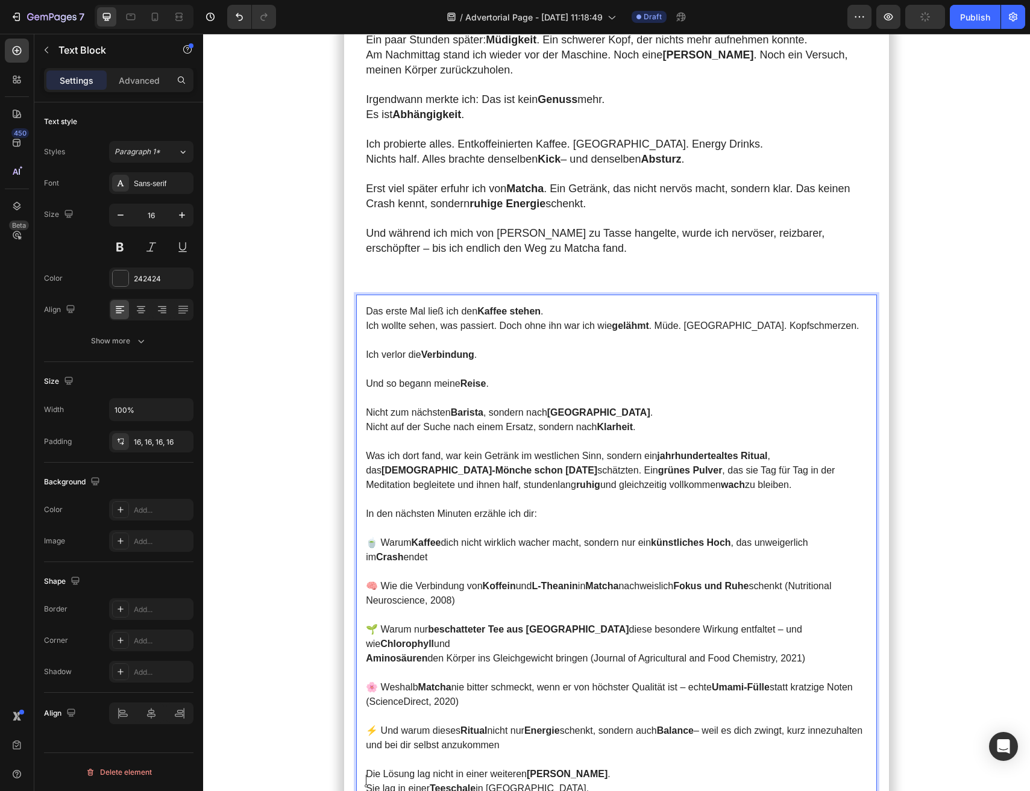
scroll to position [1027, 0]
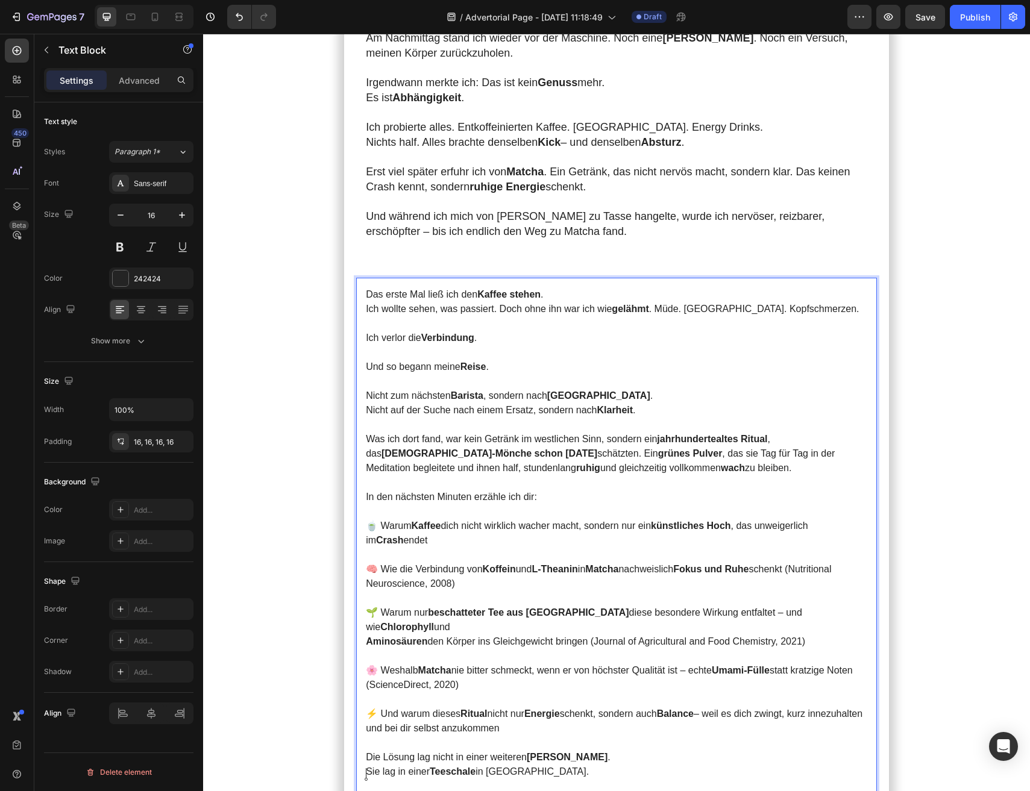
click at [312, 454] on section "Meine Morgen begannen immer mit Kaffee. Doch je mehr ich trank, desto unruhiger…" at bounding box center [616, 397] width 681 height 2344
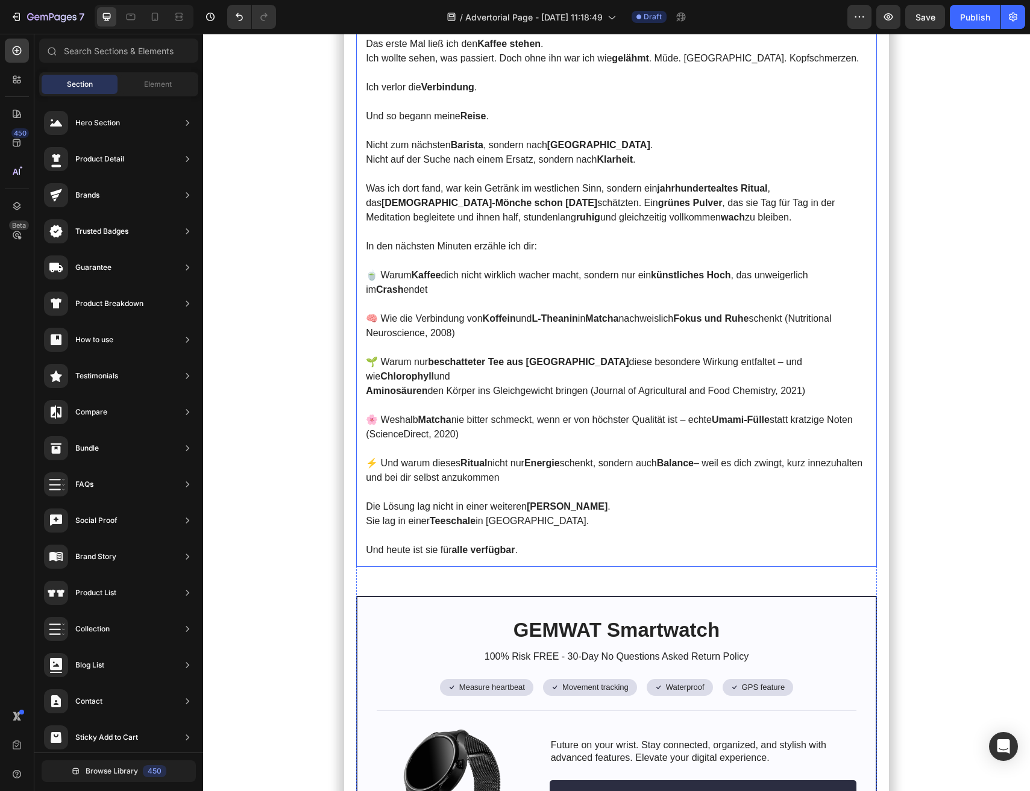
scroll to position [1308, 0]
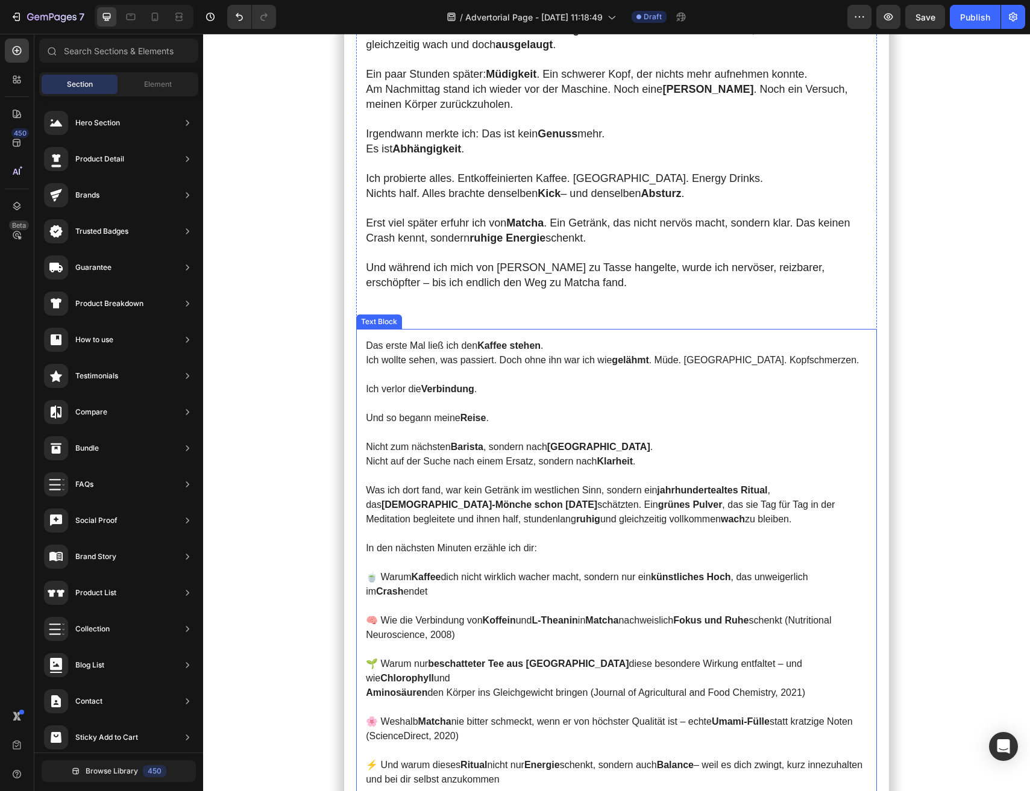
click at [497, 570] on p "🍵 Warum Kaffee dich nicht wirklich wacher macht, sondern nur ein künstliches Ho…" at bounding box center [616, 584] width 501 height 29
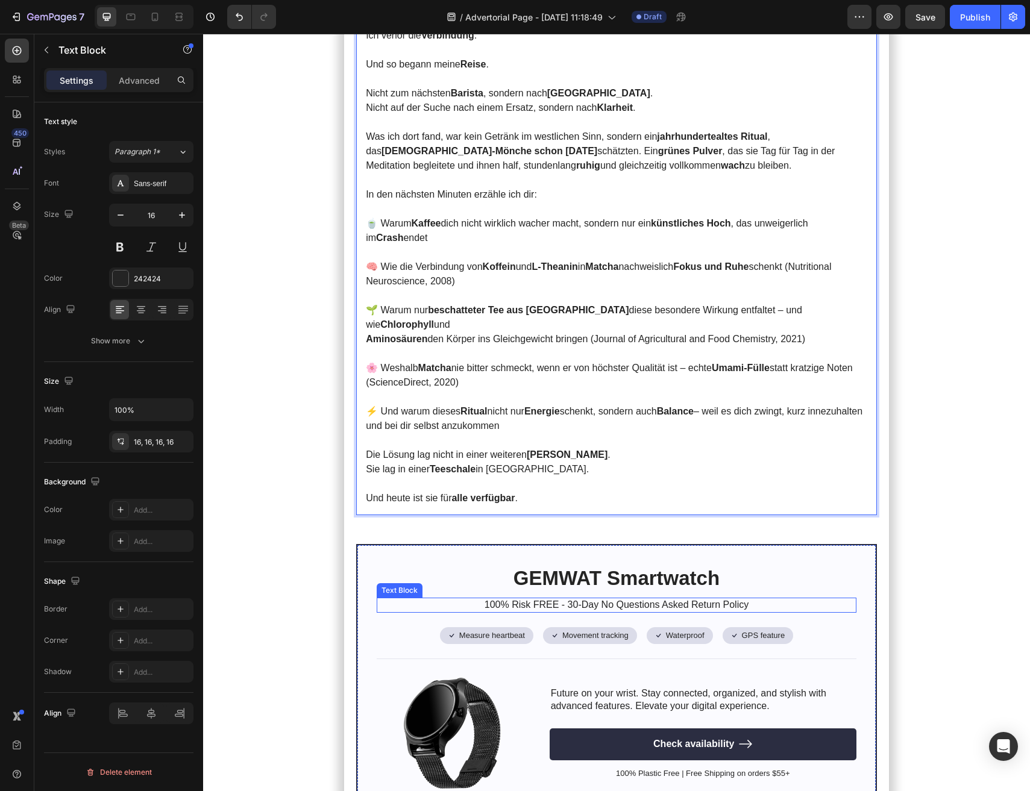
scroll to position [1342, 0]
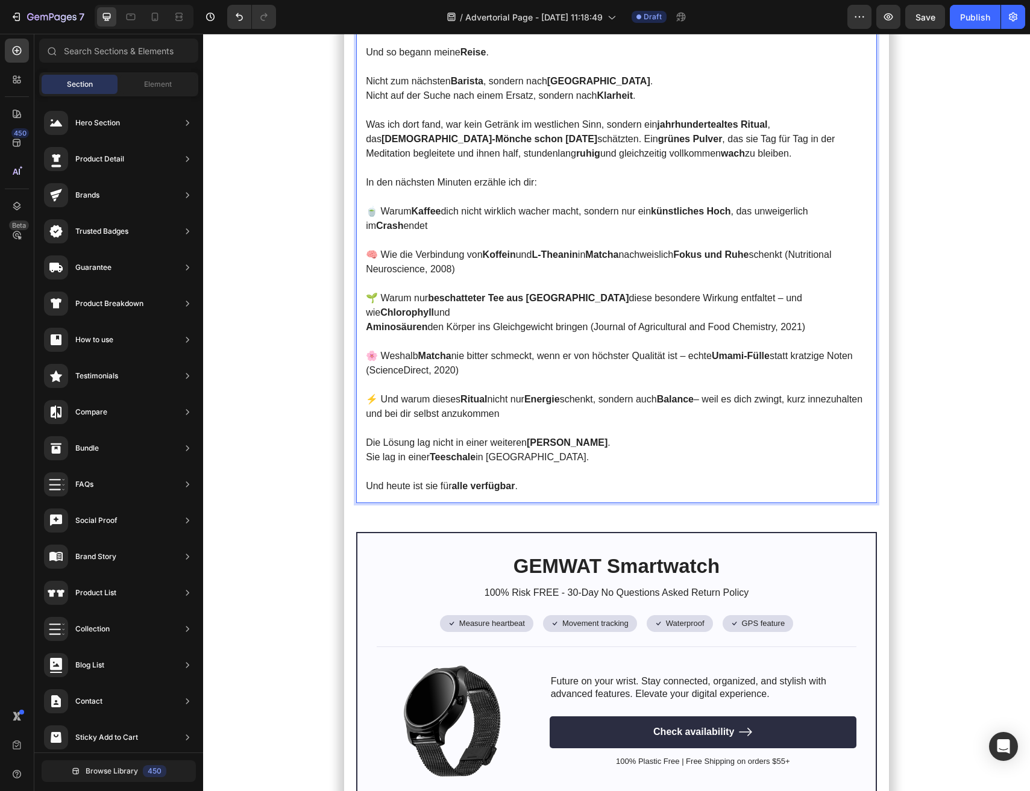
click at [276, 533] on section "Meine Morgen begannen immer mit Kaffee. Doch je mehr ich trank, desto unruhiger…" at bounding box center [616, 82] width 681 height 2344
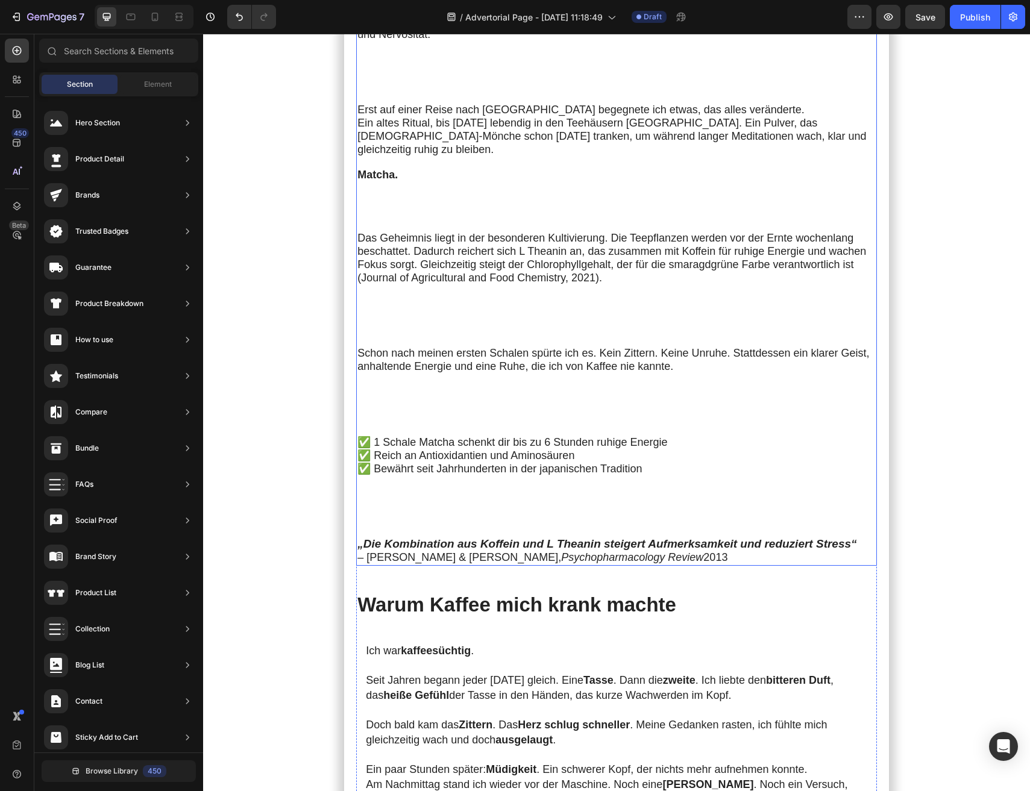
scroll to position [152, 0]
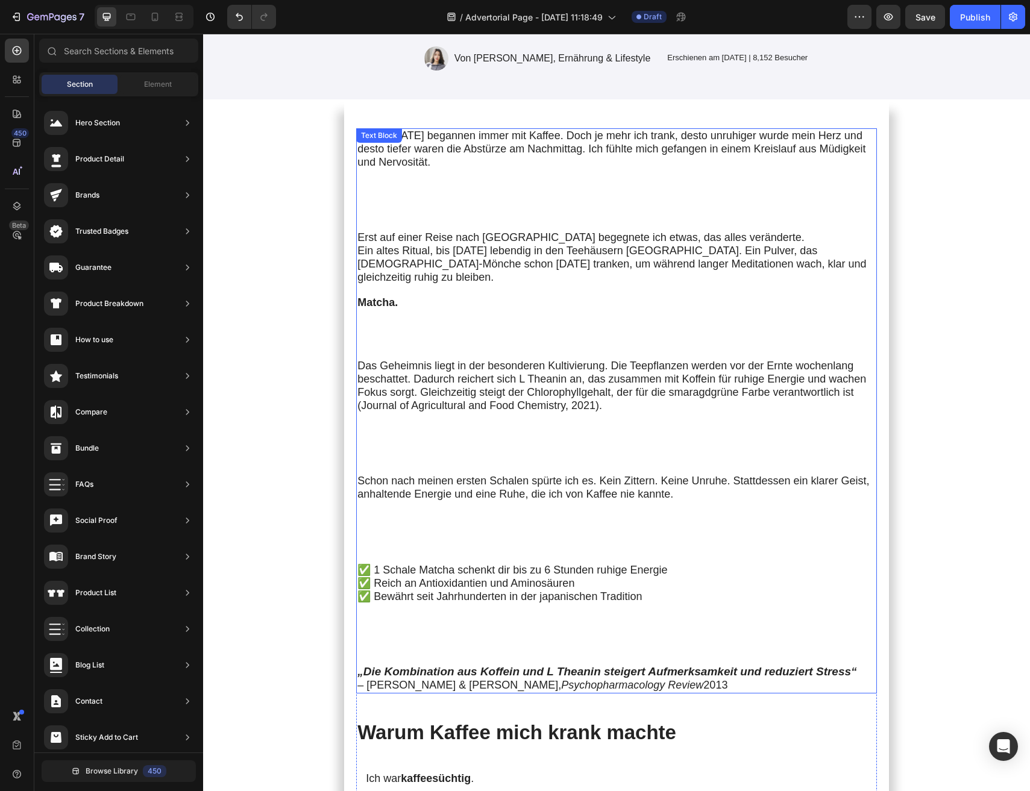
click at [459, 309] on p "Erst auf einer Reise nach [GEOGRAPHIC_DATA] begegnete ich etwas, das alles verä…" at bounding box center [616, 295] width 518 height 128
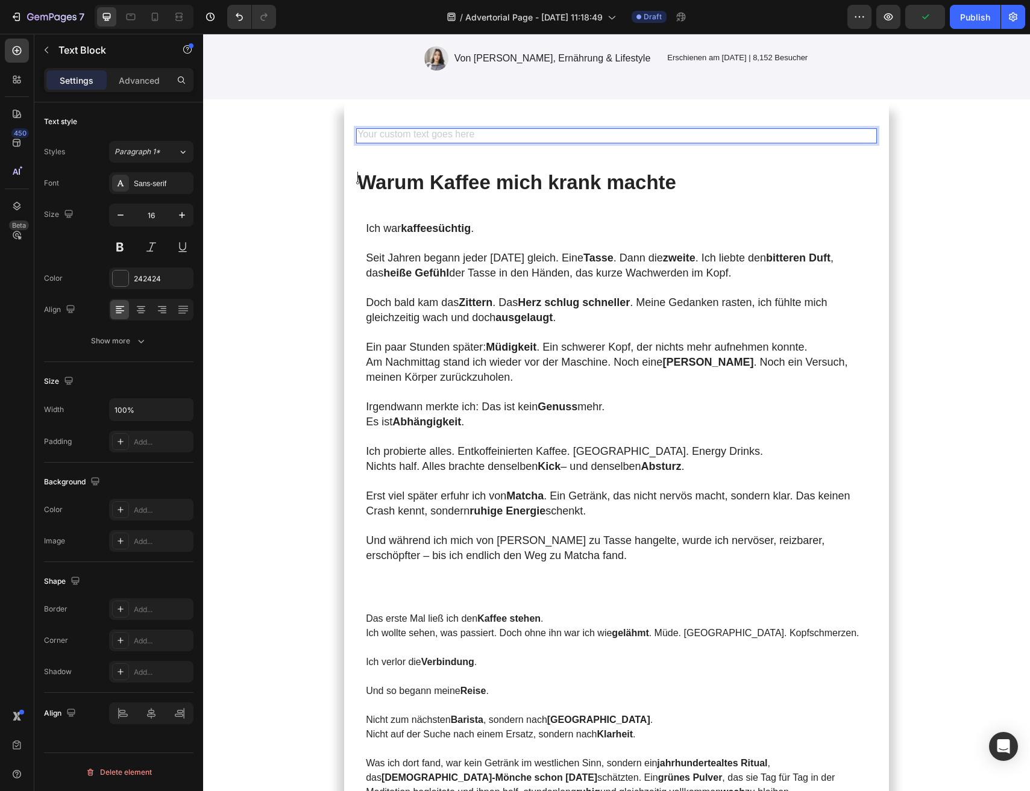
scroll to position [0, 0]
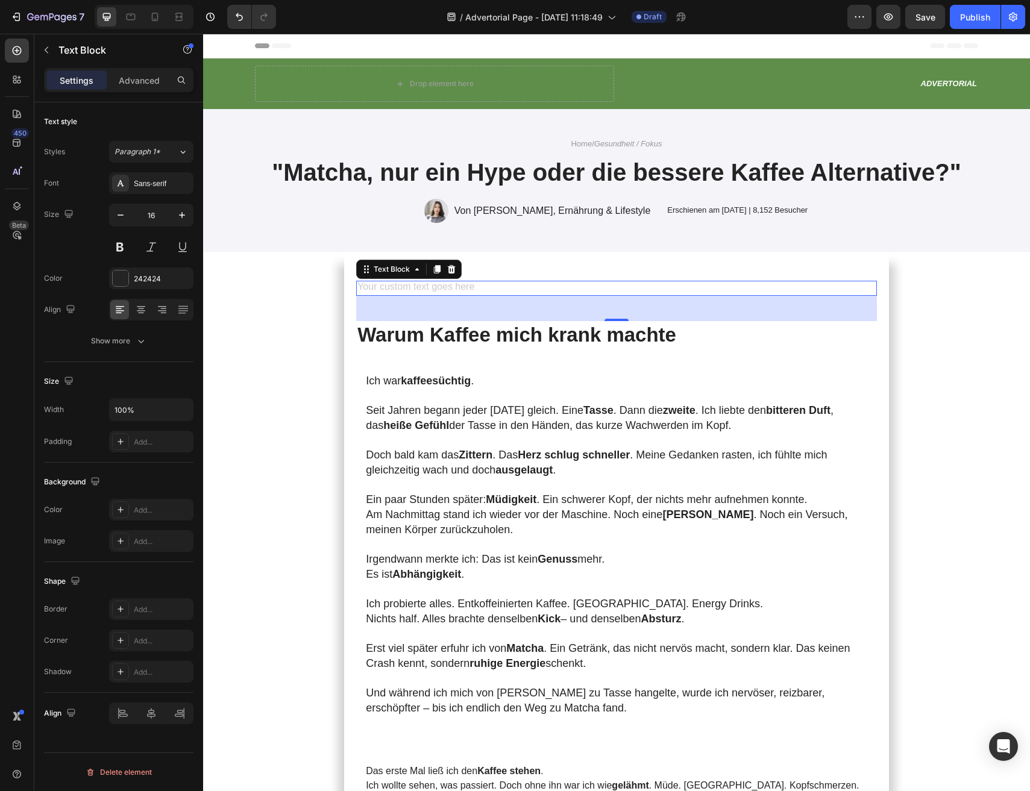
click at [392, 287] on div "Rich Text Editor. Editing area: main" at bounding box center [616, 288] width 521 height 15
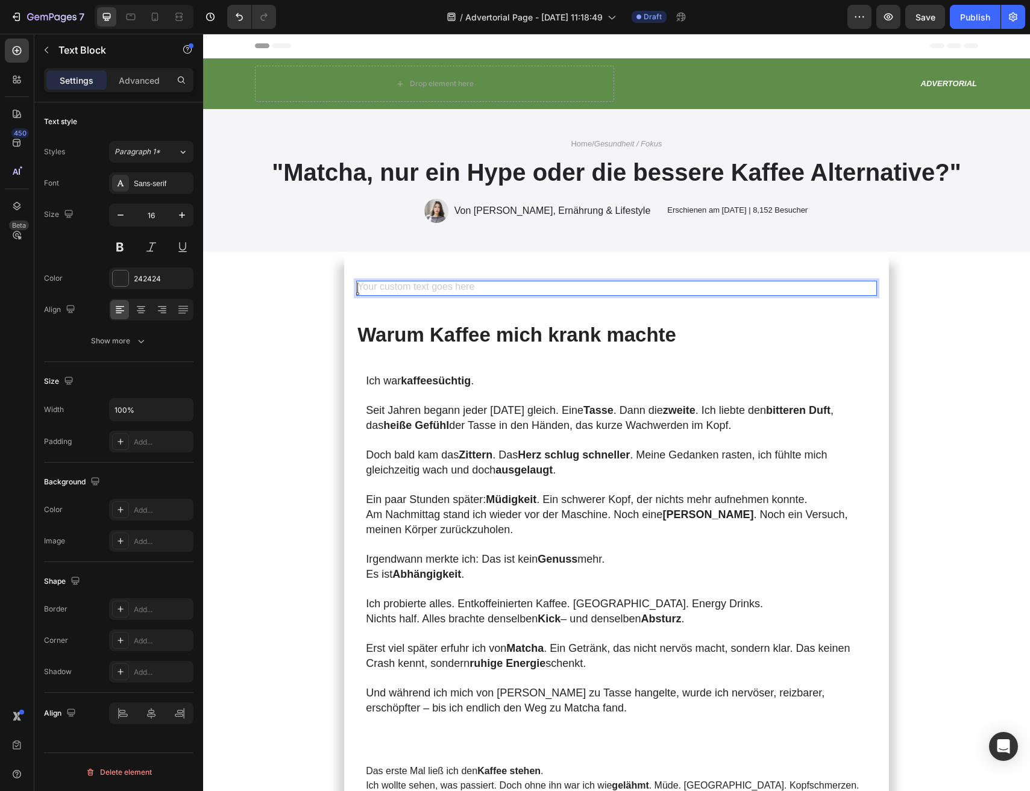
click at [392, 287] on div "Rich Text Editor. Editing area: main" at bounding box center [616, 288] width 521 height 15
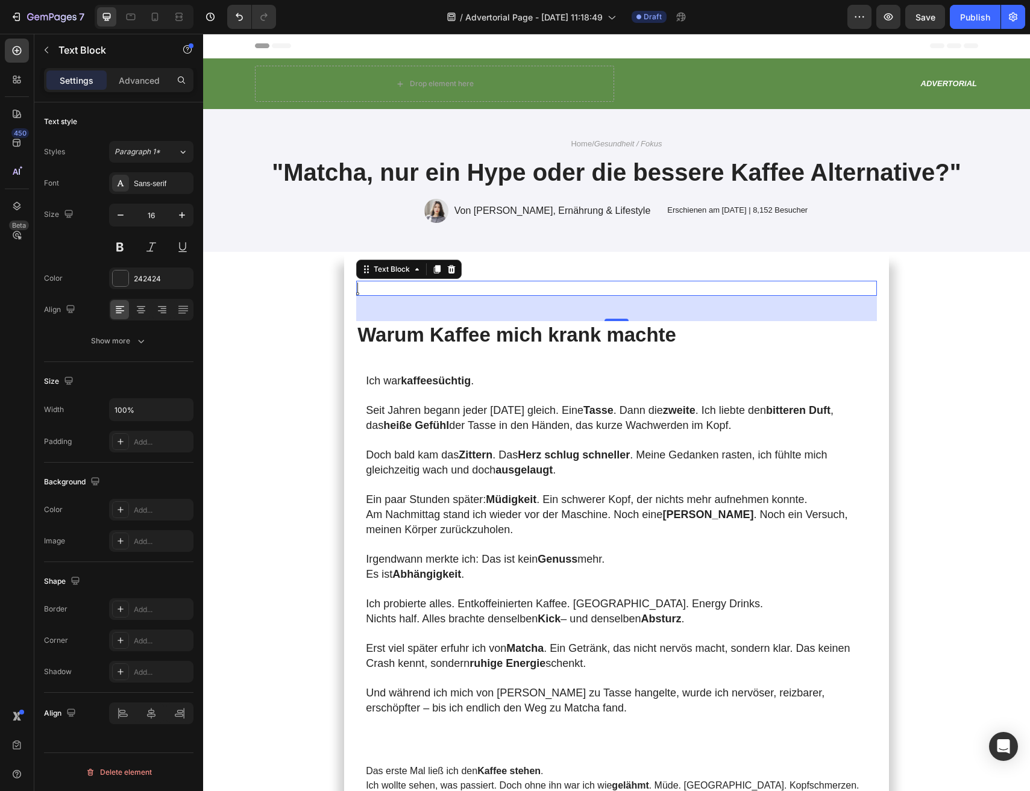
click at [484, 291] on div "Rich Text Editor. Editing area: main" at bounding box center [616, 288] width 521 height 15
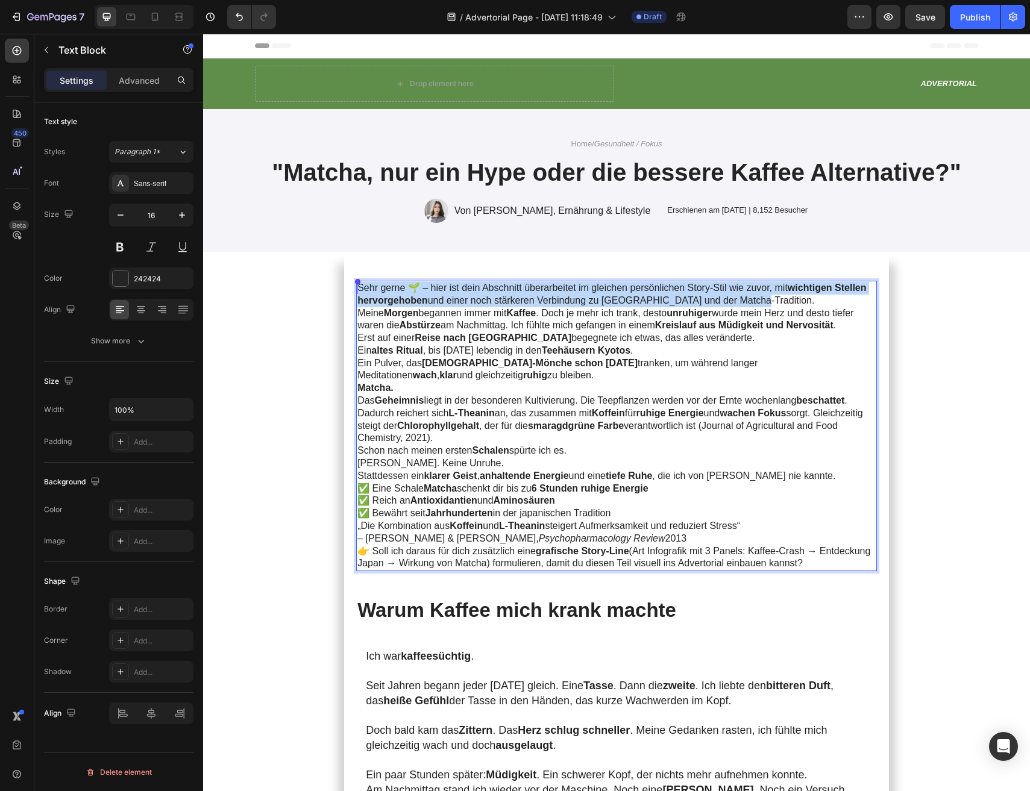
drag, startPoint x: 747, startPoint y: 295, endPoint x: 306, endPoint y: 292, distance: 440.6
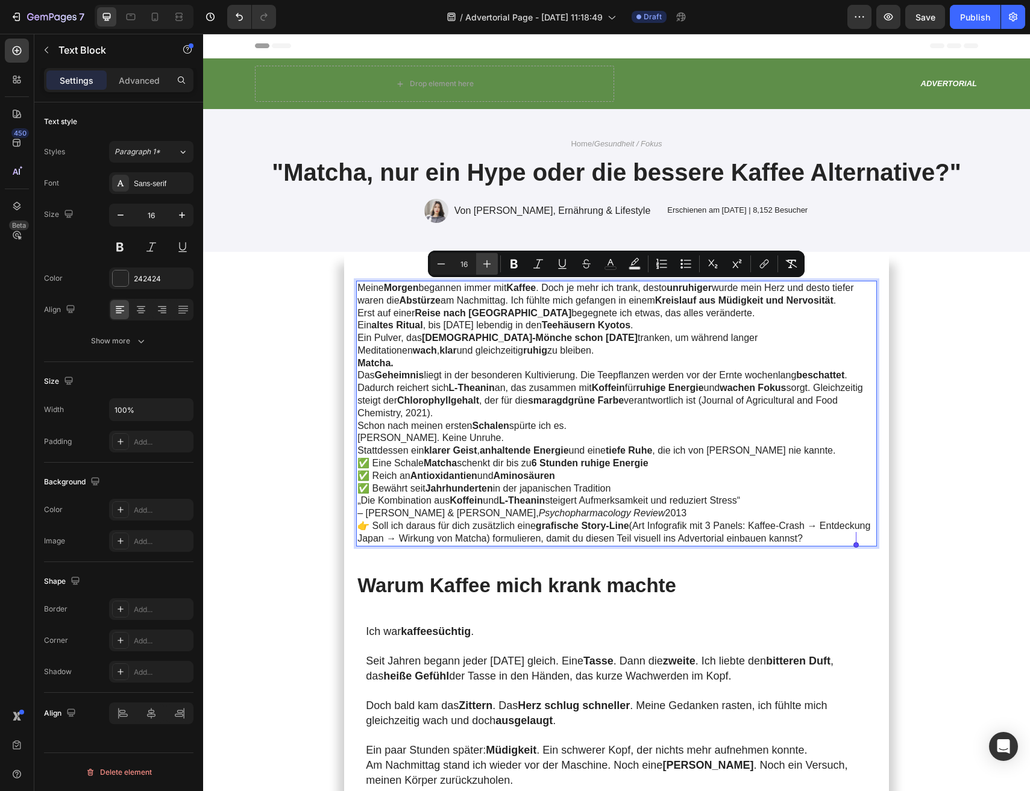
click at [491, 272] on button "Plus" at bounding box center [487, 264] width 22 height 22
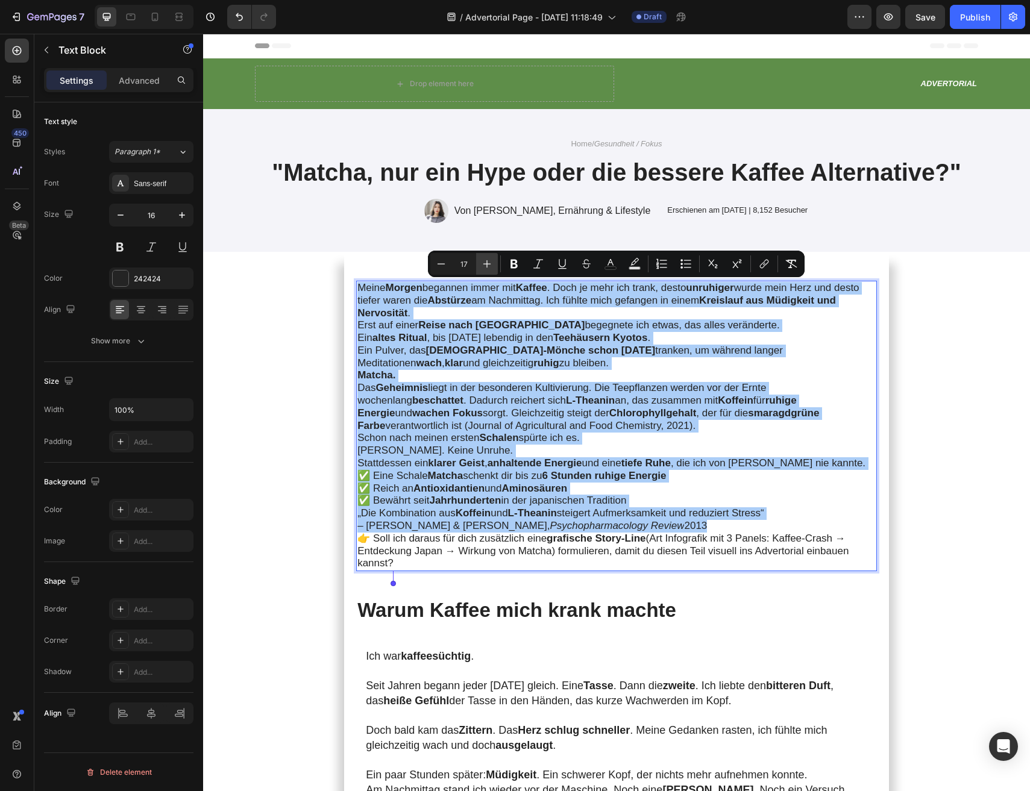
click at [491, 272] on button "Plus" at bounding box center [487, 264] width 22 height 22
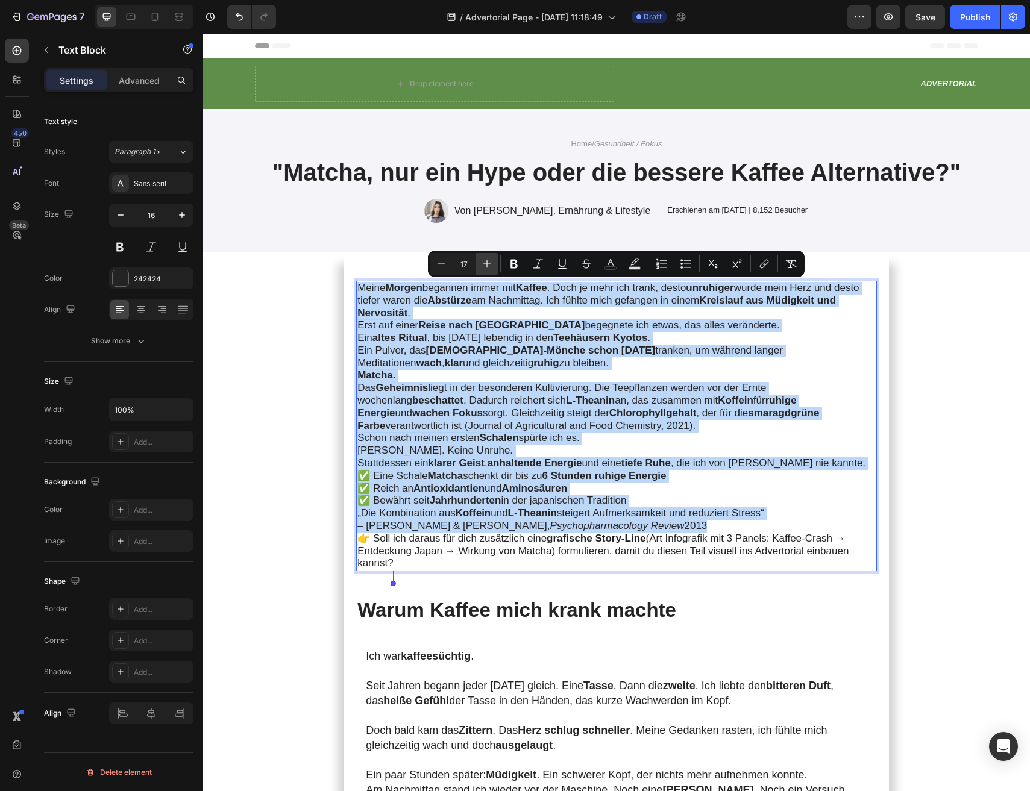
type input "18"
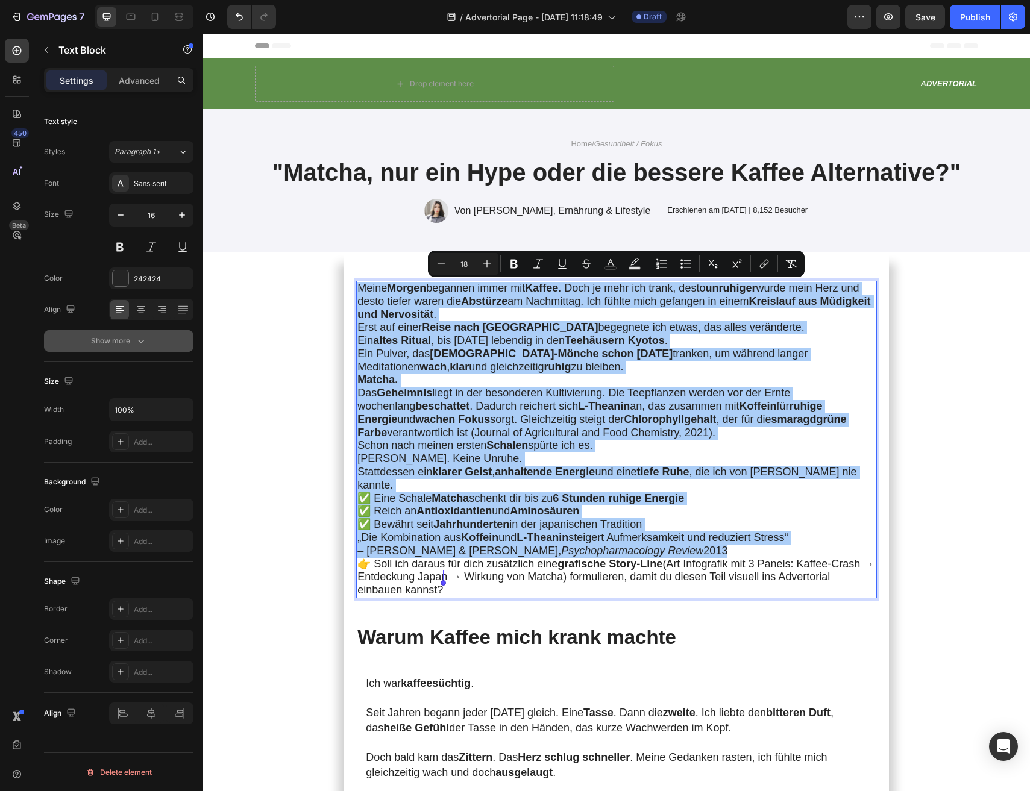
click at [129, 336] on div "Show more" at bounding box center [119, 341] width 56 height 12
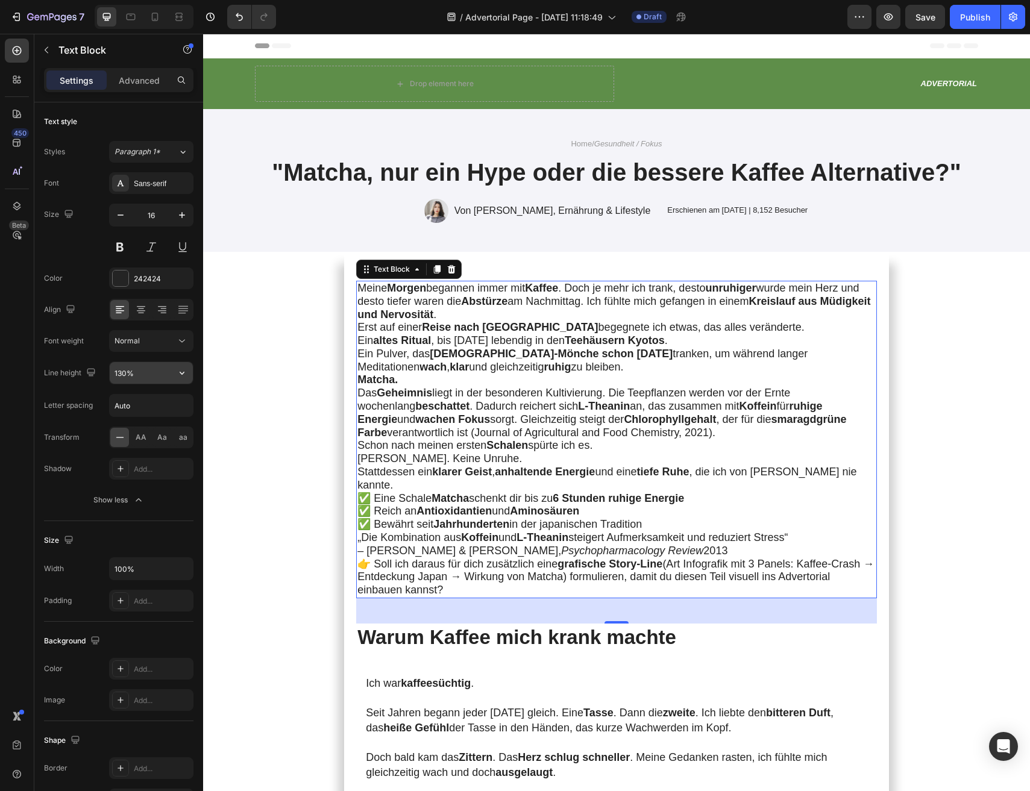
click at [148, 377] on input "130%" at bounding box center [151, 373] width 83 height 22
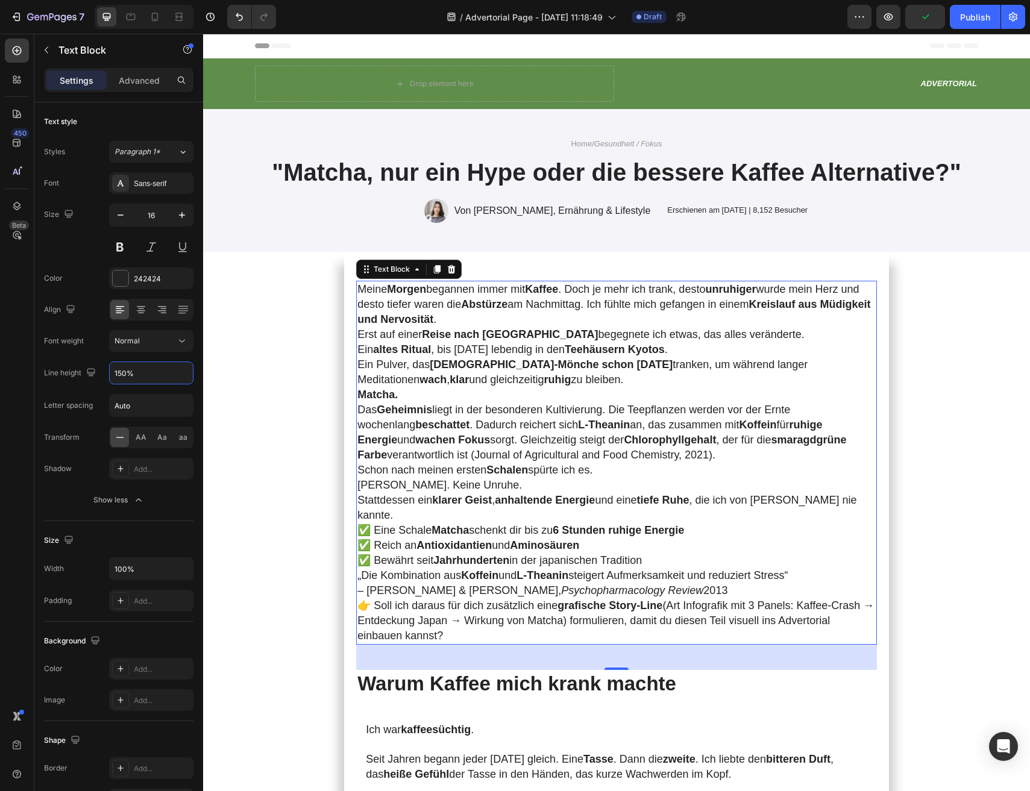
type input "150%"
click at [84, 408] on div "Letter spacing" at bounding box center [68, 405] width 49 height 11
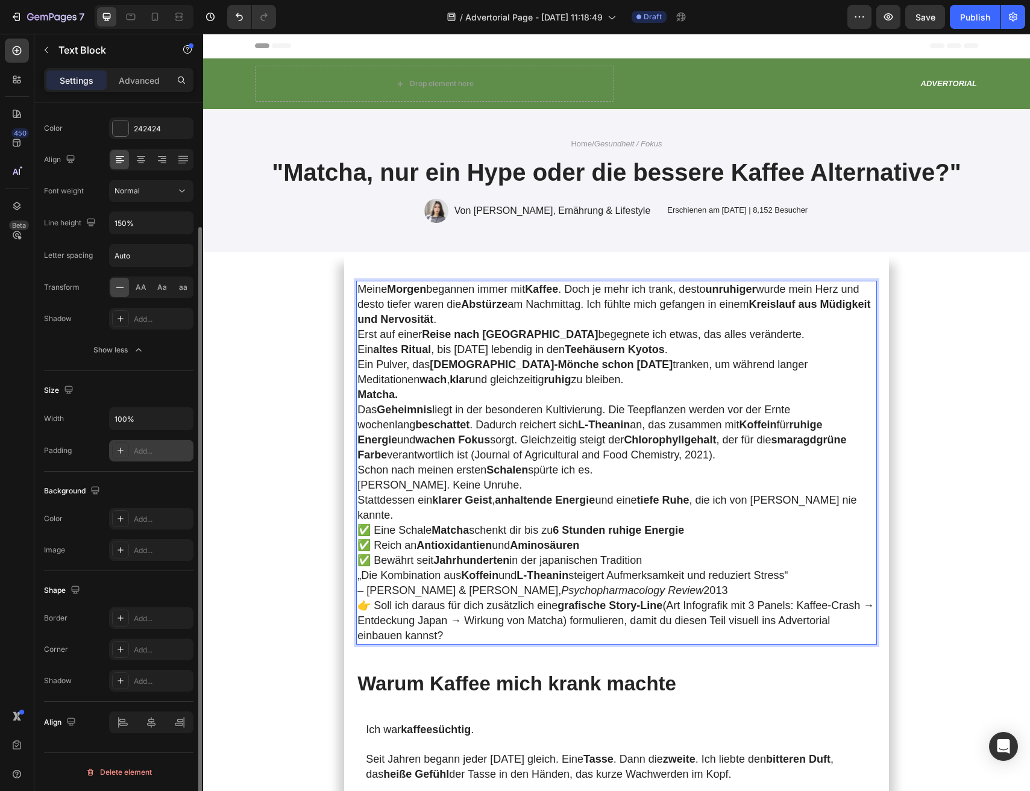
click at [117, 453] on icon at bounding box center [121, 451] width 10 height 10
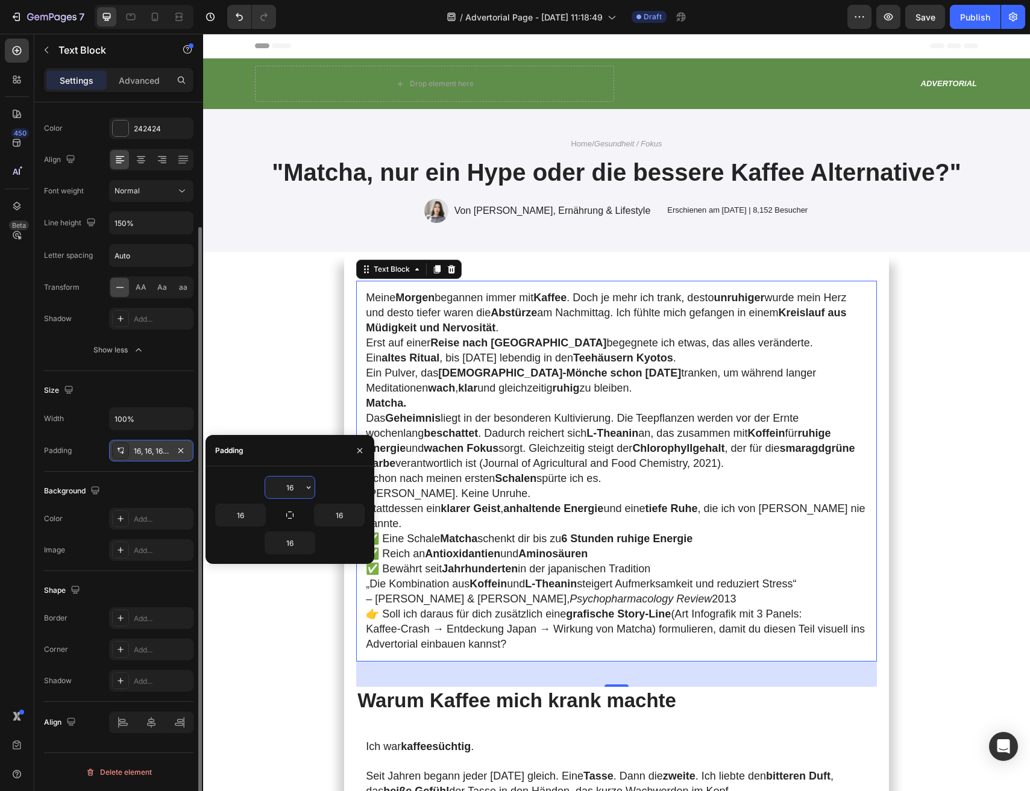
click at [521, 455] on p "Das Geheimnis liegt in der besonderen Kultivierung. Die Teepflanzen werden vor …" at bounding box center [616, 441] width 501 height 60
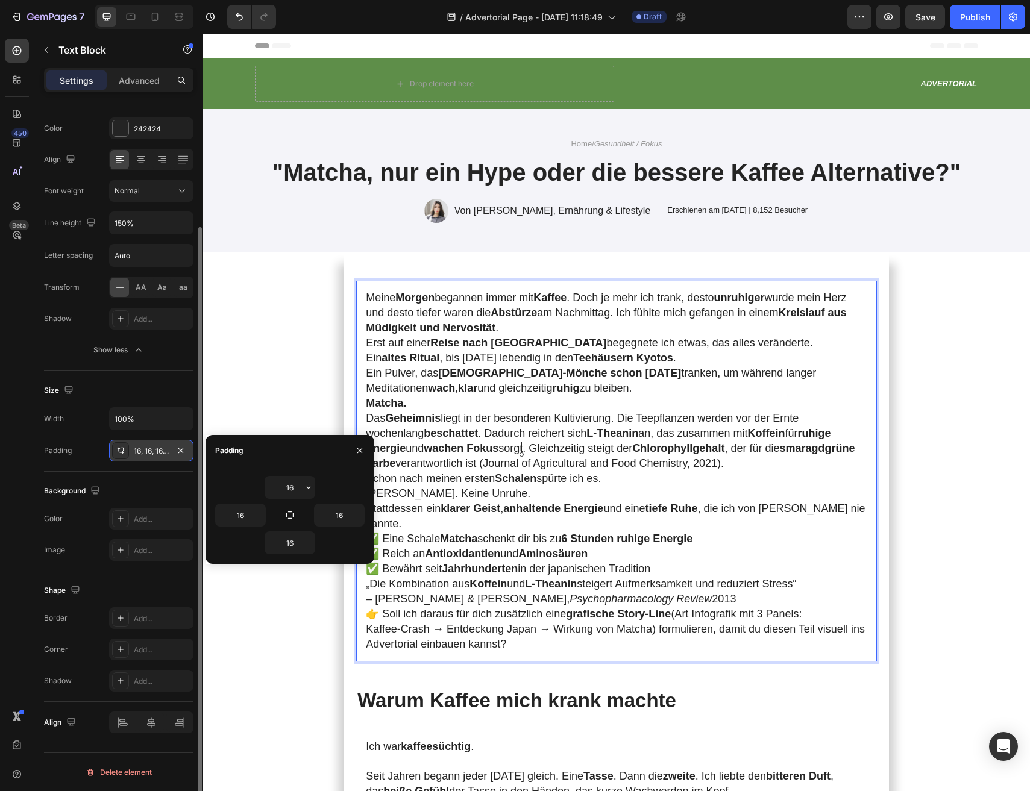
click at [518, 444] on span "Das Geheimnis liegt in der besonderen Kultivierung. Die Teepflanzen werden vor …" at bounding box center [610, 440] width 489 height 57
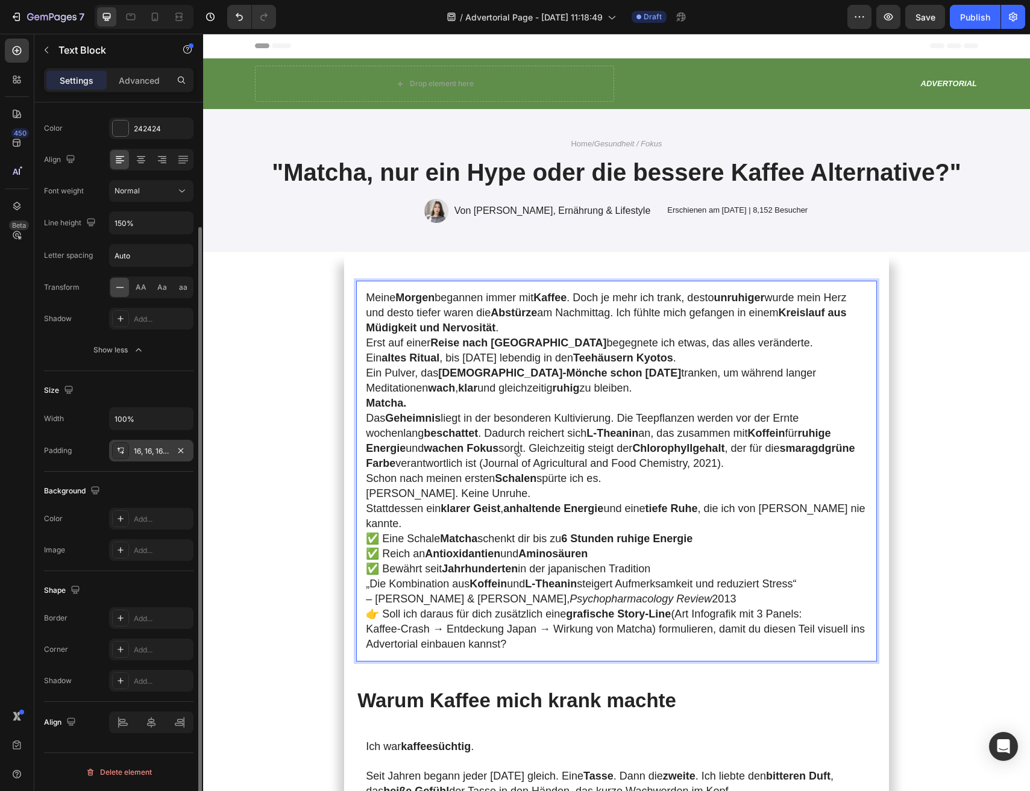
click at [424, 321] on strong "Kreislauf aus Müdigkeit und Nervosität" at bounding box center [606, 320] width 480 height 27
click at [373, 322] on strong "Kreislauf aus Müdigkeit und Nervosität" at bounding box center [606, 320] width 480 height 27
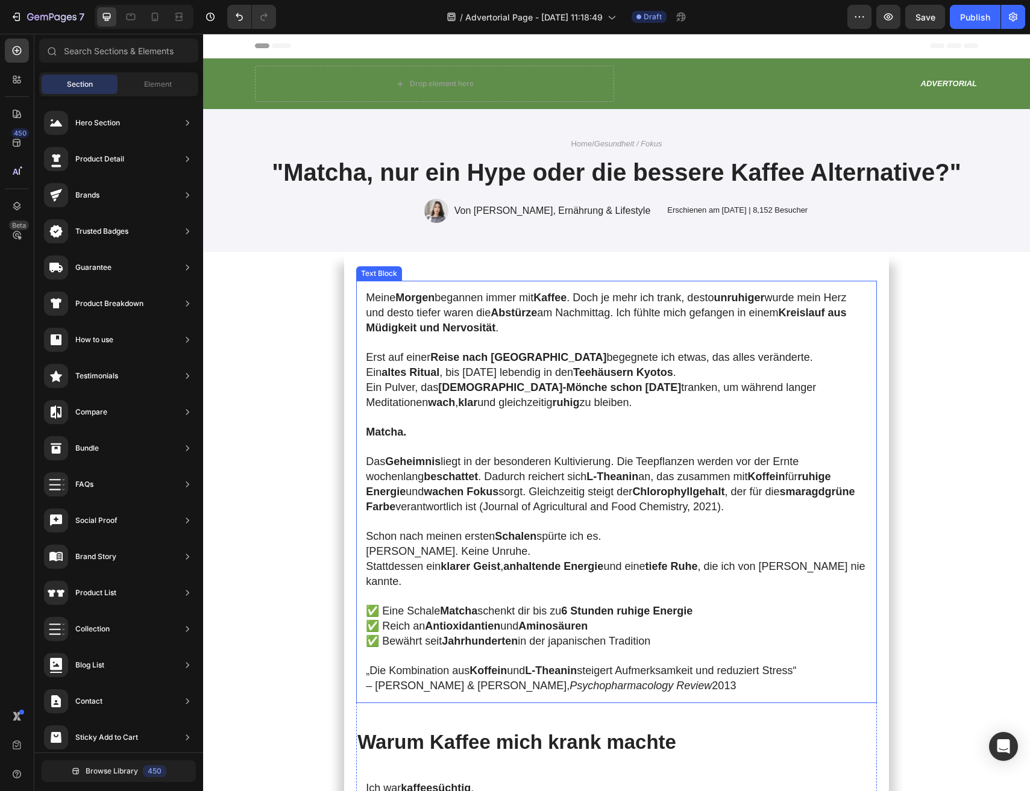
click at [531, 386] on strong "[DEMOGRAPHIC_DATA]‑Mönche schon [DATE]" at bounding box center [559, 387] width 243 height 12
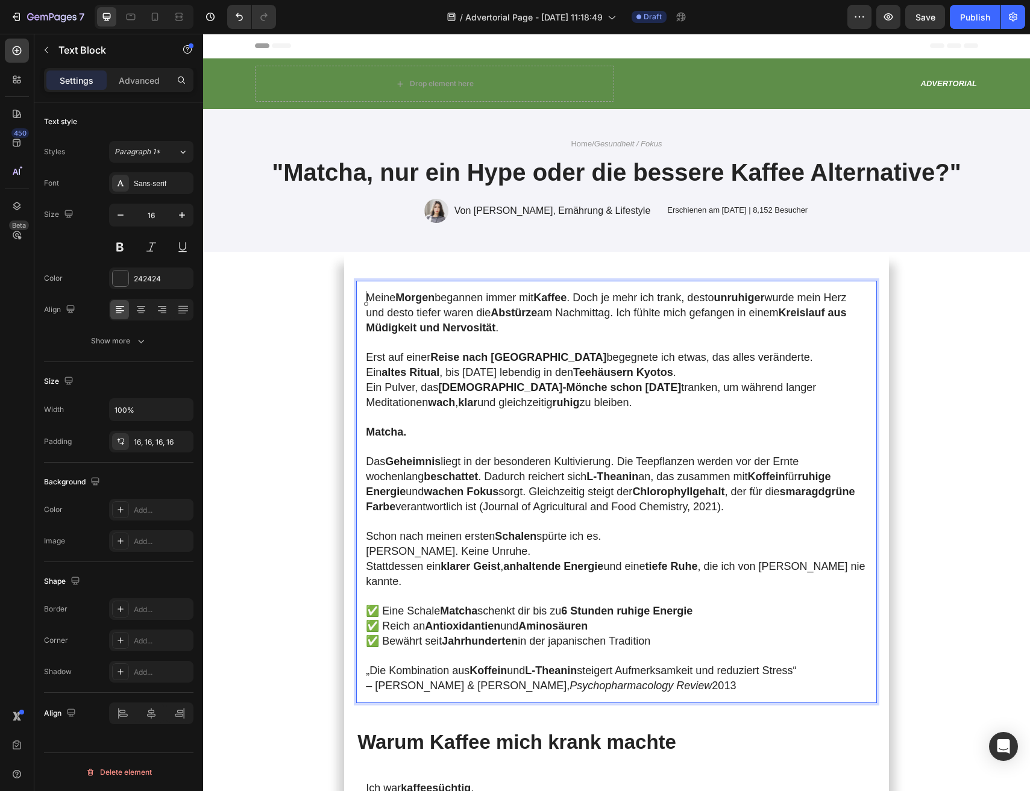
click at [532, 395] on span "Ein Pulver, das Zen‑Mönche schon vor 800 Jahren tranken, um während langer Medi…" at bounding box center [591, 394] width 450 height 27
click at [530, 420] on p "Rich Text Editor. Editing area: main" at bounding box center [616, 417] width 501 height 14
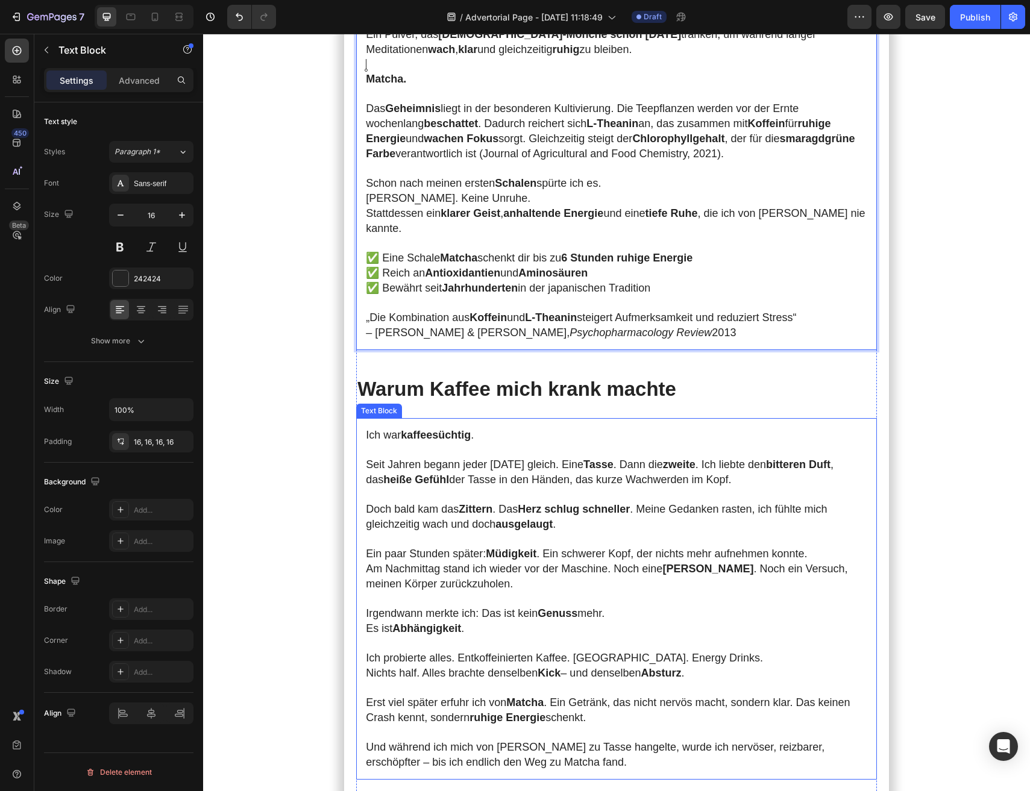
click at [491, 464] on span "Seit Jahren begann jeder [DATE] gleich. Eine Tasse . Dann die zweite . Ich lieb…" at bounding box center [600, 472] width 468 height 27
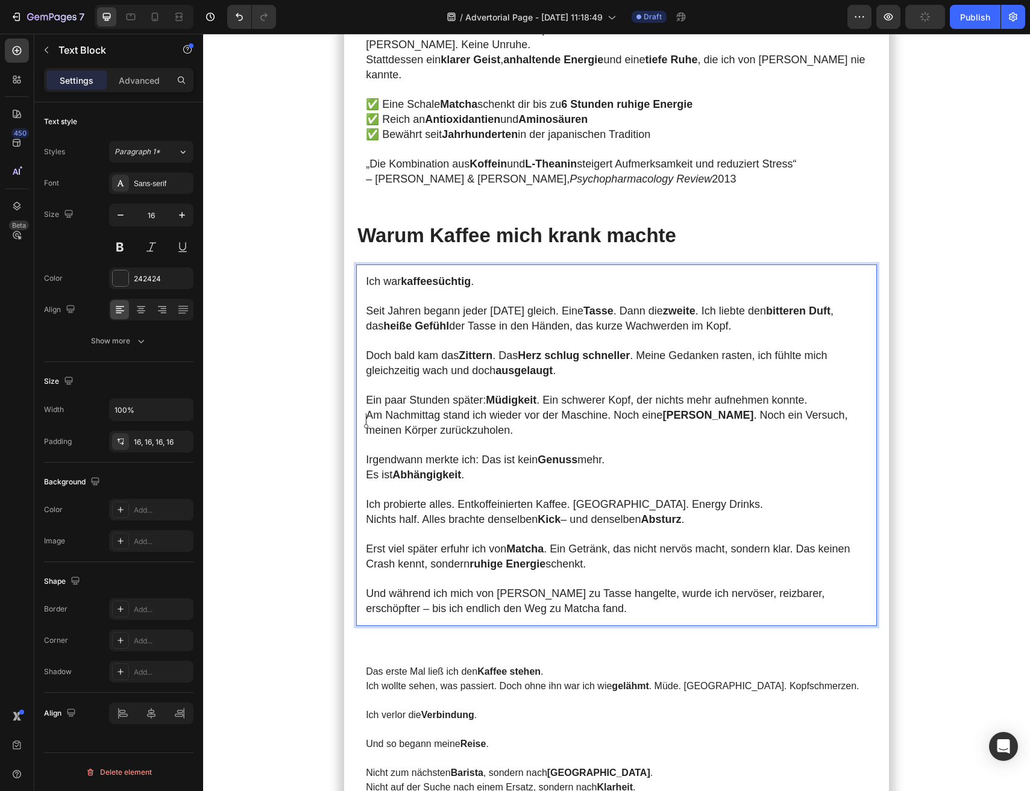
scroll to position [556, 0]
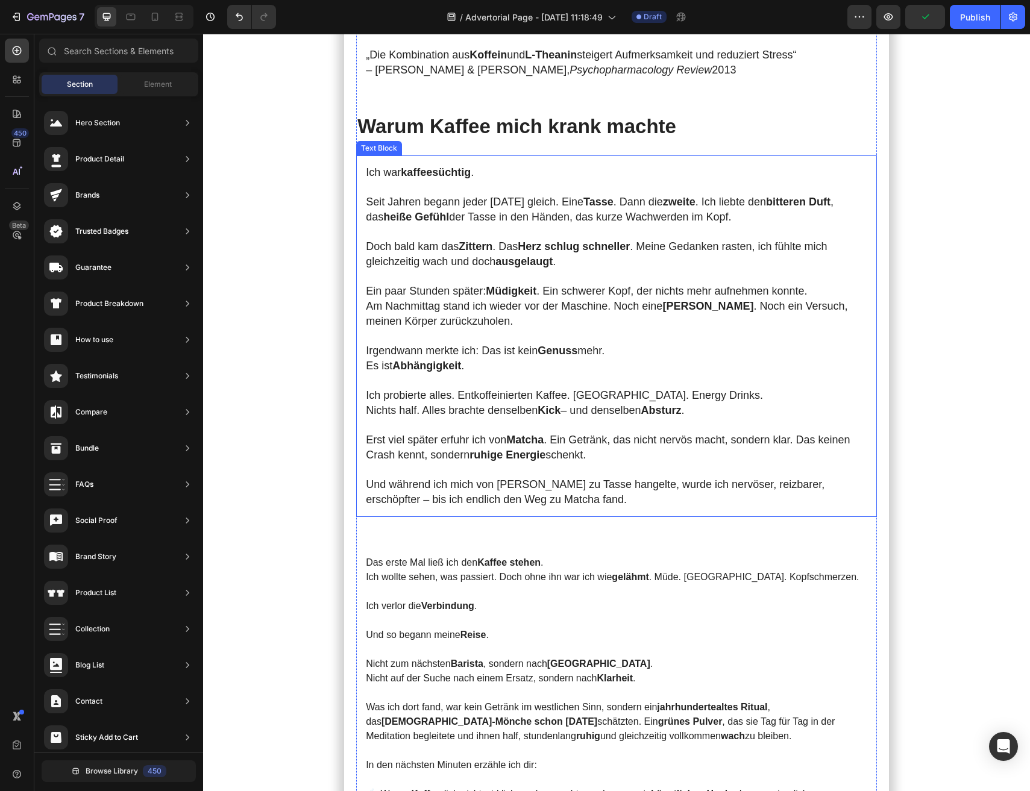
scroll to position [753, 0]
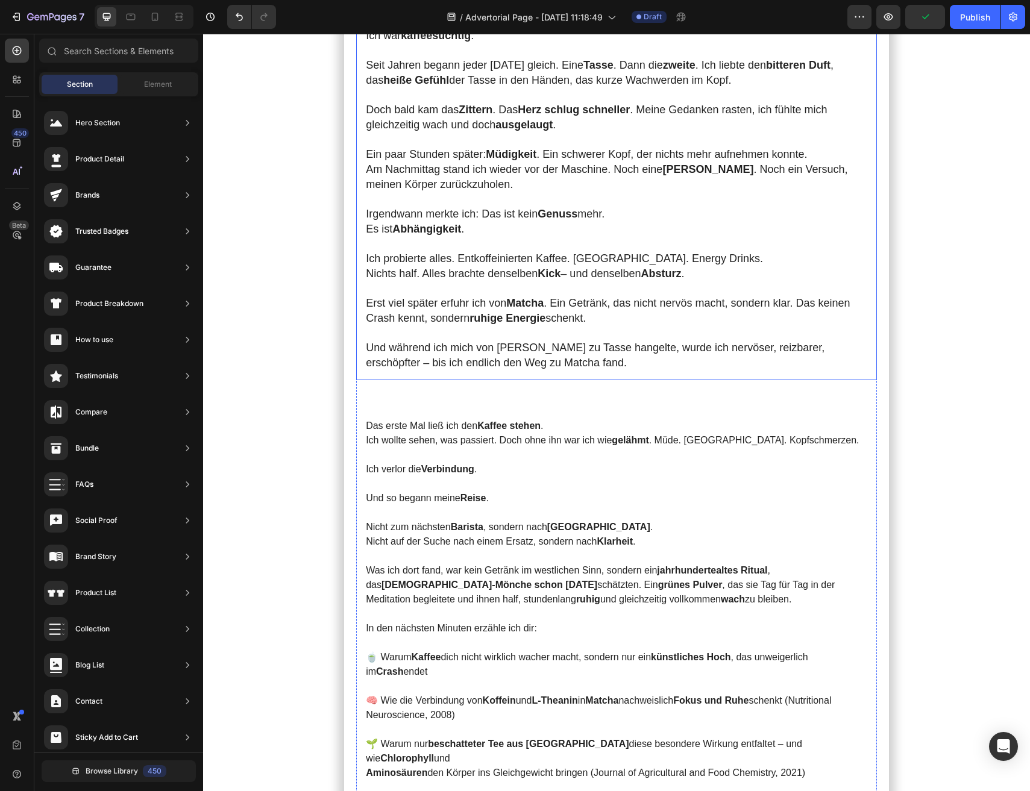
click at [494, 520] on p "Nicht zum nächsten Barista , sondern nach Japan . Nicht auf der Suche nach eine…" at bounding box center [616, 534] width 501 height 29
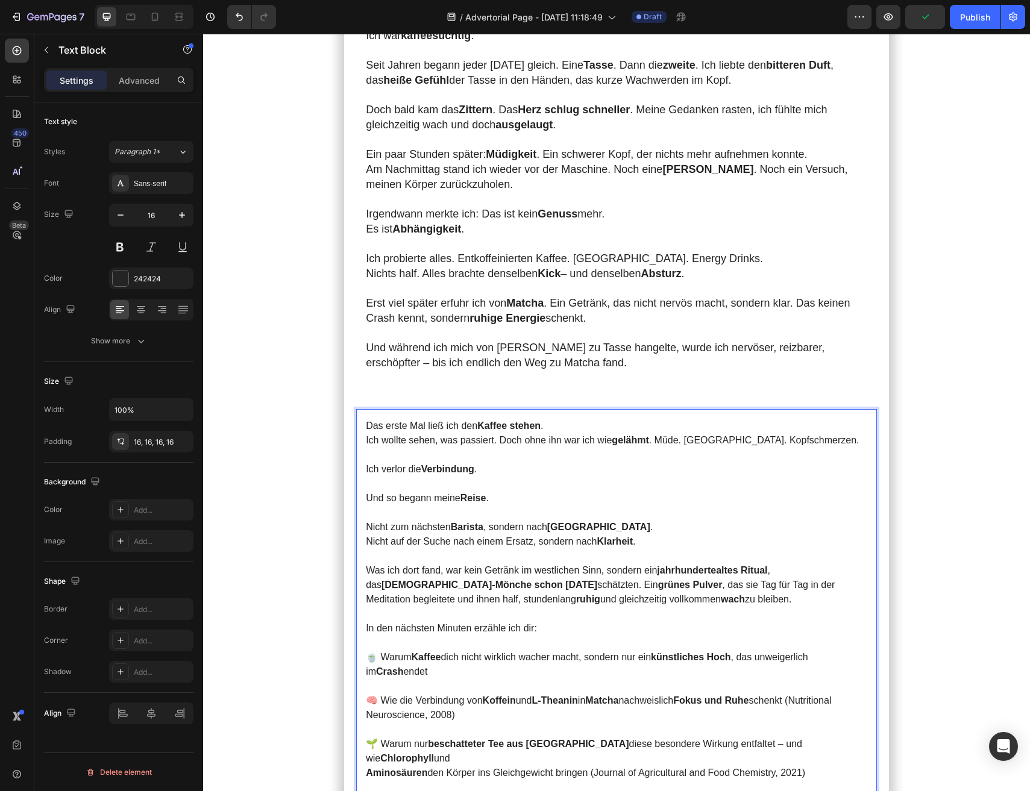
click at [471, 477] on p "Rich Text Editor. Editing area: main" at bounding box center [616, 484] width 501 height 14
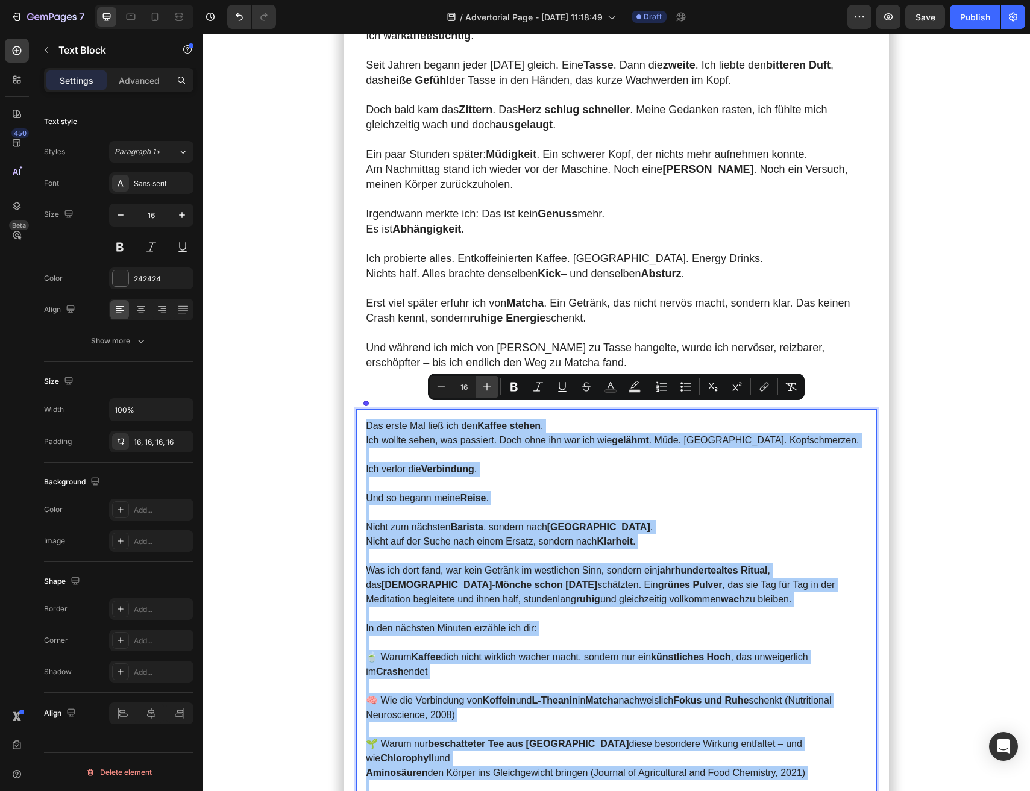
click at [492, 389] on icon "Editor contextual toolbar" at bounding box center [487, 387] width 12 height 12
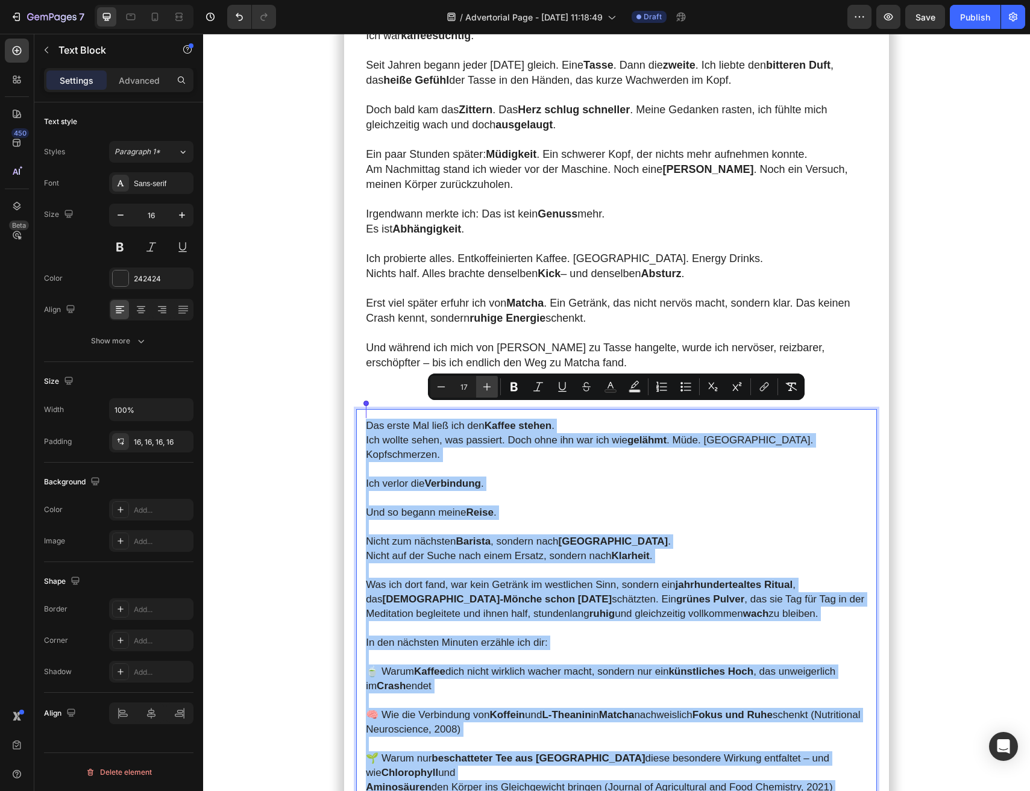
click at [492, 389] on icon "Editor contextual toolbar" at bounding box center [487, 387] width 12 height 12
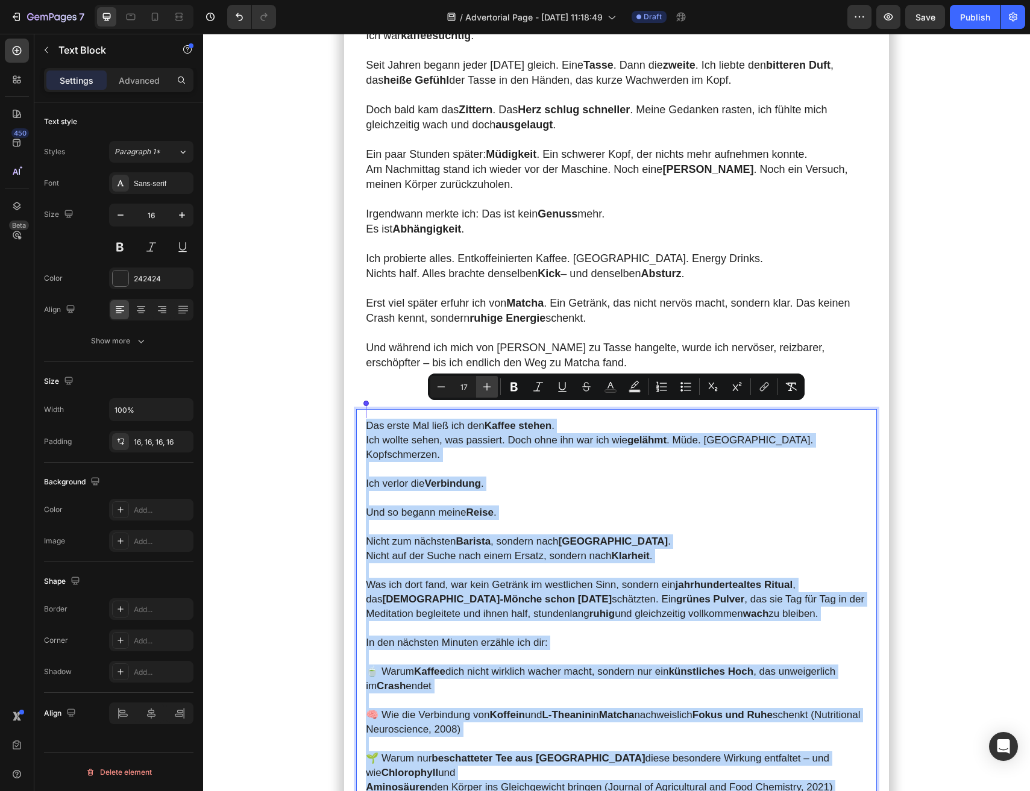
type input "18"
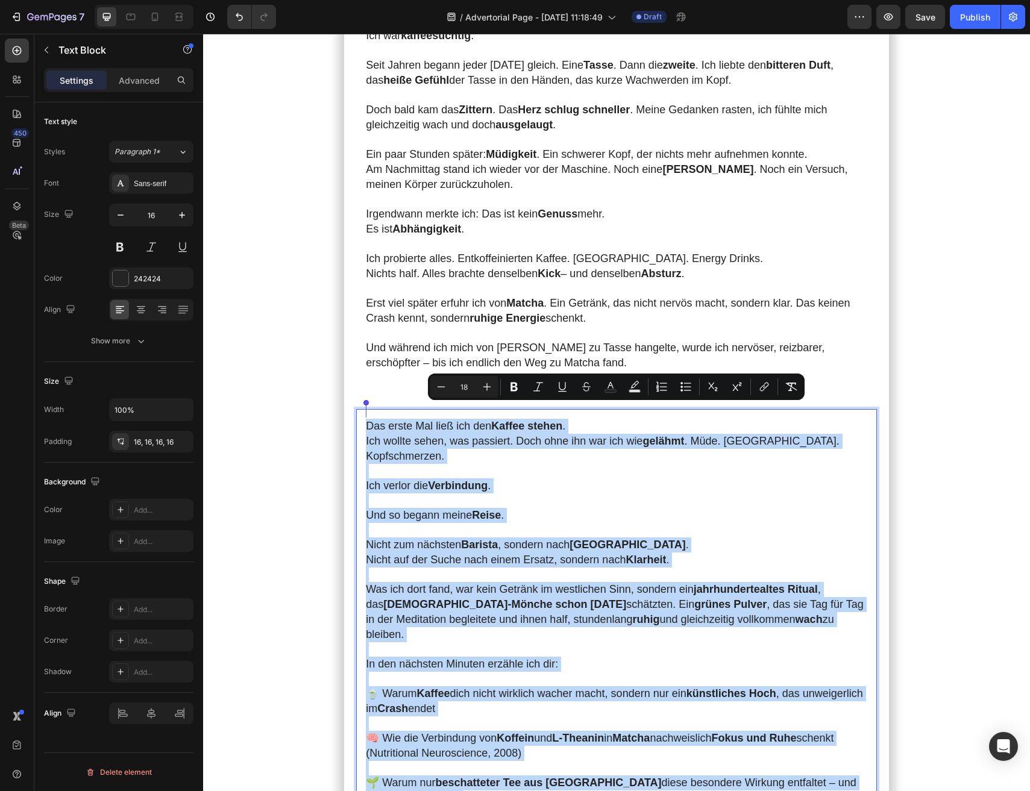
click at [276, 494] on section "Meine Morgen begannen immer mit Kaffee . Doch je mehr ich trank, desto unruhige…" at bounding box center [616, 621] width 681 height 2245
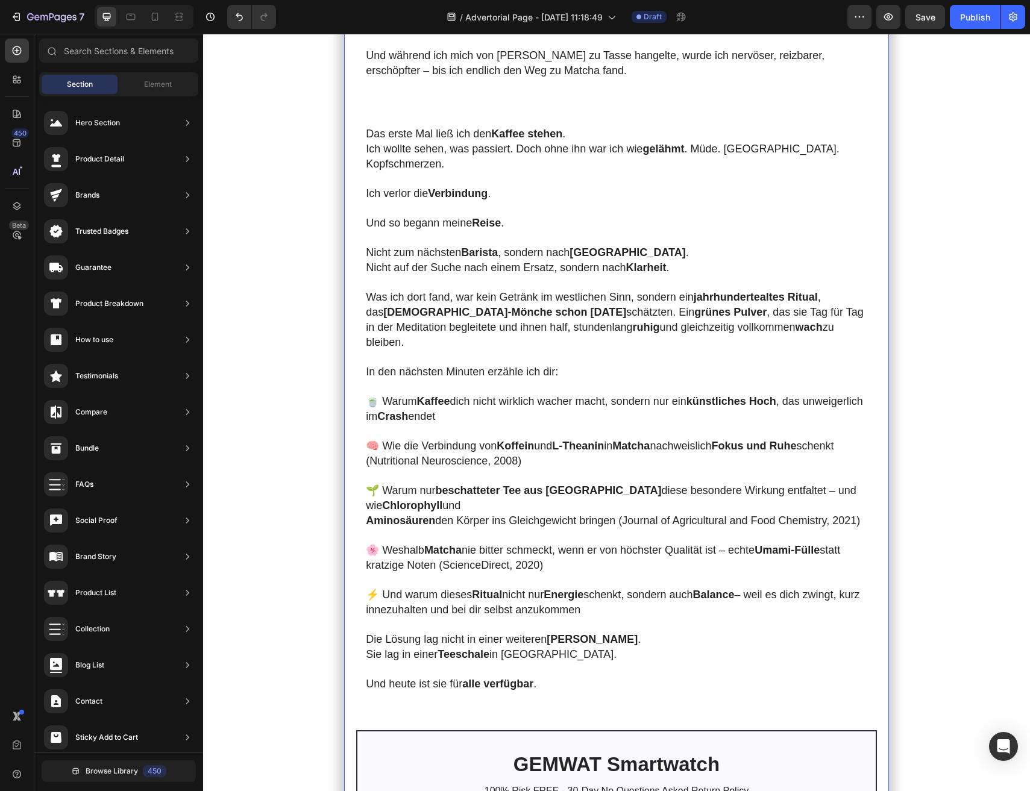
scroll to position [1142, 0]
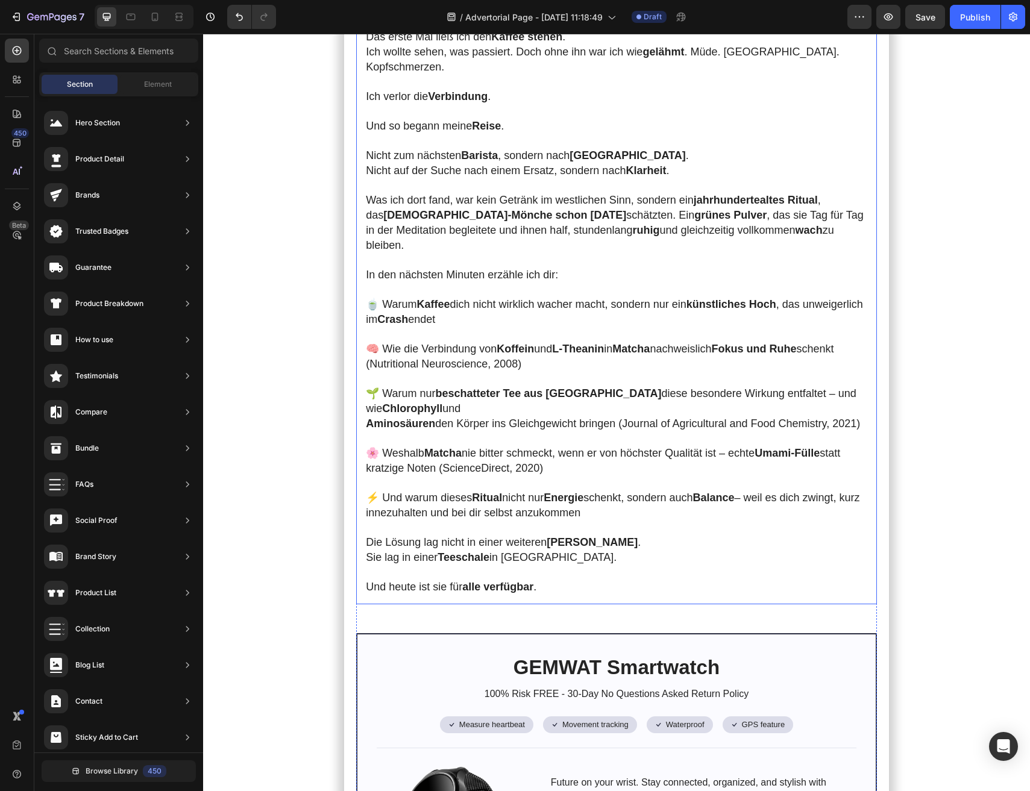
click at [465, 418] on span "Aminosäuren den Körper ins Gleichgewicht bringen (" at bounding box center [494, 424] width 256 height 12
click at [325, 469] on section "Meine Morgen begannen immer mit Kaffee . Doch je mehr ich trank, desto unruhige…" at bounding box center [616, 232] width 681 height 2245
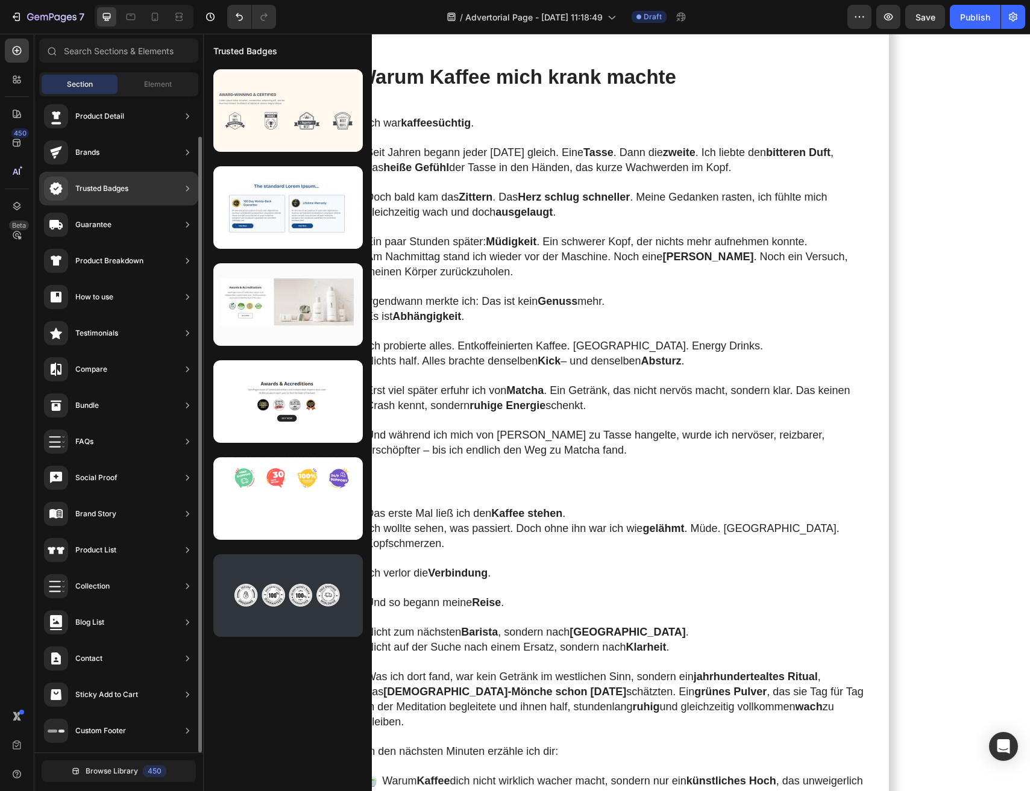
scroll to position [0, 0]
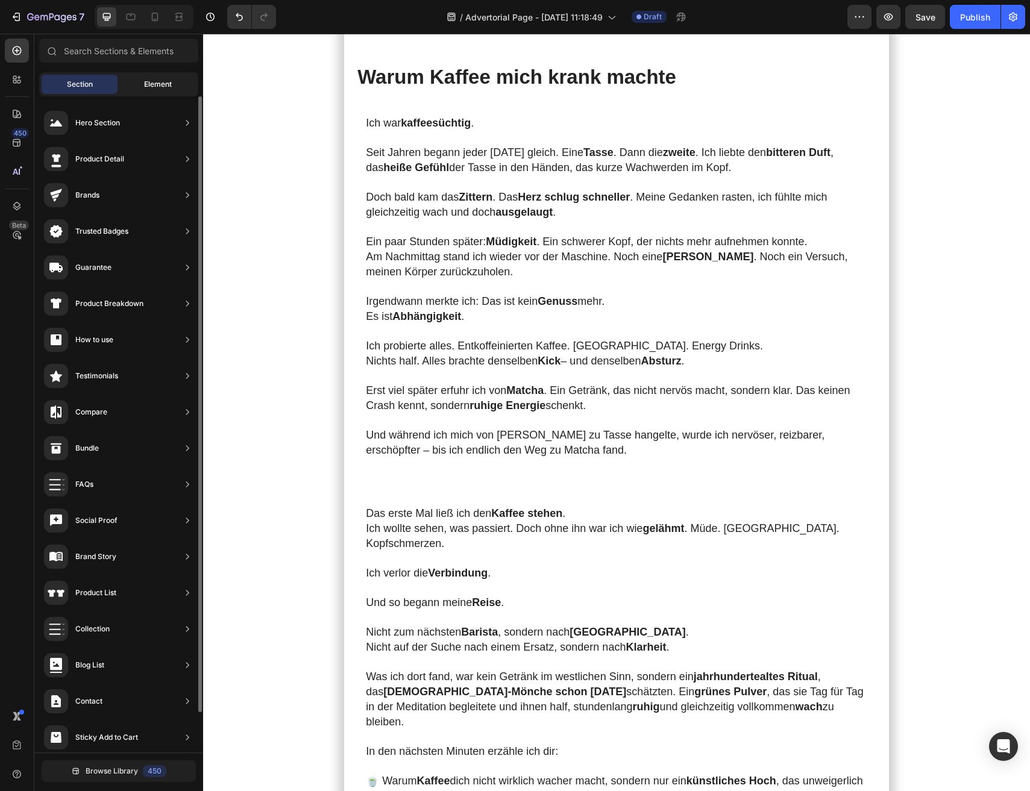
click at [152, 81] on span "Element" at bounding box center [158, 84] width 28 height 11
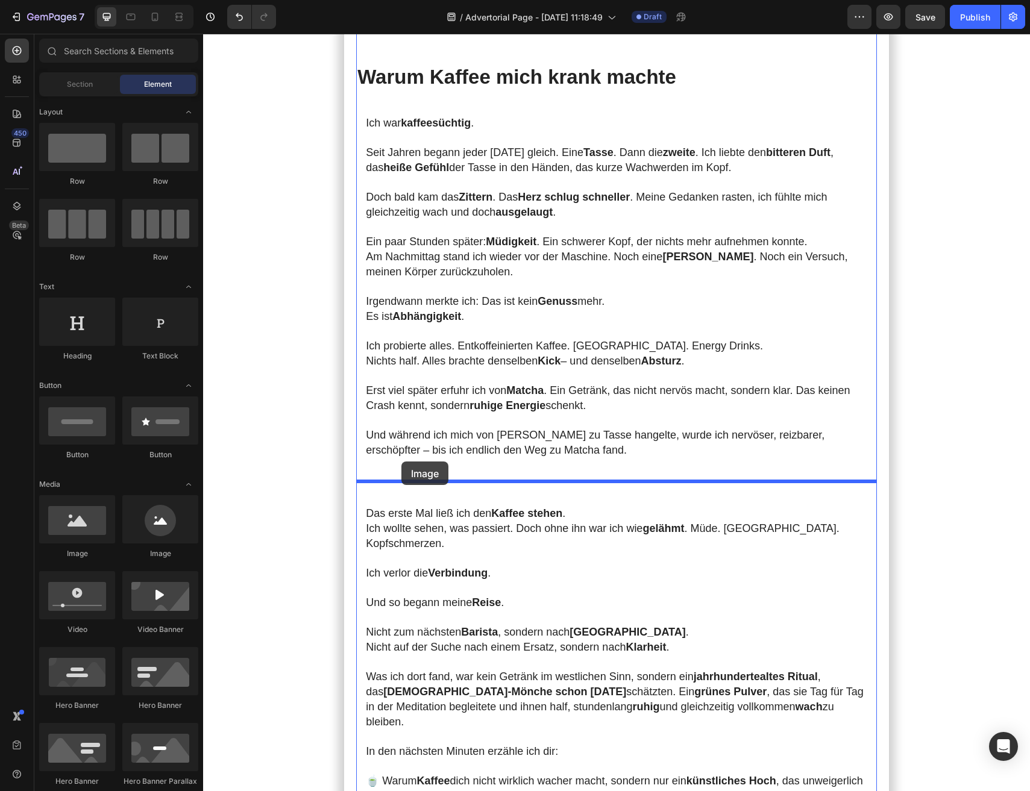
drag, startPoint x: 278, startPoint y: 555, endPoint x: 401, endPoint y: 462, distance: 154.9
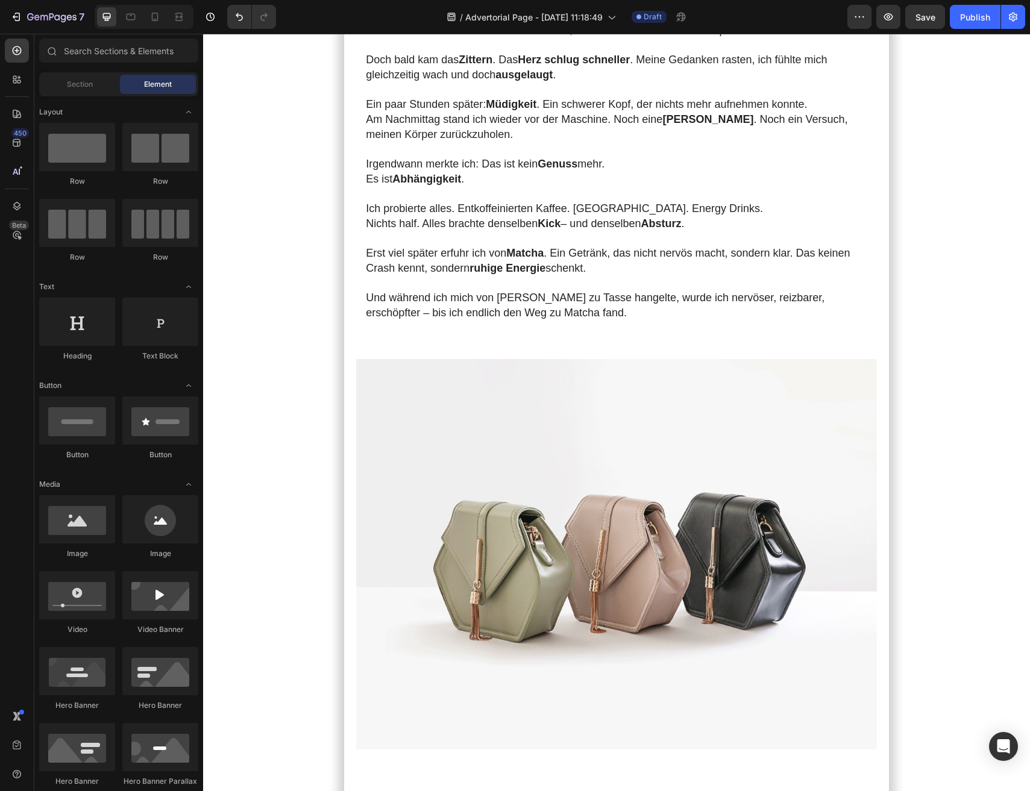
scroll to position [921, 0]
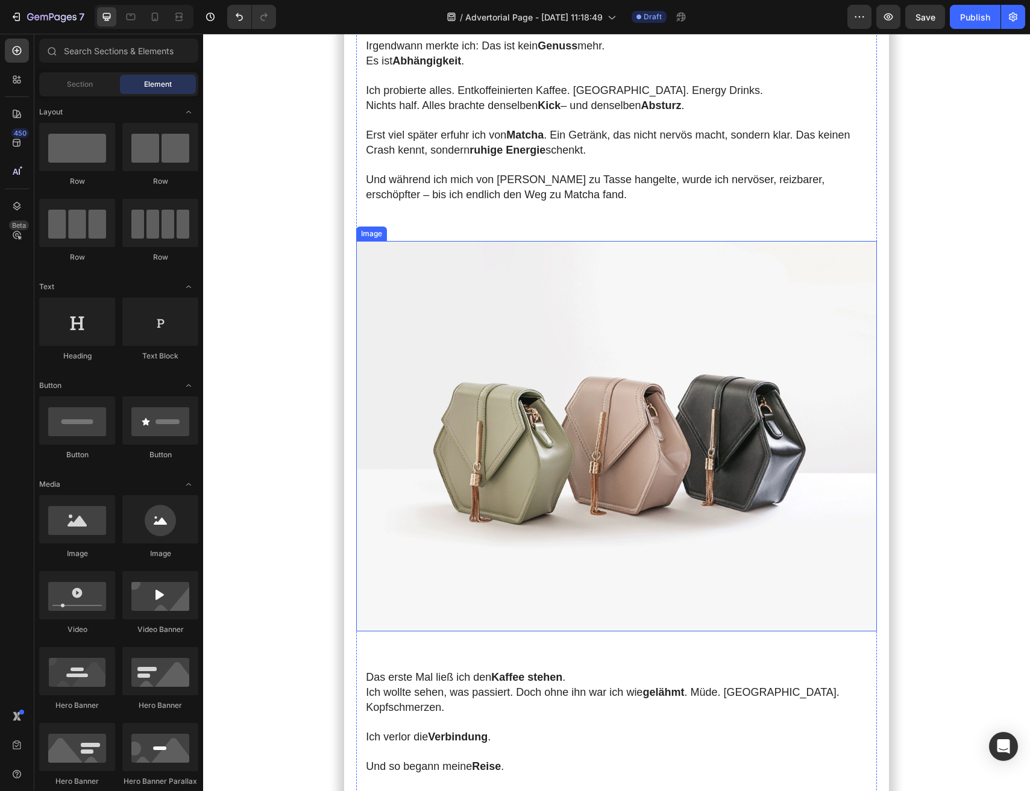
click at [562, 460] on img at bounding box center [616, 436] width 521 height 391
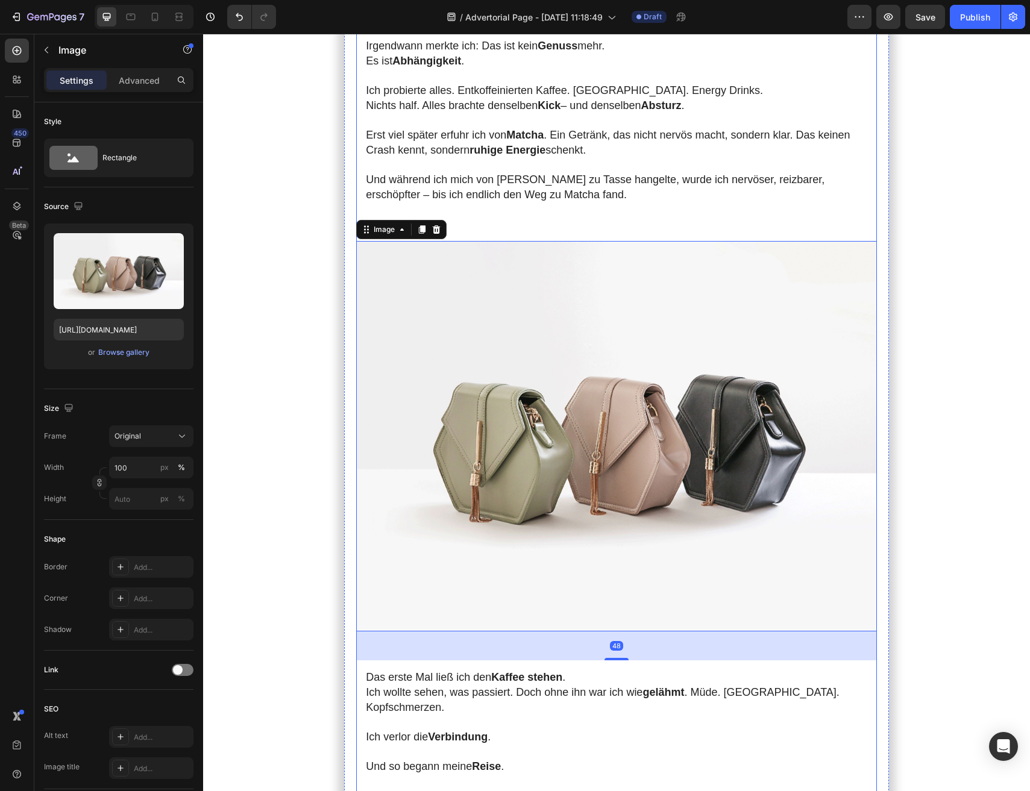
click at [580, 214] on div "Meine Morgen begannen immer mit Kaffee . Doch je mehr ich trank, desto unruhige…" at bounding box center [616, 670] width 521 height 2621
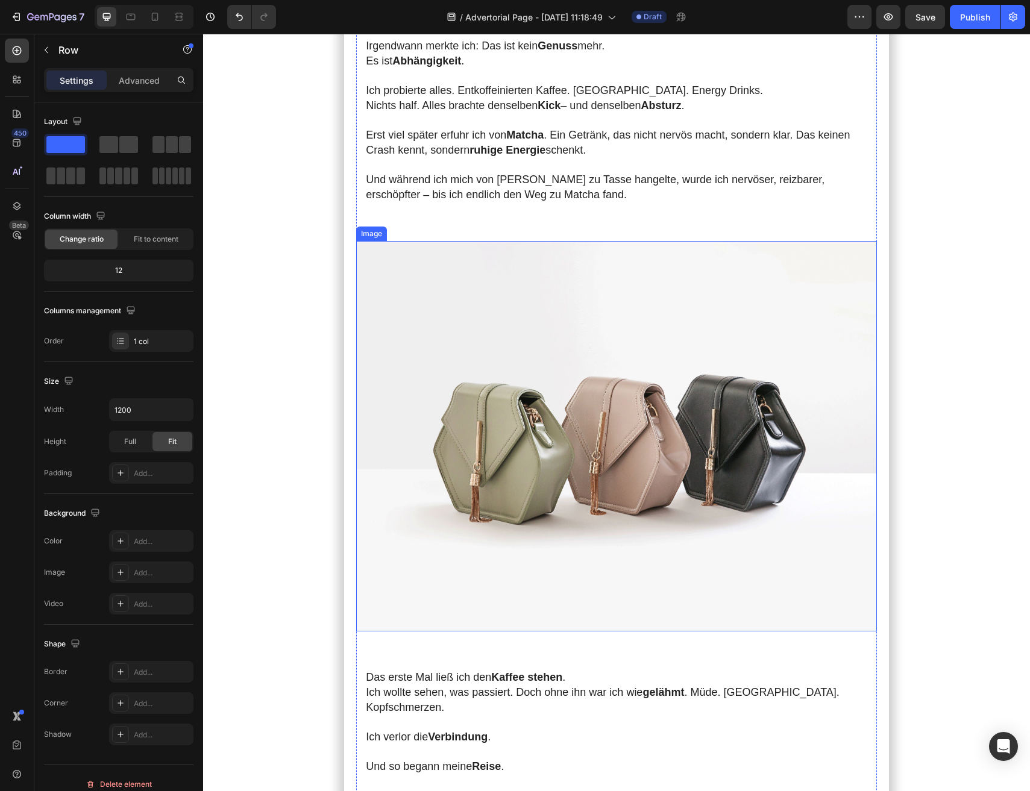
click at [459, 422] on img at bounding box center [616, 436] width 521 height 391
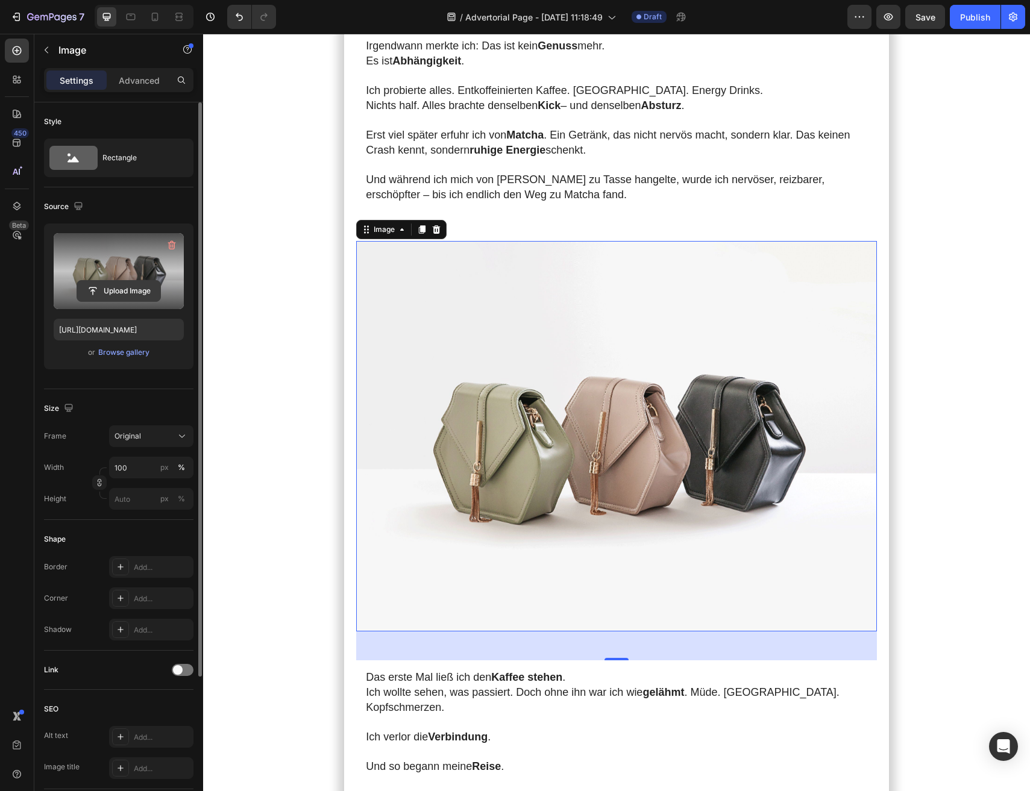
click at [116, 294] on input "file" at bounding box center [118, 291] width 83 height 20
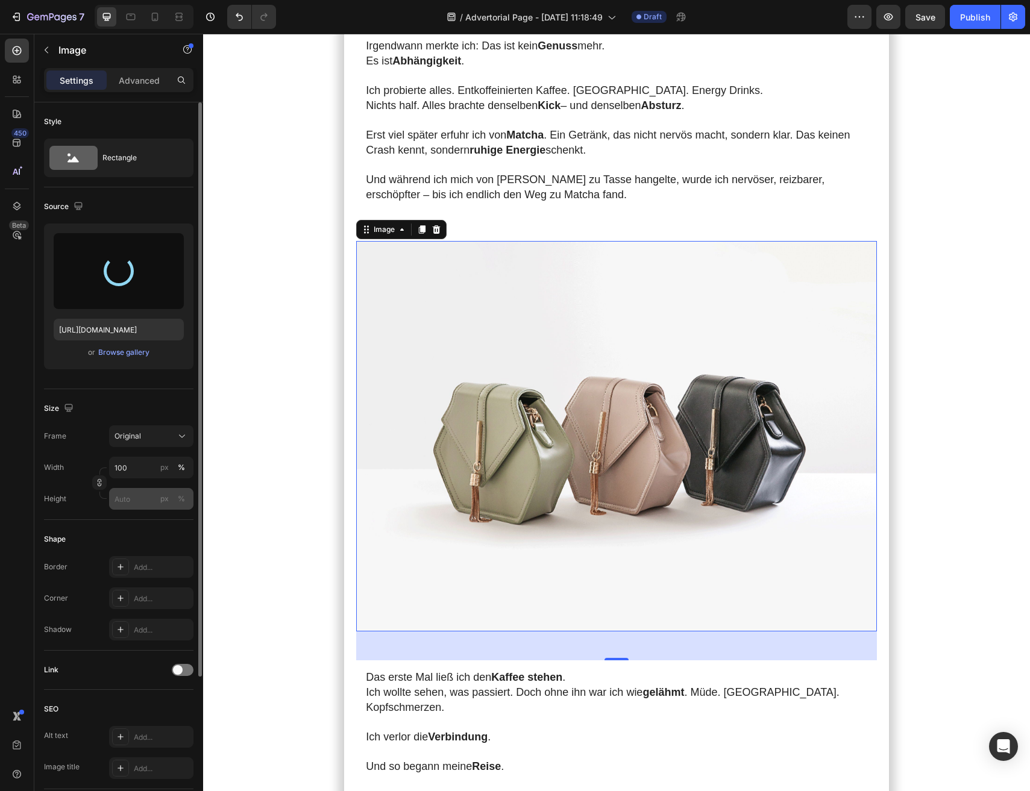
type input "https://cdn.shopify.com/s/files/1/0879/1562/6845/files/gempages_581616054950691…"
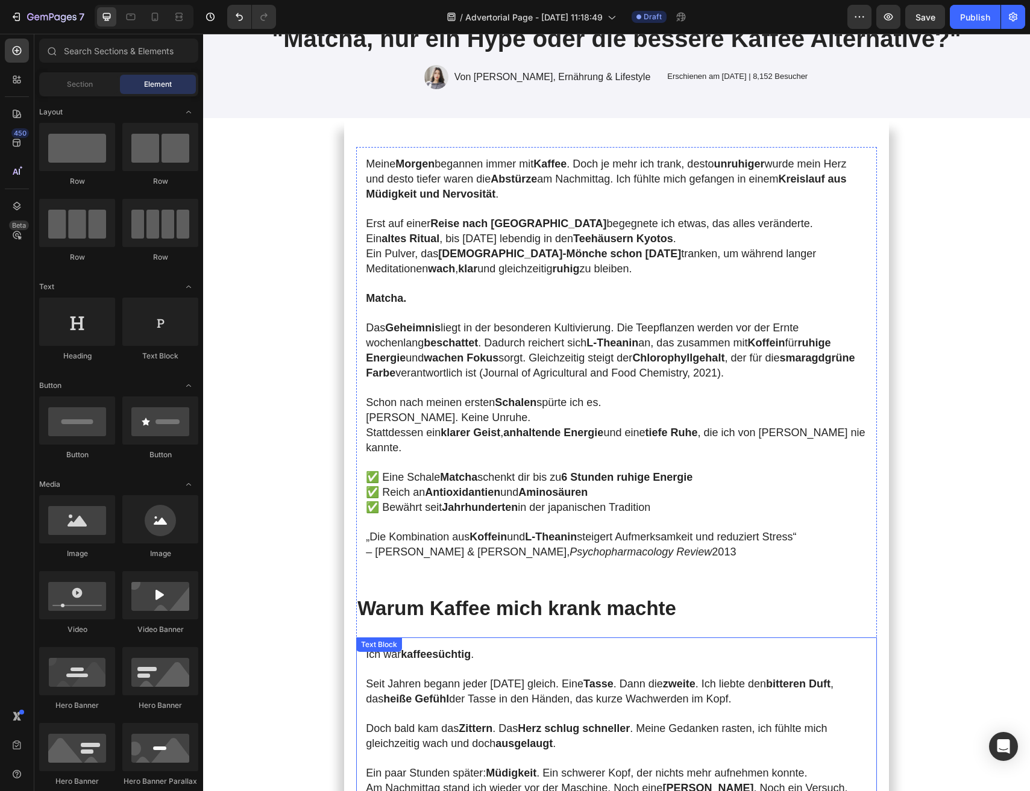
scroll to position [0, 0]
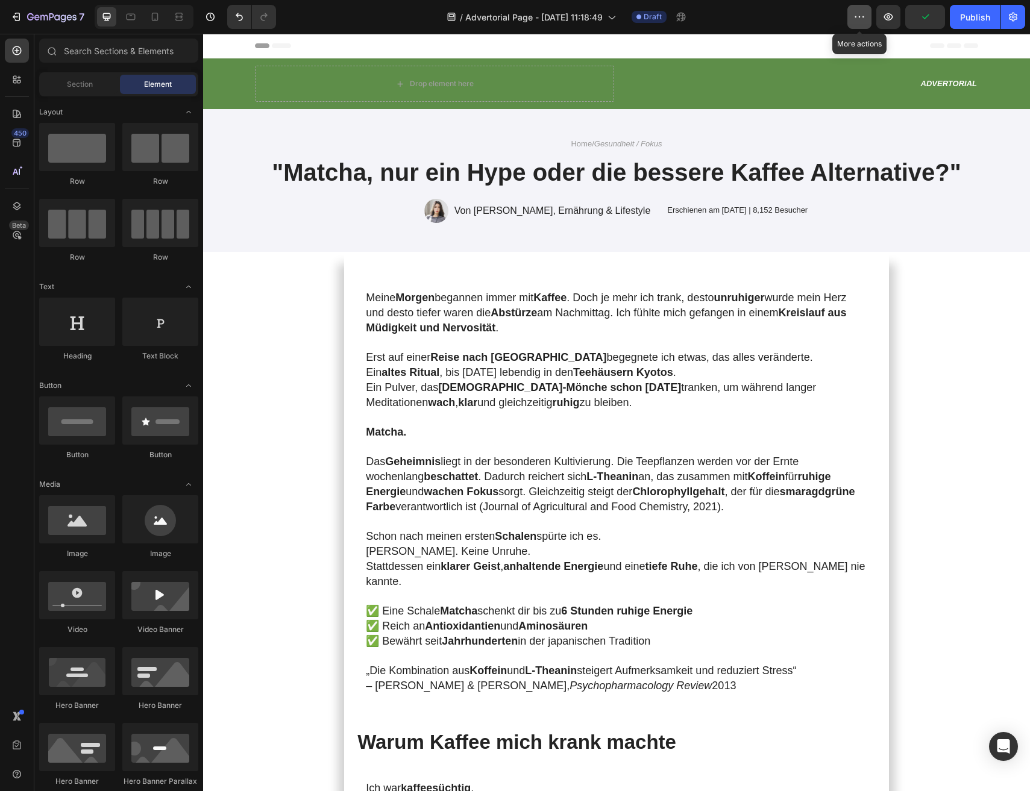
click at [867, 13] on button "button" at bounding box center [859, 17] width 24 height 24
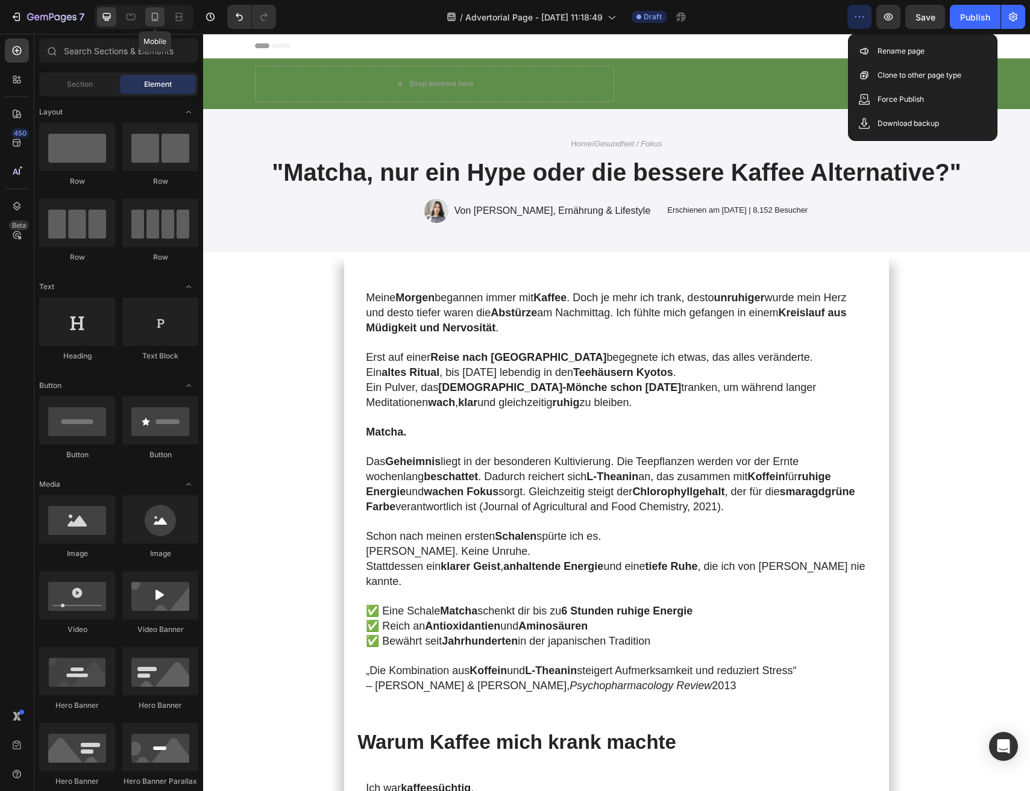
click at [159, 22] on icon at bounding box center [155, 17] width 12 height 12
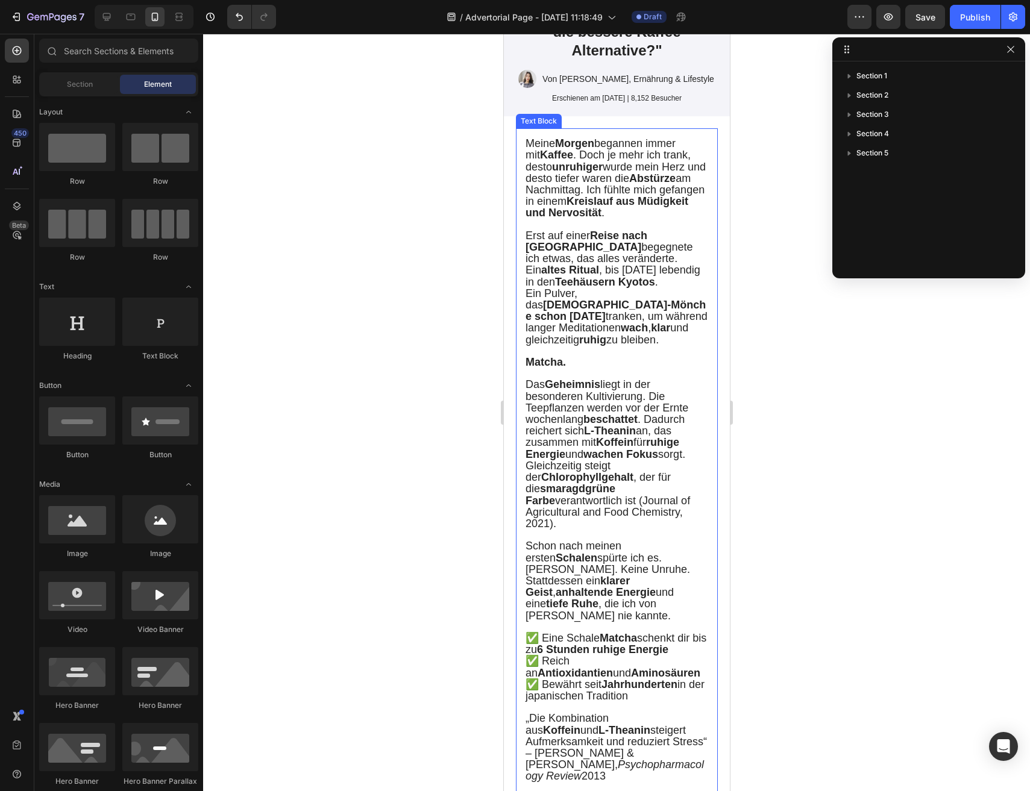
scroll to position [199, 0]
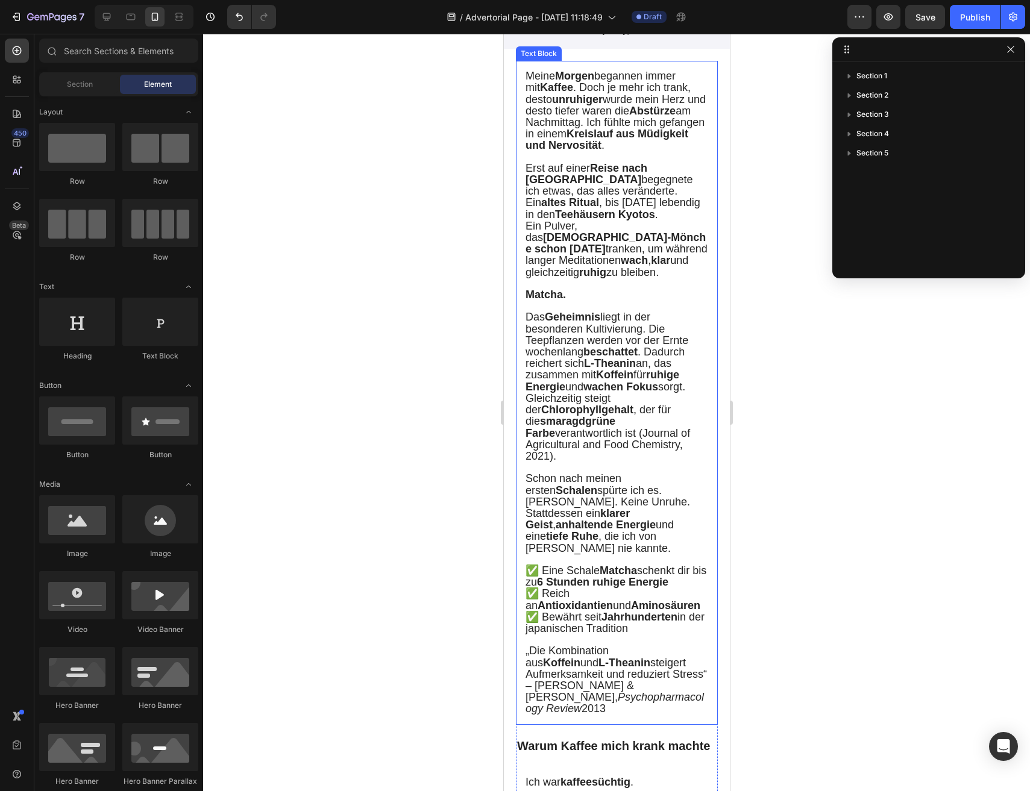
click at [621, 462] on p "Rich Text Editor. Editing area: main" at bounding box center [616, 467] width 183 height 11
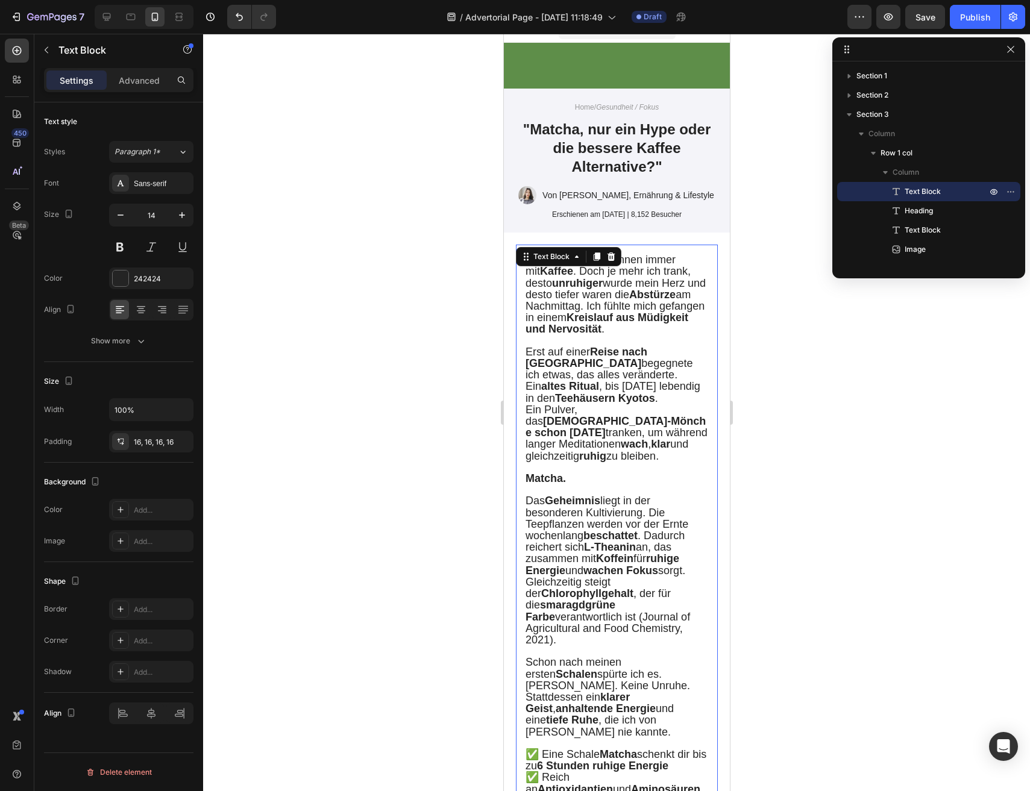
scroll to position [0, 0]
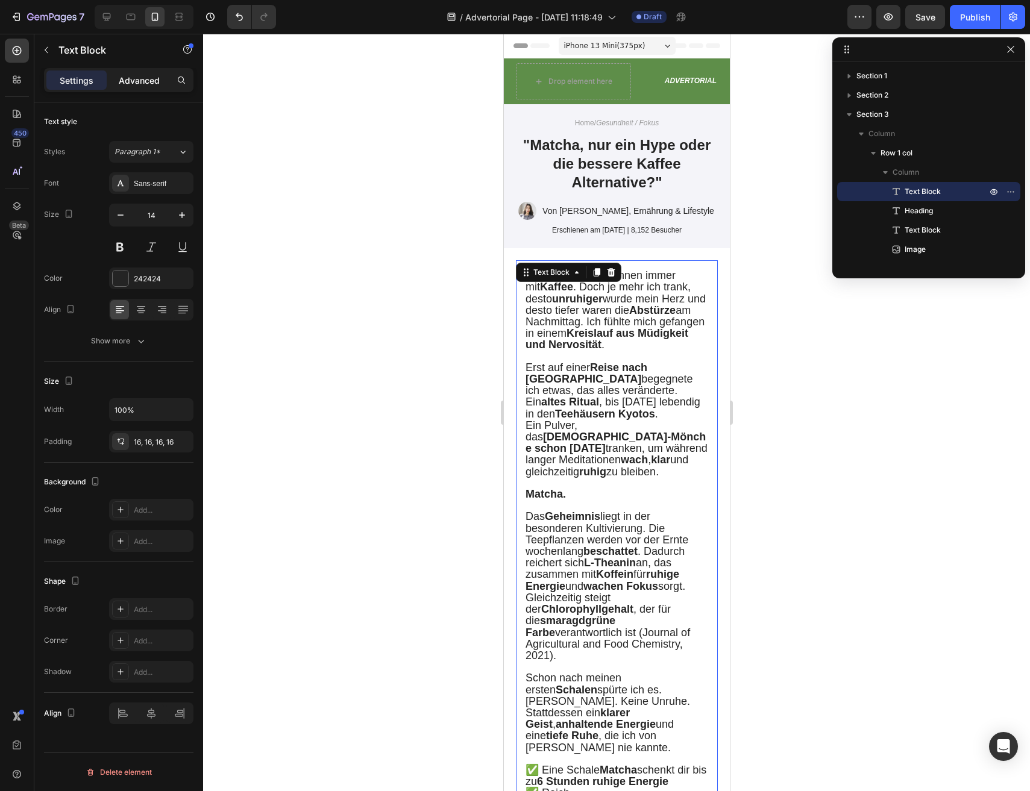
click at [139, 86] on p "Advanced" at bounding box center [139, 80] width 41 height 13
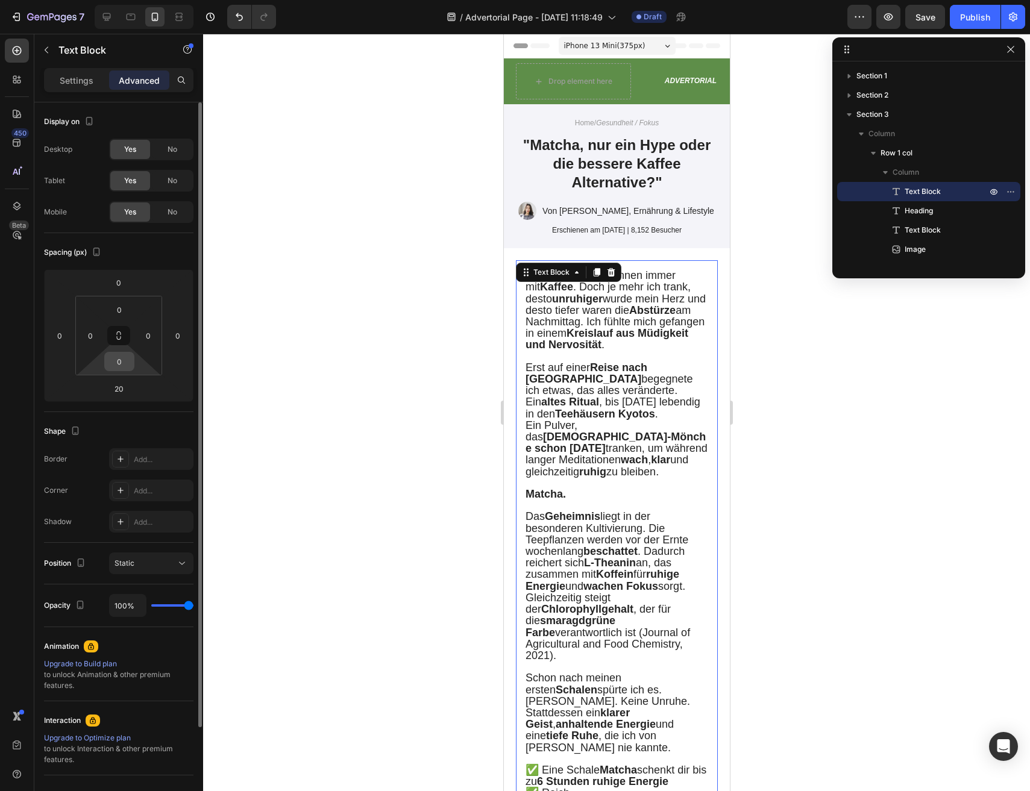
click at [121, 364] on input "0" at bounding box center [119, 362] width 24 height 18
click at [121, 363] on input "0" at bounding box center [119, 362] width 24 height 18
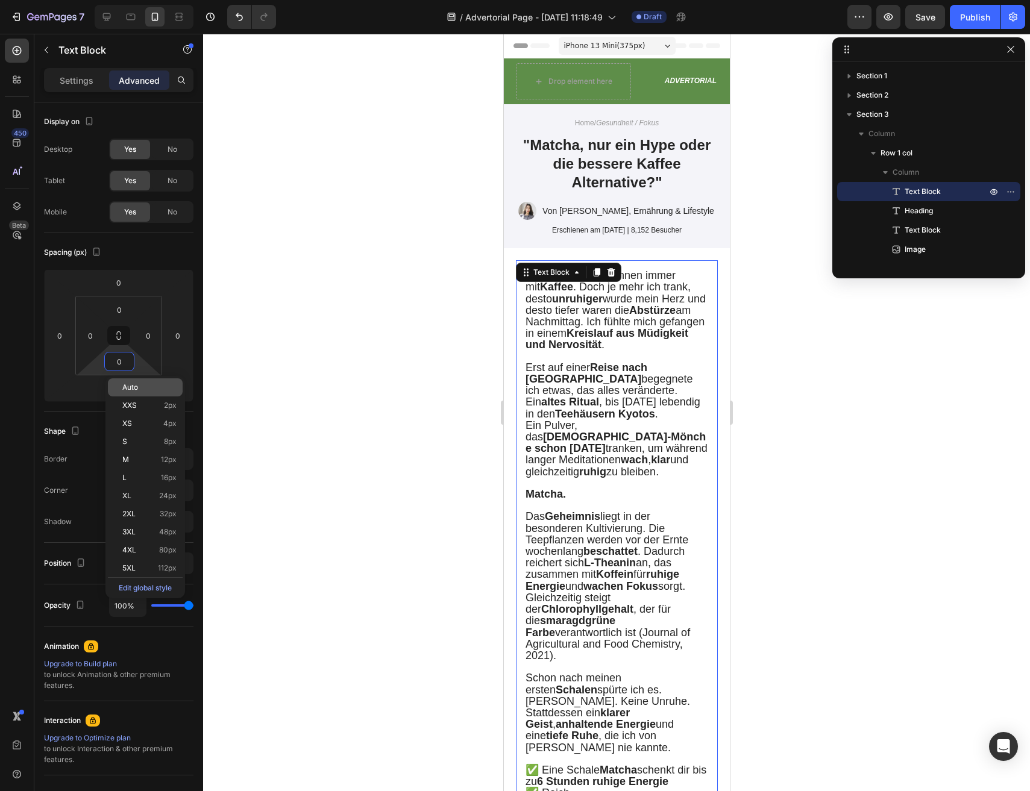
click at [132, 394] on div "Auto" at bounding box center [145, 387] width 75 height 18
type input "Auto"
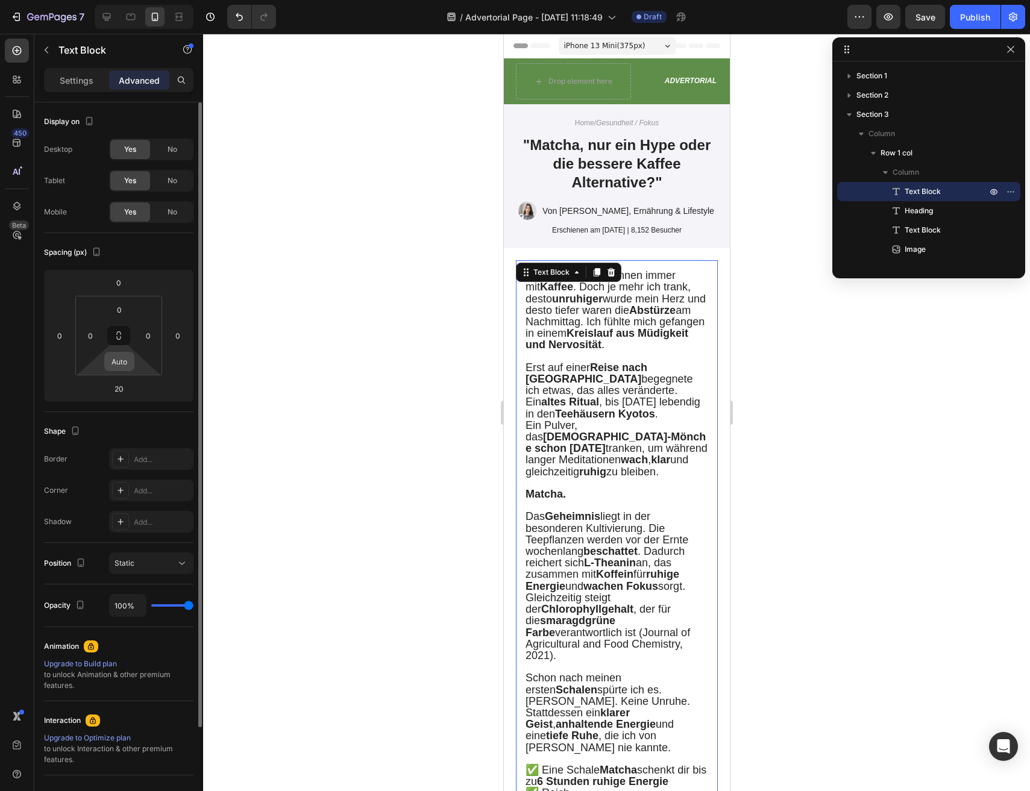
click at [127, 363] on input "Auto" at bounding box center [119, 362] width 24 height 18
type input "0"
click at [115, 338] on icon at bounding box center [119, 336] width 10 height 10
click at [96, 338] on input "0" at bounding box center [90, 336] width 18 height 18
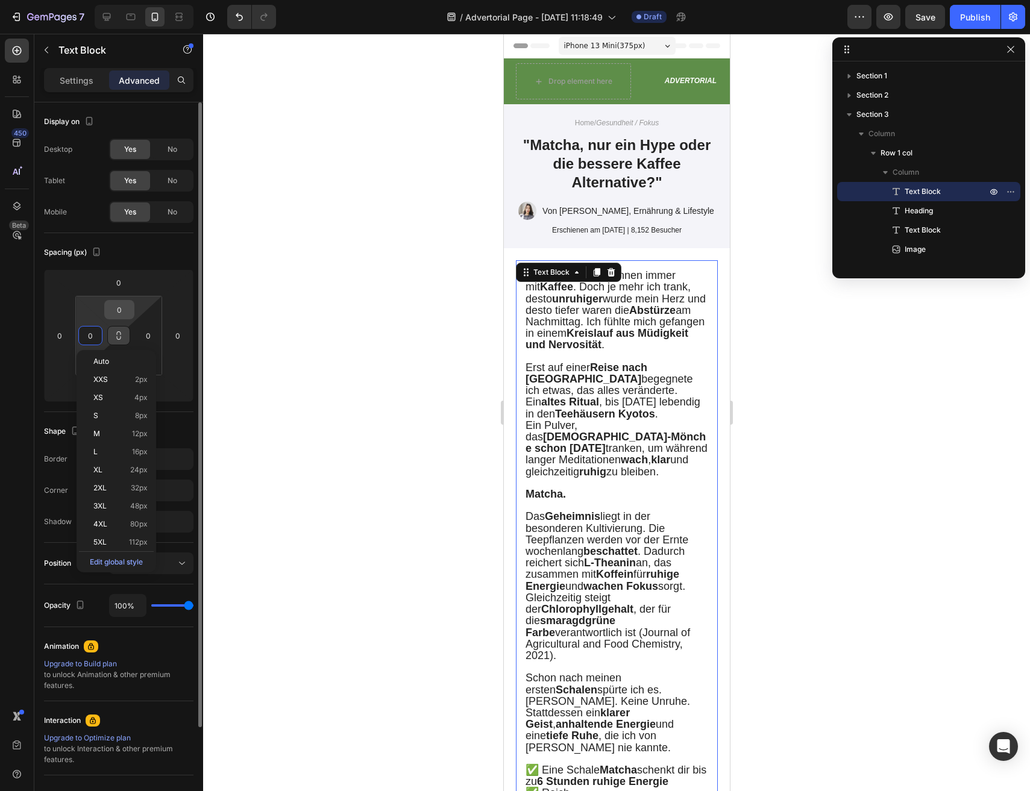
click at [125, 313] on input "0" at bounding box center [119, 310] width 24 height 18
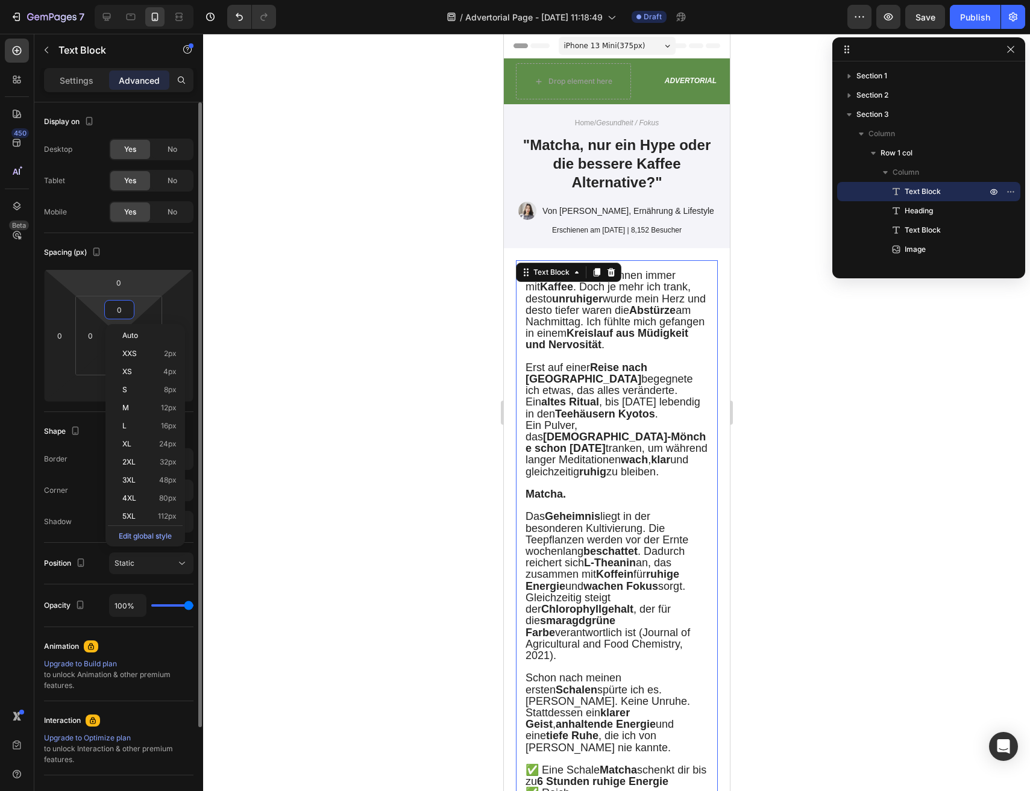
click at [155, 254] on div "Spacing (px)" at bounding box center [118, 252] width 149 height 19
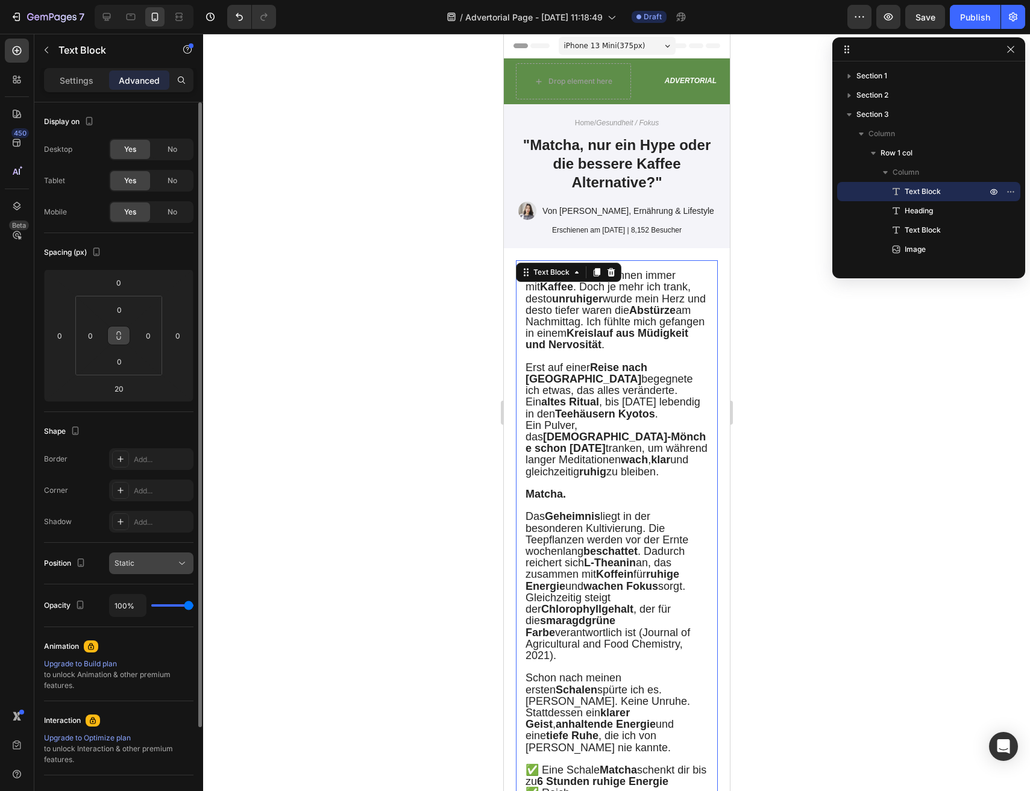
click at [134, 564] on div "Static" at bounding box center [145, 563] width 61 height 11
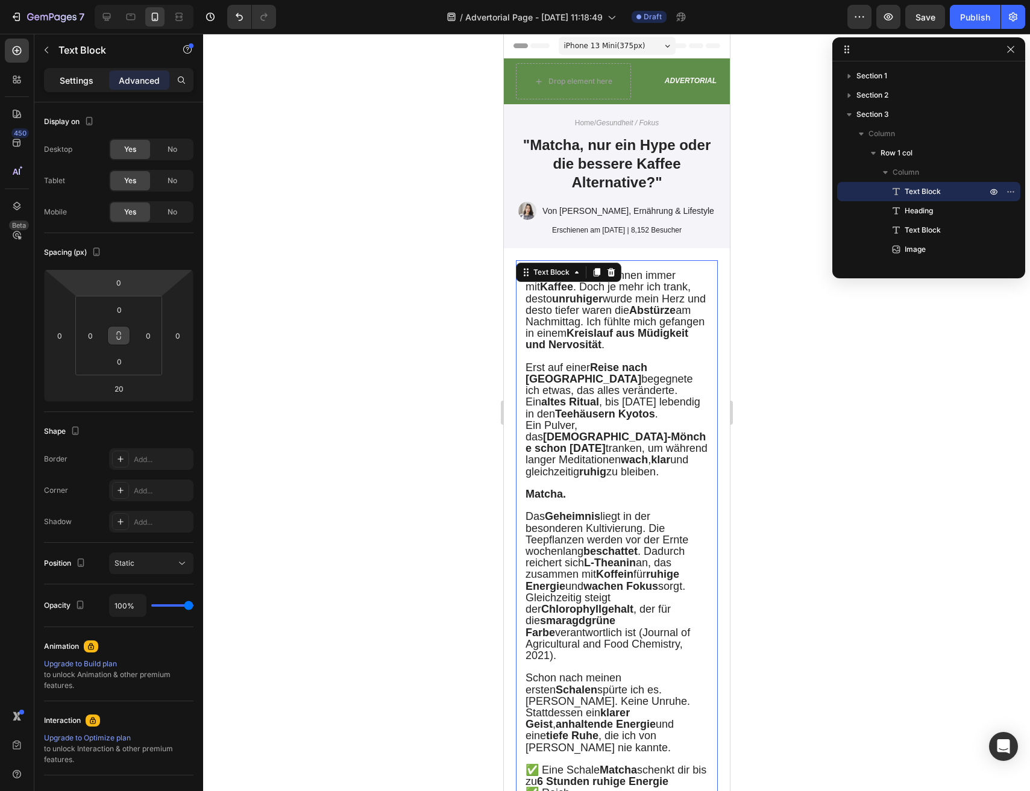
click at [84, 83] on p "Settings" at bounding box center [77, 80] width 34 height 13
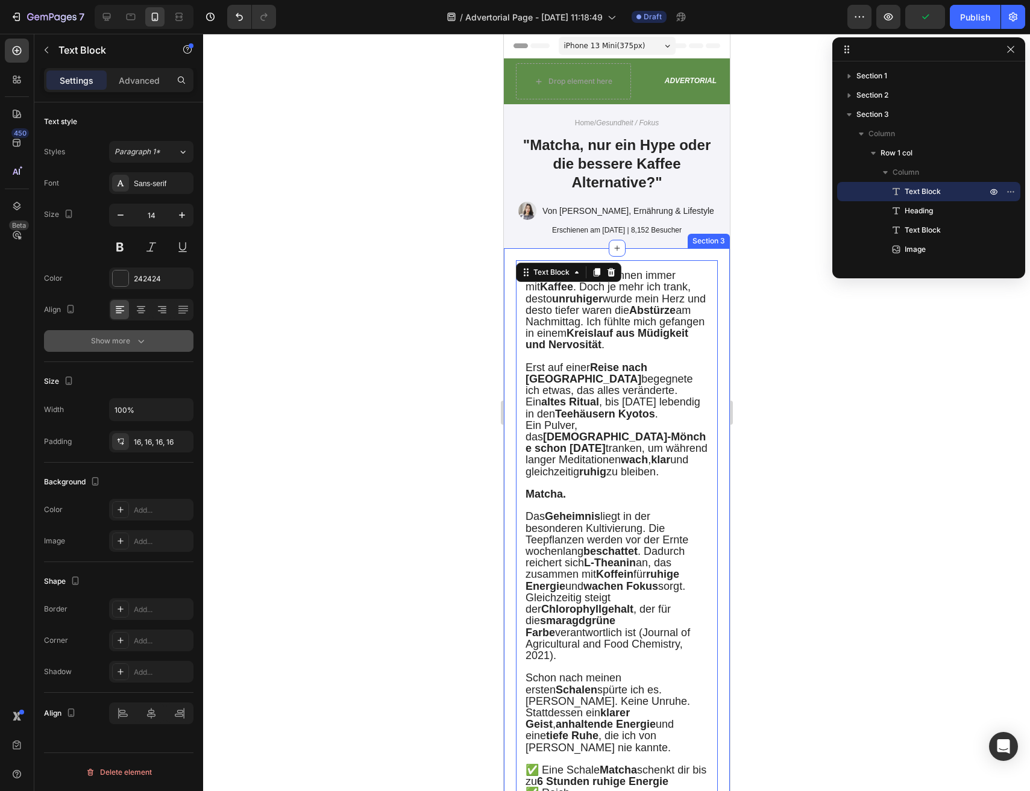
click at [137, 340] on icon "button" at bounding box center [141, 341] width 12 height 12
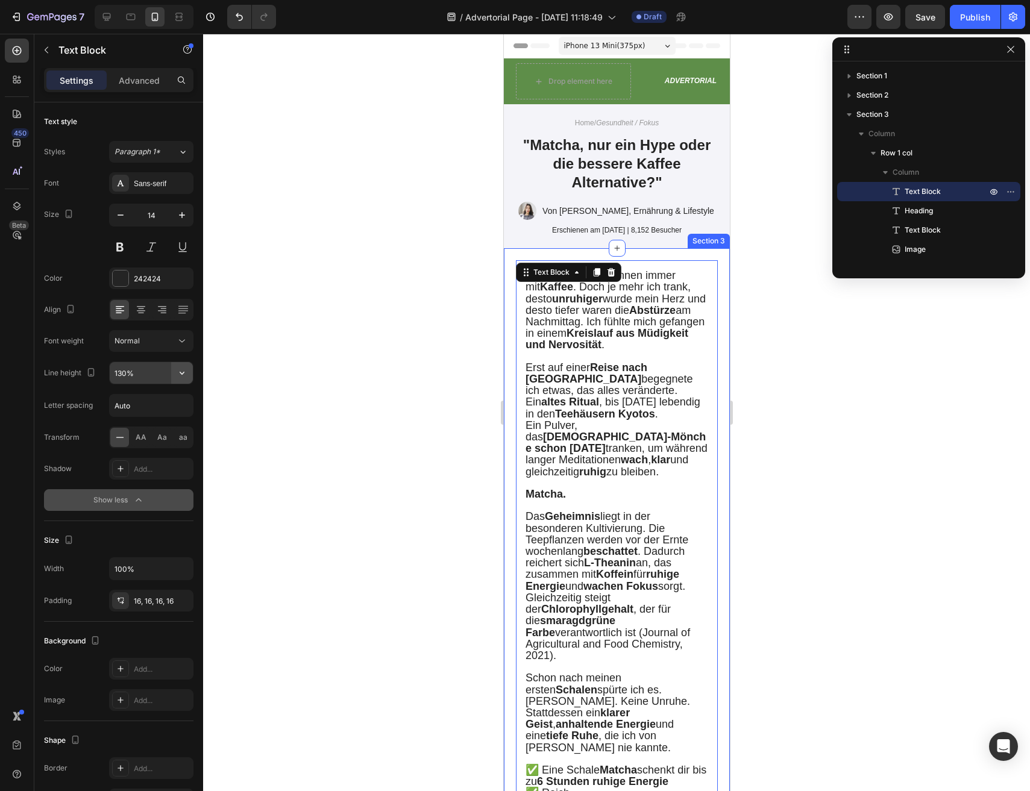
click at [183, 374] on icon "button" at bounding box center [182, 373] width 12 height 12
click at [139, 484] on div "150%" at bounding box center [138, 495] width 99 height 23
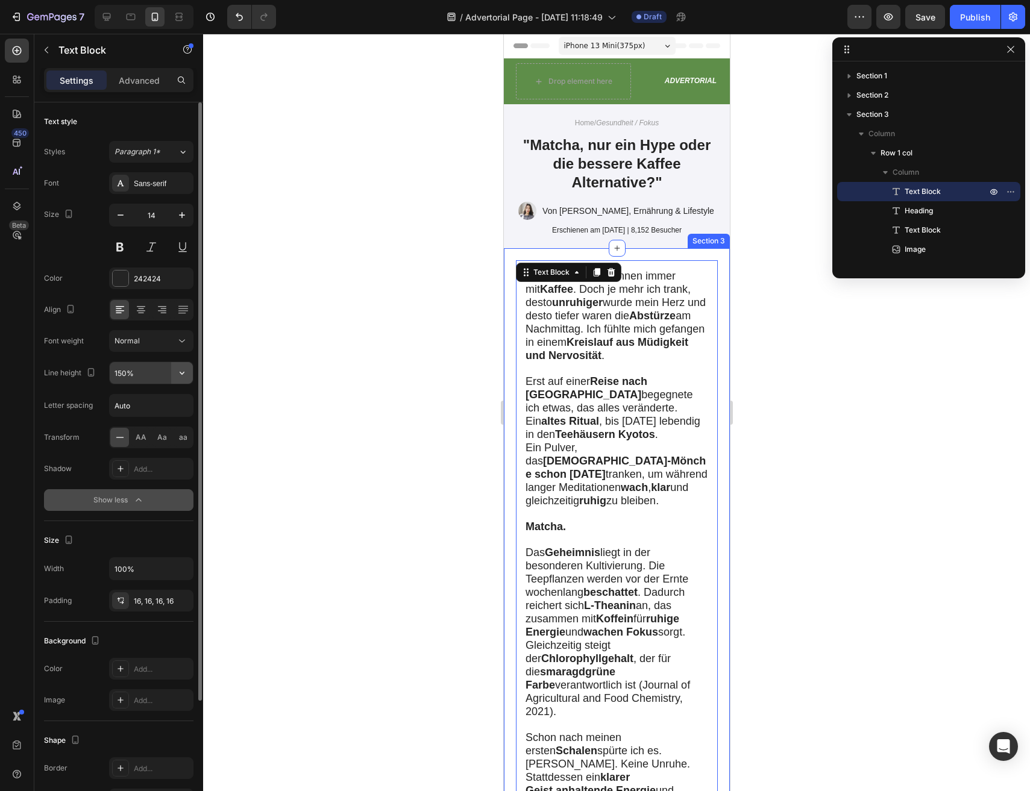
click at [184, 376] on icon "button" at bounding box center [182, 373] width 12 height 12
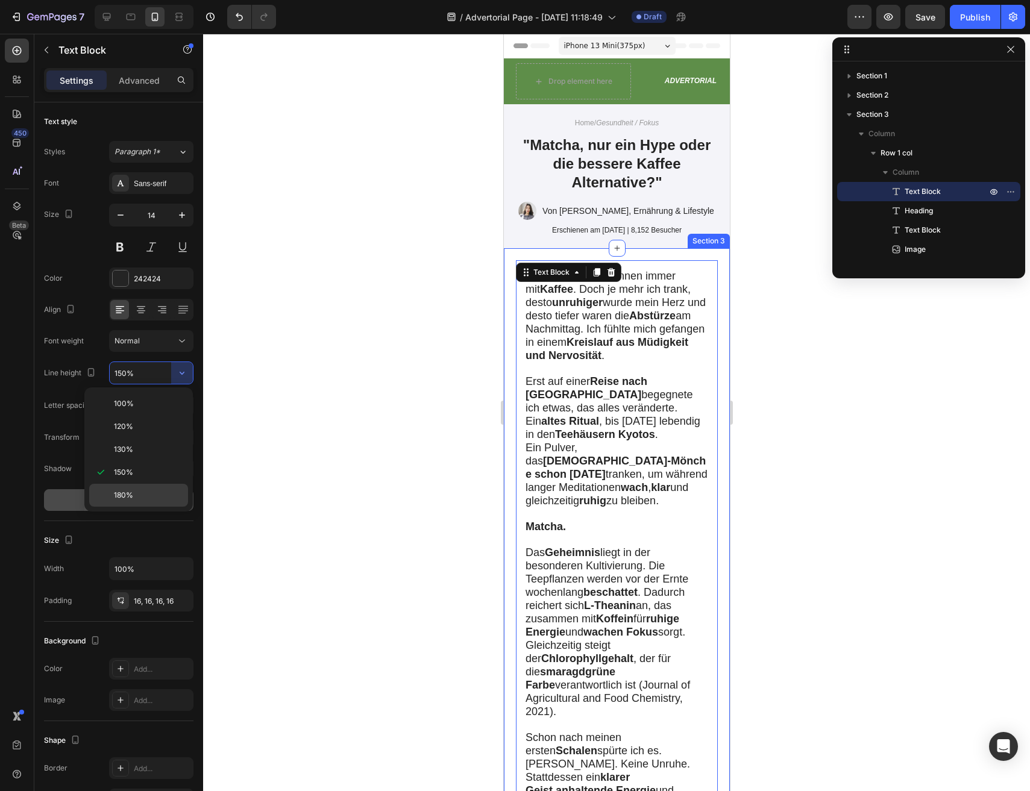
click at [142, 491] on p "180%" at bounding box center [148, 495] width 69 height 11
type input "180%"
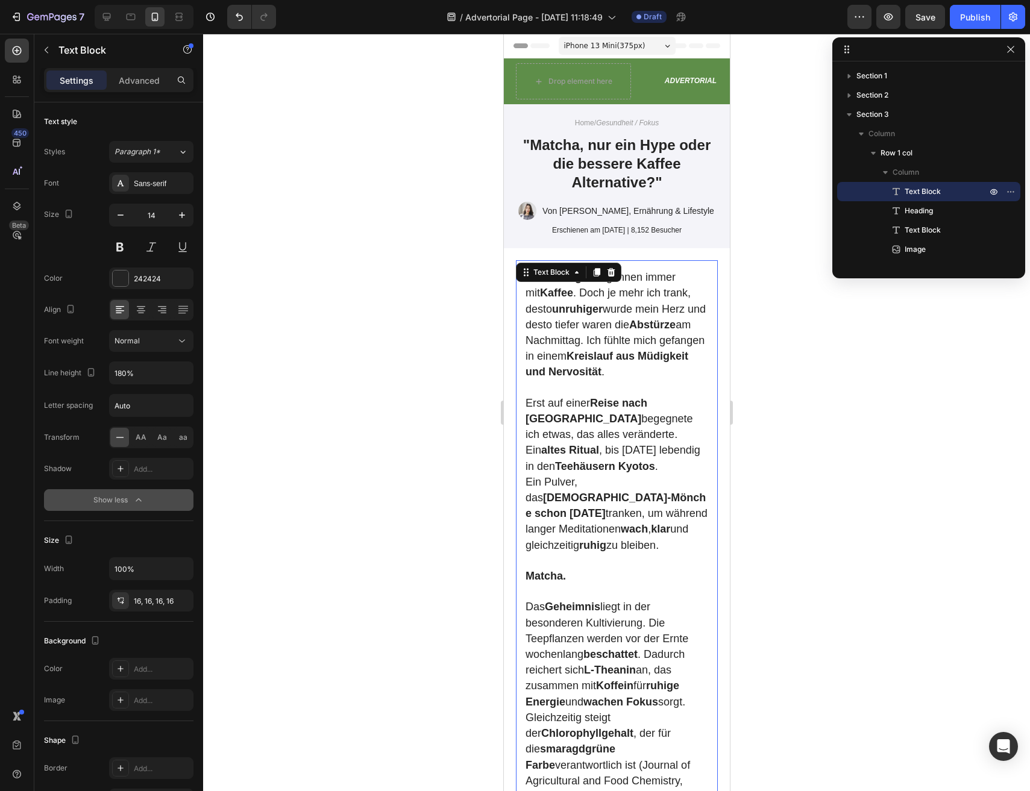
click at [429, 474] on div at bounding box center [616, 413] width 827 height 758
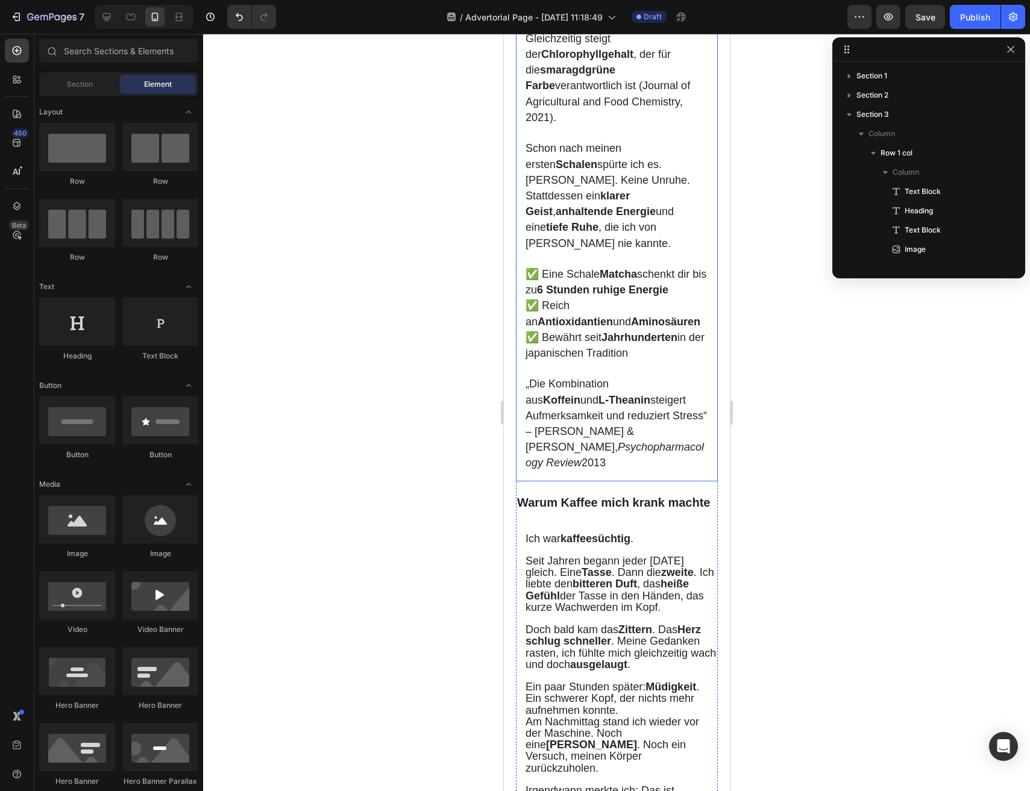
scroll to position [854, 0]
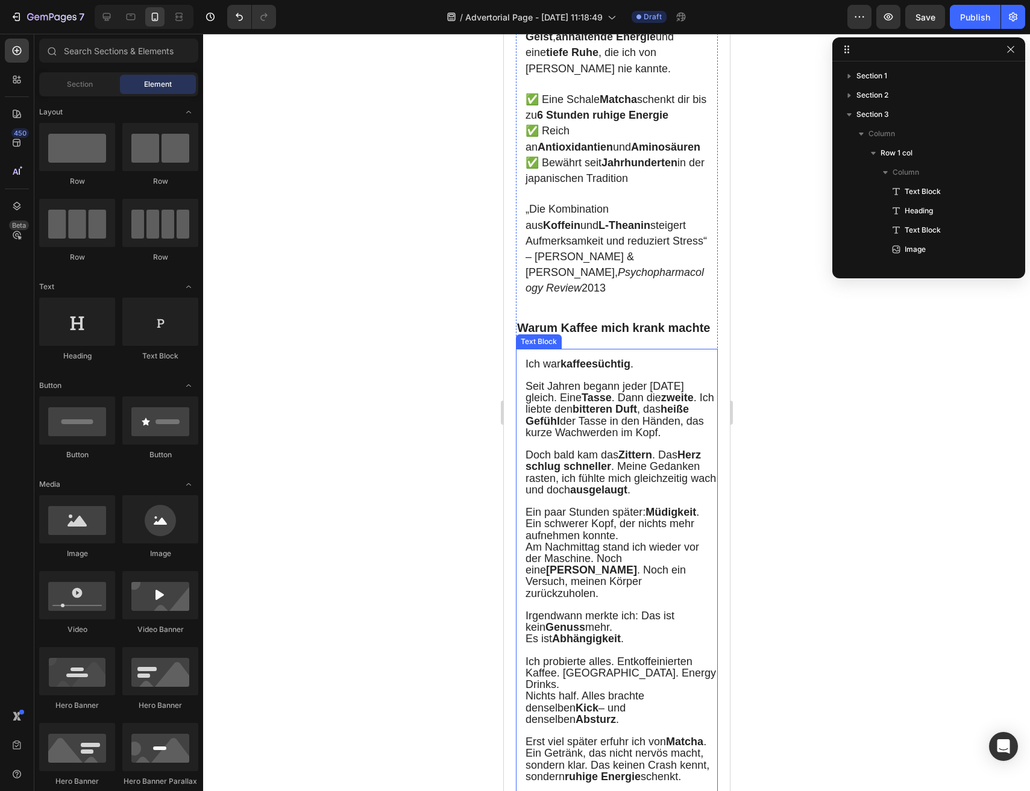
click at [578, 506] on span "Ein paar Stunden später: Müdigkeit . Ein schwerer Kopf, der nichts mehr aufnehm…" at bounding box center [612, 523] width 174 height 35
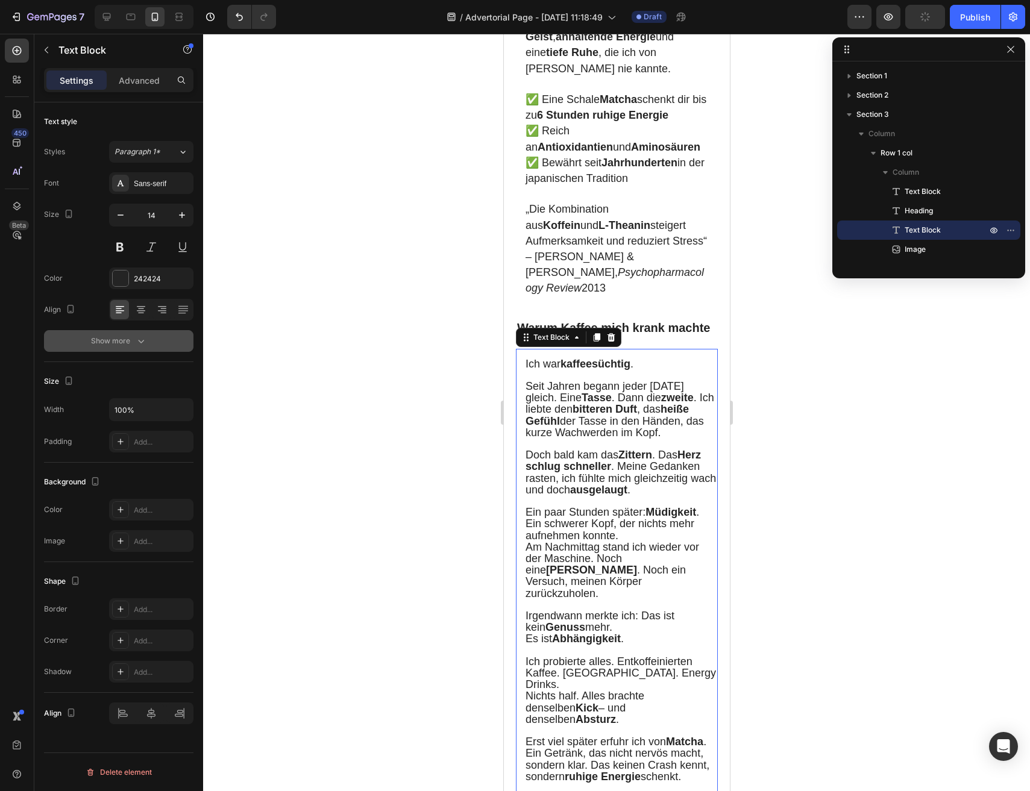
click at [142, 343] on icon "button" at bounding box center [141, 341] width 12 height 12
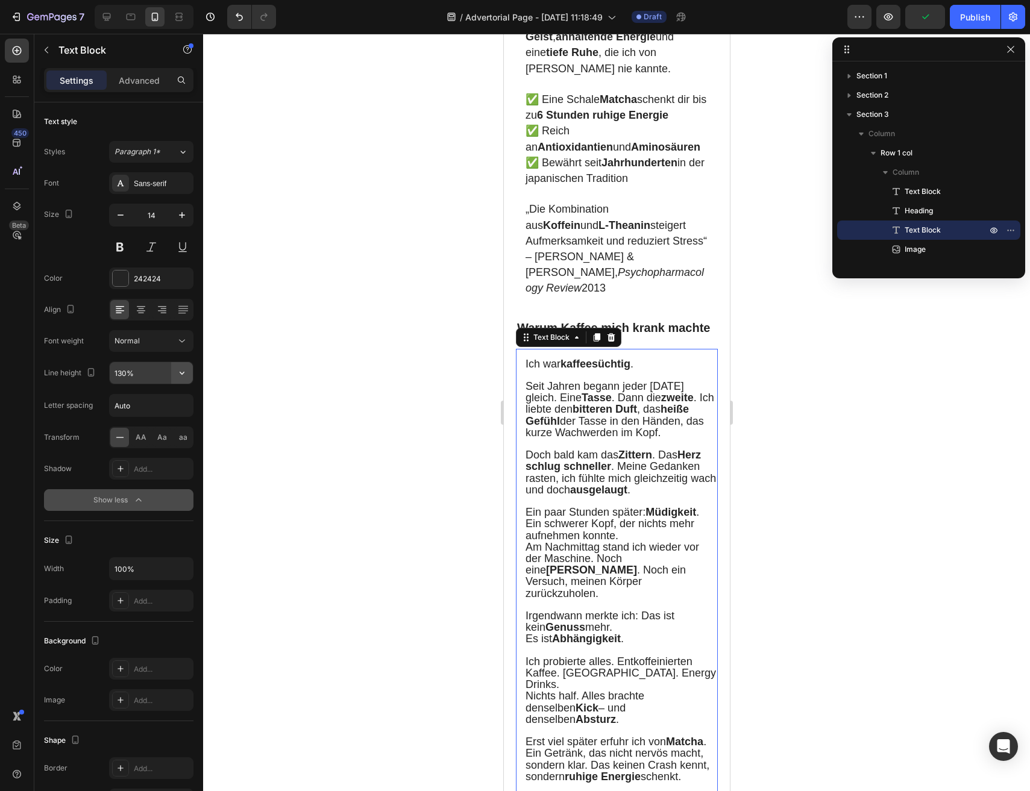
click at [190, 376] on button "button" at bounding box center [182, 373] width 22 height 22
click at [139, 497] on p "180%" at bounding box center [148, 495] width 69 height 11
type input "180%"
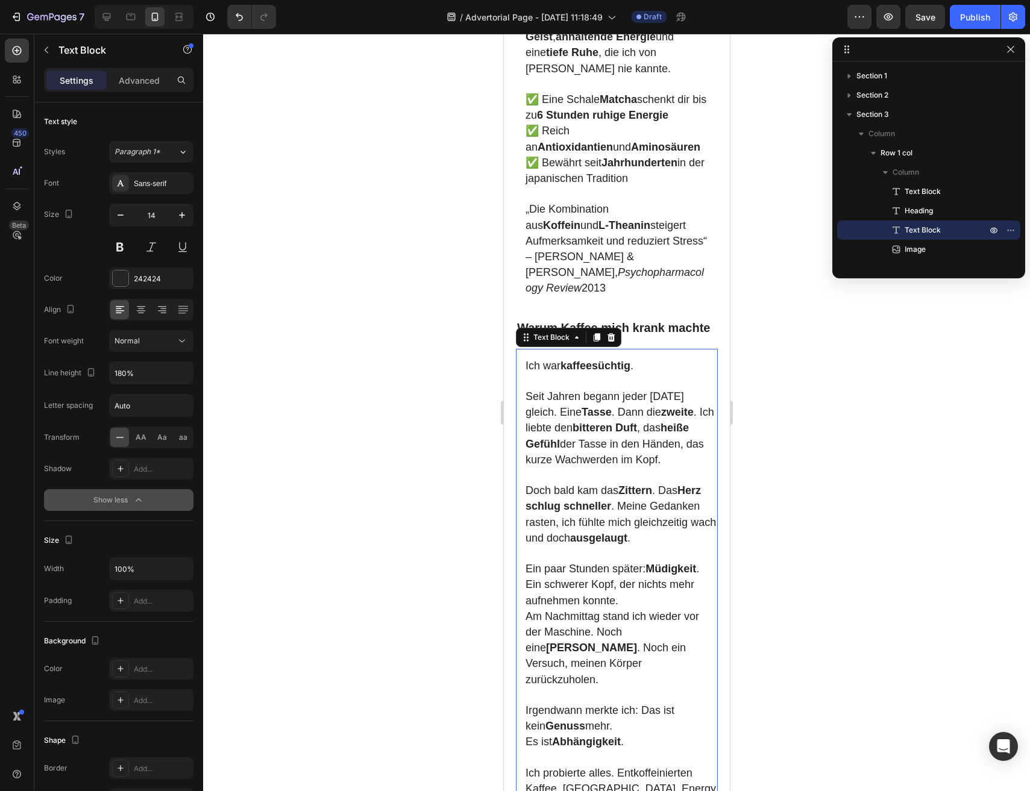
click at [452, 565] on div at bounding box center [616, 413] width 827 height 758
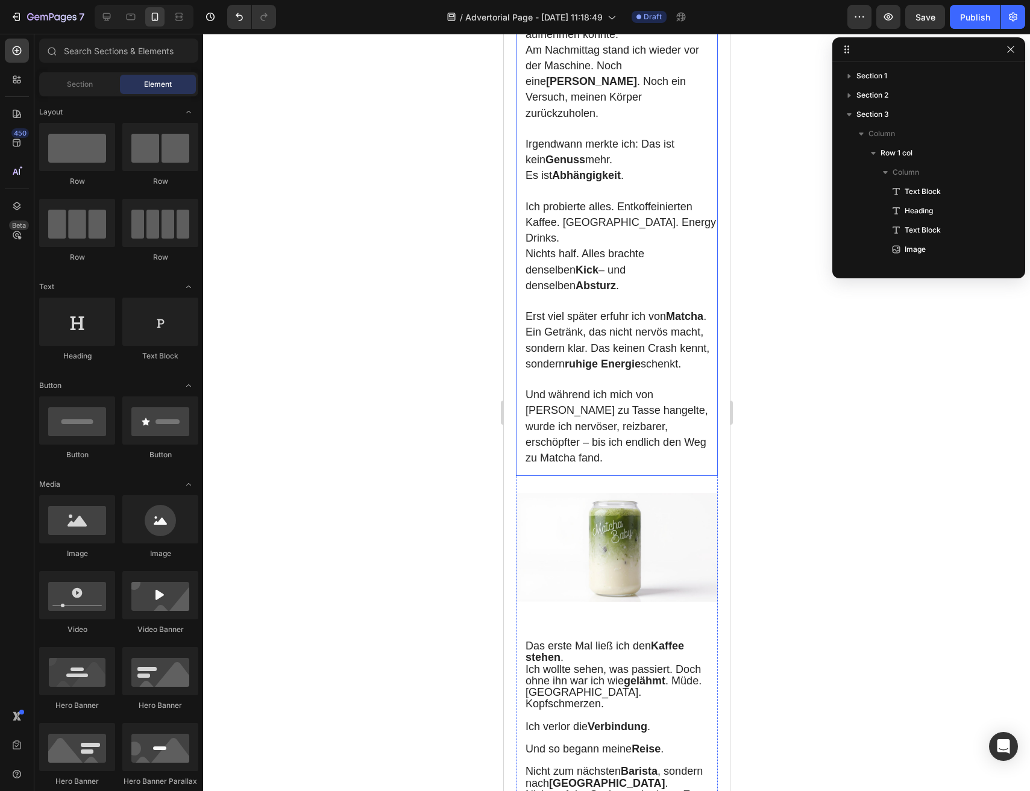
scroll to position [1637, 0]
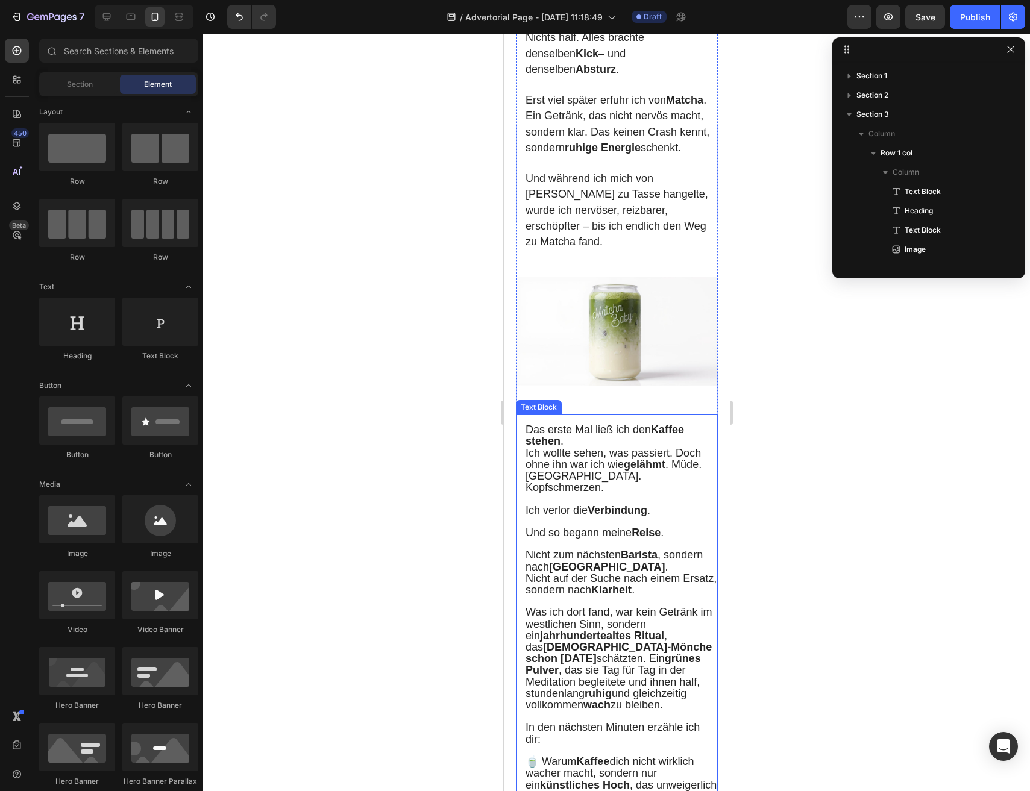
click at [614, 549] on span "Nicht zum nächsten Barista , sondern nach Japan ." at bounding box center [613, 561] width 177 height 24
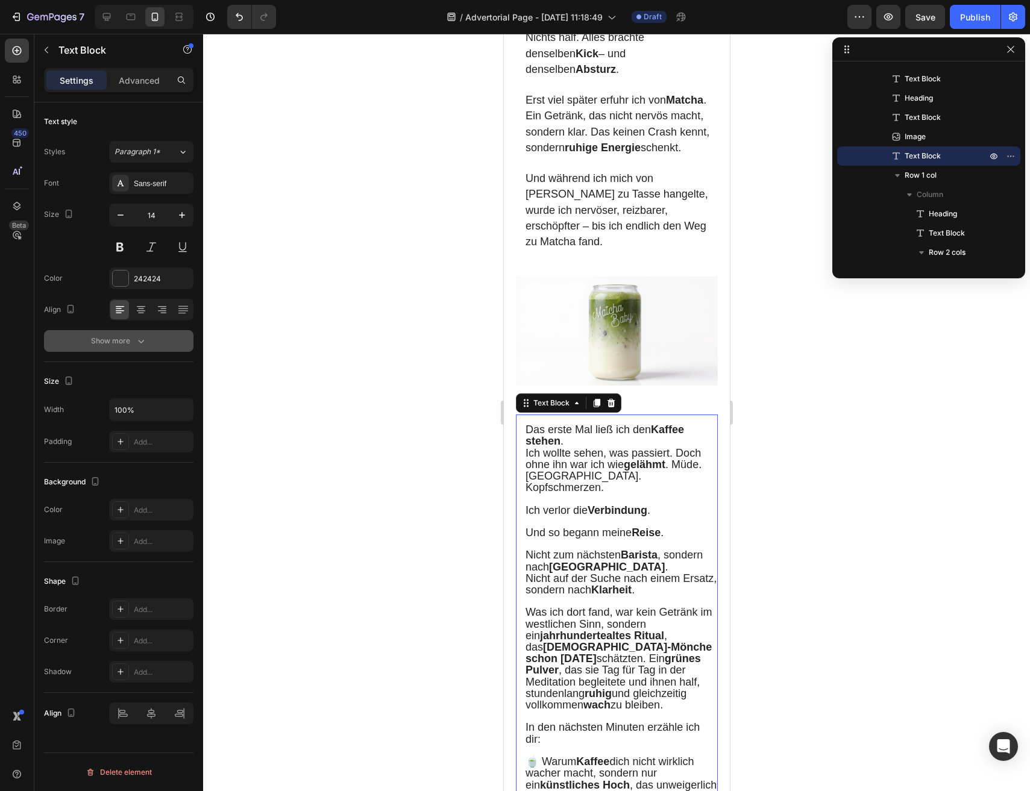
click at [124, 350] on button "Show more" at bounding box center [118, 341] width 149 height 22
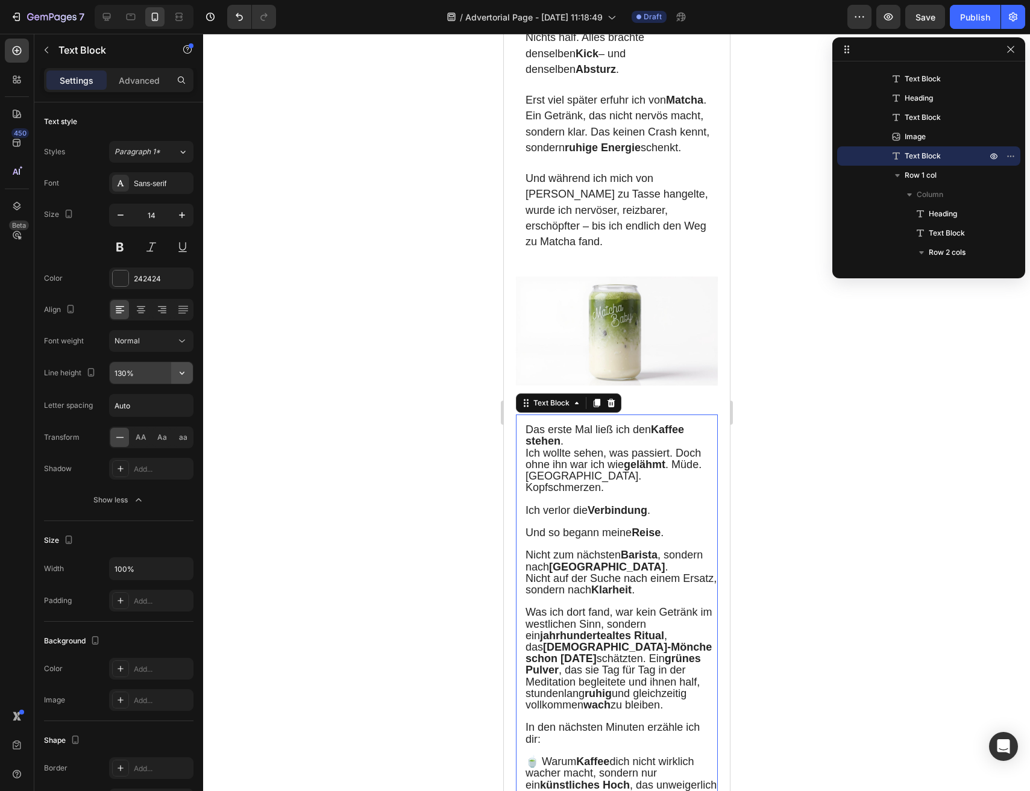
click at [186, 373] on icon "button" at bounding box center [182, 373] width 12 height 12
click at [131, 496] on span "180%" at bounding box center [123, 495] width 19 height 11
type input "180%"
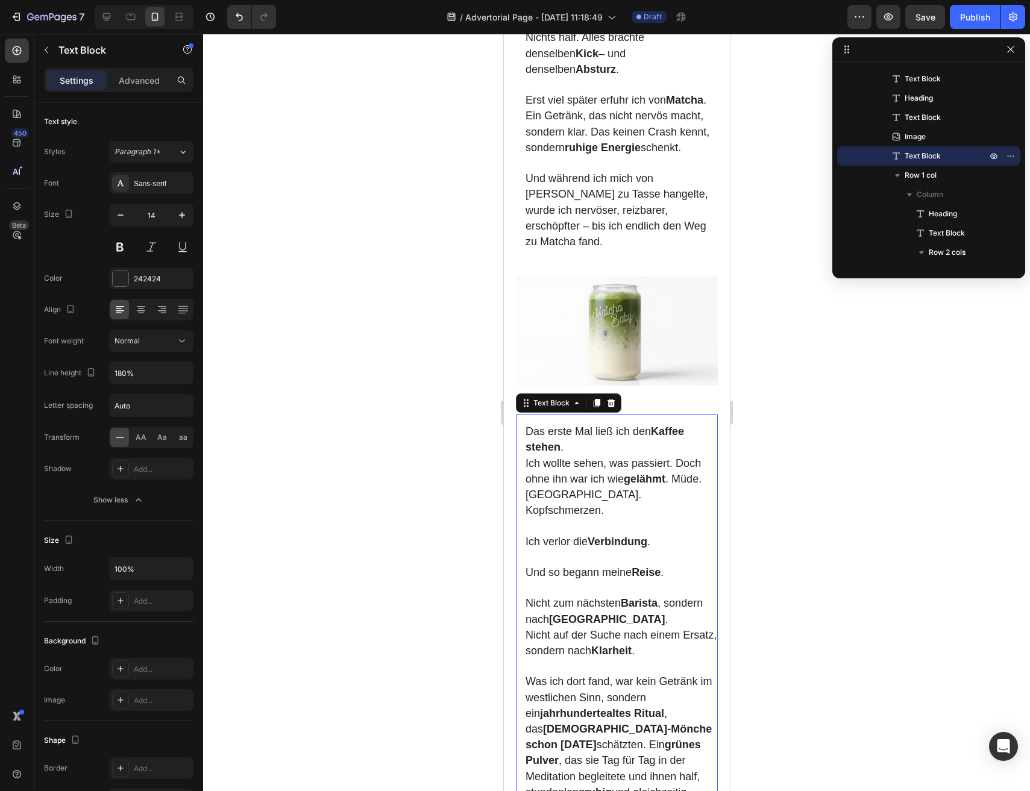
click at [400, 521] on div at bounding box center [616, 413] width 827 height 758
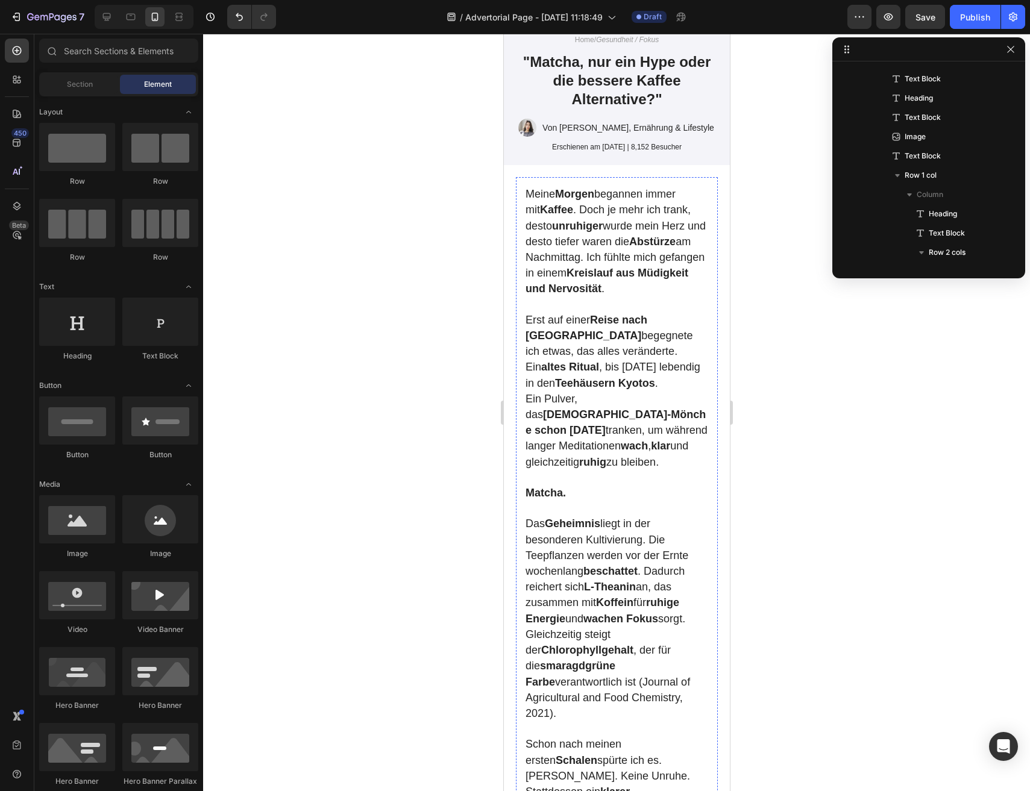
scroll to position [0, 0]
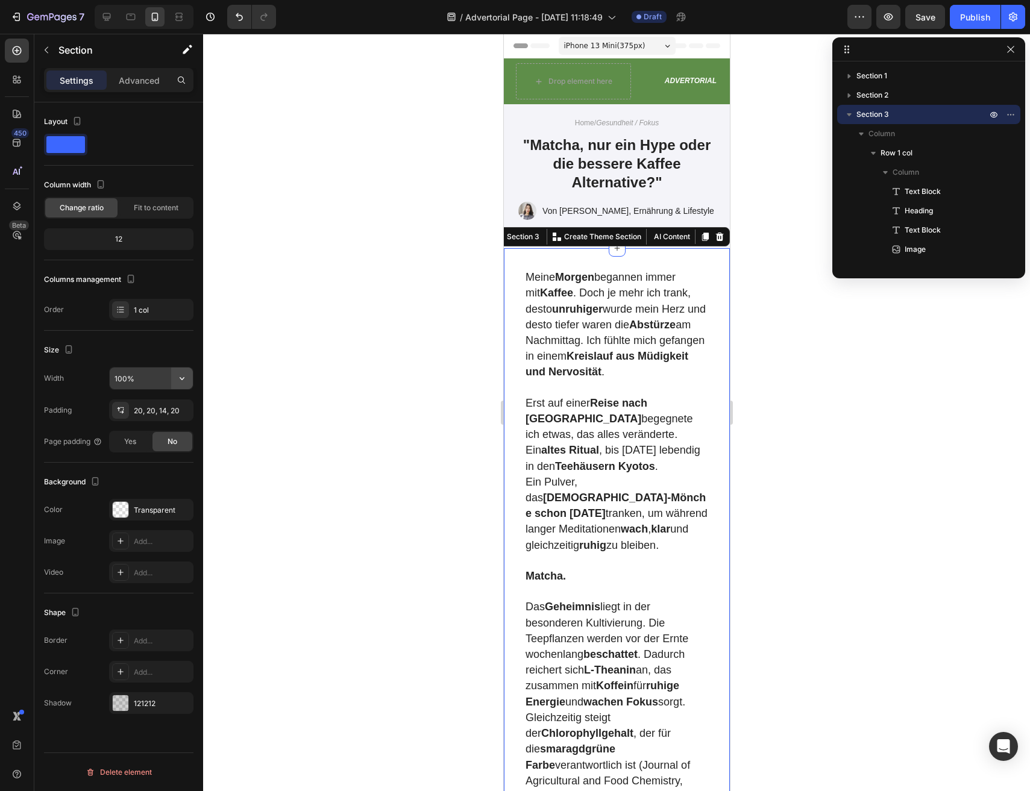
click at [185, 378] on icon "button" at bounding box center [182, 378] width 12 height 12
click at [151, 380] on input "100%" at bounding box center [151, 379] width 83 height 22
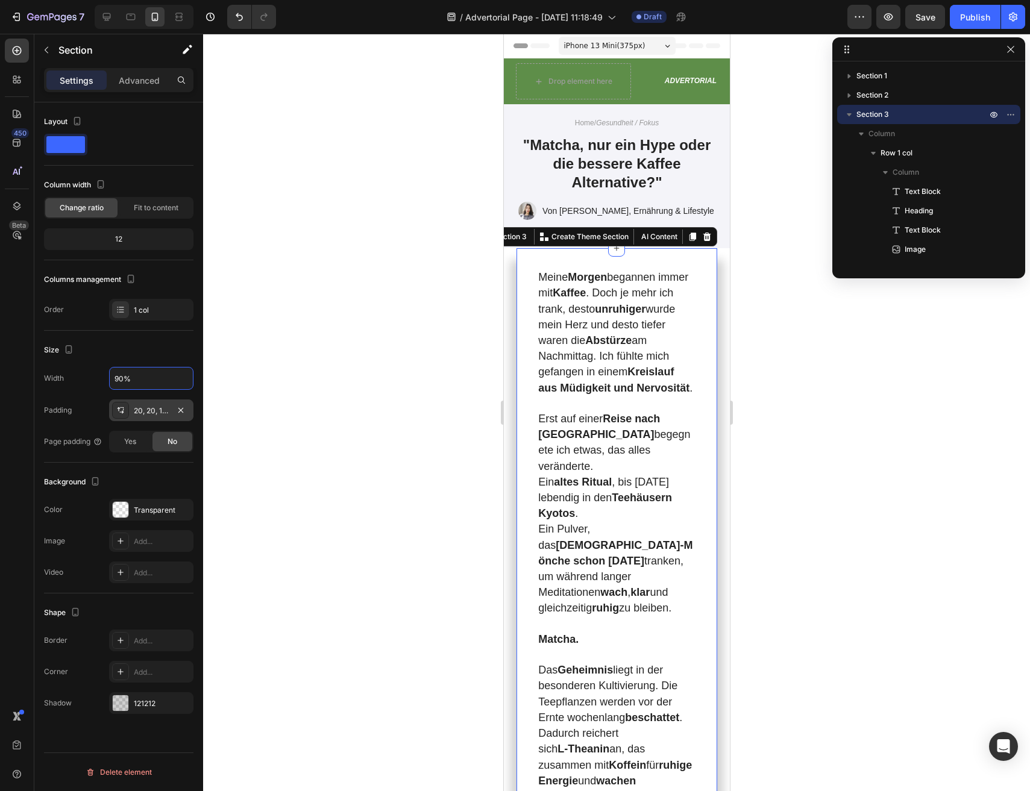
type input "90%"
click at [336, 384] on div at bounding box center [616, 413] width 827 height 758
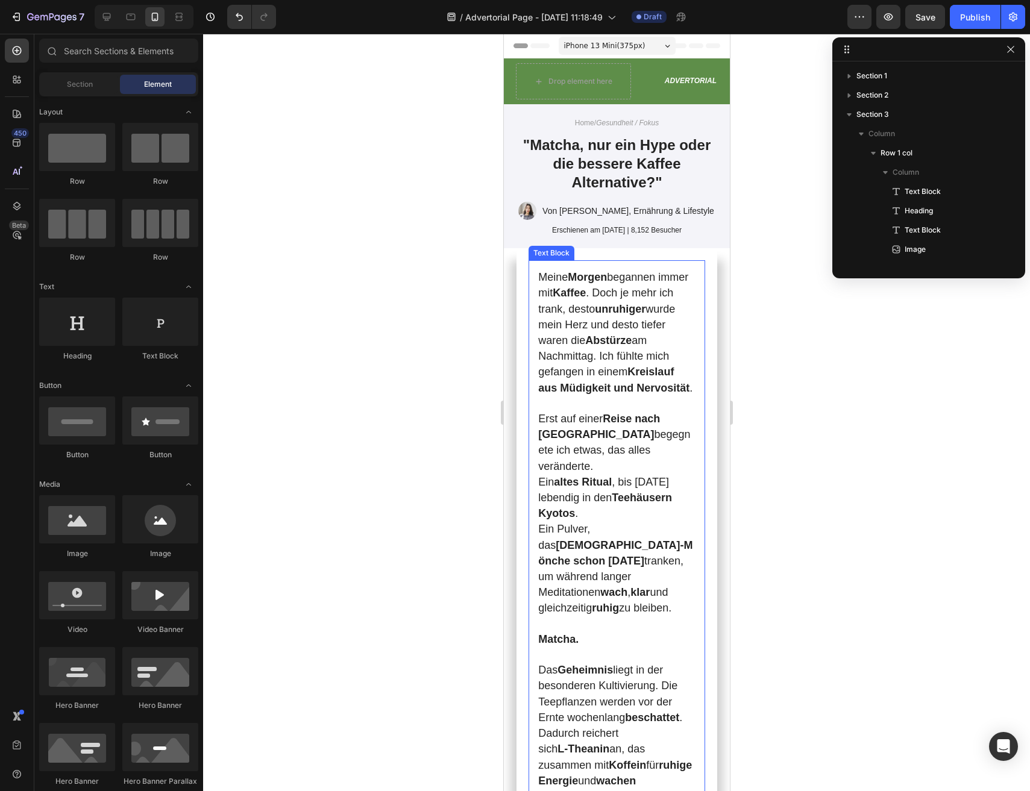
click at [559, 465] on p "Erst auf einer Reise nach Japan begegnete ich etwas, das alles veränderte. Ein …" at bounding box center [616, 515] width 157 height 206
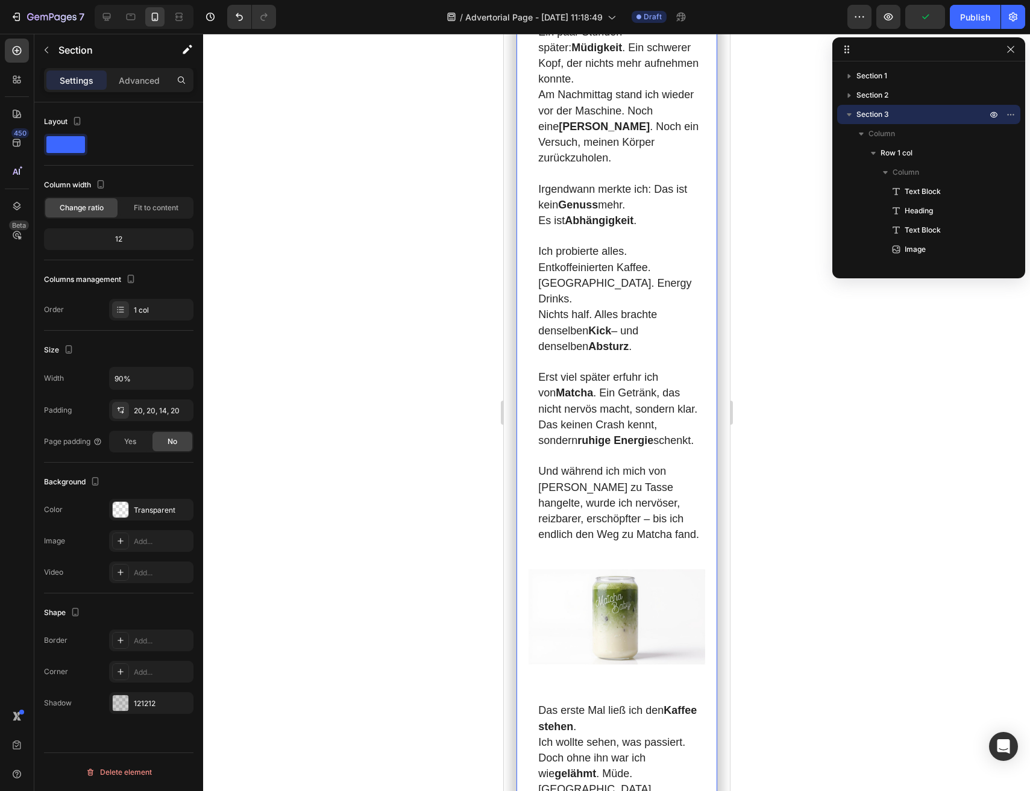
scroll to position [1737, 0]
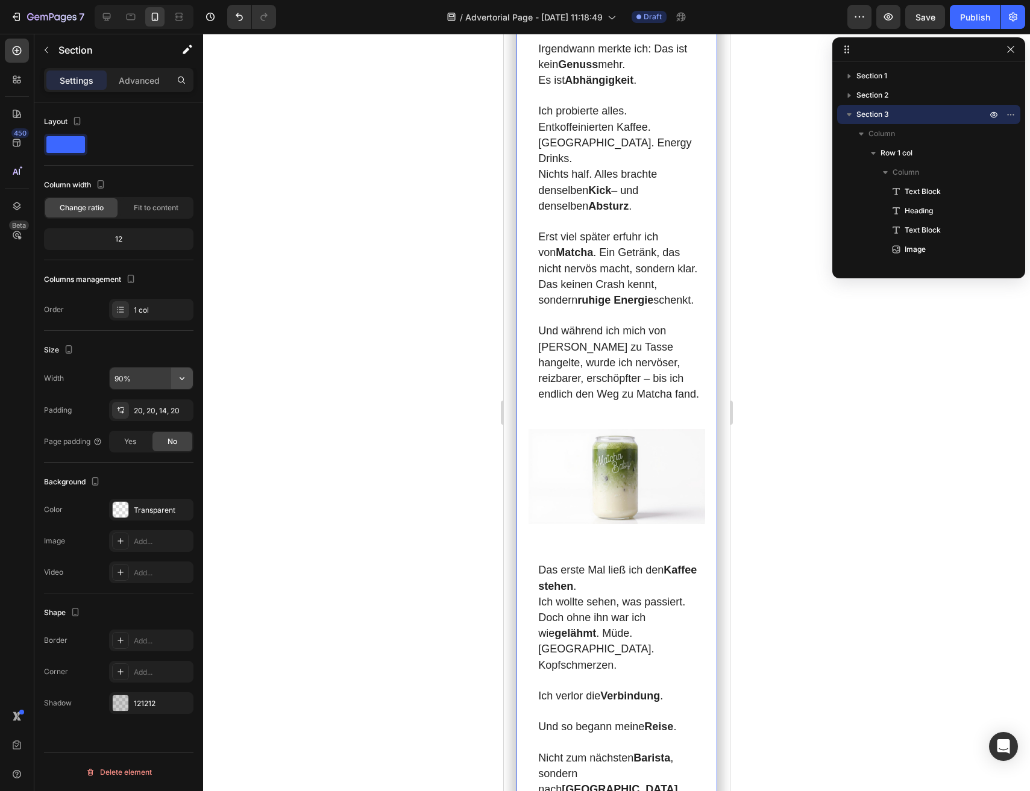
click at [189, 379] on button "button" at bounding box center [182, 379] width 22 height 22
click at [147, 407] on p "Full 100%" at bounding box center [148, 409] width 69 height 11
type input "100%"
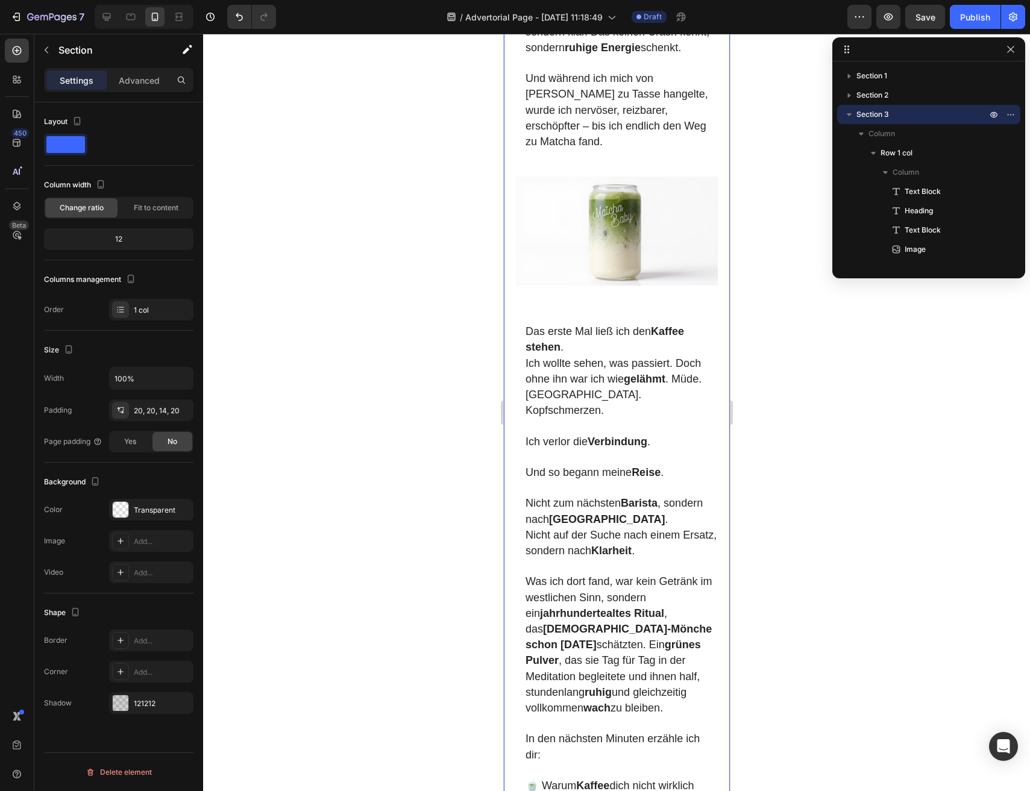
click at [351, 396] on div at bounding box center [616, 413] width 827 height 758
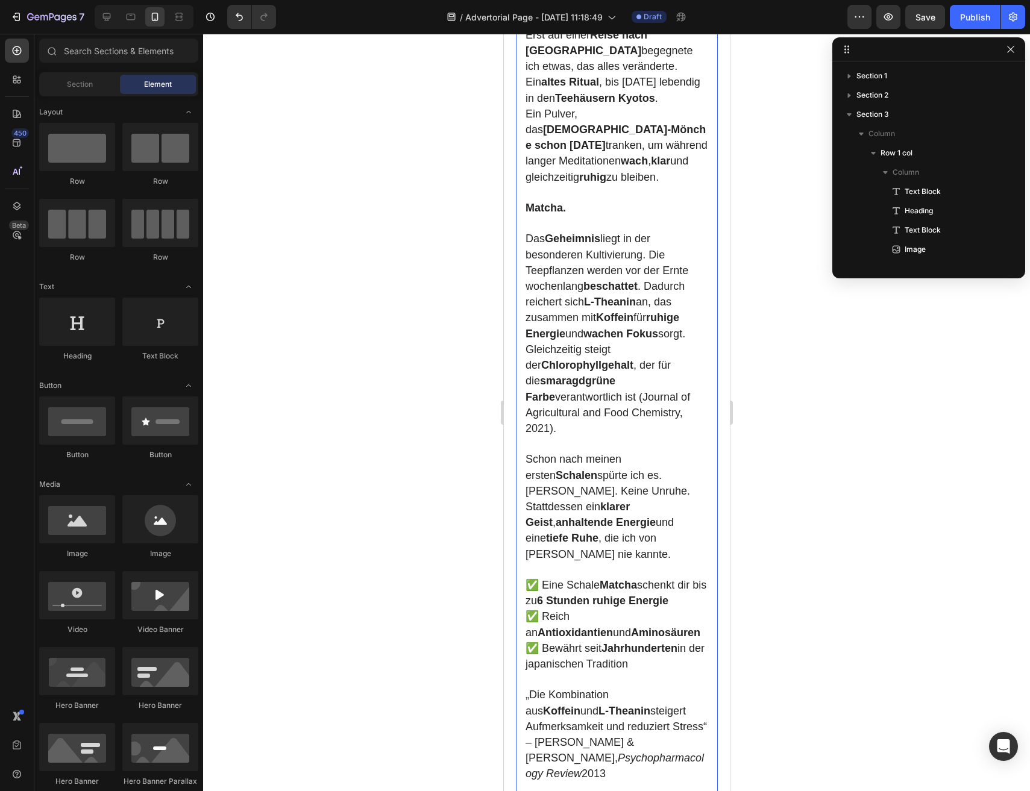
scroll to position [0, 0]
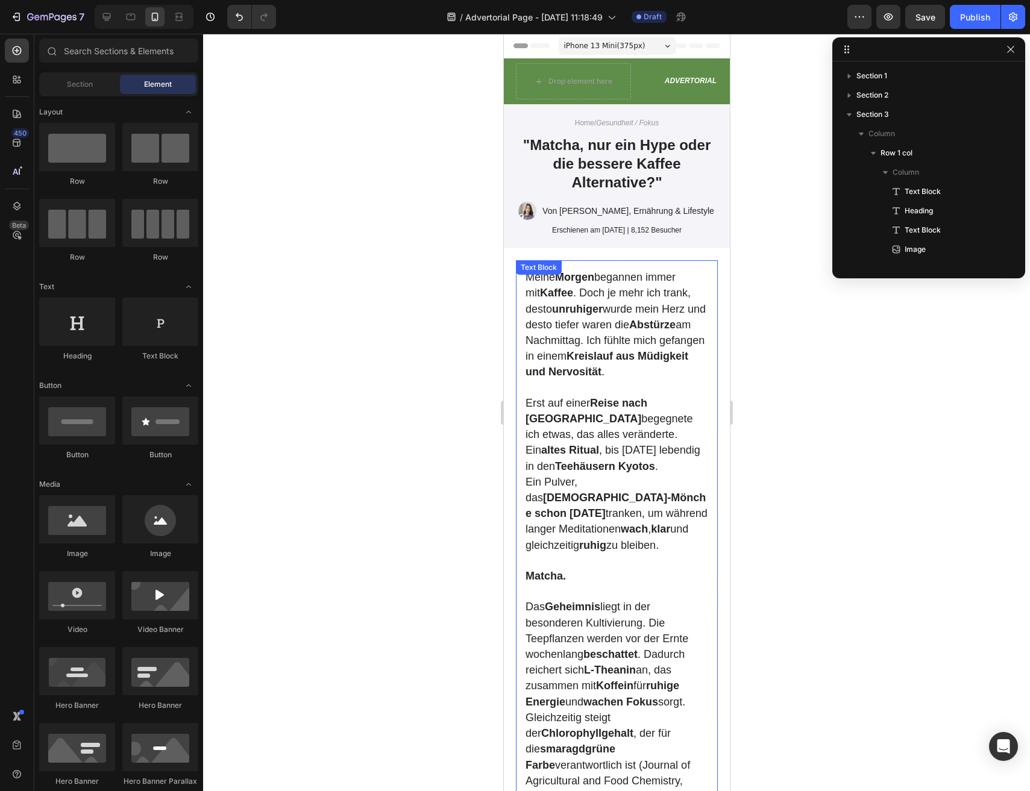
click at [614, 424] on span "Erst auf einer Reise nach Japan begegnete ich etwas, das alles veränderte." at bounding box center [608, 418] width 167 height 43
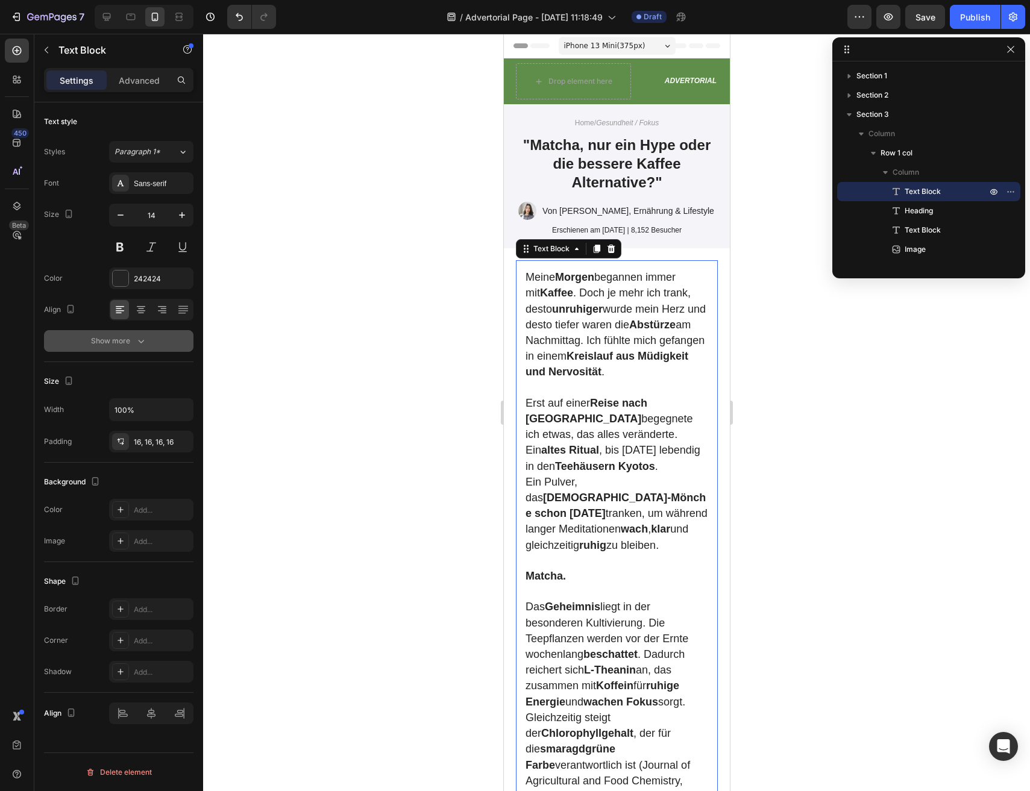
click at [119, 347] on div "Show more" at bounding box center [119, 341] width 56 height 12
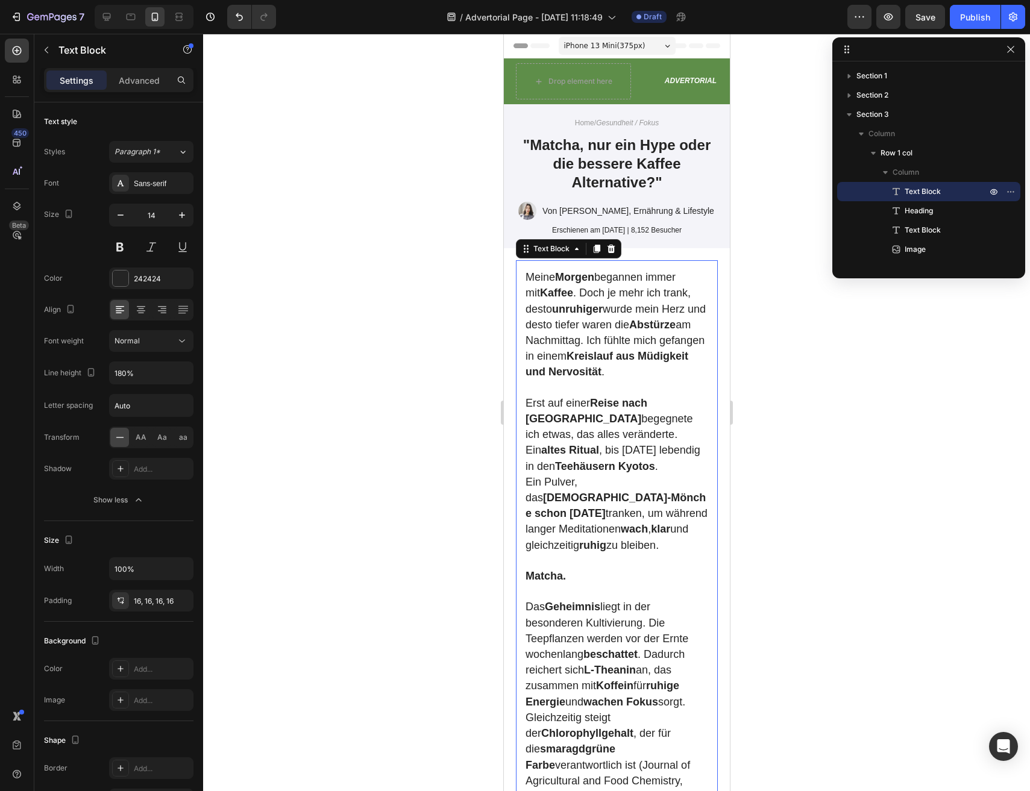
click at [292, 387] on div at bounding box center [616, 413] width 827 height 758
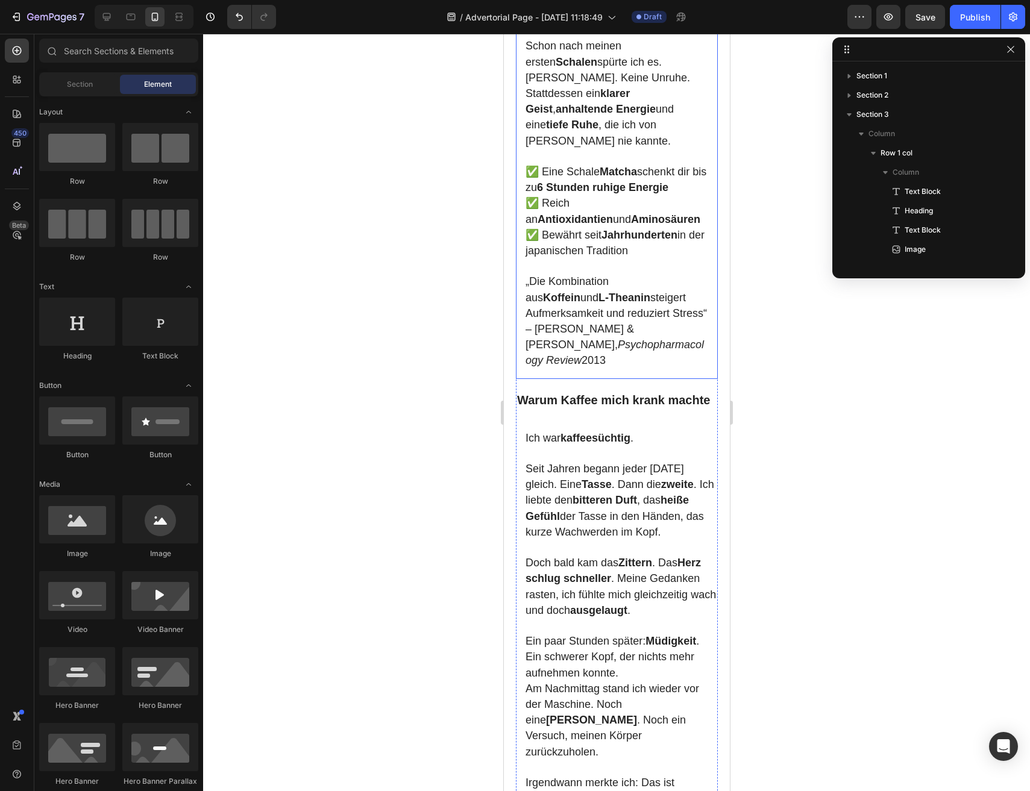
scroll to position [803, 0]
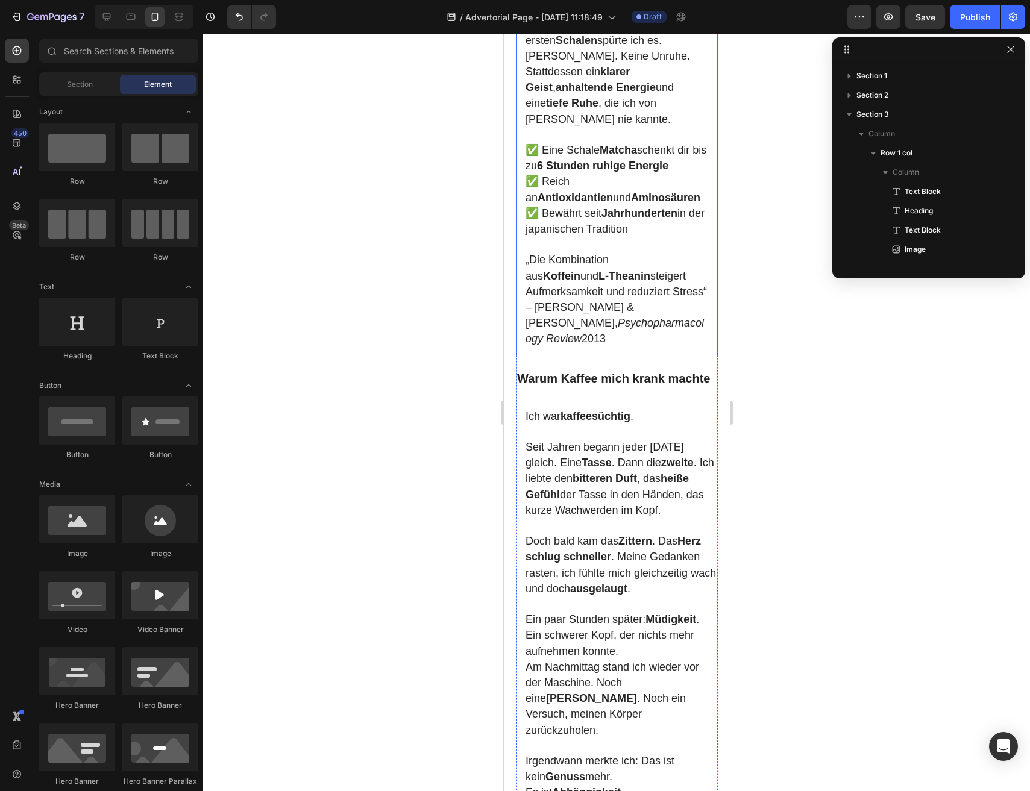
click at [639, 317] on icon "Psychopharmacology Review" at bounding box center [614, 331] width 178 height 28
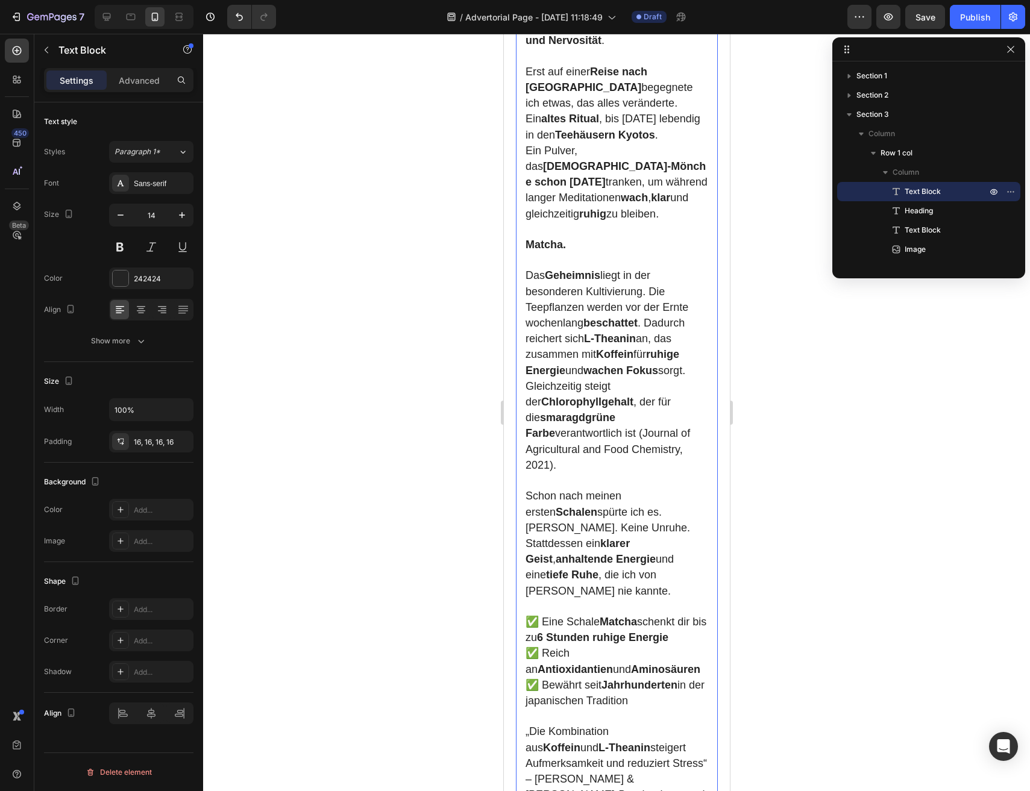
scroll to position [149, 0]
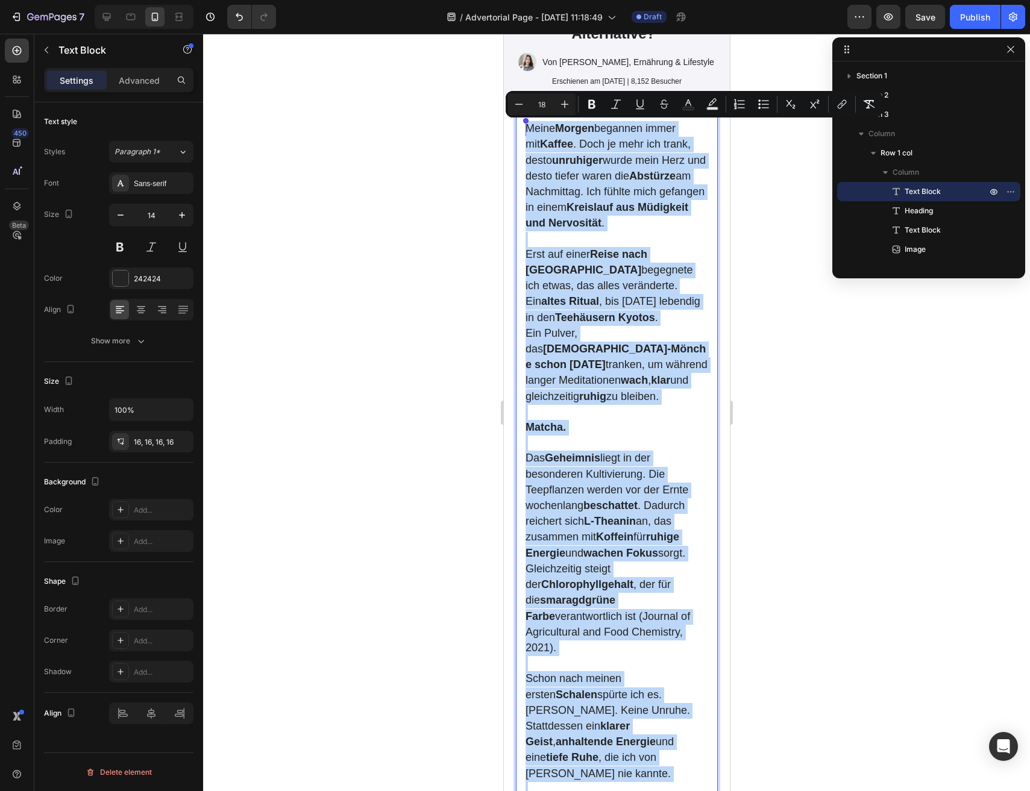
copy div "Meine Morgen begannen immer mit Kaffee . Doch je mehr ich trank, desto unruhige…"
click at [603, 357] on span "Ein Pulver, das Zen‑Mönche schon vor 800 Jahren tranken, um während langer Medi…" at bounding box center [616, 364] width 182 height 75
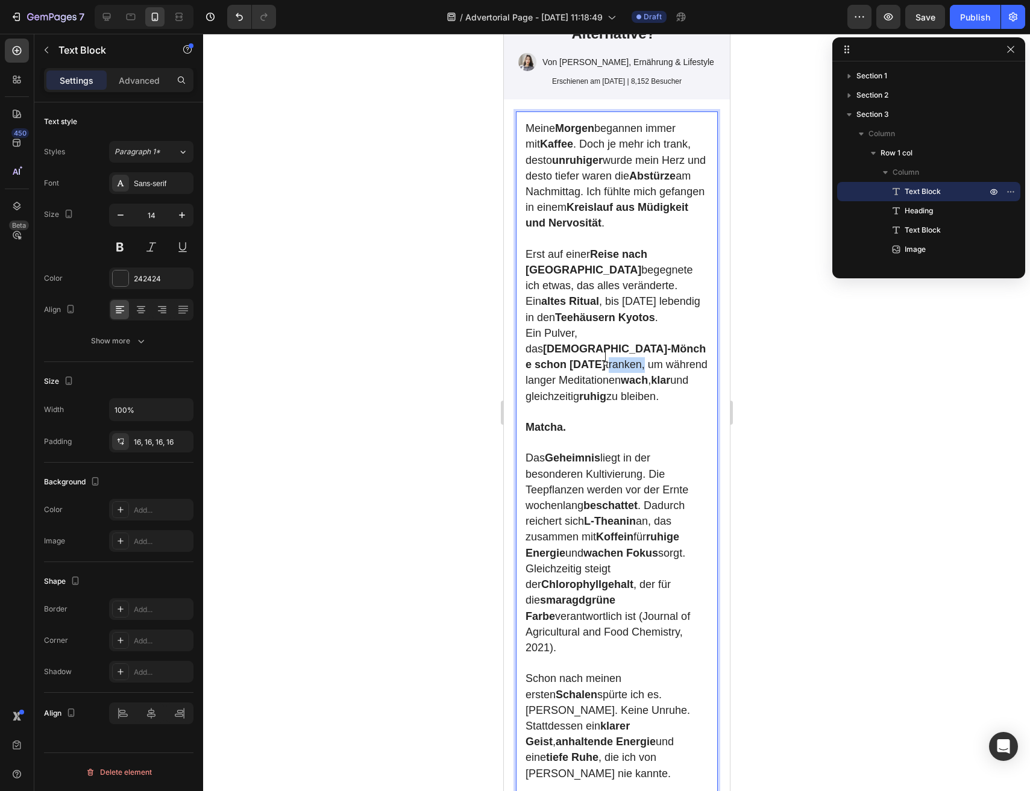
click at [603, 357] on span "Ein Pulver, das Zen‑Mönche schon vor 800 Jahren tranken, um während langer Medi…" at bounding box center [616, 364] width 182 height 75
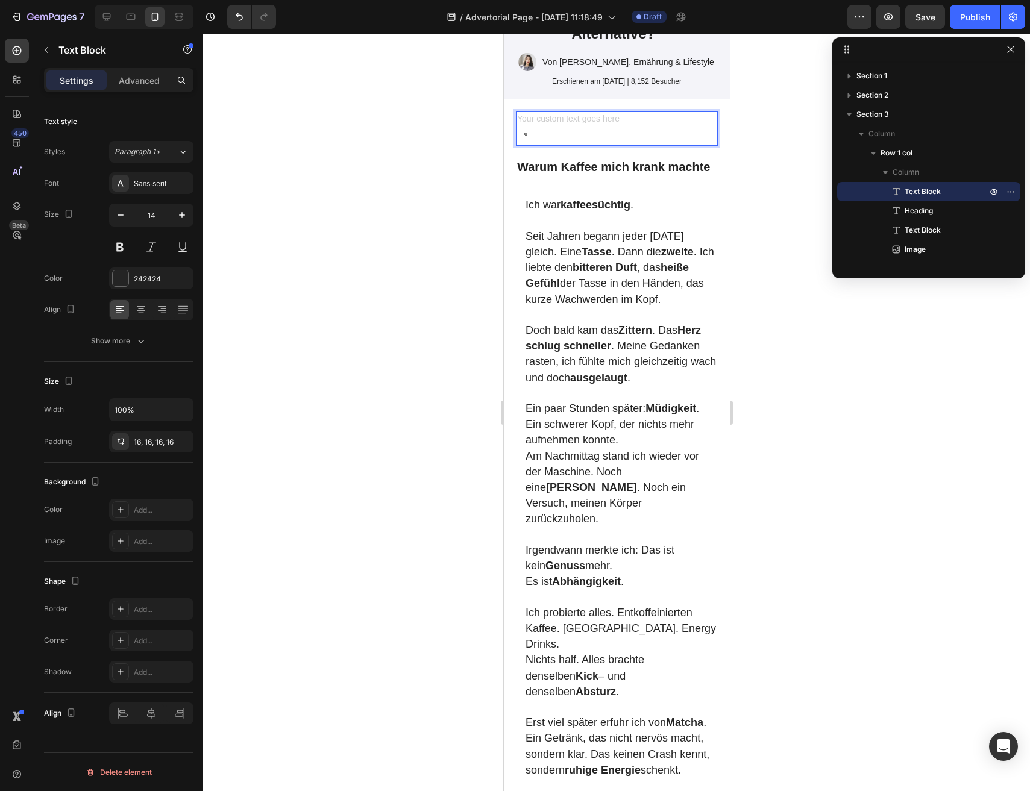
click at [579, 131] on p "Rich Text Editor. Editing area: main" at bounding box center [616, 128] width 183 height 15
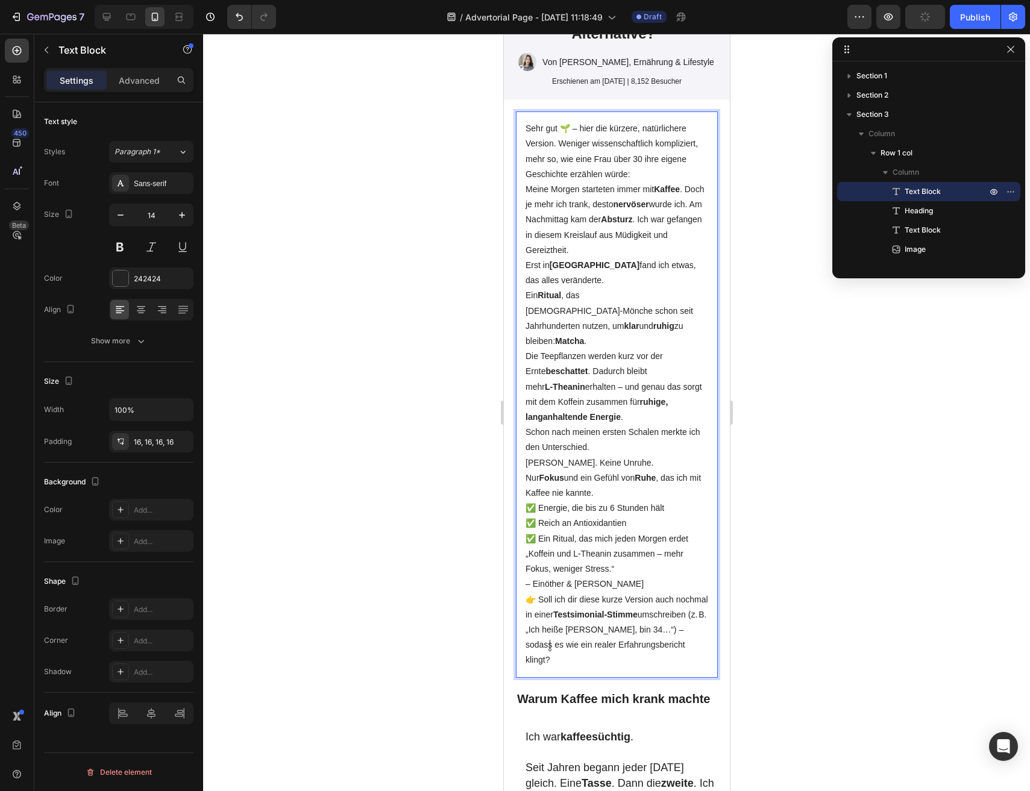
click at [574, 182] on p "Meine Morgen starteten immer mit Kaffee . Doch je mehr ich trank, desto nervöse…" at bounding box center [616, 220] width 183 height 76
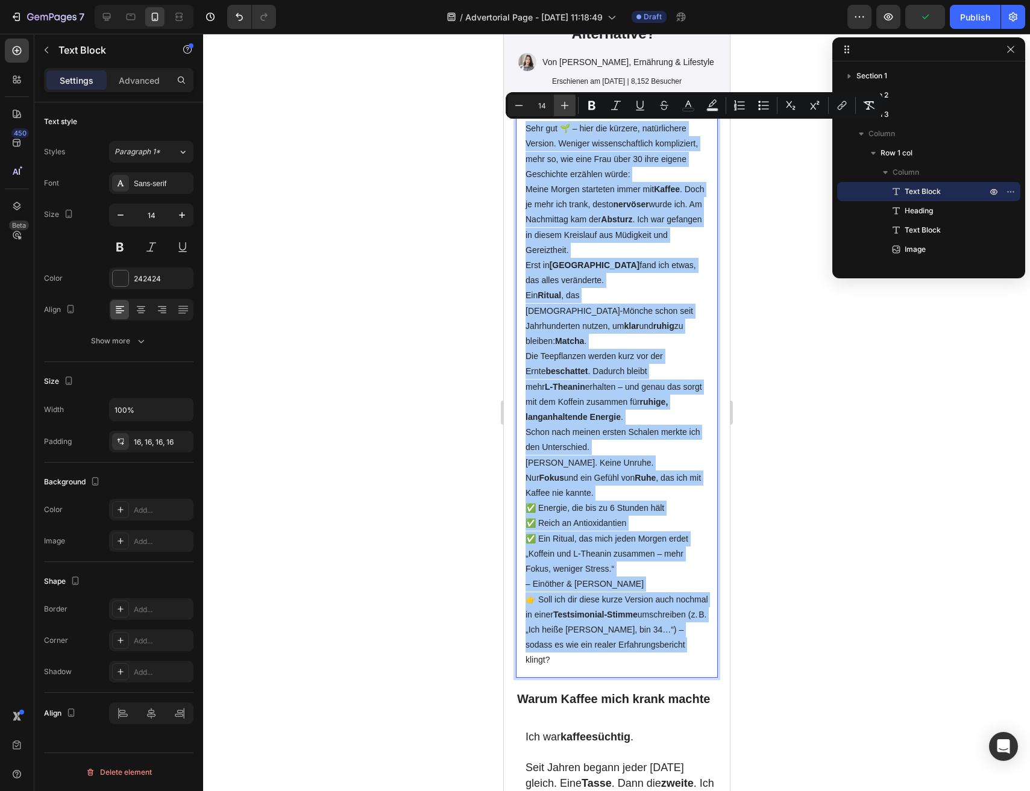
click at [564, 100] on icon "Editor contextual toolbar" at bounding box center [565, 105] width 12 height 12
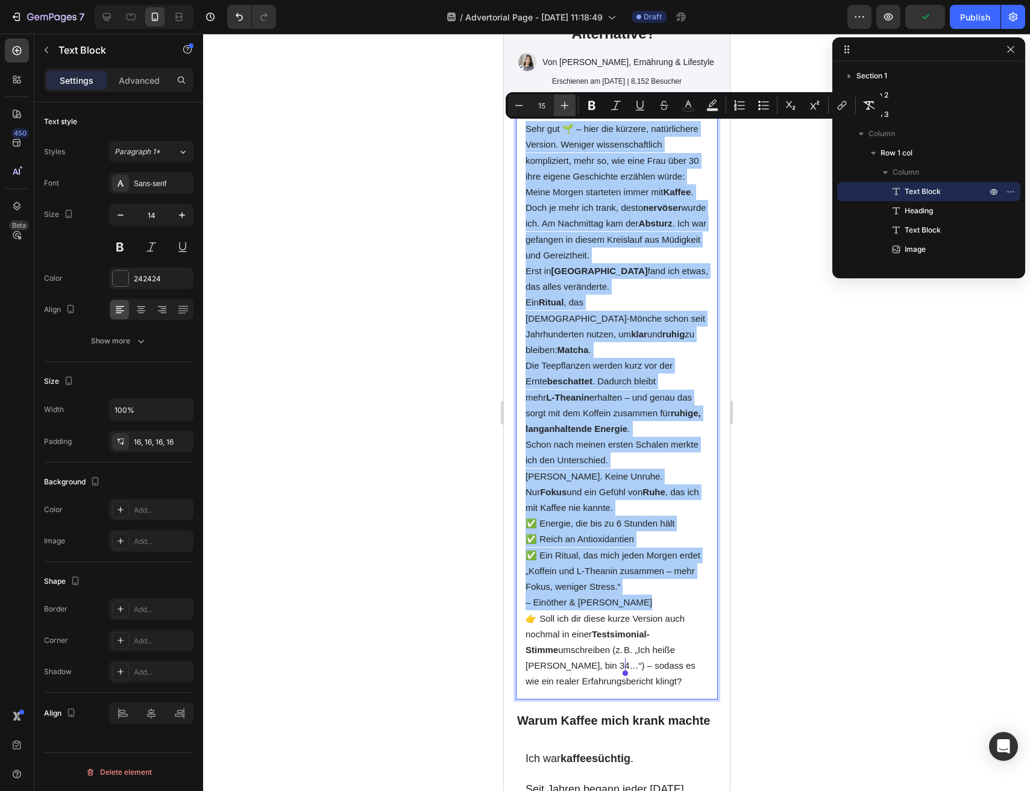
click at [564, 100] on icon "Editor contextual toolbar" at bounding box center [565, 105] width 12 height 12
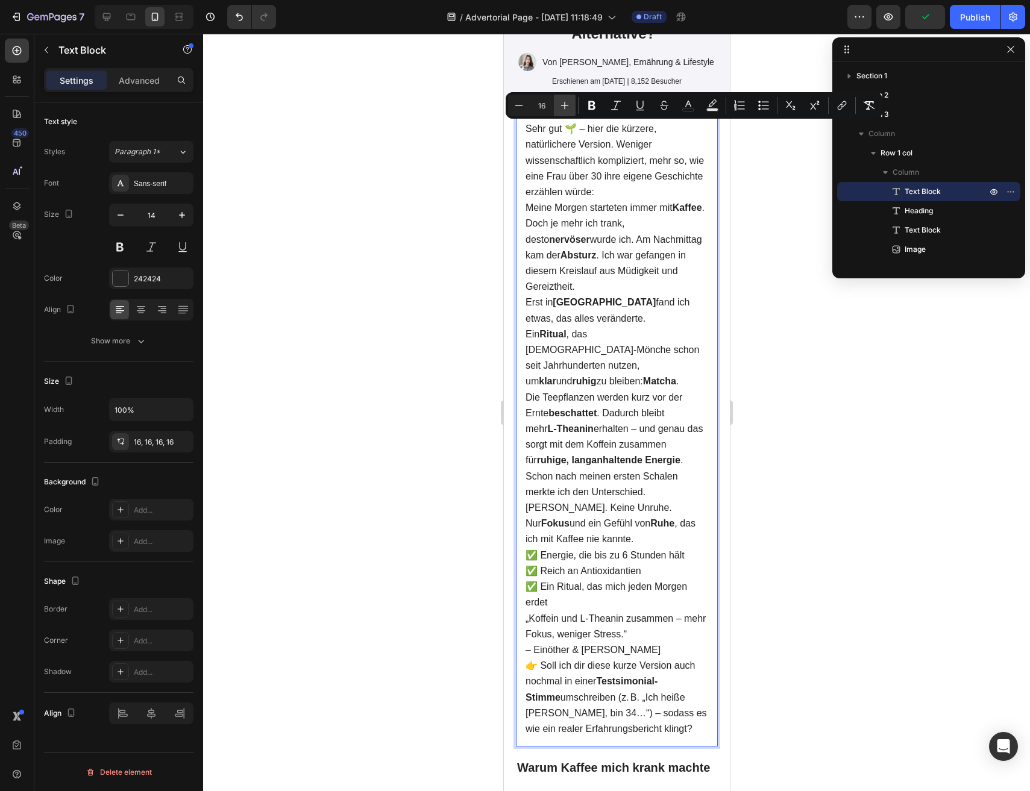
click at [564, 100] on icon "Editor contextual toolbar" at bounding box center [565, 105] width 12 height 12
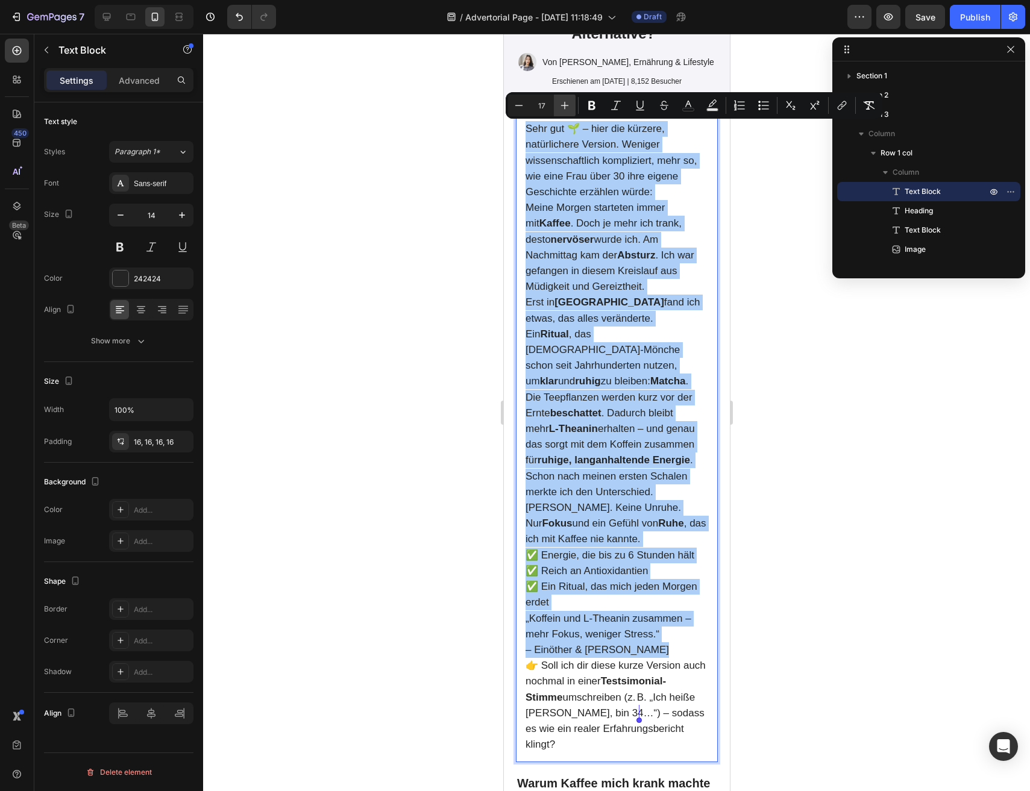
click at [568, 102] on icon "Editor contextual toolbar" at bounding box center [565, 105] width 12 height 12
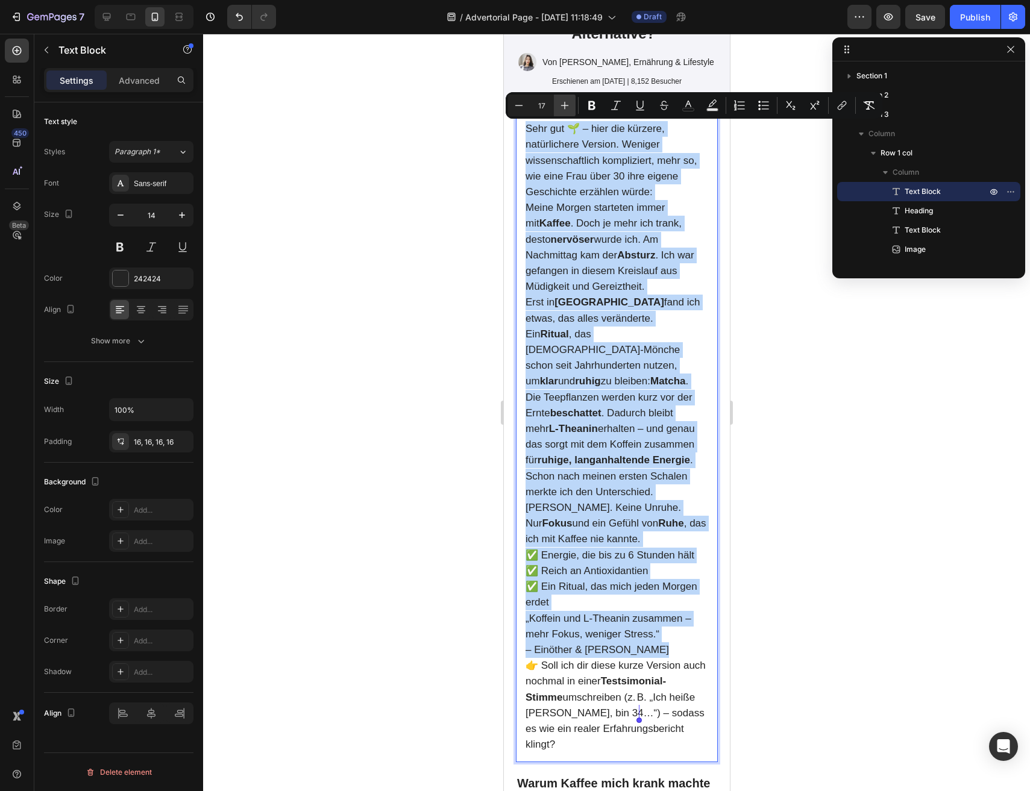
type input "18"
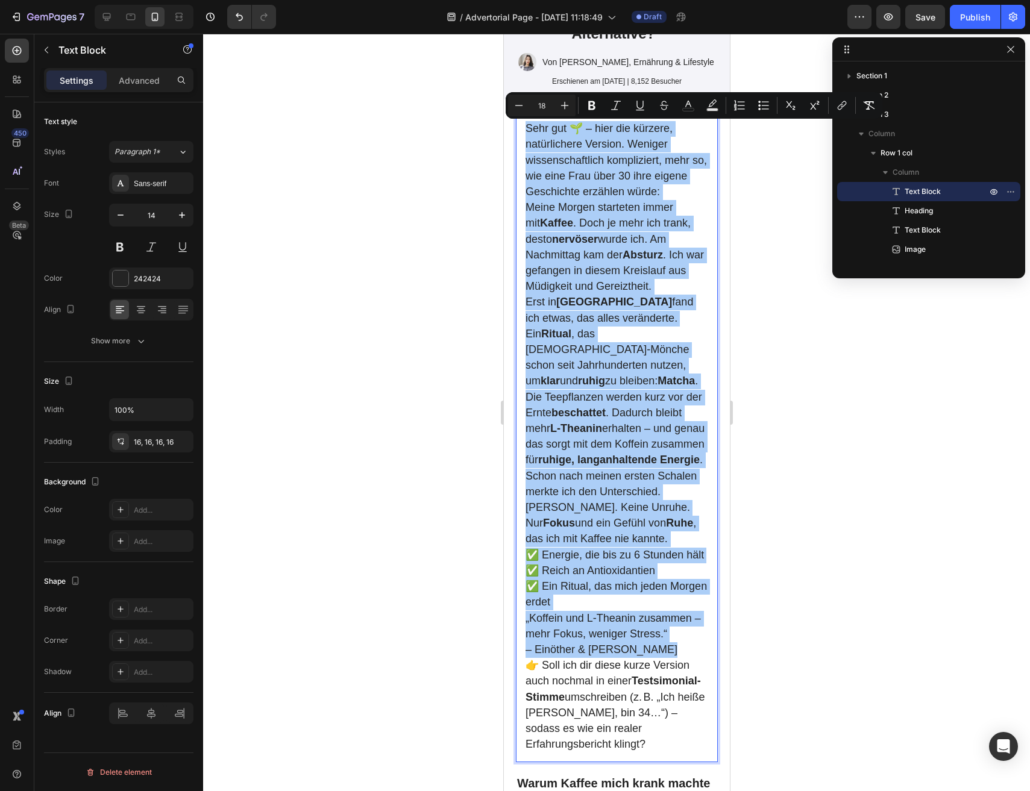
click at [491, 233] on div at bounding box center [616, 413] width 827 height 758
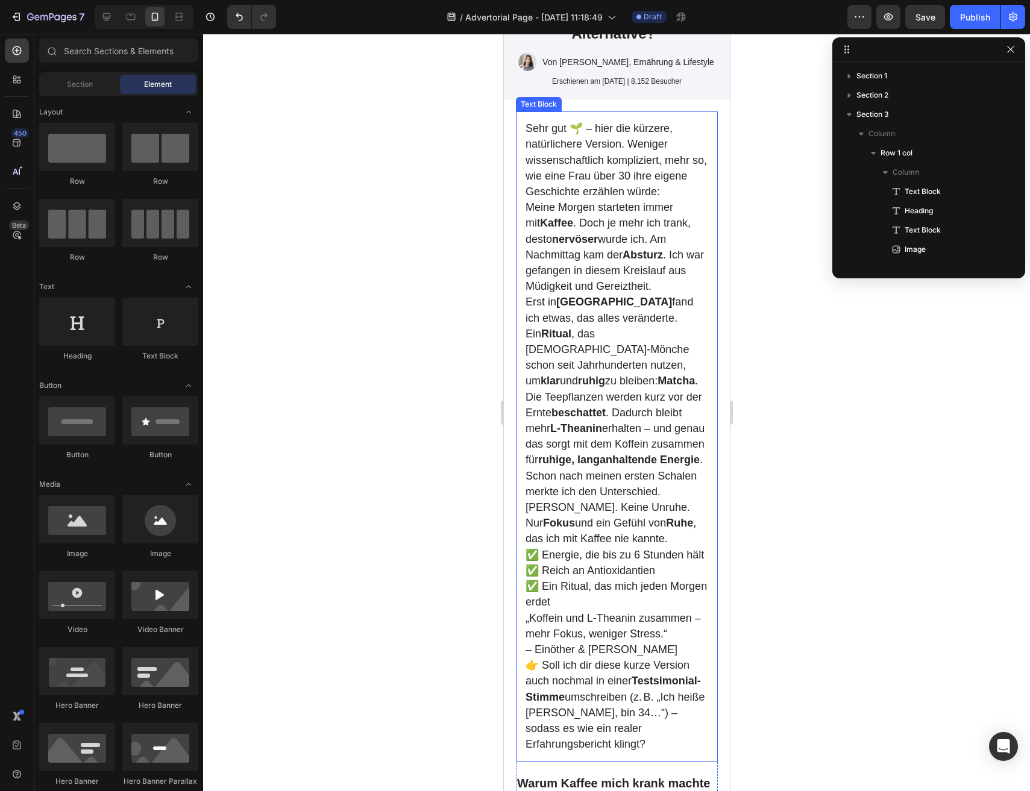
click at [593, 196] on span "Sehr gut 🌱 – hier die kürzere, natürlichere Version. Weniger wissenschaftlich k…" at bounding box center [615, 159] width 181 height 75
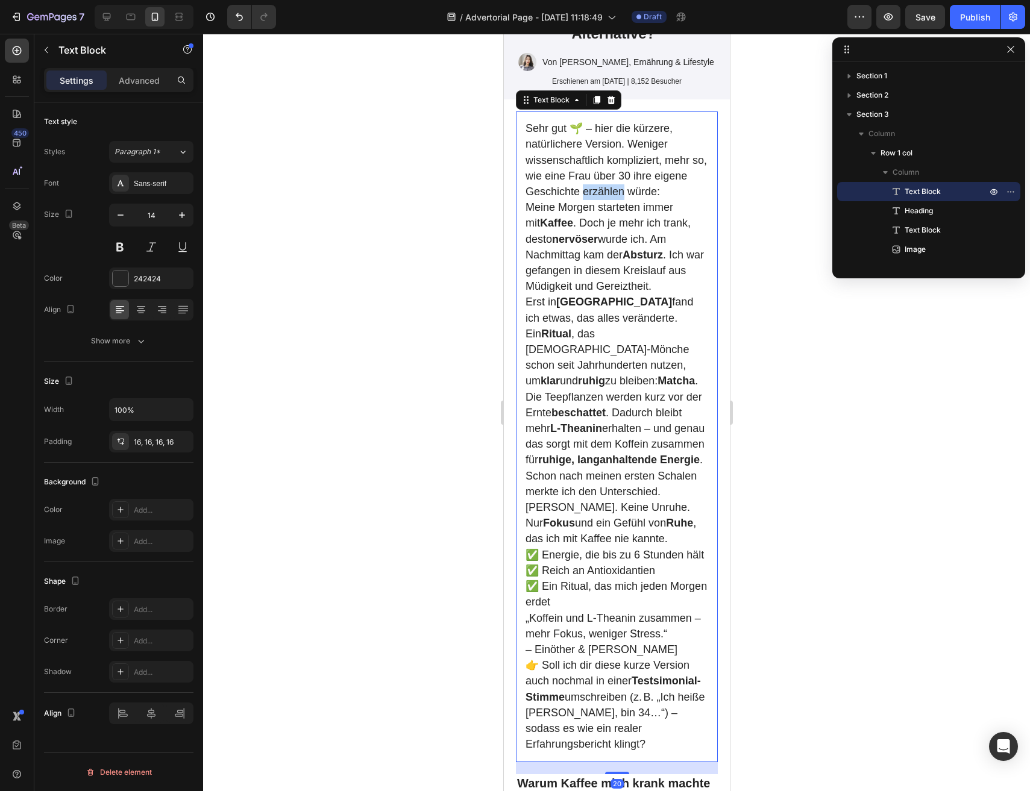
click at [593, 196] on span "Sehr gut 🌱 – hier die kürzere, natürlichere Version. Weniger wissenschaftlich k…" at bounding box center [615, 159] width 181 height 75
click at [627, 219] on p "Meine Morgen starteten immer mit Kaffee . Doch je mehr ich trank, desto nervöse…" at bounding box center [616, 247] width 183 height 95
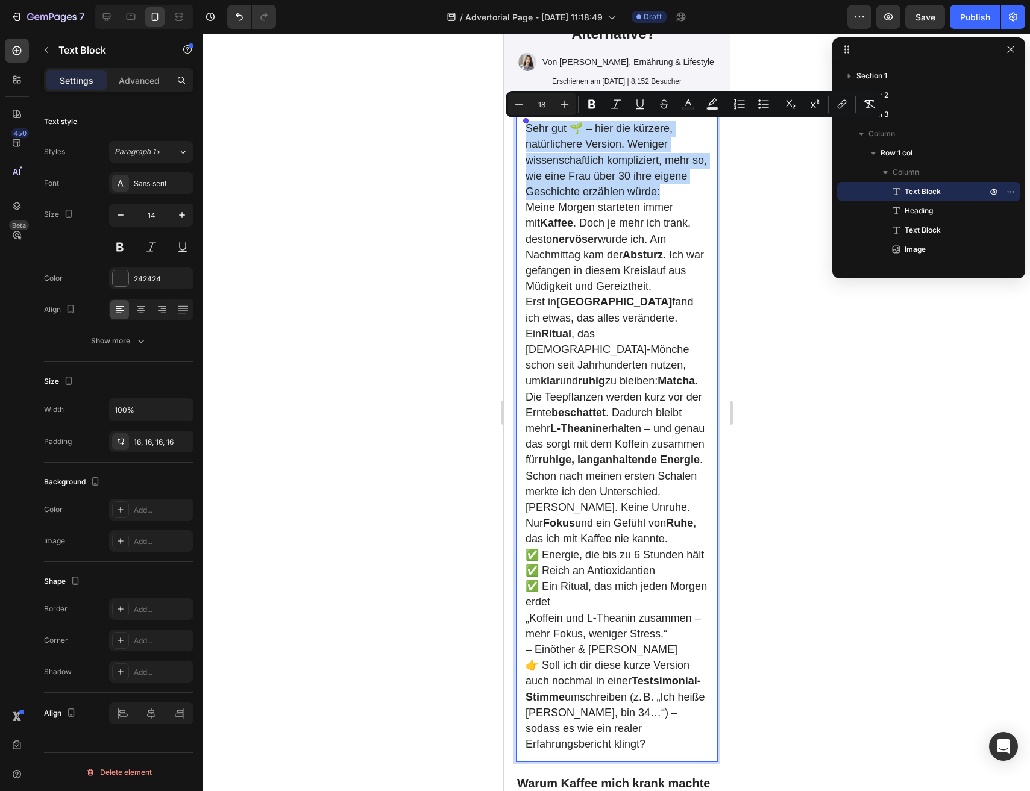
drag, startPoint x: 658, startPoint y: 195, endPoint x: 486, endPoint y: 105, distance: 194.1
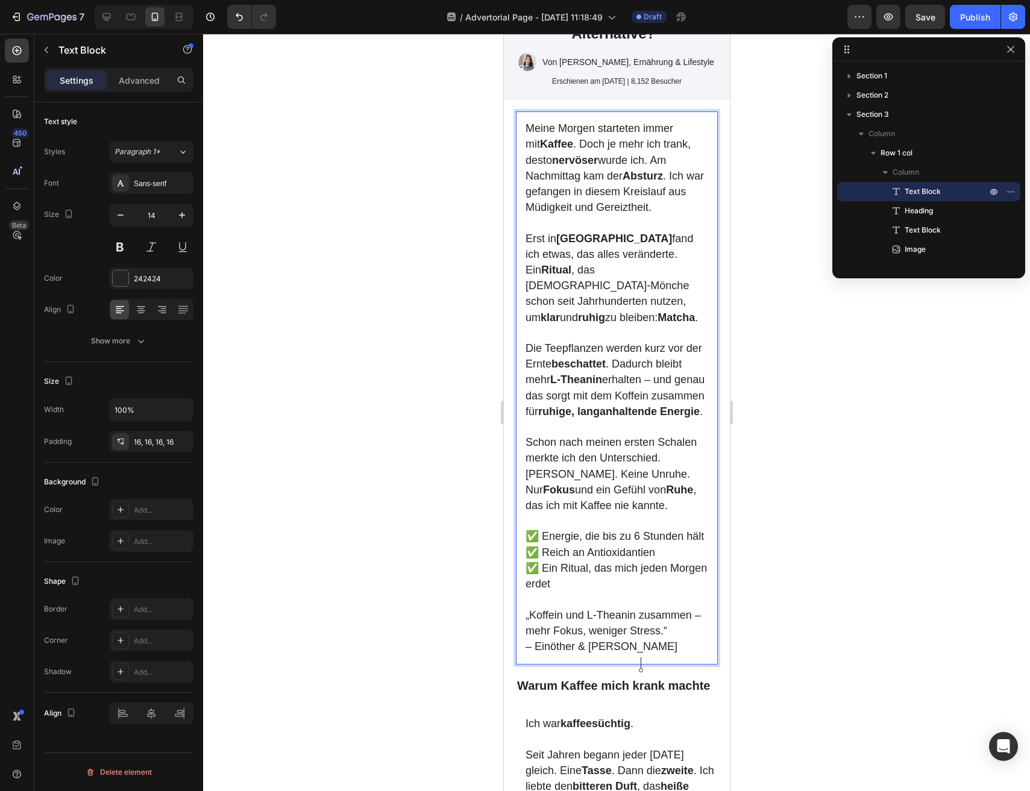
click at [380, 263] on div at bounding box center [616, 413] width 827 height 758
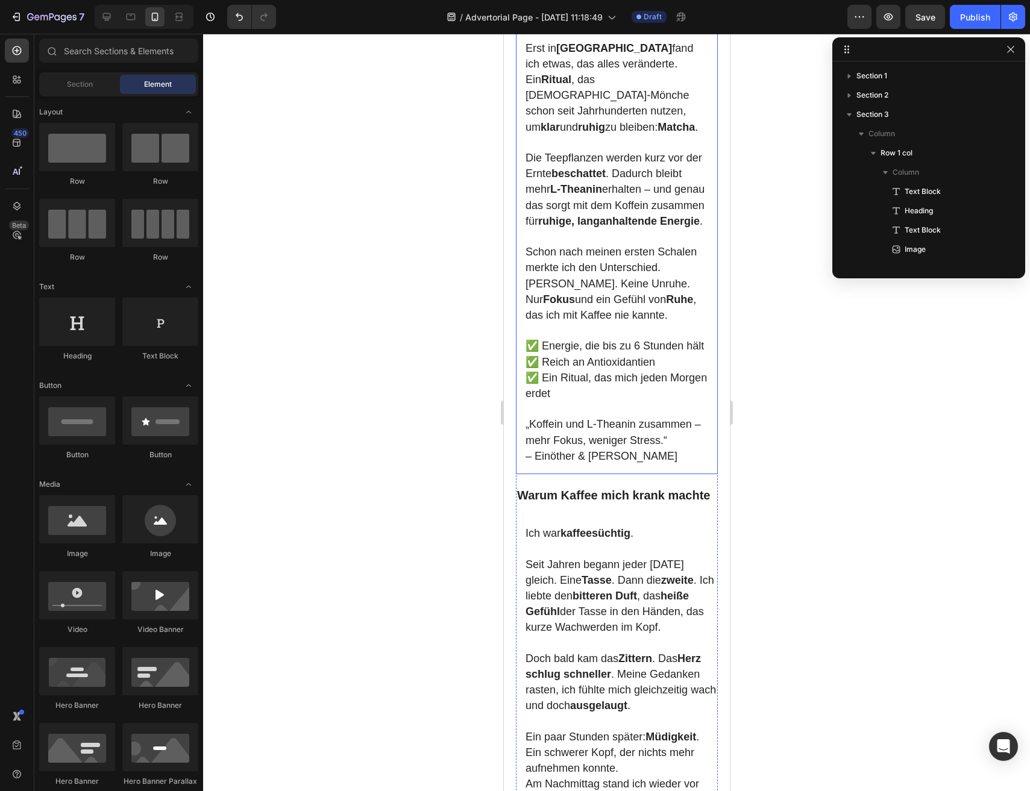
scroll to position [350, 0]
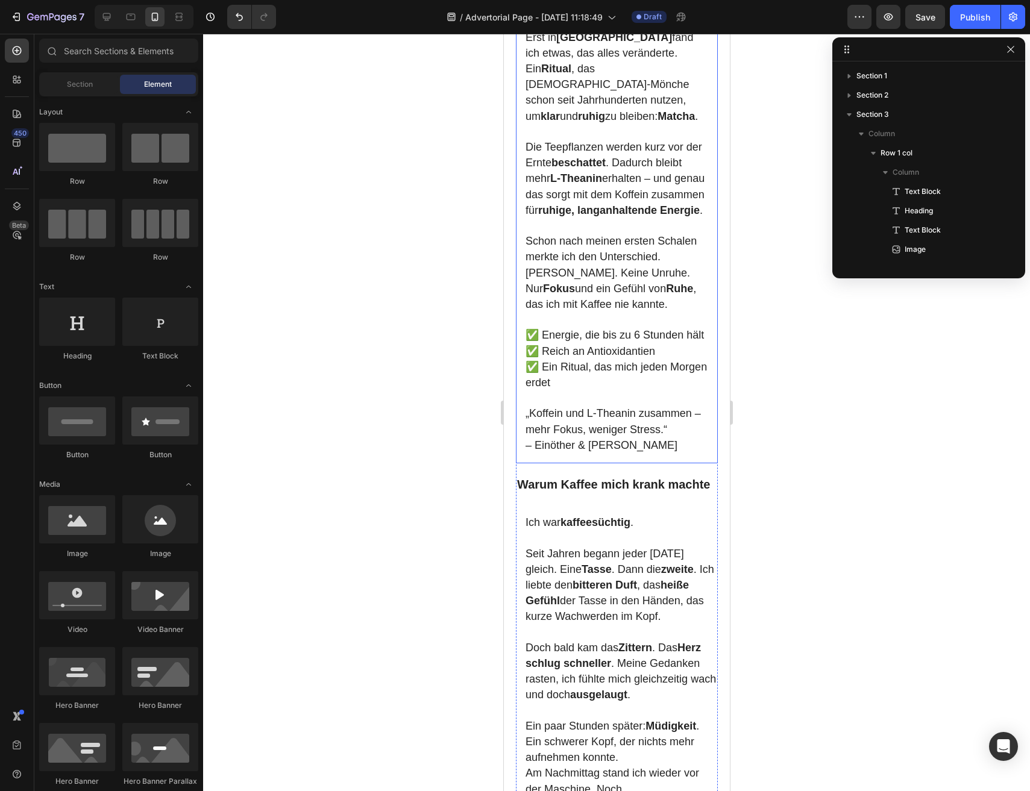
click at [561, 391] on p "✅ Energie, die bis zu 6 Stunden hält ✅ Reich an Antioxidantien ✅ Ein Ritual, da…" at bounding box center [616, 359] width 183 height 63
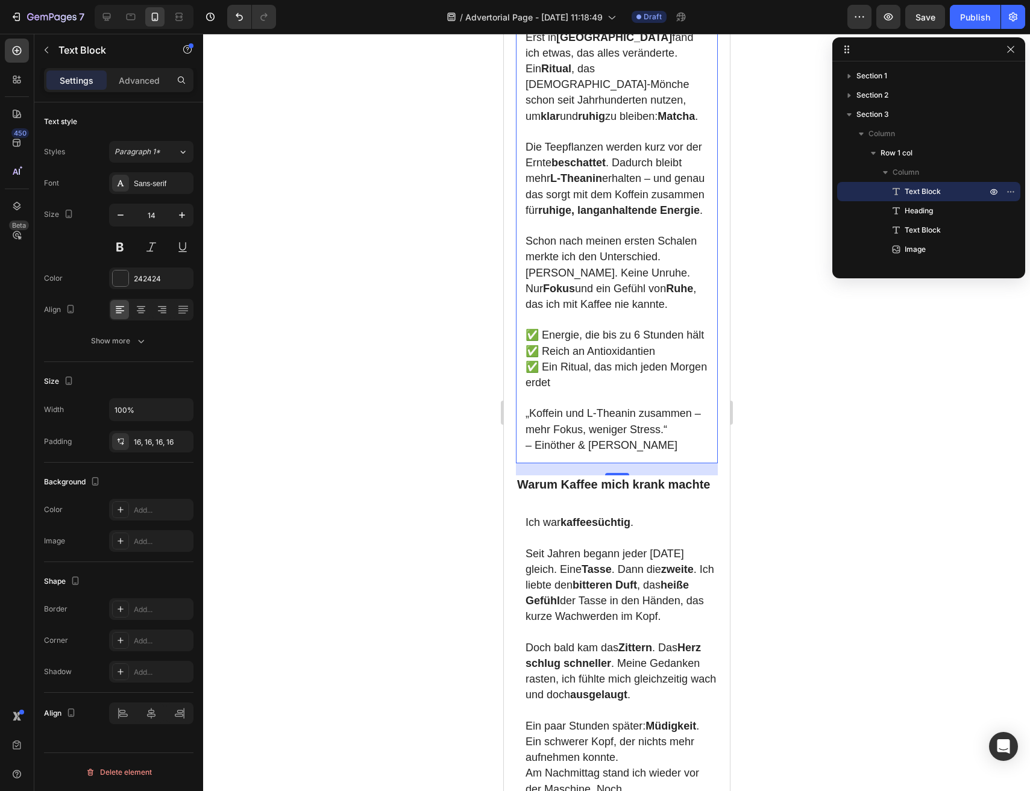
click at [459, 383] on div at bounding box center [616, 413] width 827 height 758
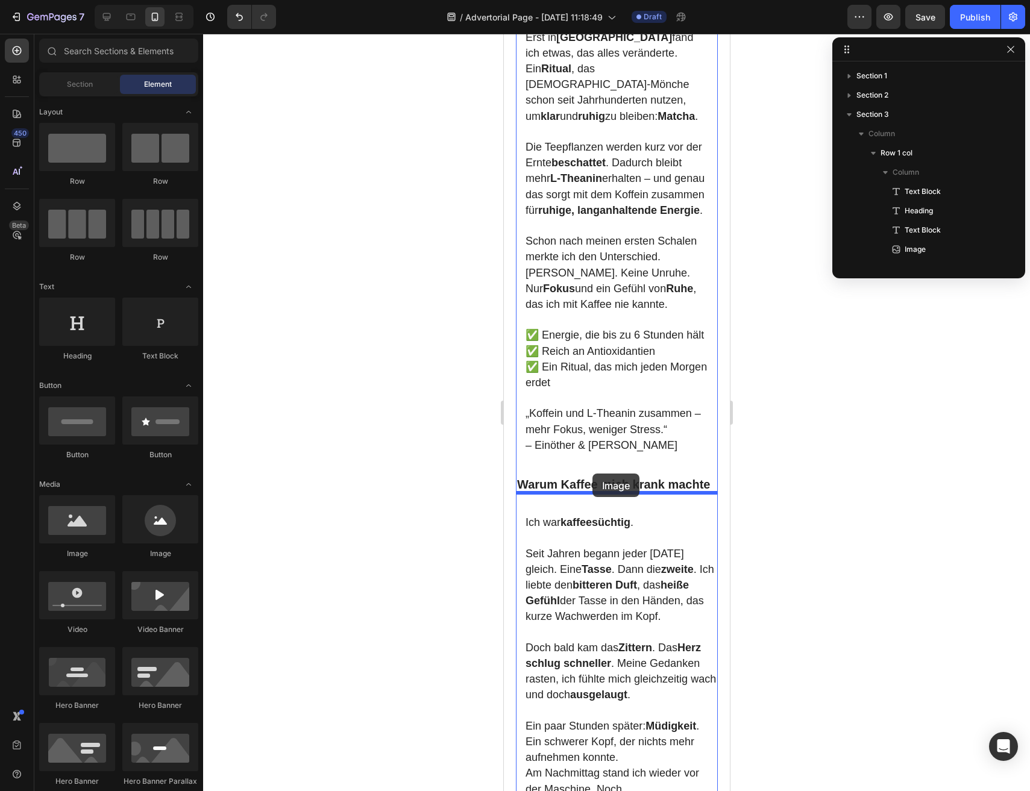
drag, startPoint x: 583, startPoint y: 568, endPoint x: 592, endPoint y: 474, distance: 94.4
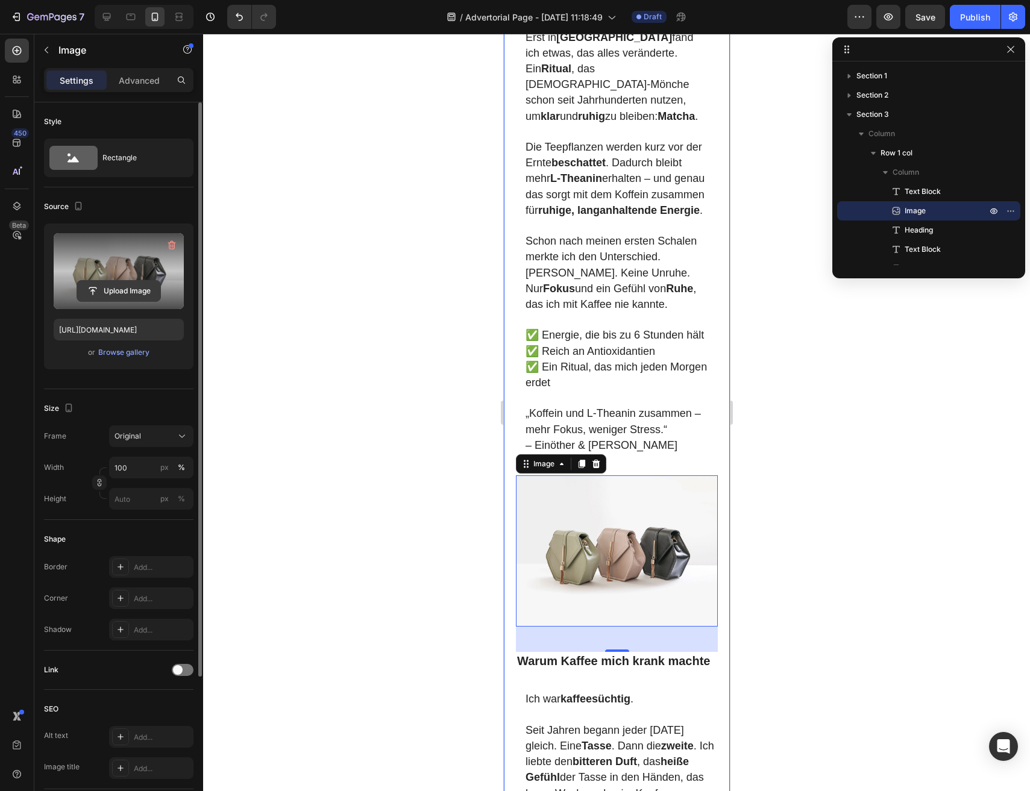
click at [108, 291] on input "file" at bounding box center [118, 291] width 83 height 20
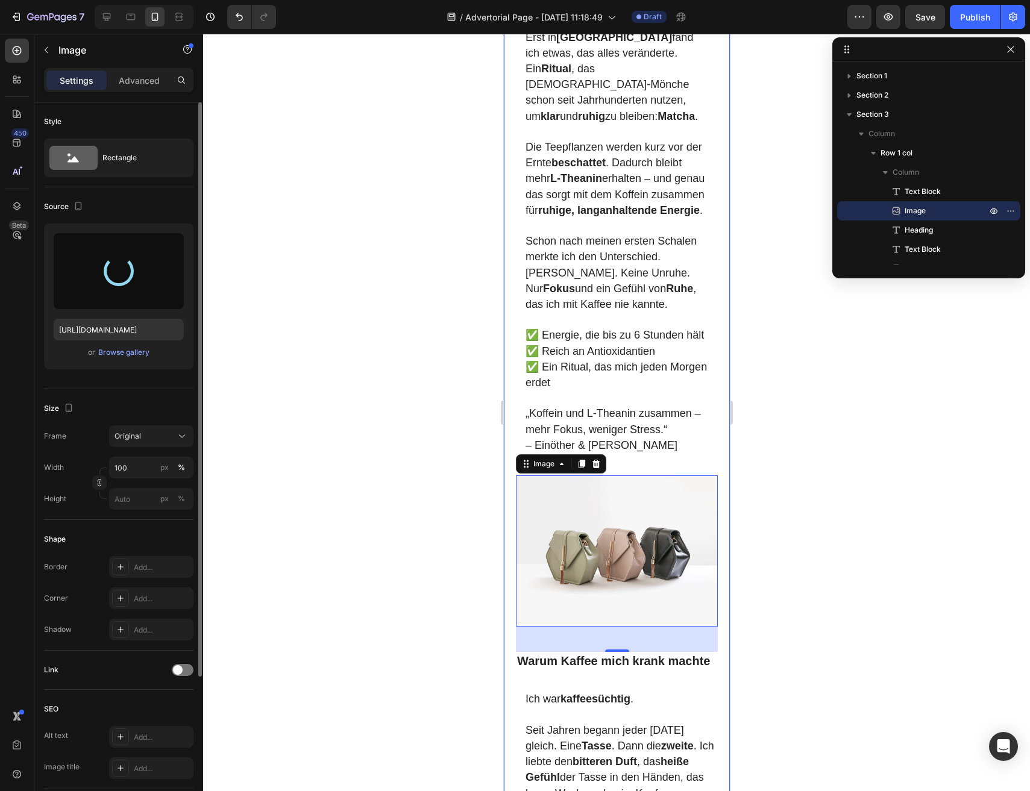
type input "https://cdn.shopify.com/s/files/1/0879/1562/6845/files/gempages_581616054950691…"
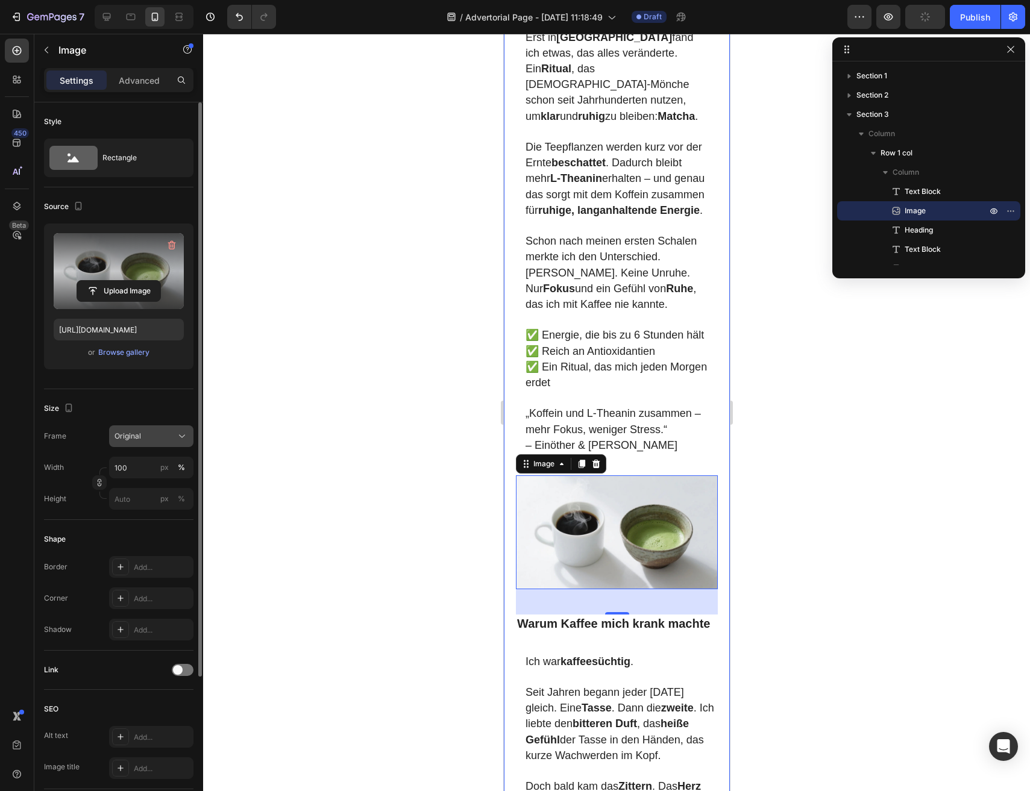
click at [159, 444] on button "Original" at bounding box center [151, 436] width 84 height 22
click at [155, 516] on div "Horizontal" at bounding box center [149, 512] width 70 height 12
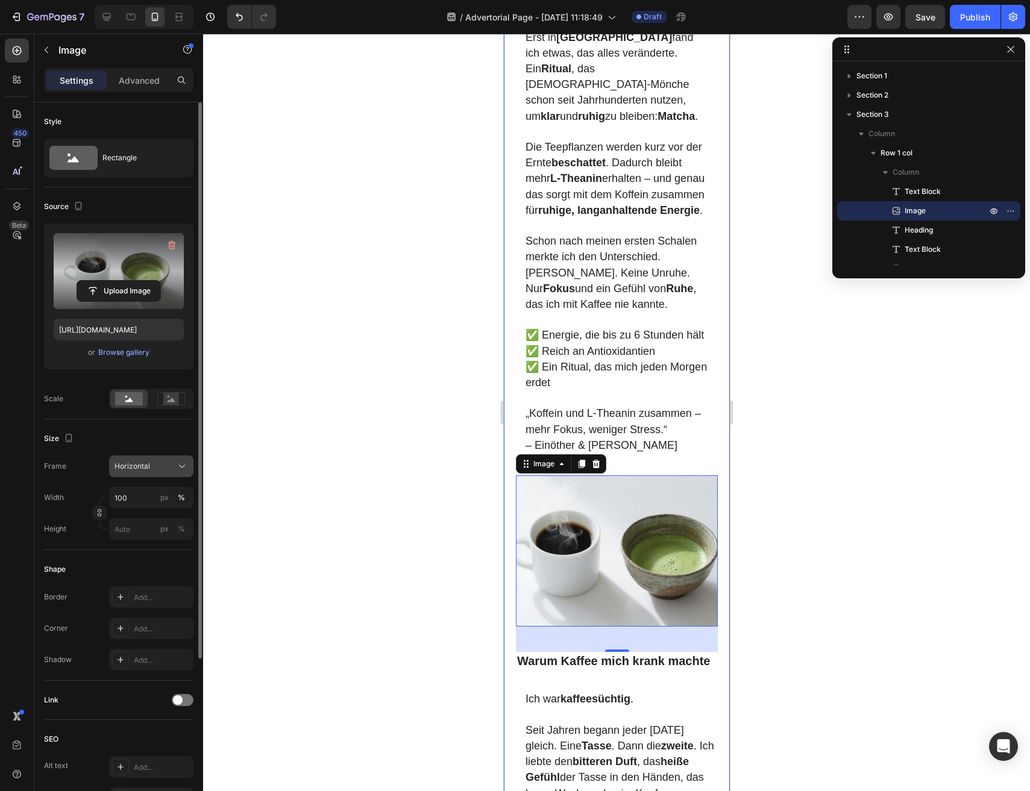
click at [148, 468] on span "Horizontal" at bounding box center [133, 466] width 36 height 11
click at [148, 561] on div "Original" at bounding box center [149, 564] width 70 height 11
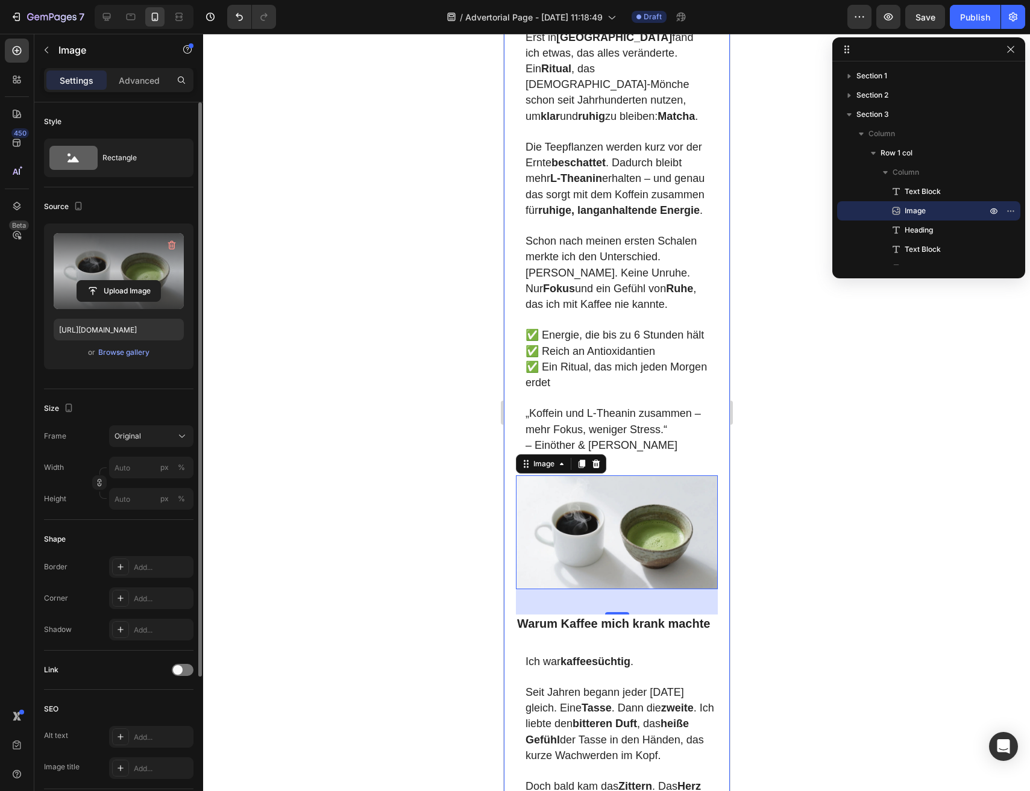
click at [369, 585] on div at bounding box center [616, 413] width 827 height 758
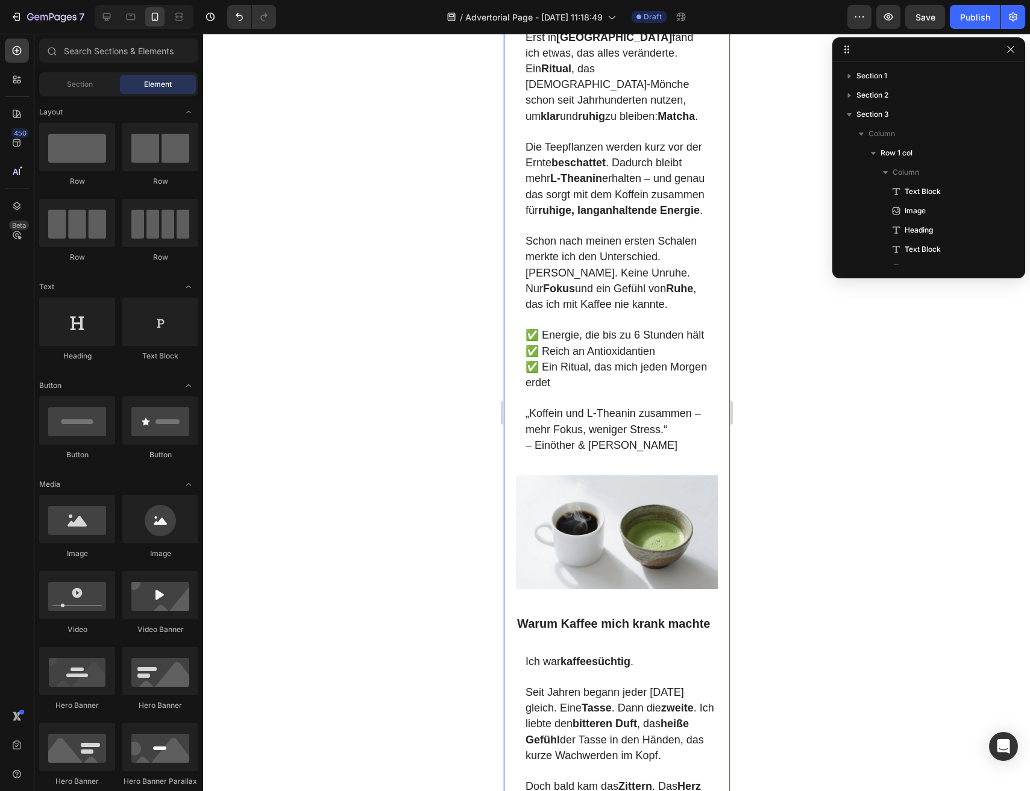
click at [369, 585] on div at bounding box center [616, 413] width 827 height 758
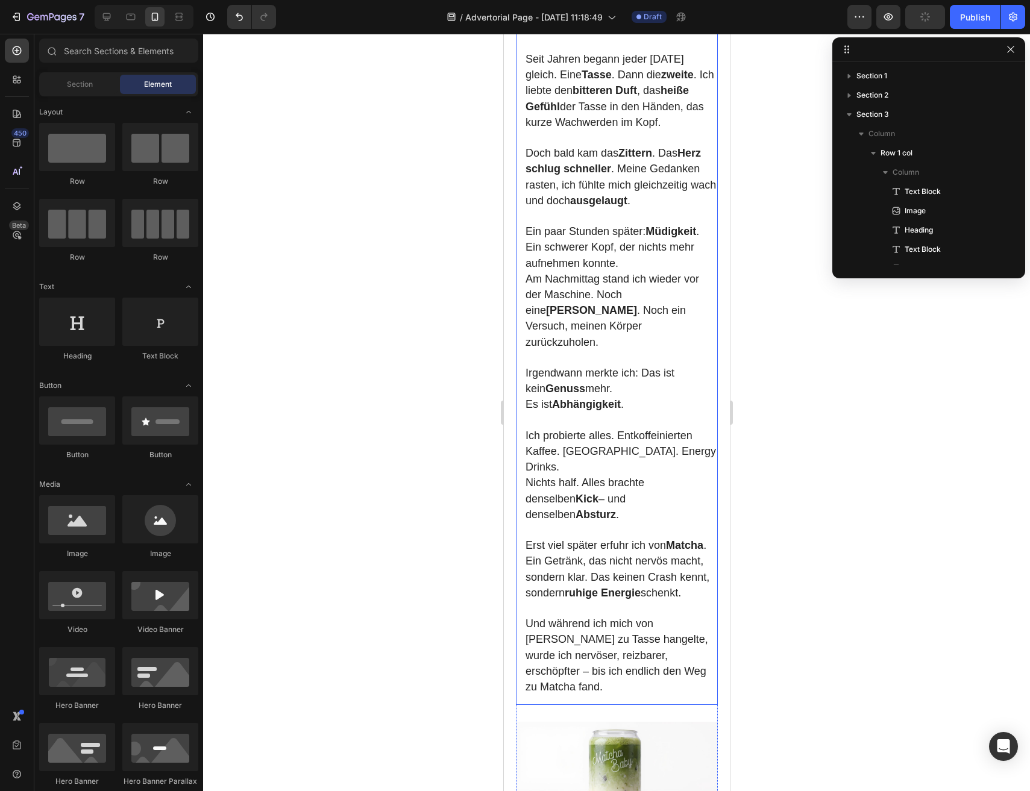
scroll to position [1023, 0]
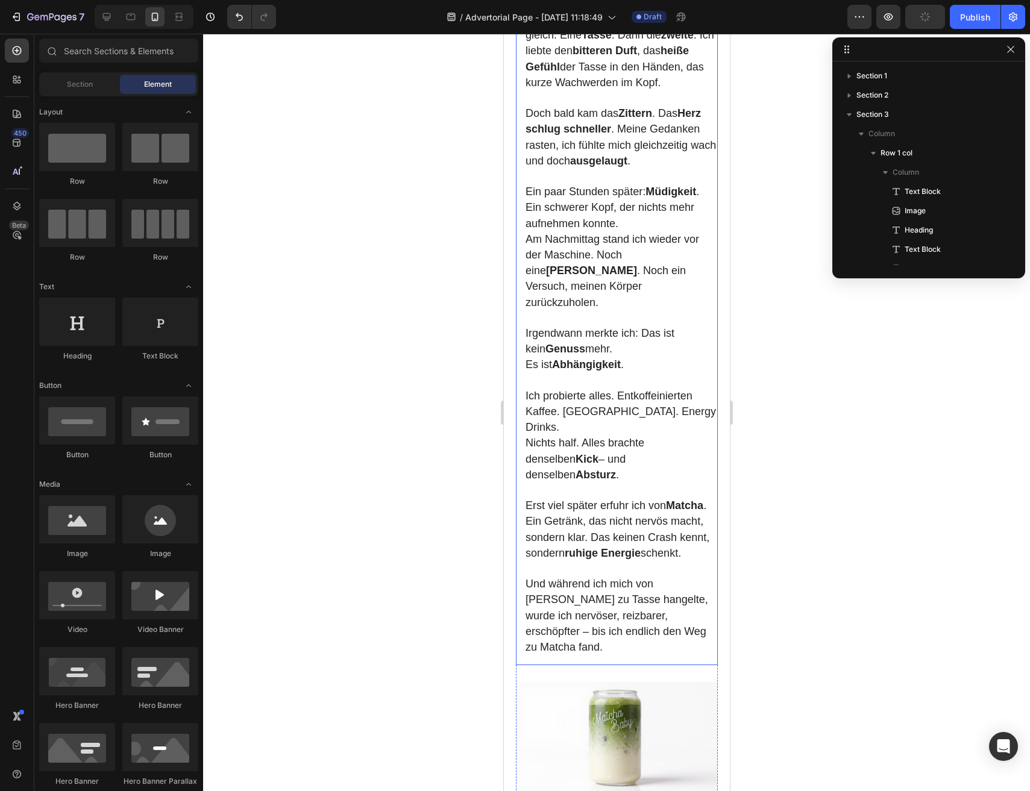
click at [611, 547] on strong "ruhige Energie" at bounding box center [602, 553] width 76 height 12
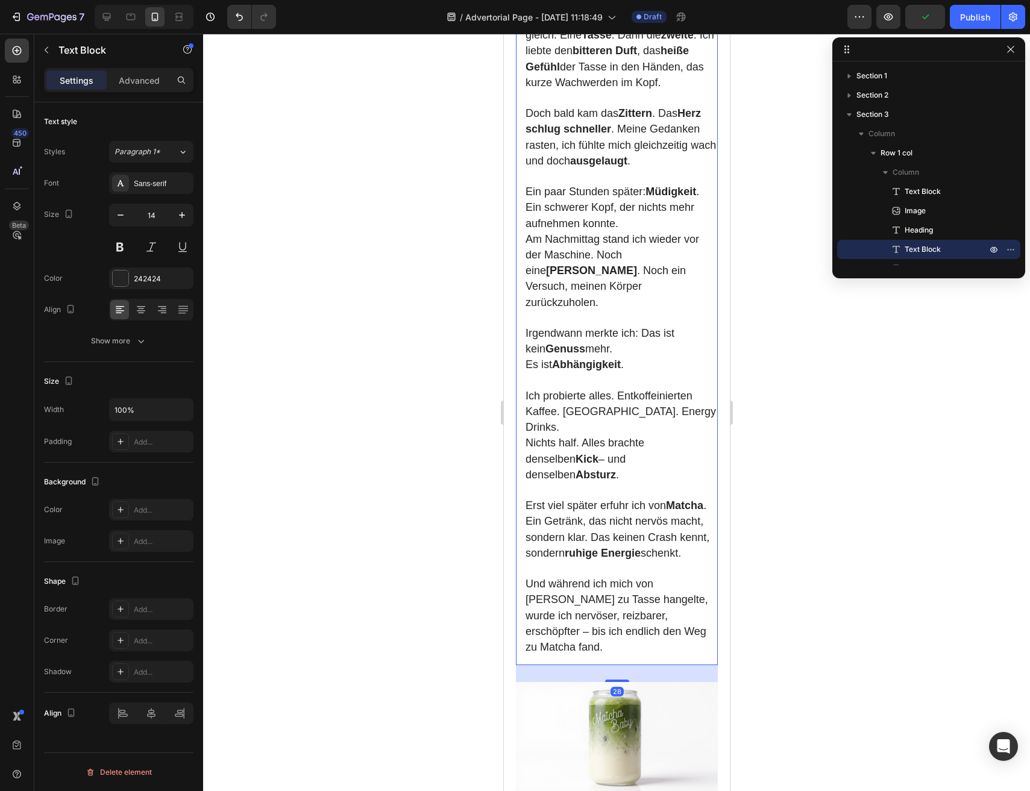
click at [611, 547] on strong "ruhige Energie" at bounding box center [602, 553] width 76 height 12
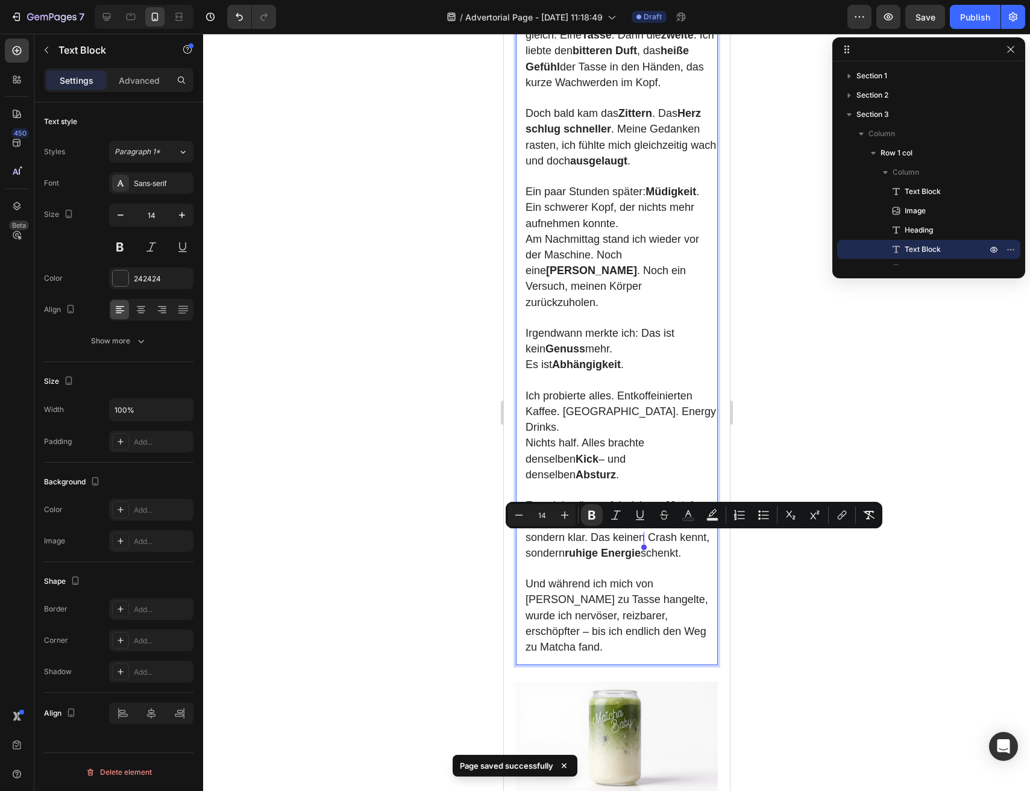
click at [611, 562] on p "Und während ich mich von [PERSON_NAME] zu Tasse hangelte, wurde ich nervöser, r…" at bounding box center [621, 609] width 192 height 94
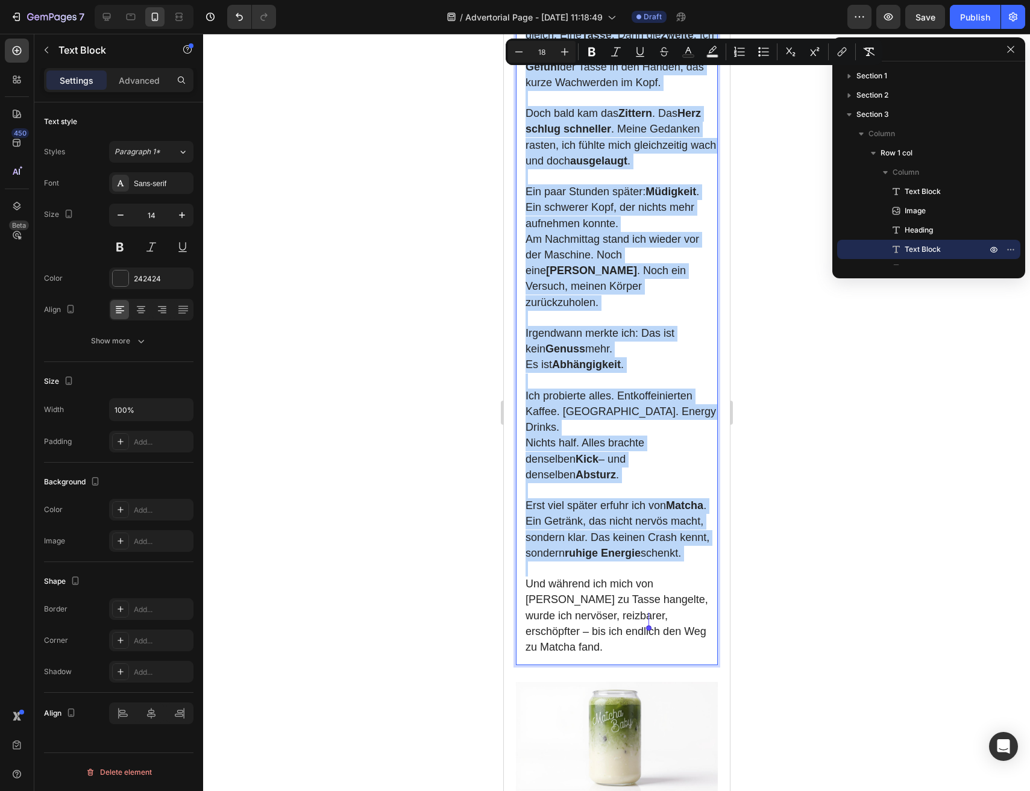
click at [576, 547] on strong "ruhige Energie" at bounding box center [602, 553] width 76 height 12
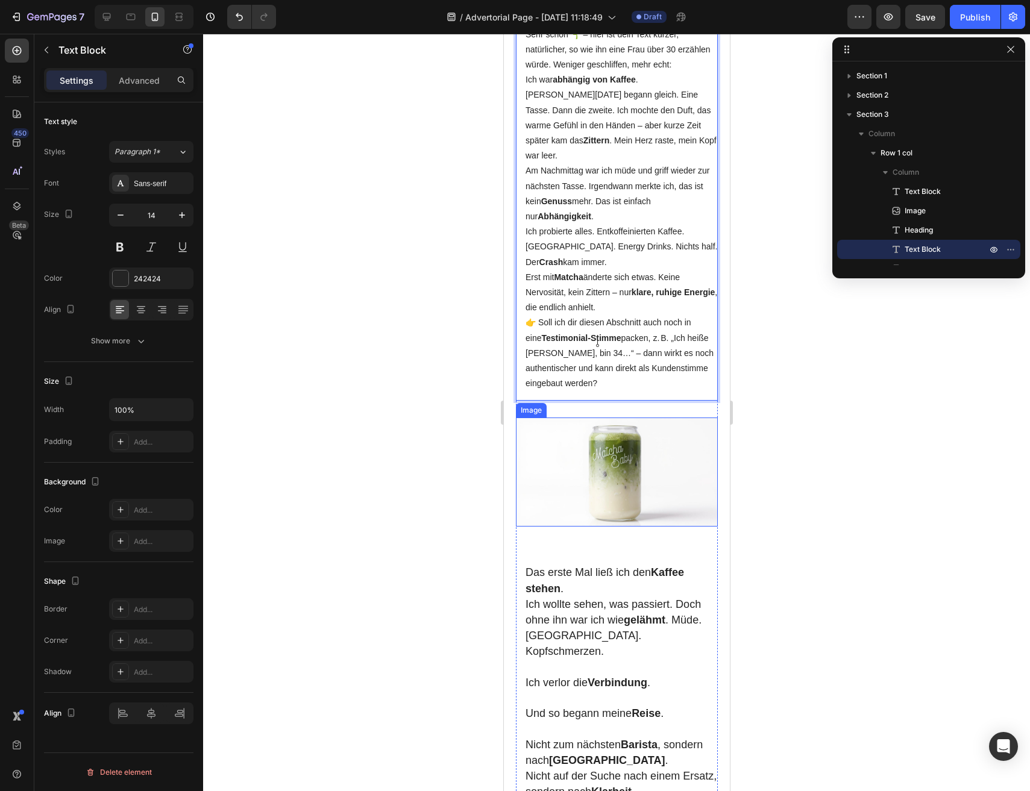
scroll to position [765, 0]
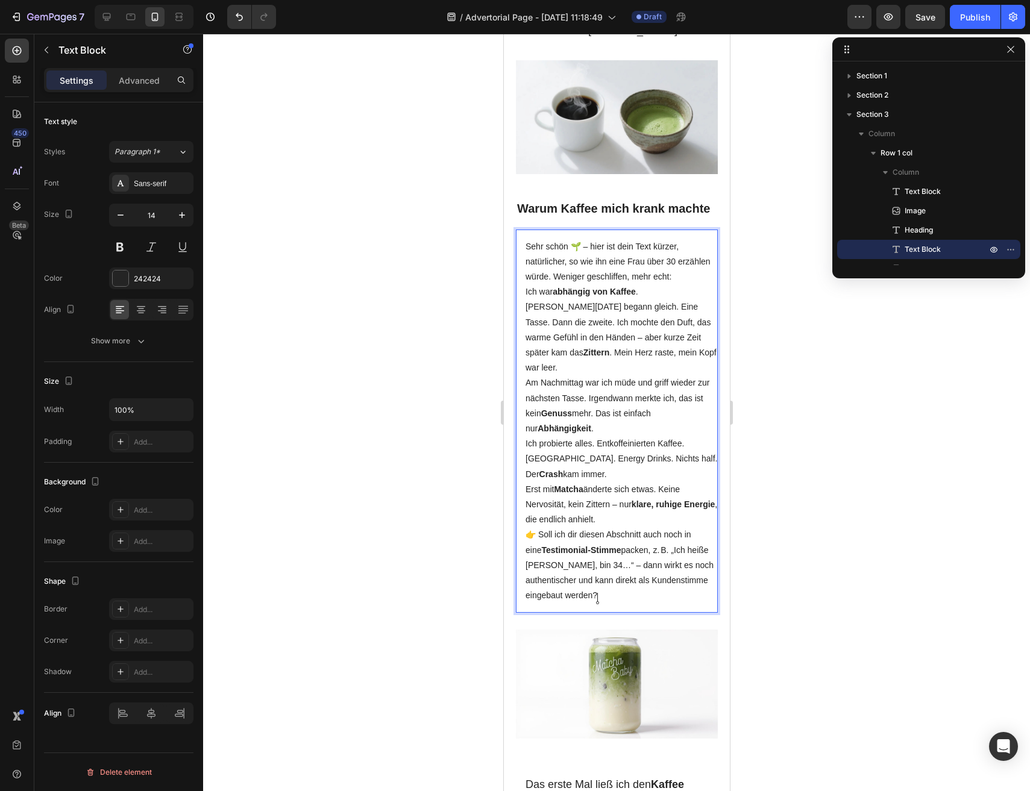
click at [592, 386] on p "Am Nachmittag war ich müde und griff wieder zur nächsten Tasse. Irgendwann merk…" at bounding box center [621, 405] width 192 height 61
click at [427, 384] on div at bounding box center [616, 413] width 827 height 758
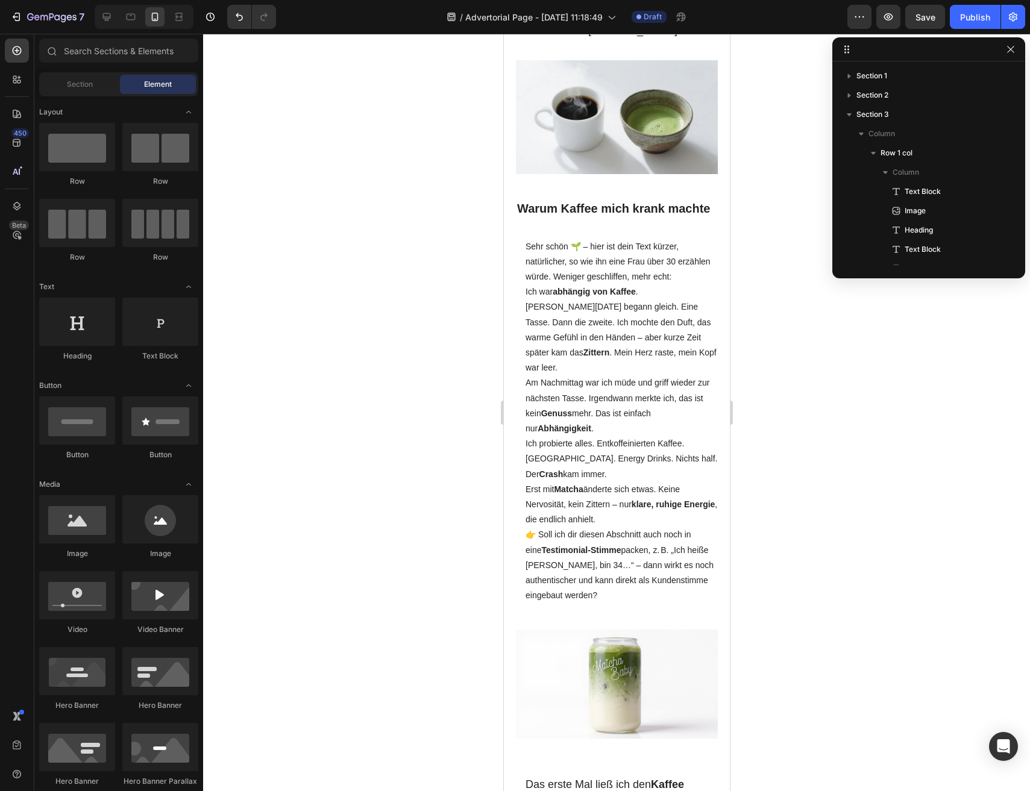
click at [582, 347] on p "Jeder Morgen begann gleich. Eine Tasse. Dann die zweite. Ich mochte den Duft, d…" at bounding box center [621, 338] width 192 height 76
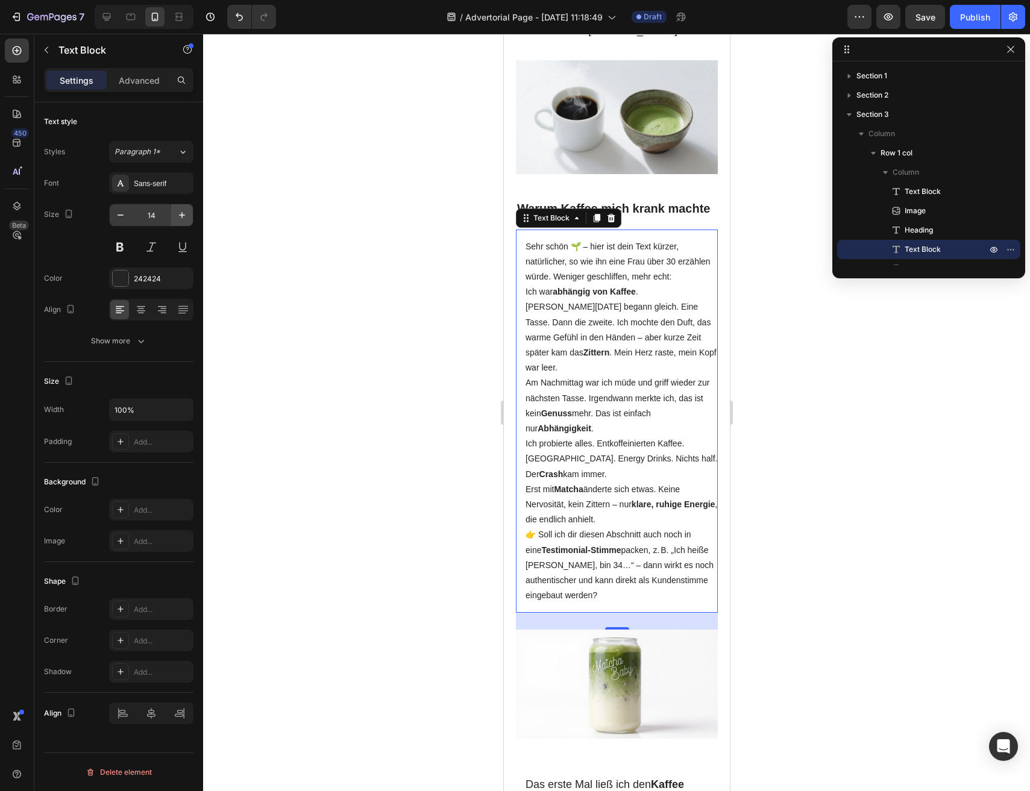
click at [180, 222] on button "button" at bounding box center [182, 215] width 22 height 22
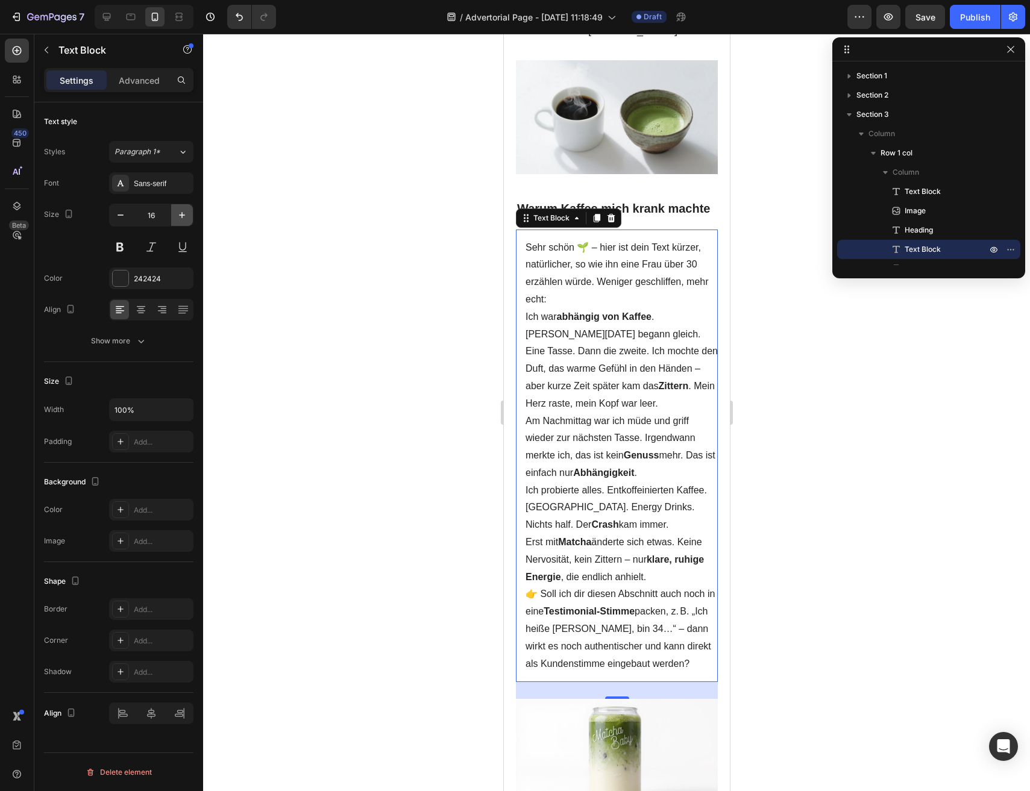
click at [180, 222] on button "button" at bounding box center [182, 215] width 22 height 22
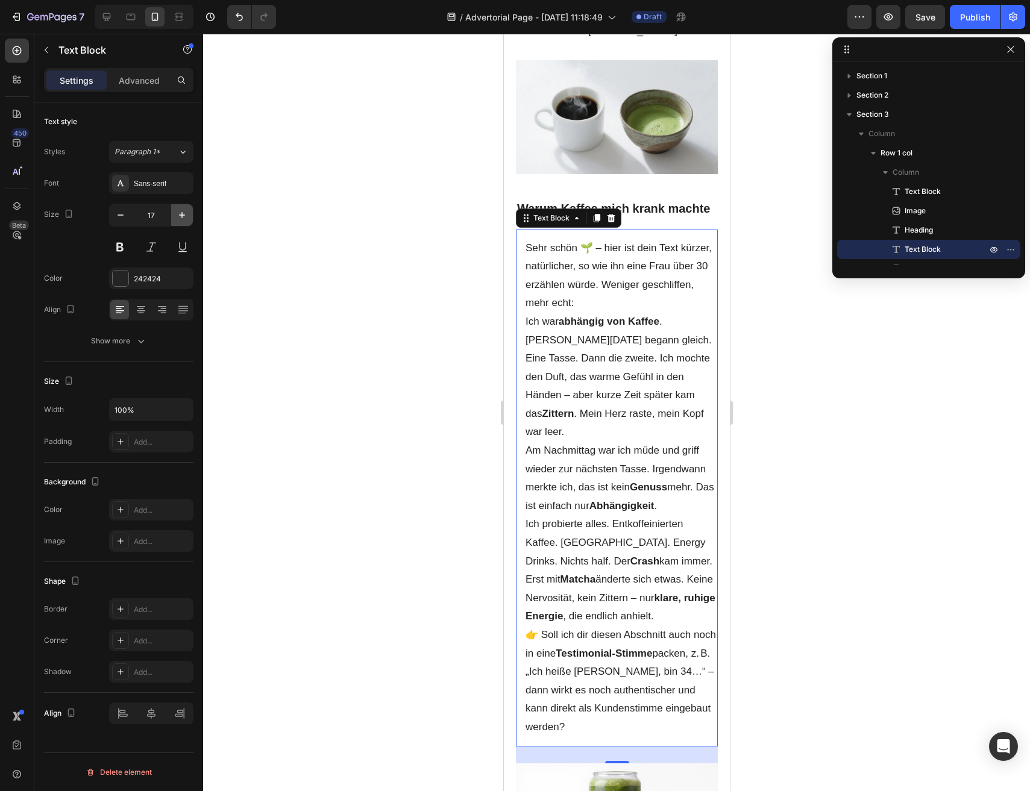
click at [180, 222] on button "button" at bounding box center [182, 215] width 22 height 22
type input "18"
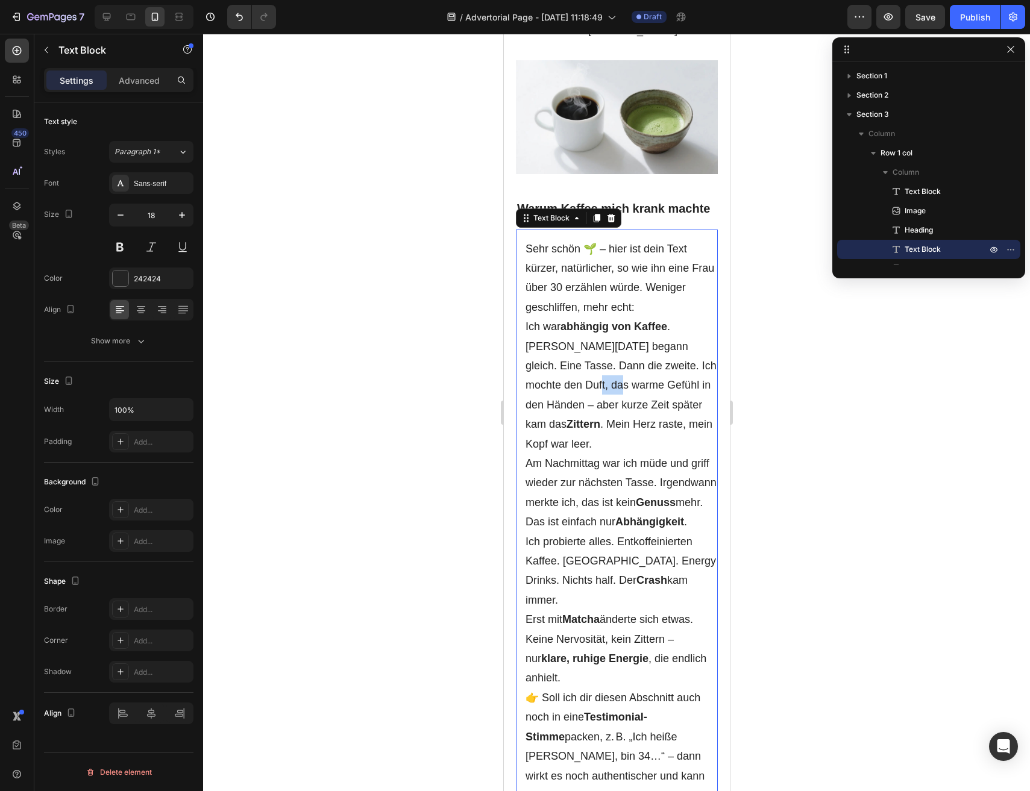
click at [572, 398] on p "Jeder Morgen begann gleich. Eine Tasse. Dann die zweite. Ich mochte den Duft, d…" at bounding box center [621, 395] width 192 height 117
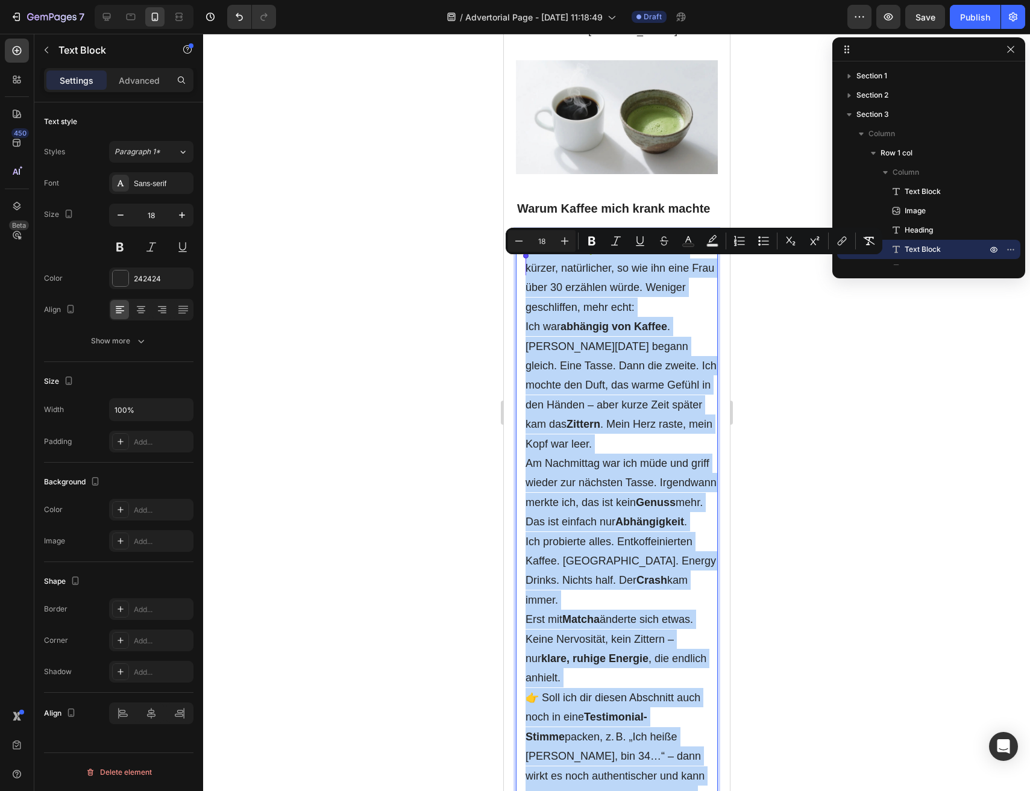
click at [612, 336] on p "Ich war abhängig von Kaffee ." at bounding box center [621, 326] width 192 height 19
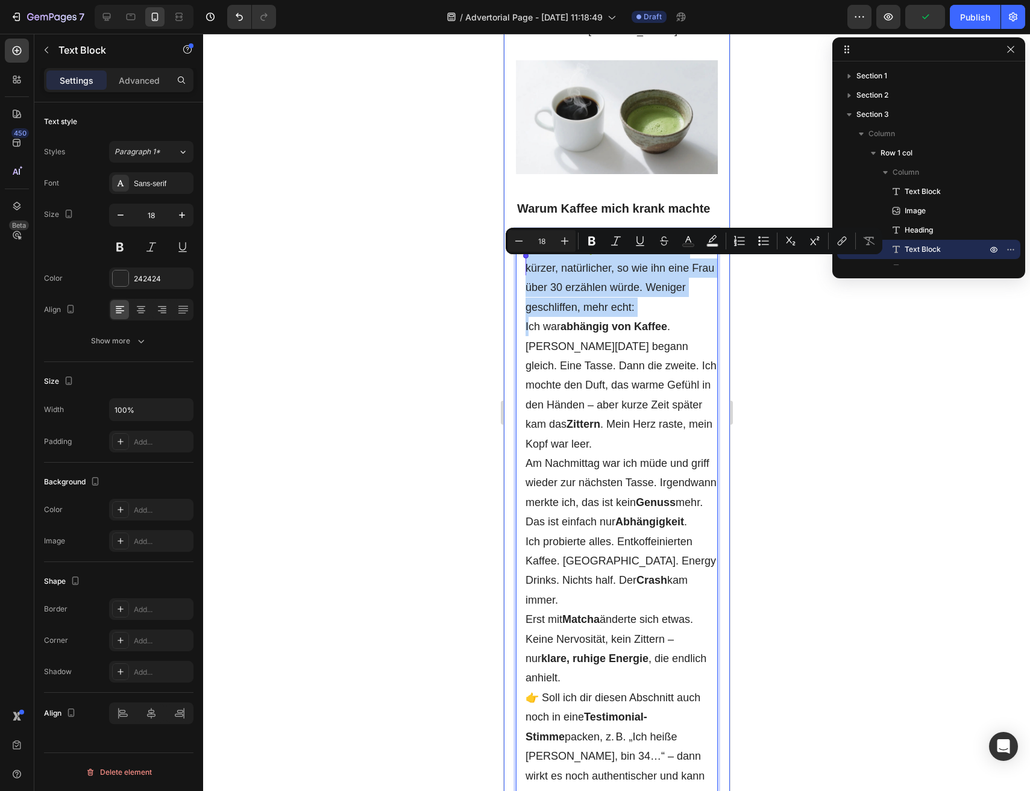
drag, startPoint x: 527, startPoint y: 347, endPoint x: 512, endPoint y: 263, distance: 85.1
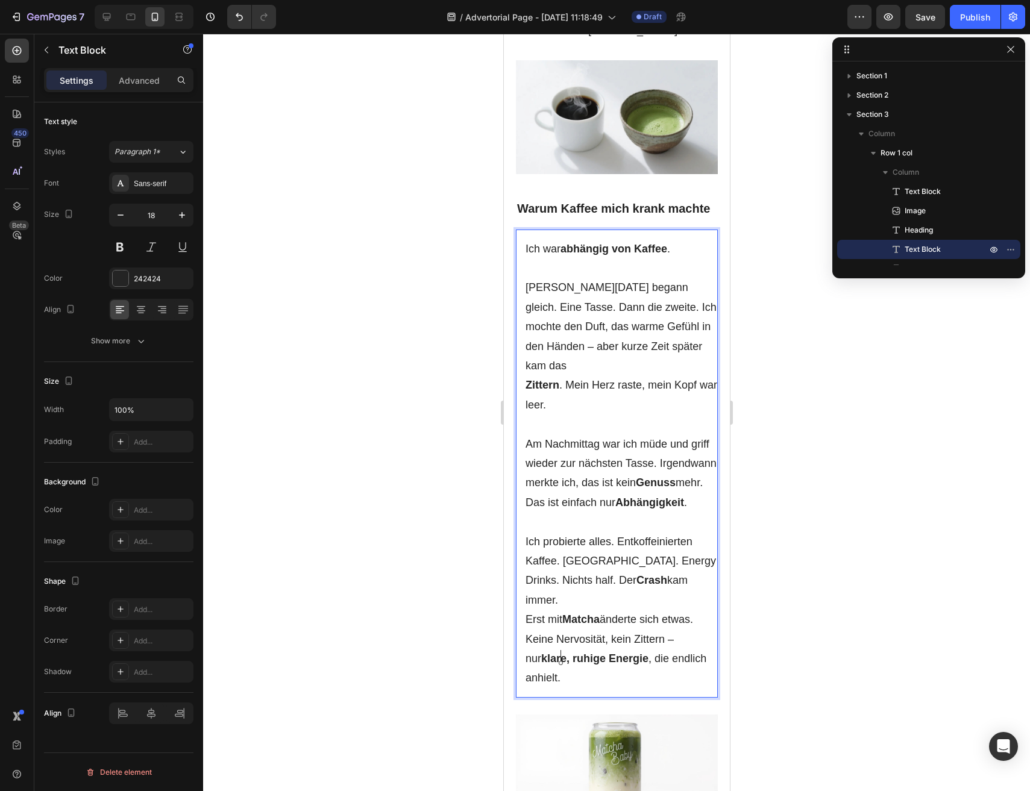
click at [641, 322] on p "Jeder Morgen begann gleich. Eine Tasse. Dann die zweite. Ich mochte den Duft, d…" at bounding box center [621, 327] width 192 height 98
click at [762, 351] on div at bounding box center [616, 413] width 827 height 758
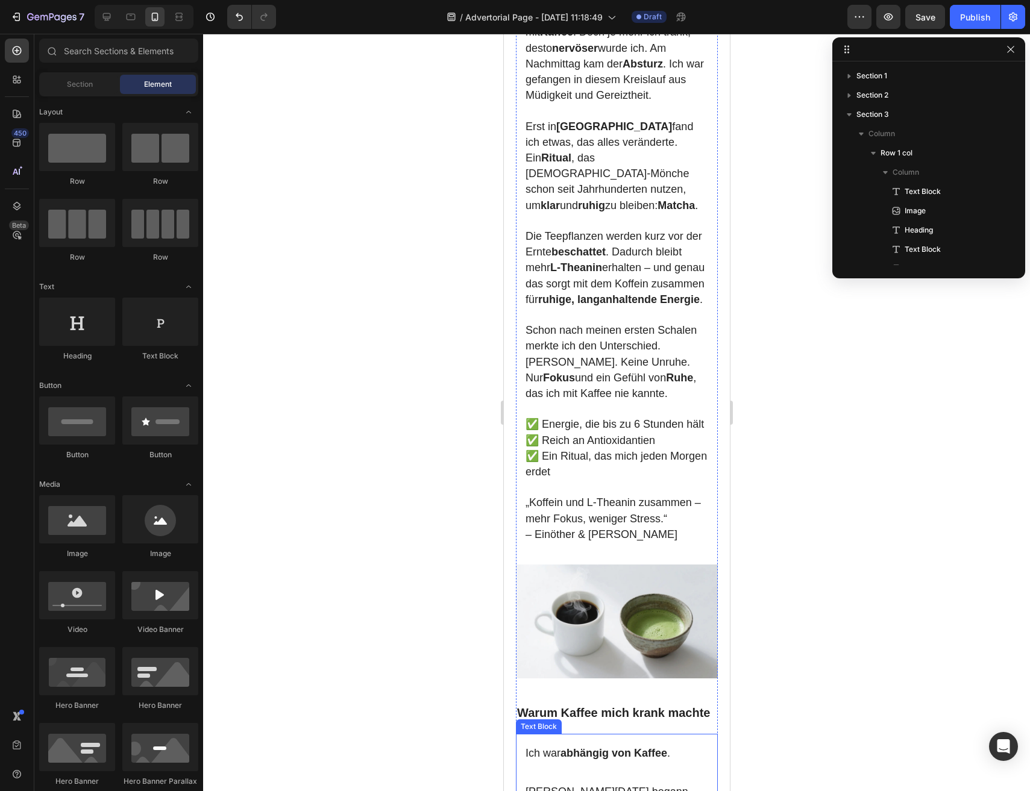
scroll to position [237, 0]
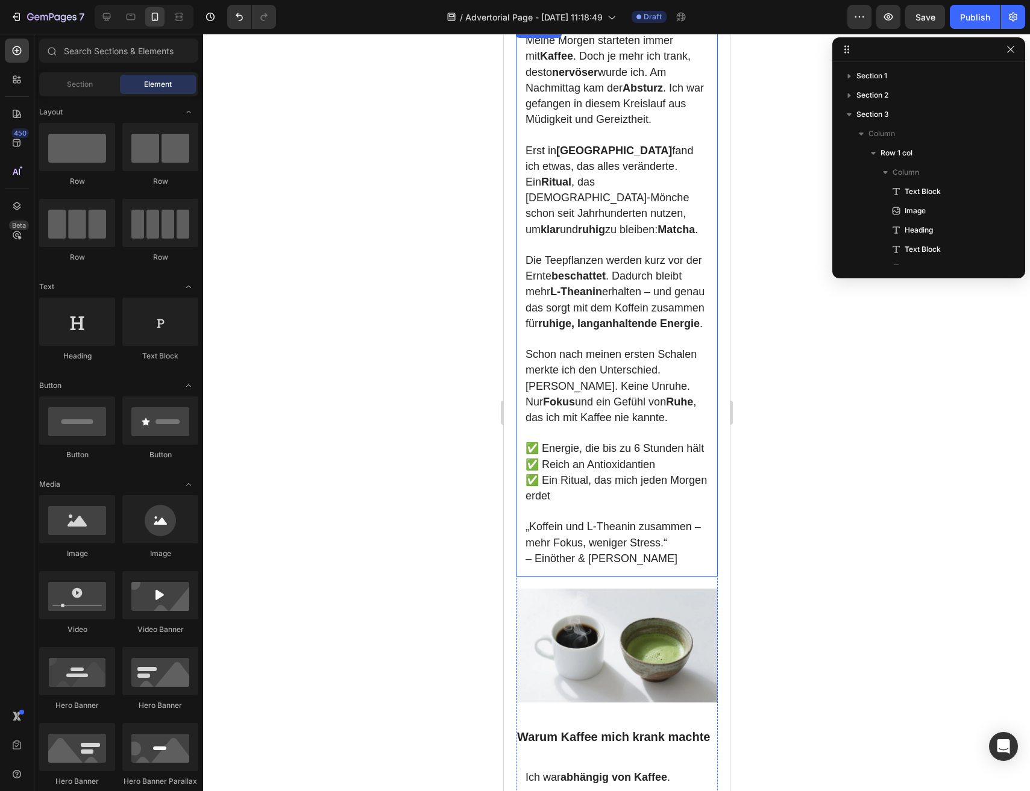
click at [582, 321] on span "Die Teepflanzen werden kurz vor der Ernte beschattet . Dadurch bleibt mehr L‑Th…" at bounding box center [614, 291] width 179 height 75
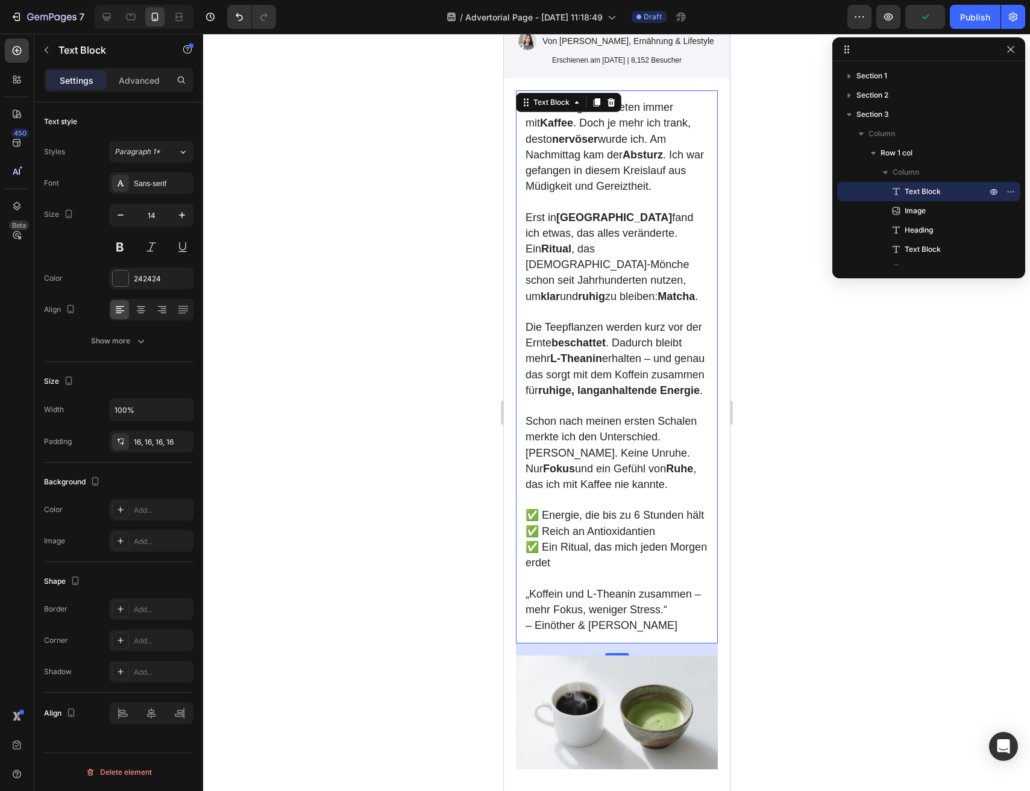
scroll to position [163, 0]
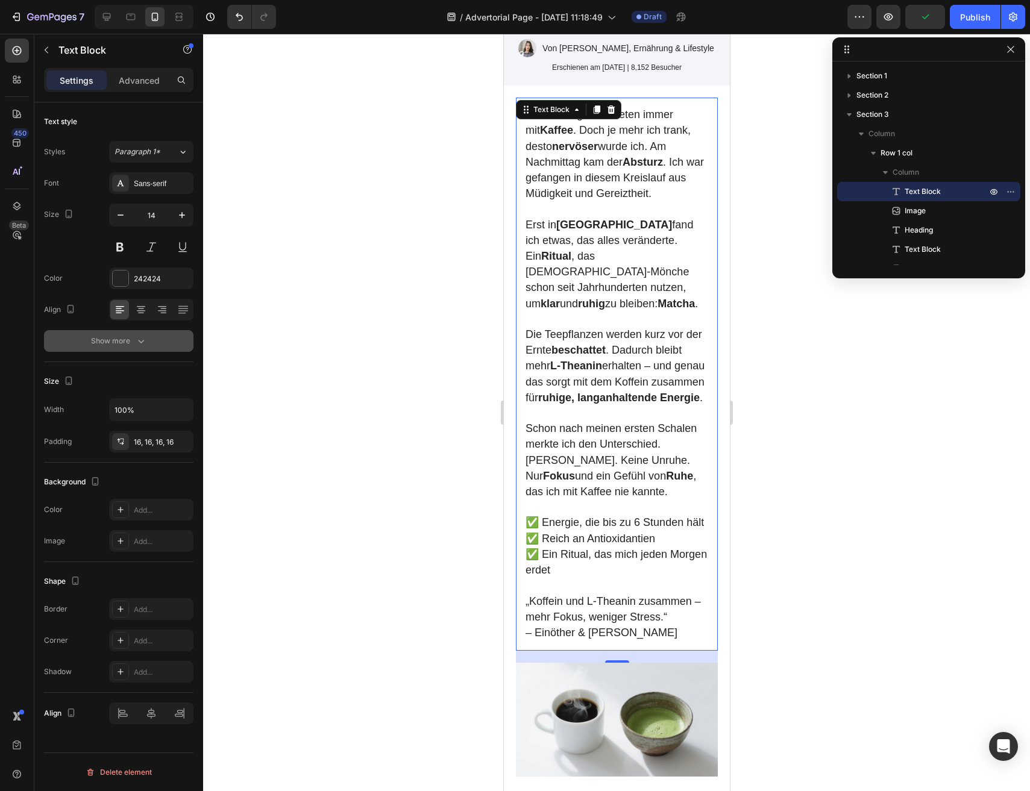
click at [121, 341] on div "Show more" at bounding box center [119, 341] width 56 height 12
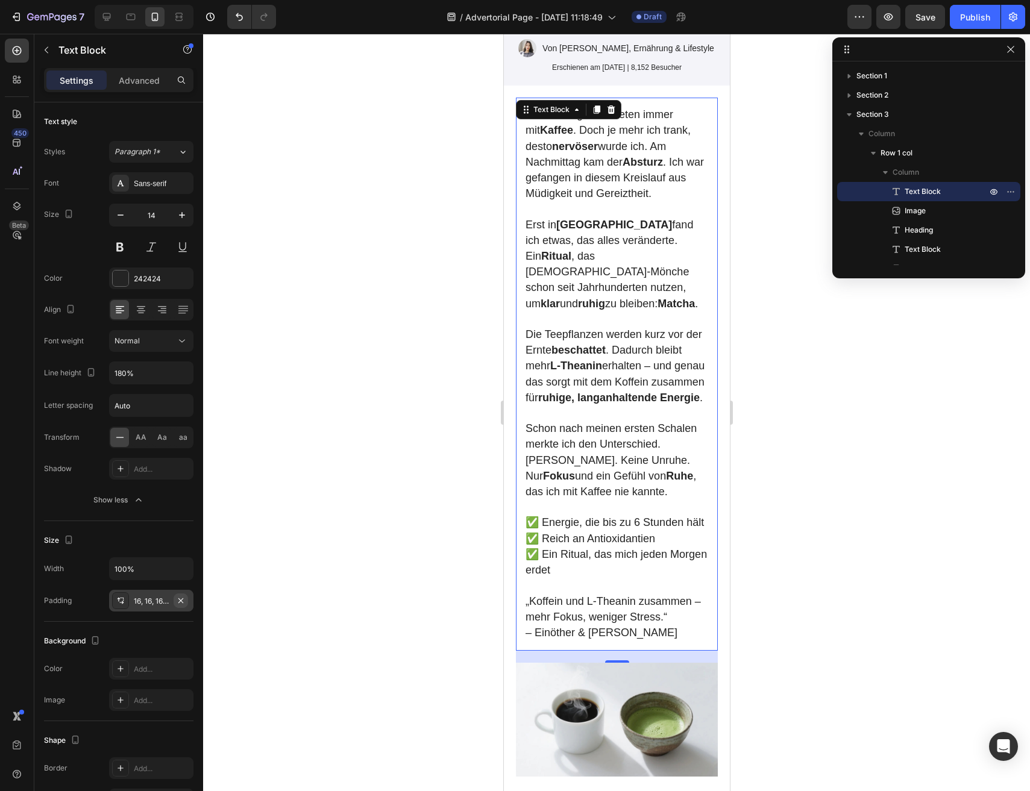
click at [184, 603] on icon "button" at bounding box center [181, 601] width 10 height 10
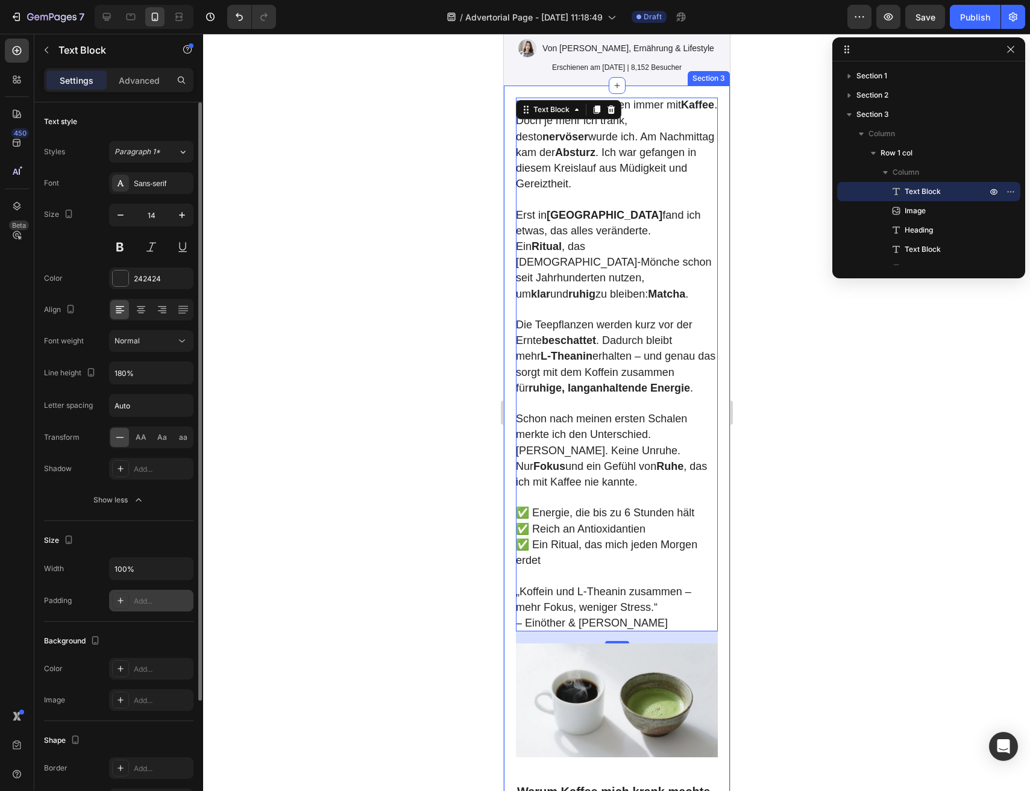
click at [416, 458] on div at bounding box center [616, 413] width 827 height 758
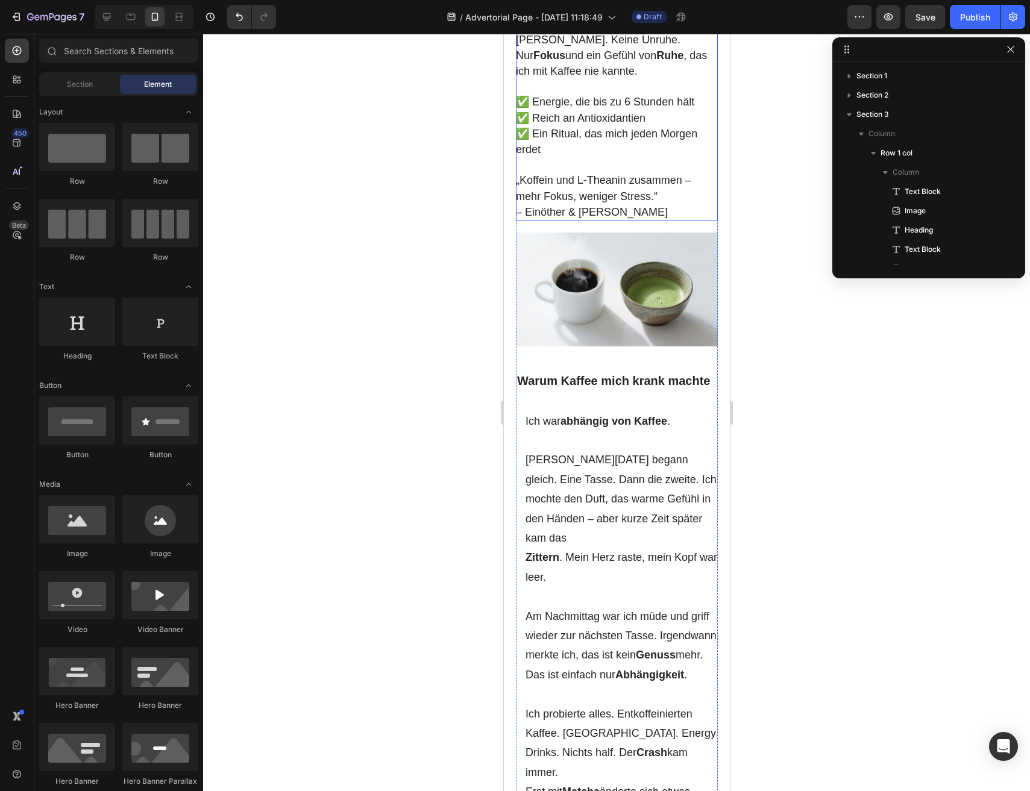
scroll to position [623, 0]
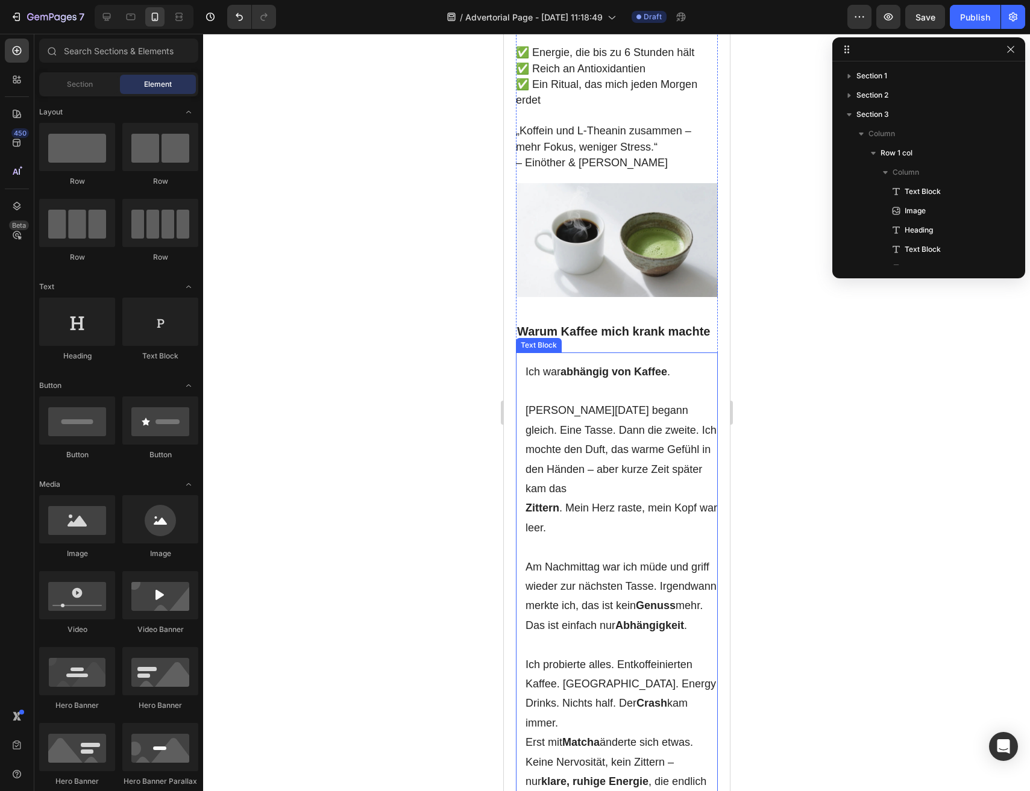
click at [570, 501] on p "Zittern . Mein Herz raste, mein Kopf war leer." at bounding box center [621, 517] width 192 height 39
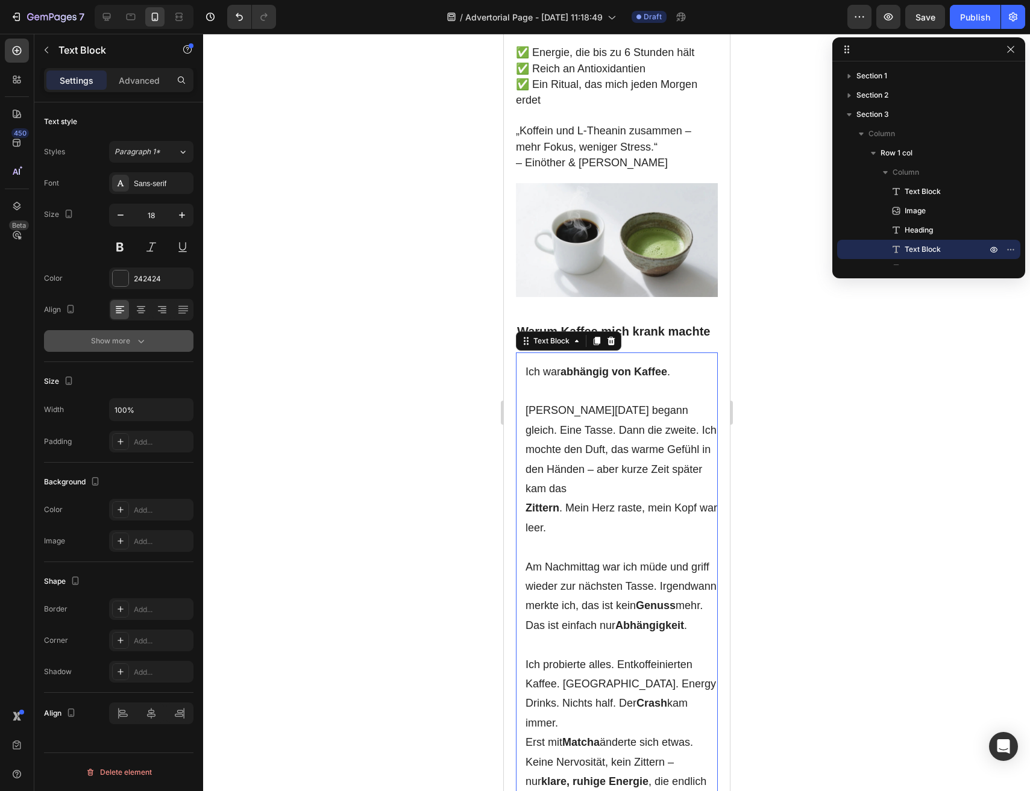
click at [136, 338] on icon "button" at bounding box center [141, 341] width 12 height 12
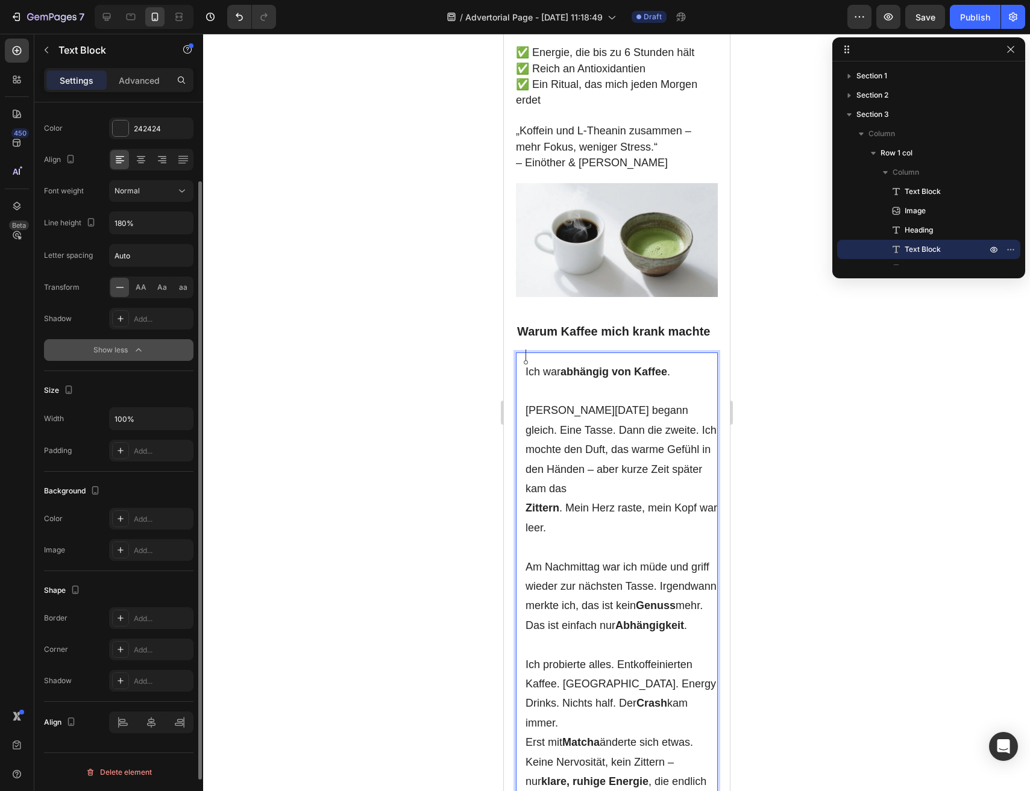
scroll to position [0, 0]
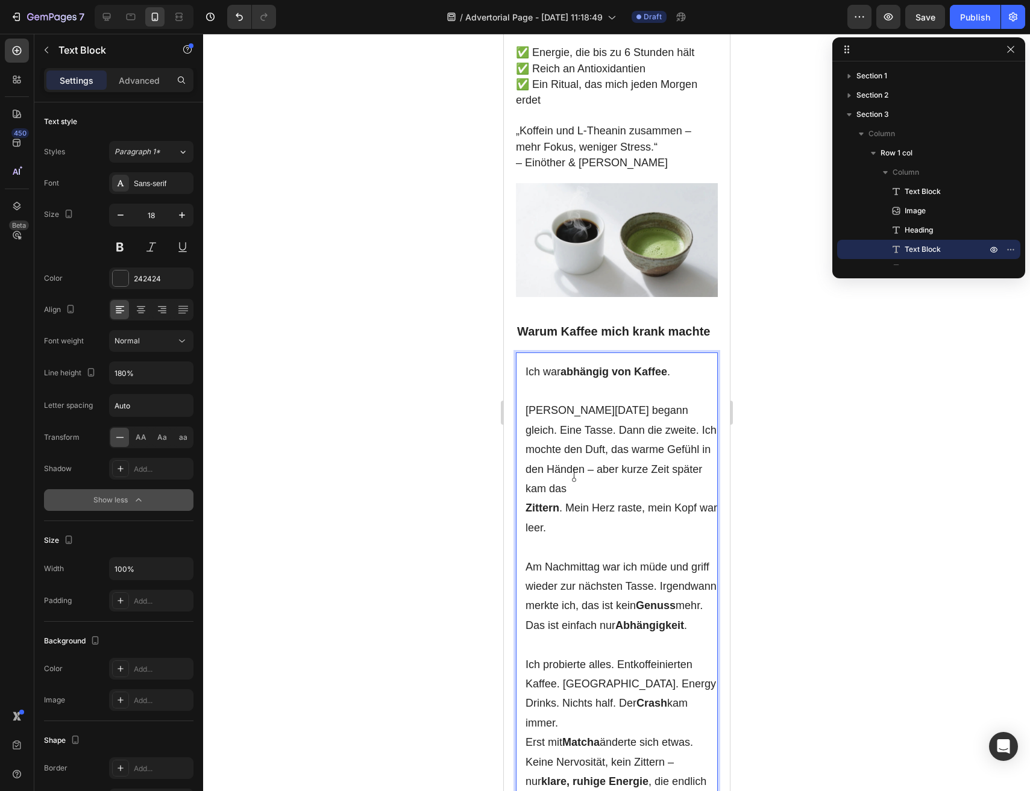
click at [571, 498] on p "Zittern . Mein Herz raste, mein Kopf war leer." at bounding box center [621, 517] width 192 height 39
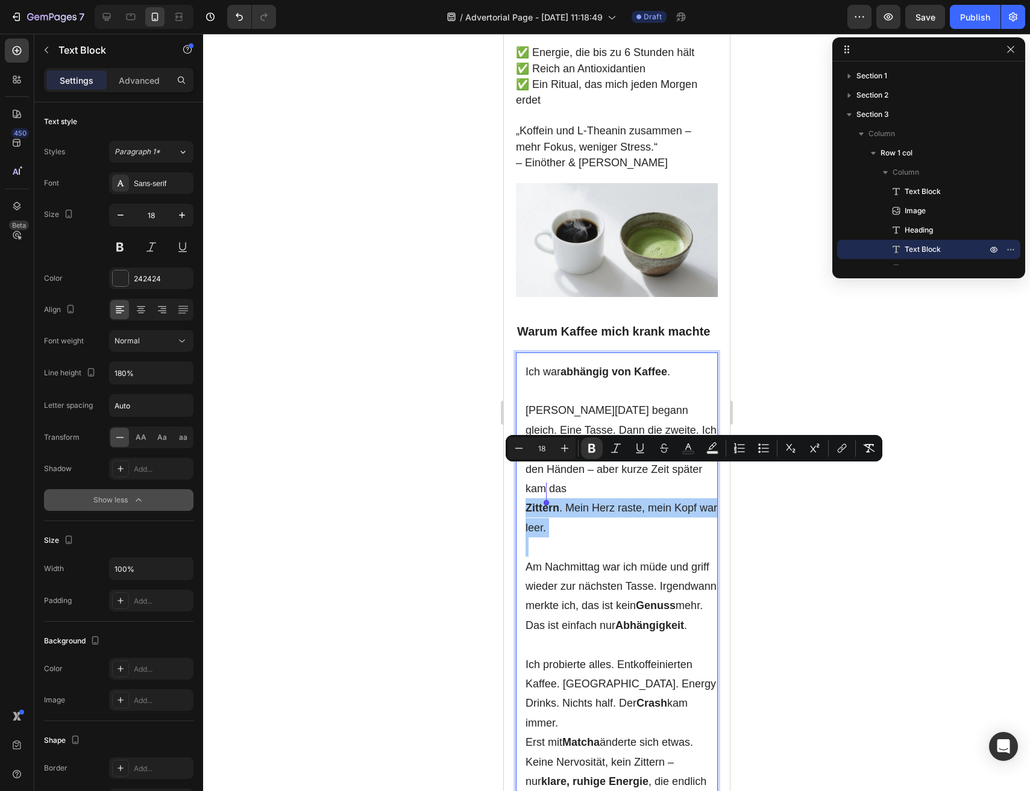
click at [425, 497] on div at bounding box center [616, 413] width 827 height 758
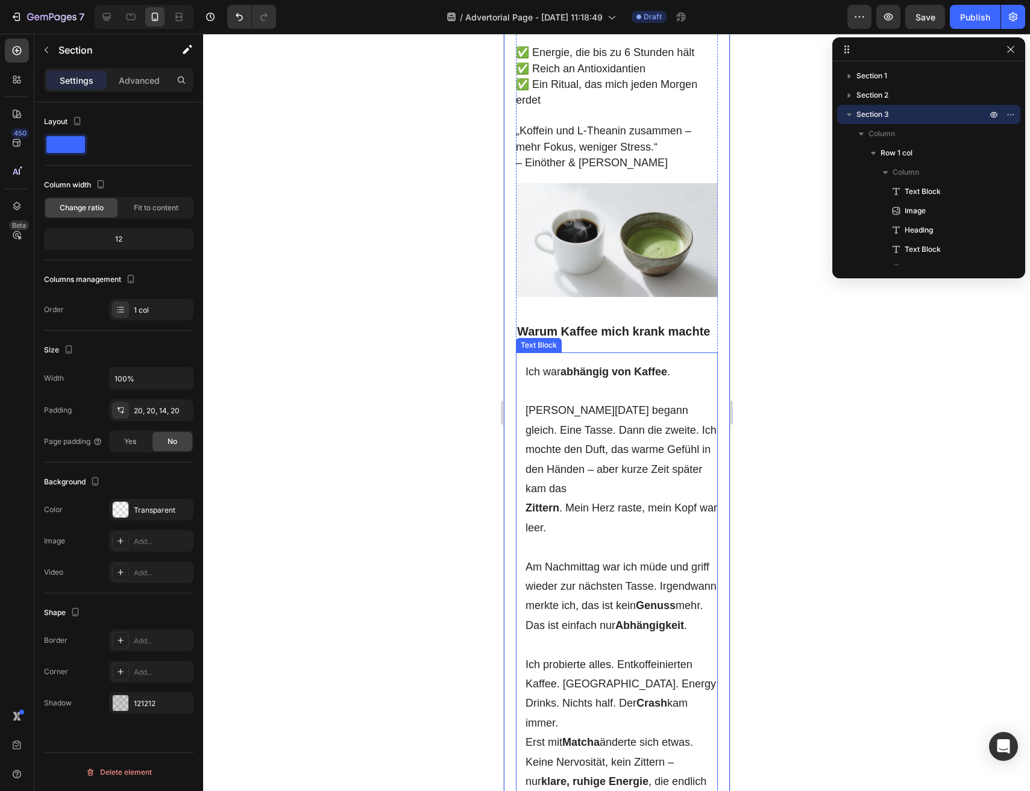
click at [525, 538] on p "Rich Text Editor. Editing area: main" at bounding box center [621, 547] width 192 height 19
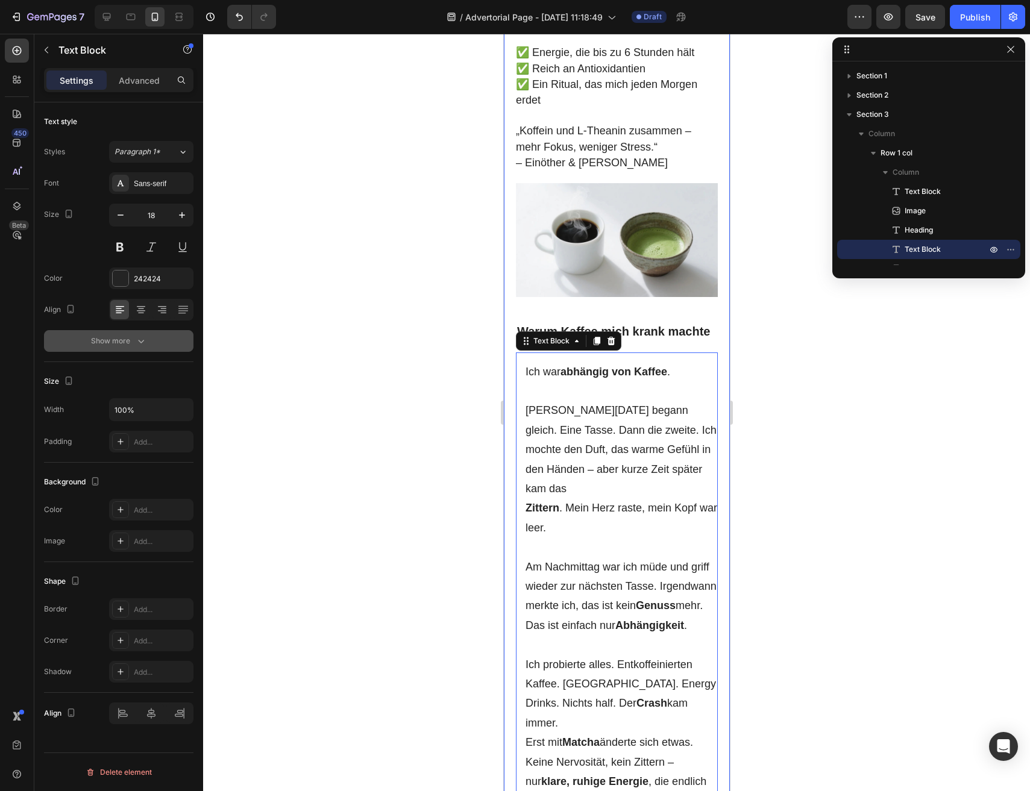
click at [133, 339] on div "Show more" at bounding box center [119, 341] width 56 height 12
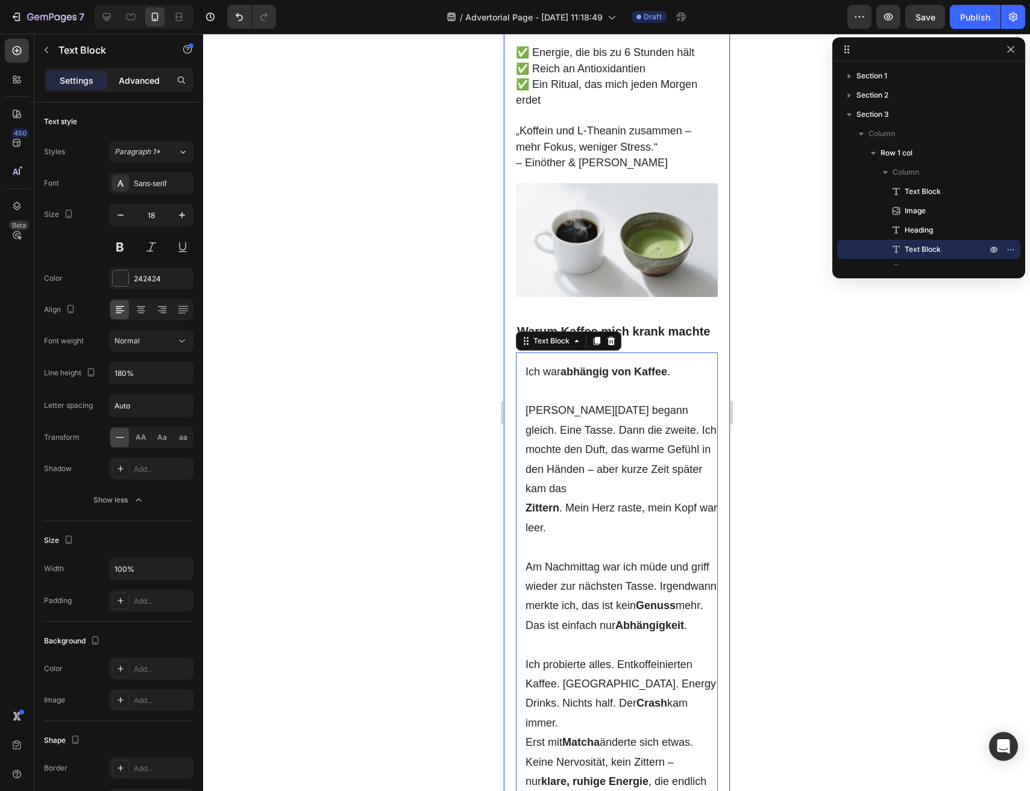
click at [139, 89] on div "Advanced" at bounding box center [139, 80] width 60 height 19
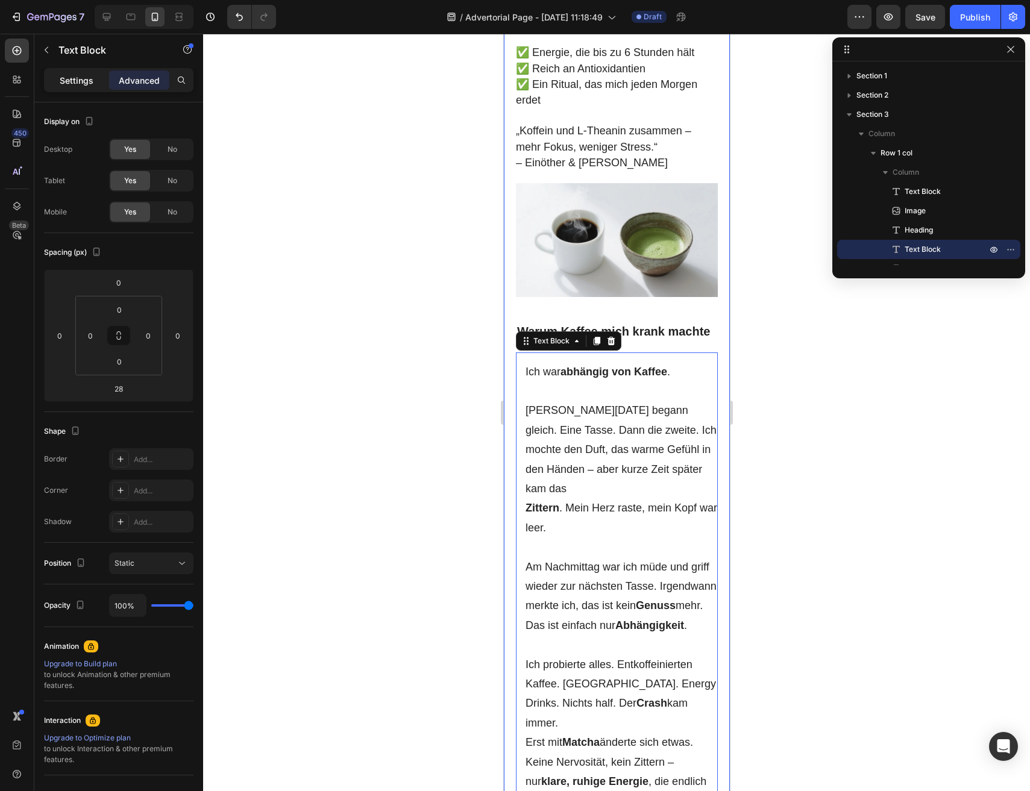
click at [71, 83] on p "Settings" at bounding box center [77, 80] width 34 height 13
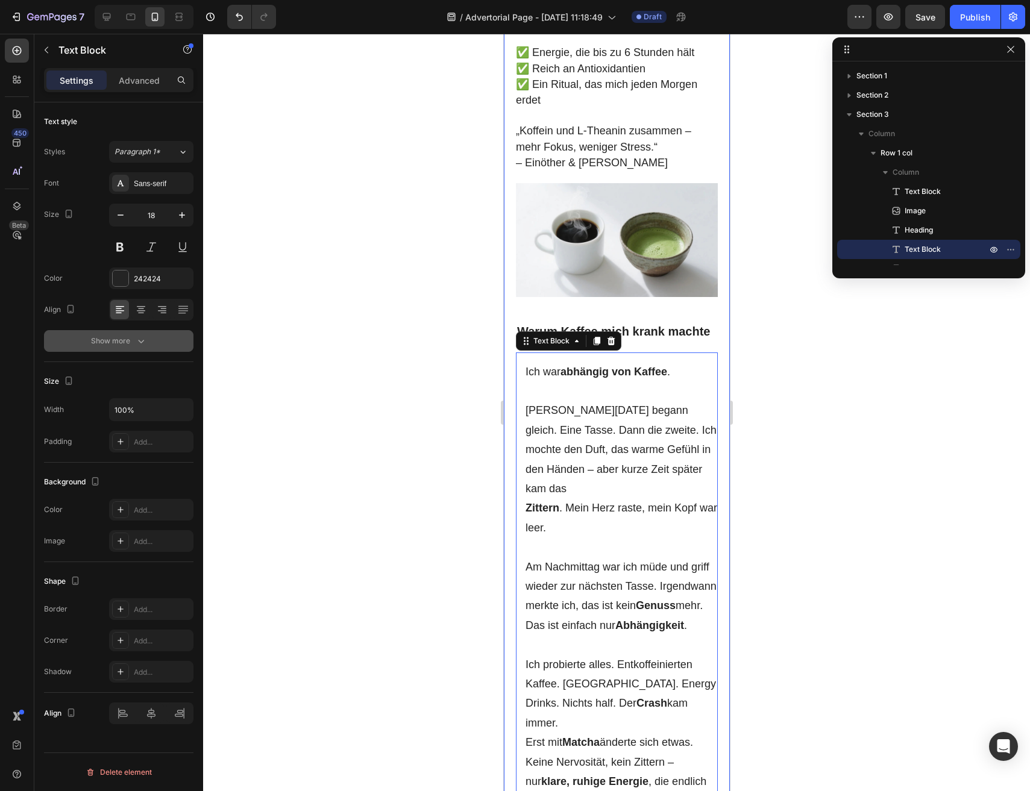
click at [125, 348] on button "Show more" at bounding box center [118, 341] width 149 height 22
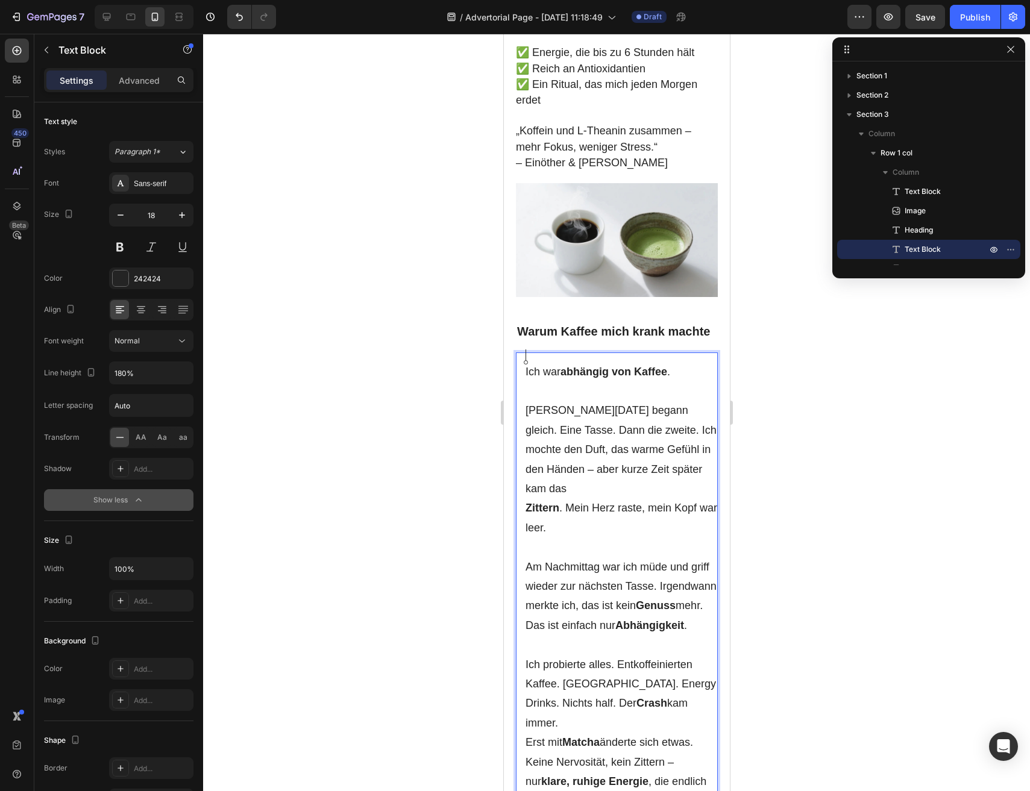
click at [121, 500] on div "Show less" at bounding box center [118, 500] width 51 height 12
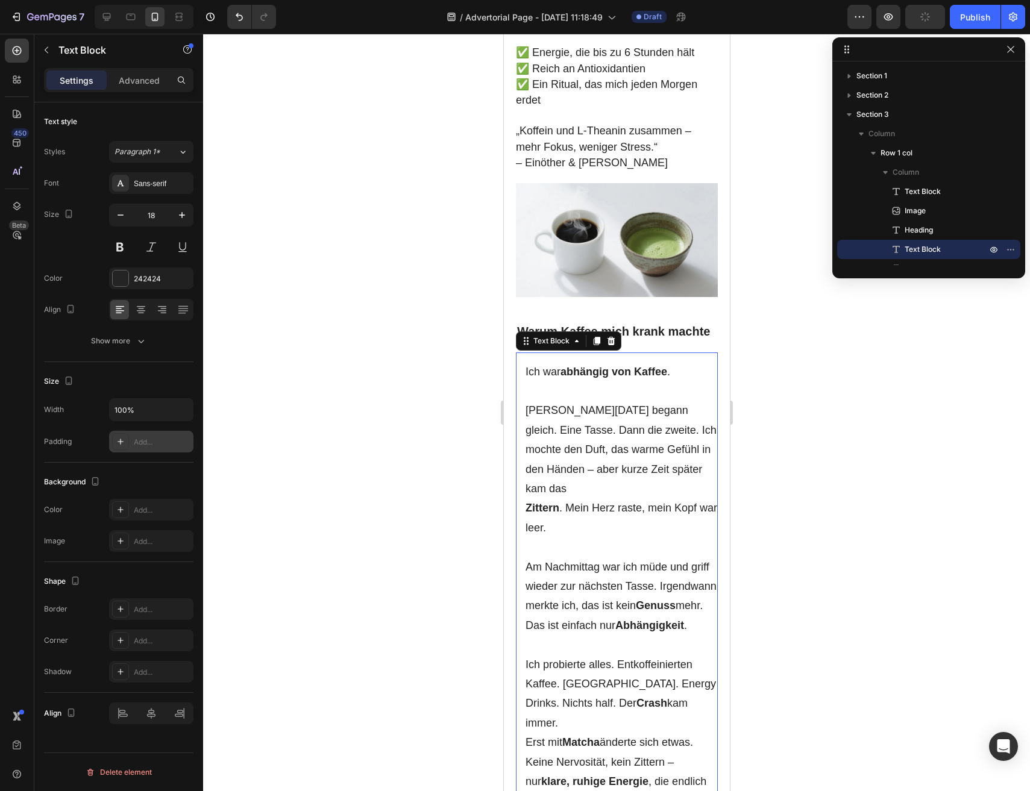
click at [136, 448] on div "Add..." at bounding box center [151, 442] width 84 height 22
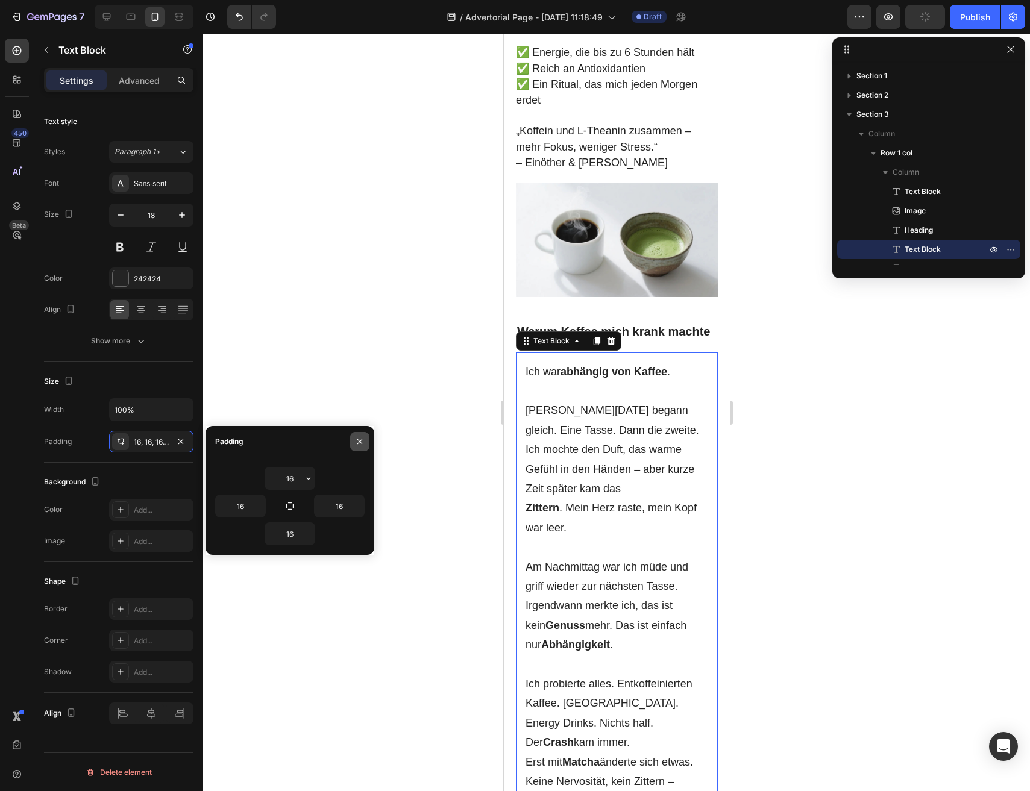
click at [366, 439] on button "button" at bounding box center [359, 441] width 19 height 19
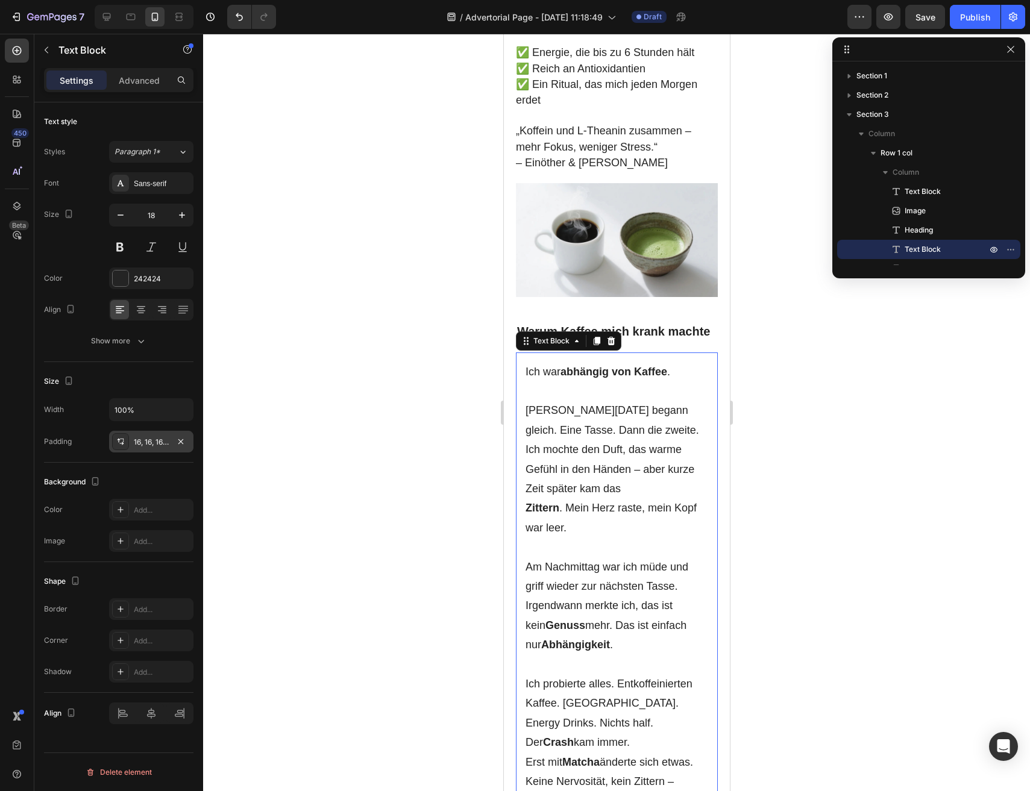
click at [136, 439] on div "16, 16, 16, 16" at bounding box center [151, 442] width 35 height 11
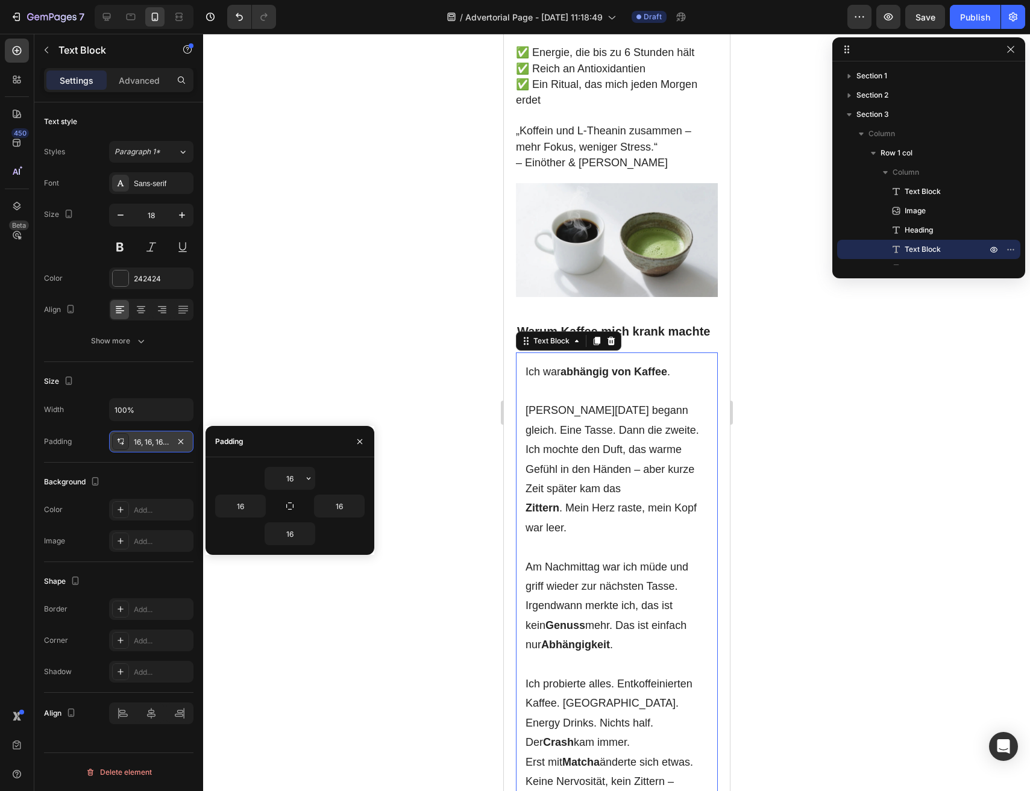
click at [113, 445] on div at bounding box center [120, 441] width 17 height 17
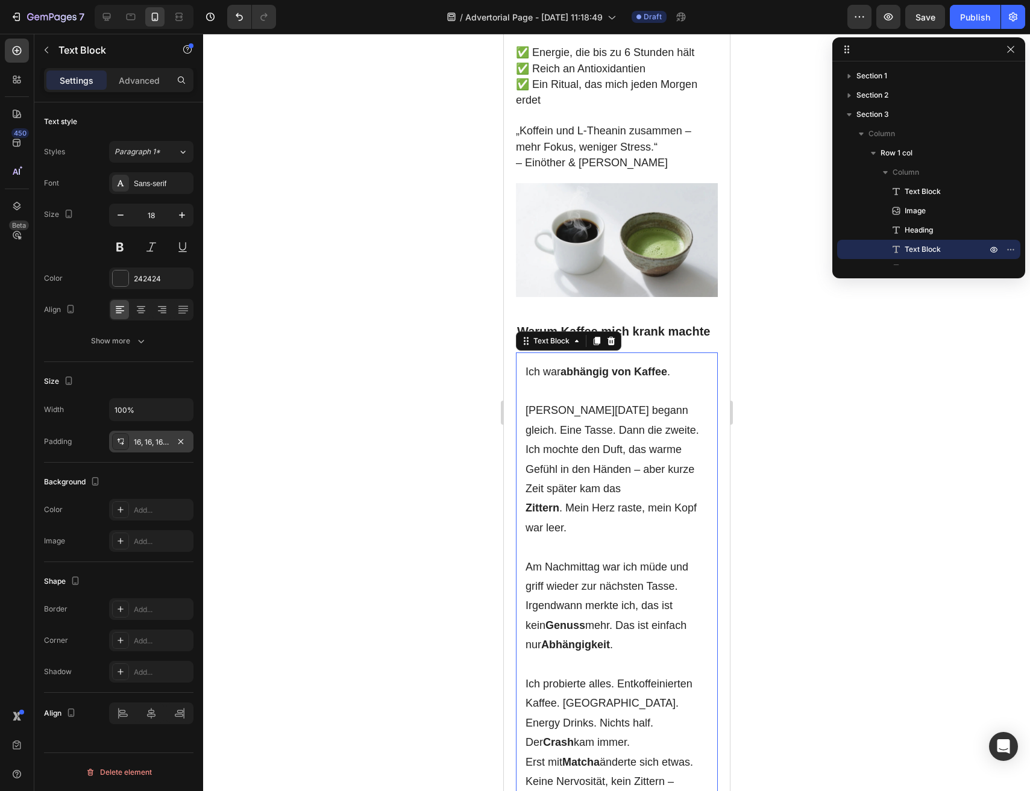
click at [119, 442] on icon at bounding box center [121, 442] width 10 height 10
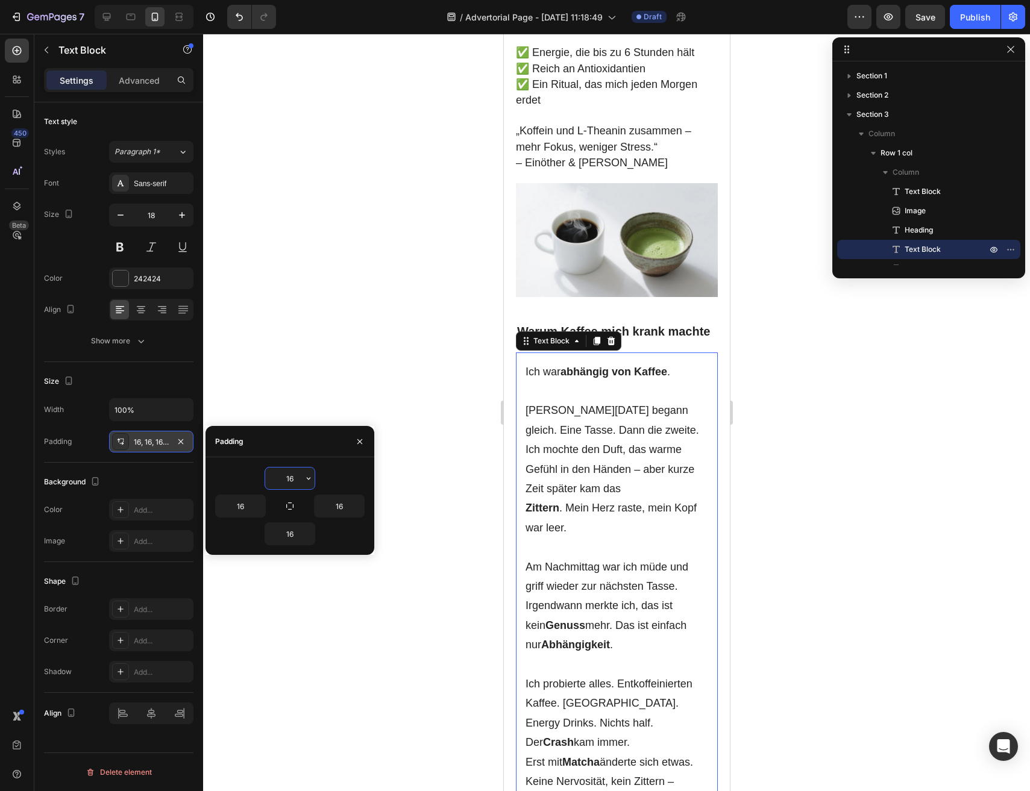
click at [188, 442] on div "16, 16, 16, 16" at bounding box center [151, 442] width 84 height 22
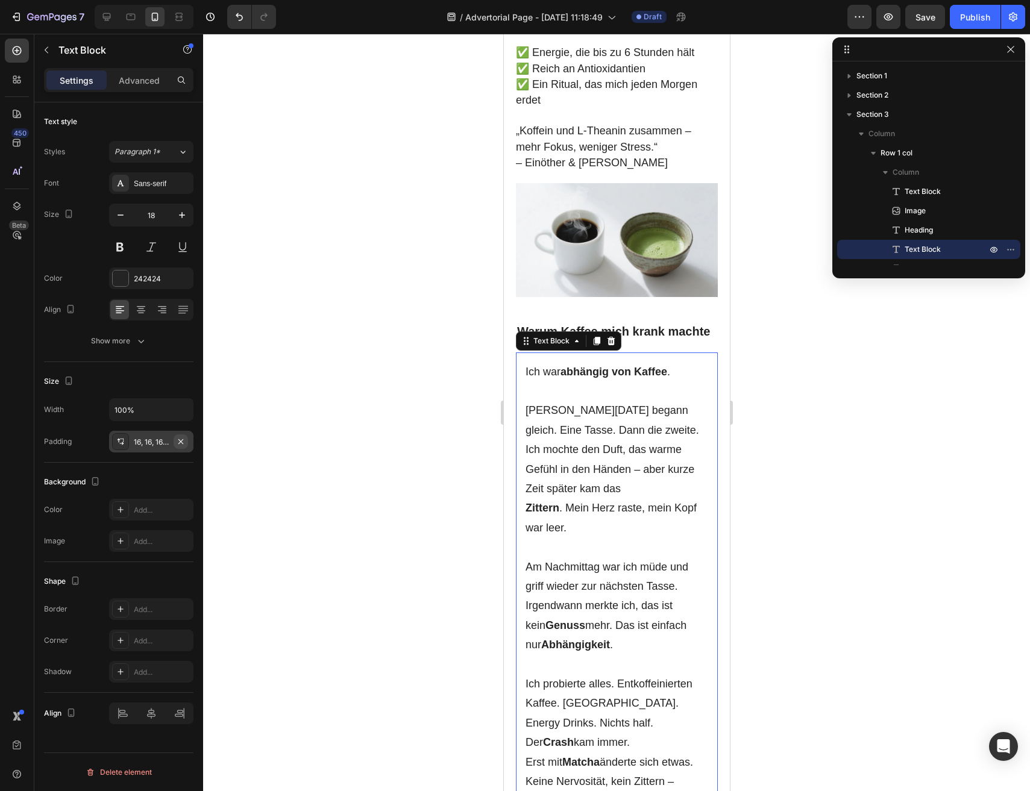
click at [187, 442] on button "button" at bounding box center [181, 442] width 14 height 14
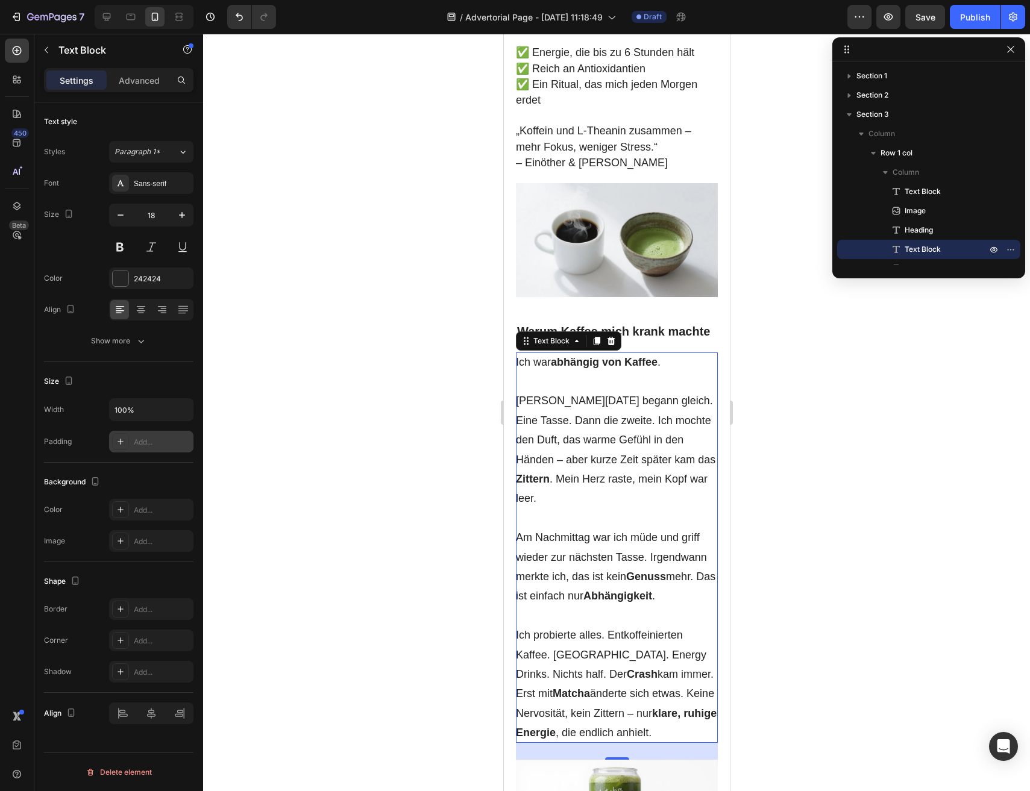
click at [417, 518] on div at bounding box center [616, 413] width 827 height 758
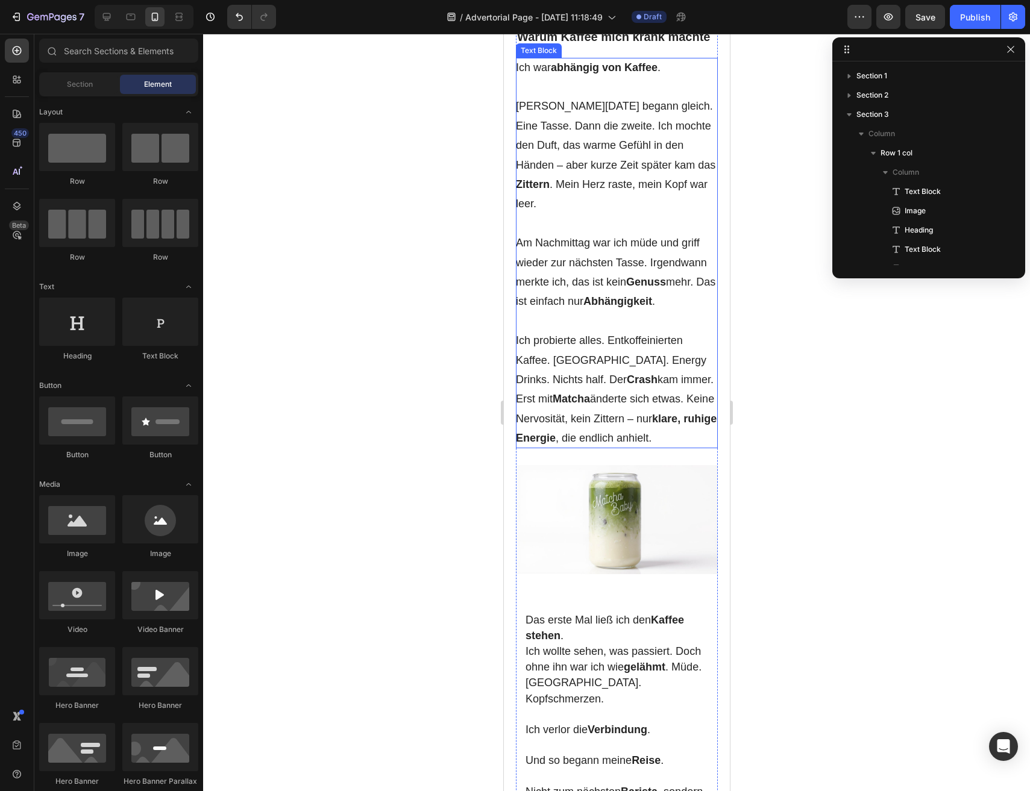
scroll to position [1027, 0]
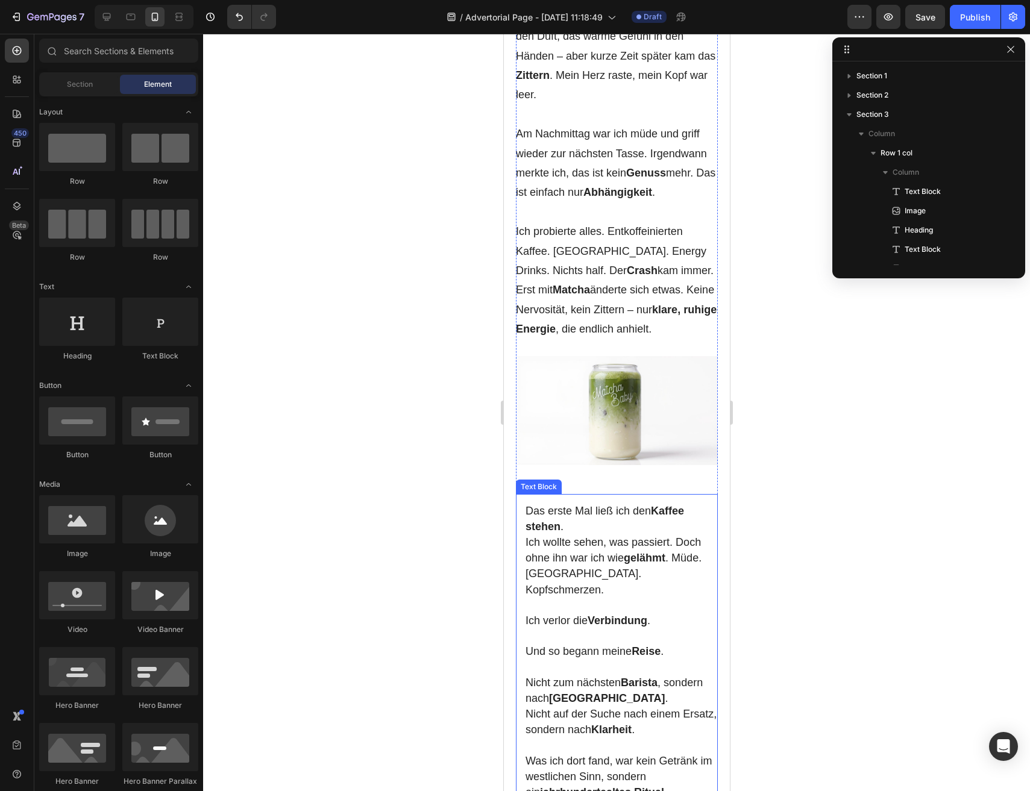
click at [595, 645] on span "Und so begann meine Reise ." at bounding box center [594, 651] width 138 height 12
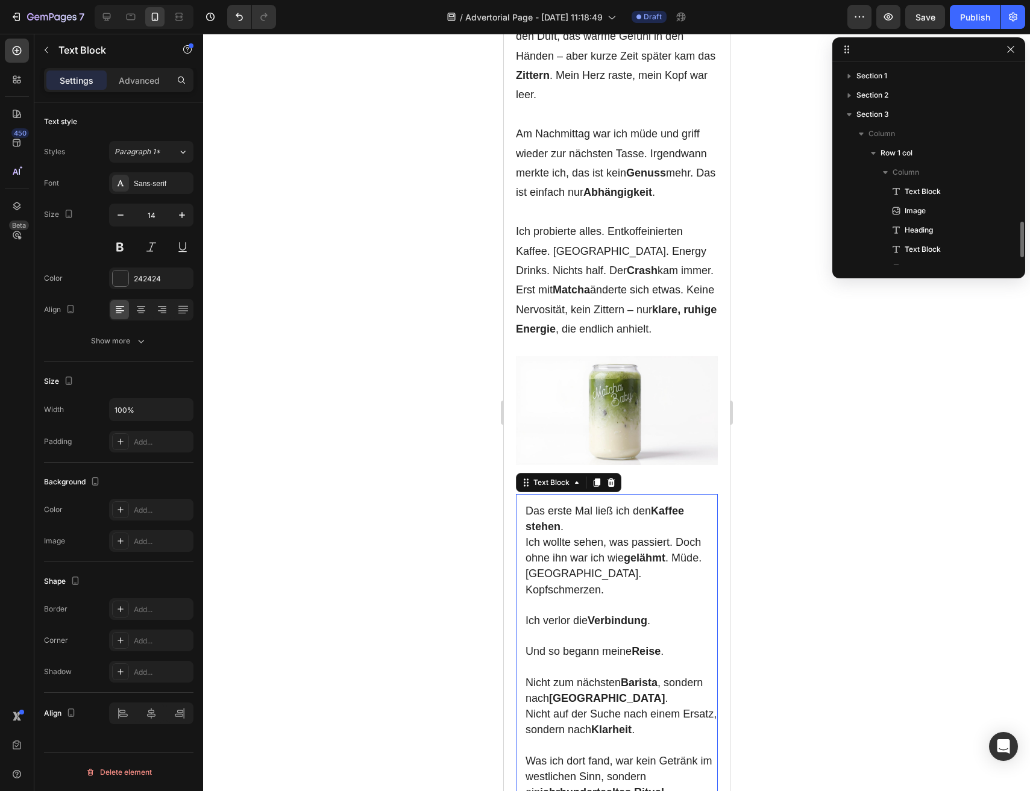
scroll to position [132, 0]
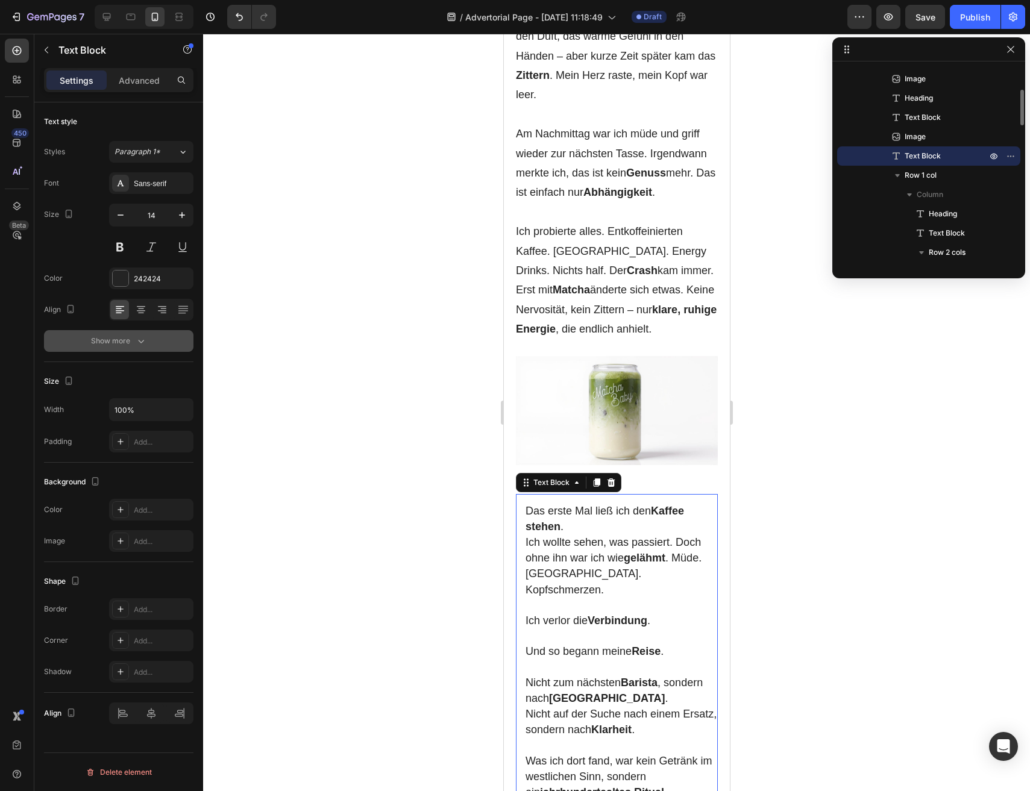
click at [133, 342] on div "Show more" at bounding box center [119, 341] width 56 height 12
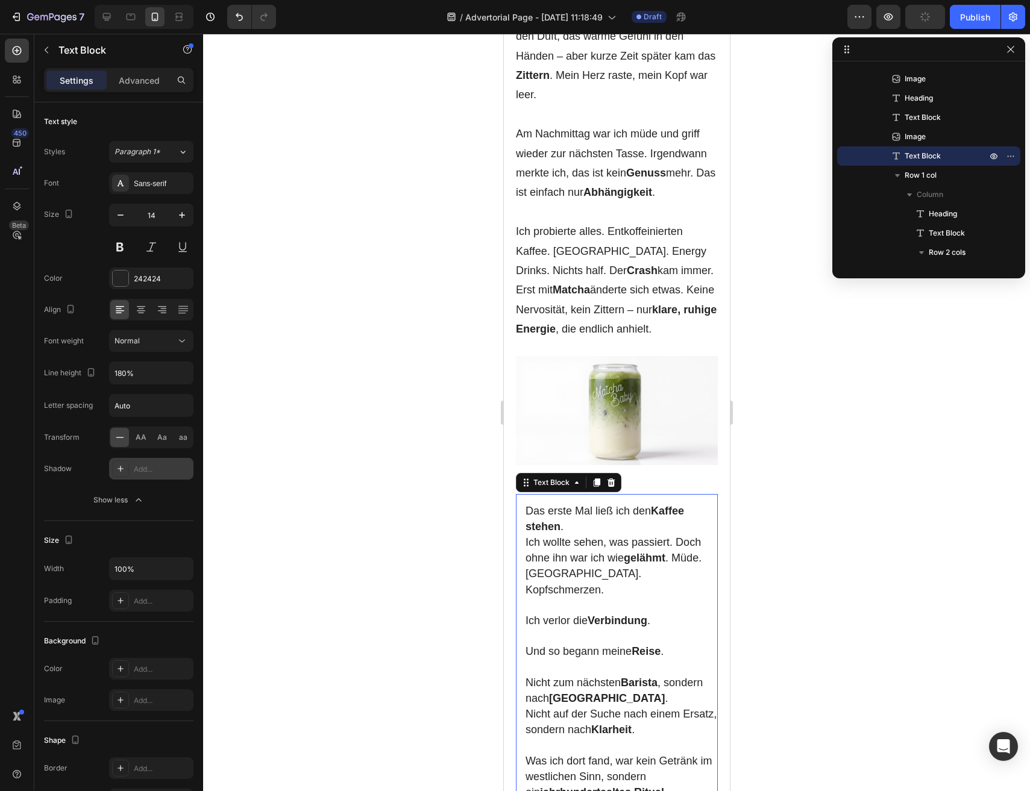
click at [119, 462] on div at bounding box center [120, 468] width 17 height 17
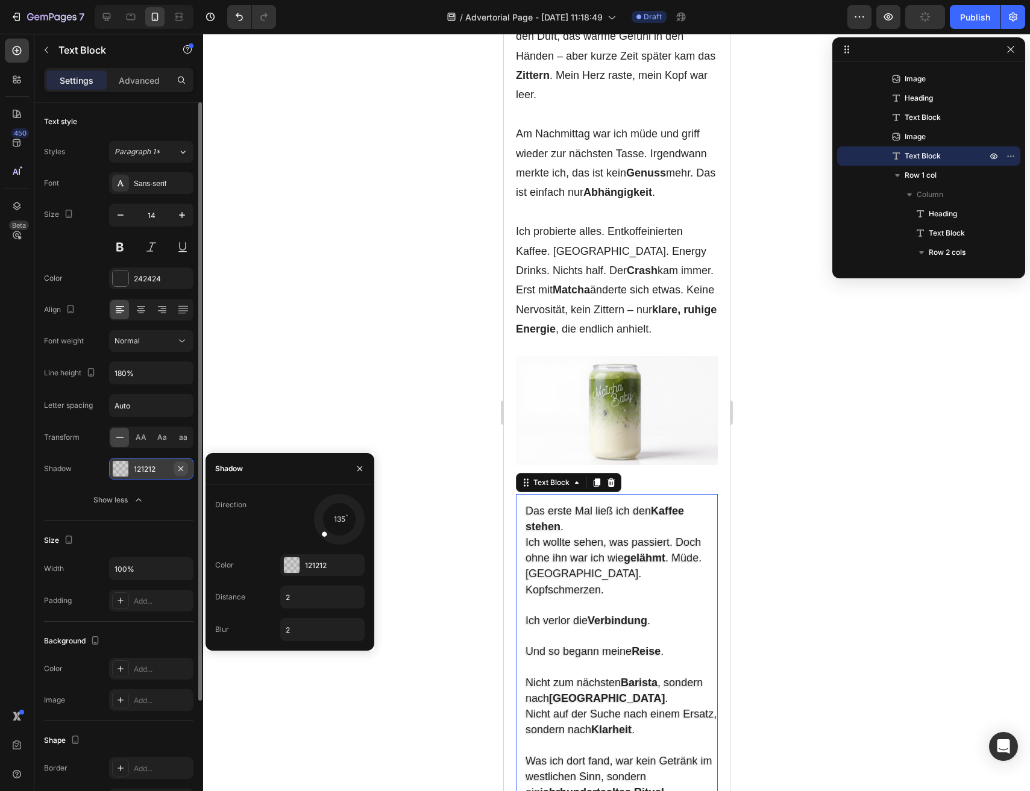
click at [174, 466] on button "button" at bounding box center [181, 469] width 14 height 14
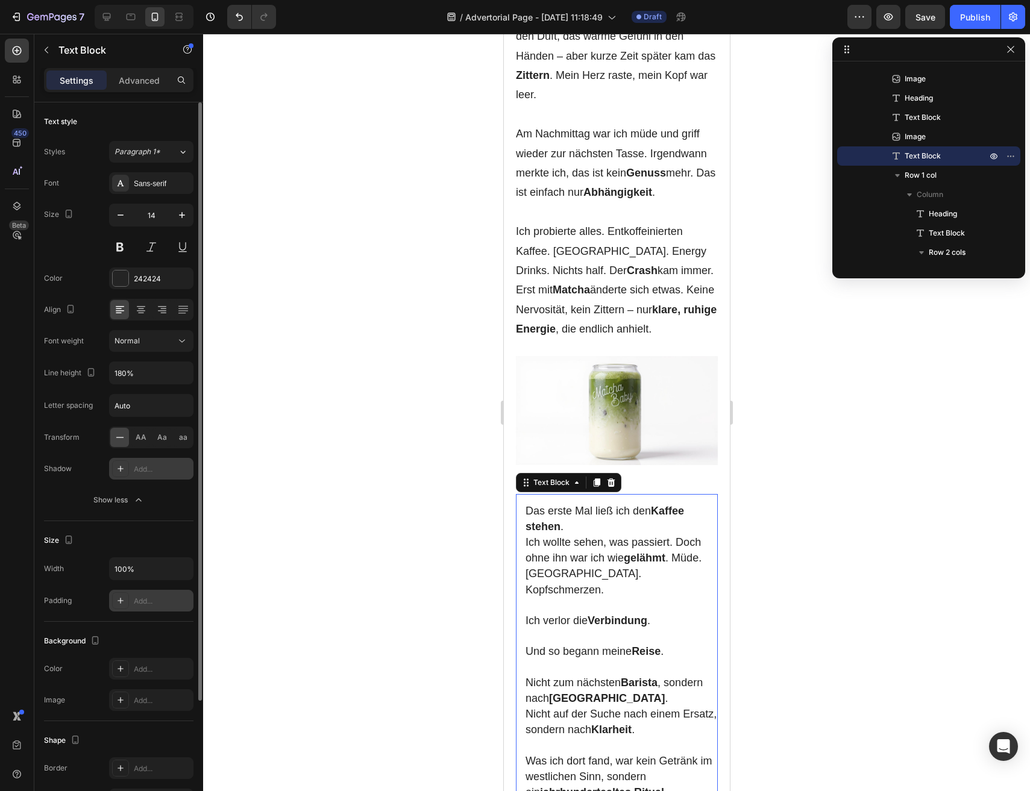
click at [127, 600] on div at bounding box center [120, 600] width 17 height 17
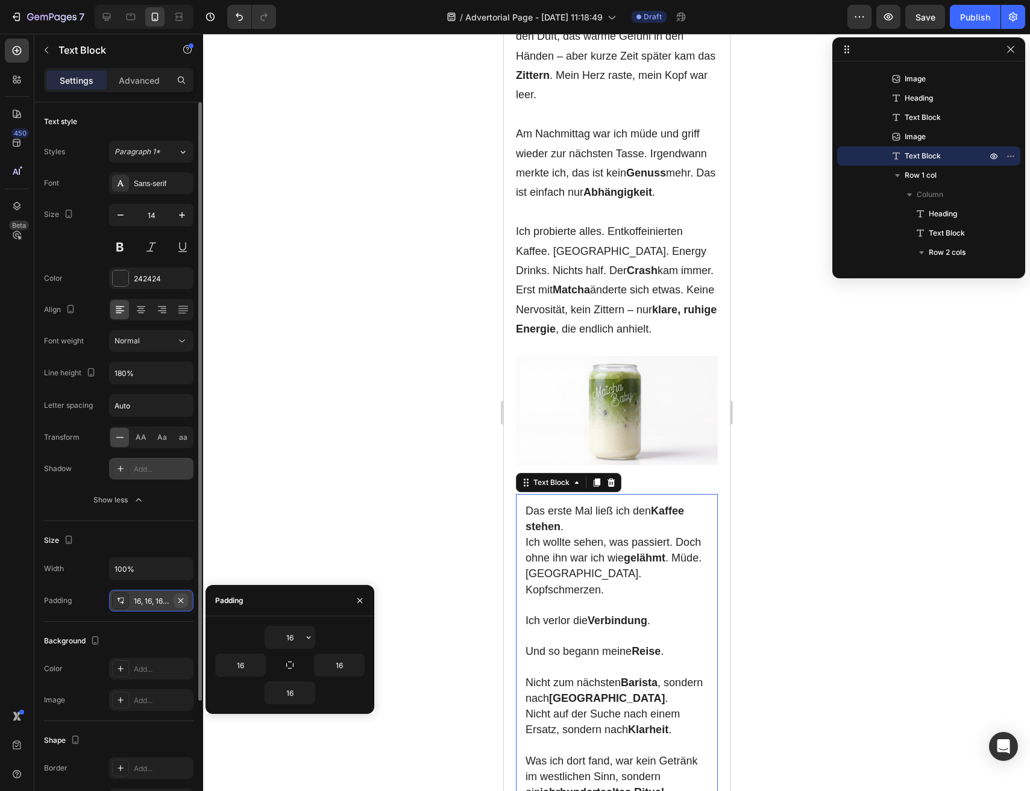
click at [180, 601] on icon "button" at bounding box center [180, 600] width 5 height 5
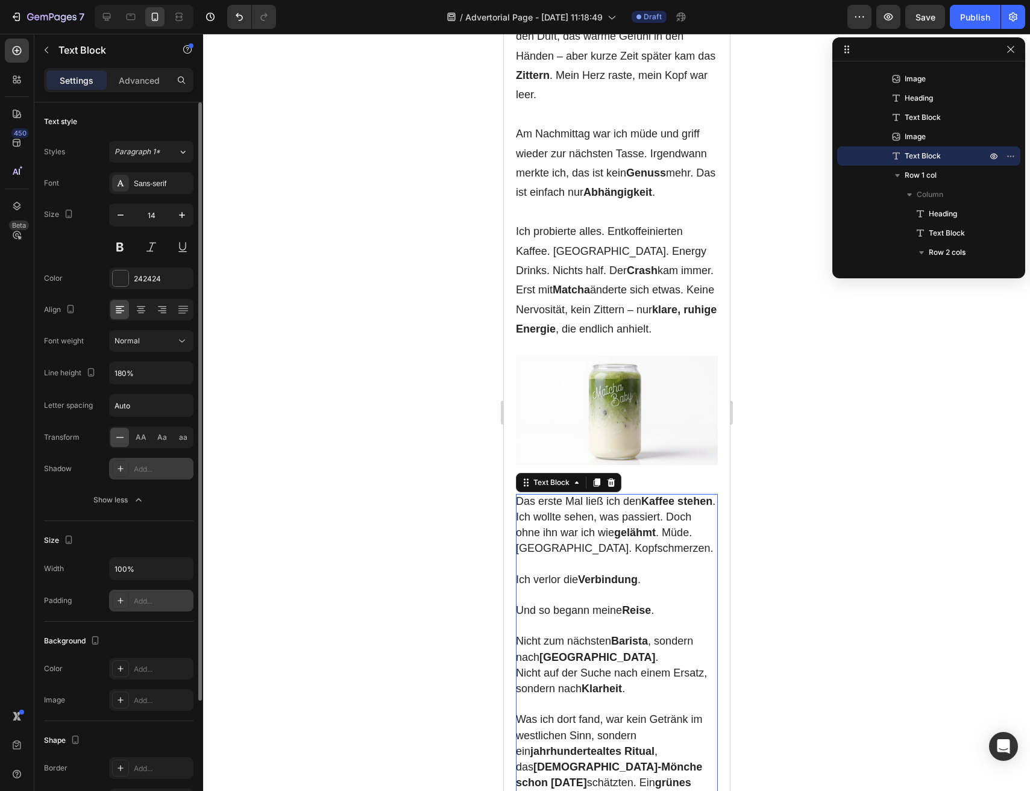
click at [490, 570] on div at bounding box center [616, 413] width 827 height 758
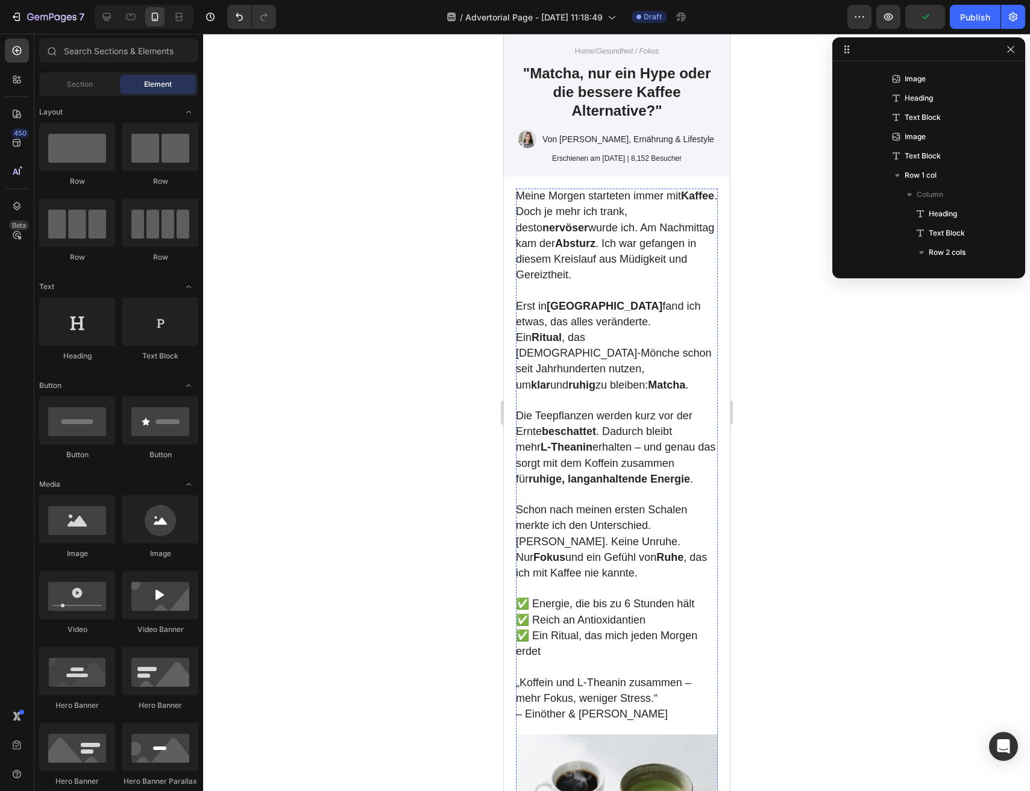
scroll to position [61, 0]
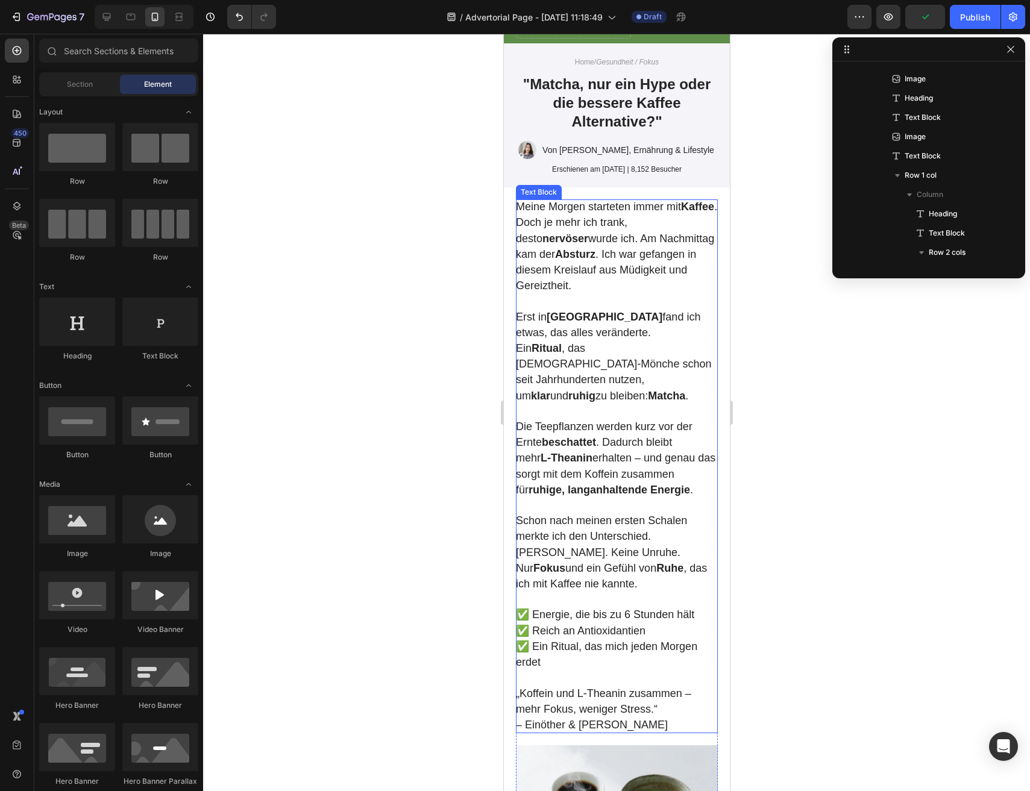
click at [580, 421] on span "Die Teepflanzen werden kurz vor der Ernte beschattet . Dadurch bleibt mehr L‑Th…" at bounding box center [614, 458] width 199 height 75
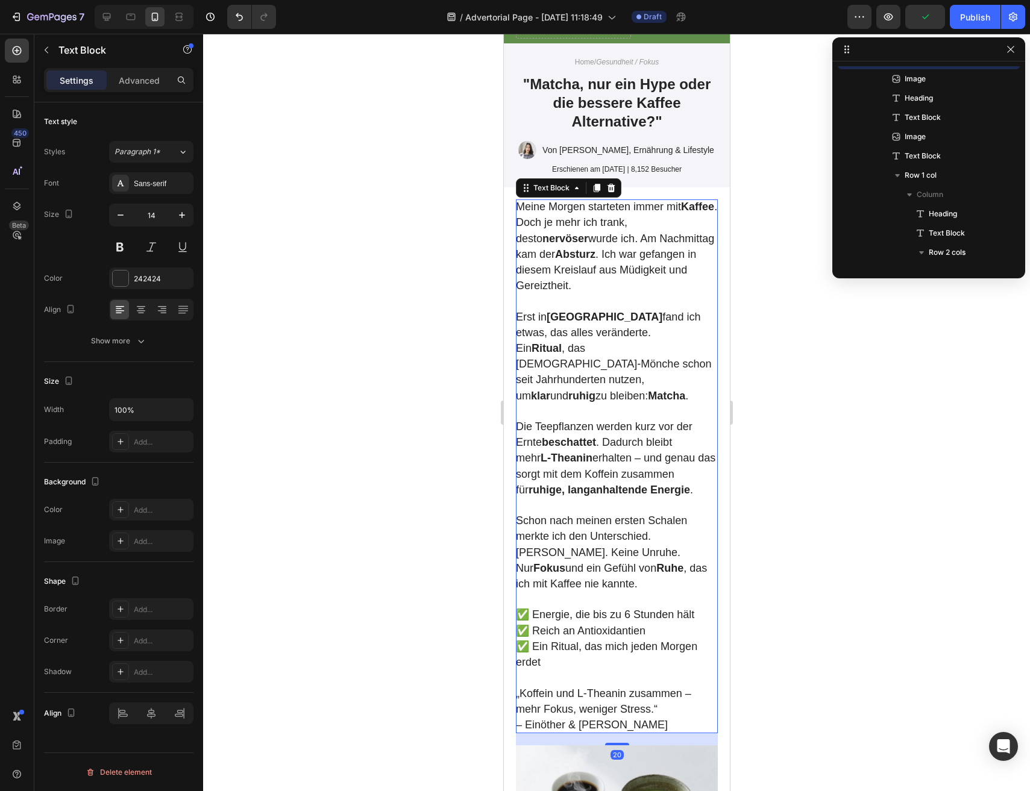
scroll to position [36, 0]
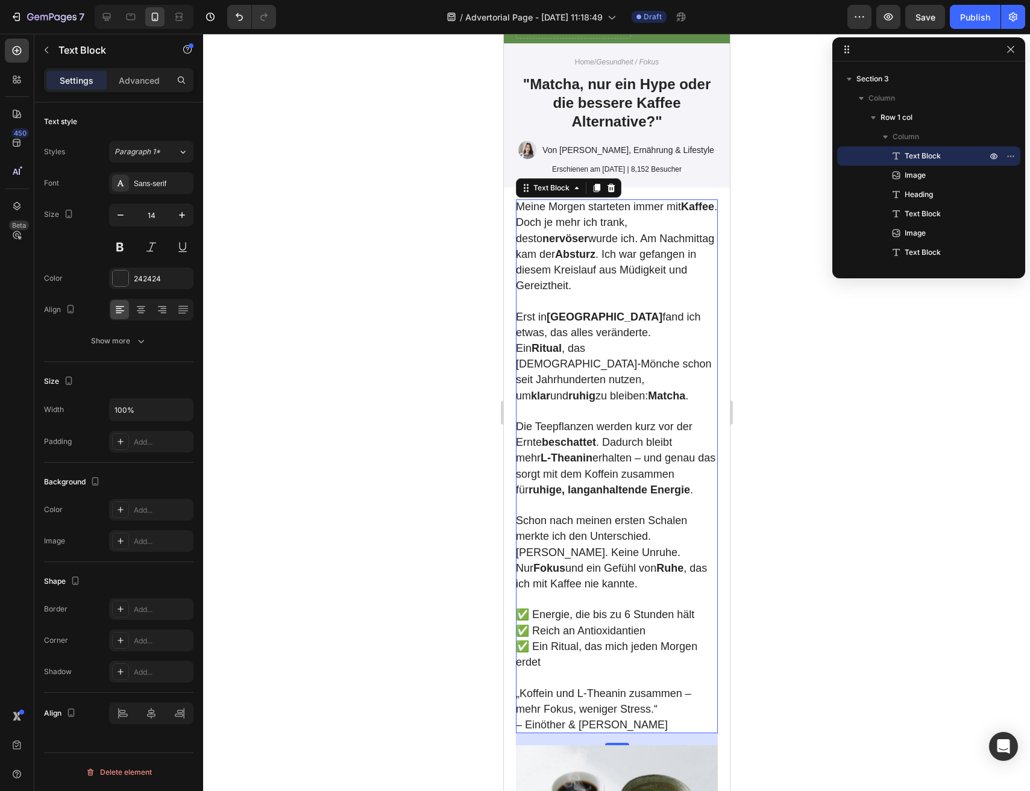
click at [545, 342] on strong "Ritual" at bounding box center [546, 348] width 30 height 12
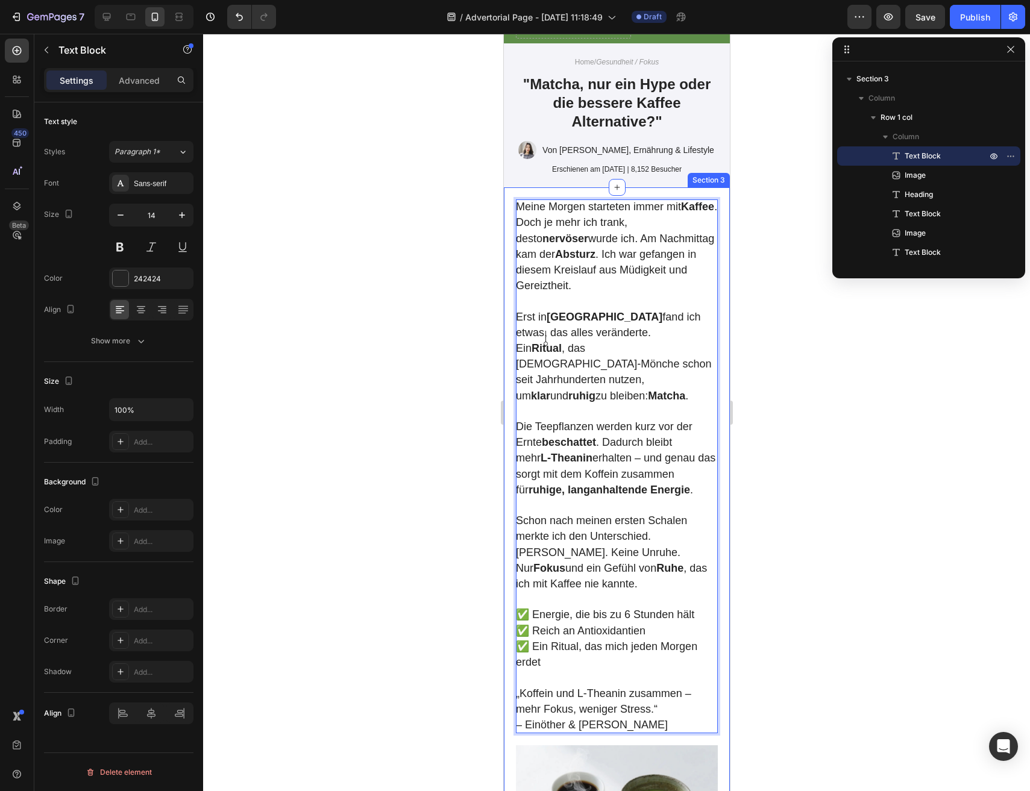
click at [432, 353] on div at bounding box center [616, 413] width 827 height 758
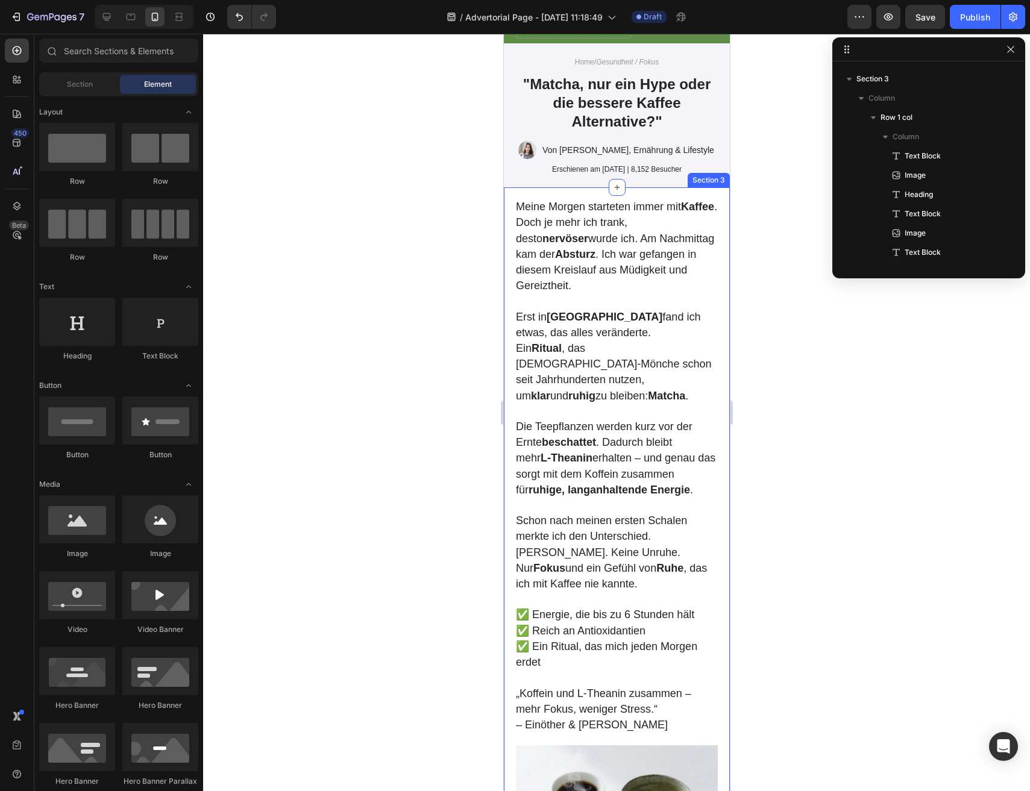
click at [587, 351] on span "Ein Ritual , das Zen‑Mönche schon seit Jahrhunderten nutzen, um klar und ruhig …" at bounding box center [612, 372] width 195 height 60
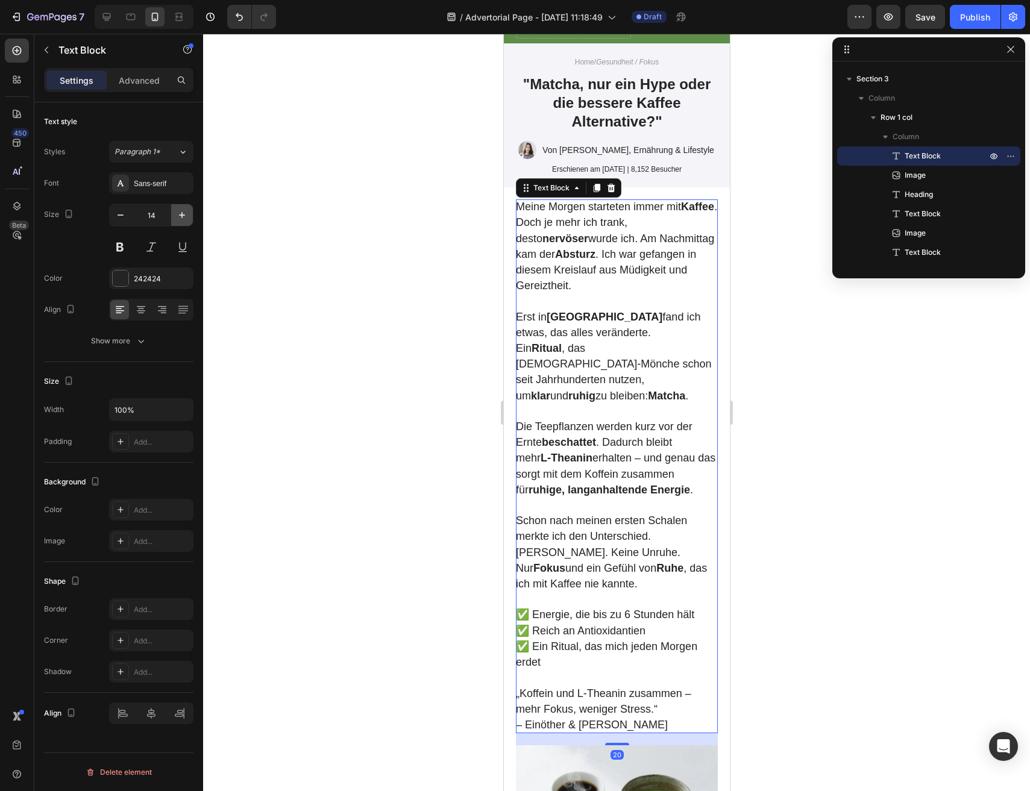
click at [178, 215] on icon "button" at bounding box center [182, 215] width 12 height 12
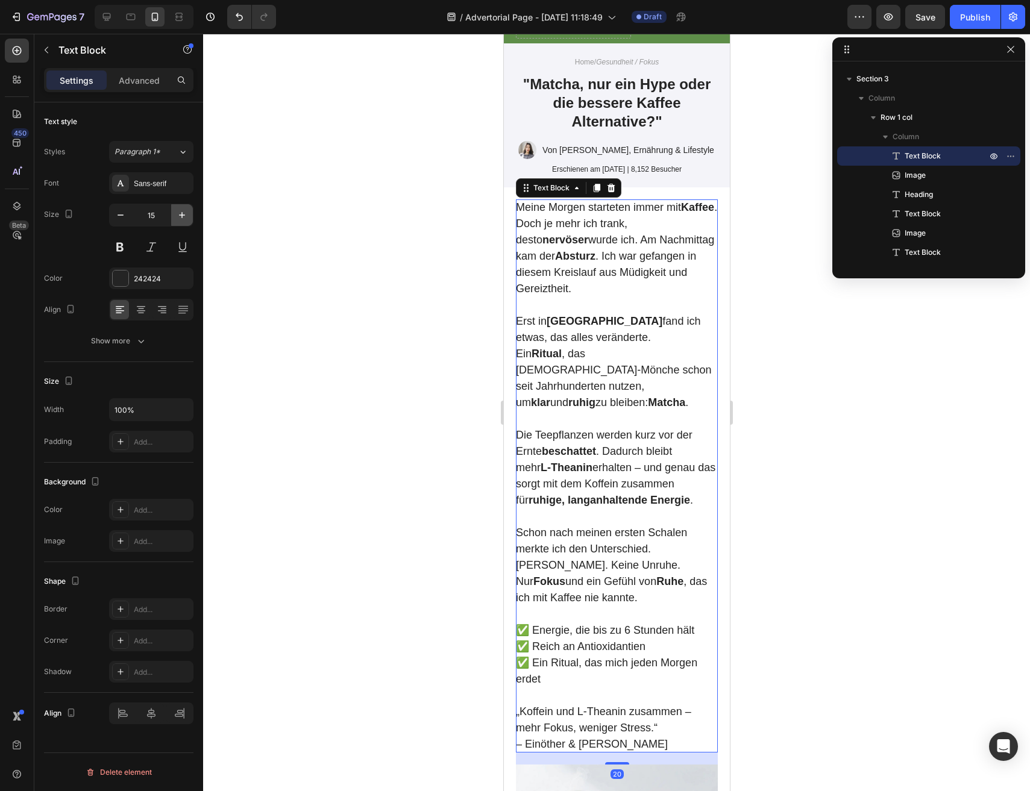
click at [178, 215] on icon "button" at bounding box center [182, 215] width 12 height 12
type input "16"
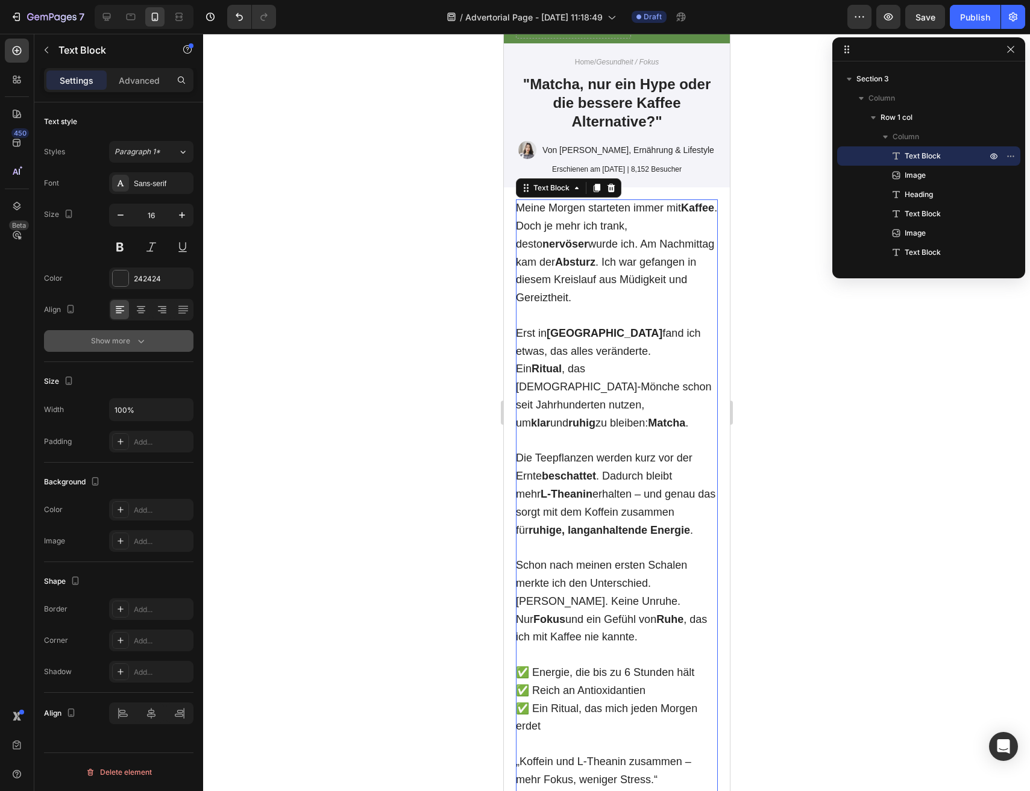
click at [138, 344] on icon "button" at bounding box center [141, 341] width 12 height 12
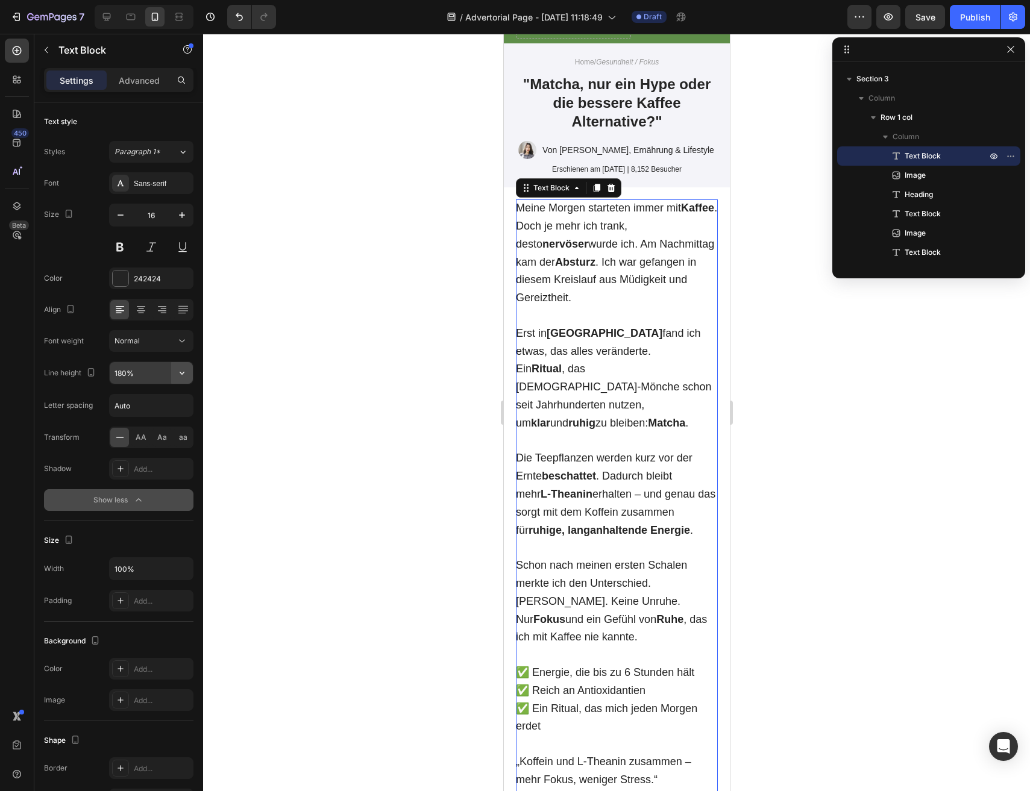
click at [183, 380] on button "button" at bounding box center [182, 373] width 22 height 22
click at [130, 490] on span "180%" at bounding box center [123, 495] width 19 height 11
click at [352, 483] on div at bounding box center [616, 413] width 827 height 758
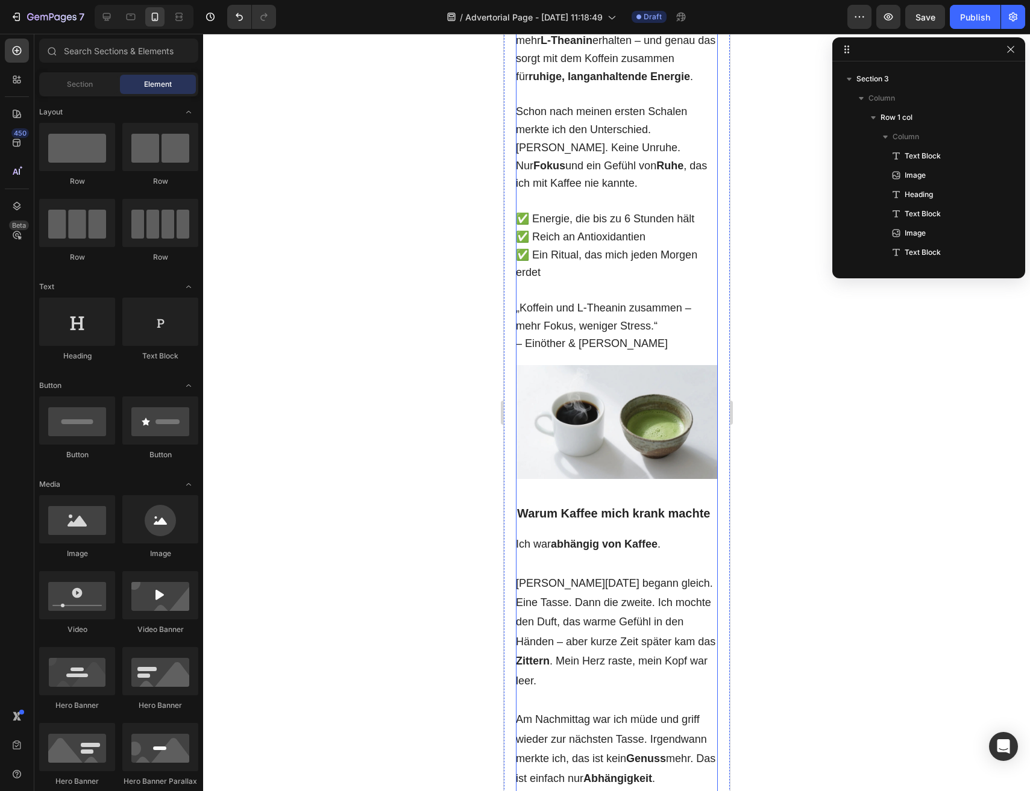
scroll to position [671, 0]
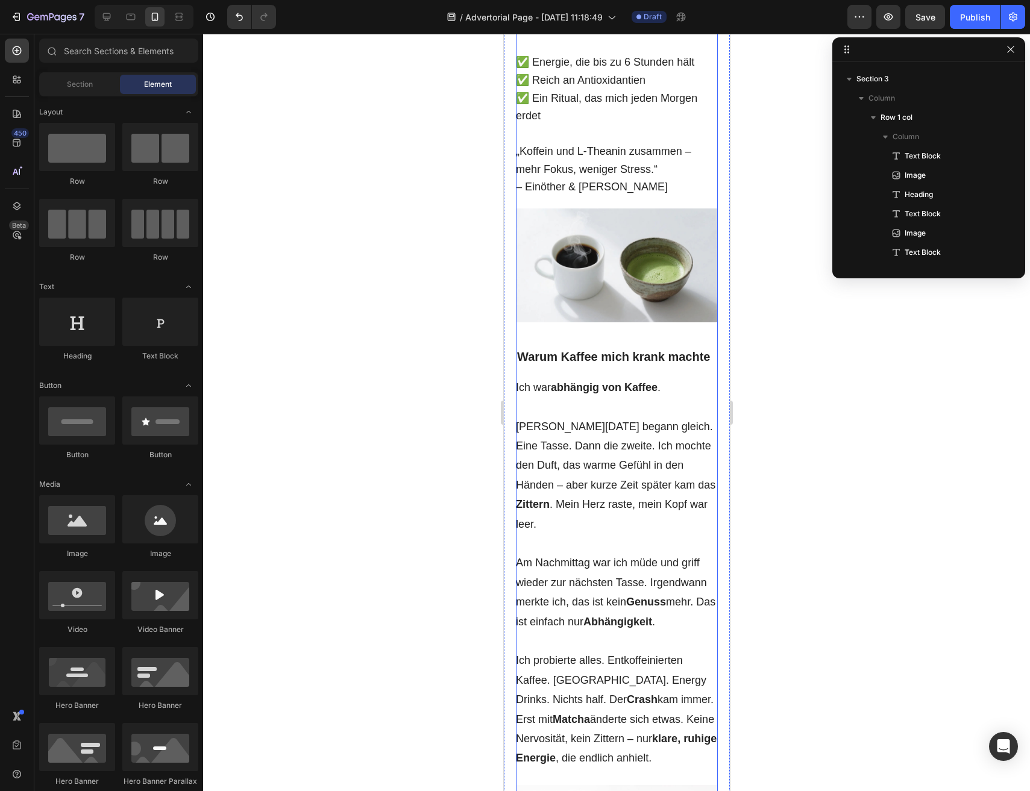
click at [586, 632] on p "Rich Text Editor. Editing area: main" at bounding box center [616, 641] width 202 height 19
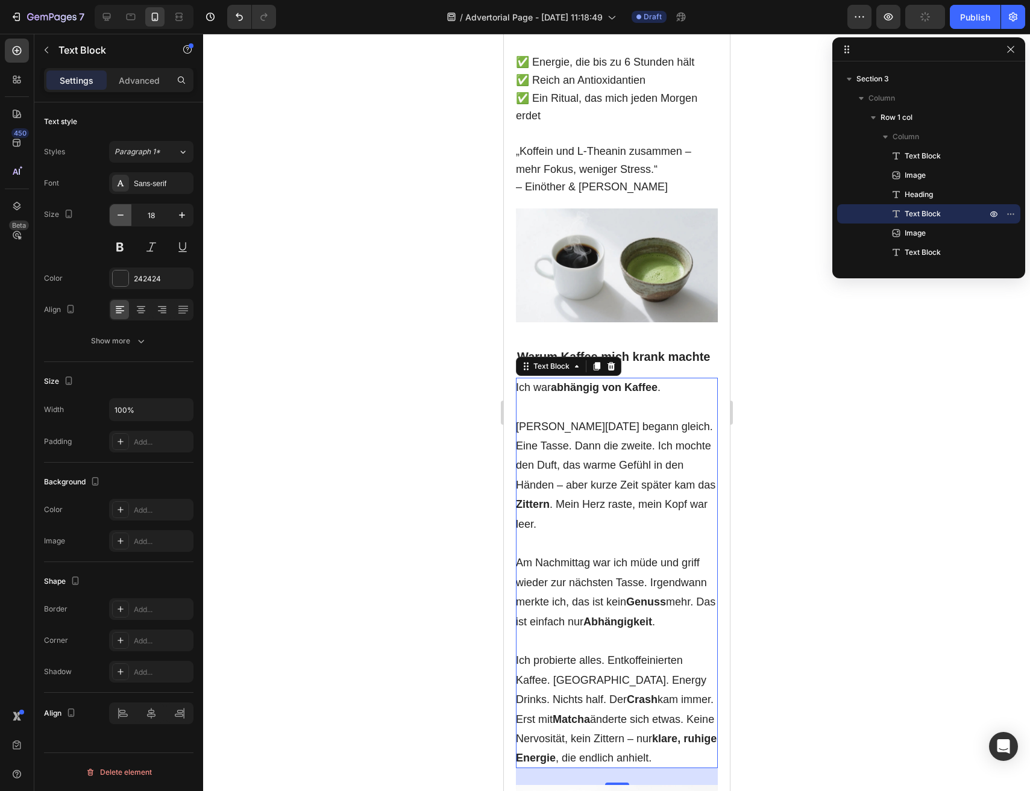
click at [117, 213] on icon "button" at bounding box center [121, 215] width 12 height 12
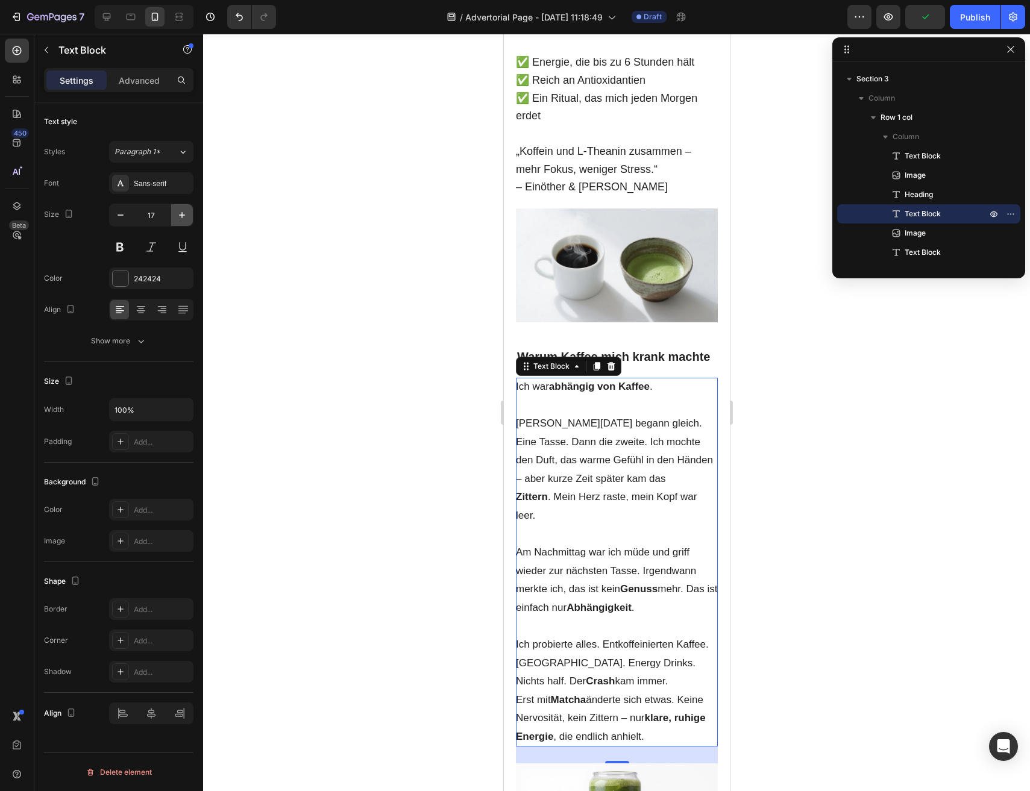
click at [176, 220] on icon "button" at bounding box center [182, 215] width 12 height 12
type input "18"
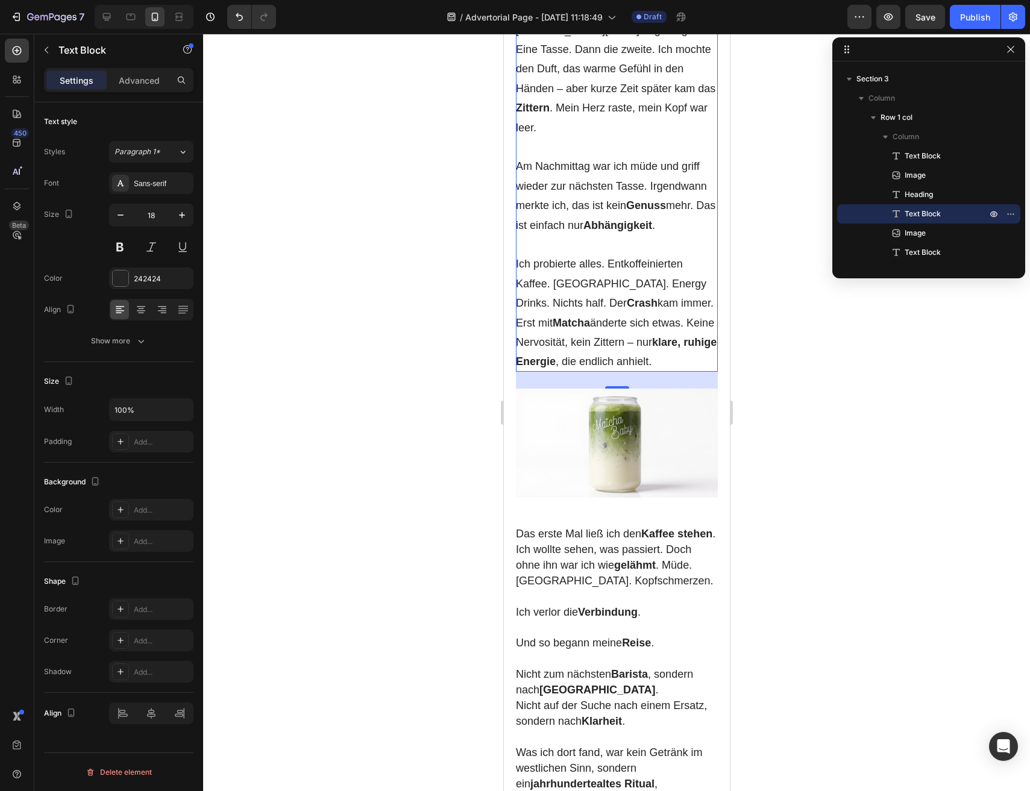
scroll to position [1111, 0]
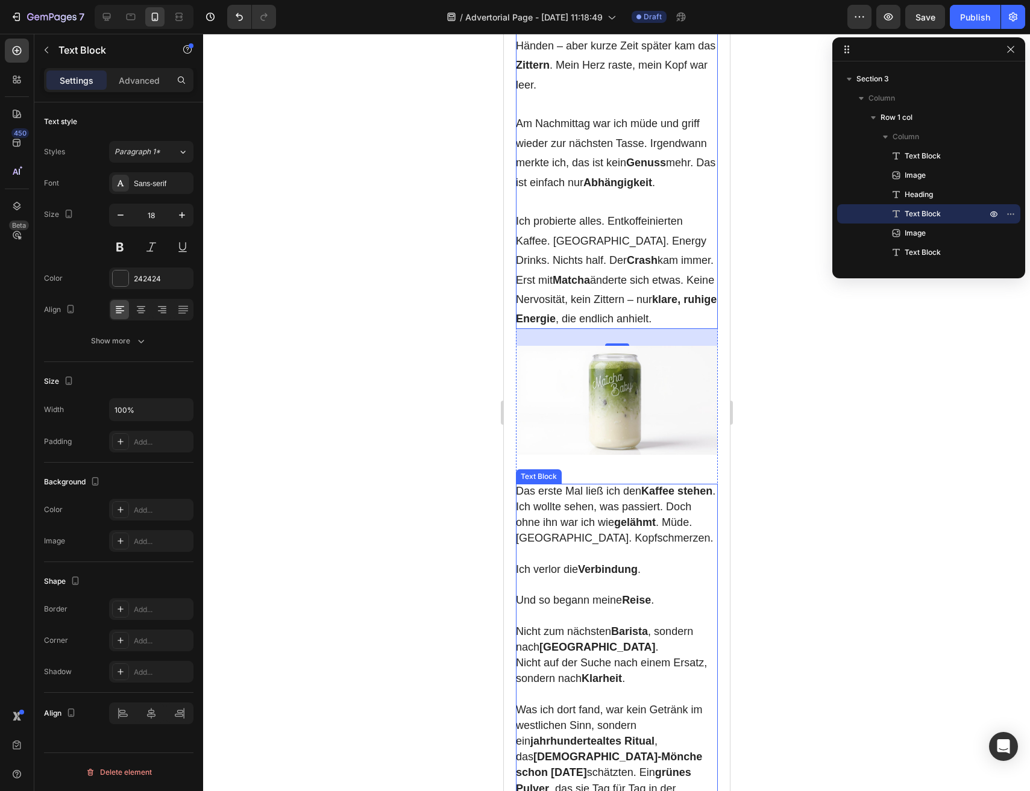
click at [565, 594] on span "Und so begann meine Reise ." at bounding box center [584, 600] width 138 height 12
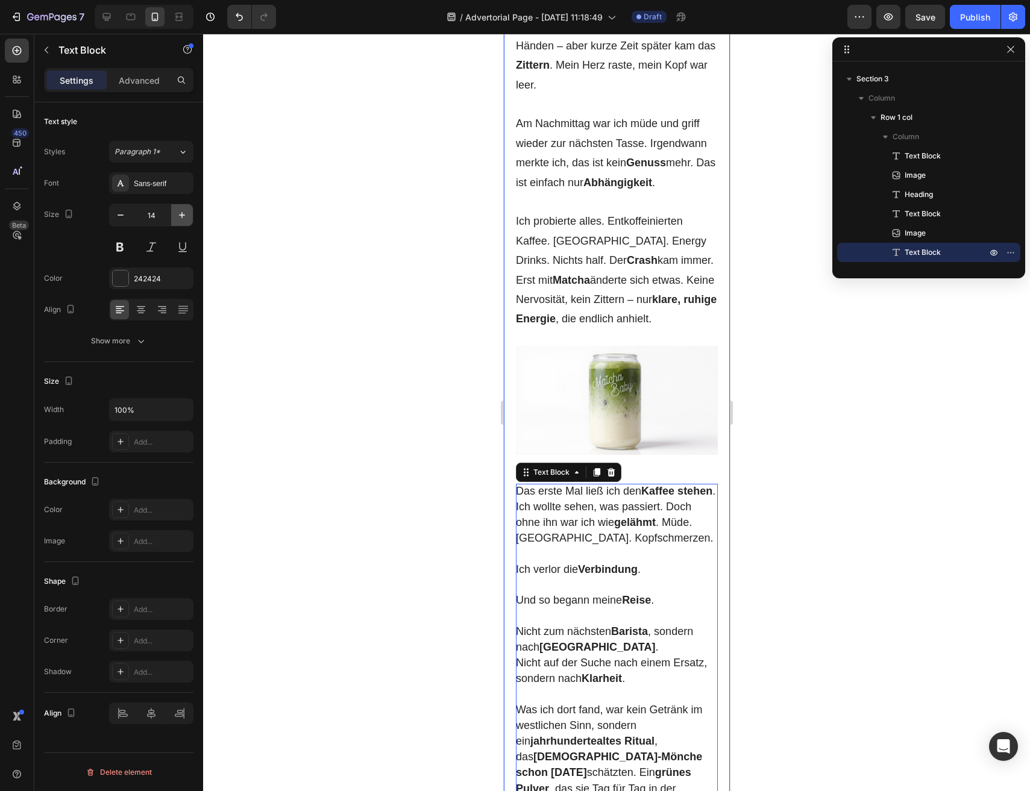
click at [190, 222] on button "button" at bounding box center [182, 215] width 22 height 22
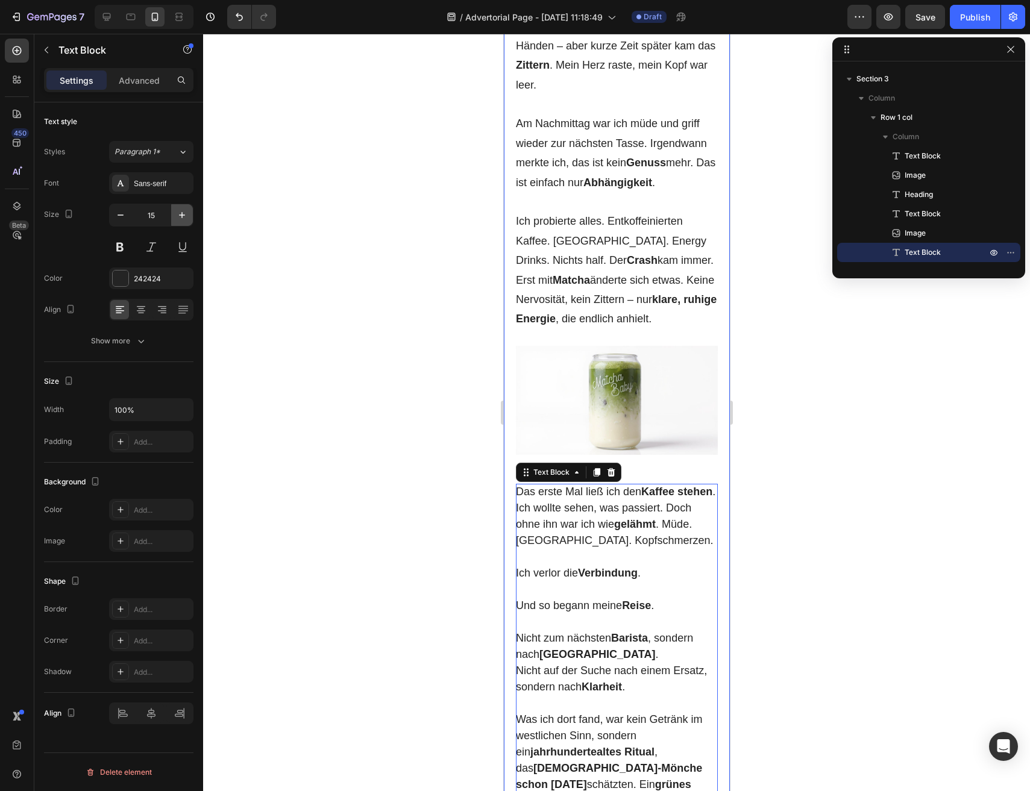
click at [190, 222] on button "button" at bounding box center [182, 215] width 22 height 22
type input "16"
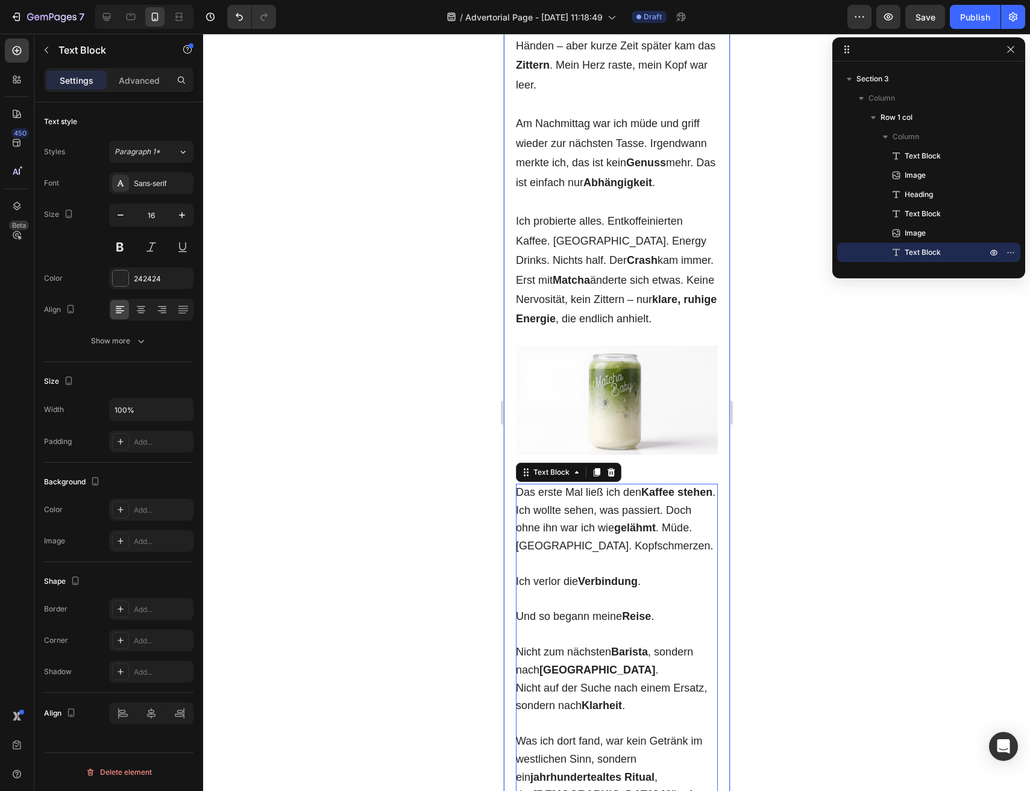
click at [322, 336] on div at bounding box center [616, 413] width 827 height 758
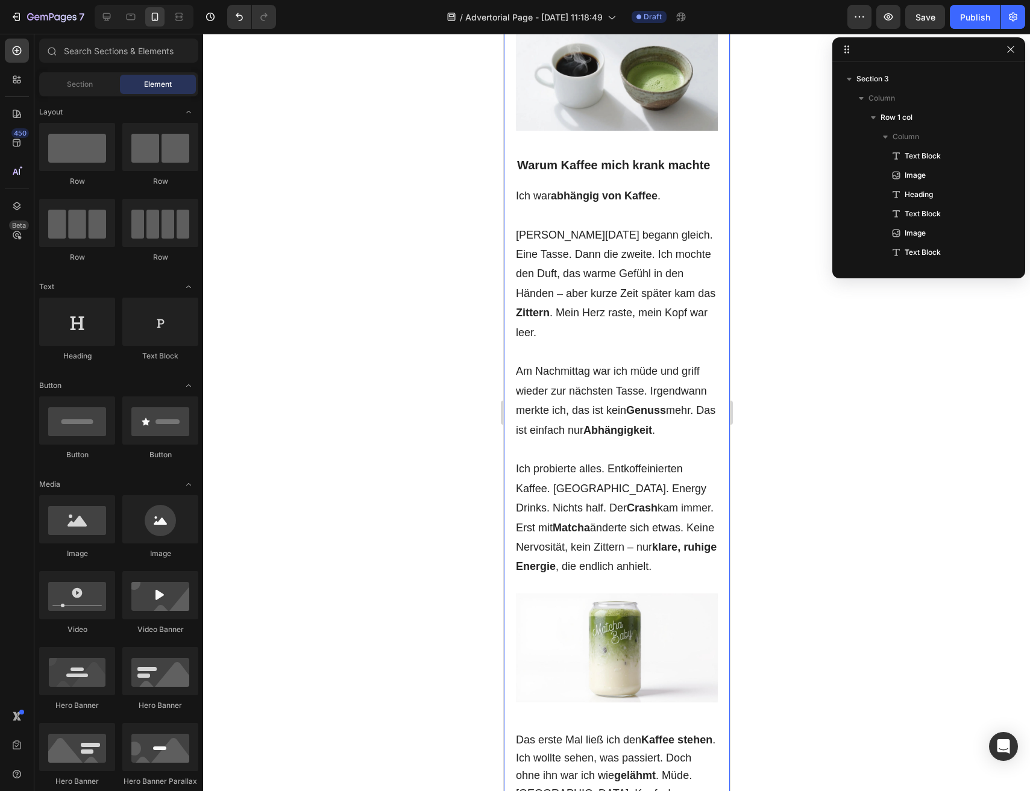
scroll to position [775, 0]
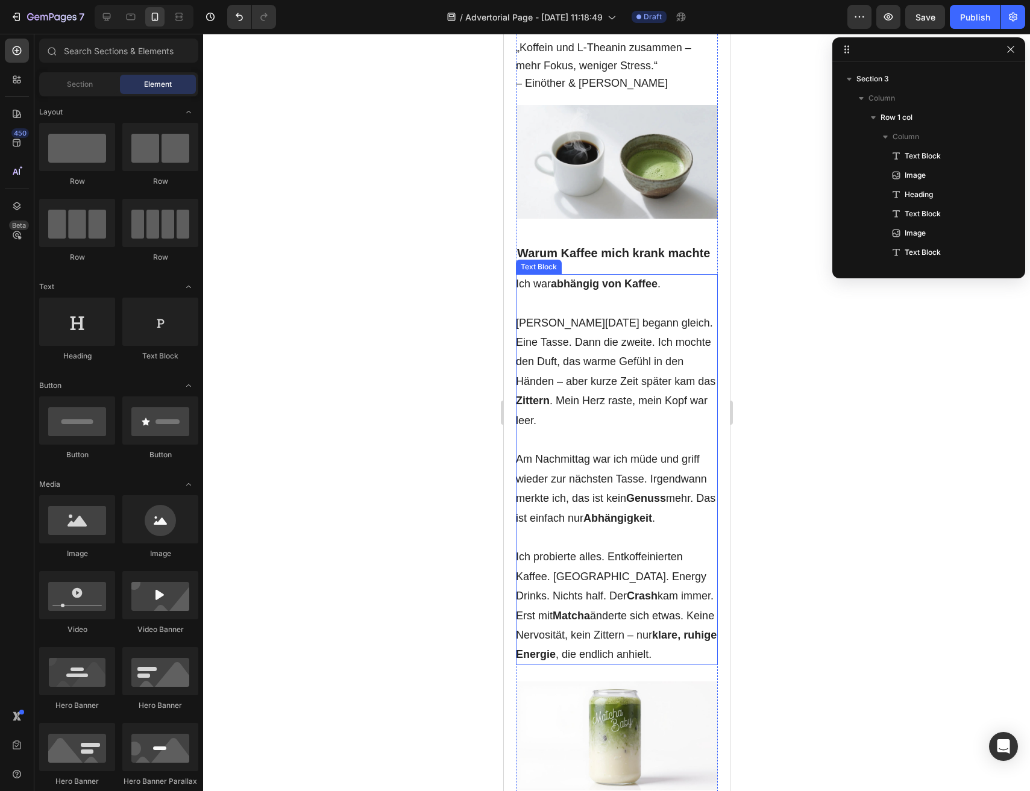
click at [600, 471] on p "Am Nachmittag war ich müde und griff wieder zur nächsten Tasse. Irgendwann merk…" at bounding box center [616, 489] width 202 height 78
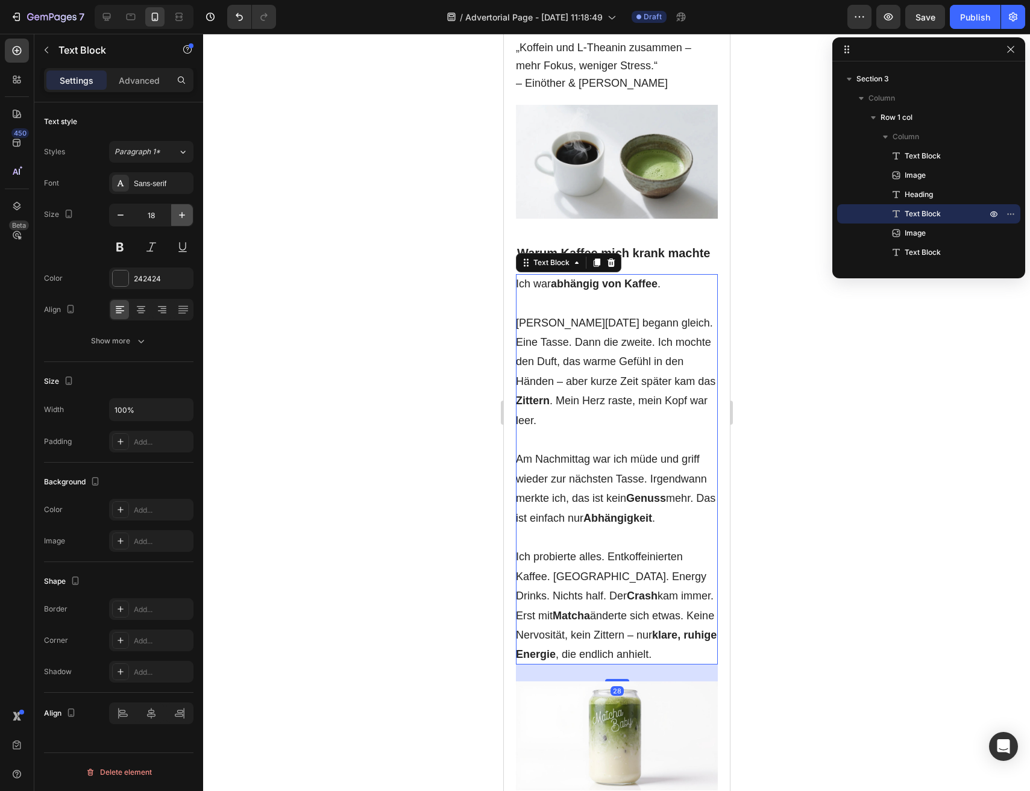
click at [180, 220] on icon "button" at bounding box center [182, 215] width 12 height 12
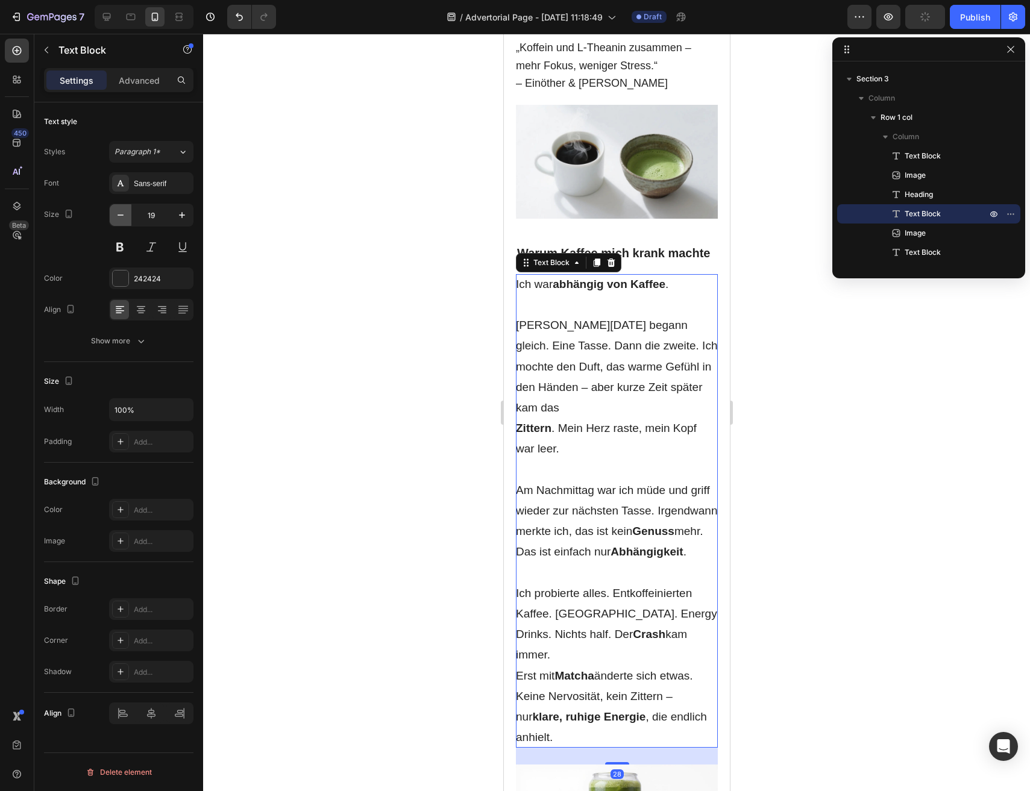
click at [125, 219] on icon "button" at bounding box center [121, 215] width 12 height 12
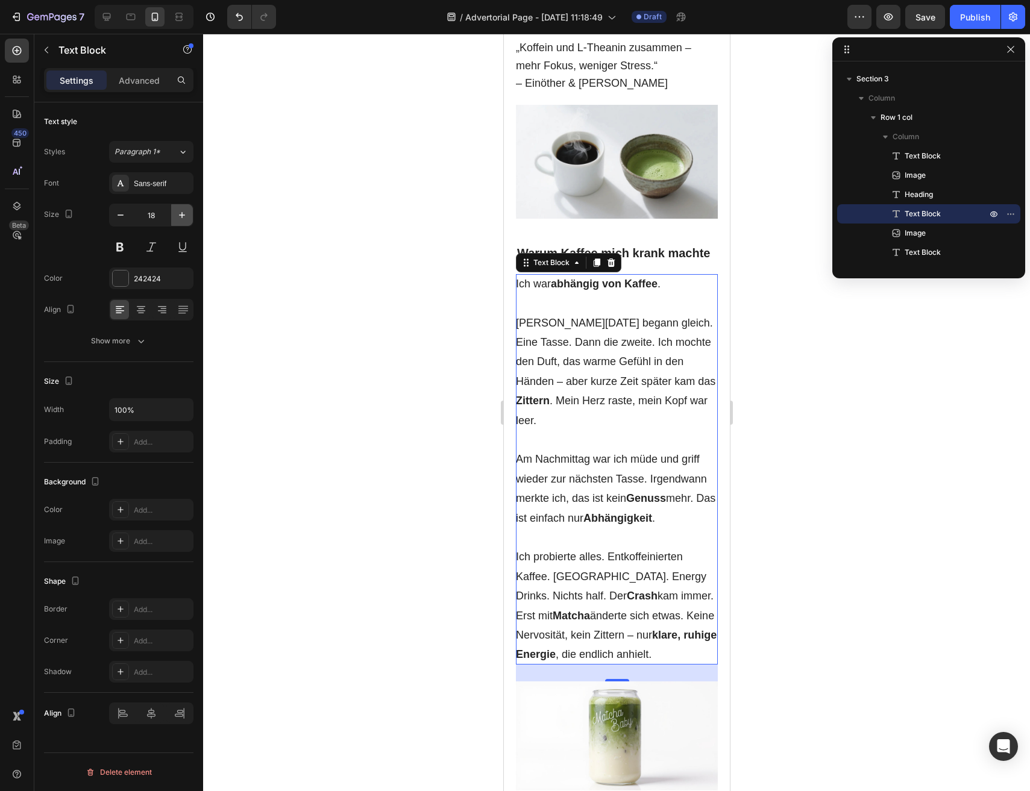
click at [186, 222] on button "button" at bounding box center [182, 215] width 22 height 22
type input "19"
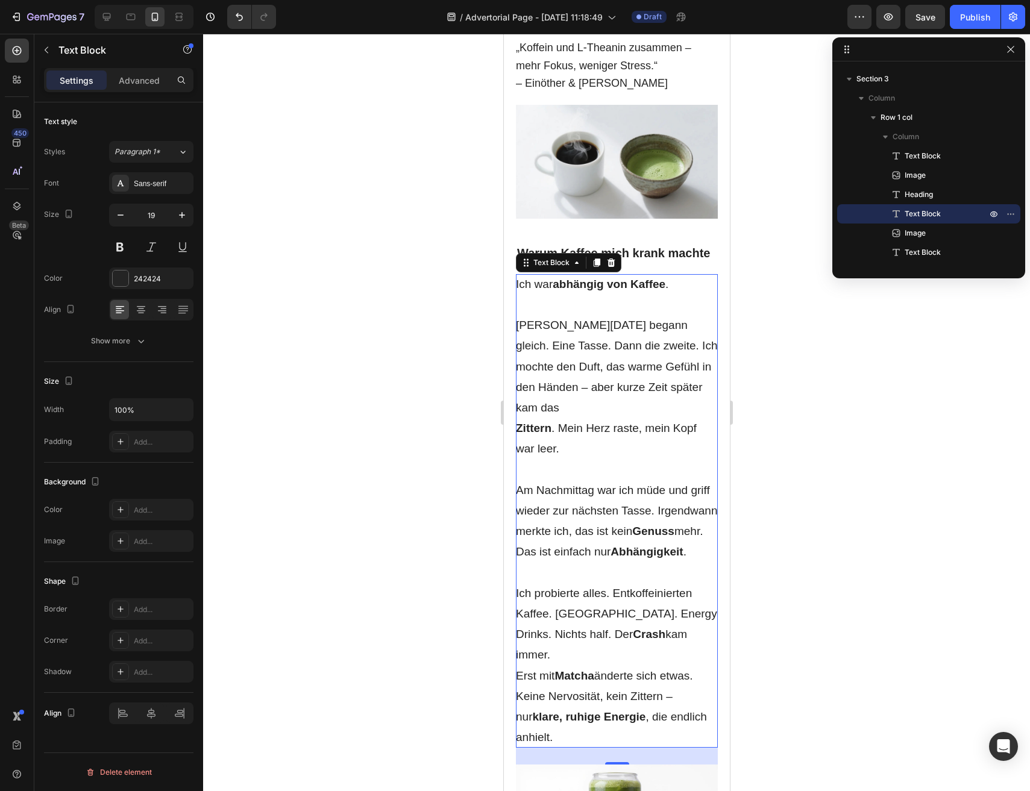
click at [474, 410] on div at bounding box center [616, 413] width 827 height 758
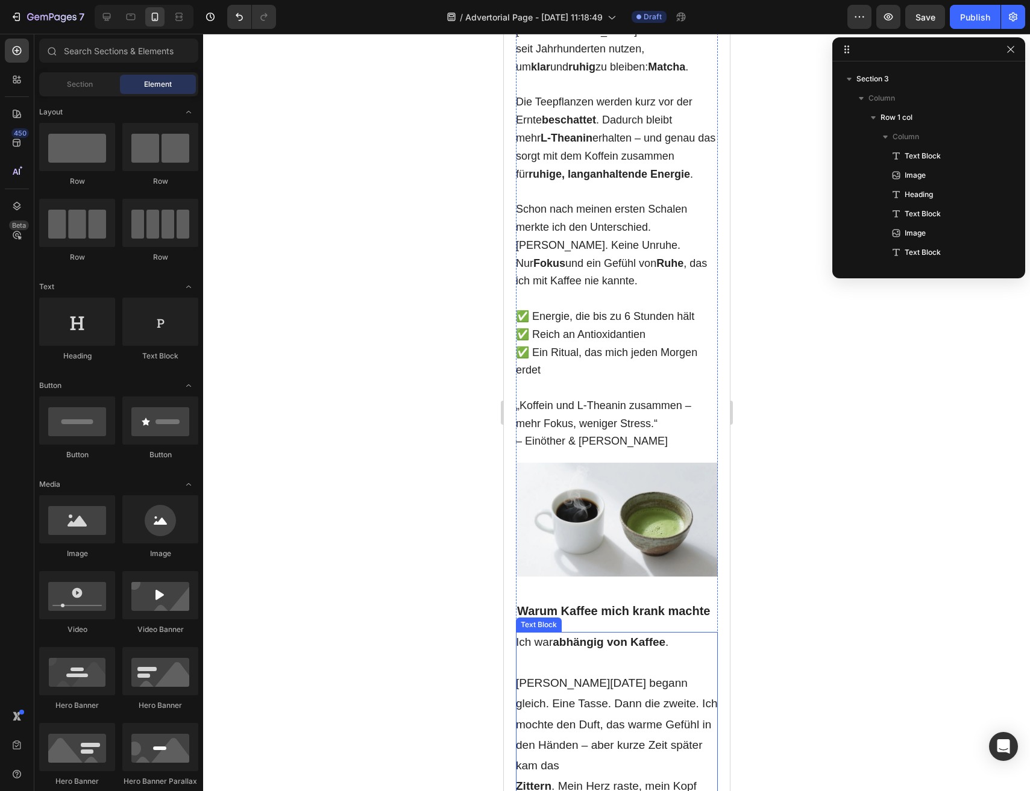
scroll to position [289, 0]
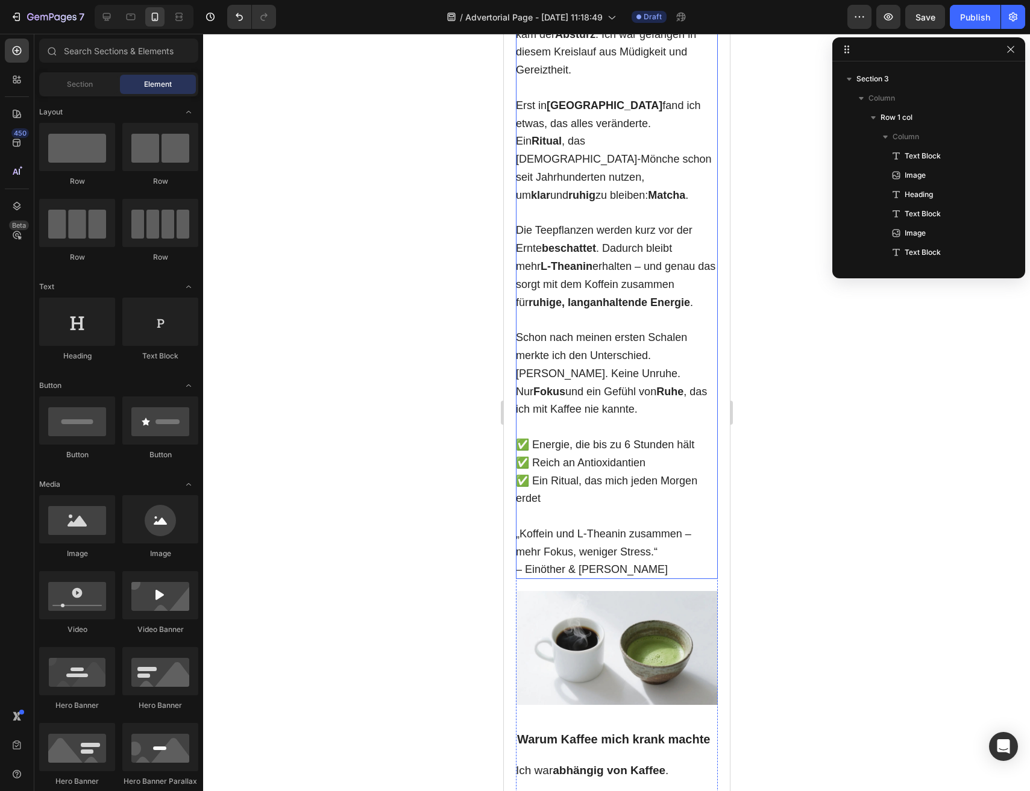
click at [582, 386] on span "Nur Fokus und ein Gefühl von Ruhe , das ich mit Kaffee nie kannte." at bounding box center [610, 401] width 191 height 30
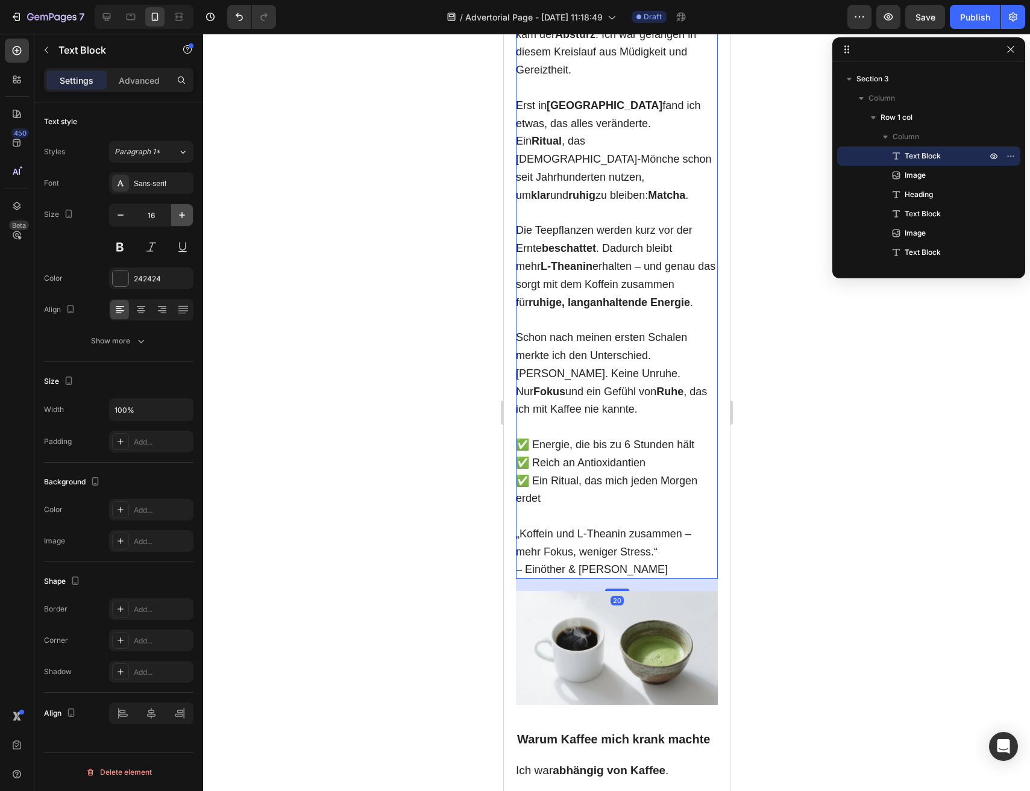
click at [187, 221] on icon "button" at bounding box center [182, 215] width 12 height 12
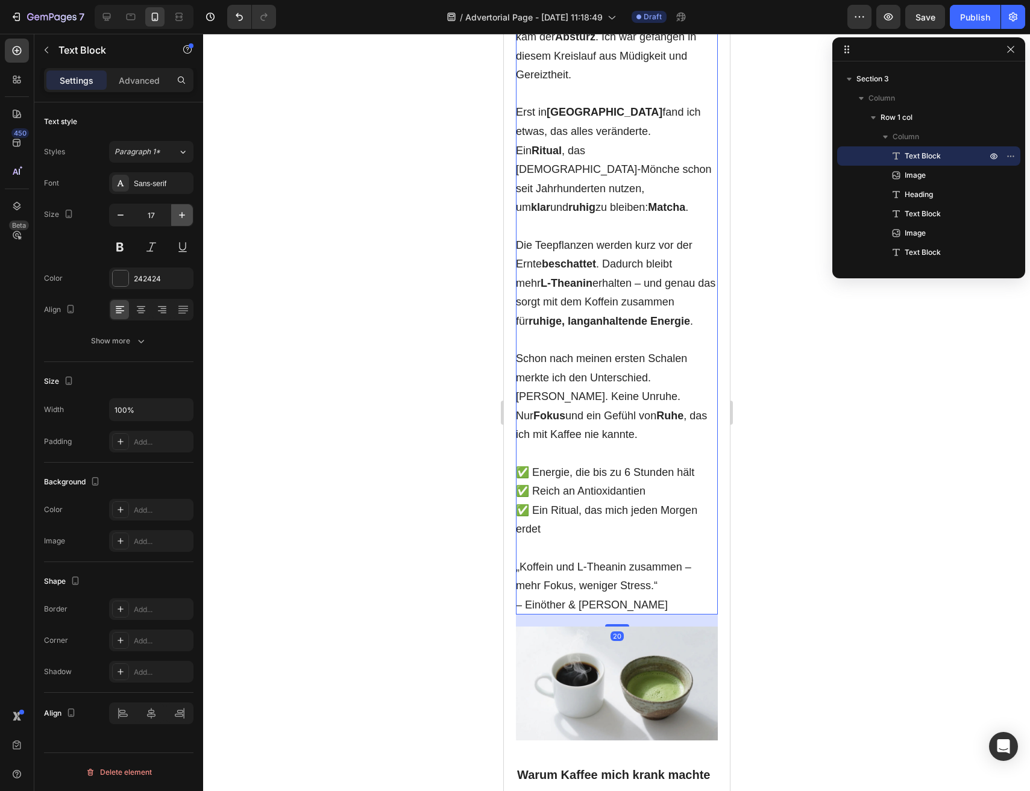
click at [187, 221] on icon "button" at bounding box center [182, 215] width 12 height 12
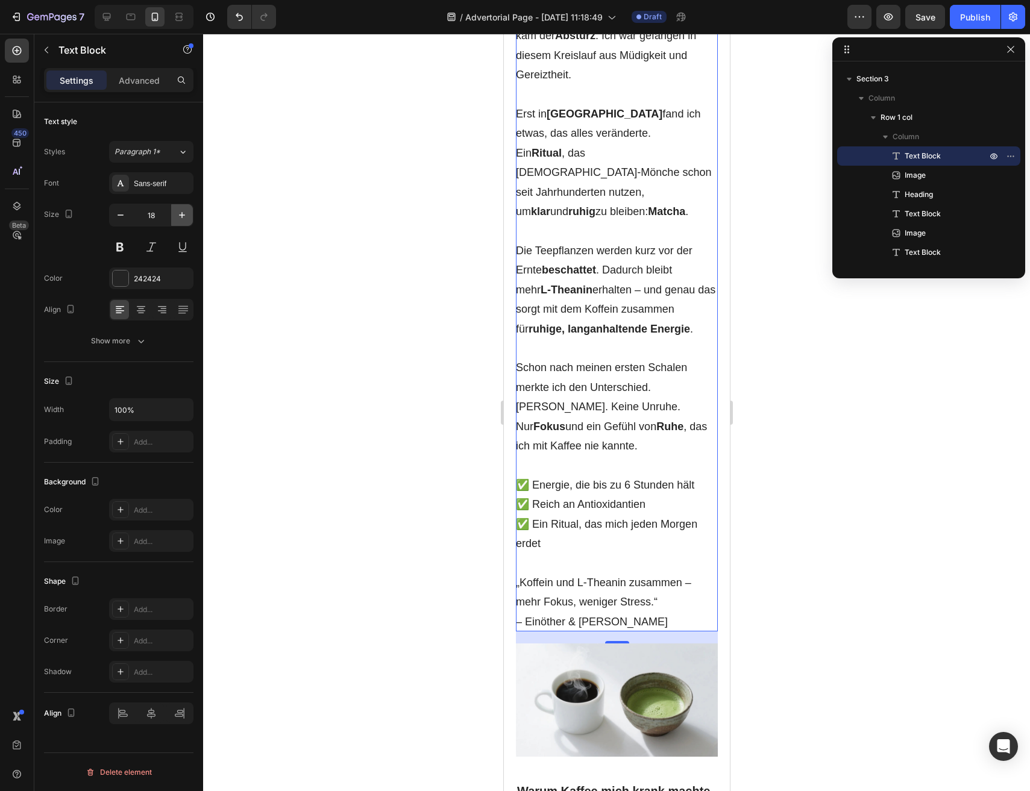
click at [187, 221] on icon "button" at bounding box center [182, 215] width 12 height 12
type input "19"
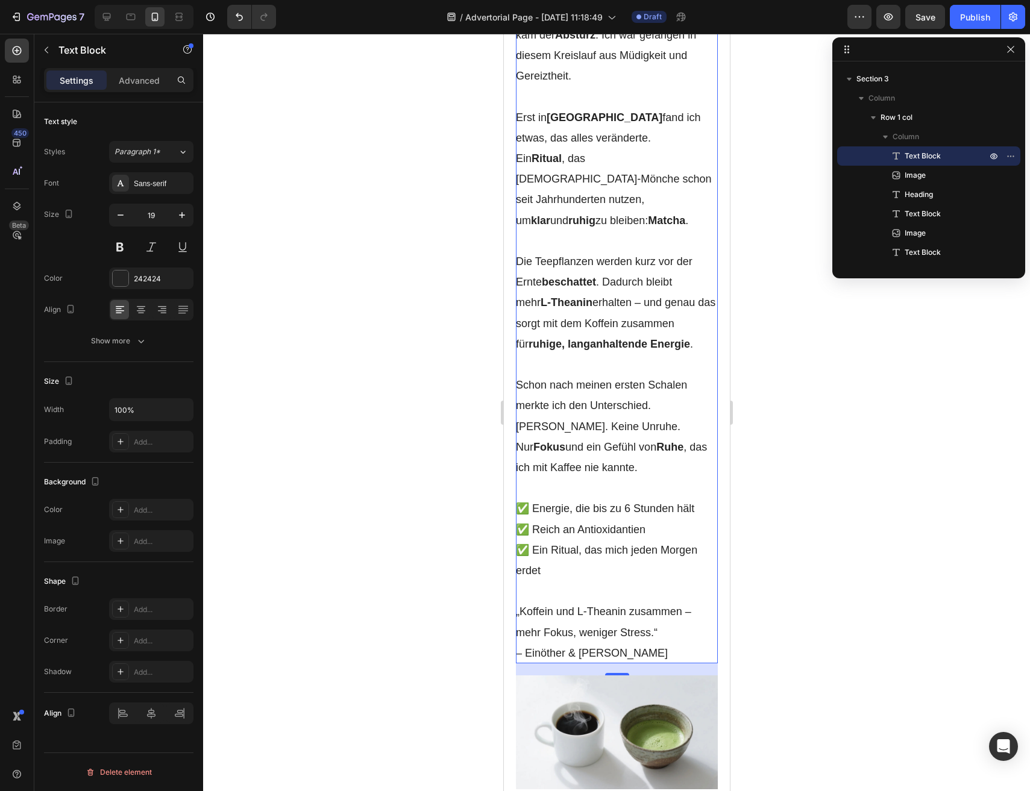
click at [319, 345] on div at bounding box center [616, 413] width 827 height 758
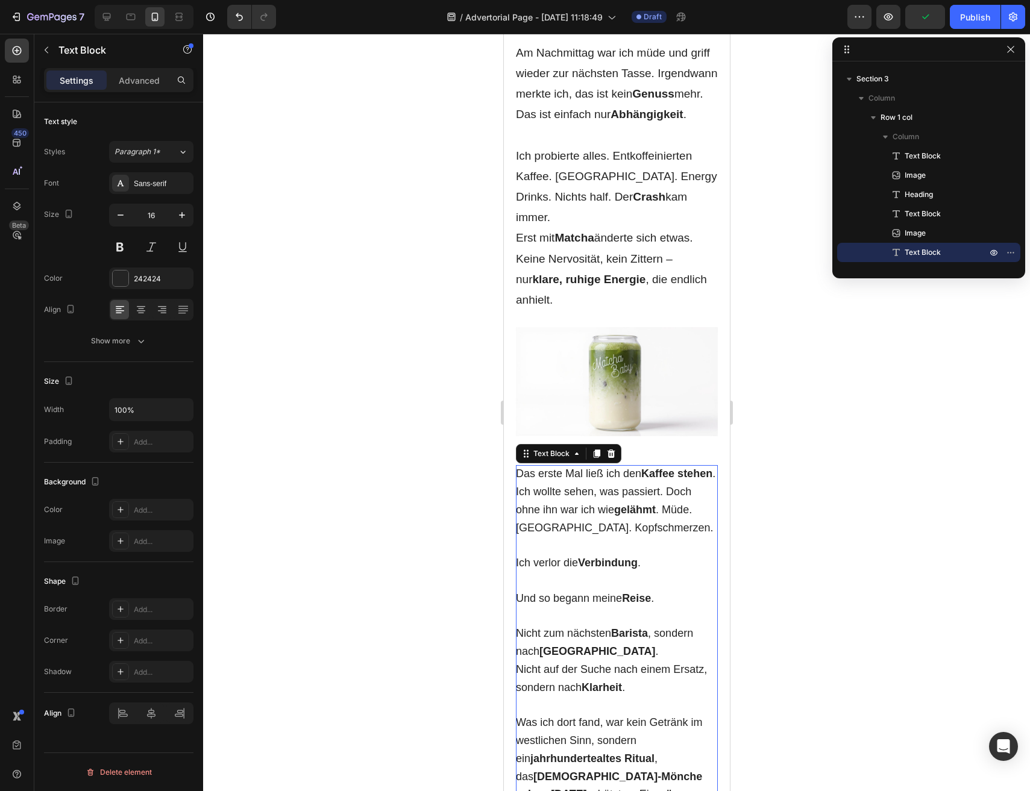
scroll to position [1317, 0]
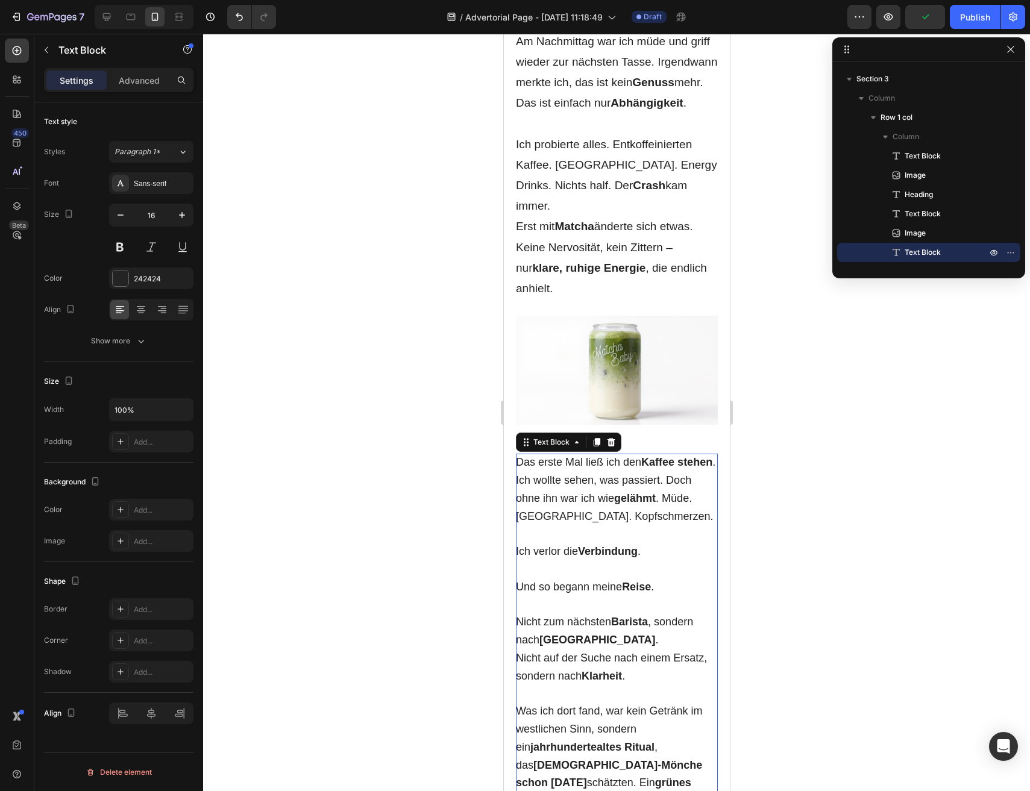
click at [554, 596] on p at bounding box center [616, 604] width 202 height 17
click at [180, 210] on icon "button" at bounding box center [182, 215] width 12 height 12
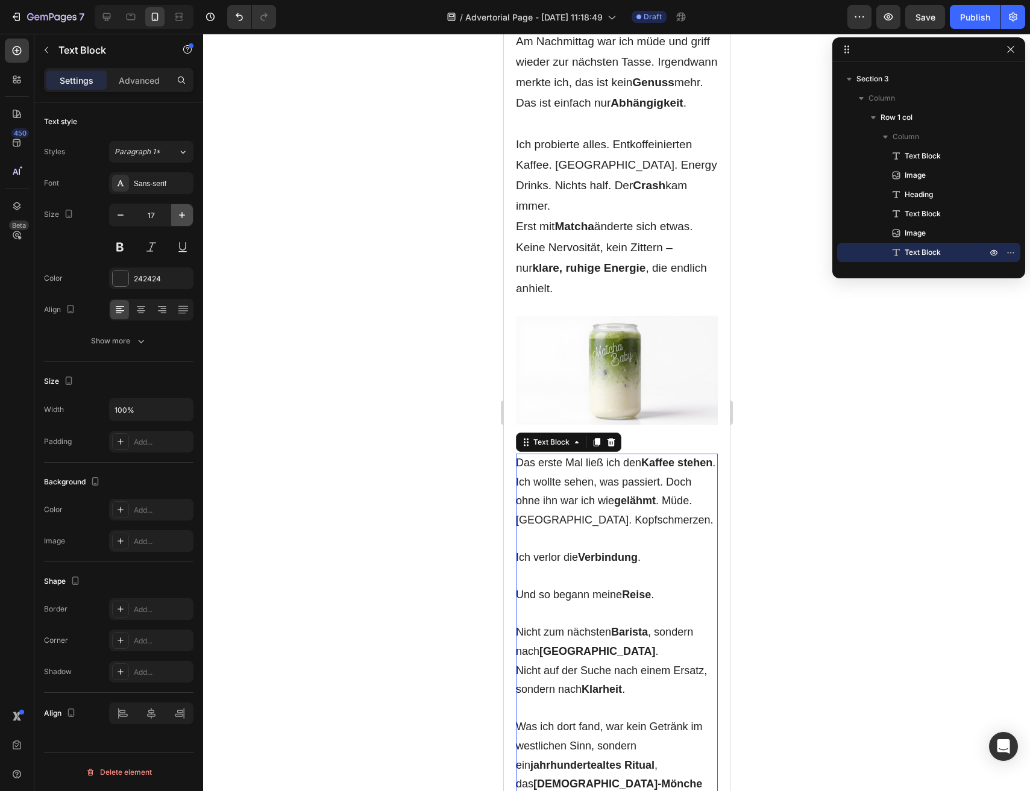
click at [180, 210] on icon "button" at bounding box center [182, 215] width 12 height 12
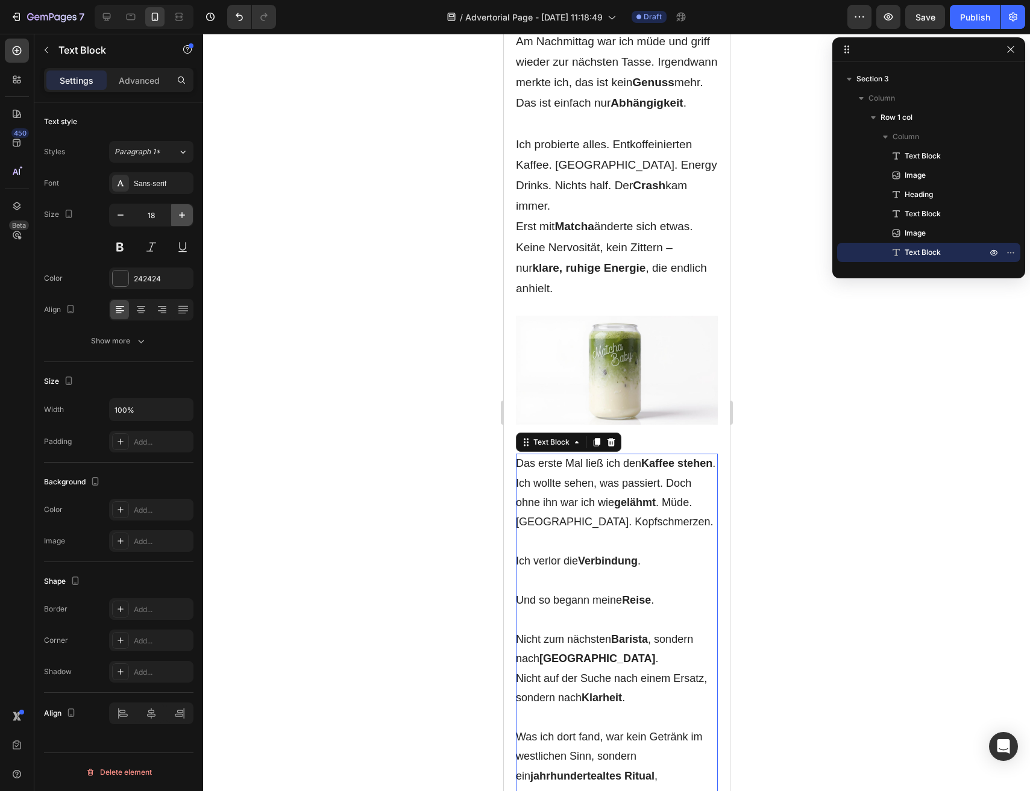
click at [180, 210] on icon "button" at bounding box center [182, 215] width 12 height 12
type input "19"
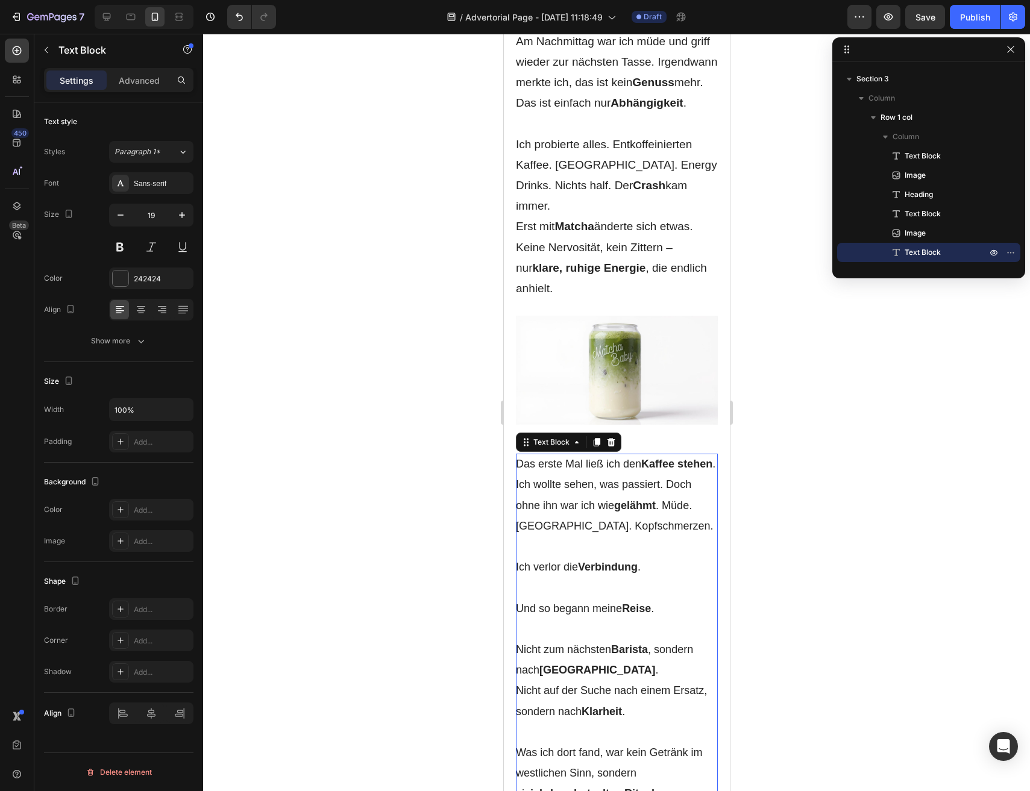
click at [354, 439] on div at bounding box center [616, 413] width 827 height 758
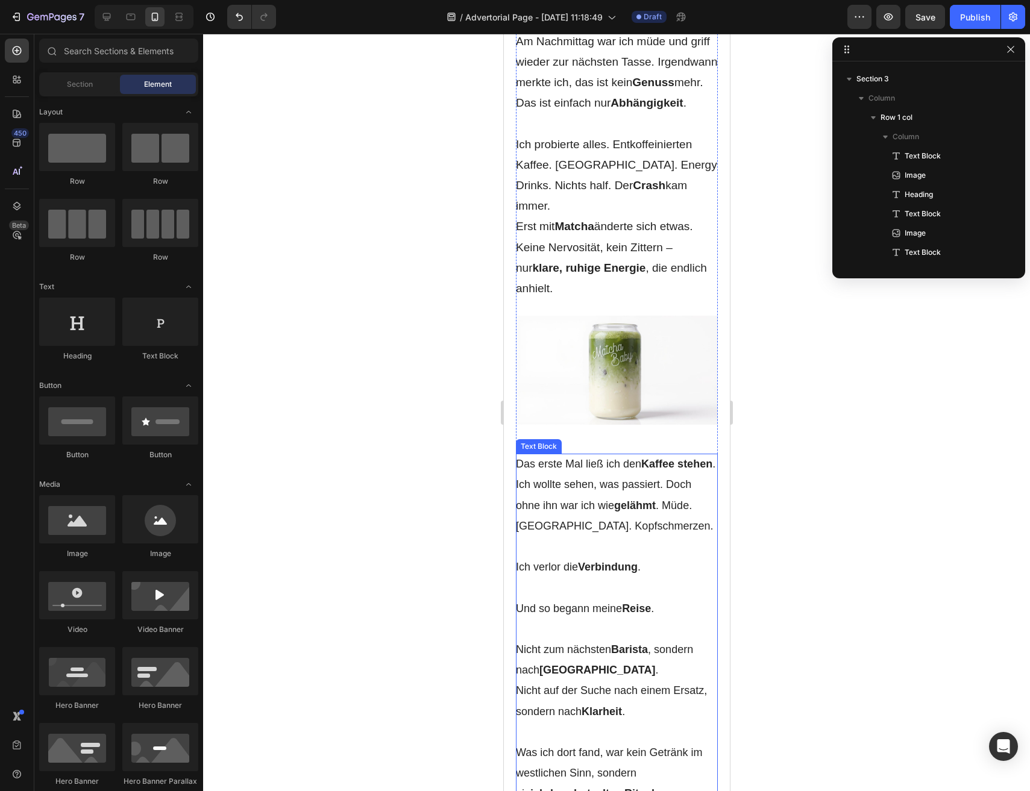
click at [557, 536] on p at bounding box center [616, 546] width 202 height 20
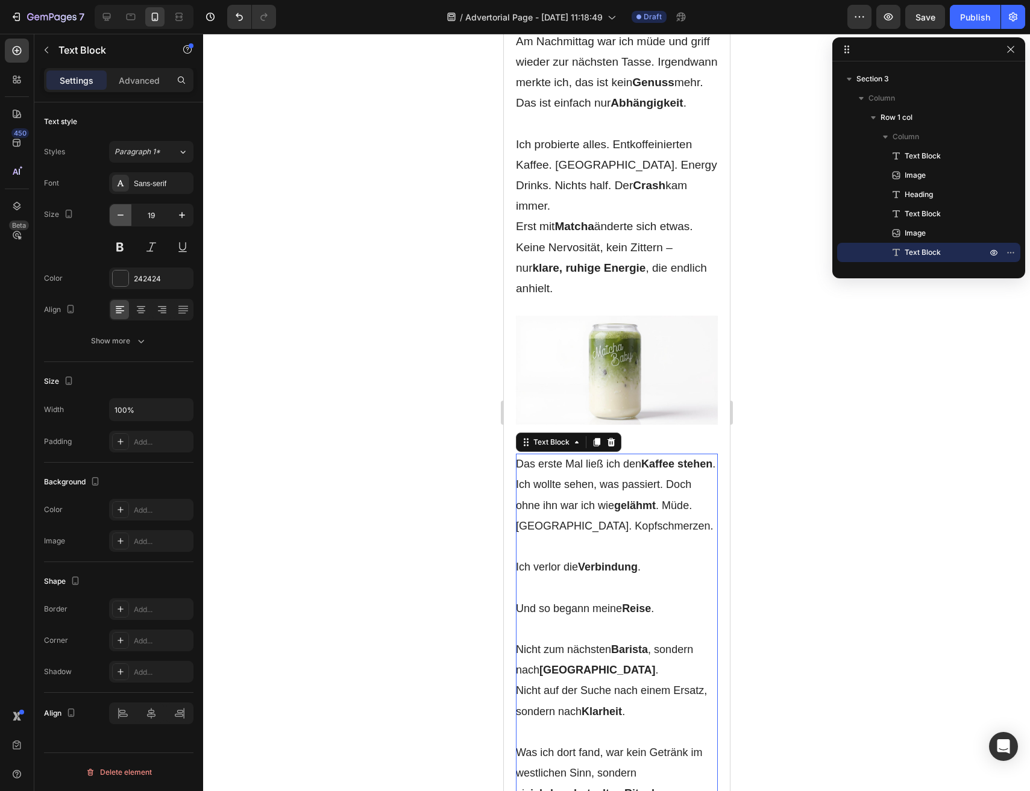
click at [119, 212] on icon "button" at bounding box center [121, 215] width 12 height 12
type input "18"
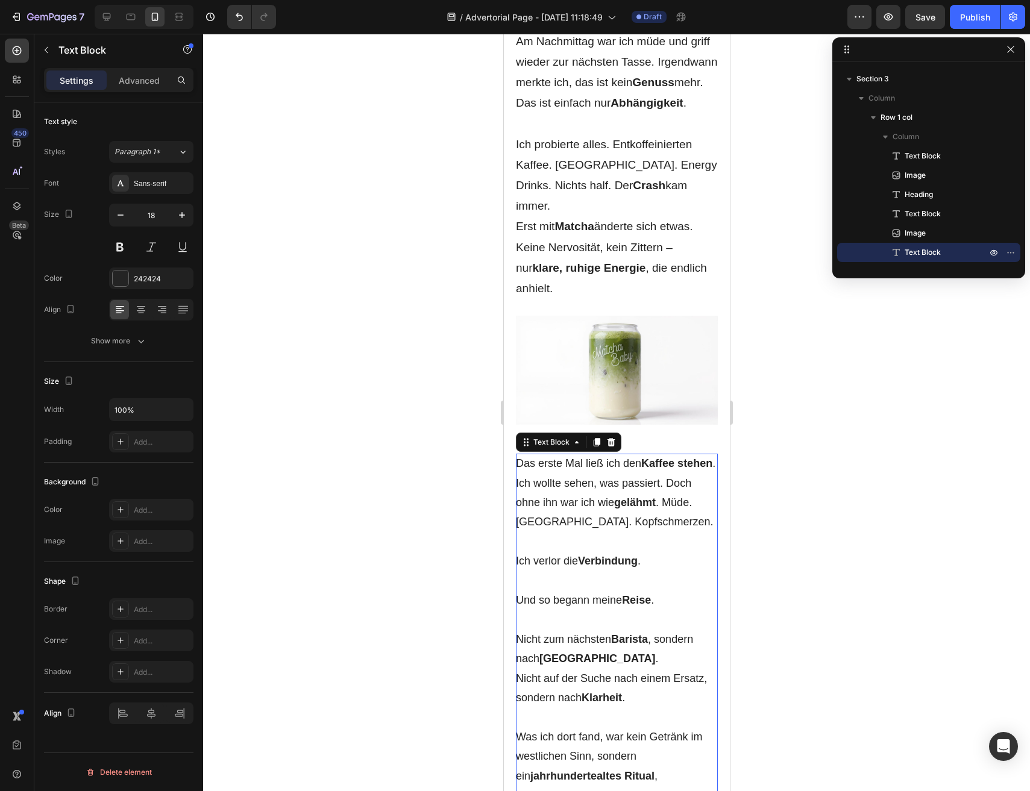
click at [344, 339] on div at bounding box center [616, 413] width 827 height 758
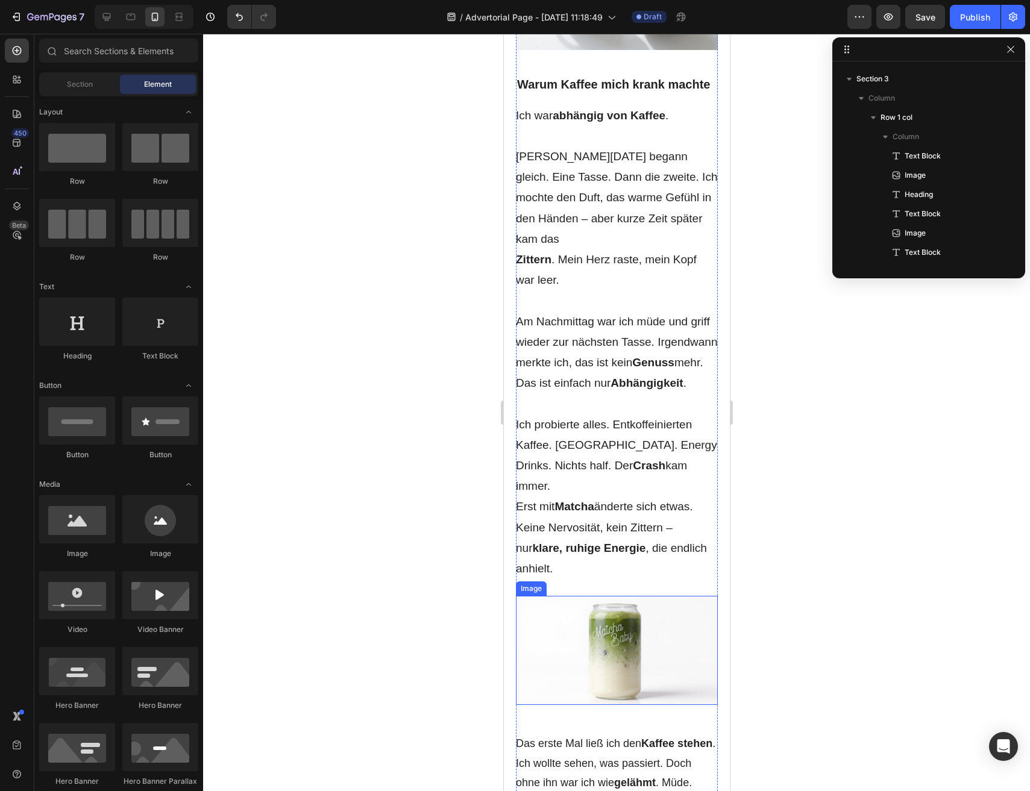
scroll to position [935, 0]
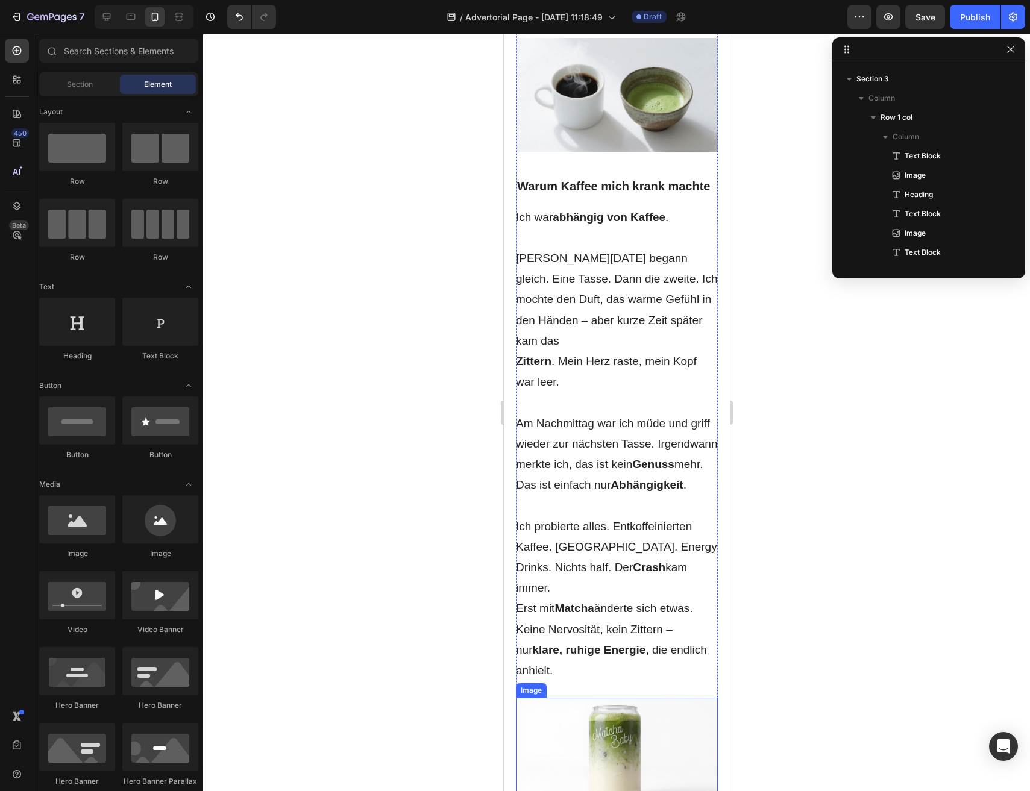
click at [589, 418] on p "Am Nachmittag war ich müde und griff wieder zur nächsten Tasse. Irgendwann merk…" at bounding box center [616, 454] width 202 height 83
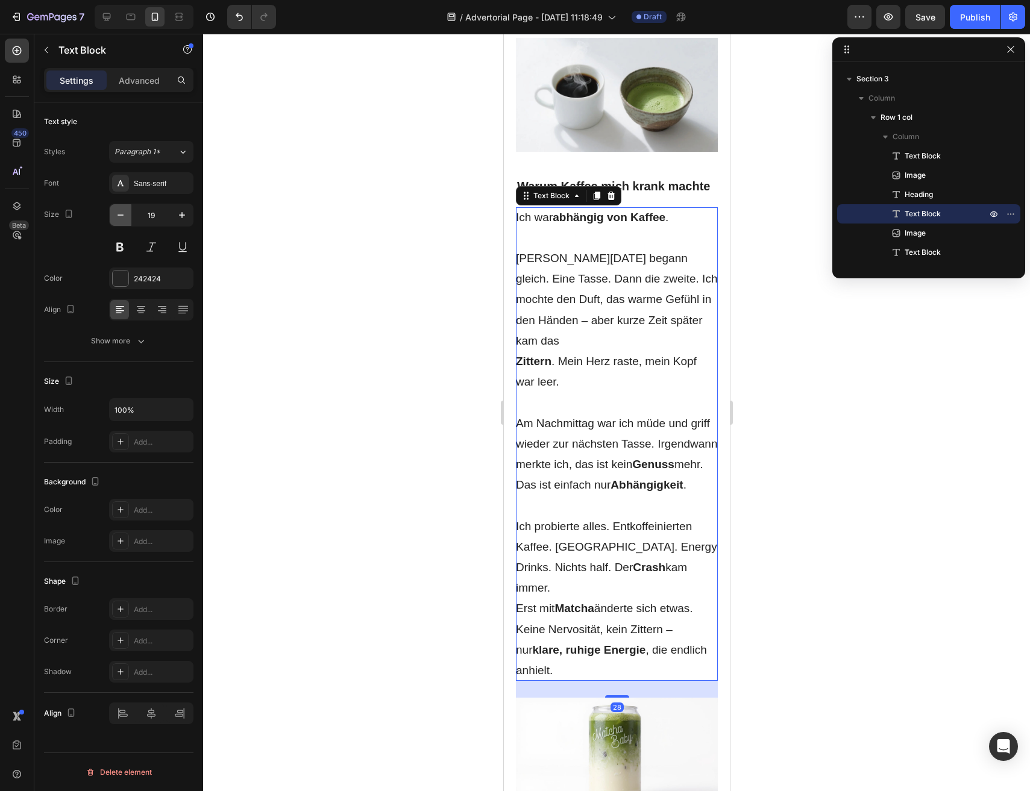
click at [125, 216] on icon "button" at bounding box center [121, 215] width 12 height 12
type input "18"
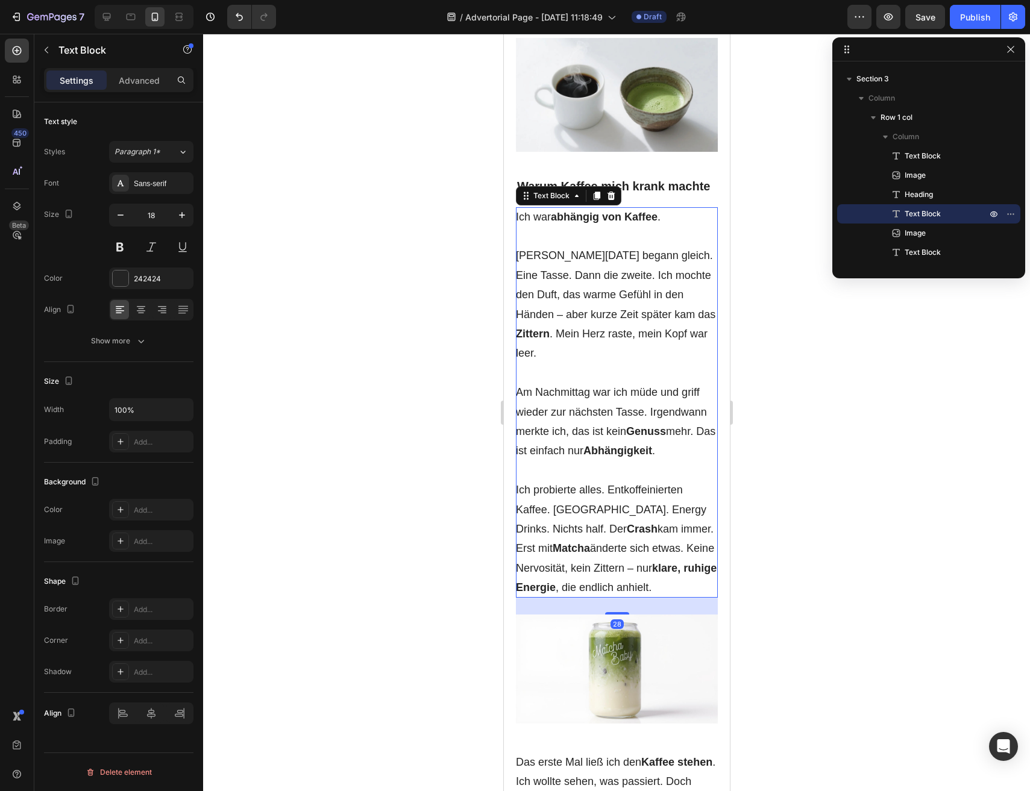
click at [312, 309] on div at bounding box center [616, 413] width 827 height 758
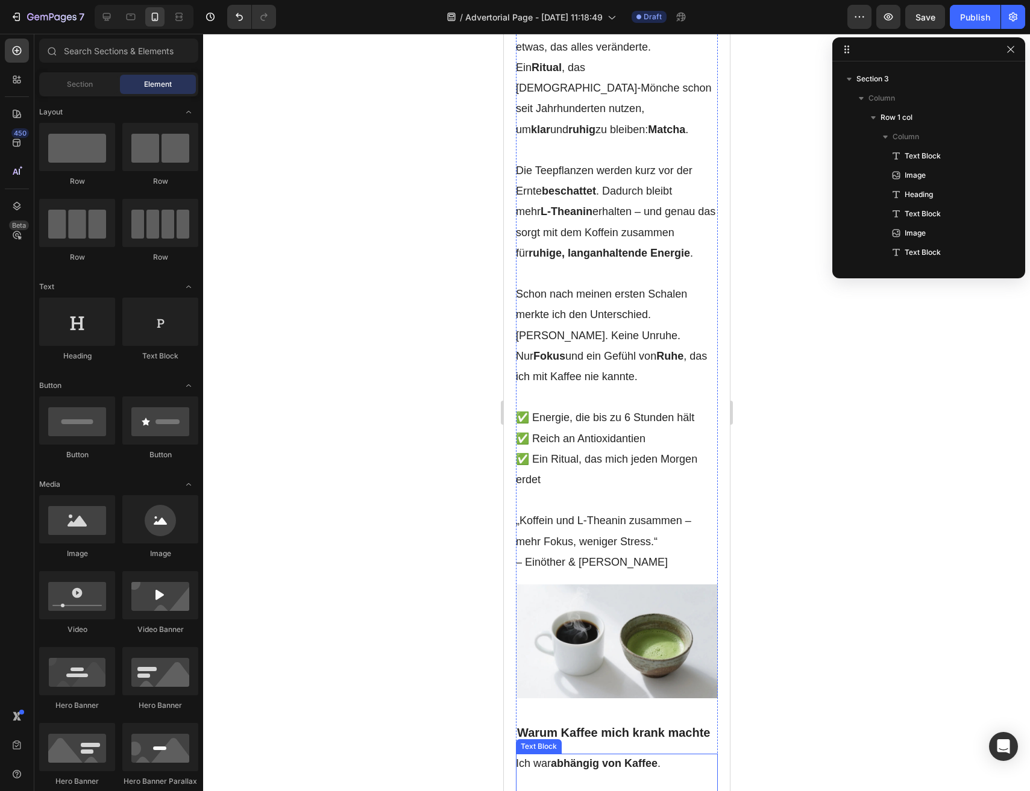
scroll to position [87, 0]
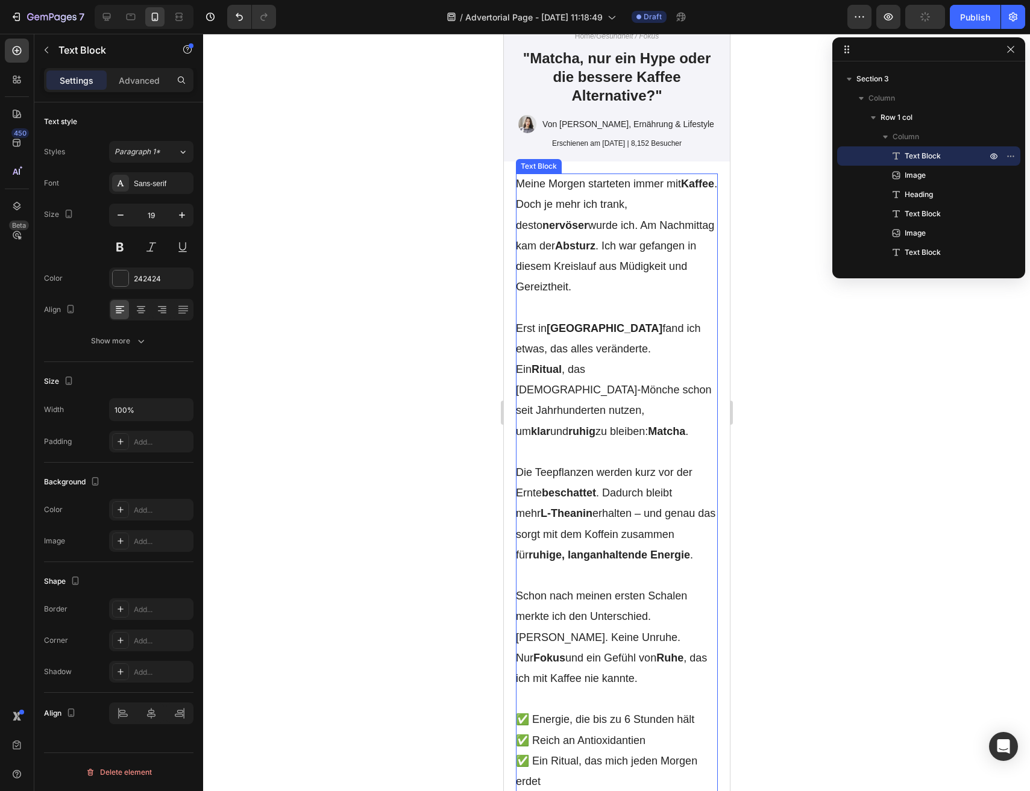
click at [565, 442] on p "Rich Text Editor. Editing area: main" at bounding box center [616, 452] width 202 height 20
click at [122, 213] on icon "button" at bounding box center [121, 215] width 12 height 12
type input "18"
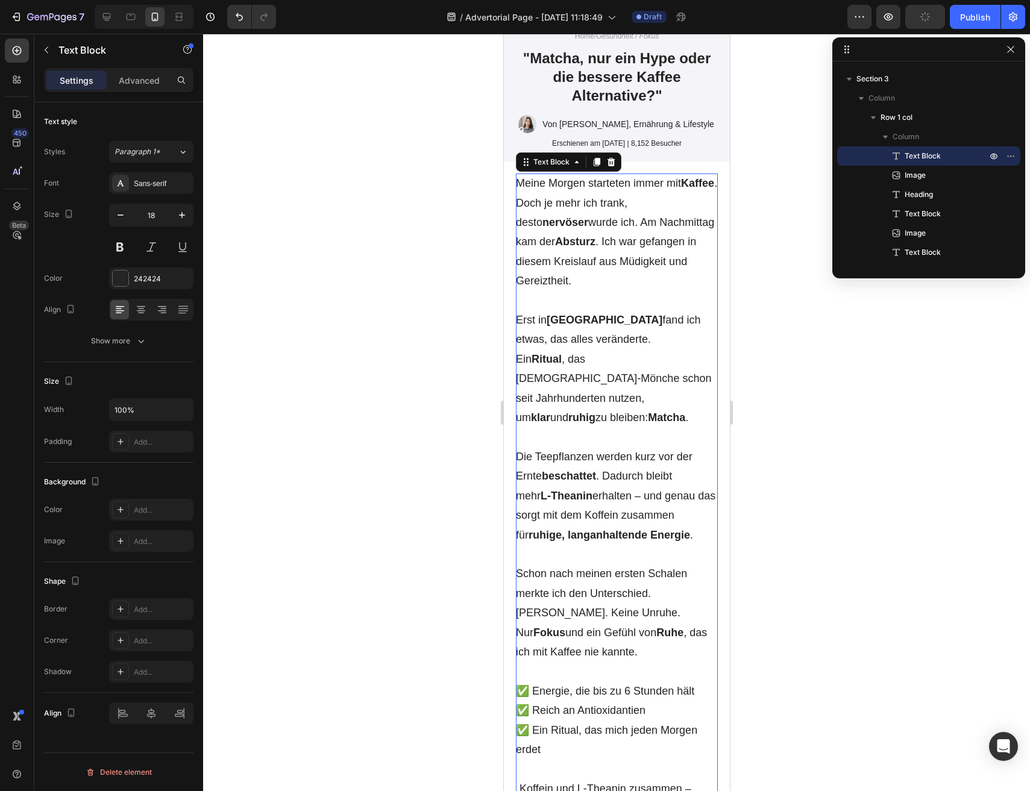
click at [330, 366] on div at bounding box center [616, 413] width 827 height 758
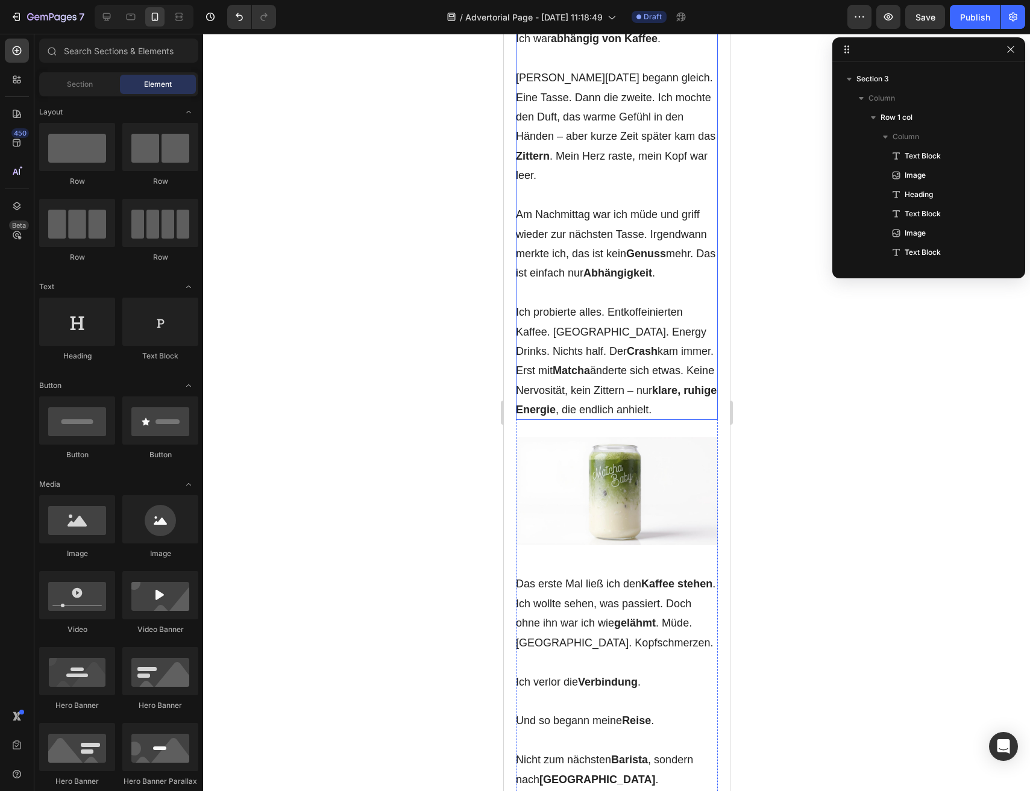
scroll to position [1210, 0]
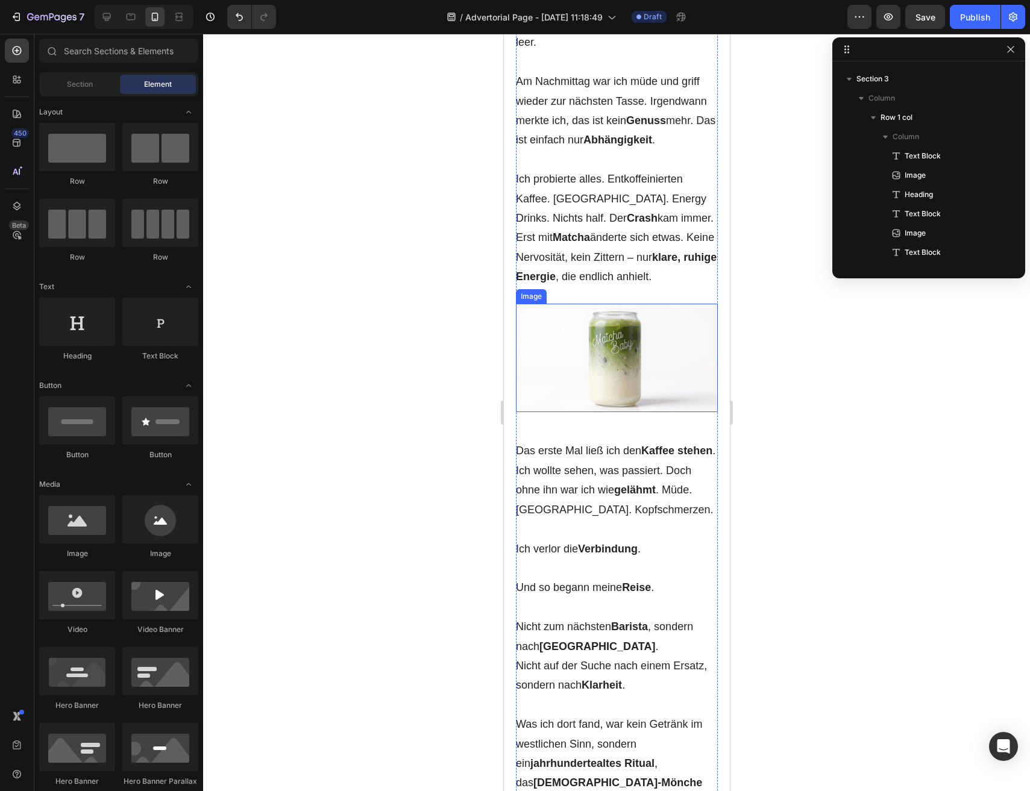
click at [597, 344] on img at bounding box center [616, 358] width 202 height 109
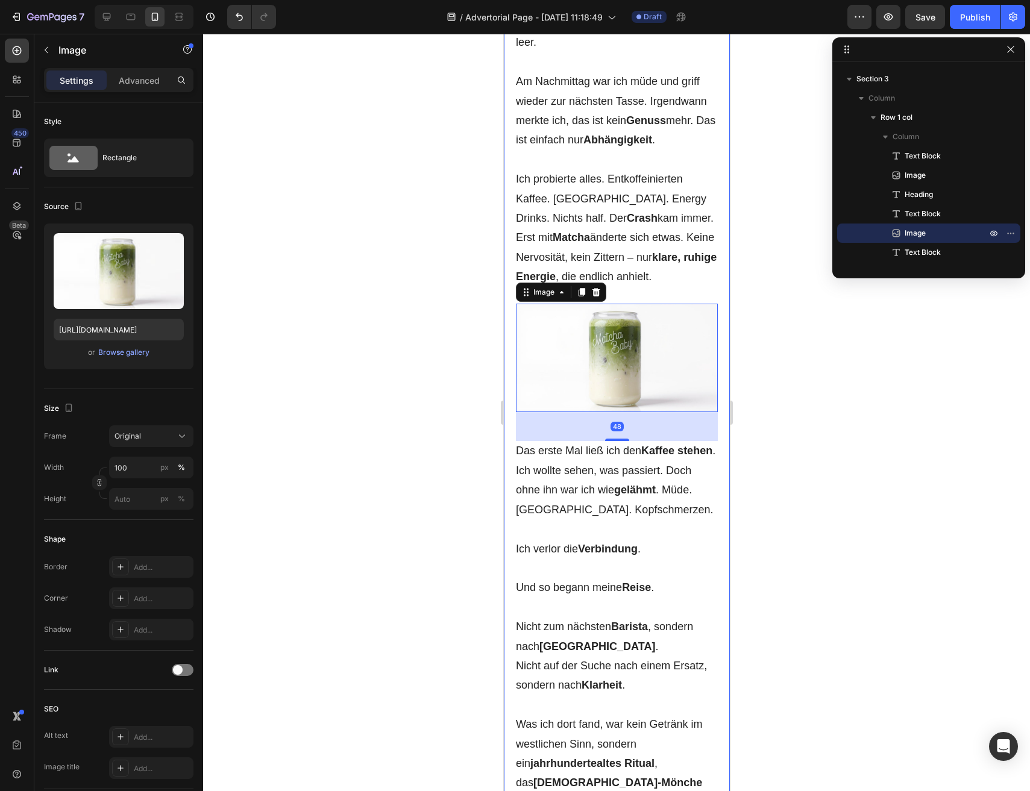
click at [488, 460] on div at bounding box center [616, 413] width 827 height 758
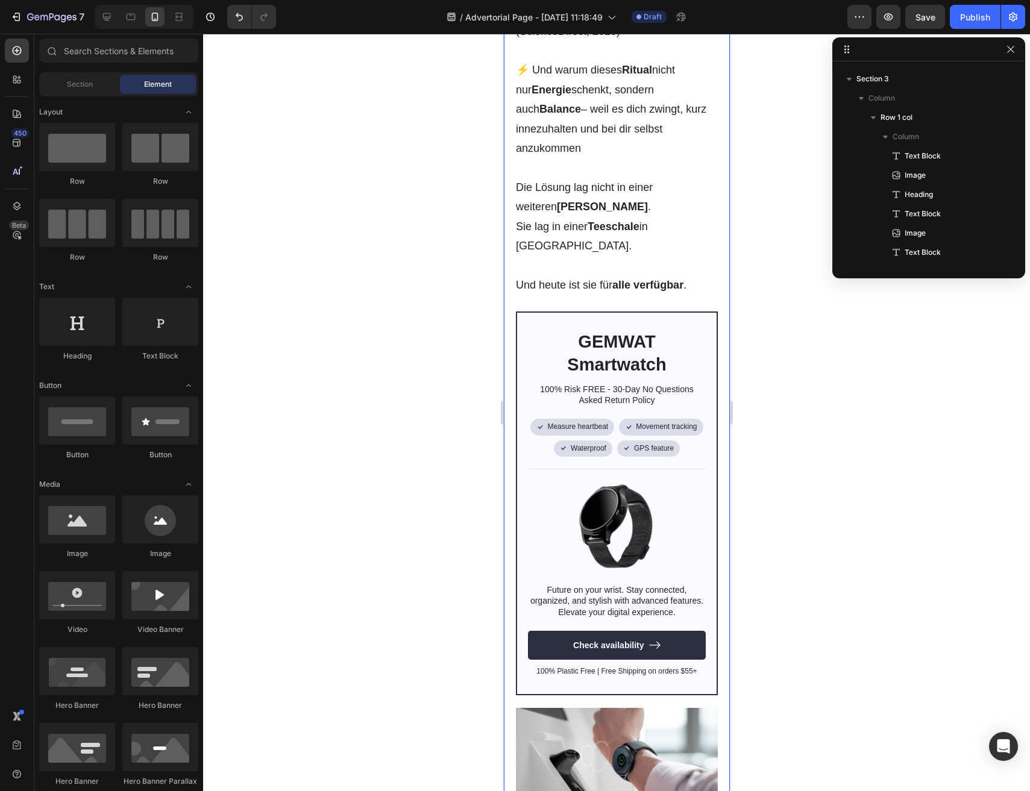
scroll to position [2549, 0]
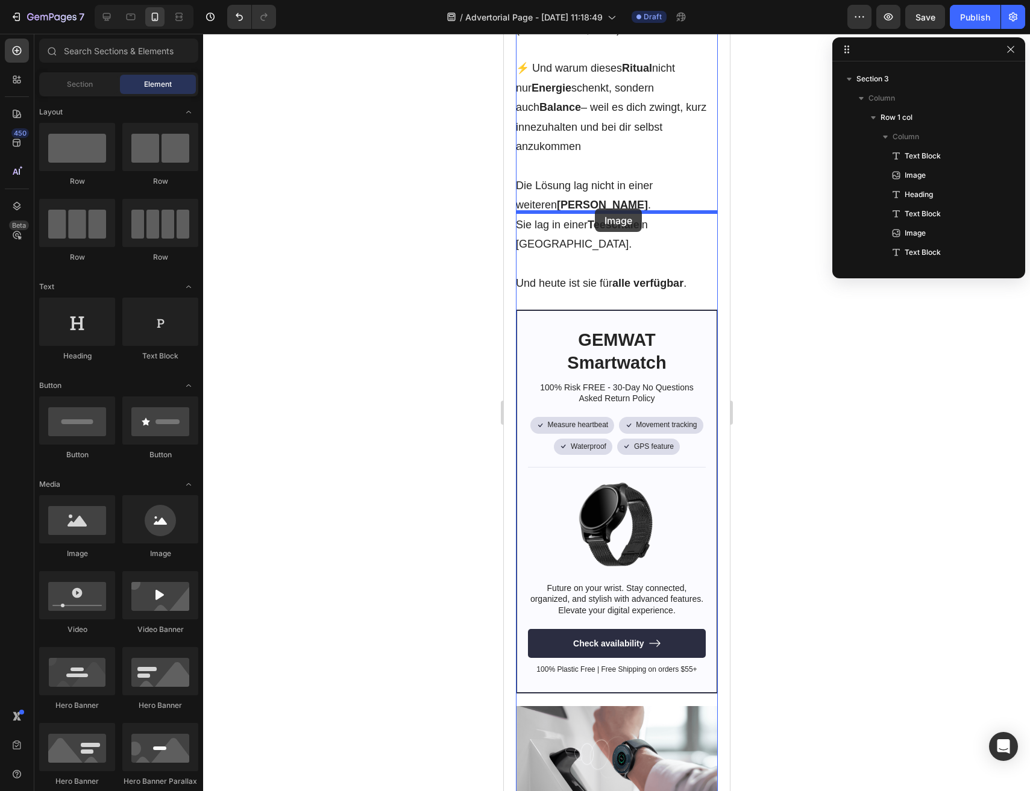
drag, startPoint x: 655, startPoint y: 550, endPoint x: 592, endPoint y: 209, distance: 346.9
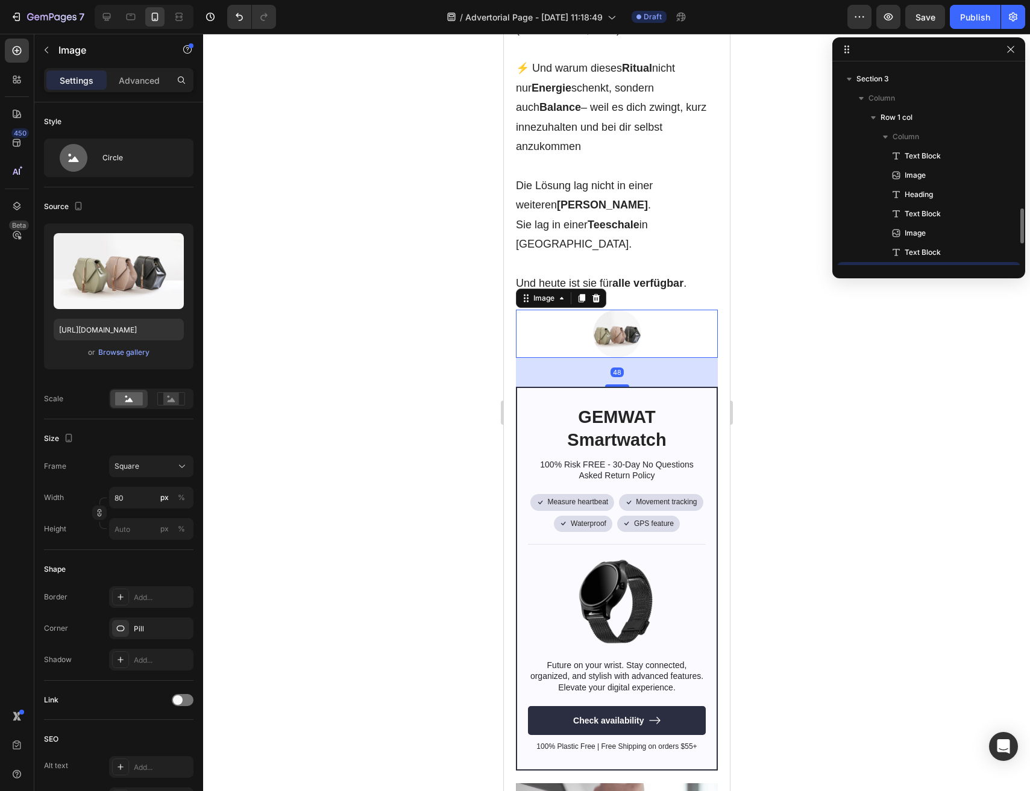
scroll to position [151, 0]
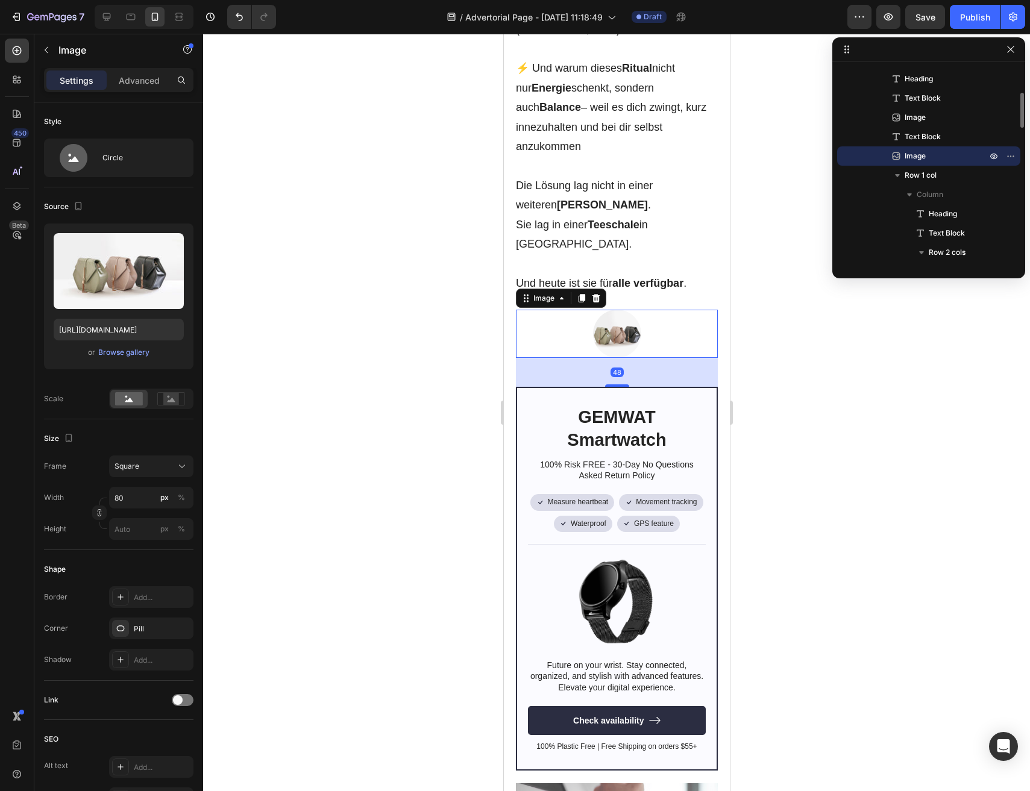
click at [611, 310] on img at bounding box center [616, 334] width 48 height 48
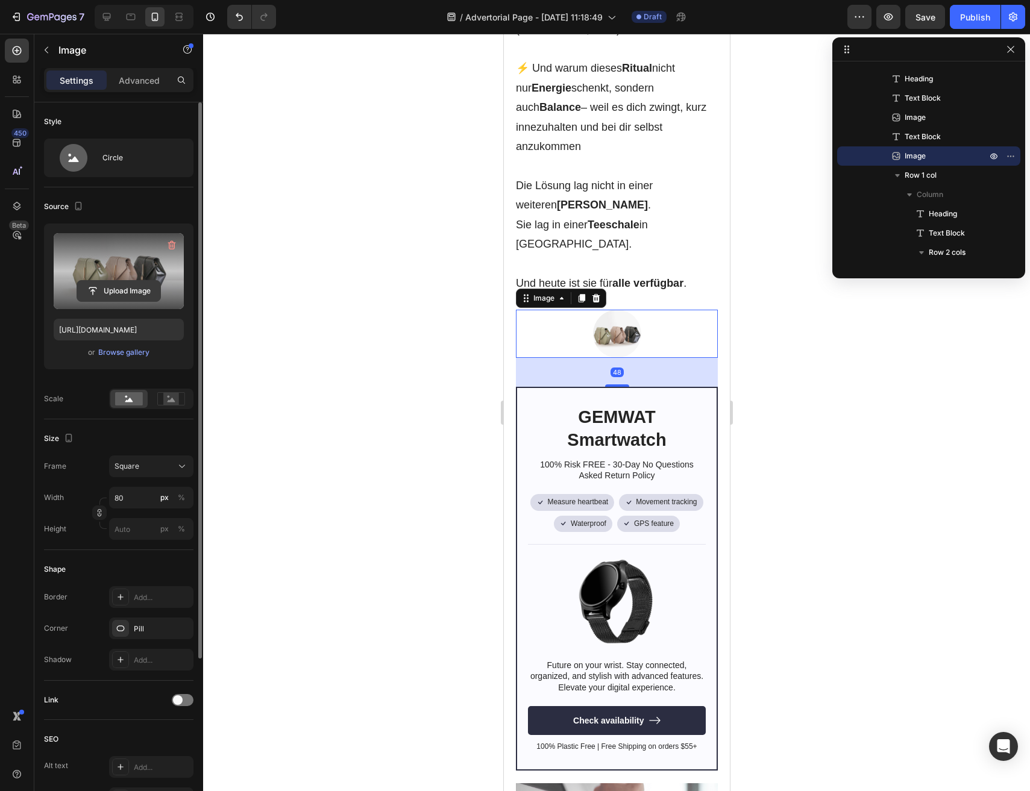
click at [111, 289] on input "file" at bounding box center [118, 291] width 83 height 20
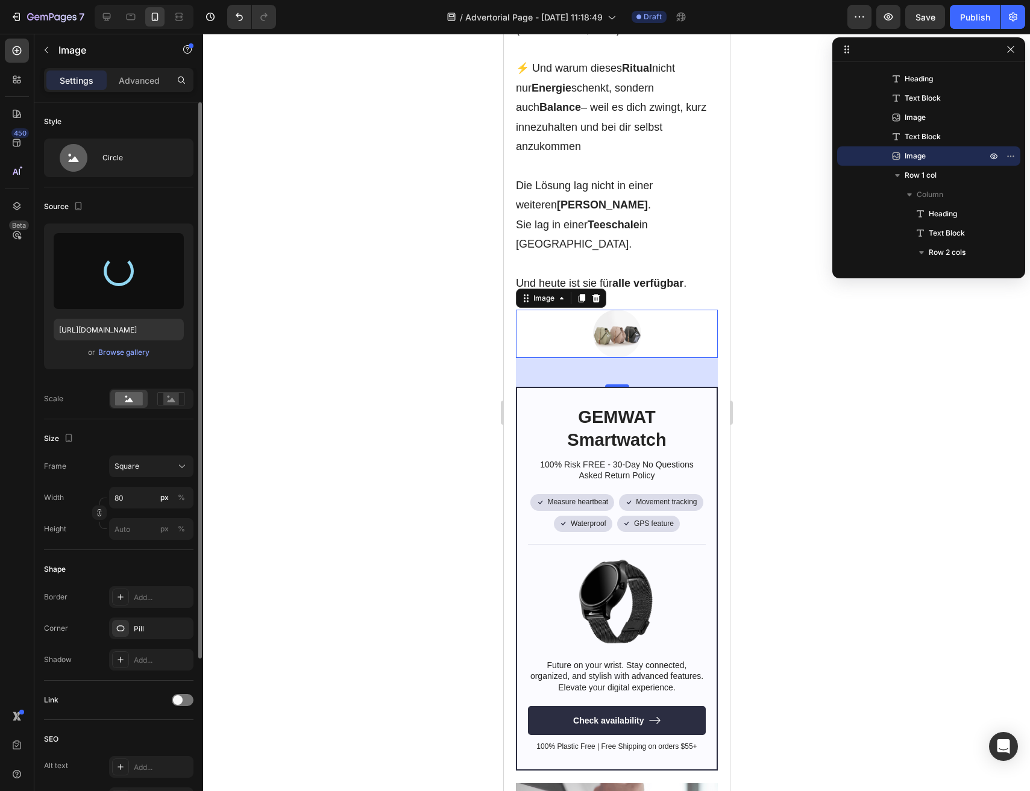
type input "https://cdn.shopify.com/s/files/1/0879/1562/6845/files/gempages_581616054950691…"
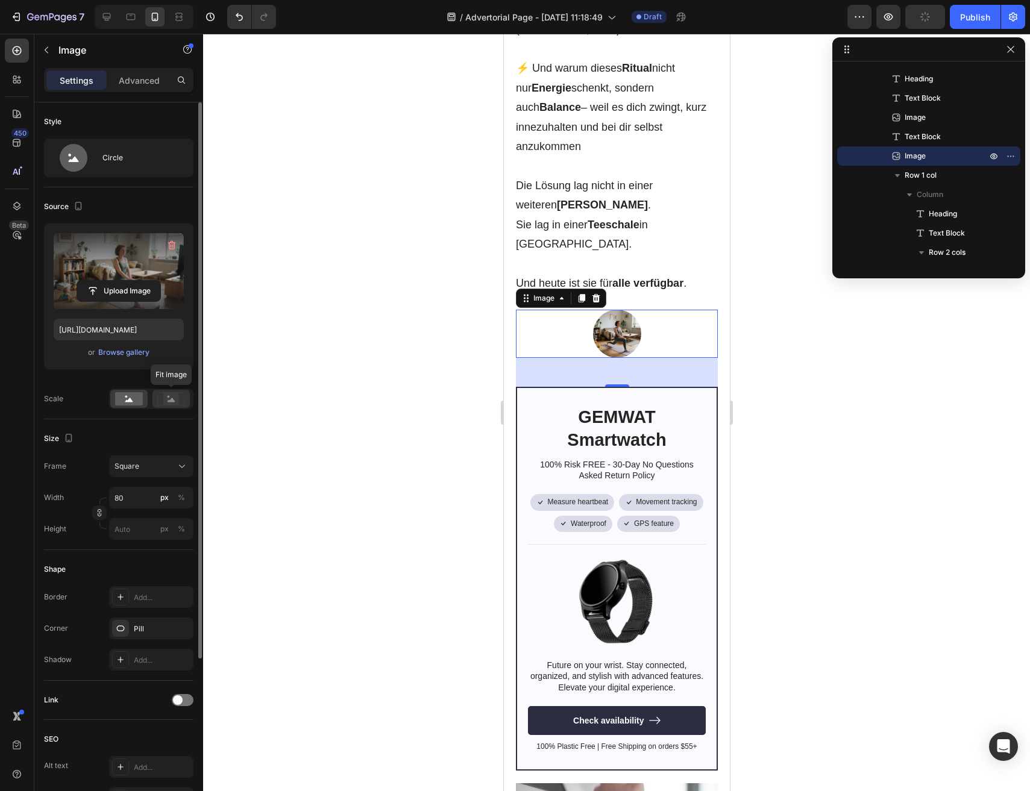
click at [170, 401] on icon at bounding box center [172, 400] width 8 height 4
click at [138, 401] on rect at bounding box center [129, 398] width 28 height 13
click at [131, 497] on input "80" at bounding box center [151, 498] width 84 height 22
type input "9"
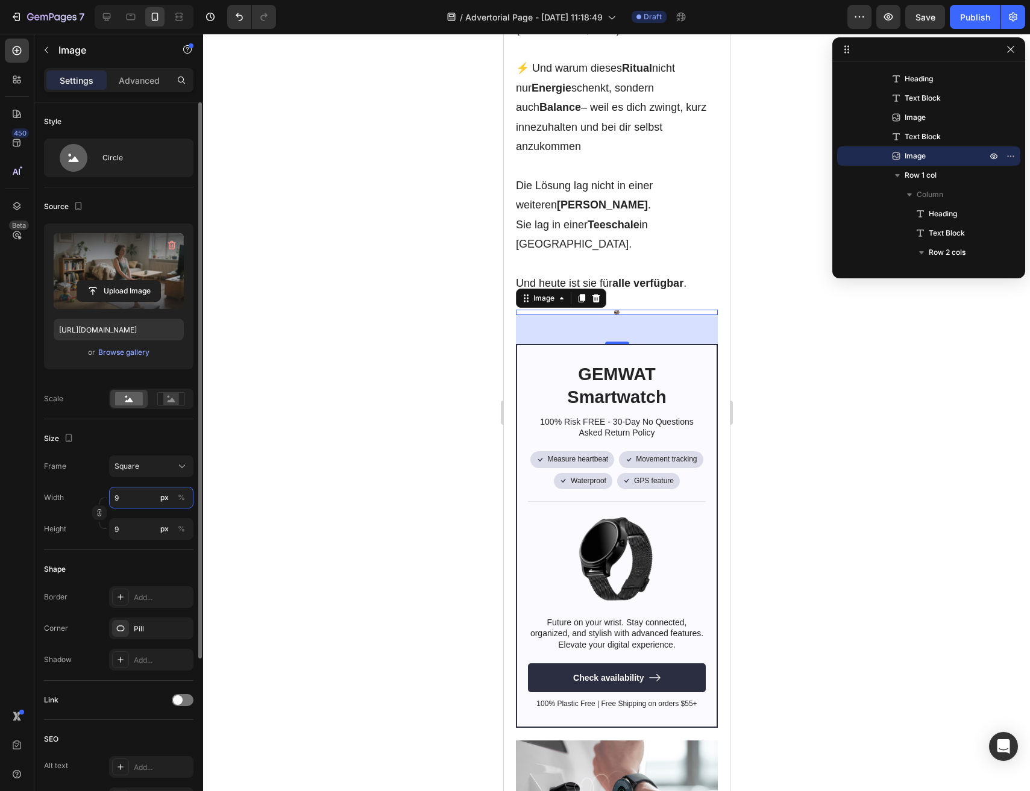
type input "90"
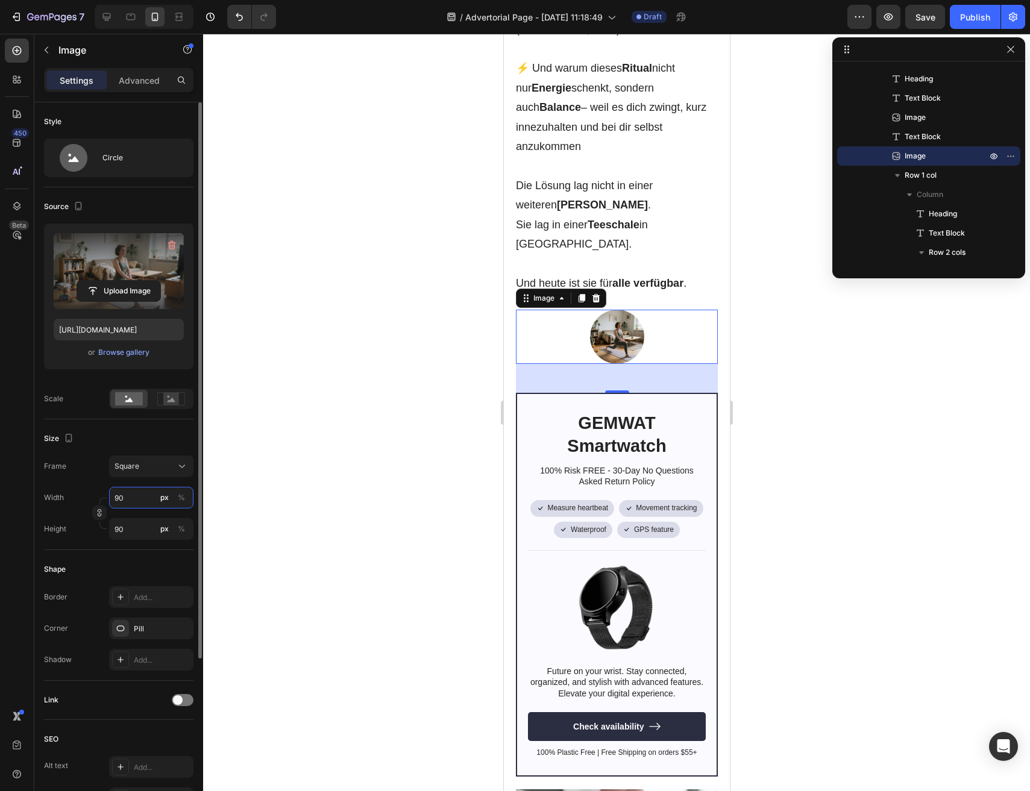
click at [128, 504] on input "90" at bounding box center [151, 498] width 84 height 22
type input "1"
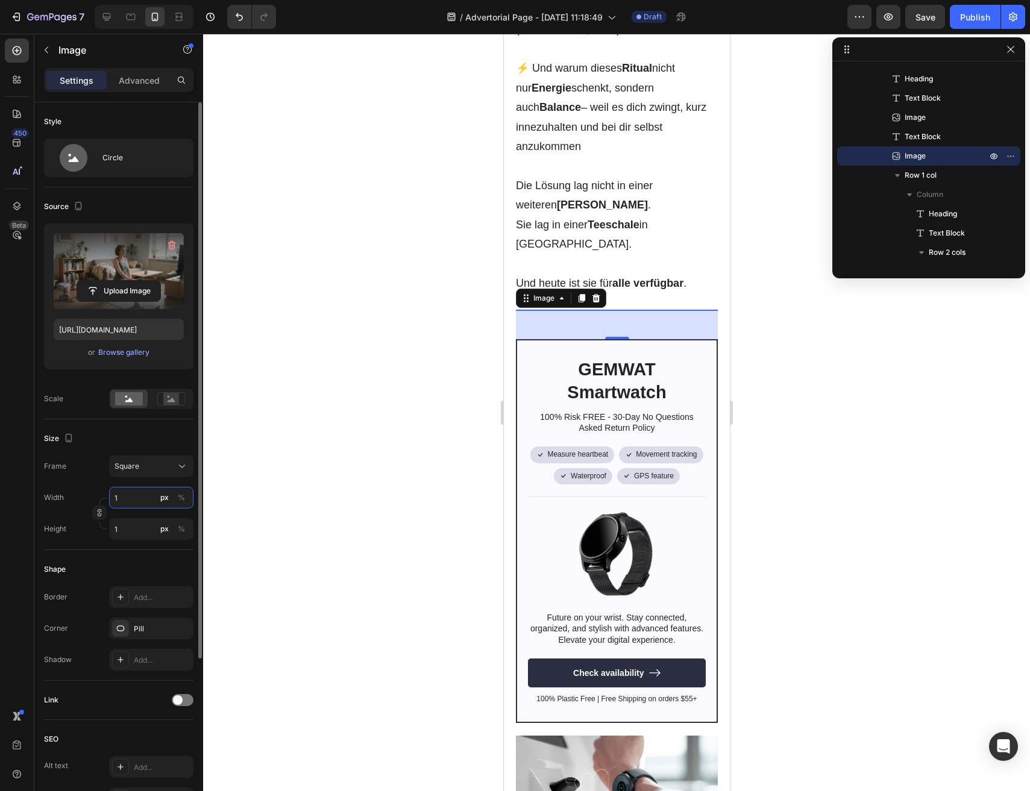
type input "15"
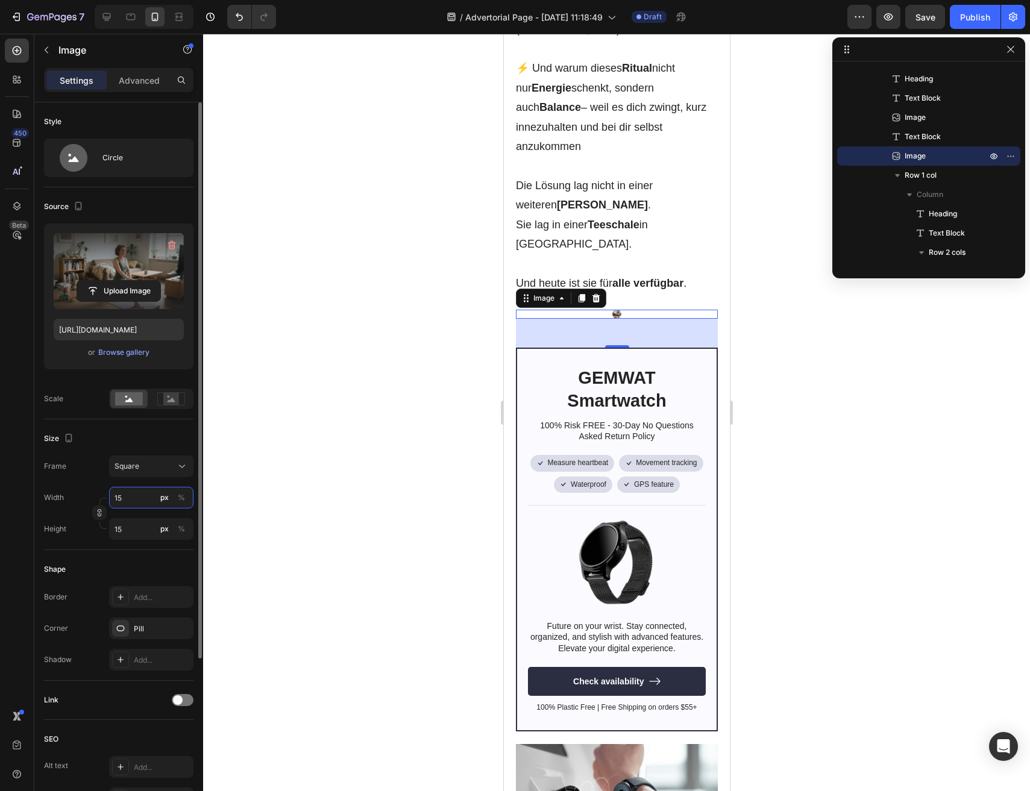
type input "150"
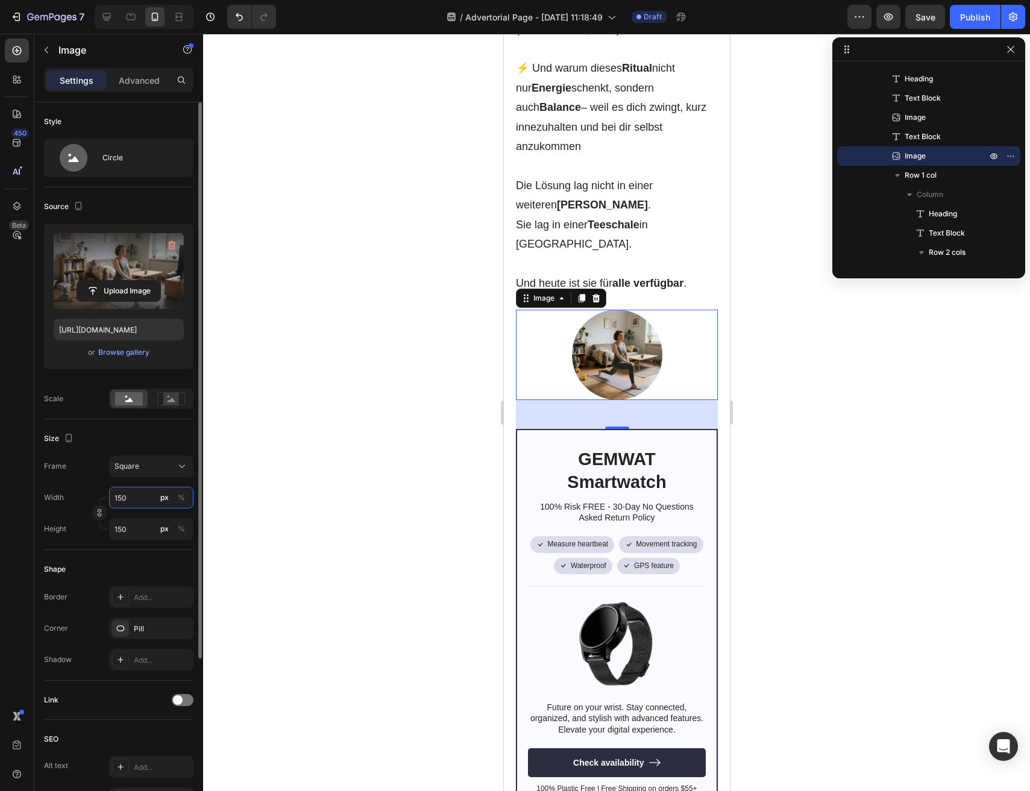
type input "15"
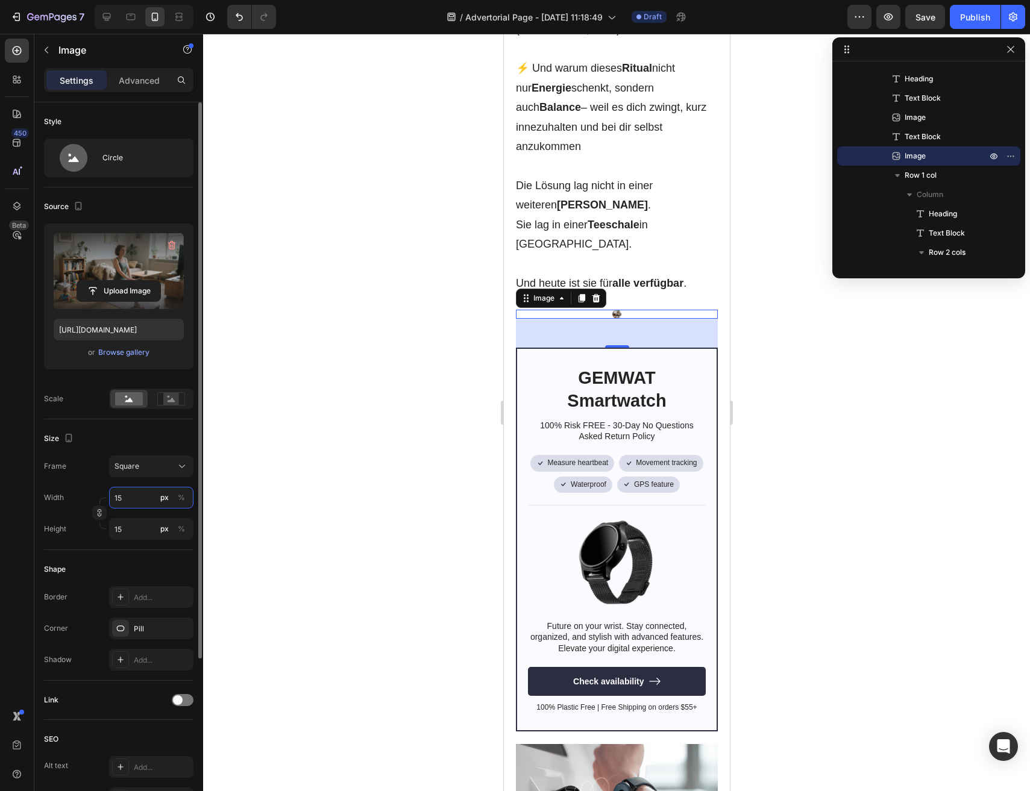
type input "1"
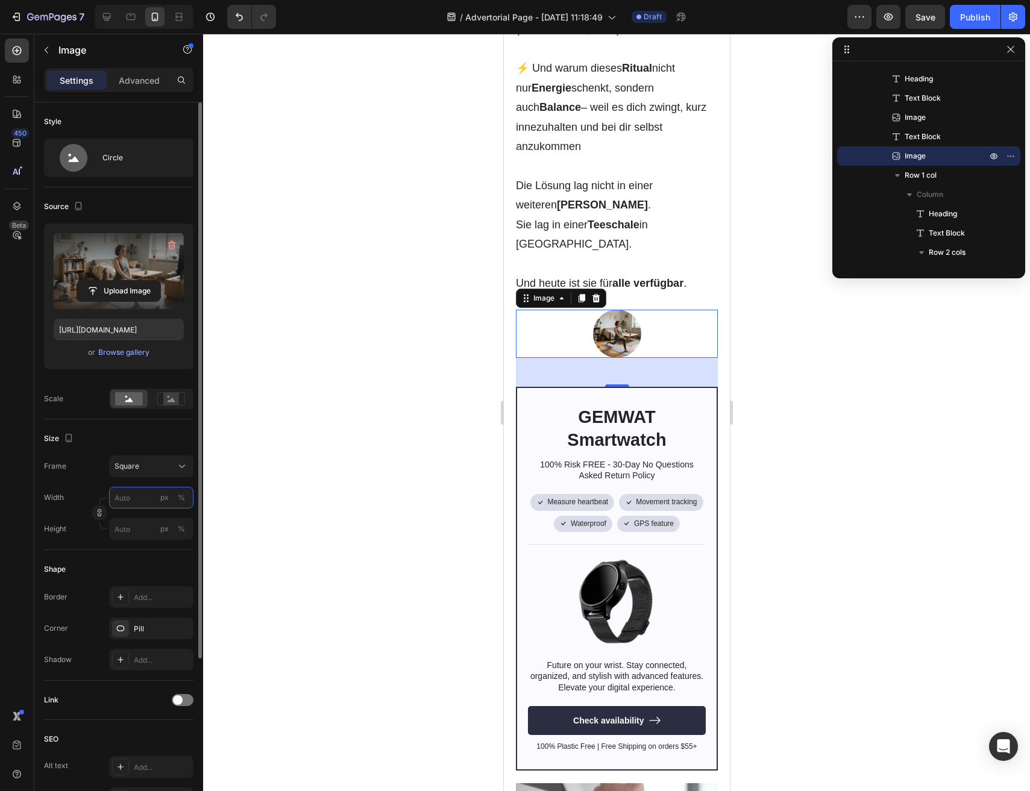
type input "2"
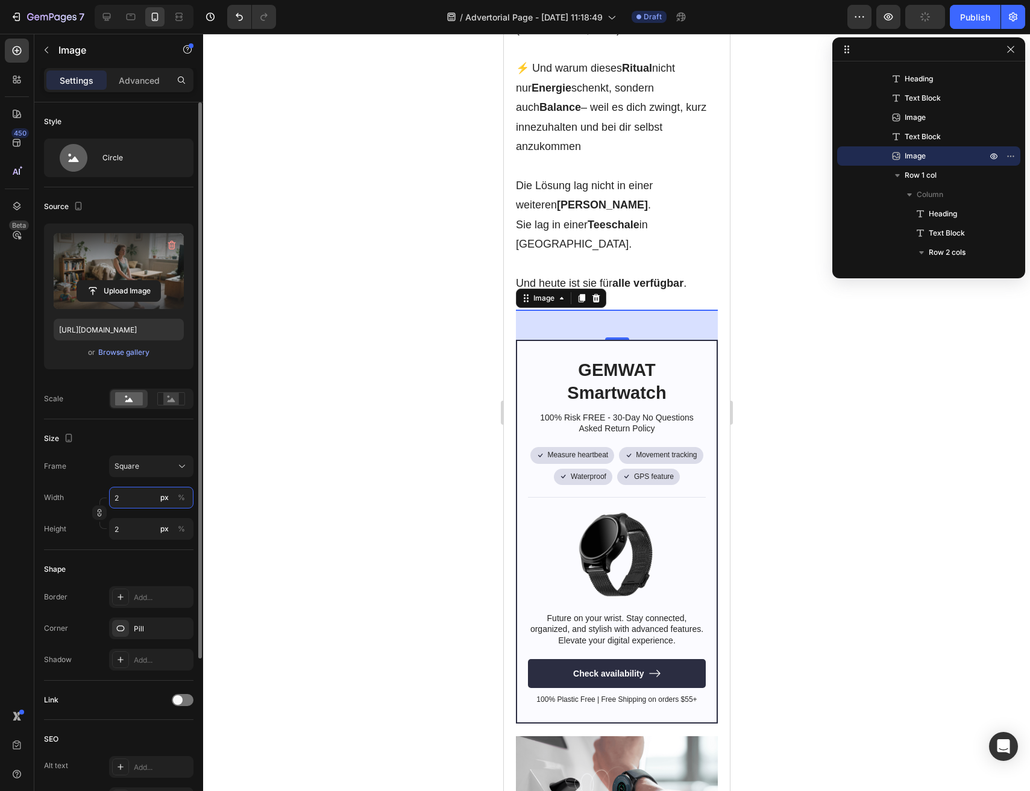
type input "20"
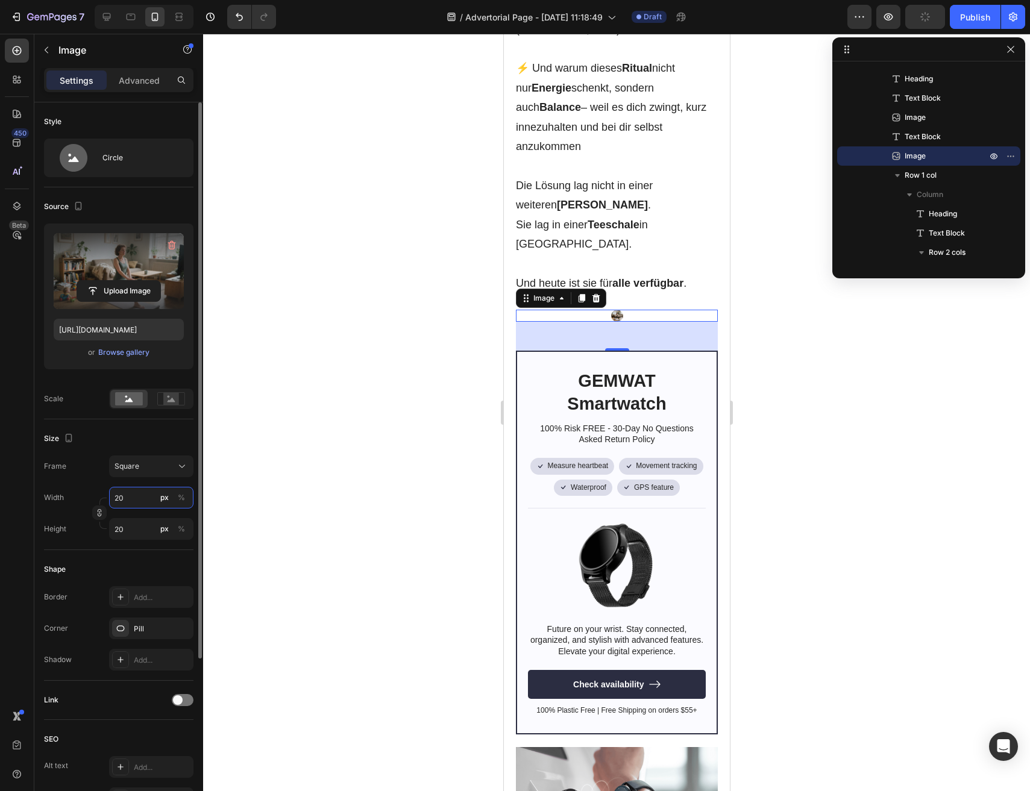
type input "200"
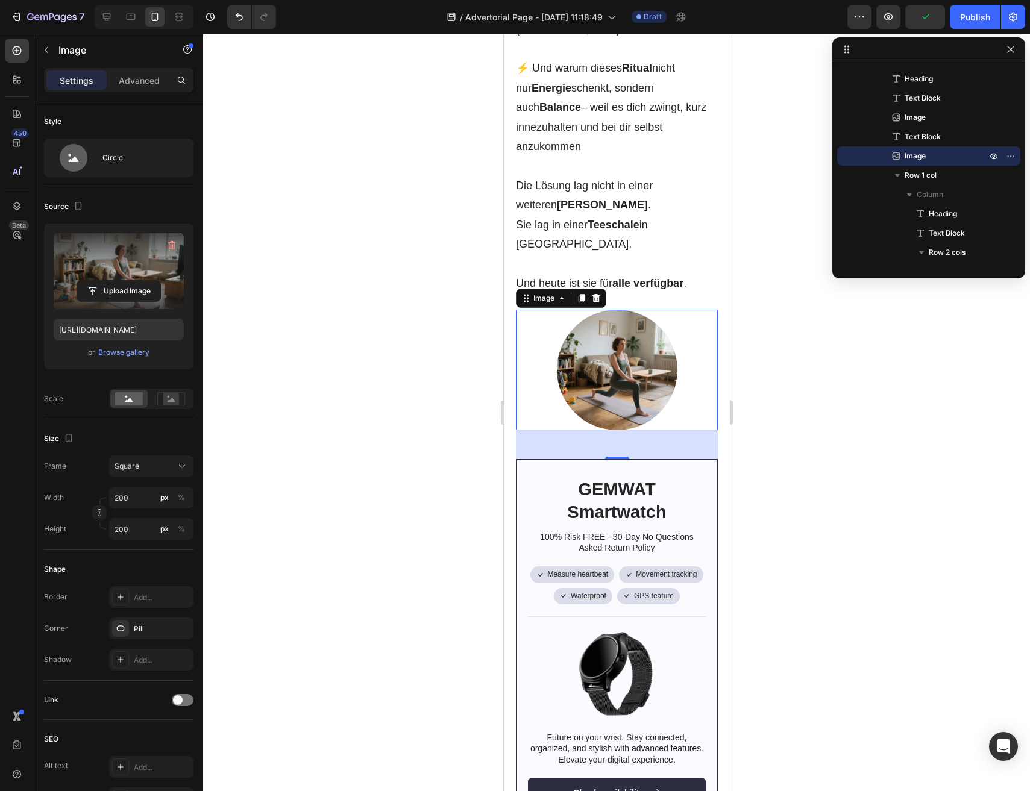
click at [393, 504] on div at bounding box center [616, 413] width 827 height 758
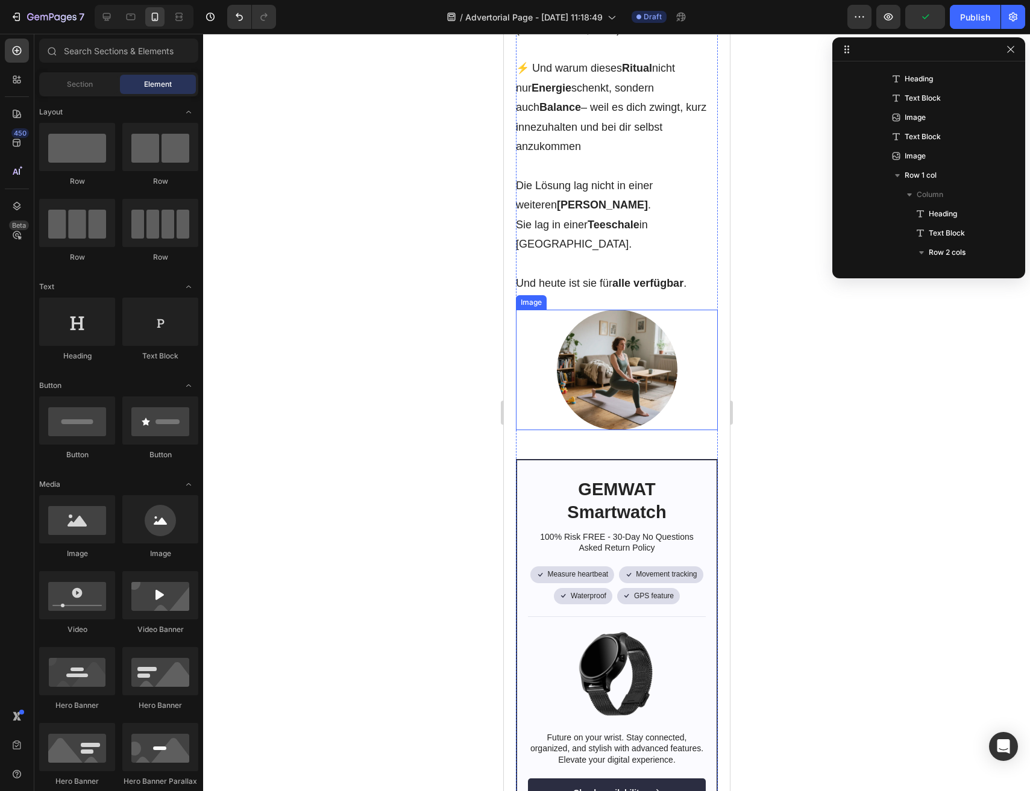
click at [608, 310] on img at bounding box center [616, 370] width 121 height 121
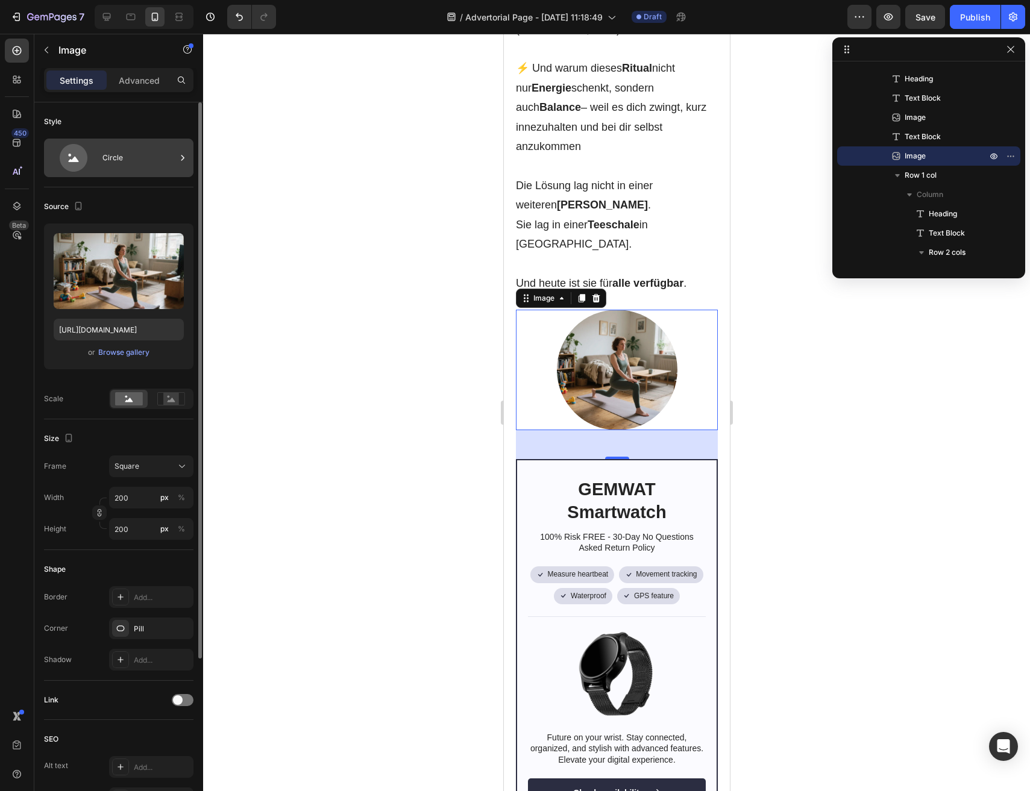
click at [108, 158] on div "Circle" at bounding box center [139, 158] width 74 height 28
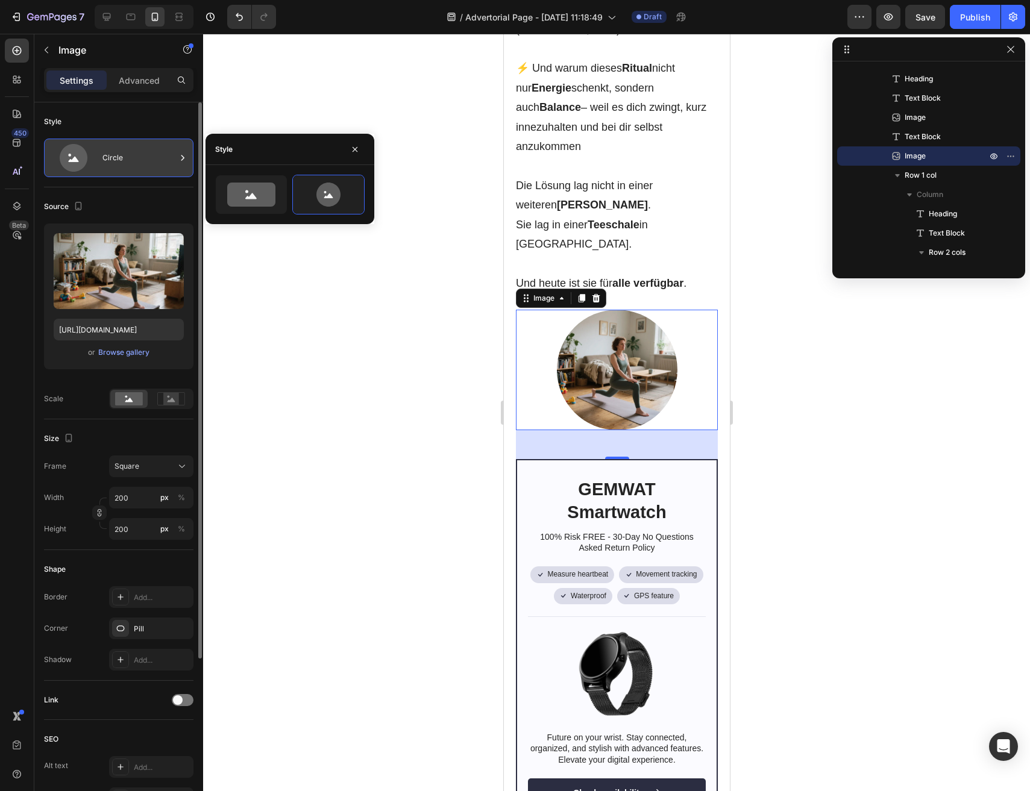
click at [108, 158] on div "Circle" at bounding box center [139, 158] width 74 height 28
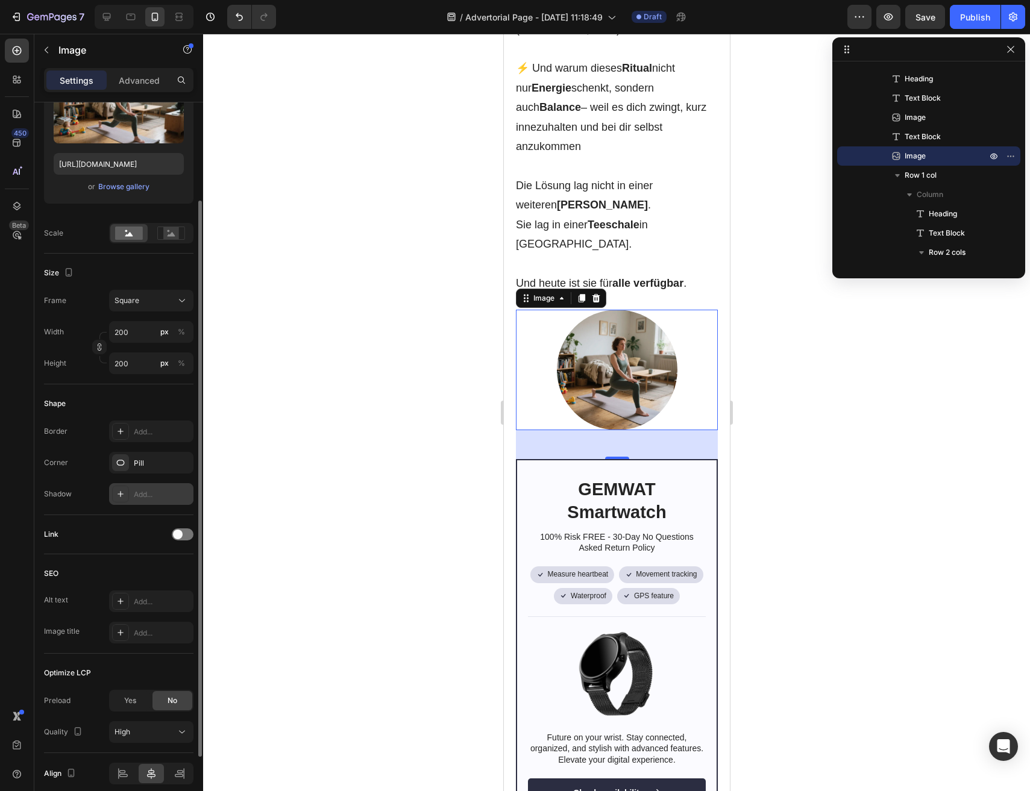
scroll to position [169, 0]
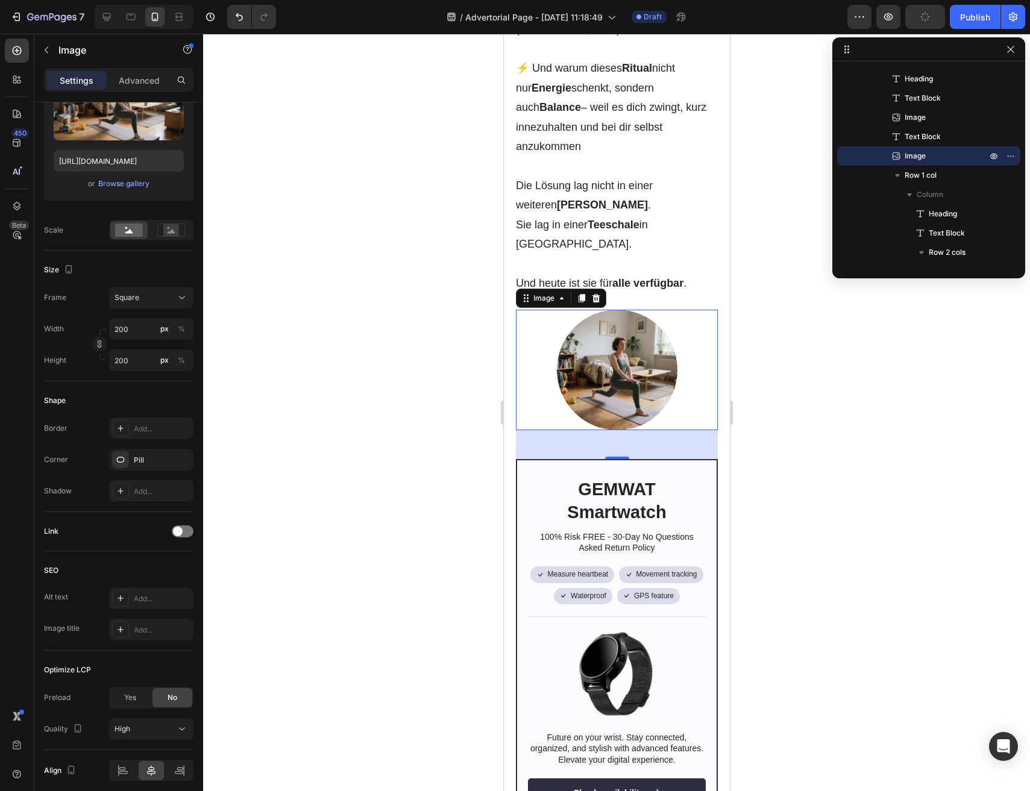
click at [386, 356] on div at bounding box center [616, 413] width 827 height 758
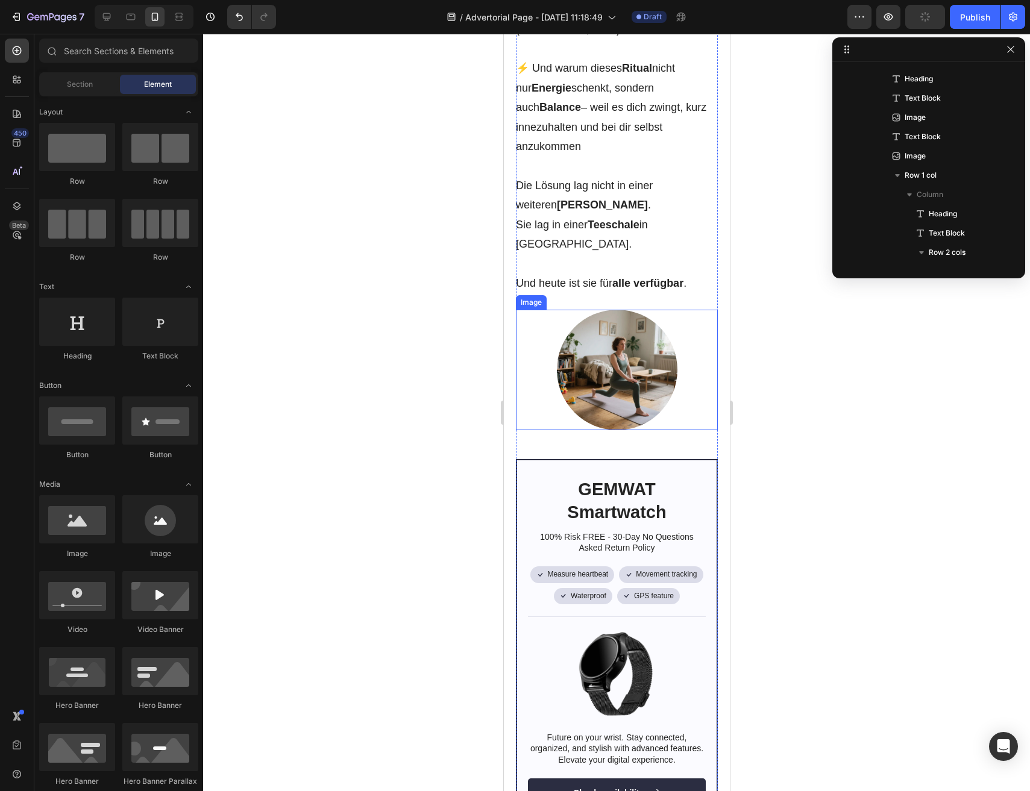
click at [553, 310] on div at bounding box center [616, 370] width 202 height 121
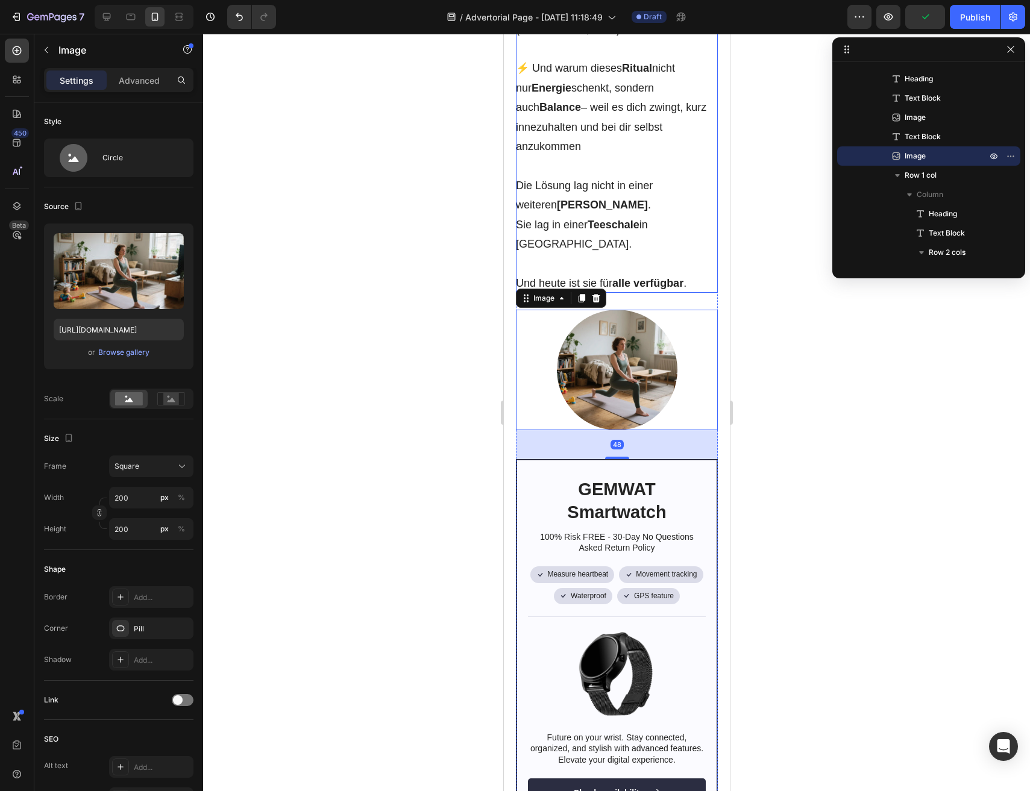
click at [583, 180] on span "Die Lösung lag nicht in einer weiteren Tasse Kaffee ." at bounding box center [583, 195] width 137 height 31
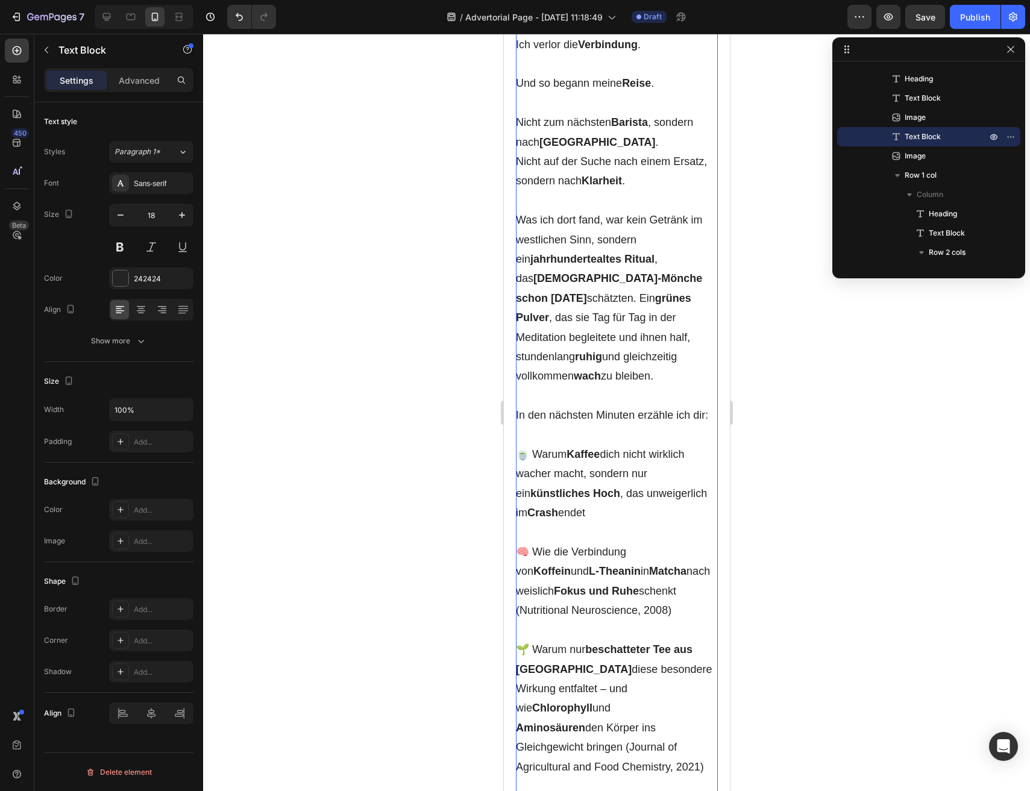
scroll to position [1483, 0]
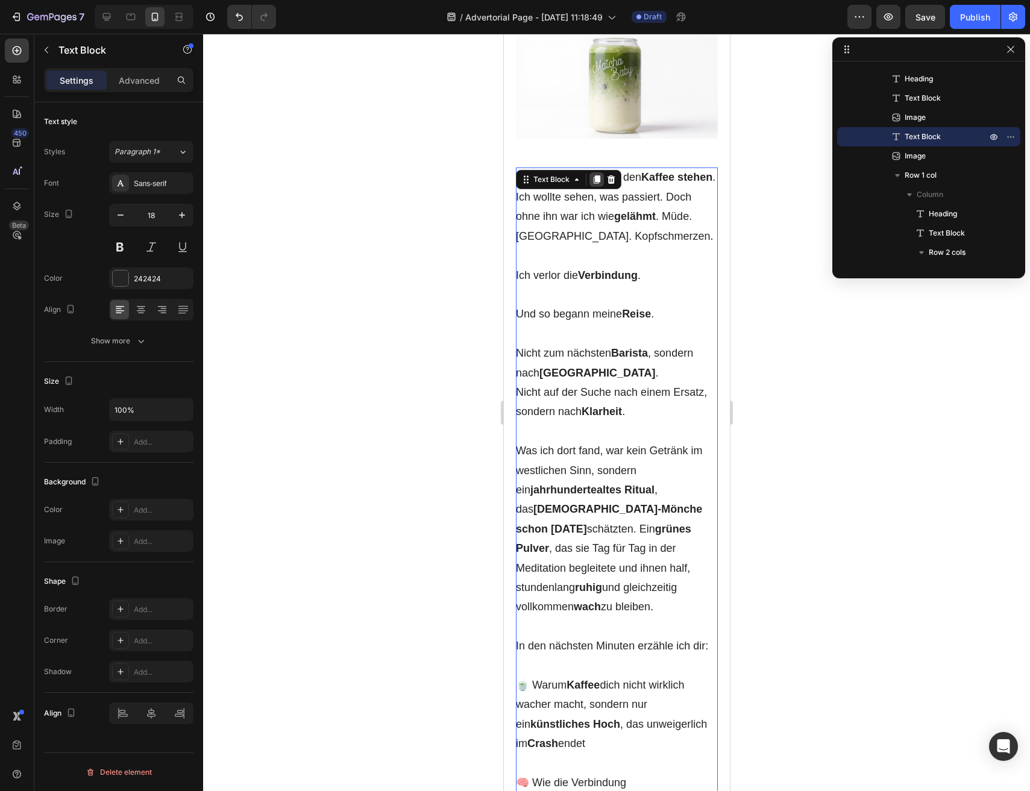
click at [596, 176] on icon at bounding box center [596, 180] width 7 height 8
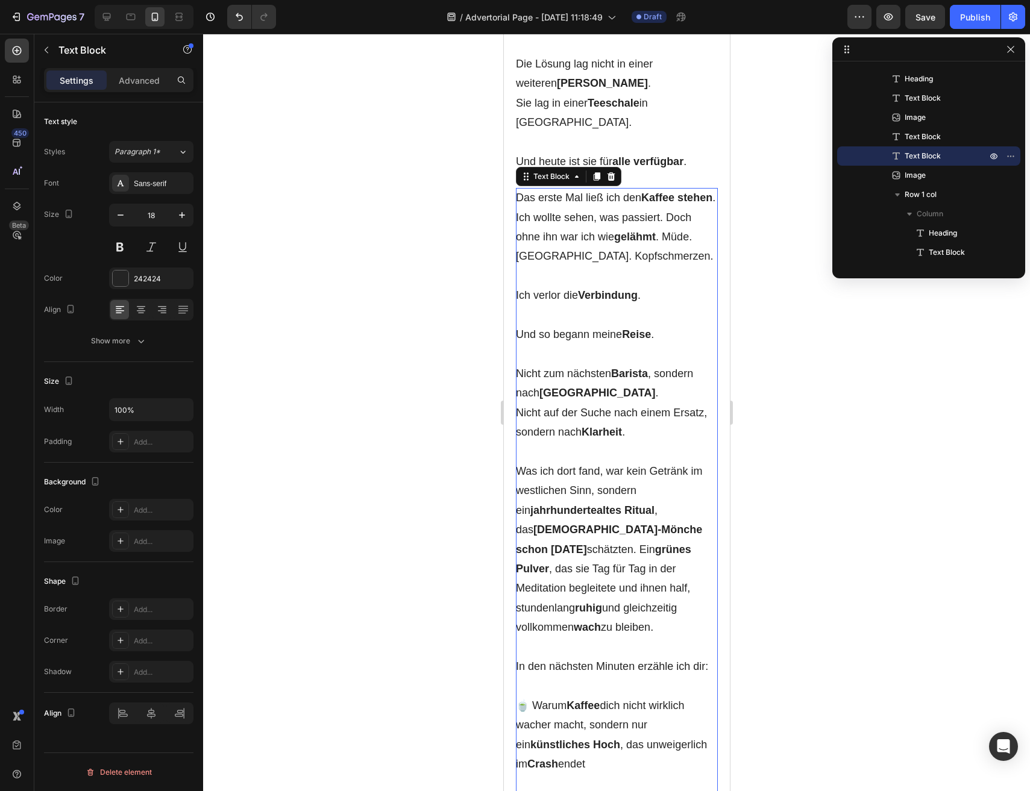
scroll to position [2686, 0]
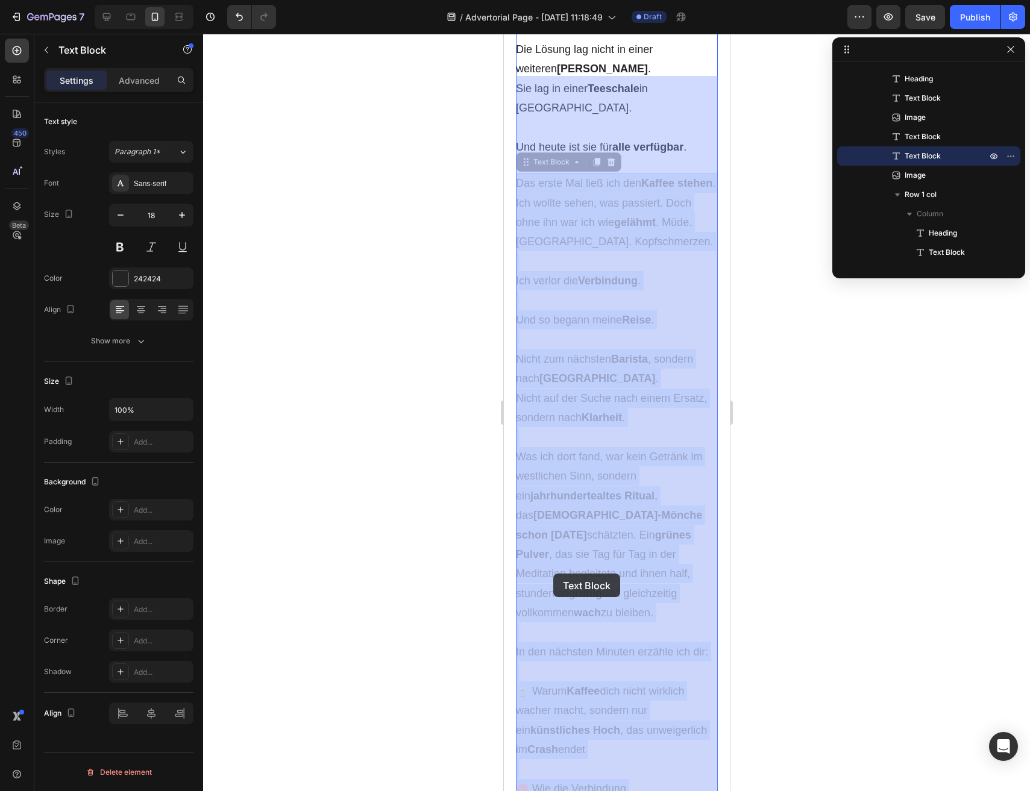
drag, startPoint x: 529, startPoint y: 372, endPoint x: 553, endPoint y: 574, distance: 203.3
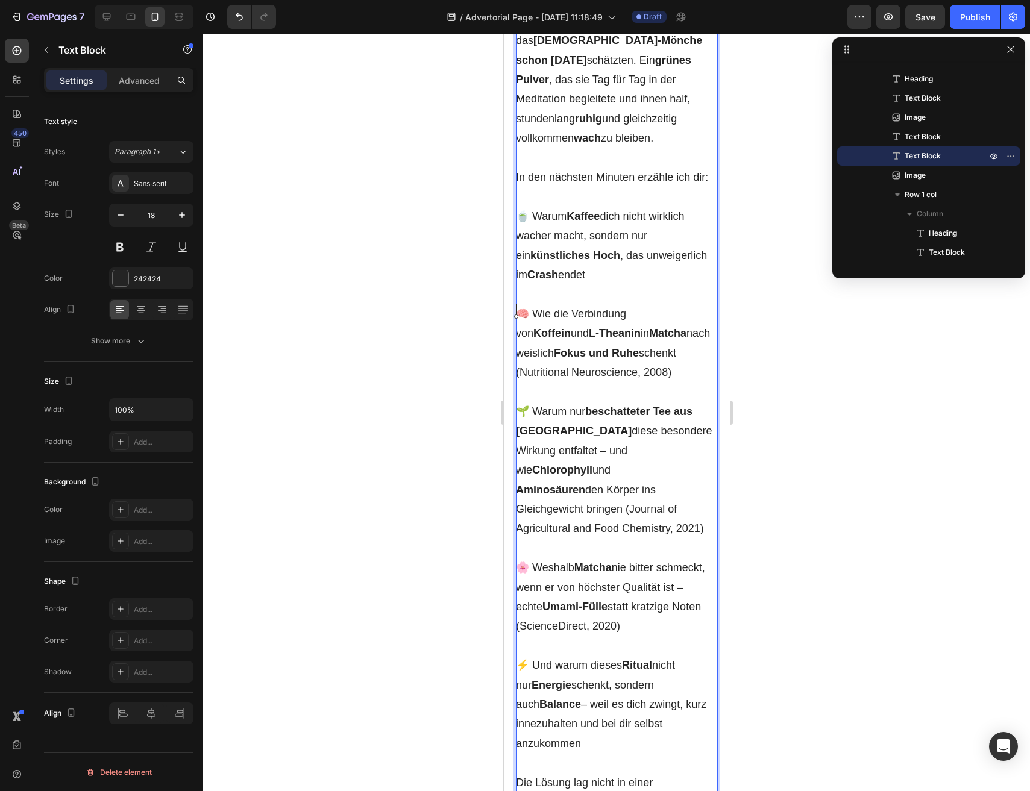
scroll to position [3177, 0]
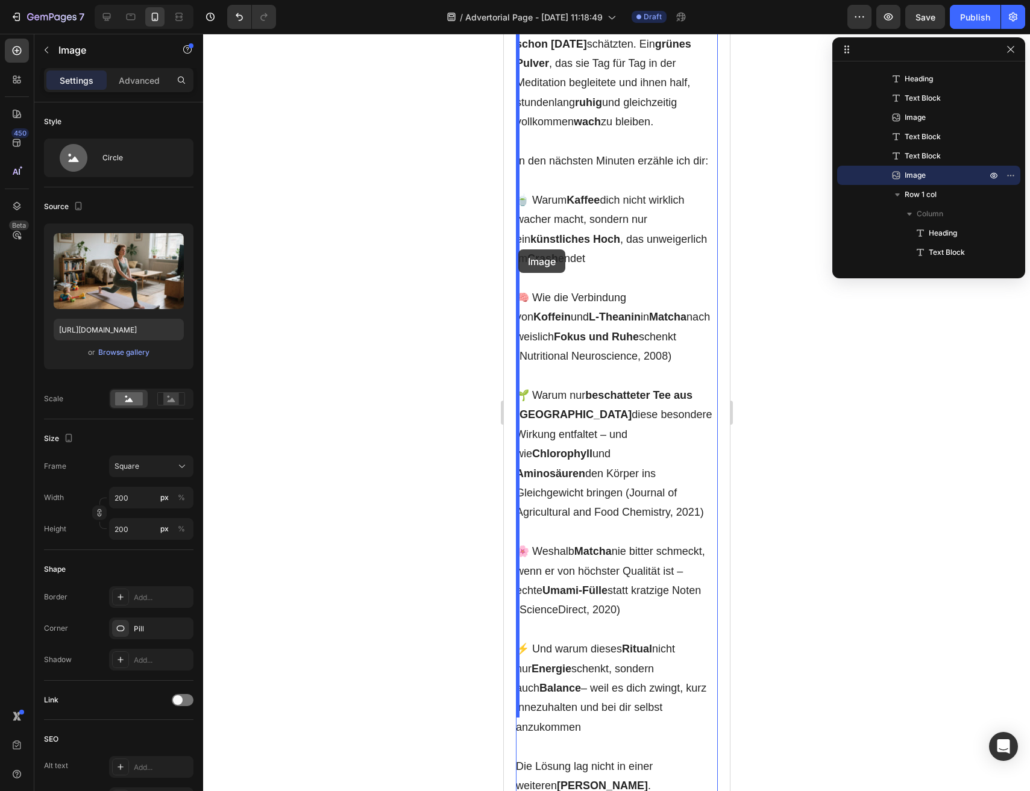
drag, startPoint x: 526, startPoint y: 726, endPoint x: 518, endPoint y: 250, distance: 476.8
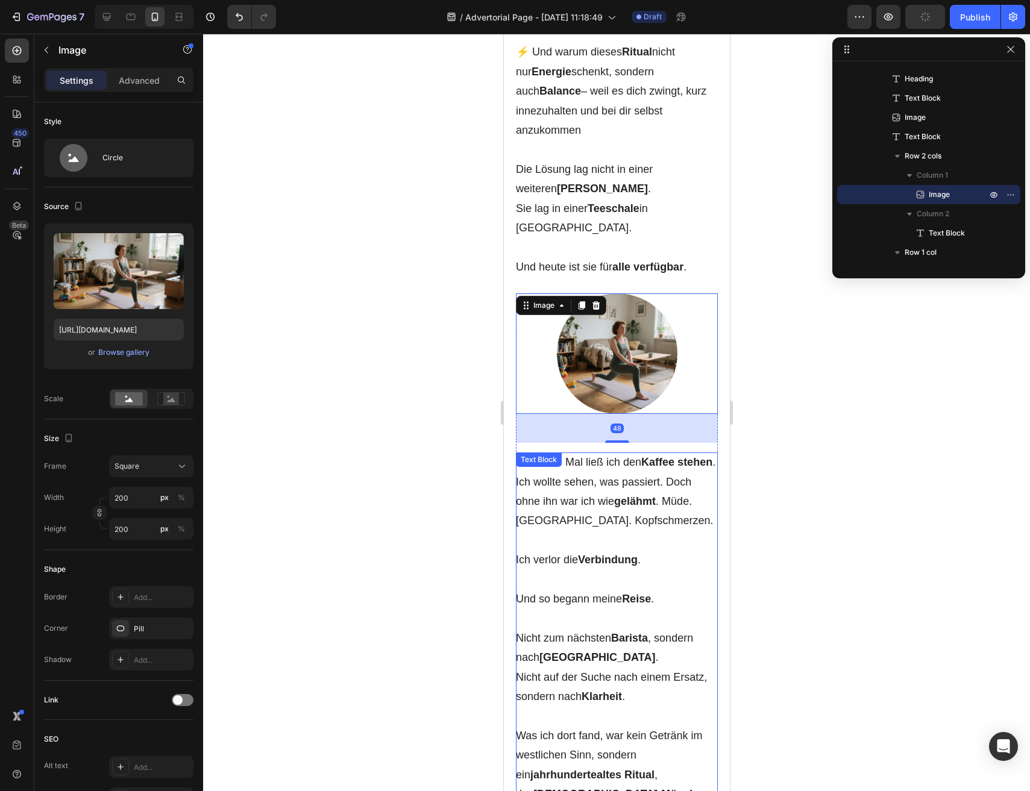
scroll to position [2558, 0]
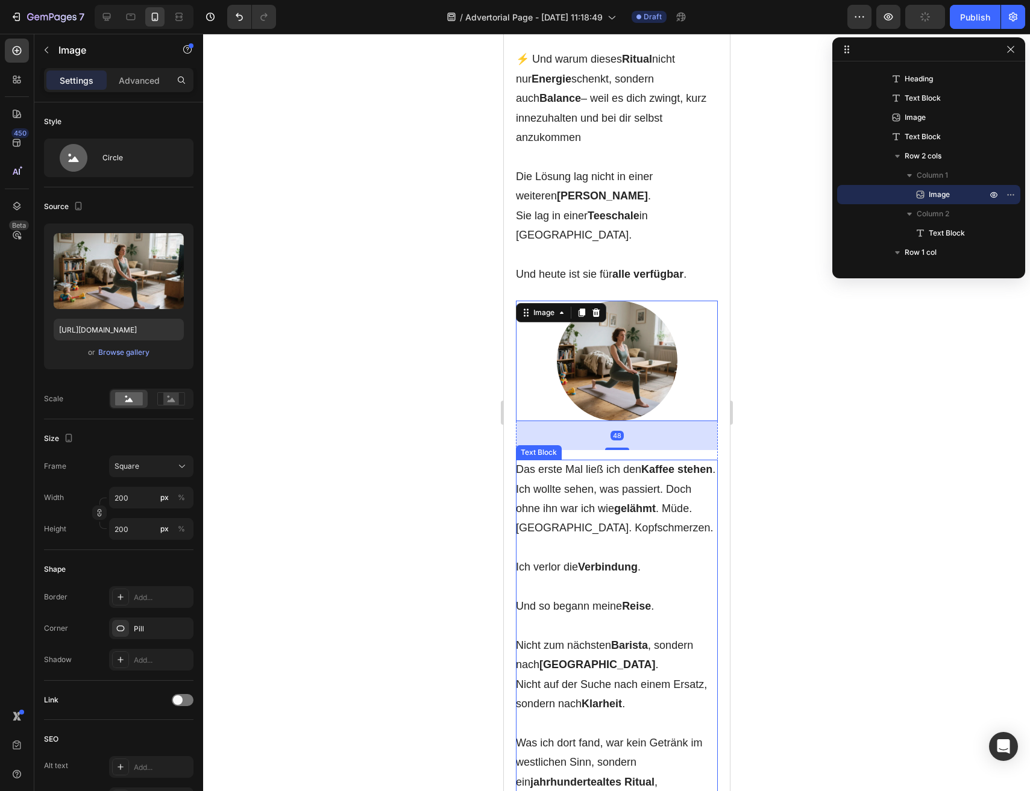
click at [597, 538] on p at bounding box center [616, 547] width 202 height 19
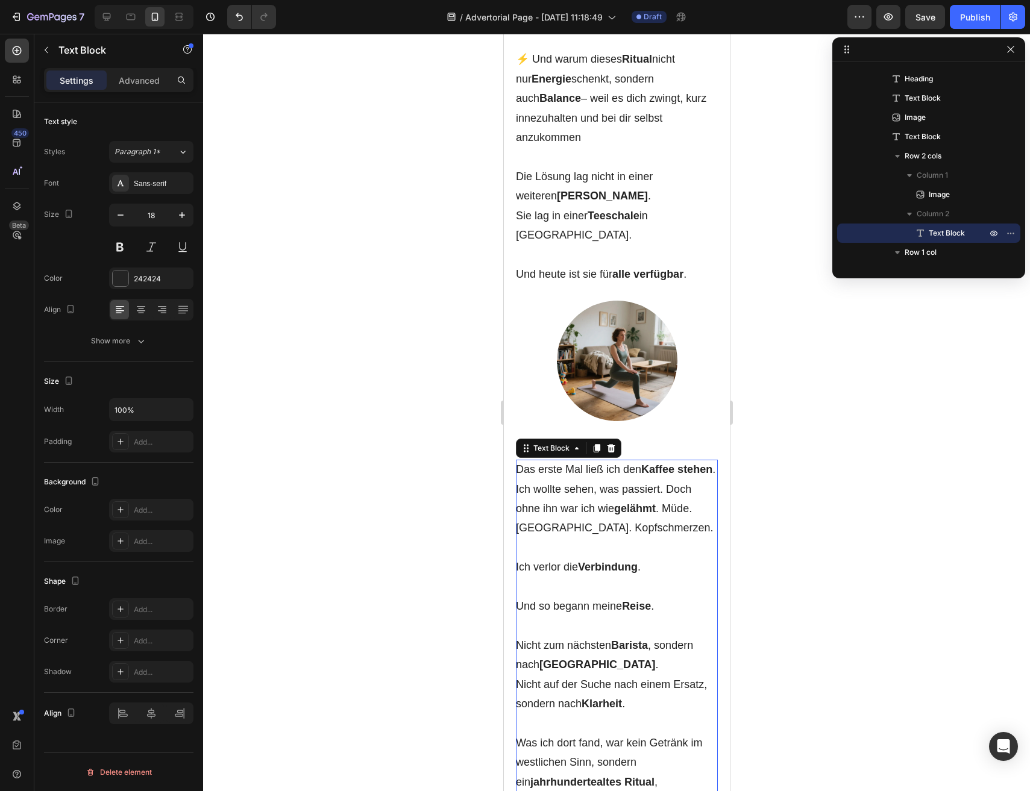
click at [621, 639] on strong "Barista" at bounding box center [629, 645] width 37 height 12
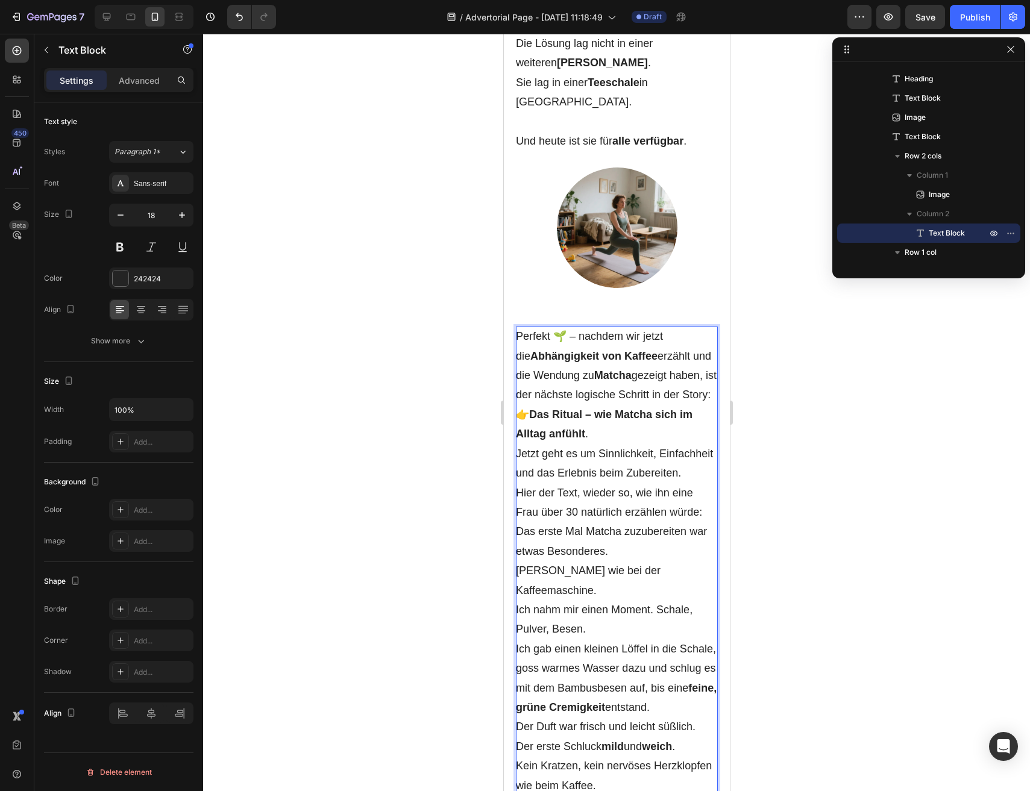
scroll to position [2609, 0]
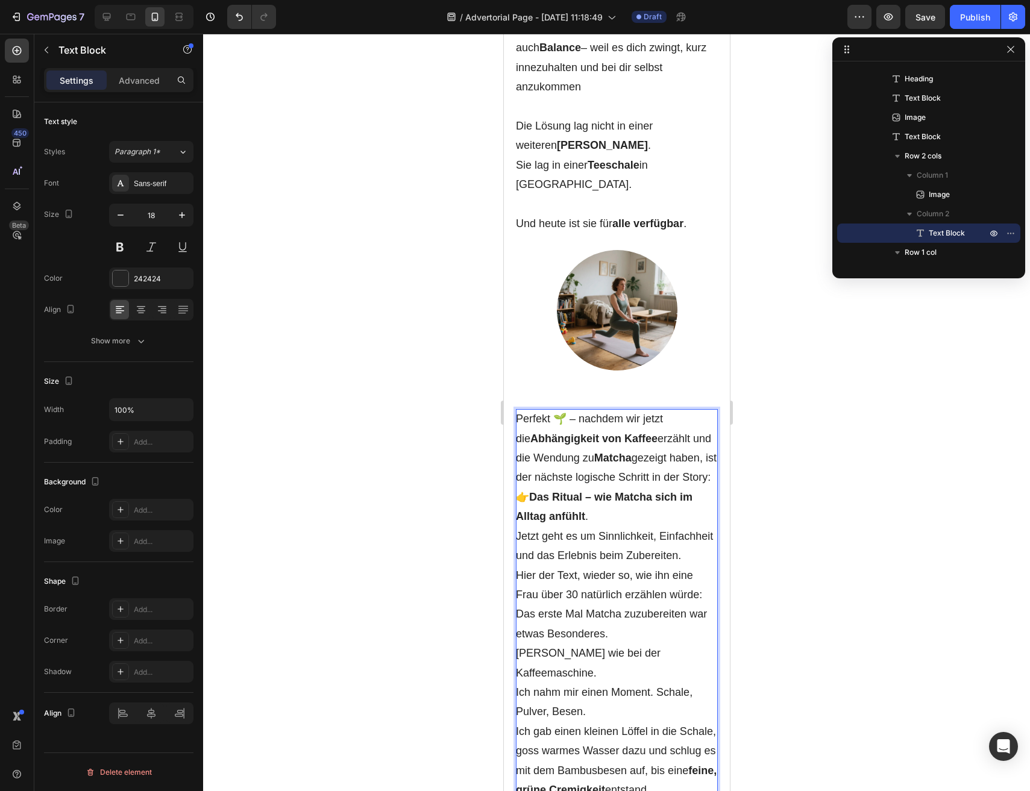
click at [635, 488] on p "👉 Das Ritual – wie Matcha sich im Alltag anfühlt . Jetzt geht es um Sinnlichkei…" at bounding box center [616, 527] width 202 height 78
click at [605, 488] on p "👉 Das Ritual – wie Matcha sich im Alltag anfühlt . Jetzt geht es um Sinnlichkei…" at bounding box center [616, 527] width 202 height 78
click at [604, 566] on p "Hier der Text, wieder so, wie ihn eine Frau über 30 natürlich erzählen würde:" at bounding box center [616, 585] width 202 height 39
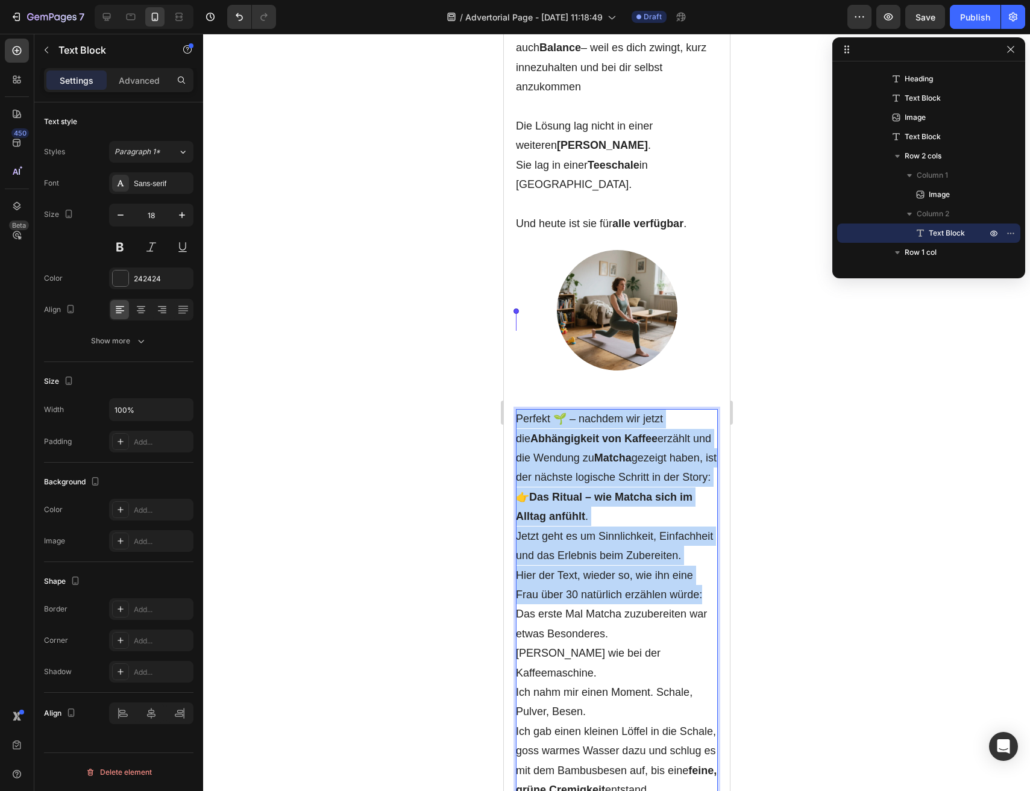
drag, startPoint x: 705, startPoint y: 499, endPoint x: 516, endPoint y: 323, distance: 258.0
click at [515, 409] on div "Perfekt 🌱 – nachdem wir jetzt die Abhängigkeit von Kaffee erzählt und die Wendu…" at bounding box center [616, 770] width 202 height 723
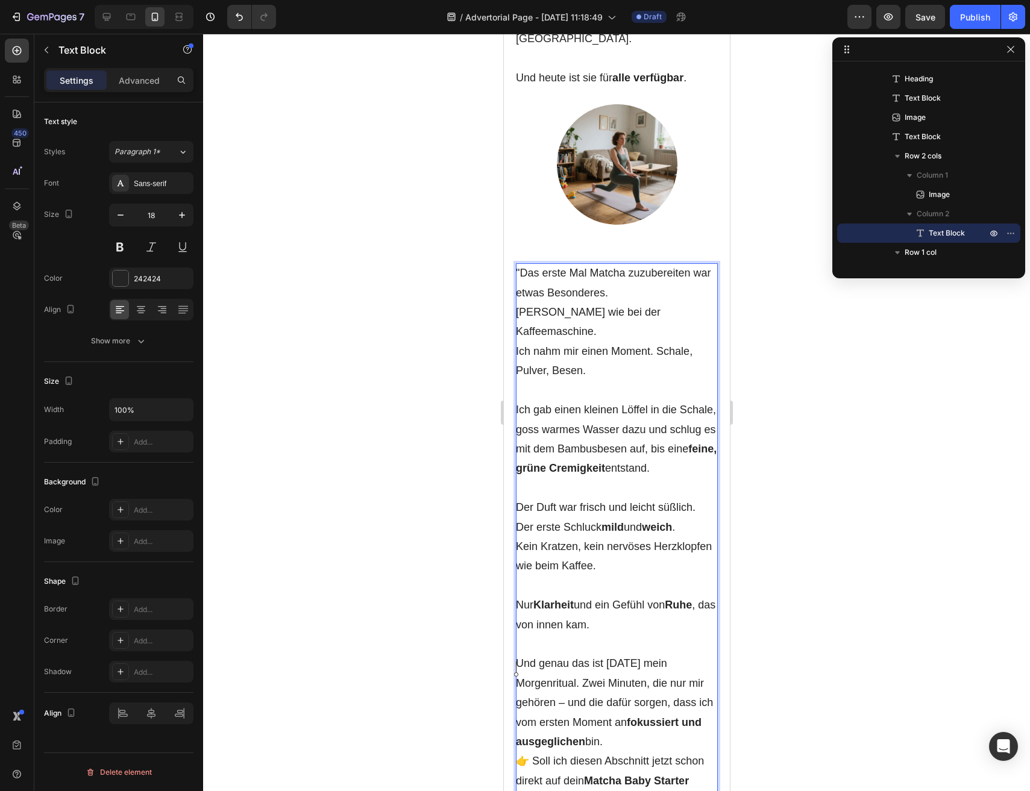
scroll to position [2840, 0]
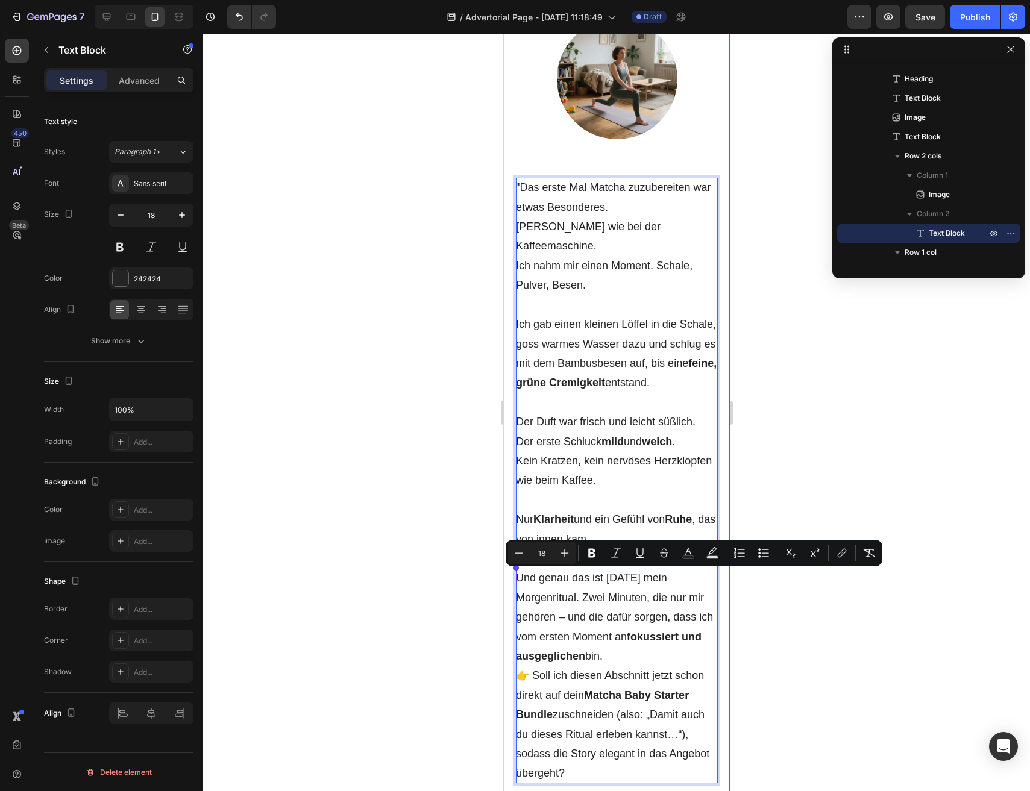
drag, startPoint x: 604, startPoint y: 671, endPoint x: 510, endPoint y: 576, distance: 133.8
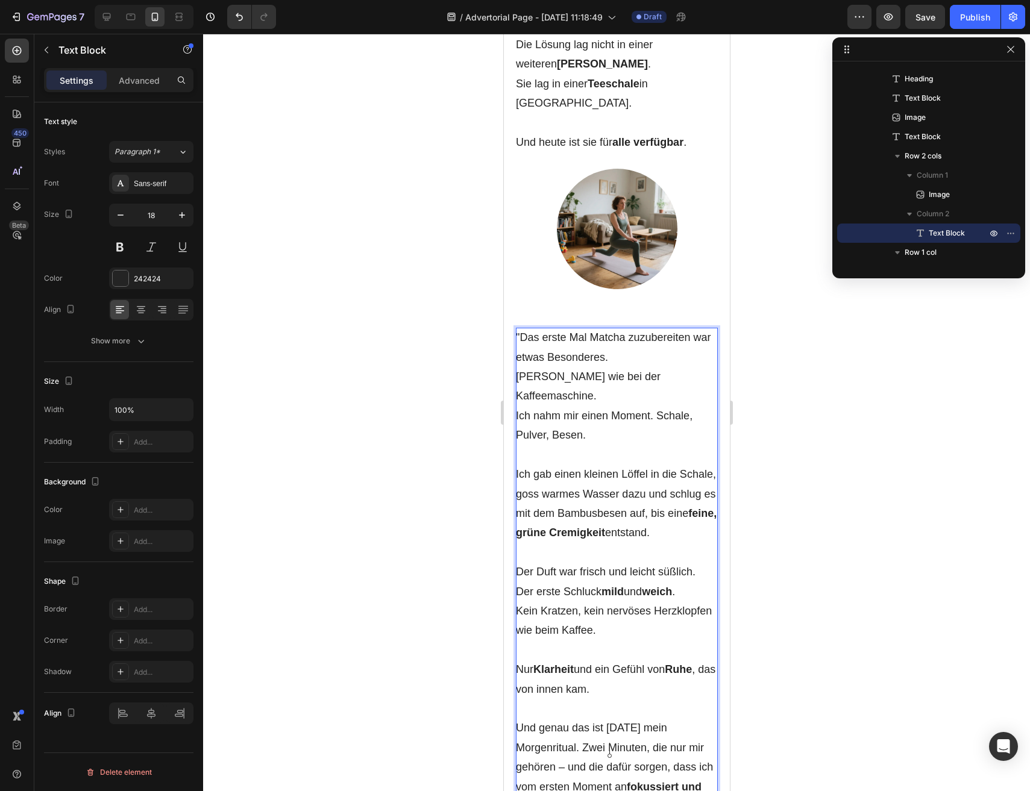
scroll to position [2644, 0]
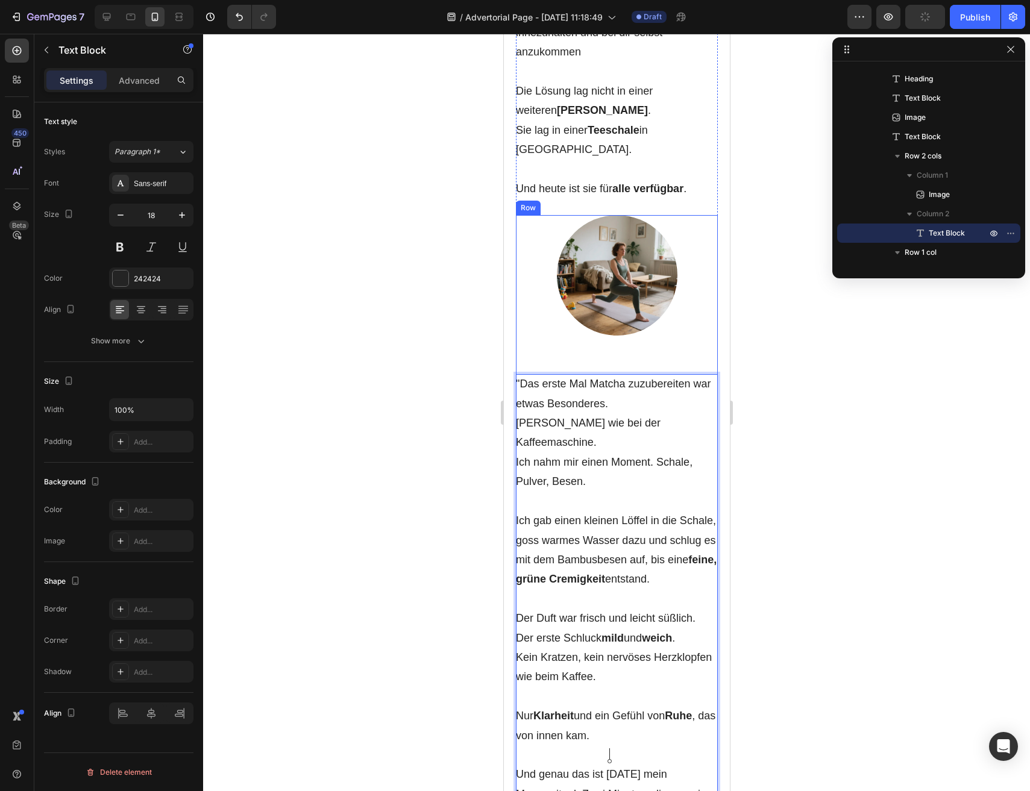
click at [665, 264] on div "Image" at bounding box center [616, 289] width 202 height 149
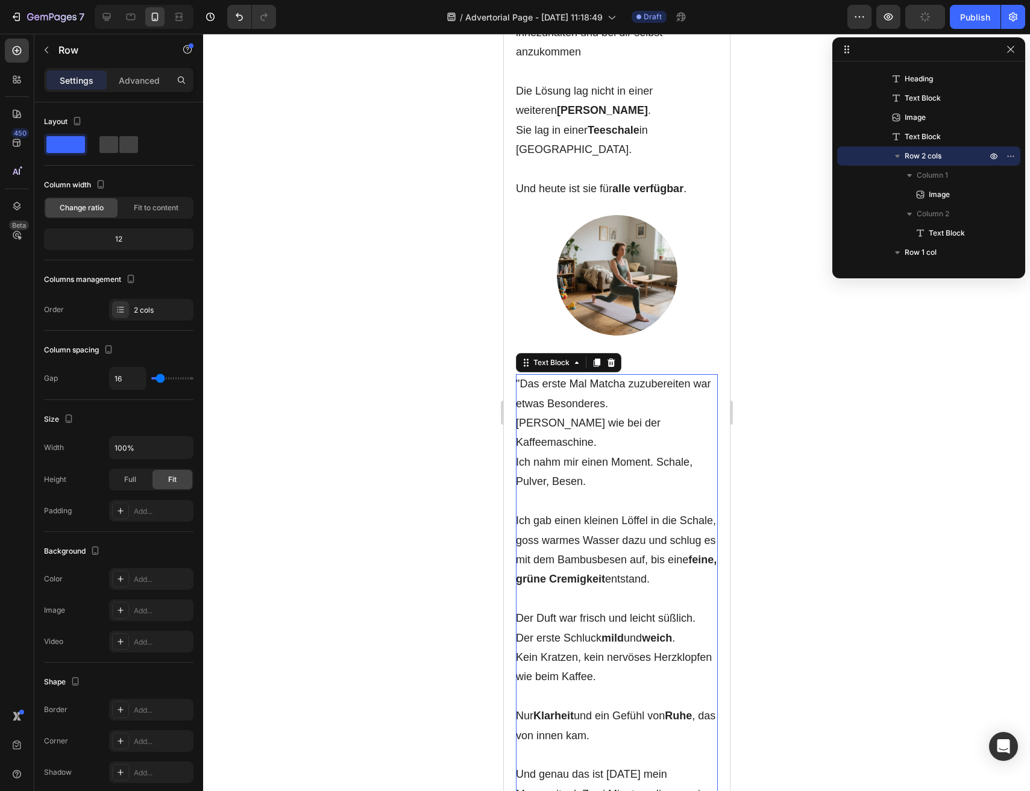
click at [666, 374] on p ""Das erste Mal Matcha zuzubereiten war etwas Besonderes. Kein Knopfdrücken wie …" at bounding box center [616, 432] width 202 height 117
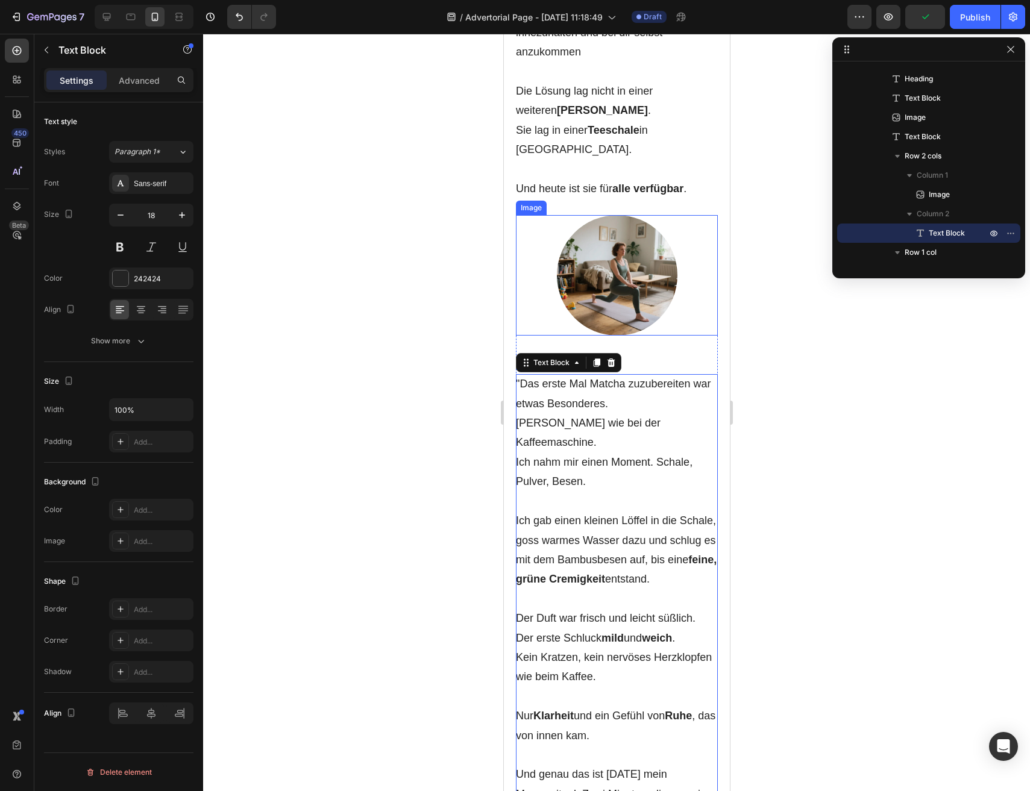
click at [532, 225] on div at bounding box center [616, 275] width 202 height 121
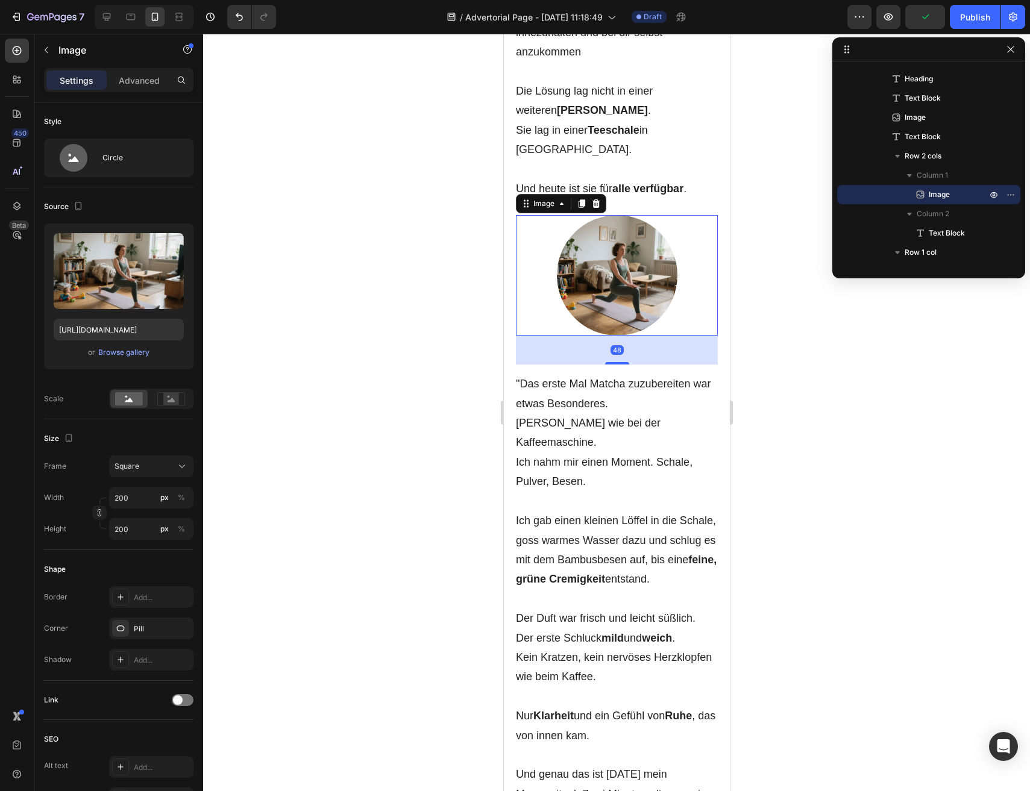
click at [519, 336] on div "48" at bounding box center [616, 350] width 202 height 29
click at [518, 336] on div "48" at bounding box center [616, 350] width 202 height 29
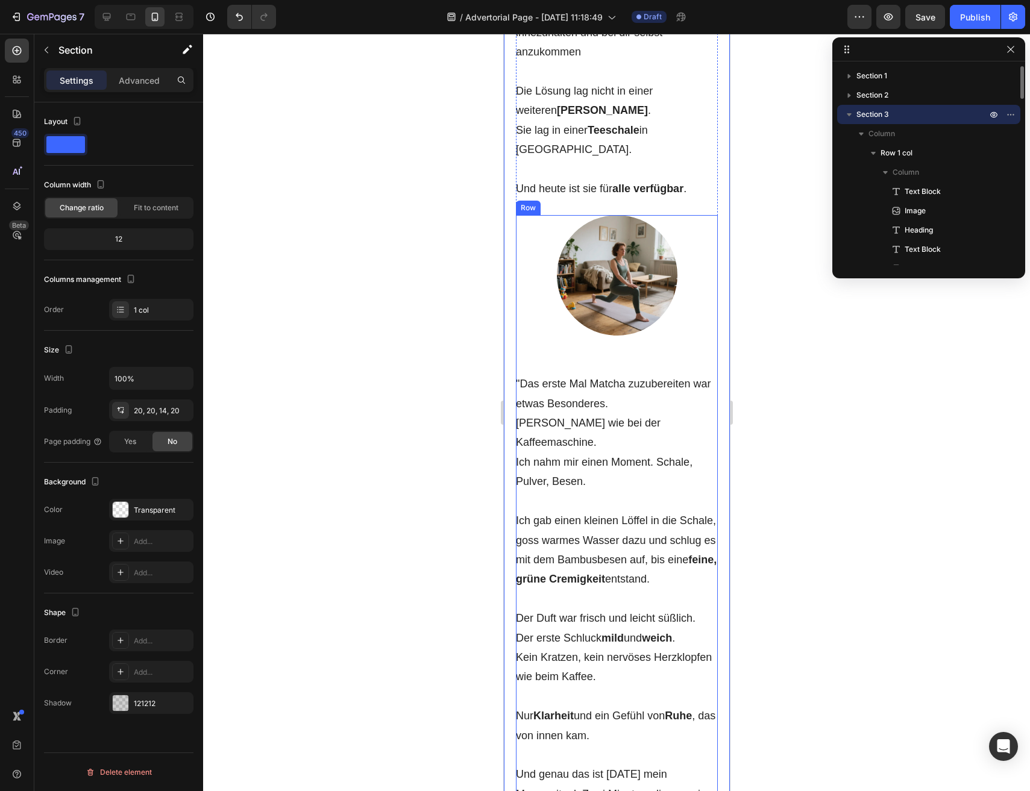
click at [528, 374] on p ""Das erste Mal Matcha zuzubereiten war etwas Besonderes. Kein Knopfdrücken wie …" at bounding box center [616, 432] width 202 height 117
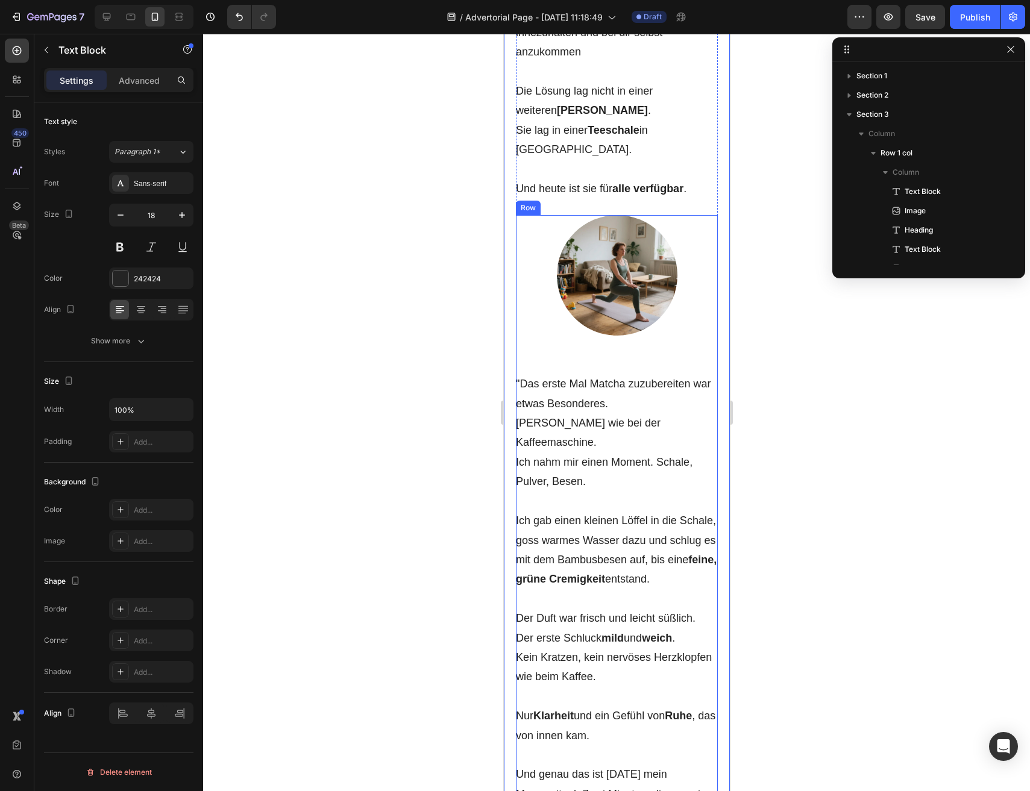
scroll to position [228, 0]
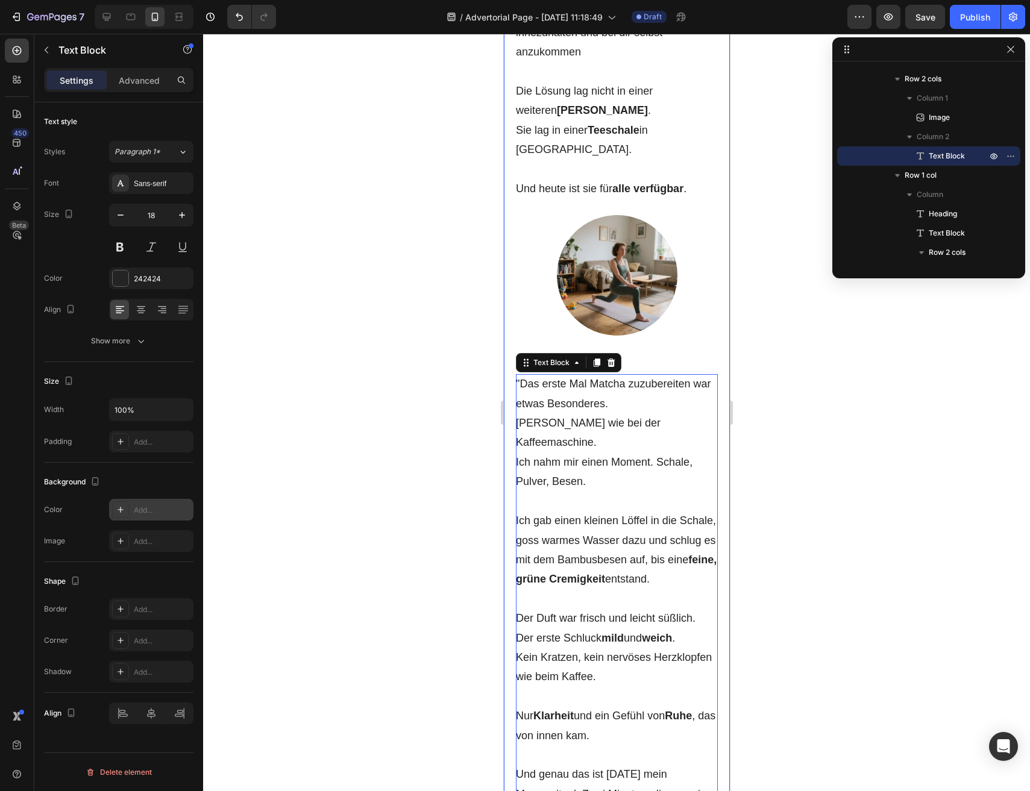
click at [125, 515] on div at bounding box center [120, 509] width 17 height 17
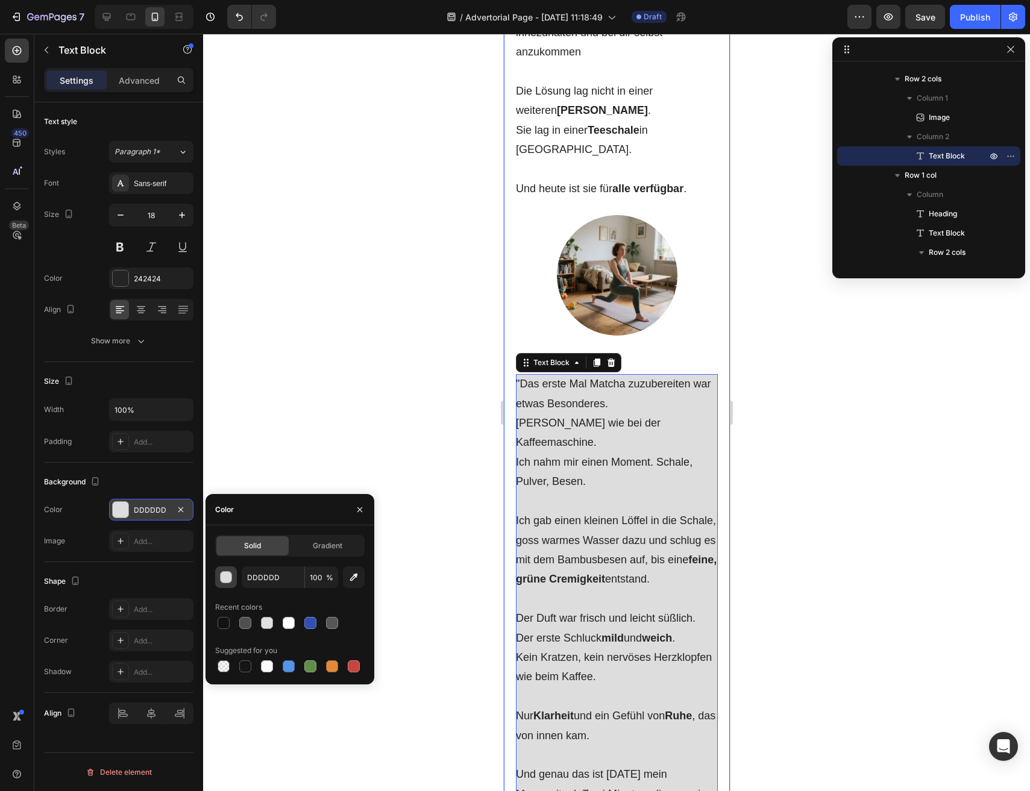
click at [222, 580] on div "button" at bounding box center [227, 578] width 12 height 12
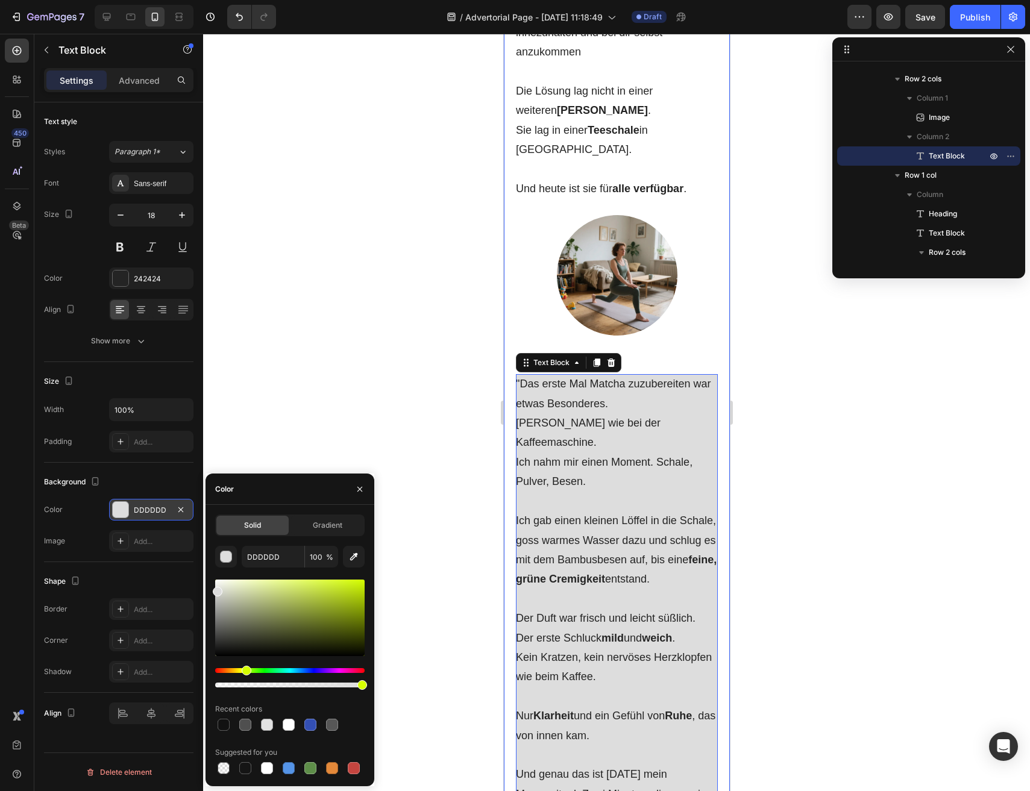
drag, startPoint x: 289, startPoint y: 671, endPoint x: 242, endPoint y: 671, distance: 46.4
click at [242, 671] on div "Hue" at bounding box center [289, 670] width 149 height 5
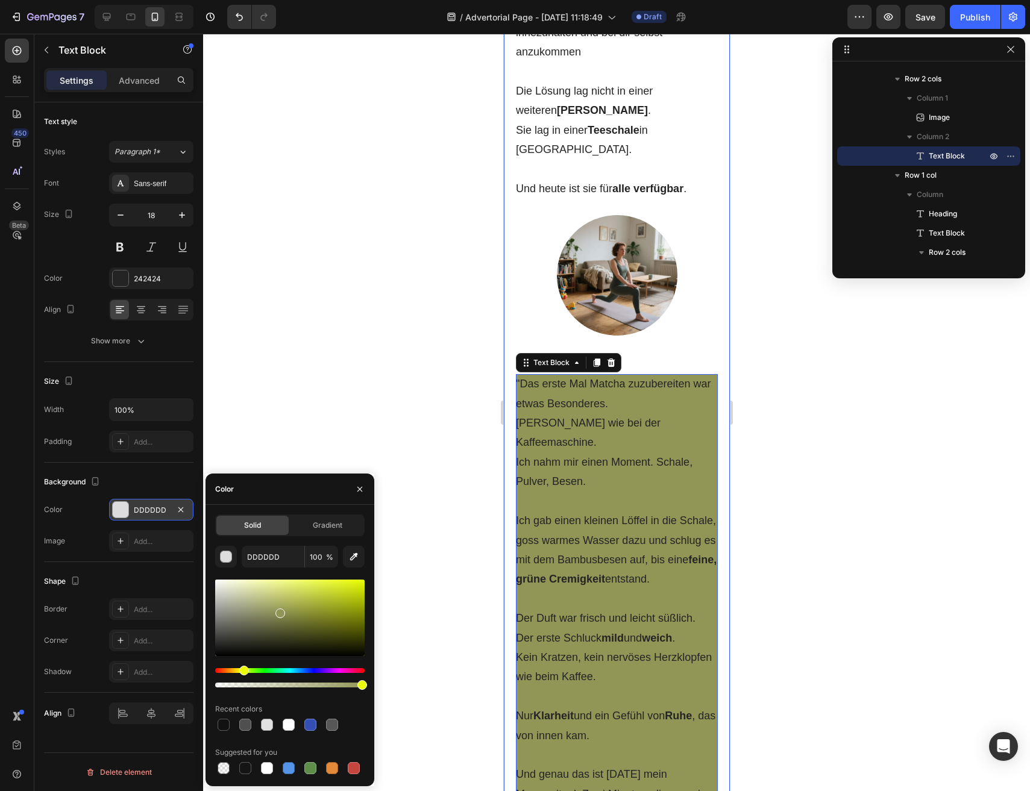
click at [278, 611] on div at bounding box center [289, 618] width 149 height 77
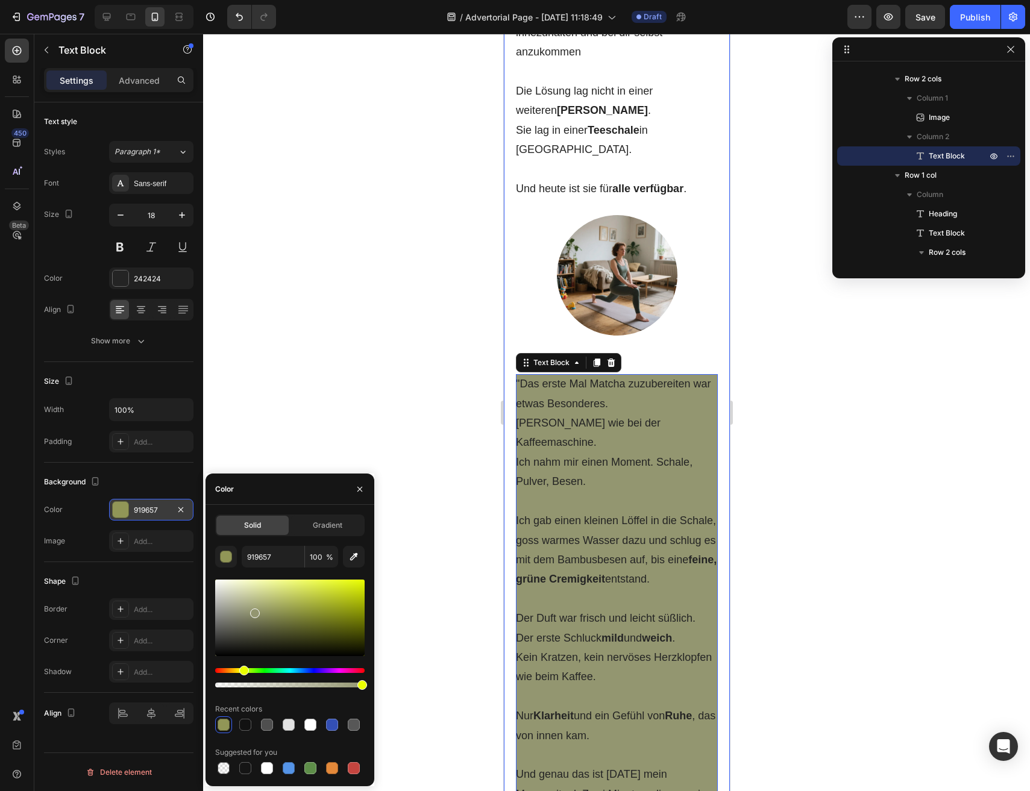
drag, startPoint x: 278, startPoint y: 611, endPoint x: 254, endPoint y: 610, distance: 24.7
click at [253, 611] on div at bounding box center [255, 614] width 10 height 10
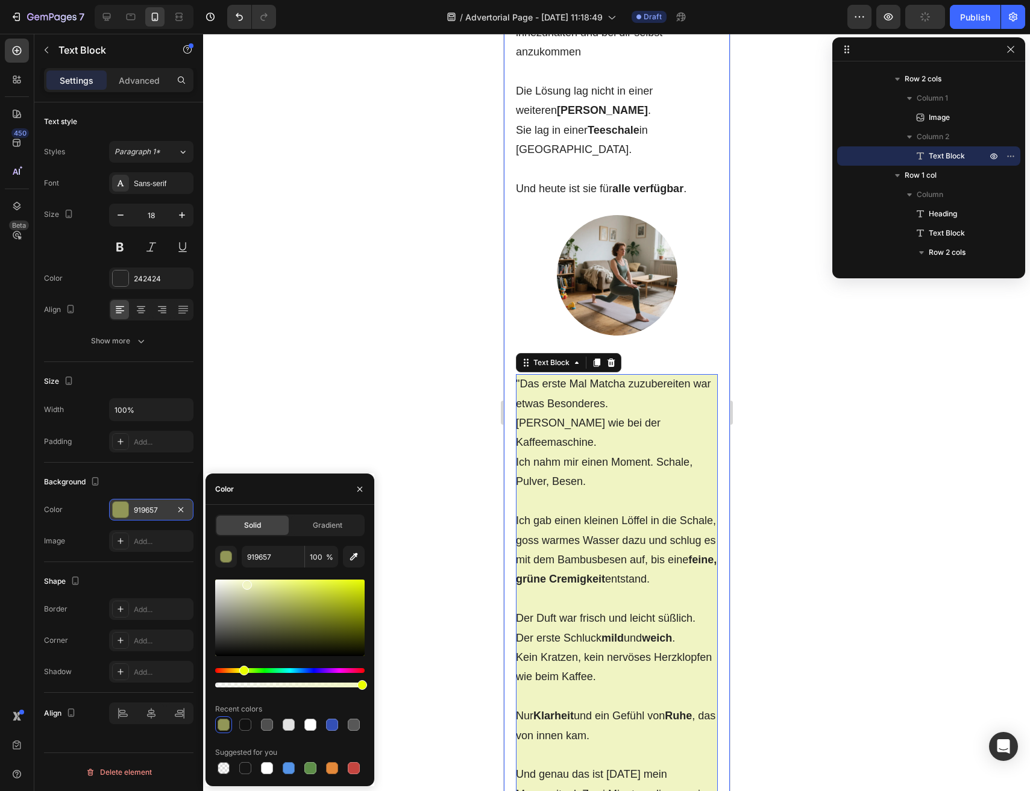
drag, startPoint x: 254, startPoint y: 610, endPoint x: 246, endPoint y: 582, distance: 28.8
click at [246, 582] on div at bounding box center [247, 585] width 10 height 10
type input "F0F4C3"
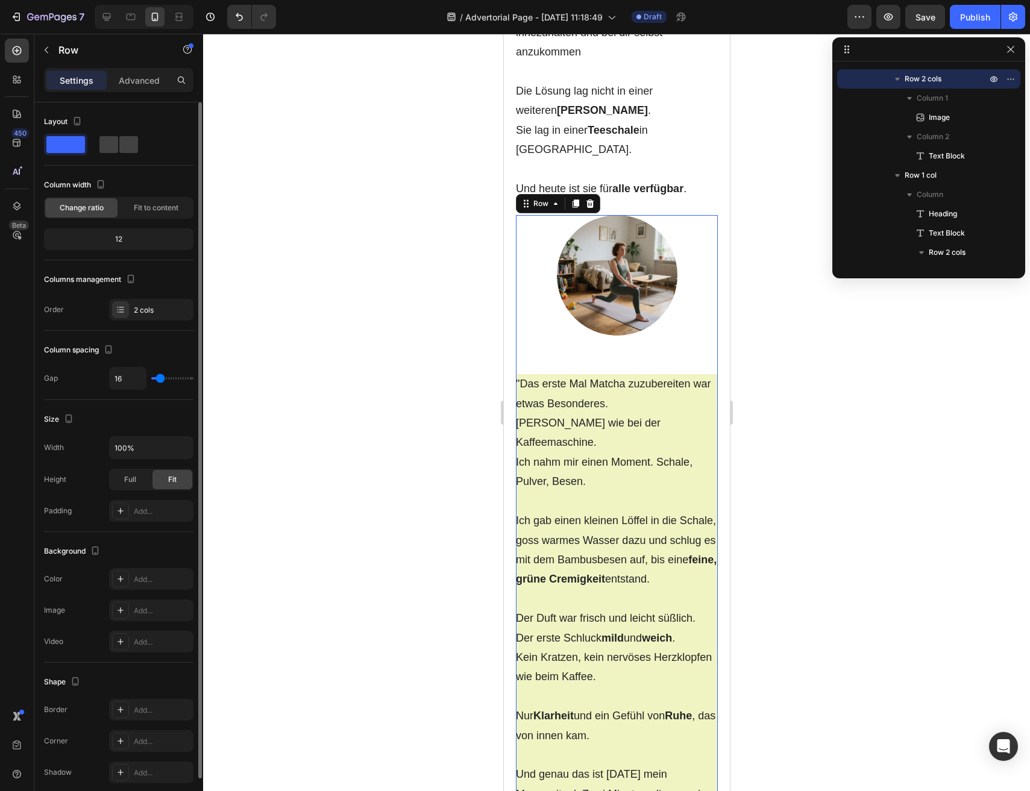
click at [627, 258] on div "Image" at bounding box center [616, 289] width 202 height 149
click at [124, 578] on icon at bounding box center [121, 579] width 10 height 10
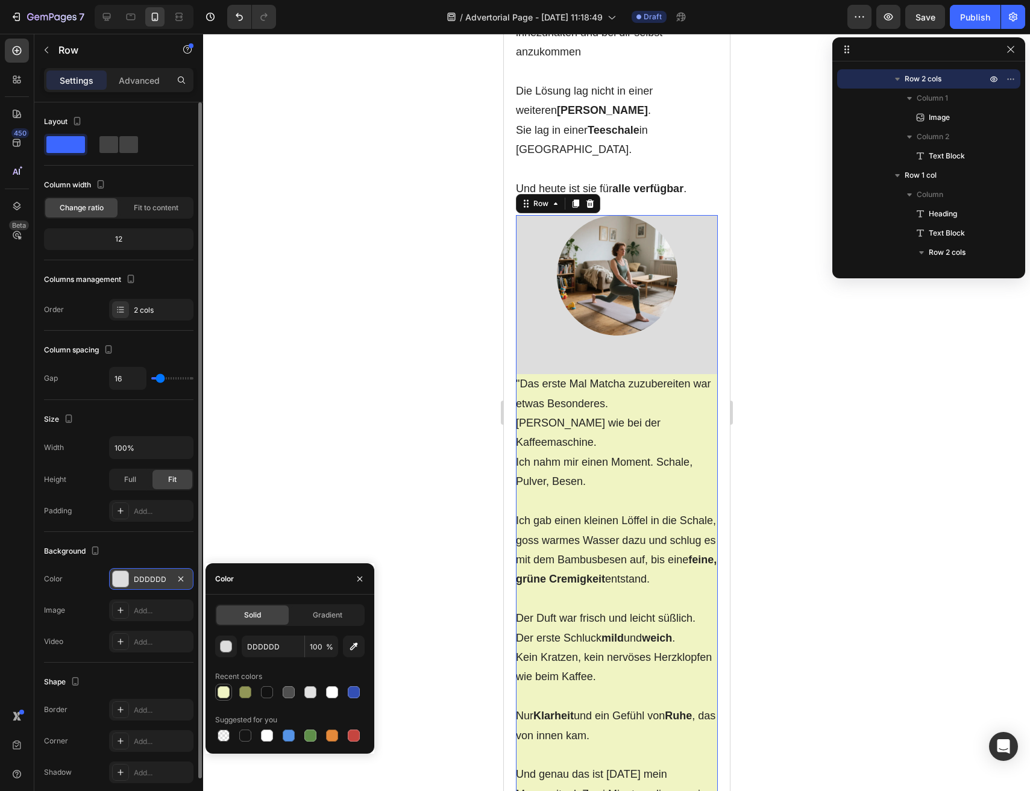
click at [226, 695] on div at bounding box center [224, 692] width 12 height 12
type input "F0F4C3"
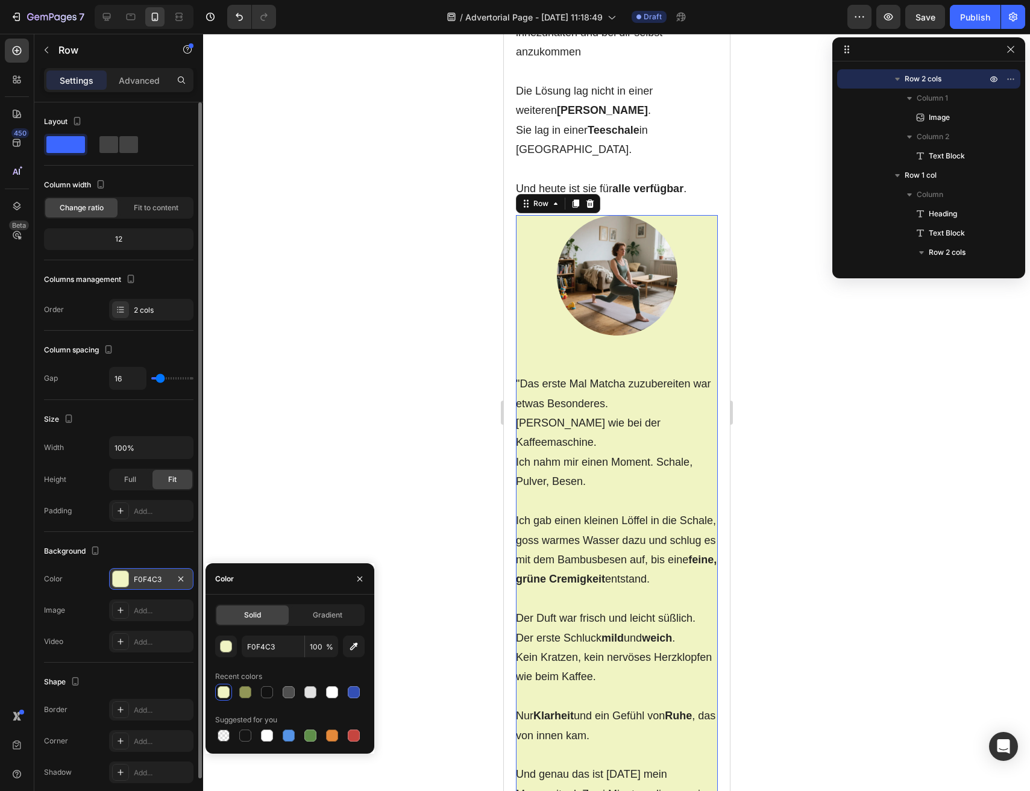
click at [274, 463] on div at bounding box center [616, 413] width 827 height 758
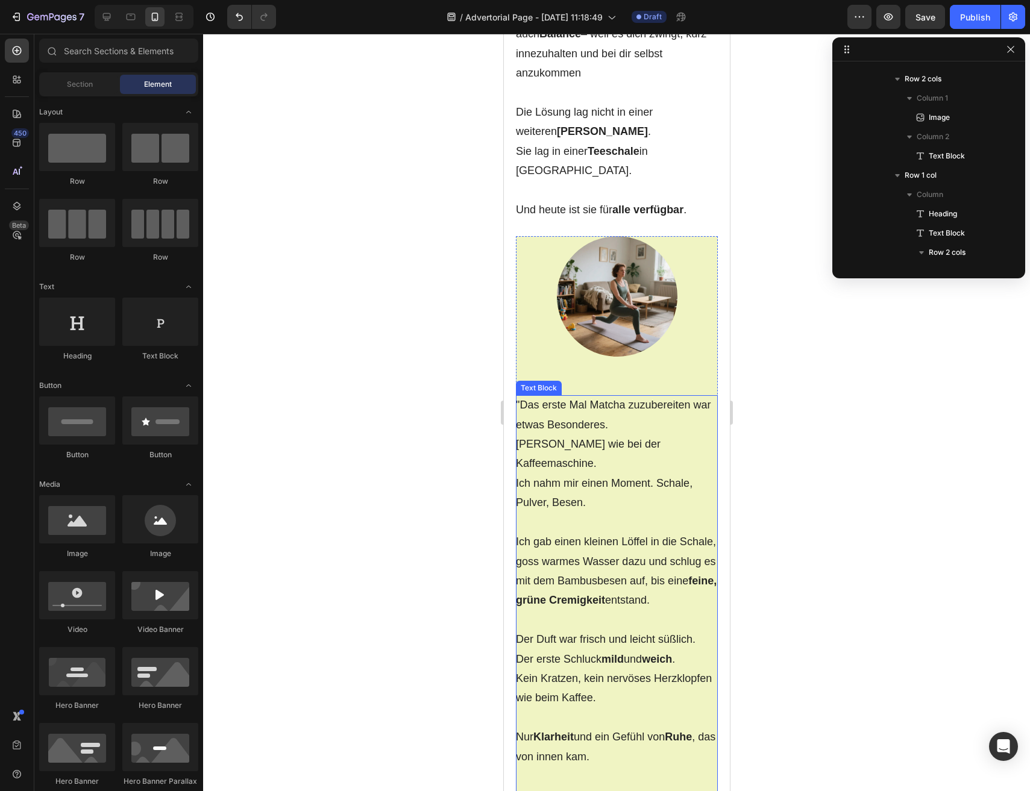
scroll to position [2610, 0]
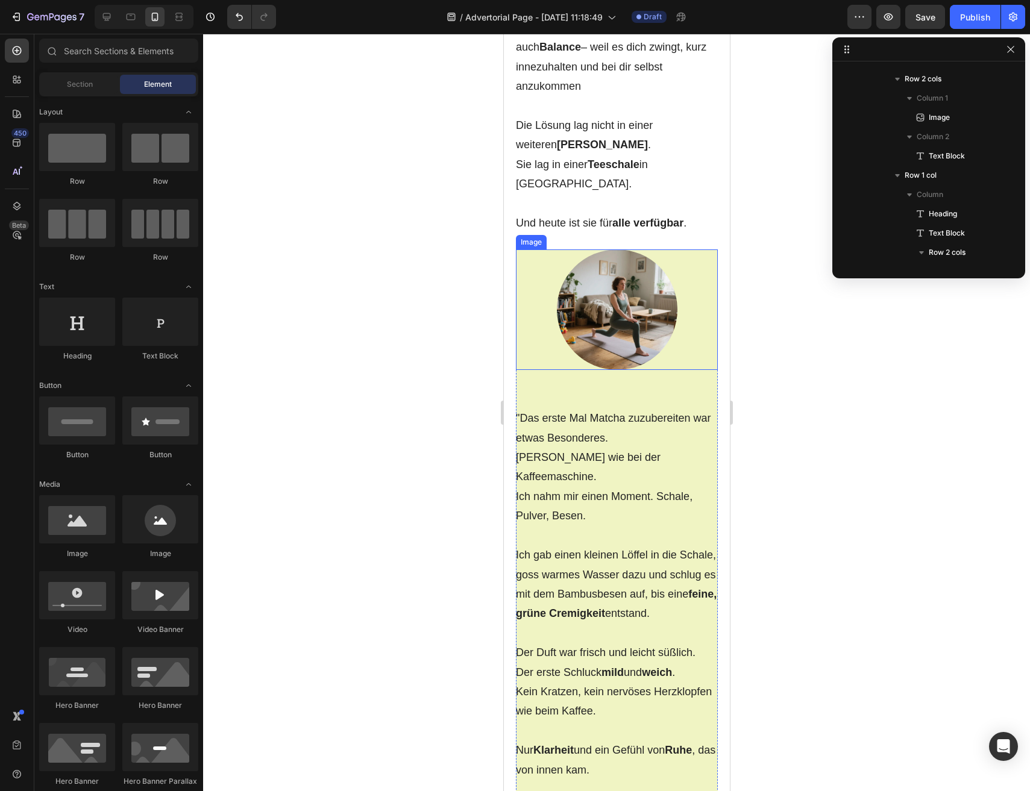
click at [612, 250] on img at bounding box center [616, 310] width 121 height 121
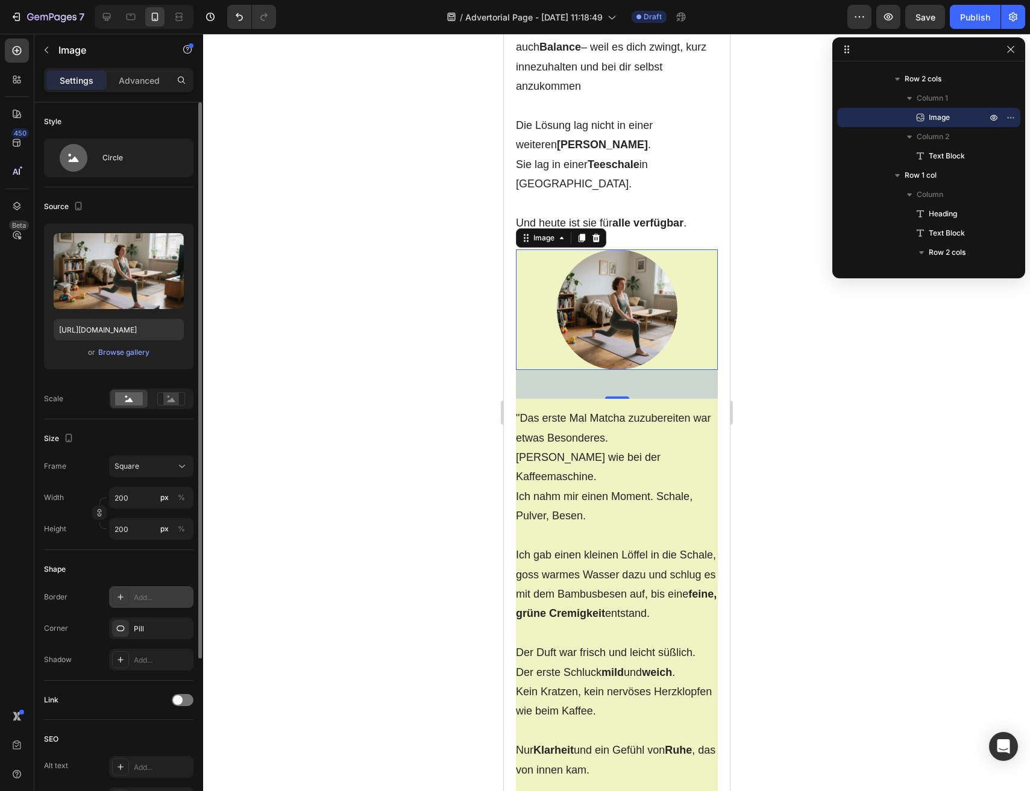
click at [124, 599] on icon at bounding box center [121, 597] width 10 height 10
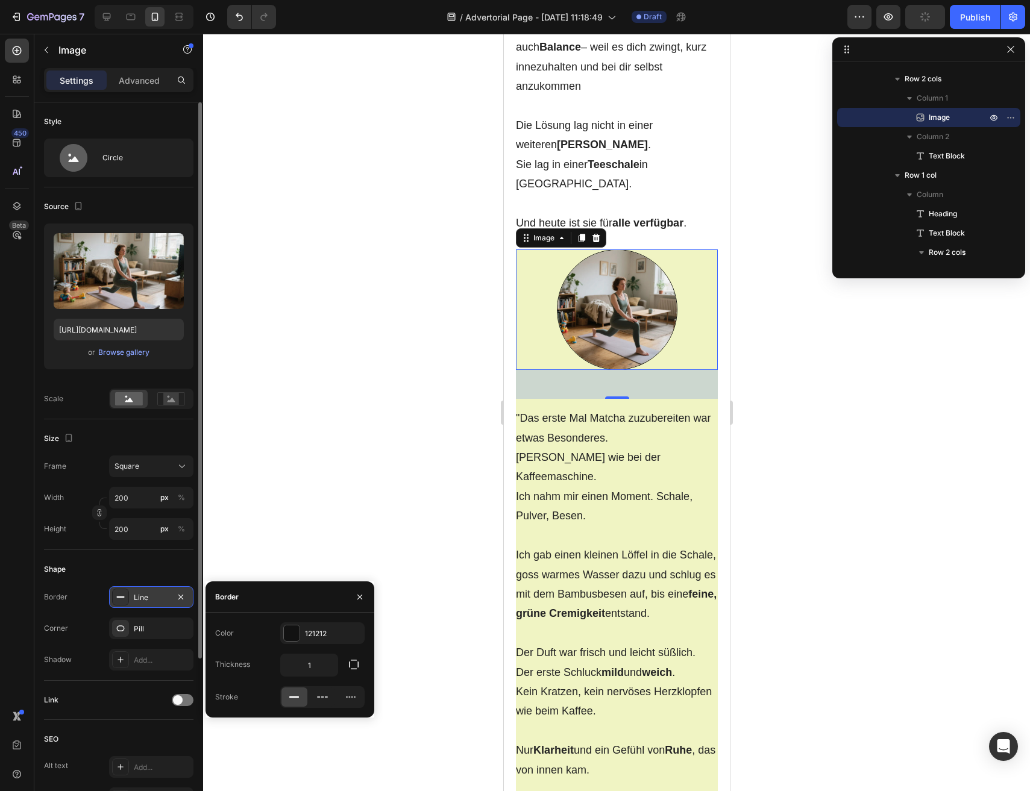
click at [122, 598] on icon at bounding box center [121, 597] width 10 height 10
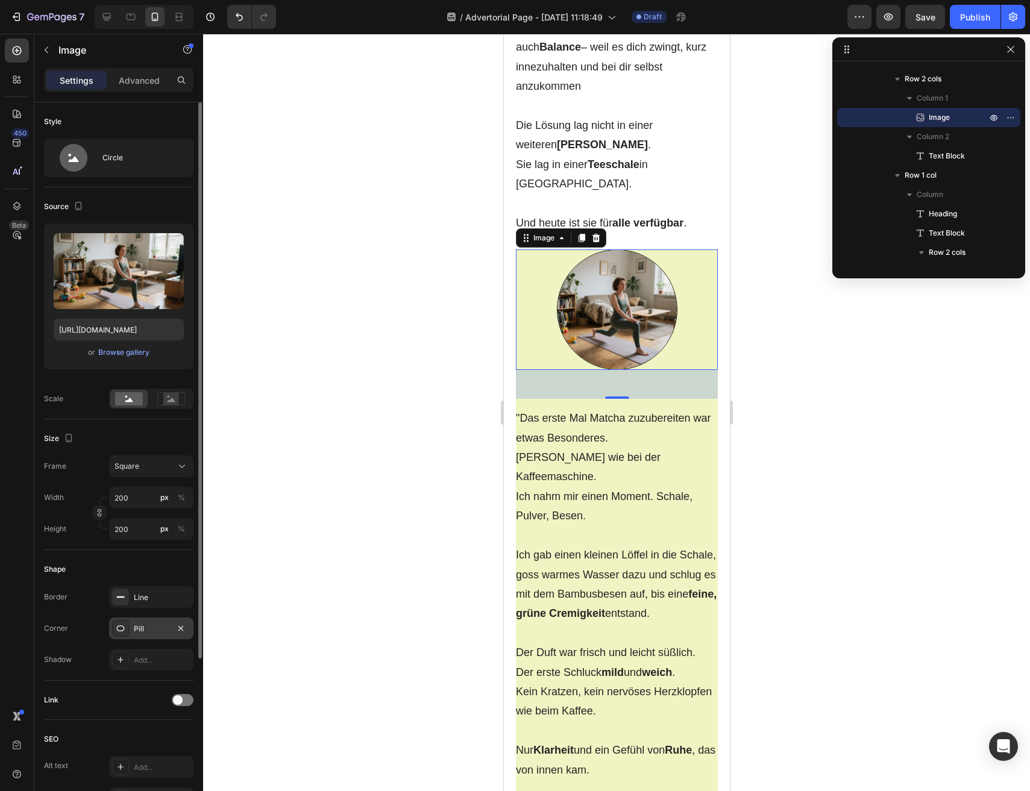
click at [139, 631] on div "Pill" at bounding box center [151, 629] width 35 height 11
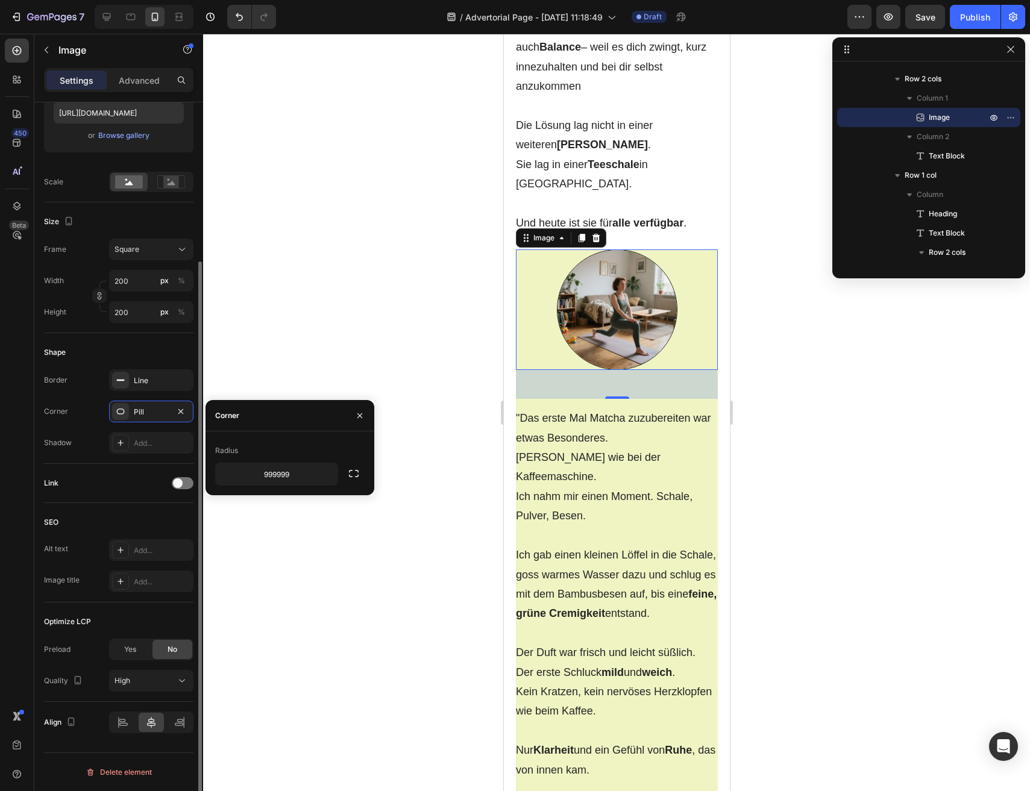
scroll to position [0, 0]
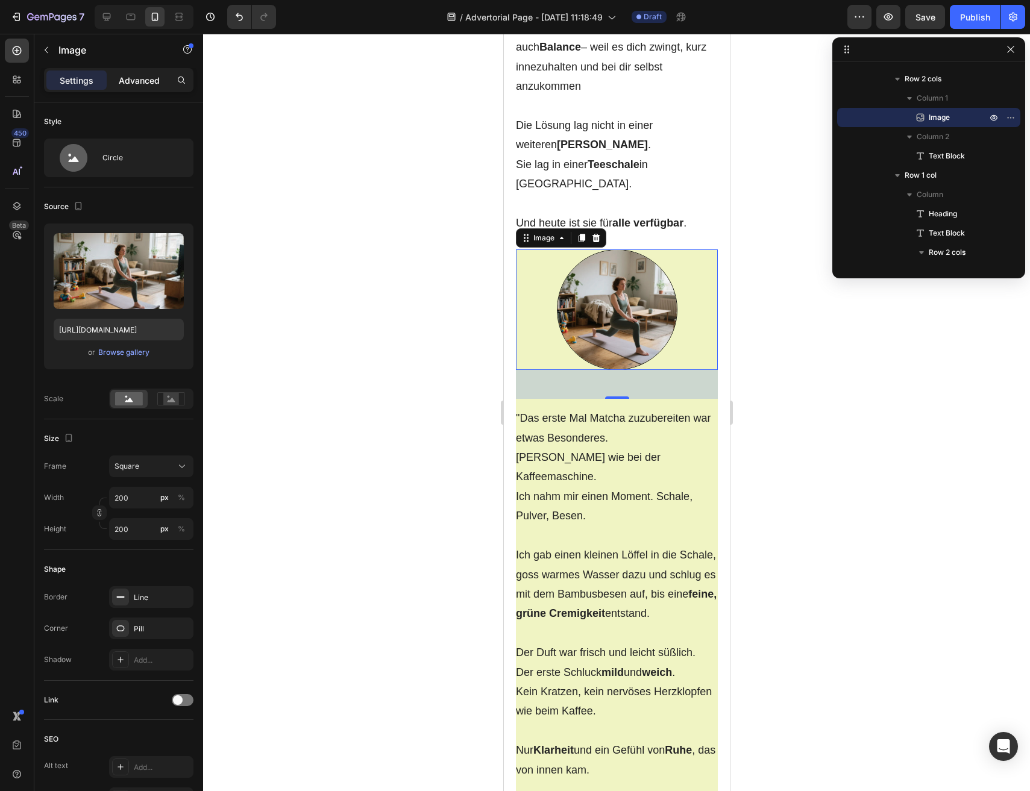
click at [134, 86] on p "Advanced" at bounding box center [139, 80] width 41 height 13
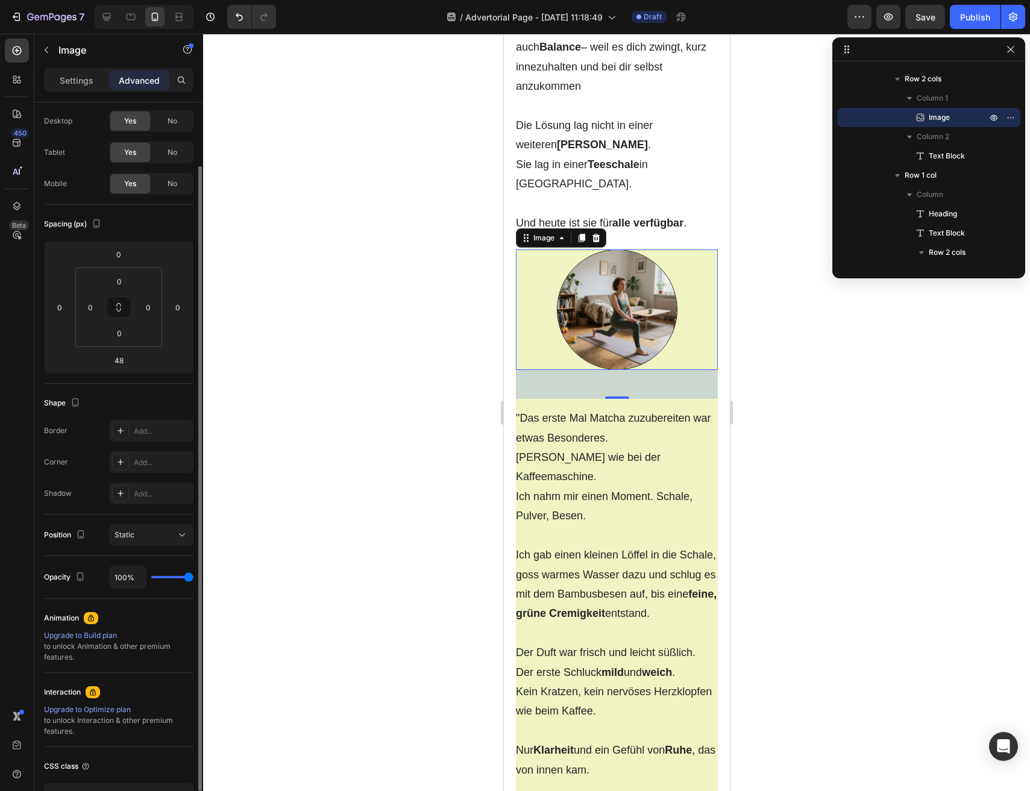
scroll to position [113, 0]
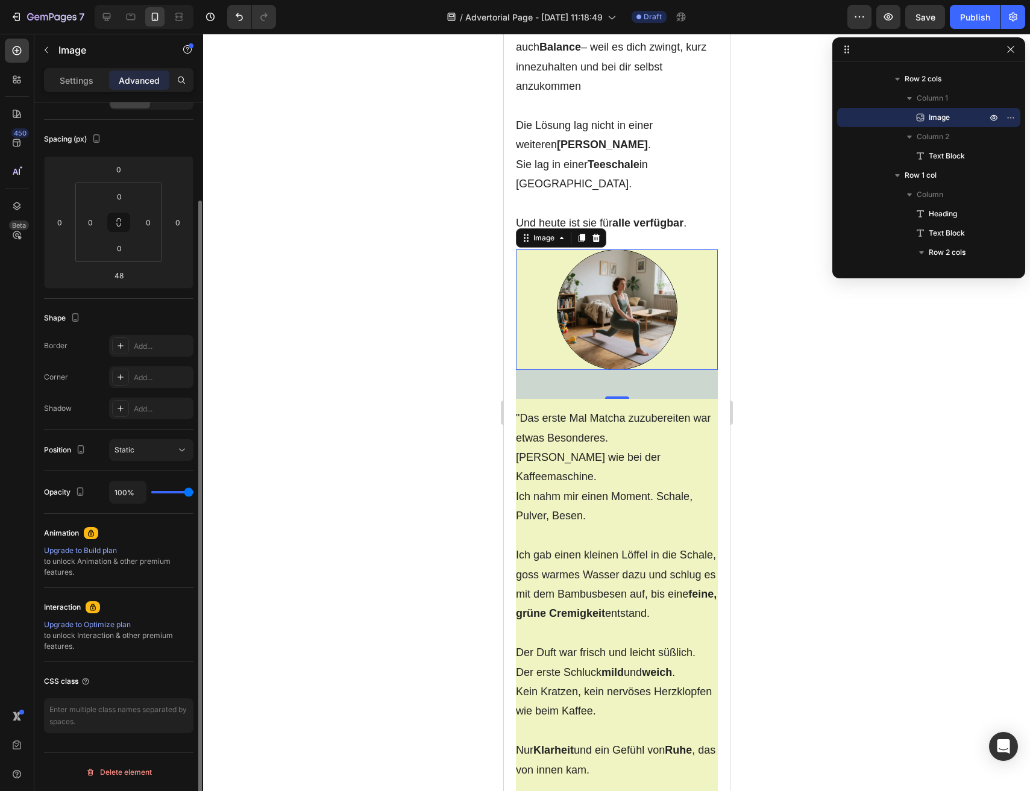
click at [442, 488] on div at bounding box center [616, 413] width 827 height 758
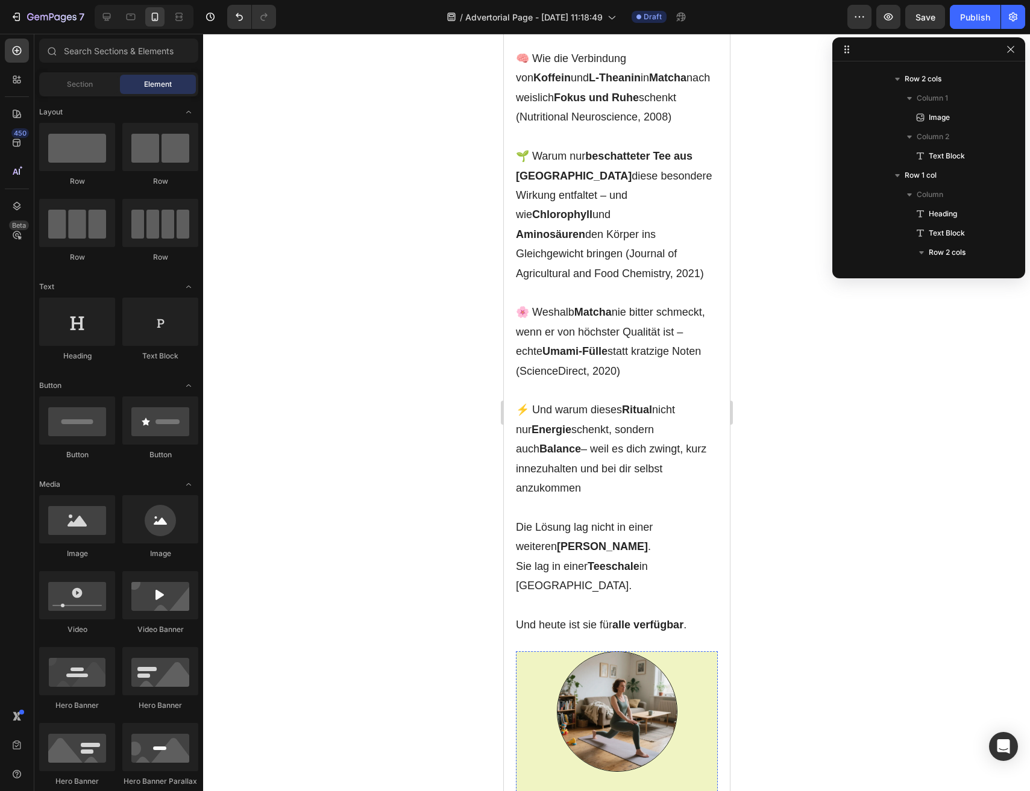
scroll to position [2288, 0]
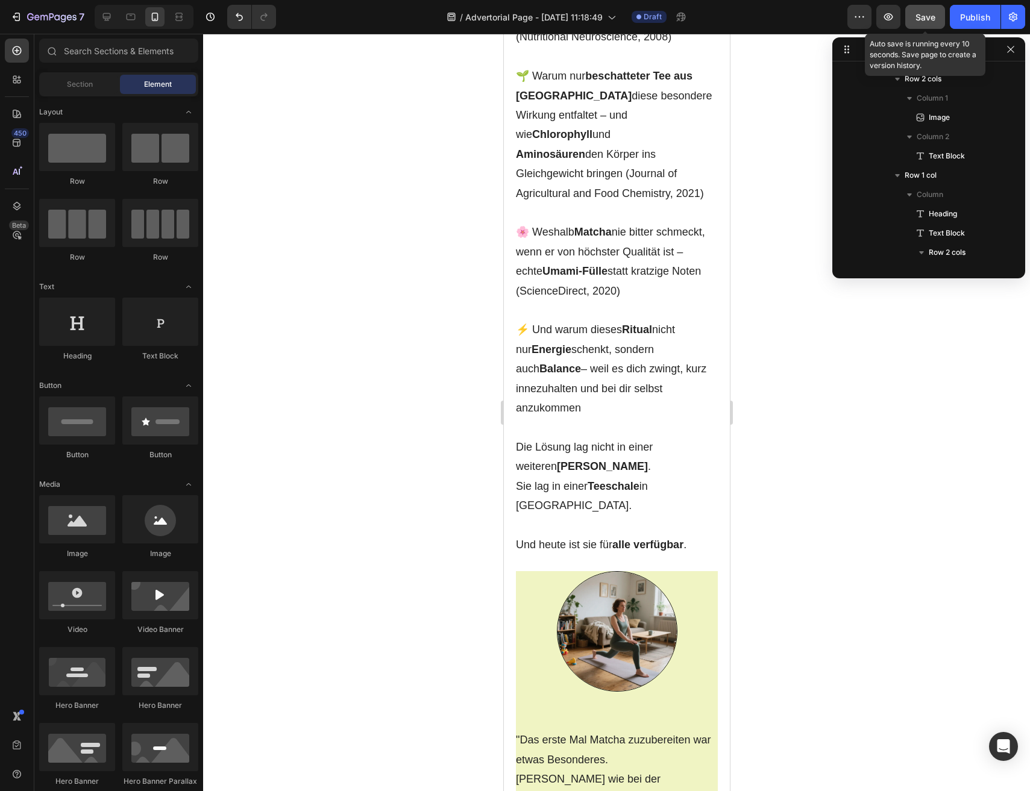
click at [923, 17] on span "Save" at bounding box center [925, 17] width 20 height 10
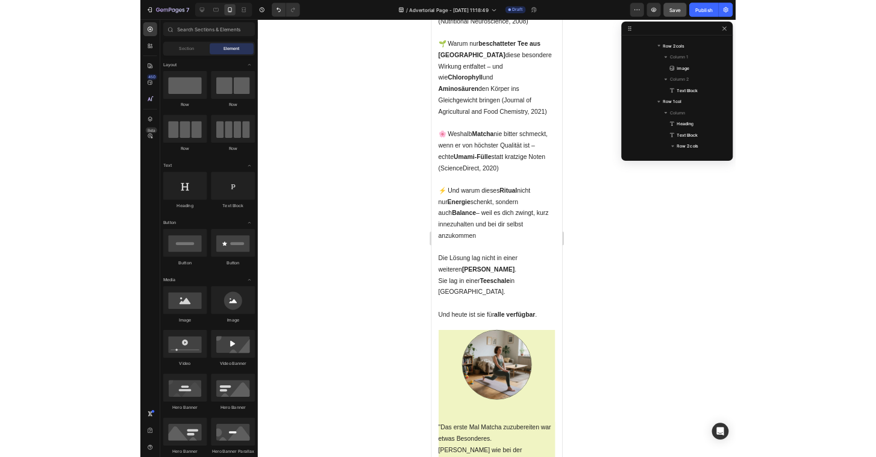
scroll to position [228, 0]
